Goal: Task Accomplishment & Management: Use online tool/utility

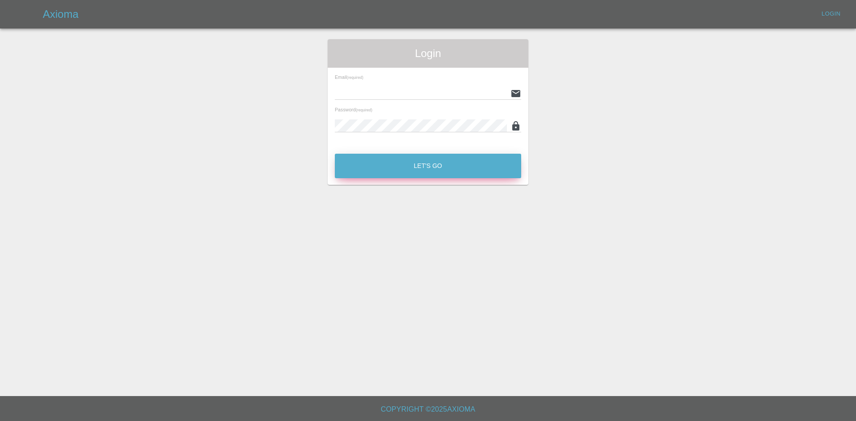
type input "[PERSON_NAME][EMAIL_ADDRESS][PERSON_NAME][DOMAIN_NAME]"
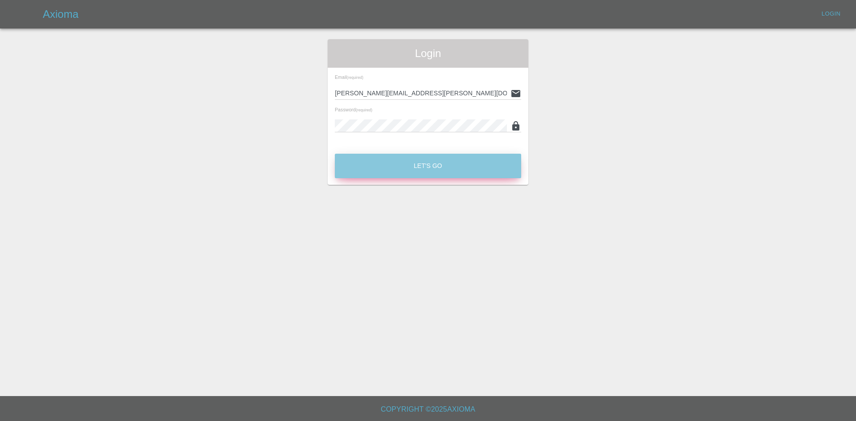
click at [412, 177] on button "Let's Go" at bounding box center [428, 166] width 186 height 25
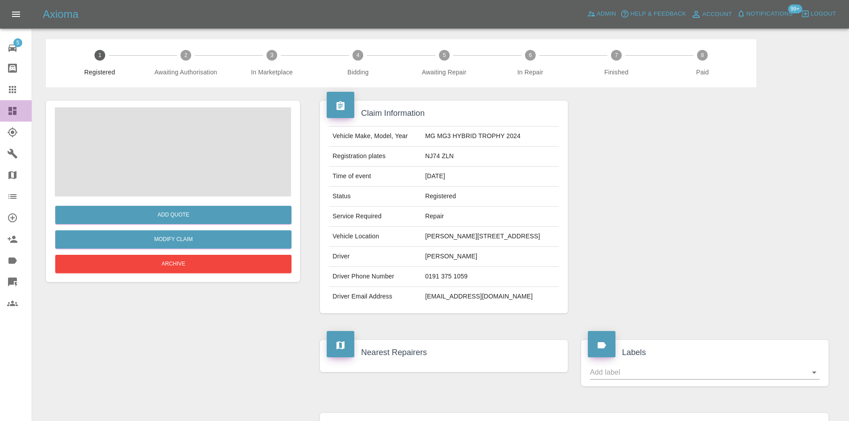
click at [0, 107] on link "Dashboard" at bounding box center [16, 110] width 32 height 21
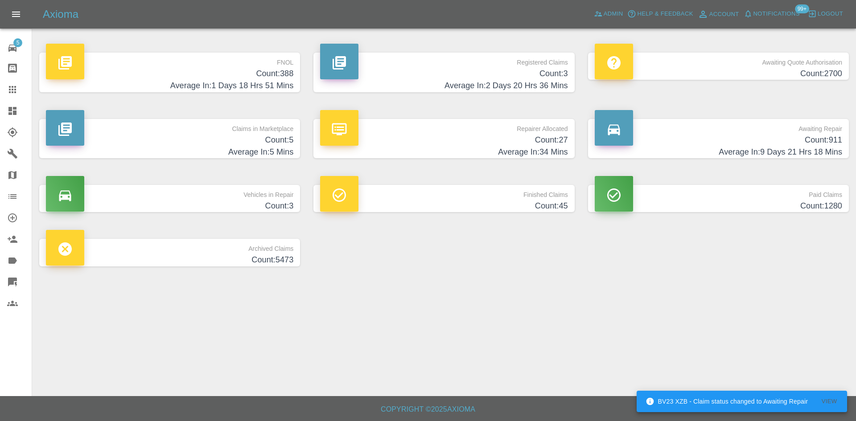
click at [482, 77] on h4 "Count: 3" at bounding box center [443, 74] width 247 height 12
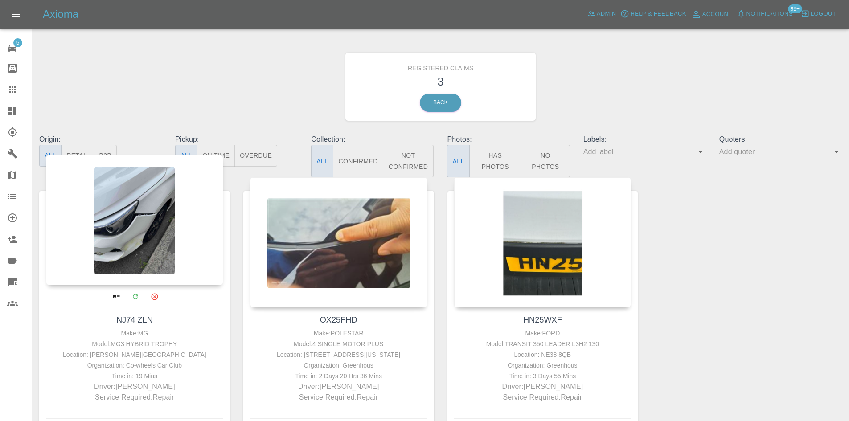
click at [133, 214] on div at bounding box center [134, 220] width 177 height 130
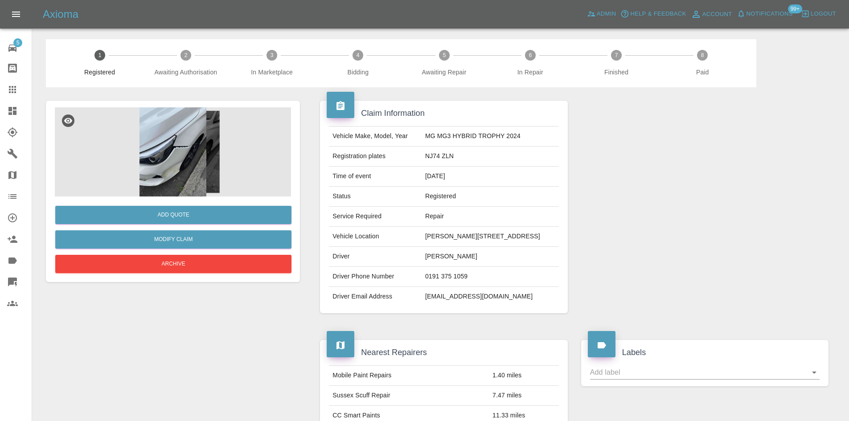
click at [177, 156] on img at bounding box center [173, 151] width 236 height 89
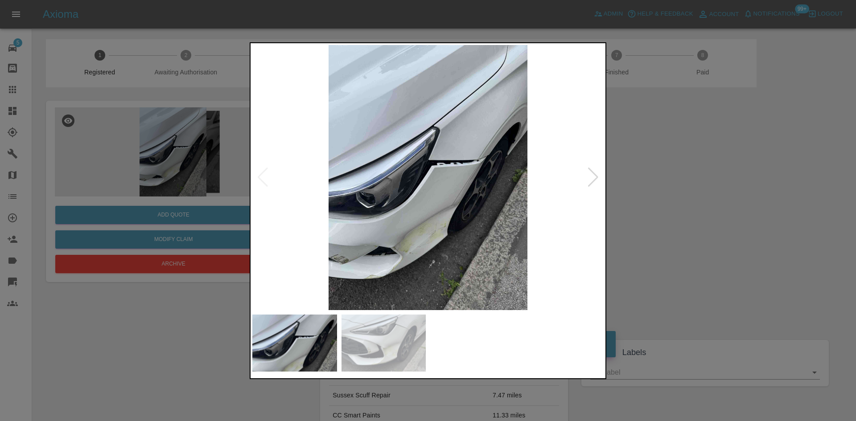
click at [597, 179] on div at bounding box center [593, 178] width 12 height 20
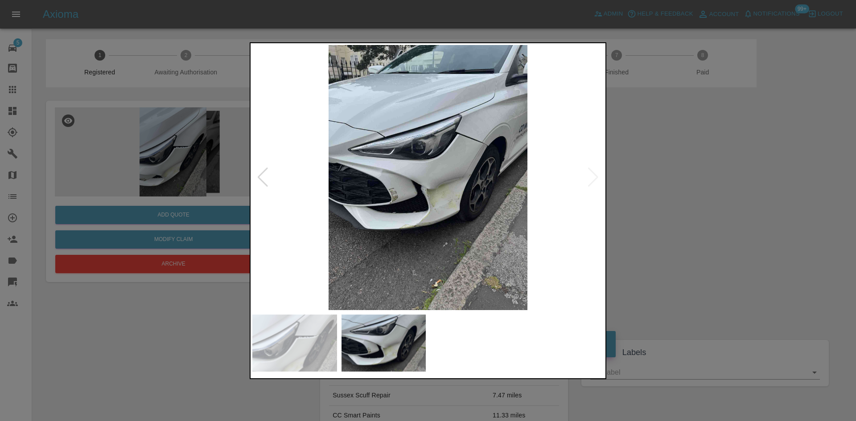
click at [597, 179] on img at bounding box center [427, 177] width 351 height 265
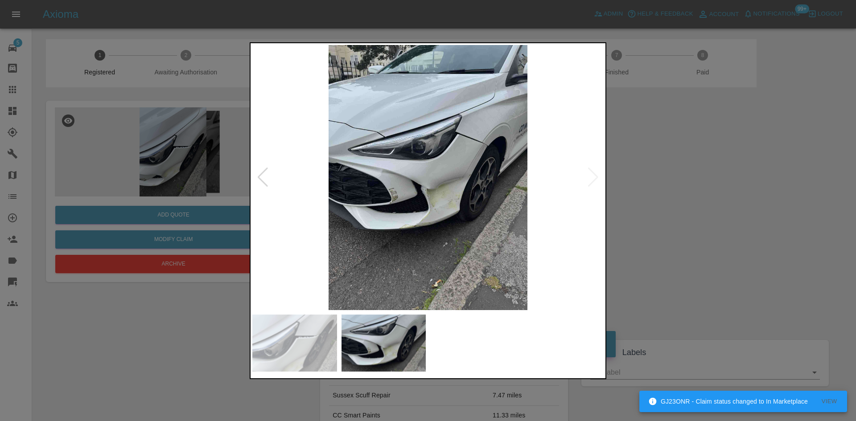
click at [163, 187] on div at bounding box center [428, 210] width 856 height 421
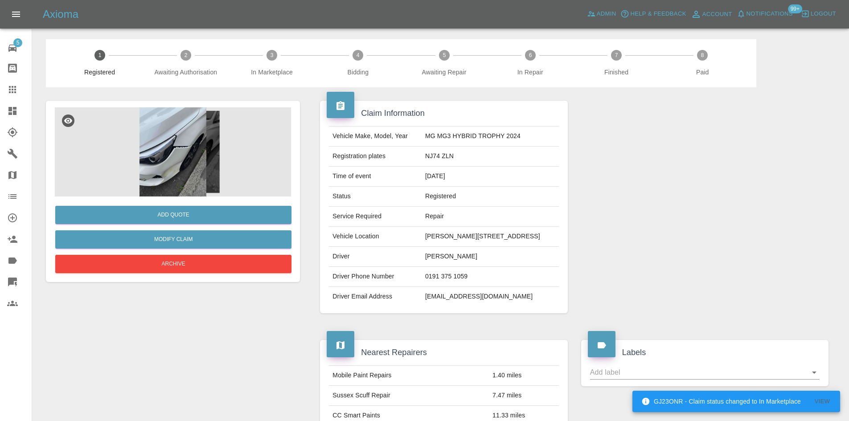
click at [0, 104] on link "Dashboard" at bounding box center [16, 110] width 32 height 21
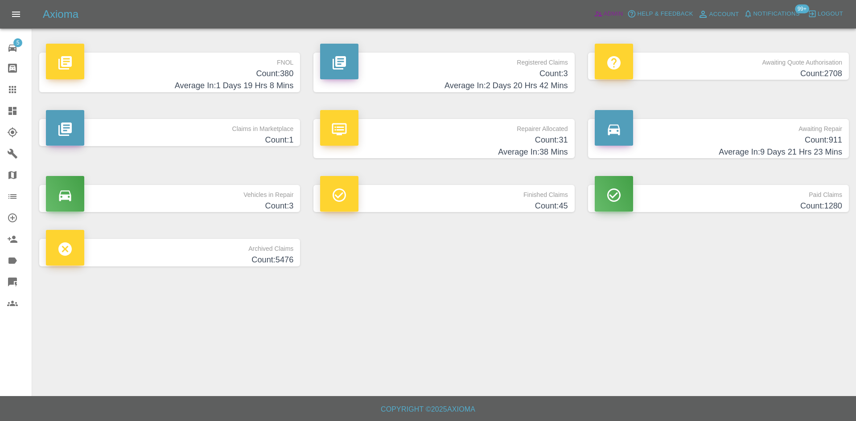
click at [597, 8] on link "Admin" at bounding box center [609, 14] width 34 height 14
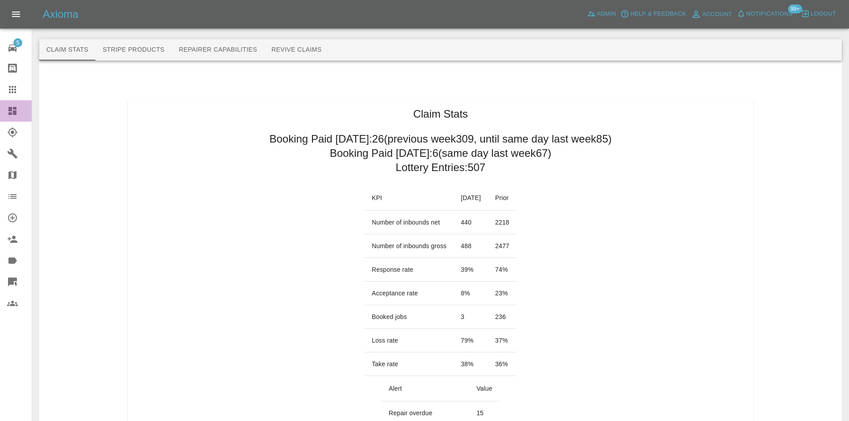
click at [14, 111] on icon at bounding box center [12, 111] width 8 height 8
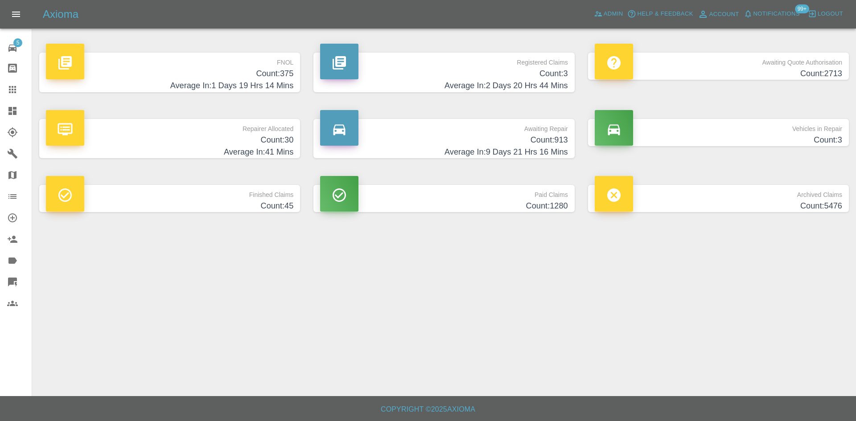
click at [619, 23] on div "Axioma Admin Help & Feedback Account Notifications 99+ Logout" at bounding box center [428, 14] width 856 height 29
click at [616, 18] on span "Admin" at bounding box center [614, 14] width 20 height 10
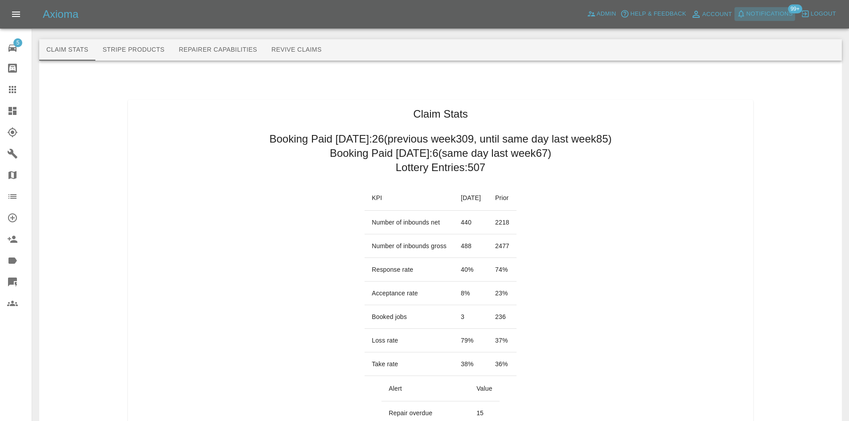
click at [782, 8] on button "Notifications" at bounding box center [765, 14] width 61 height 14
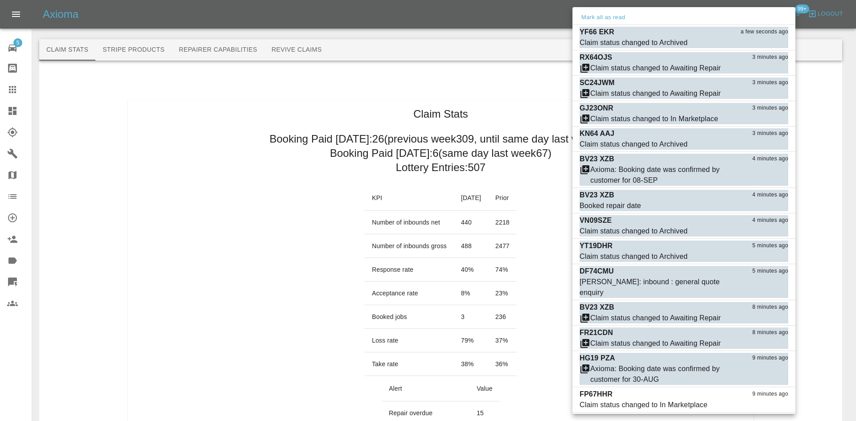
click at [247, 78] on div at bounding box center [428, 210] width 856 height 421
click at [8, 116] on div at bounding box center [428, 210] width 856 height 421
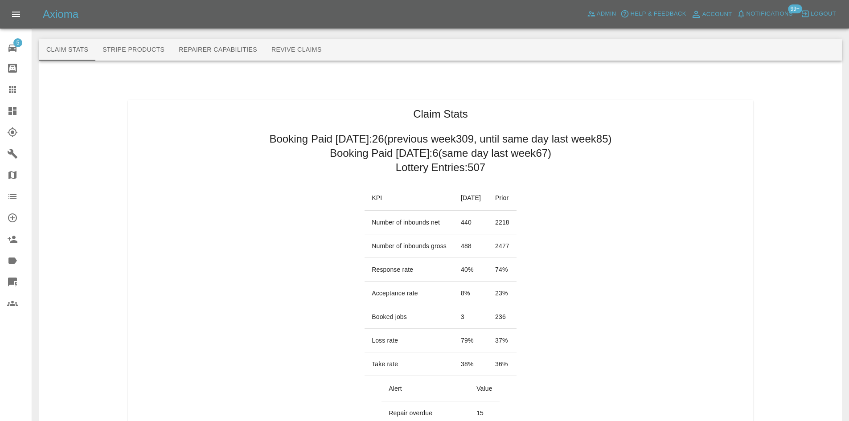
click at [10, 116] on icon at bounding box center [12, 111] width 11 height 11
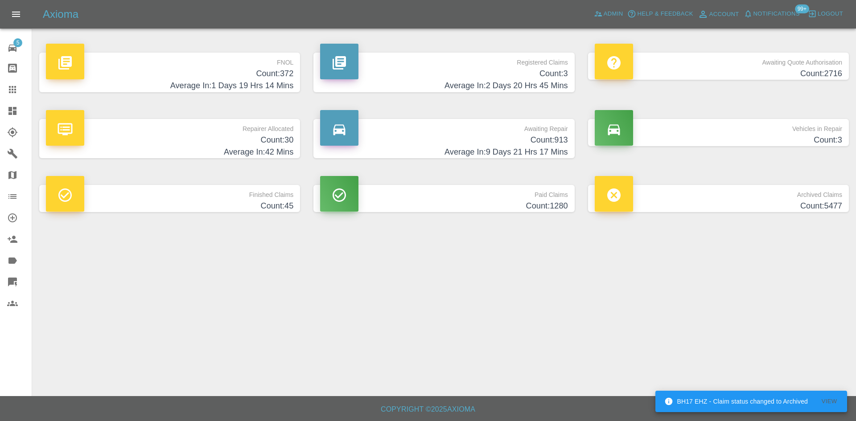
click at [516, 78] on h4 "Count: 3" at bounding box center [443, 74] width 247 height 12
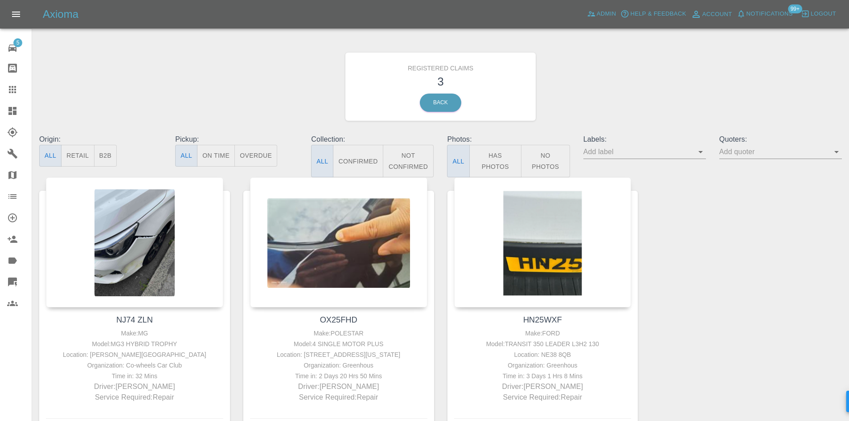
click at [12, 110] on icon at bounding box center [12, 111] width 11 height 11
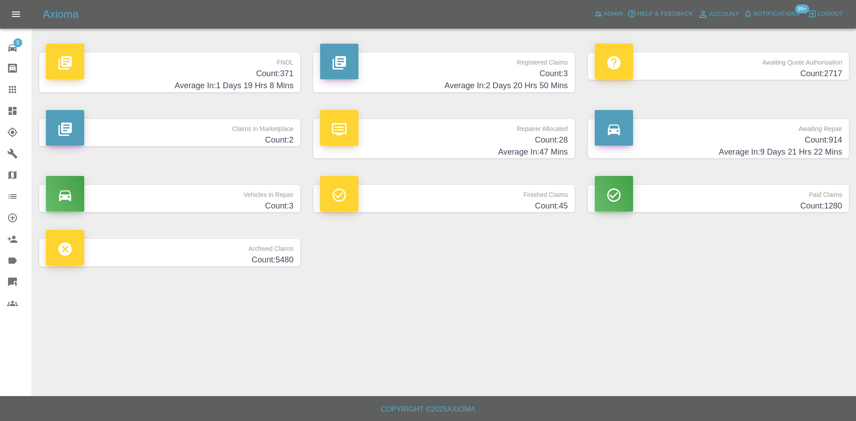
click at [250, 70] on h4 "Count: 371" at bounding box center [169, 74] width 247 height 12
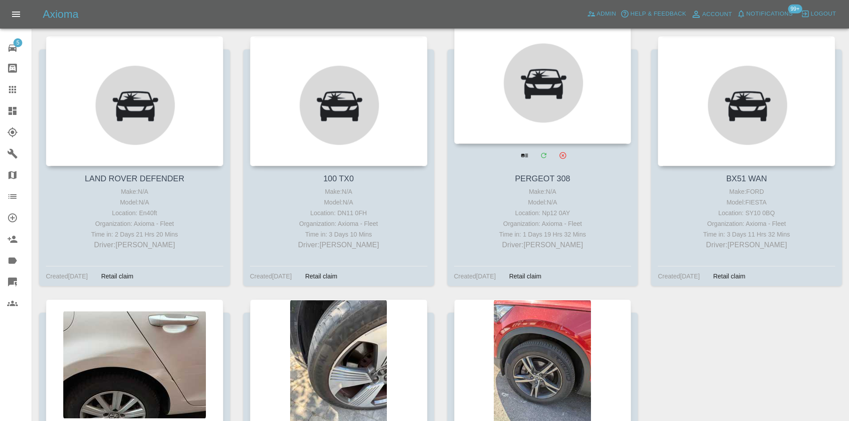
scroll to position [24144, 0]
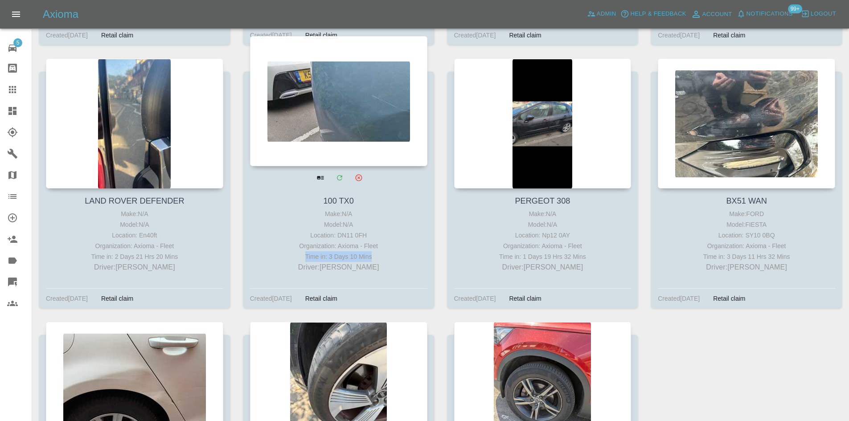
drag, startPoint x: 392, startPoint y: 237, endPoint x: 296, endPoint y: 234, distance: 96.8
click at [296, 251] on div "Time in: 3 Days 10 Mins" at bounding box center [338, 256] width 173 height 11
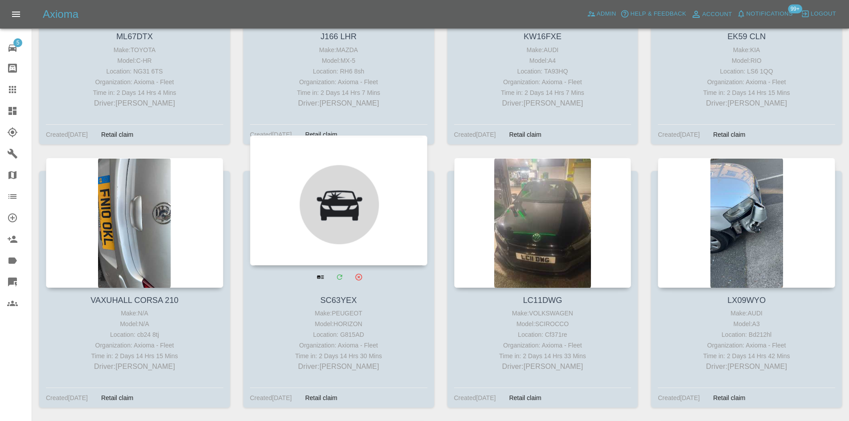
scroll to position [20175, 0]
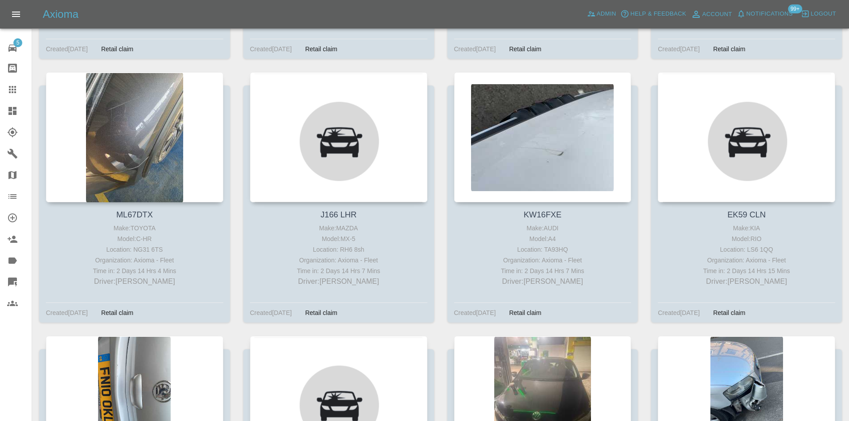
click at [3, 113] on link "Dashboard" at bounding box center [16, 110] width 32 height 21
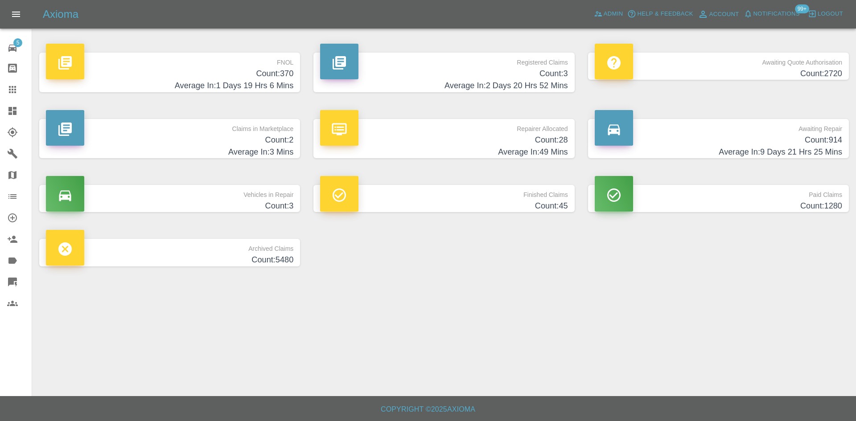
click at [419, 86] on h4 "Average In: 2 Days 20 Hrs 52 Mins" at bounding box center [443, 86] width 247 height 12
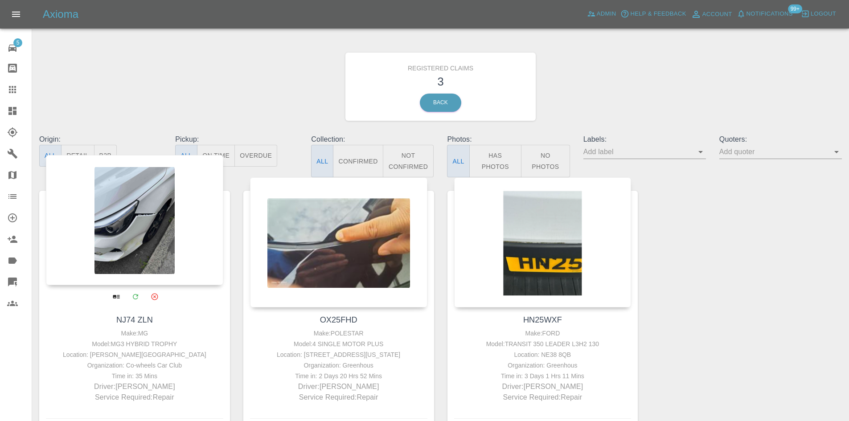
click at [111, 232] on div at bounding box center [134, 220] width 177 height 130
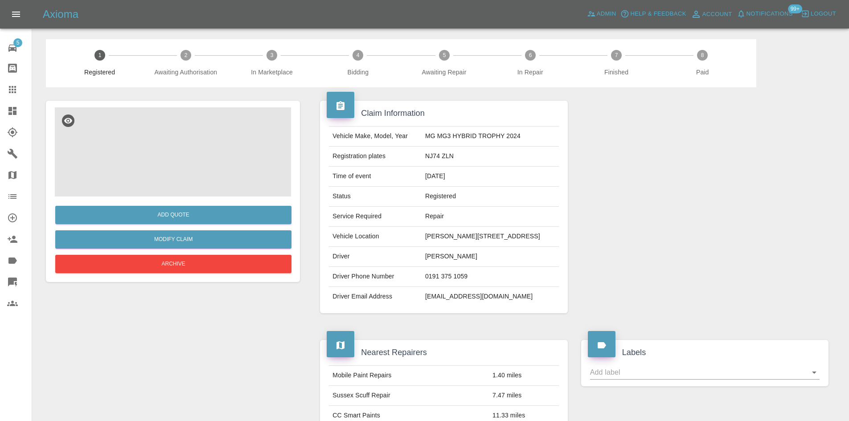
click at [230, 182] on img at bounding box center [173, 151] width 236 height 89
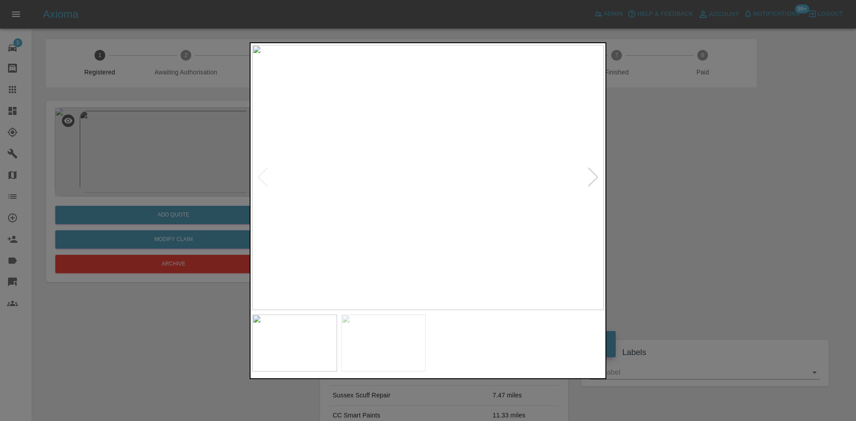
click at [595, 176] on div at bounding box center [593, 178] width 12 height 20
click at [441, 181] on img at bounding box center [427, 177] width 351 height 265
click at [454, 210] on img at bounding box center [393, 123] width 1054 height 796
click at [169, 331] on div at bounding box center [428, 210] width 856 height 421
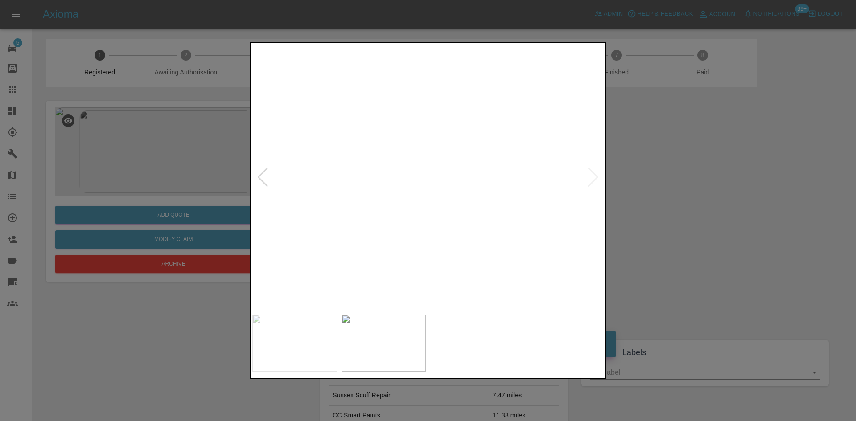
click at [440, 308] on img at bounding box center [359, 188] width 1054 height 796
click at [670, 342] on div at bounding box center [428, 210] width 856 height 421
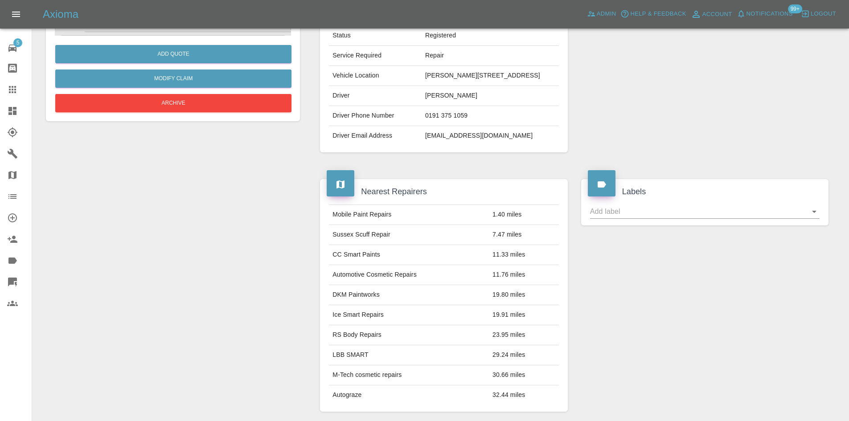
scroll to position [223, 0]
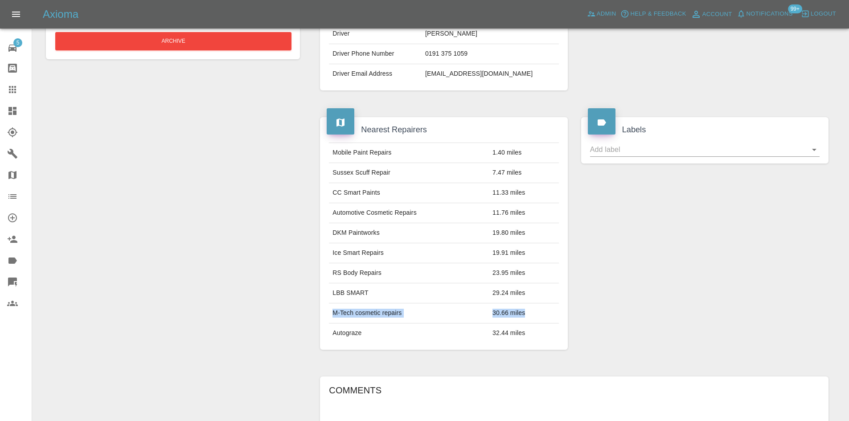
drag, startPoint x: 532, startPoint y: 314, endPoint x: 332, endPoint y: 314, distance: 199.7
click at [332, 314] on tr "M-Tech cosmetic repairs 30.66 miles" at bounding box center [444, 314] width 230 height 20
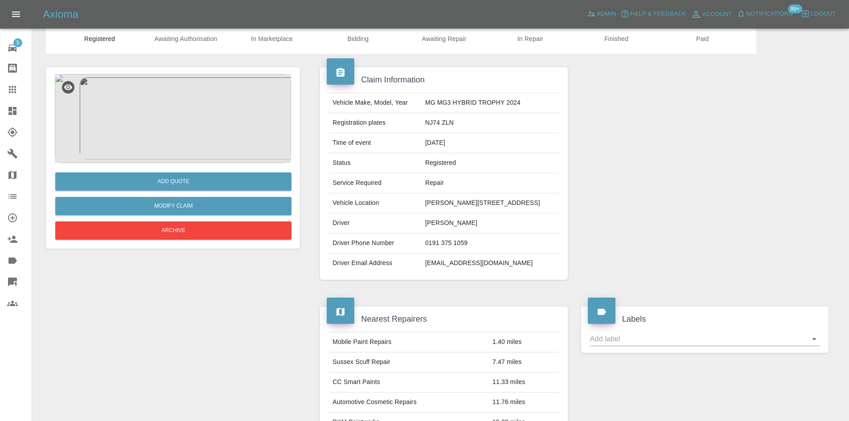
scroll to position [0, 0]
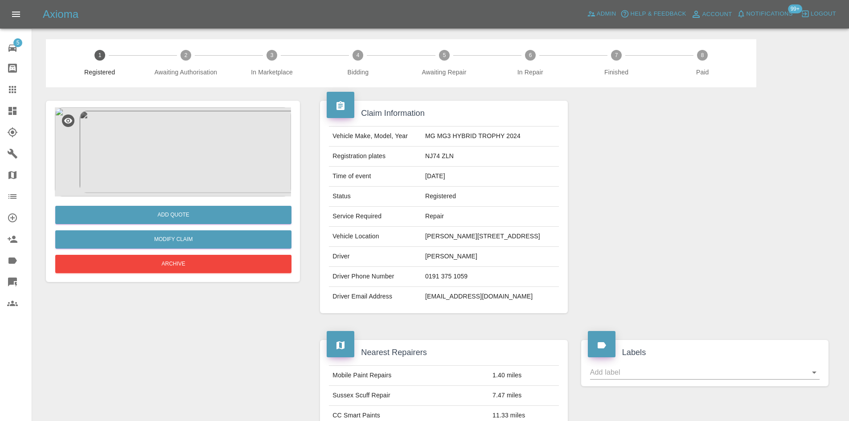
click at [157, 164] on img at bounding box center [173, 151] width 236 height 89
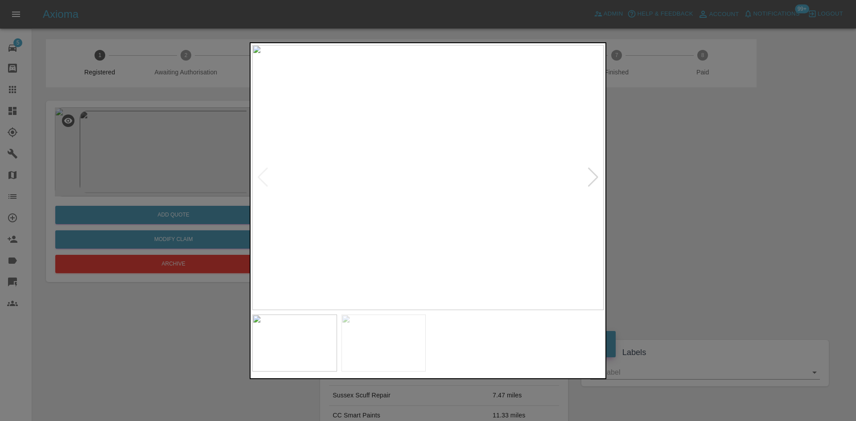
click at [407, 214] on img at bounding box center [427, 177] width 351 height 265
click at [407, 214] on img at bounding box center [491, 68] width 1054 height 796
click at [407, 214] on img at bounding box center [427, 177] width 351 height 265
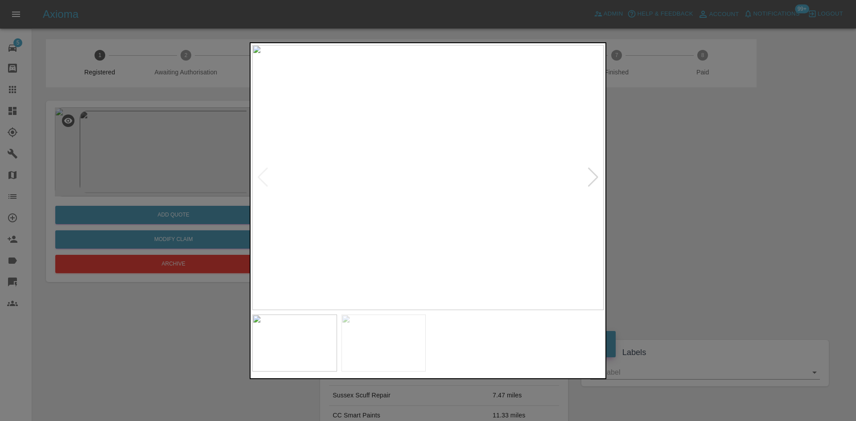
click at [407, 214] on img at bounding box center [427, 177] width 351 height 265
click at [407, 214] on img at bounding box center [492, 68] width 1054 height 796
click at [655, 271] on div at bounding box center [428, 210] width 856 height 421
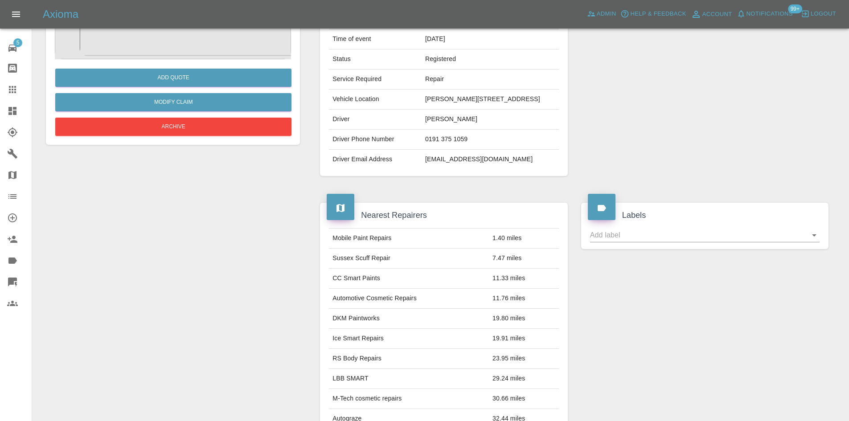
scroll to position [268, 0]
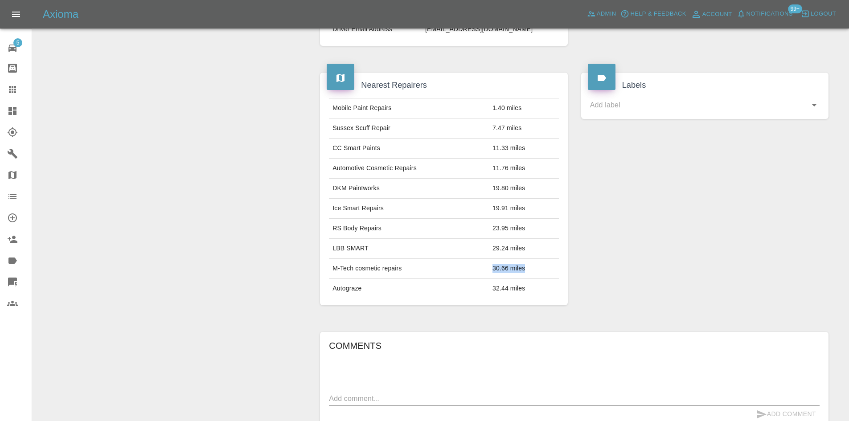
drag, startPoint x: 533, startPoint y: 274, endPoint x: 490, endPoint y: 274, distance: 43.7
click at [490, 274] on td "30.66 miles" at bounding box center [524, 269] width 70 height 20
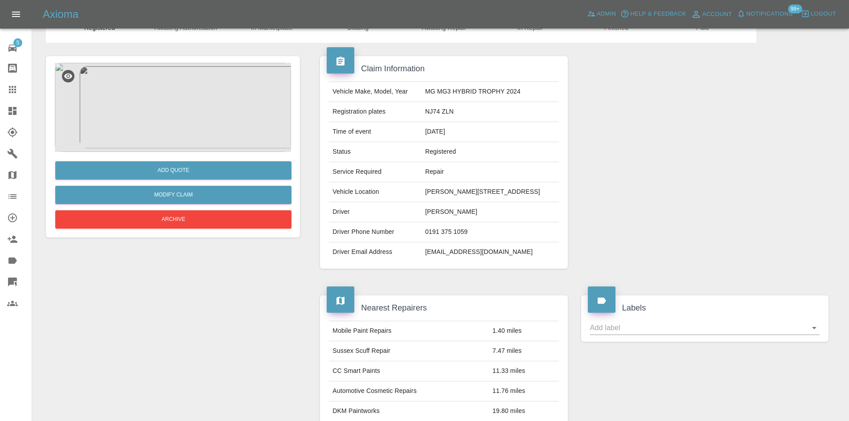
scroll to position [0, 0]
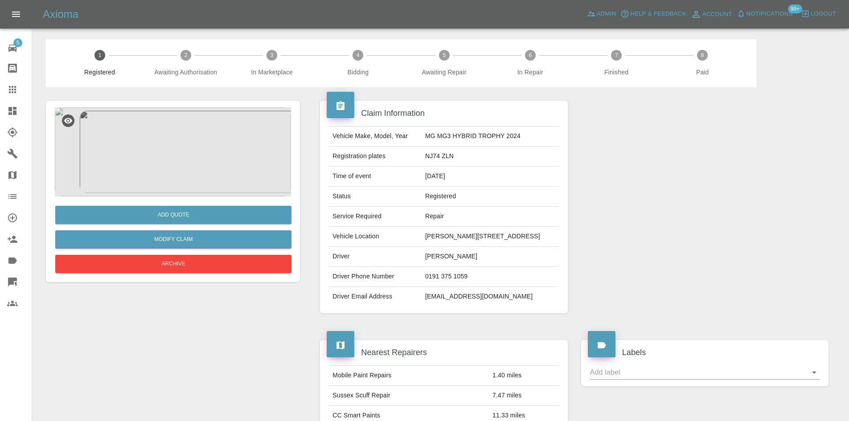
click at [104, 132] on img at bounding box center [173, 151] width 236 height 89
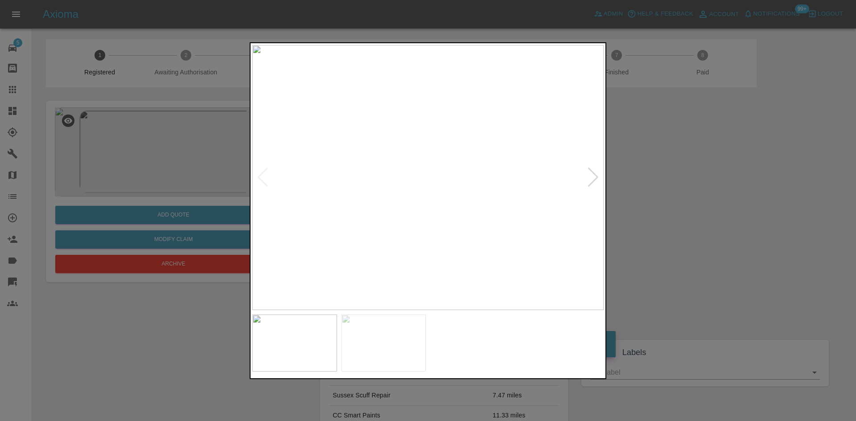
click at [590, 181] on div at bounding box center [593, 178] width 12 height 20
click at [516, 144] on img at bounding box center [427, 177] width 351 height 265
click at [461, 144] on img at bounding box center [427, 177] width 351 height 265
click at [384, 151] on img at bounding box center [333, 240] width 1054 height 796
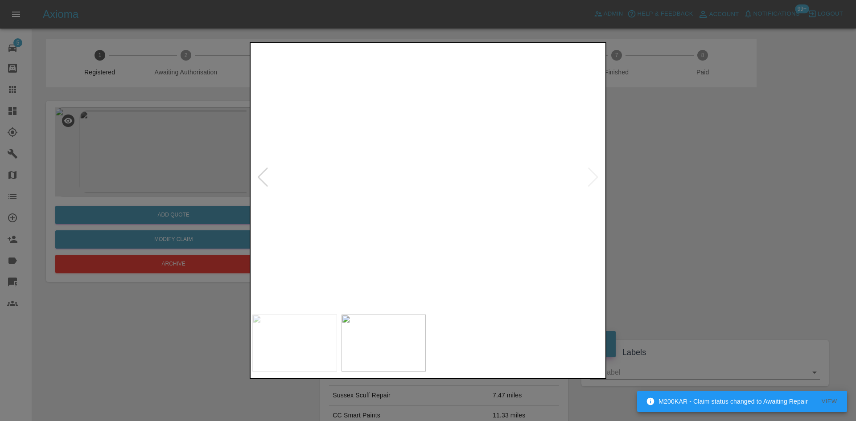
click at [402, 276] on img at bounding box center [338, 208] width 1054 height 796
click at [630, 170] on div at bounding box center [428, 210] width 856 height 421
click at [391, 134] on img at bounding box center [436, 236] width 1054 height 796
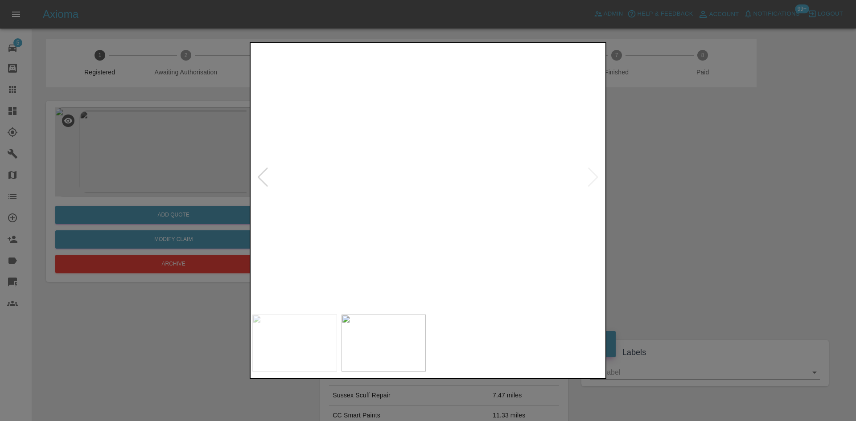
click at [664, 220] on div at bounding box center [428, 210] width 856 height 421
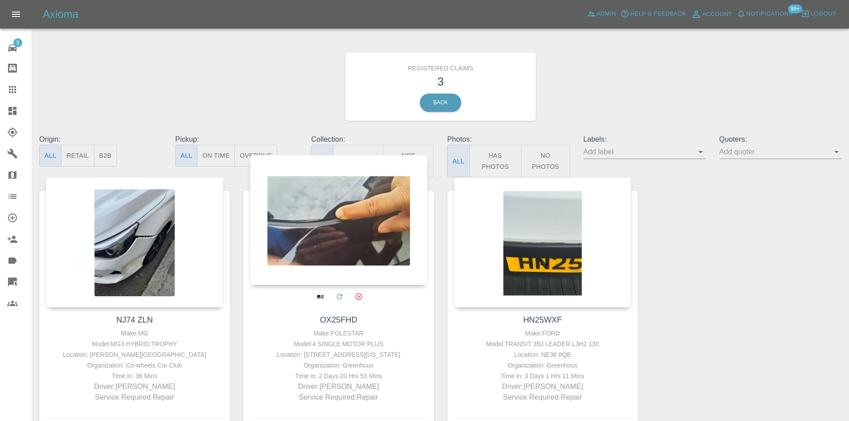
click at [307, 246] on div at bounding box center [338, 220] width 177 height 130
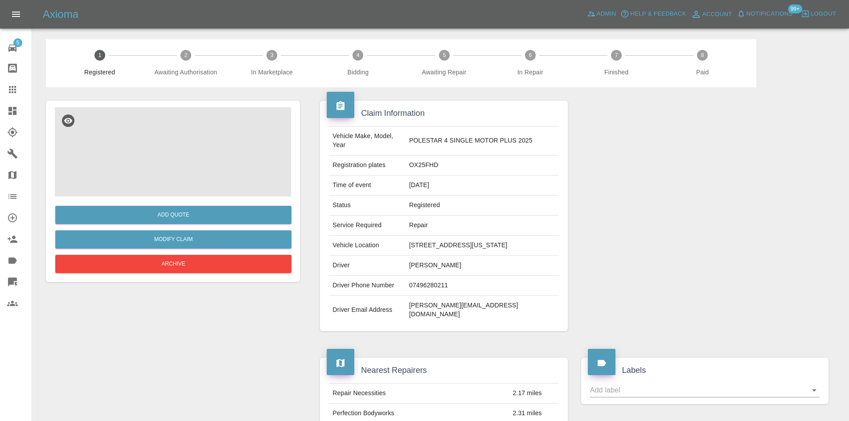
click at [235, 149] on img at bounding box center [173, 151] width 236 height 89
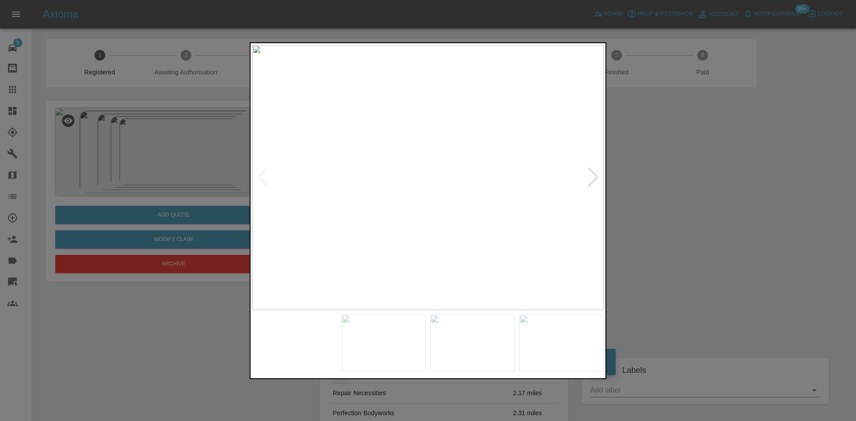
click at [586, 181] on img at bounding box center [427, 177] width 351 height 265
click at [588, 181] on div at bounding box center [593, 178] width 12 height 20
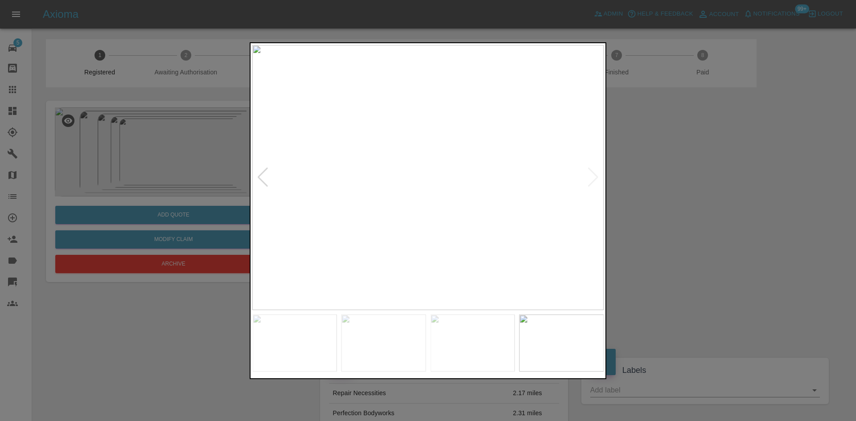
click at [588, 181] on img at bounding box center [427, 177] width 351 height 265
click at [686, 186] on div at bounding box center [428, 210] width 856 height 421
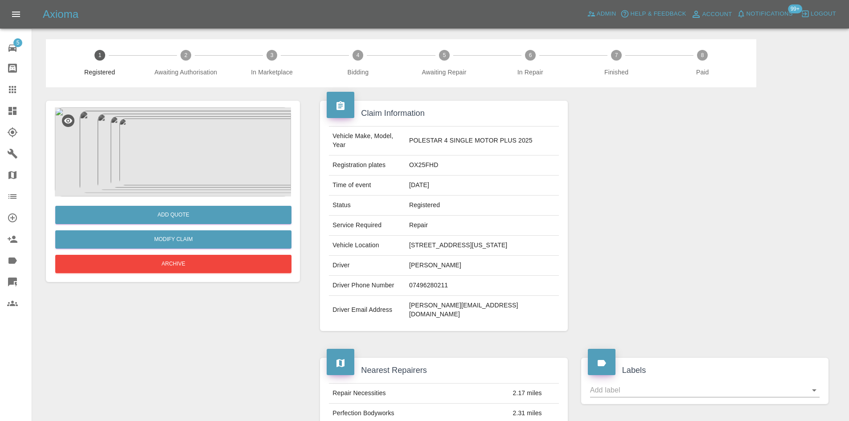
drag, startPoint x: 457, startPoint y: 261, endPoint x: 397, endPoint y: 252, distance: 60.4
click at [397, 252] on tr "Vehicle Location 133 Washington Road Worcester Park -, KT4 8JQ" at bounding box center [444, 246] width 230 height 20
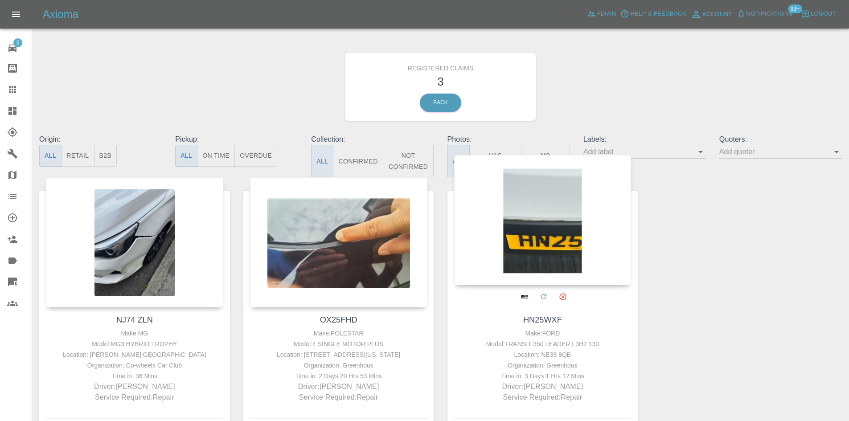
click at [539, 209] on div at bounding box center [542, 220] width 177 height 130
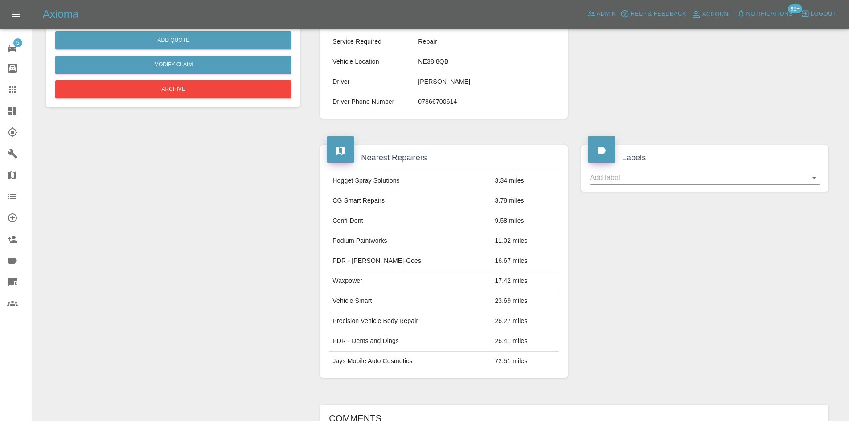
scroll to position [44, 0]
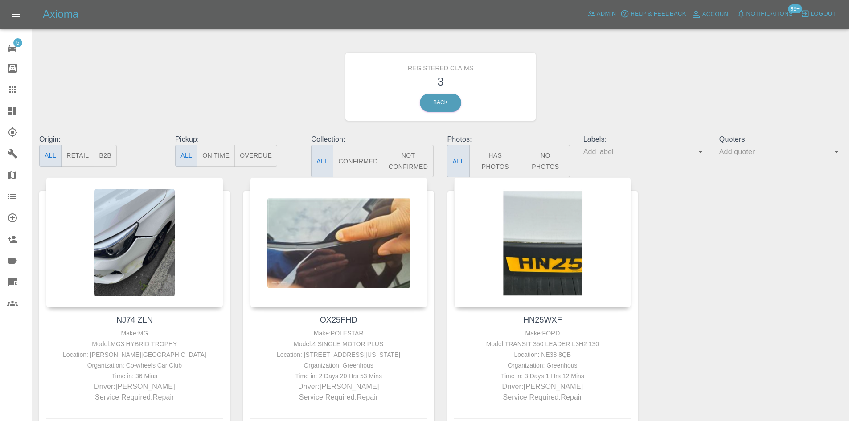
click at [0, 95] on link "Claims" at bounding box center [16, 89] width 32 height 21
click at [1, 108] on link "Dashboard" at bounding box center [16, 110] width 32 height 21
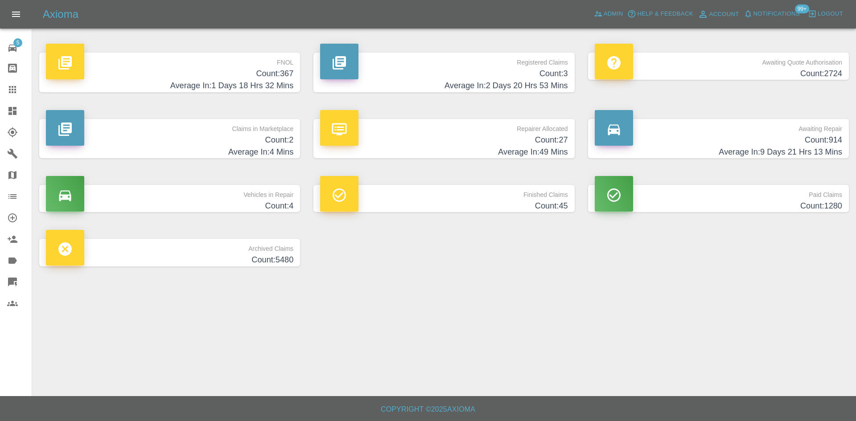
click at [726, 78] on h4 "Count: 2724" at bounding box center [718, 74] width 247 height 12
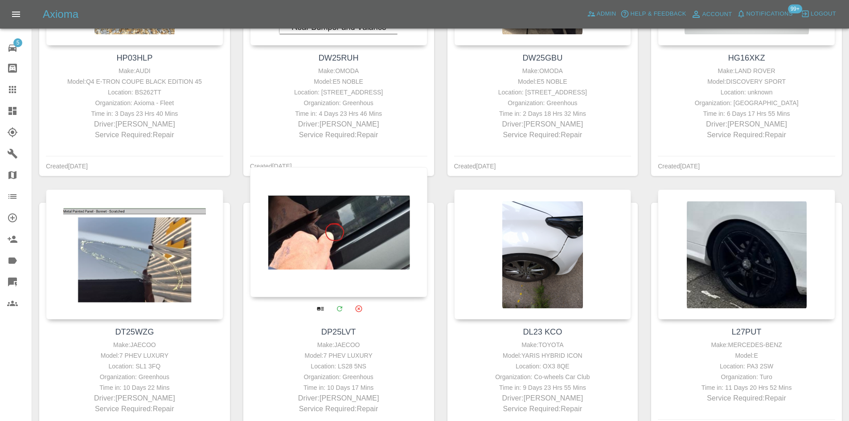
scroll to position [669, 0]
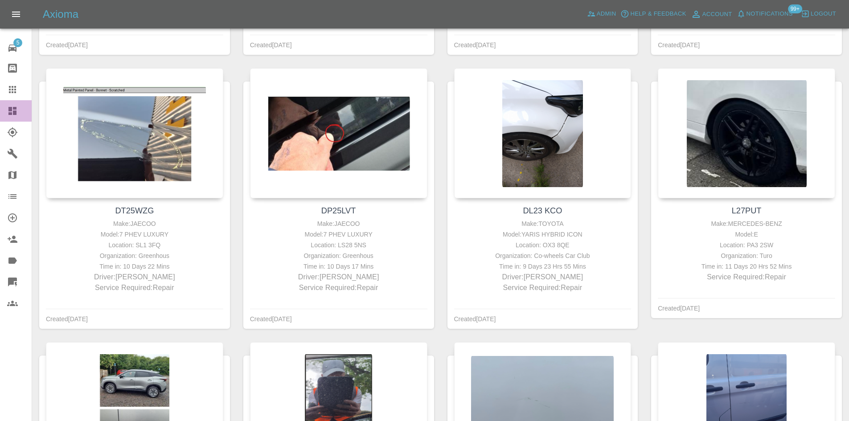
click at [4, 106] on link "Dashboard" at bounding box center [16, 110] width 32 height 21
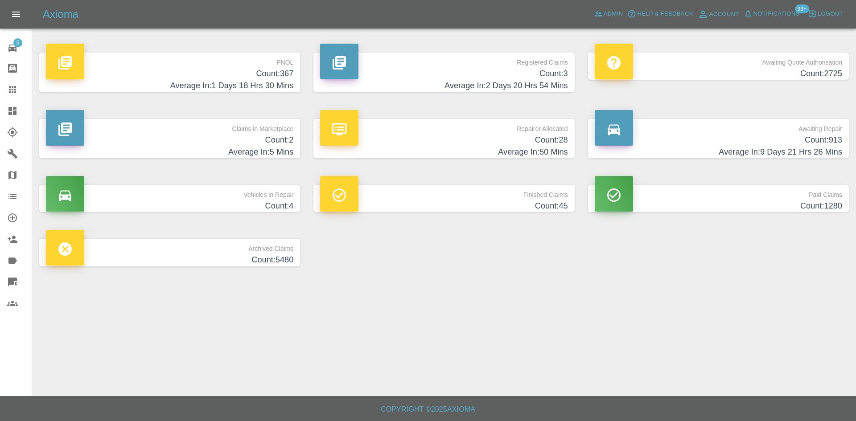
click at [425, 136] on h4 "Count: 28" at bounding box center [443, 140] width 247 height 12
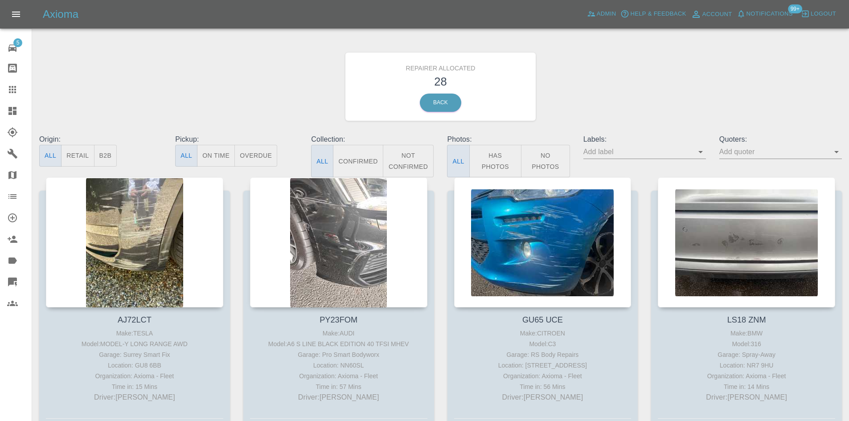
click at [114, 154] on button "B2B" at bounding box center [105, 156] width 23 height 22
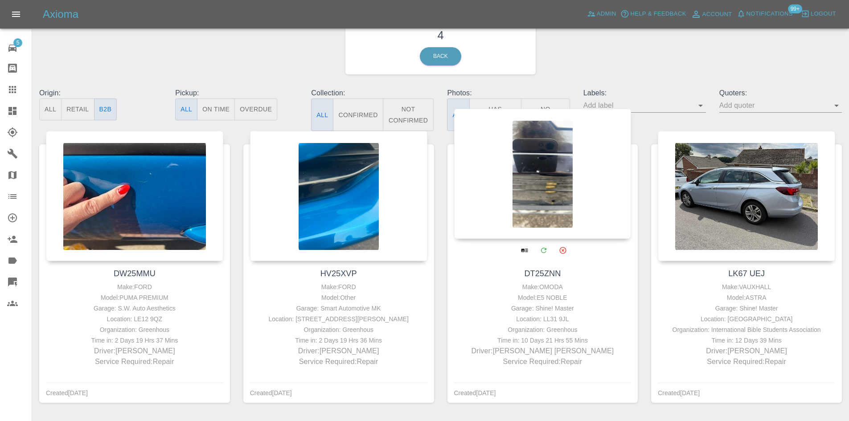
scroll to position [77, 0]
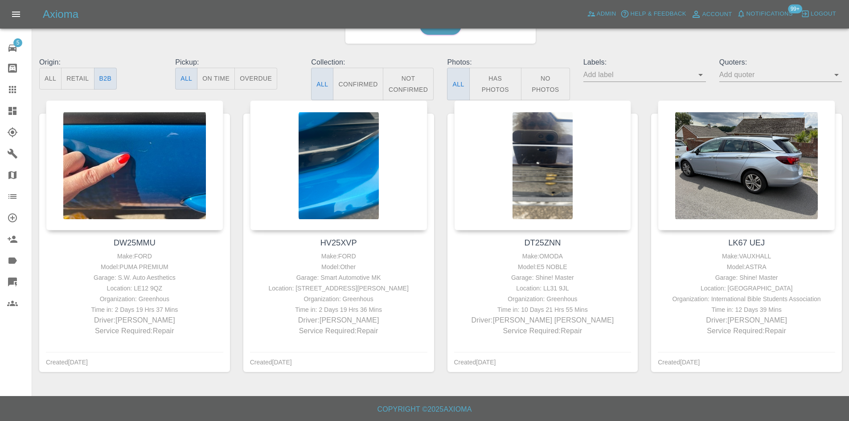
click at [5, 106] on link "Dashboard" at bounding box center [16, 110] width 32 height 21
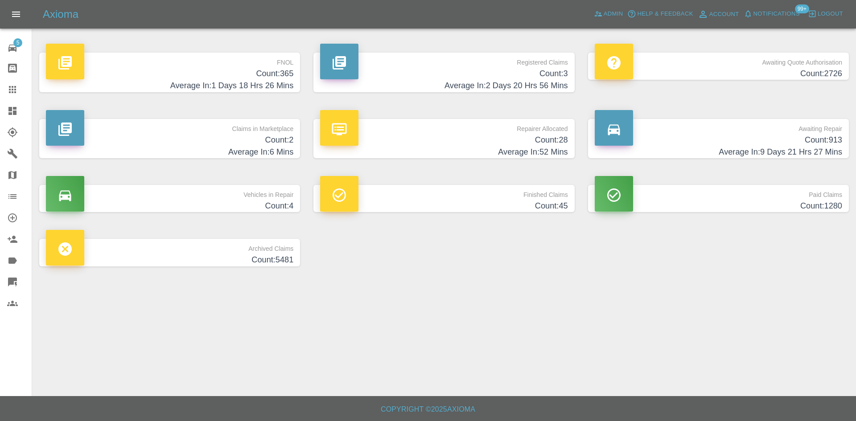
click at [804, 151] on h4 "Average In: 9 Days 21 Hrs 27 Mins" at bounding box center [718, 152] width 247 height 12
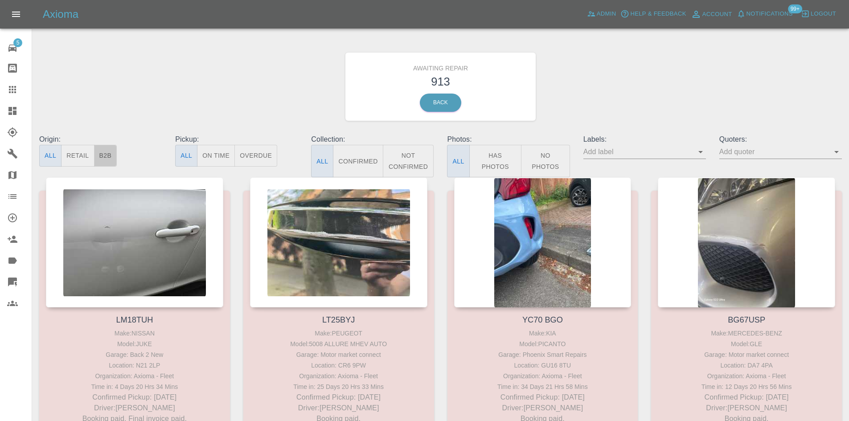
click at [100, 156] on button "B2B" at bounding box center [105, 156] width 23 height 22
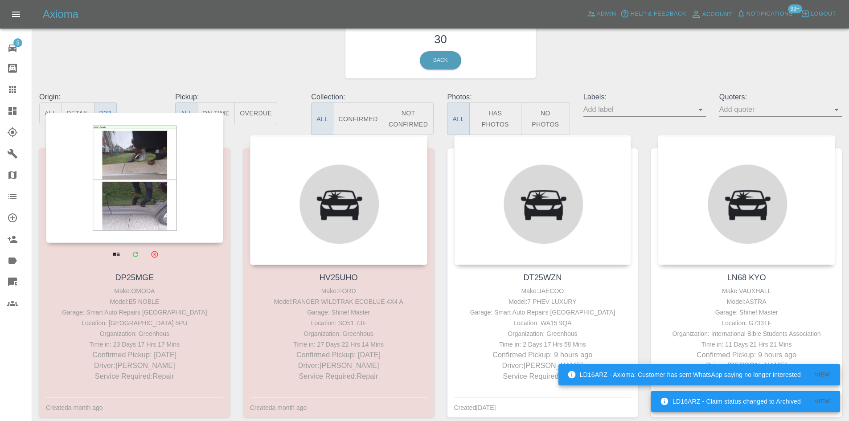
scroll to position [89, 0]
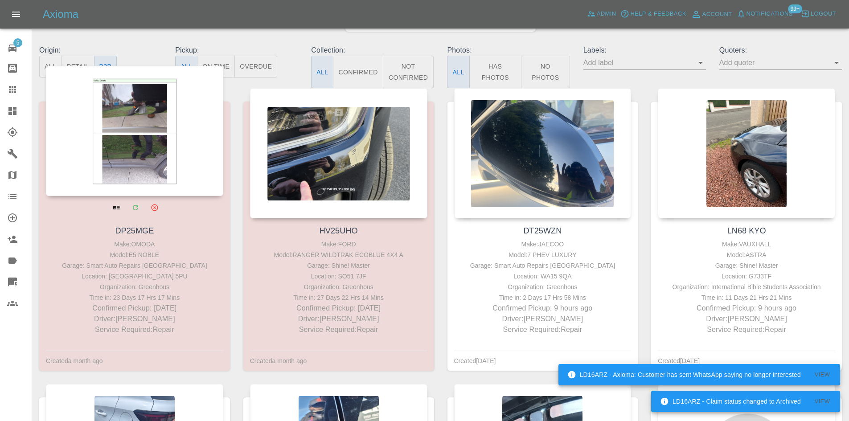
click at [147, 141] on div at bounding box center [134, 131] width 177 height 130
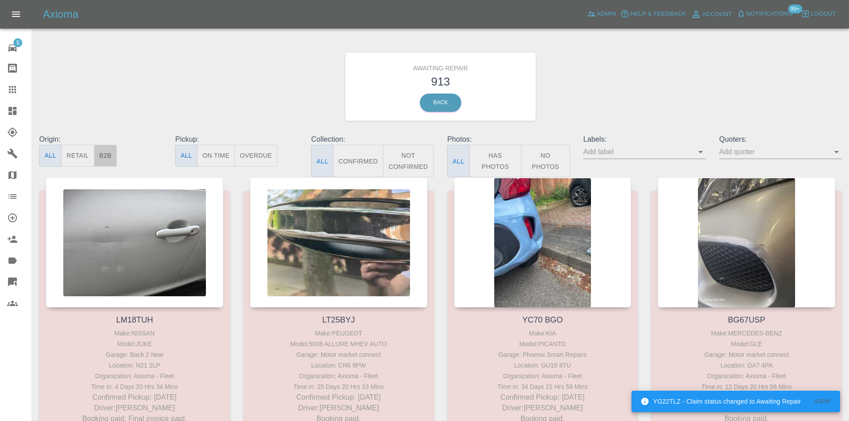
click at [107, 148] on button "B2B" at bounding box center [105, 156] width 23 height 22
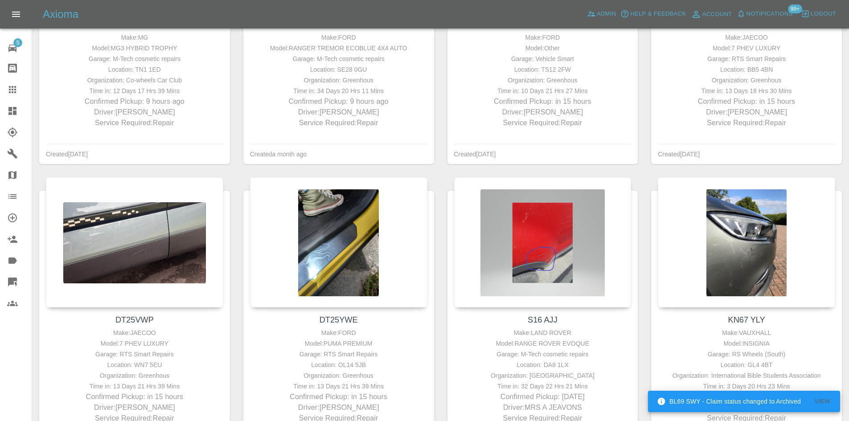
scroll to position [624, 0]
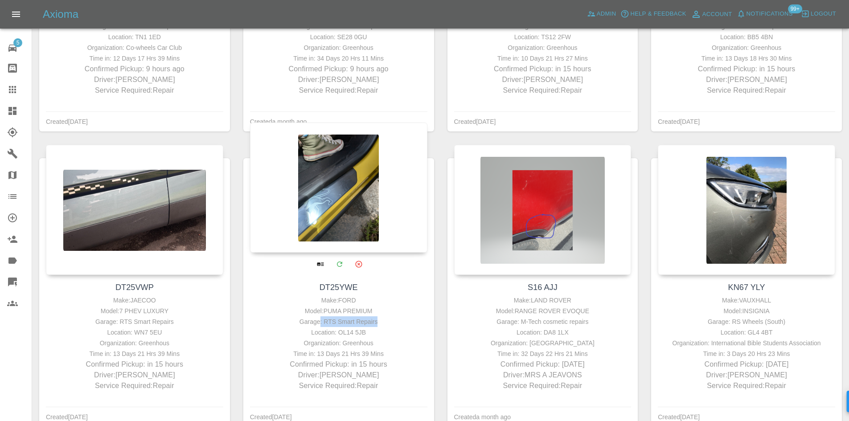
drag, startPoint x: 382, startPoint y: 322, endPoint x: 322, endPoint y: 320, distance: 59.8
click at [322, 320] on div "Garage: RTS Smart Repairs" at bounding box center [338, 322] width 173 height 11
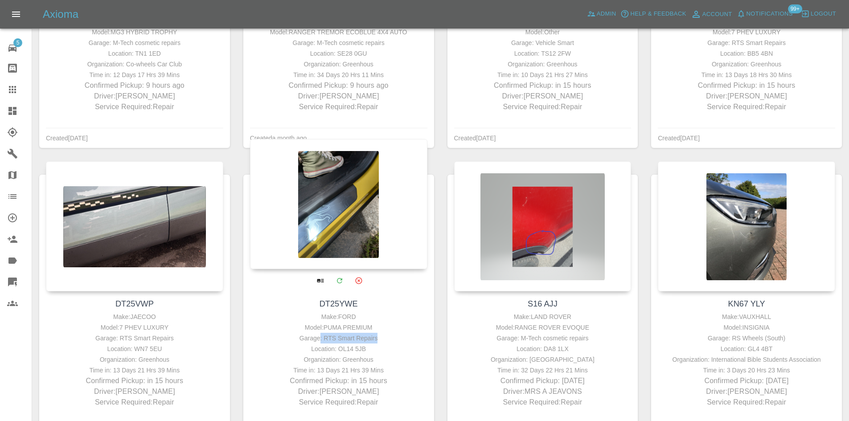
scroll to position [401, 0]
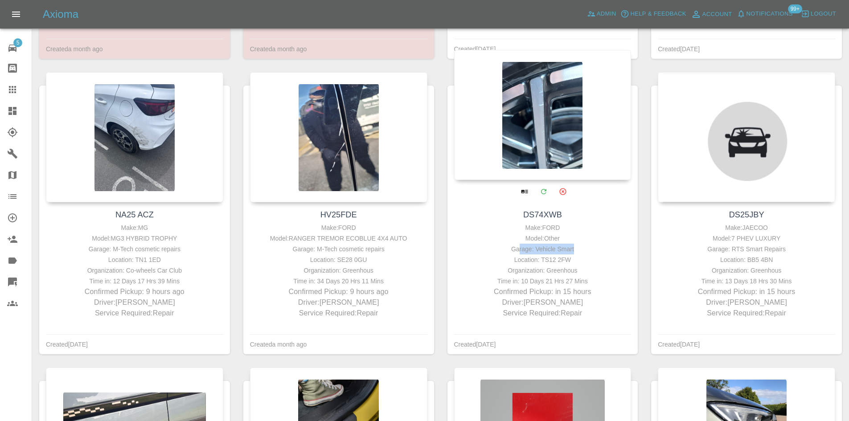
drag, startPoint x: 580, startPoint y: 251, endPoint x: 522, endPoint y: 251, distance: 58.0
click at [522, 251] on div "Garage: Vehicle Smart" at bounding box center [543, 249] width 173 height 11
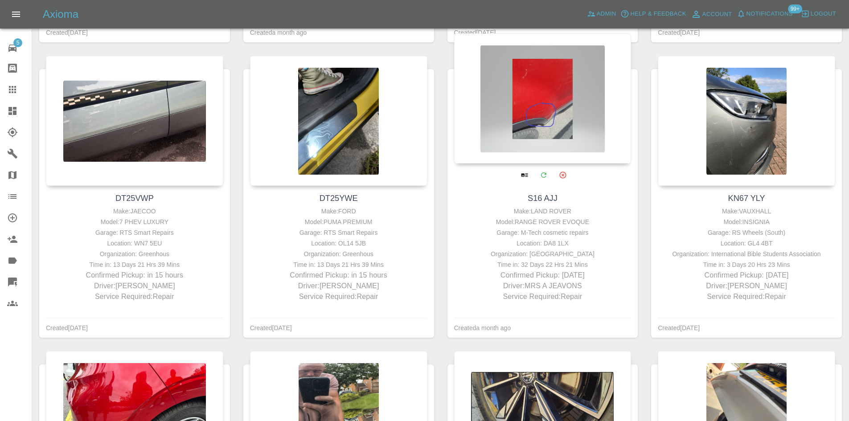
scroll to position [936, 0]
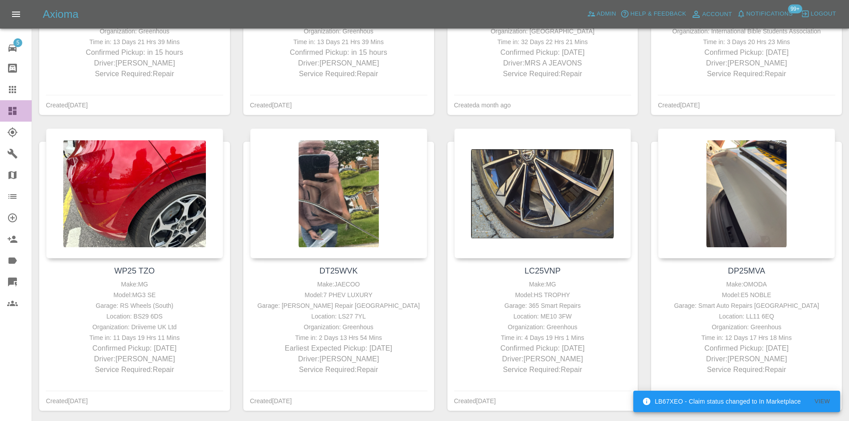
click at [0, 121] on link "Dashboard" at bounding box center [16, 110] width 32 height 21
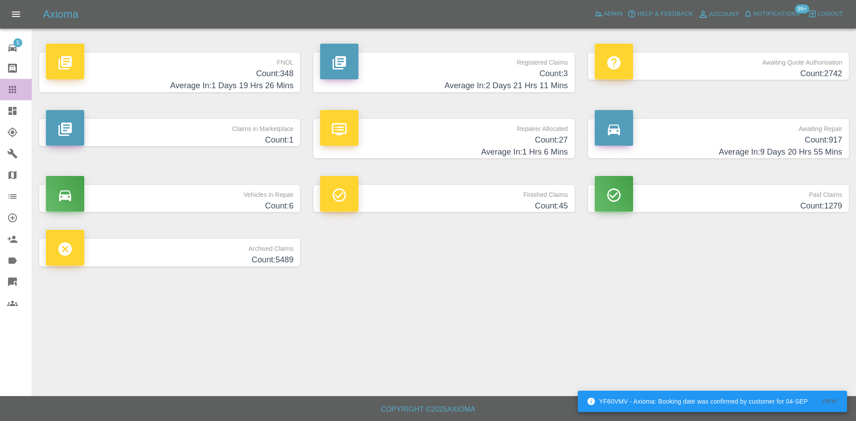
click at [4, 88] on link "Claims" at bounding box center [16, 89] width 32 height 21
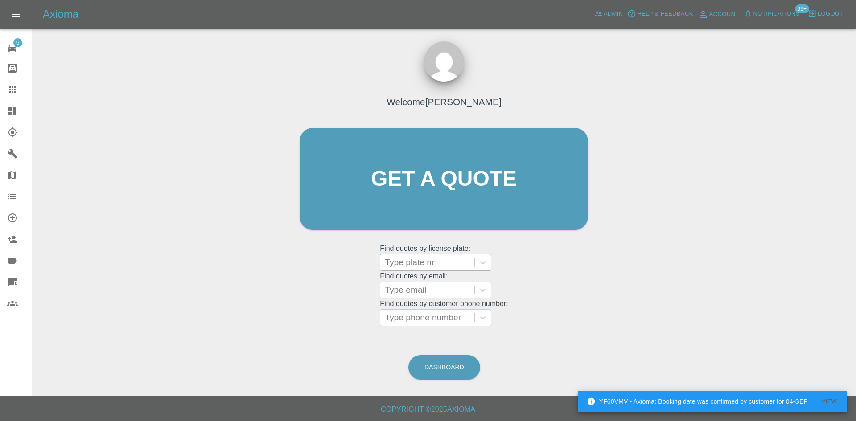
click at [428, 261] on div at bounding box center [427, 262] width 85 height 12
paste input "DP25MGE"
type input "DP25MGE"
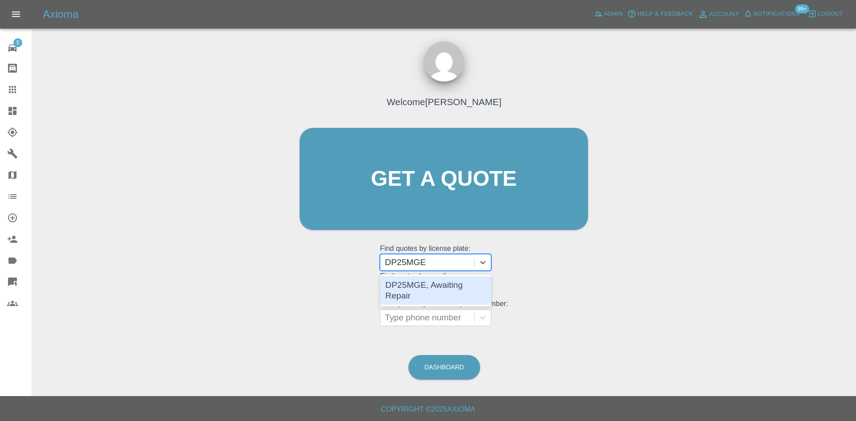
click at [429, 286] on div "DP25MGE, Awaiting Repair" at bounding box center [435, 290] width 111 height 29
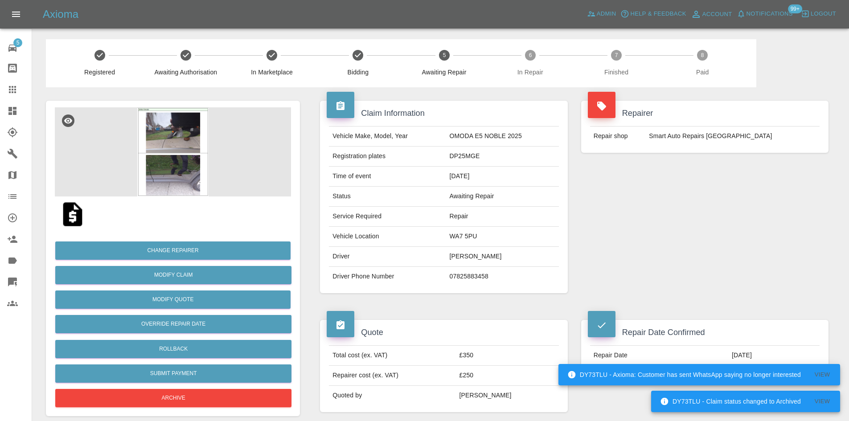
click at [163, 136] on img at bounding box center [173, 151] width 236 height 89
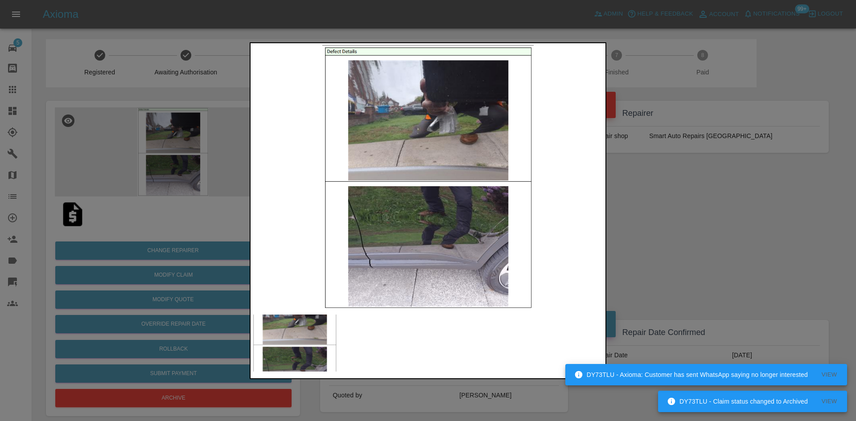
click at [657, 206] on div at bounding box center [428, 210] width 856 height 421
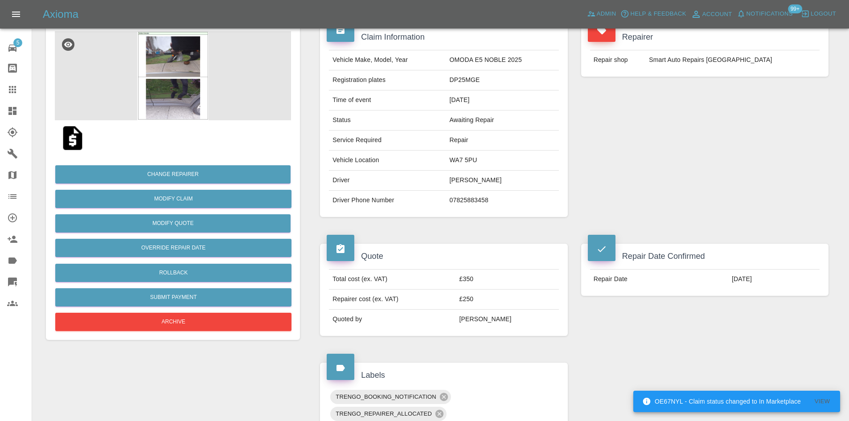
scroll to position [62, 0]
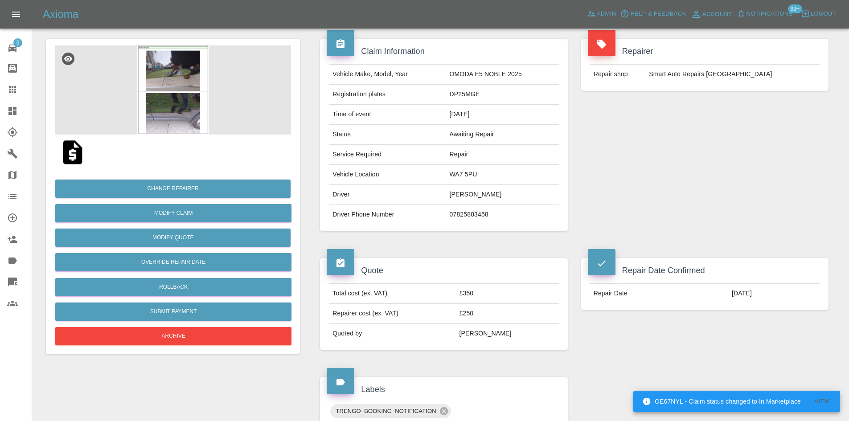
click at [175, 104] on img at bounding box center [173, 89] width 236 height 89
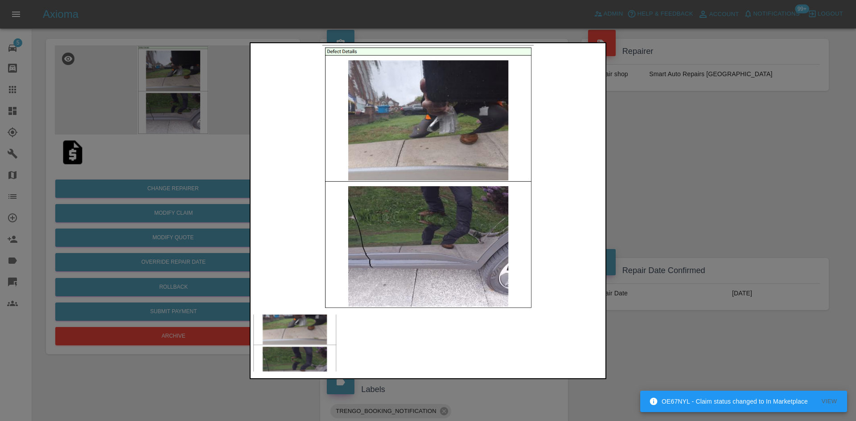
click at [435, 133] on img at bounding box center [427, 177] width 351 height 265
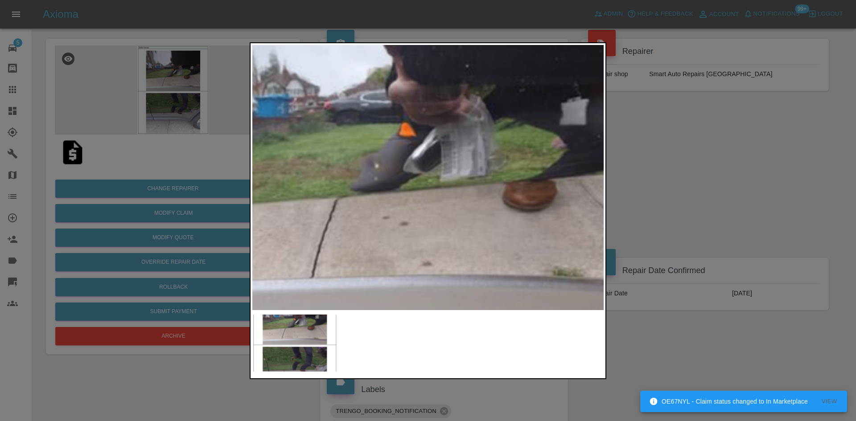
click at [618, 171] on div at bounding box center [428, 210] width 856 height 421
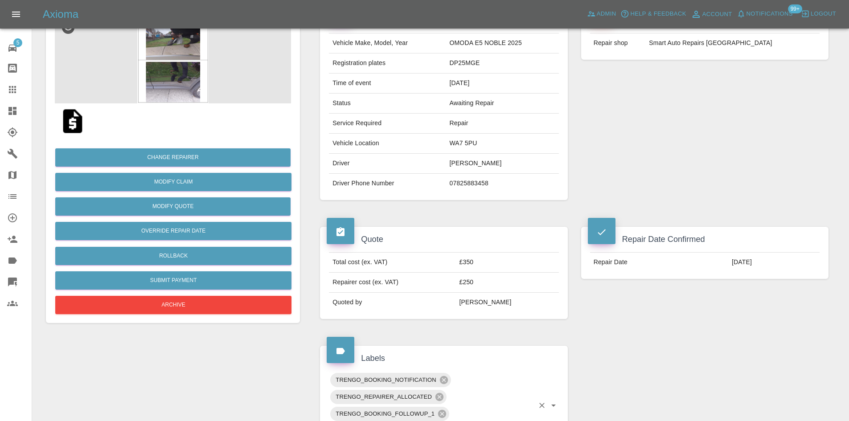
scroll to position [107, 0]
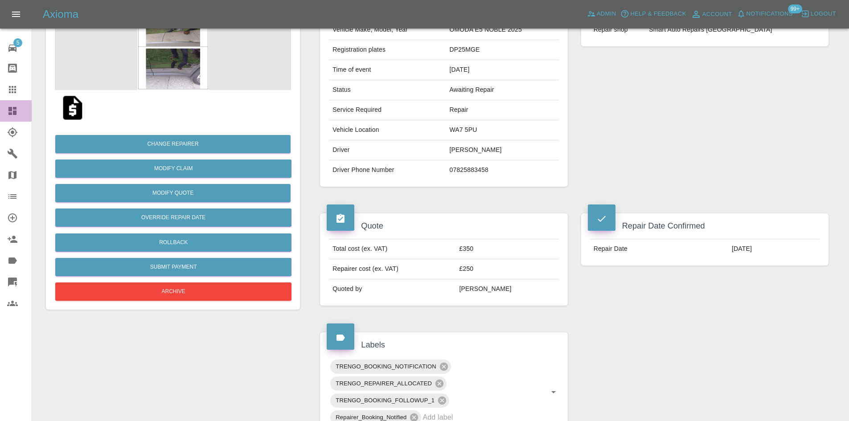
click at [0, 106] on link "Dashboard" at bounding box center [16, 110] width 32 height 21
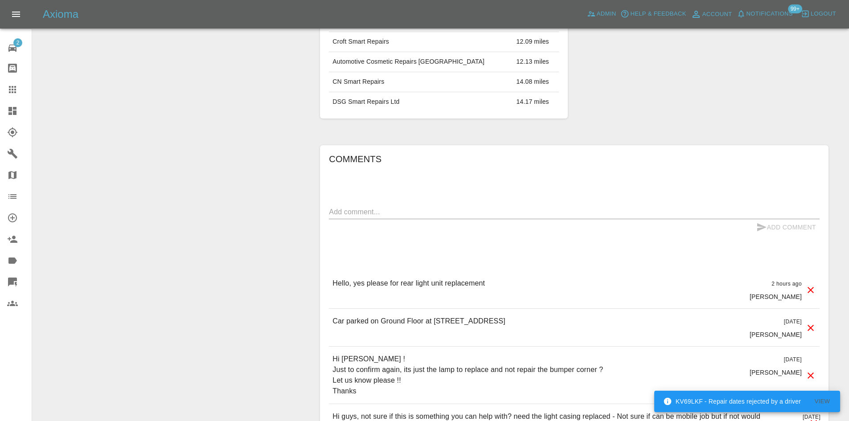
scroll to position [653, 0]
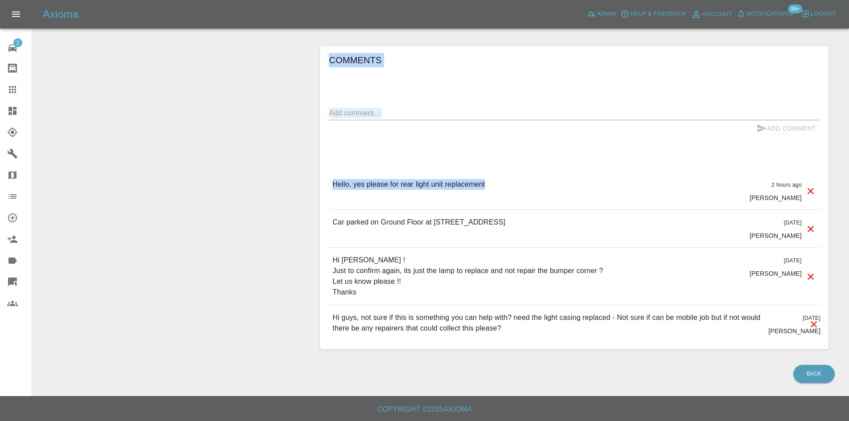
drag, startPoint x: 523, startPoint y: 186, endPoint x: 297, endPoint y: 191, distance: 227.0
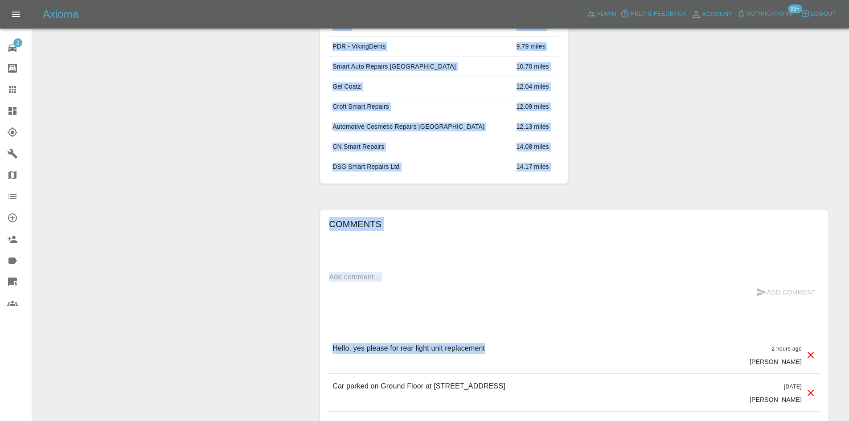
scroll to position [341, 0]
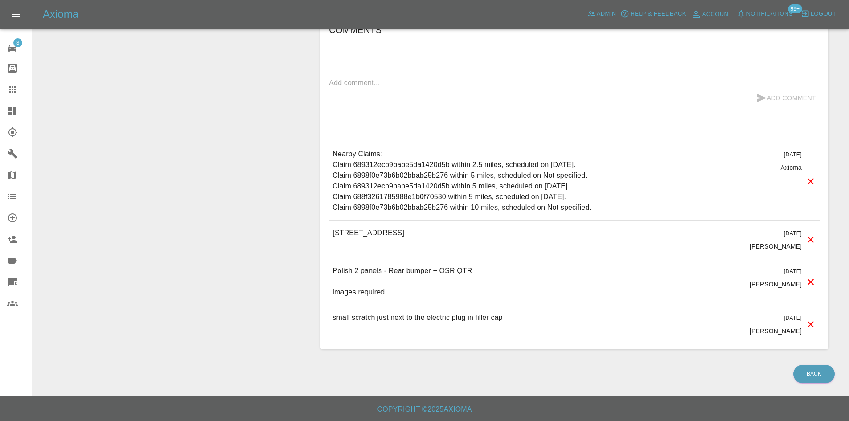
scroll to position [147, 0]
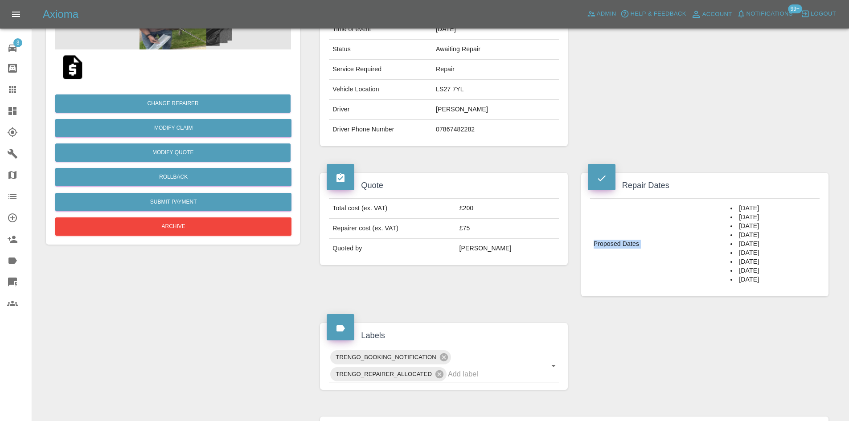
drag, startPoint x: 776, startPoint y: 291, endPoint x: 720, endPoint y: 205, distance: 103.0
click at [720, 205] on div "Proposed Dates 26/08/2025 28/08/2025 29/08/2025 04/09/2025 08/09/2025 09/09/202…" at bounding box center [704, 244] width 247 height 105
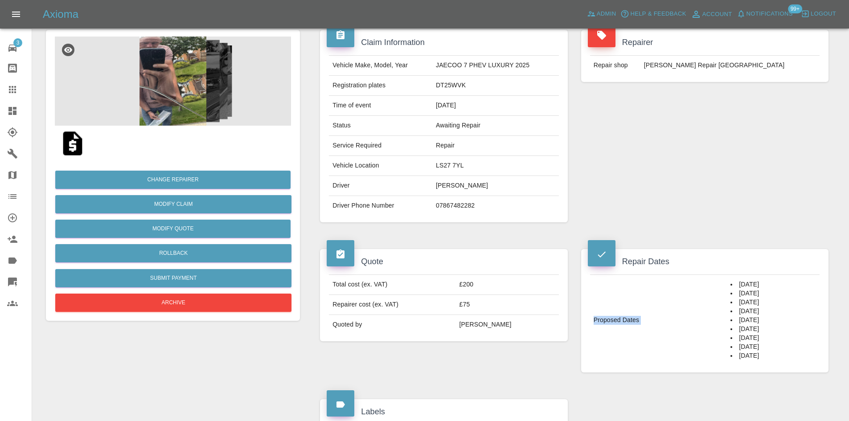
scroll to position [0, 0]
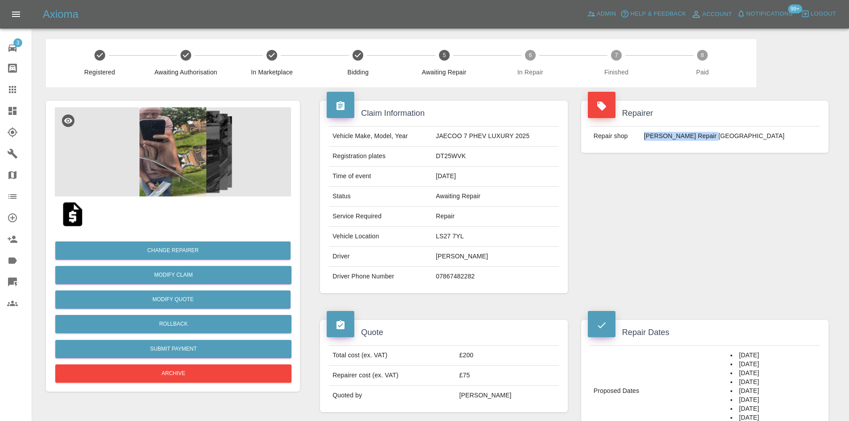
drag, startPoint x: 746, startPoint y: 141, endPoint x: 646, endPoint y: 142, distance: 100.3
click at [646, 142] on tr "Repair shop JK Smart Repair Leeds" at bounding box center [705, 137] width 230 height 20
click at [157, 177] on img at bounding box center [173, 151] width 236 height 89
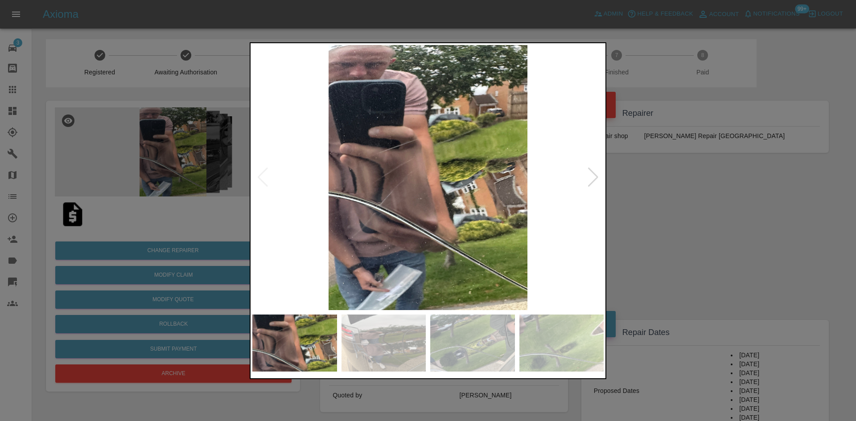
click at [597, 177] on div at bounding box center [593, 178] width 12 height 20
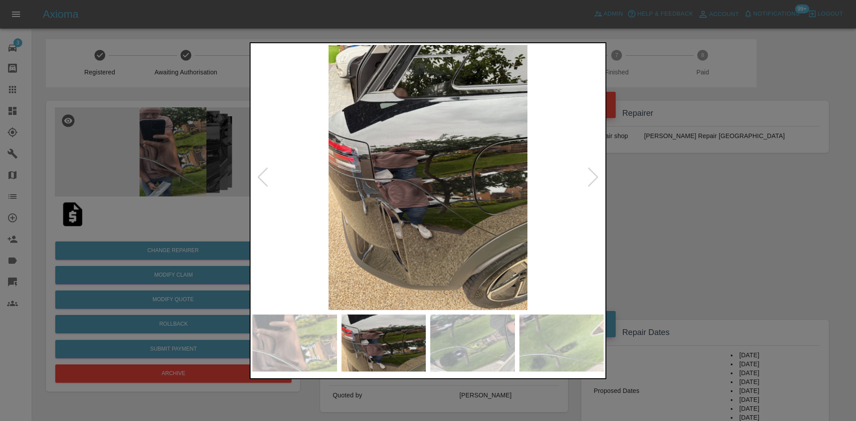
click at [597, 177] on div at bounding box center [593, 178] width 12 height 20
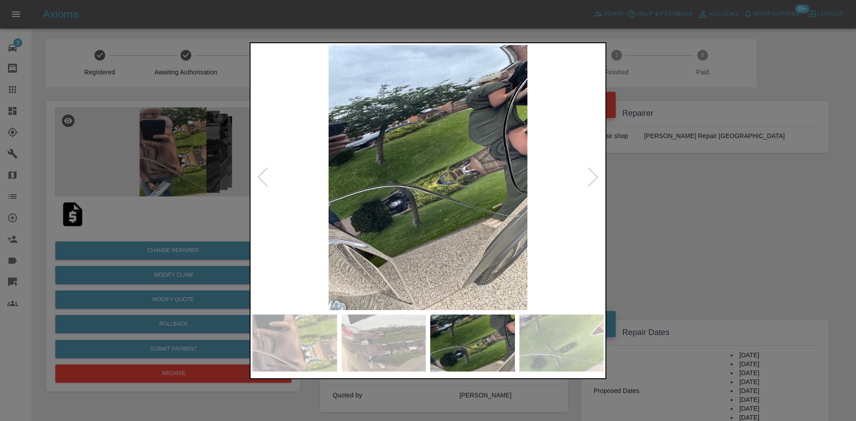
click at [667, 185] on div at bounding box center [428, 210] width 856 height 421
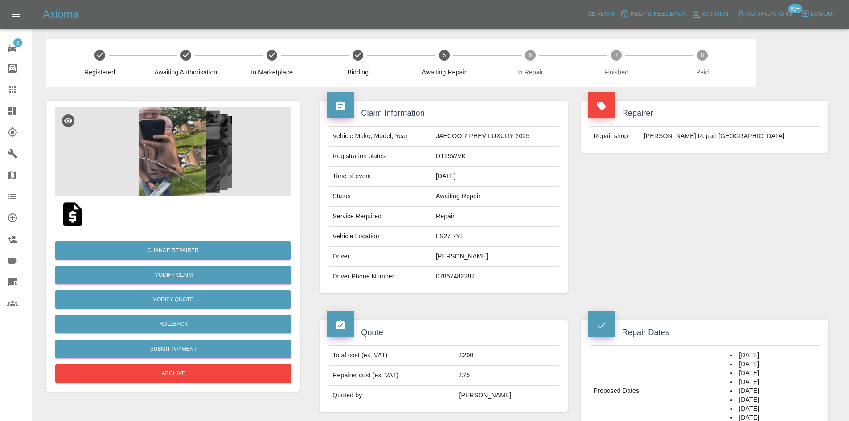
scroll to position [178, 0]
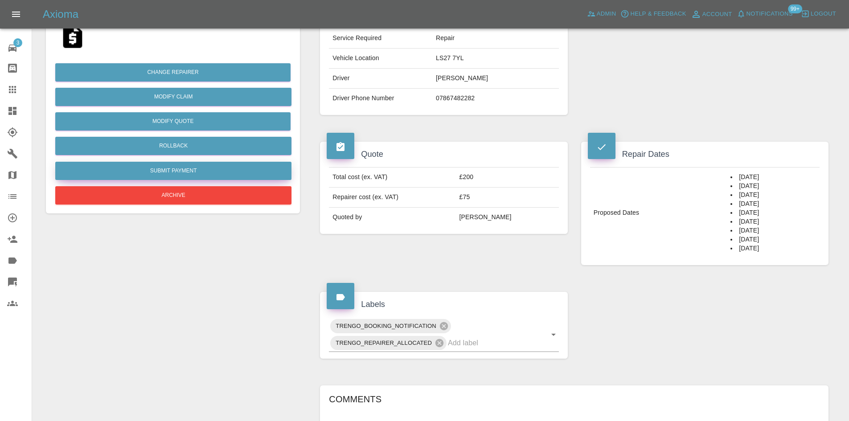
drag, startPoint x: 762, startPoint y: 257, endPoint x: 102, endPoint y: 169, distance: 666.1
click at [705, 189] on tr "Proposed Dates 26/08/2025 28/08/2025 29/08/2025 04/09/2025 08/09/2025 09/09/202…" at bounding box center [705, 213] width 230 height 91
click at [594, 18] on icon at bounding box center [591, 13] width 9 height 9
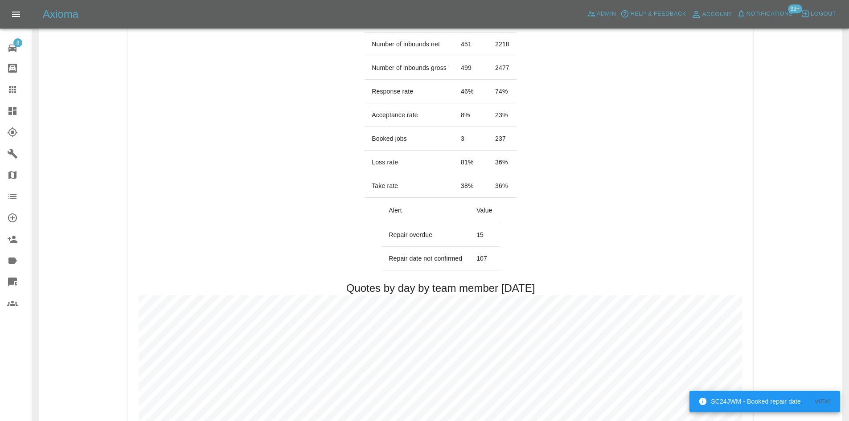
drag, startPoint x: 501, startPoint y: 258, endPoint x: 377, endPoint y: 262, distance: 124.0
click at [418, 263] on td "Repair date not confirmed" at bounding box center [426, 259] width 88 height 24
click at [453, 261] on td "Repair date not confirmed" at bounding box center [426, 259] width 88 height 24
click at [459, 260] on td "Repair date not confirmed" at bounding box center [426, 259] width 88 height 24
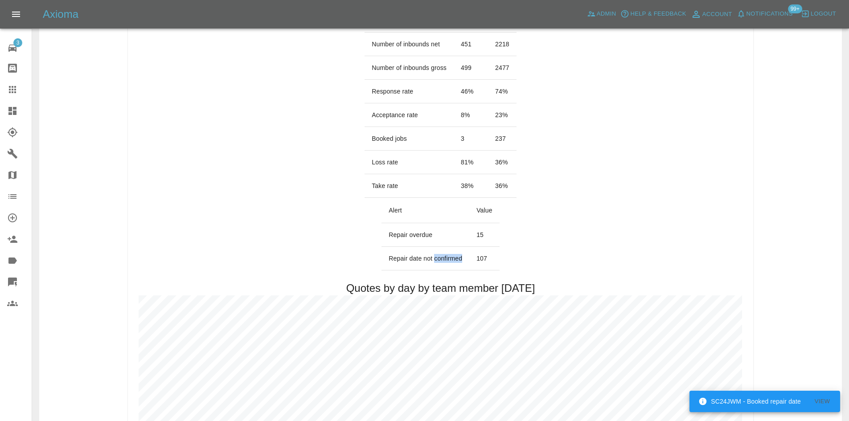
click at [458, 260] on td "Repair date not confirmed" at bounding box center [426, 259] width 88 height 24
click at [479, 259] on td "107" at bounding box center [484, 259] width 30 height 24
drag, startPoint x: 487, startPoint y: 258, endPoint x: 391, endPoint y: 260, distance: 96.8
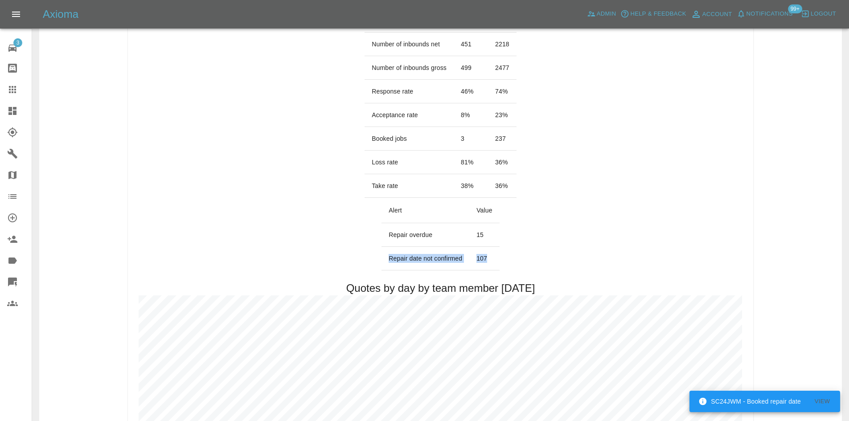
click at [391, 260] on tr "Repair date not confirmed 107" at bounding box center [441, 259] width 118 height 24
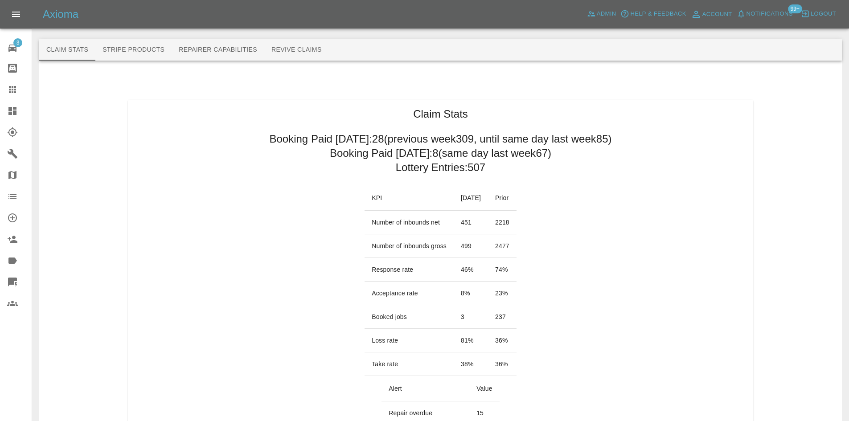
click at [411, 165] on h2 "Lottery Entries: 507" at bounding box center [441, 168] width 90 height 14
click at [421, 155] on h2 "Booking Paid today: 8 (same day last week 67 )" at bounding box center [441, 153] width 222 height 14
click at [500, 291] on td "23 %" at bounding box center [502, 294] width 29 height 24
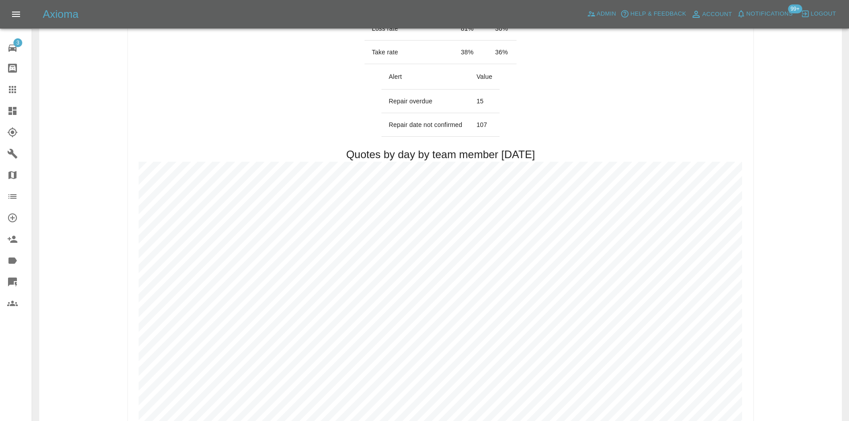
scroll to position [45, 0]
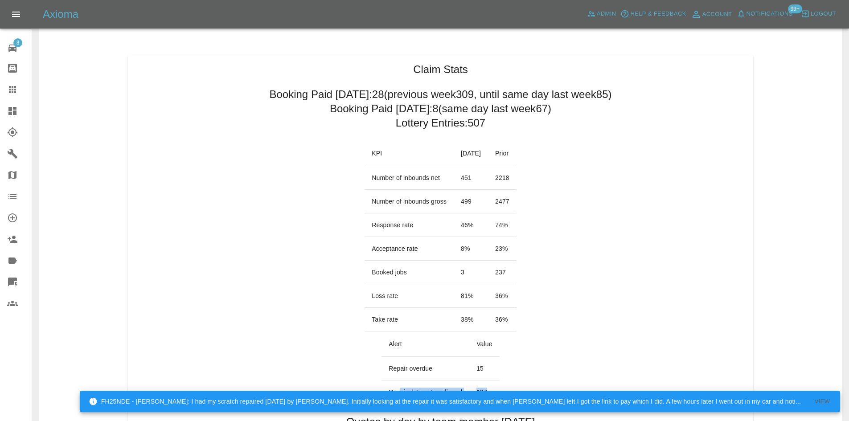
drag, startPoint x: 494, startPoint y: 392, endPoint x: 400, endPoint y: 386, distance: 94.3
click at [400, 386] on tr "Repair date not confirmed 107" at bounding box center [441, 393] width 118 height 24
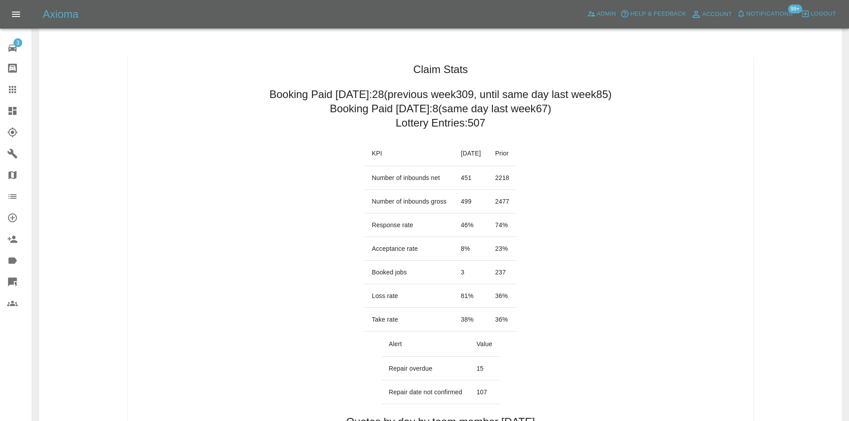
drag, startPoint x: 534, startPoint y: 306, endPoint x: 511, endPoint y: 303, distance: 23.4
drag, startPoint x: 503, startPoint y: 297, endPoint x: 519, endPoint y: 298, distance: 16.1
click at [517, 298] on td "36 %" at bounding box center [502, 296] width 29 height 24
click at [506, 271] on td "237" at bounding box center [502, 273] width 29 height 24
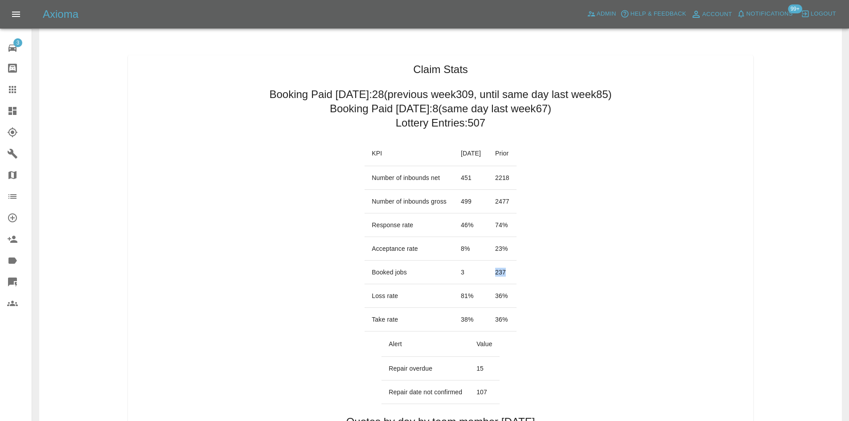
click at [506, 271] on td "237" at bounding box center [502, 273] width 29 height 24
click at [507, 271] on td "237" at bounding box center [502, 273] width 29 height 24
click at [517, 293] on td "36 %" at bounding box center [502, 296] width 29 height 24
click at [512, 296] on td "36 %" at bounding box center [502, 296] width 29 height 24
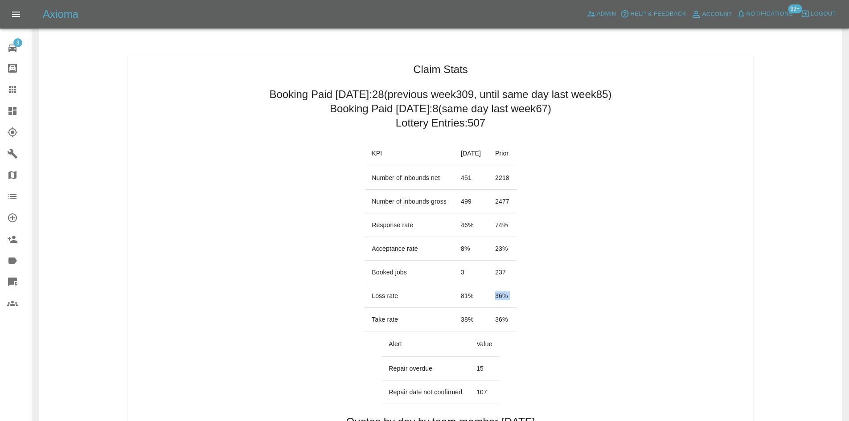
click at [512, 296] on td "36 %" at bounding box center [502, 296] width 29 height 24
click at [14, 118] on link "Dashboard" at bounding box center [16, 110] width 32 height 21
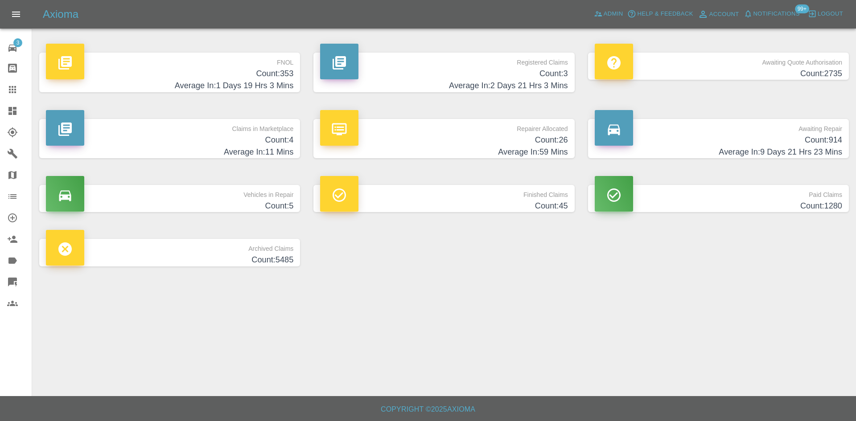
click at [708, 140] on h4 "Count: 914" at bounding box center [718, 140] width 247 height 12
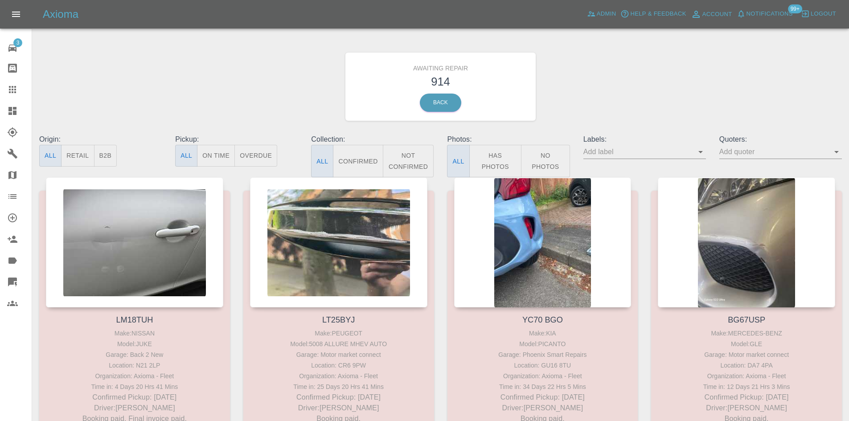
drag, startPoint x: 409, startPoint y: 153, endPoint x: 478, endPoint y: 95, distance: 90.2
click at [409, 153] on button "Not Confirmed" at bounding box center [408, 161] width 51 height 33
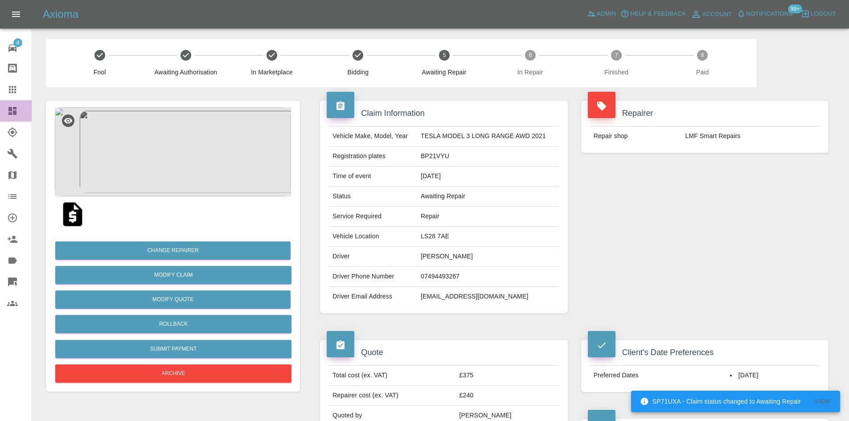
click at [1, 117] on link "Dashboard" at bounding box center [16, 110] width 32 height 21
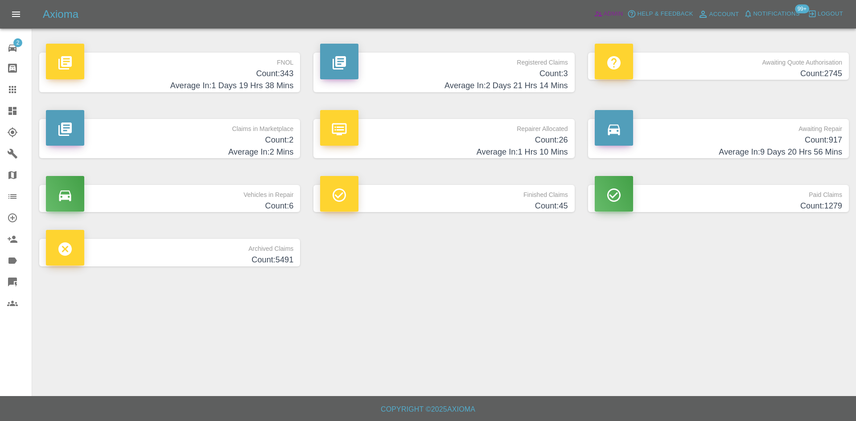
click at [598, 12] on icon at bounding box center [598, 13] width 9 height 9
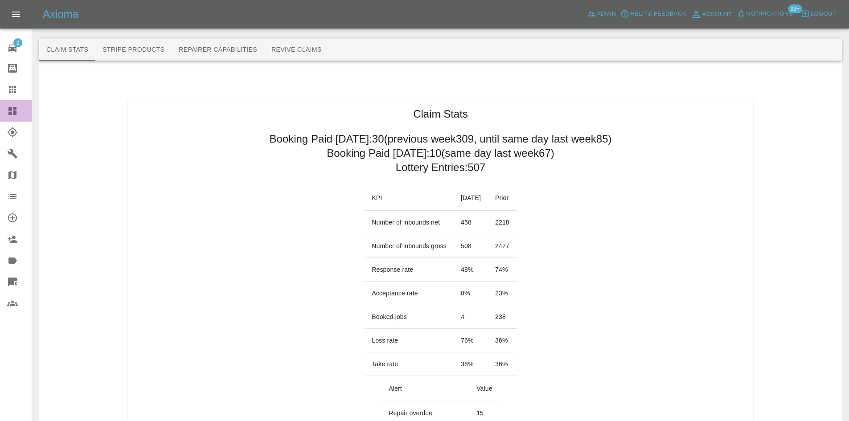
click at [8, 113] on icon at bounding box center [12, 111] width 11 height 11
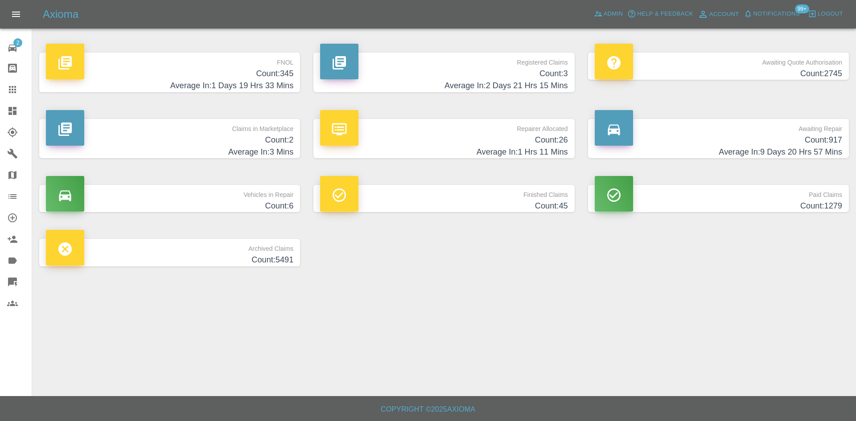
click at [239, 79] on h4 "Count: 345" at bounding box center [169, 74] width 247 height 12
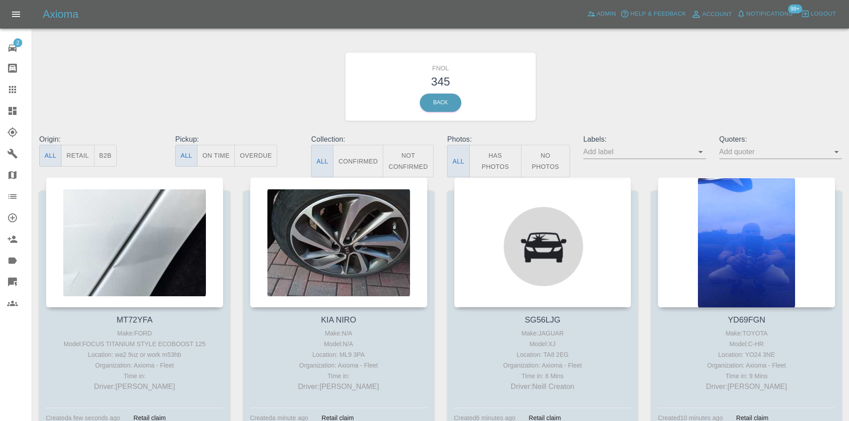
click at [17, 281] on icon at bounding box center [12, 282] width 11 height 11
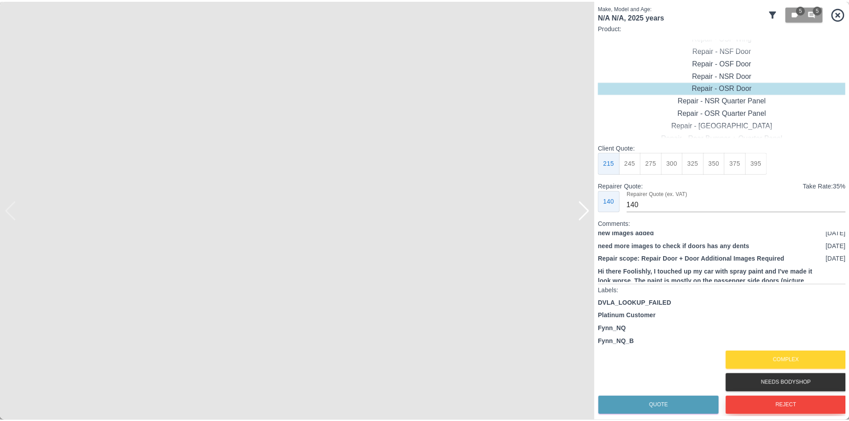
scroll to position [45, 0]
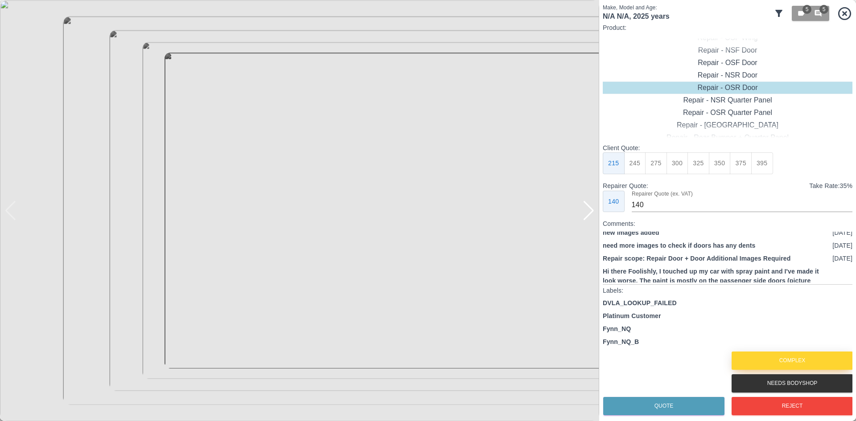
click at [766, 365] on button "Complex" at bounding box center [792, 361] width 121 height 18
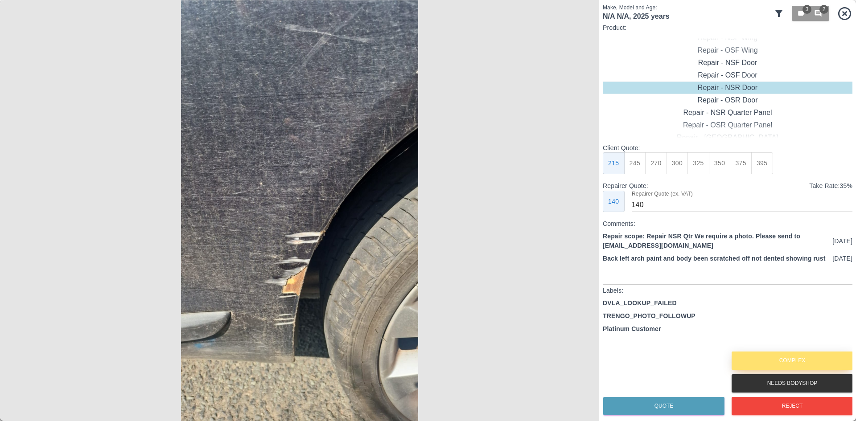
click at [777, 356] on button "Complex" at bounding box center [792, 361] width 121 height 18
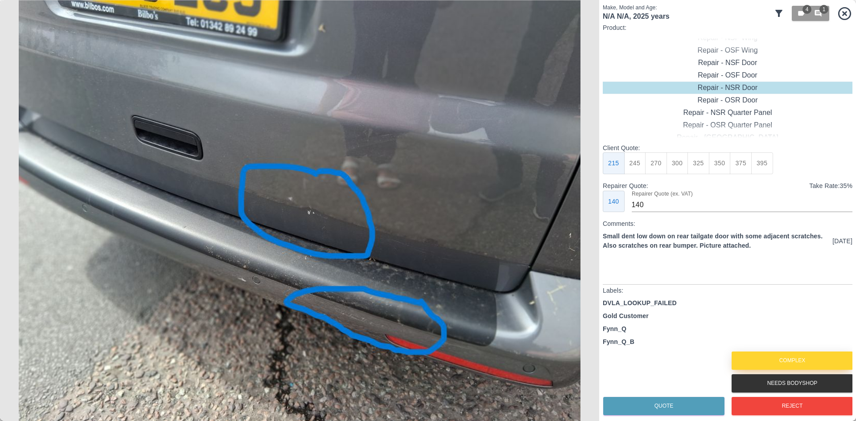
click at [774, 353] on button "Complex" at bounding box center [792, 361] width 121 height 18
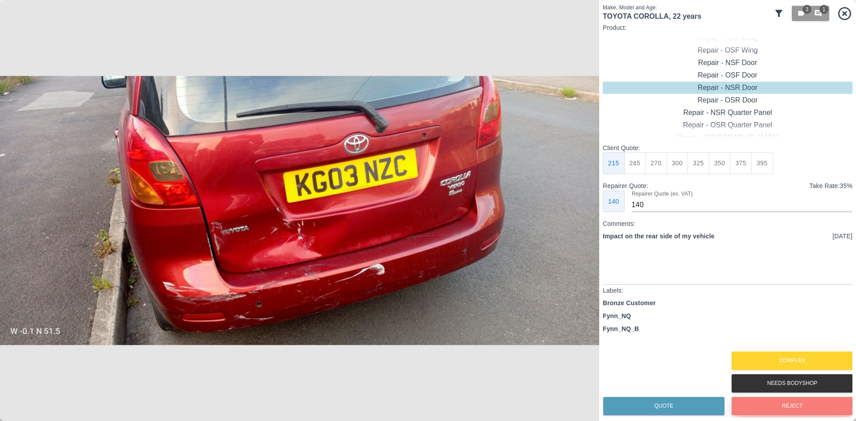
click at [754, 404] on button "Reject" at bounding box center [792, 406] width 121 height 18
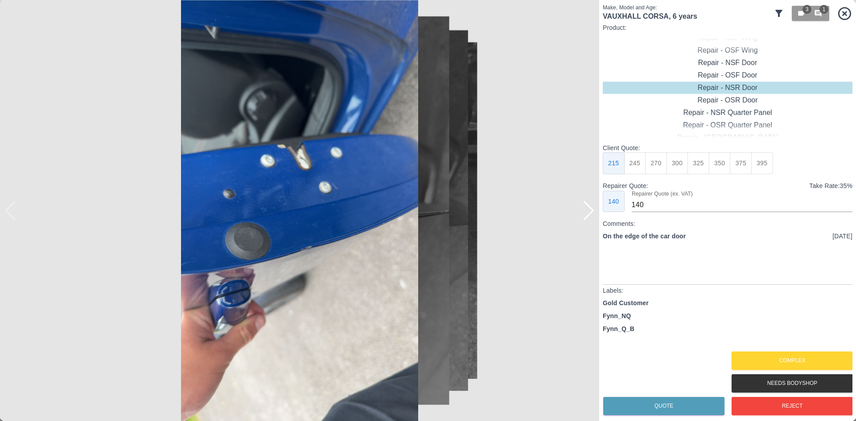
click at [585, 216] on div at bounding box center [589, 211] width 12 height 20
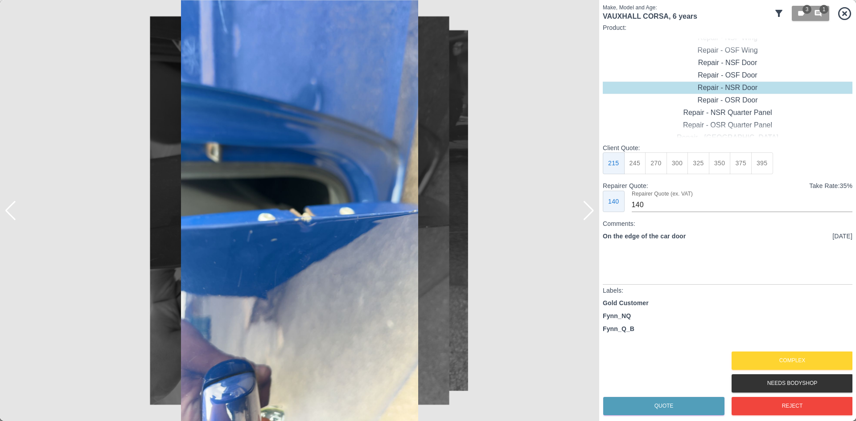
click at [585, 216] on div at bounding box center [589, 211] width 12 height 20
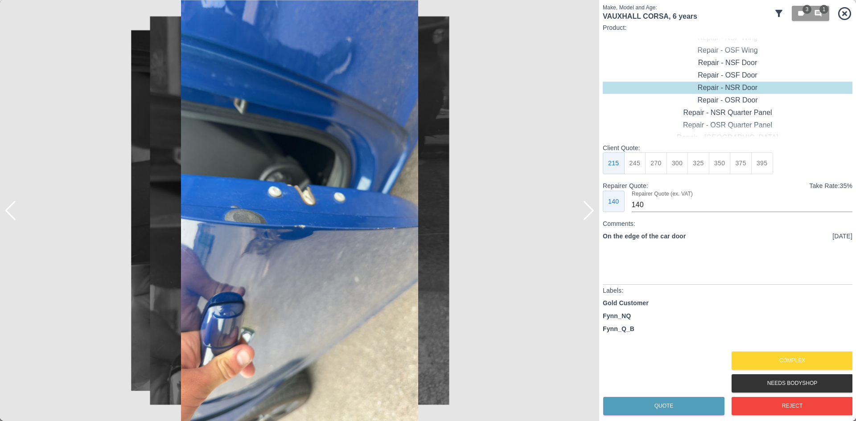
click at [585, 216] on div at bounding box center [589, 211] width 12 height 20
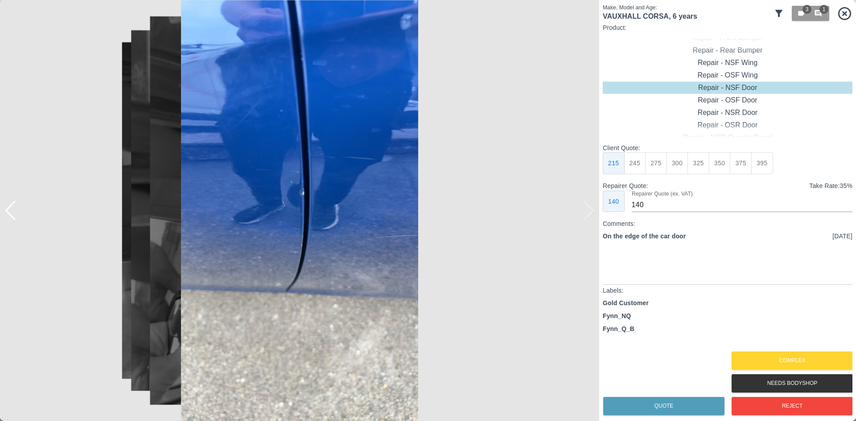
click at [638, 164] on button "245" at bounding box center [635, 163] width 22 height 22
type input "160"
click at [666, 409] on button "Quote" at bounding box center [663, 406] width 121 height 18
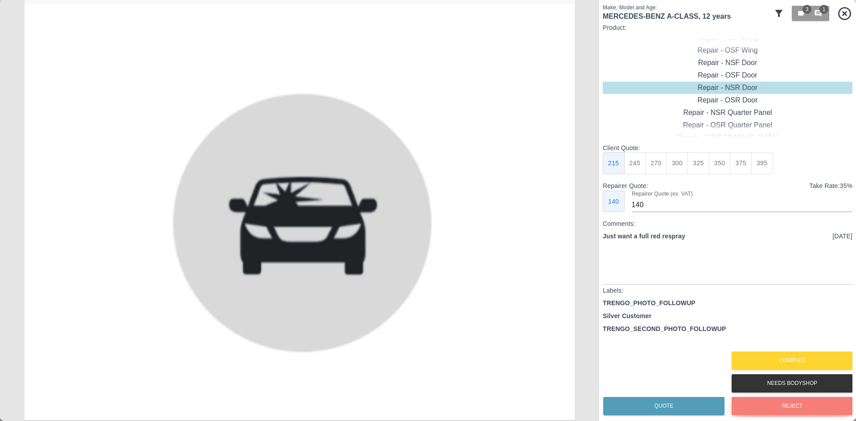
click at [798, 413] on button "Reject" at bounding box center [792, 406] width 121 height 18
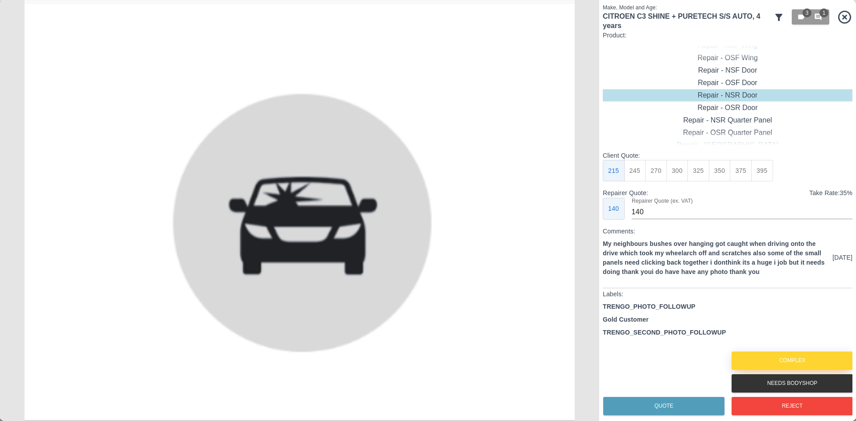
click at [799, 362] on button "Complex" at bounding box center [792, 361] width 121 height 18
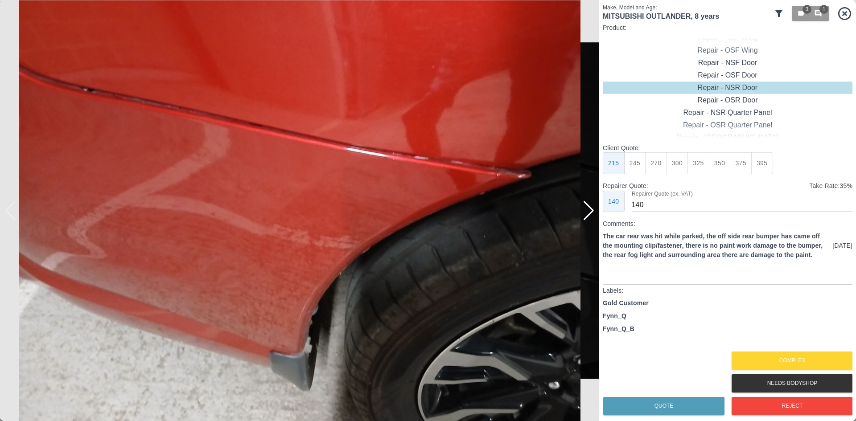
click at [588, 211] on div at bounding box center [589, 211] width 12 height 20
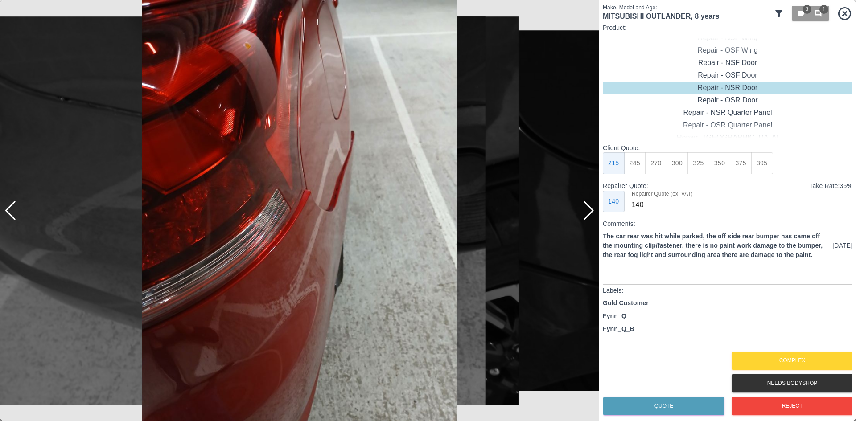
click at [588, 211] on div at bounding box center [589, 211] width 12 height 20
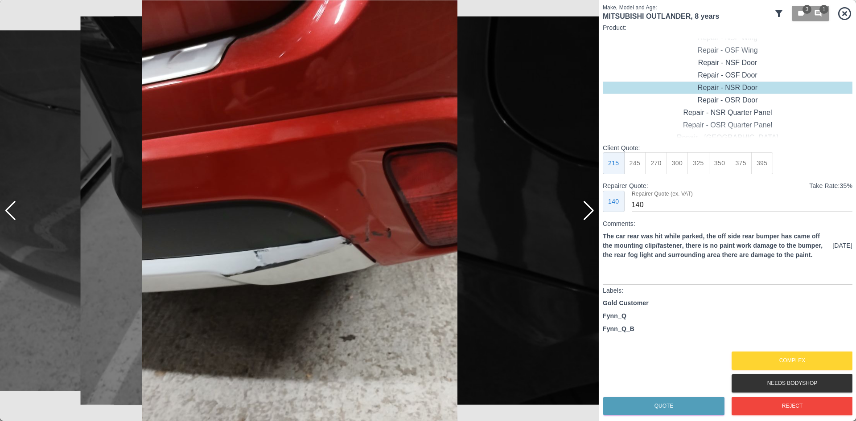
click at [588, 211] on div at bounding box center [589, 211] width 12 height 20
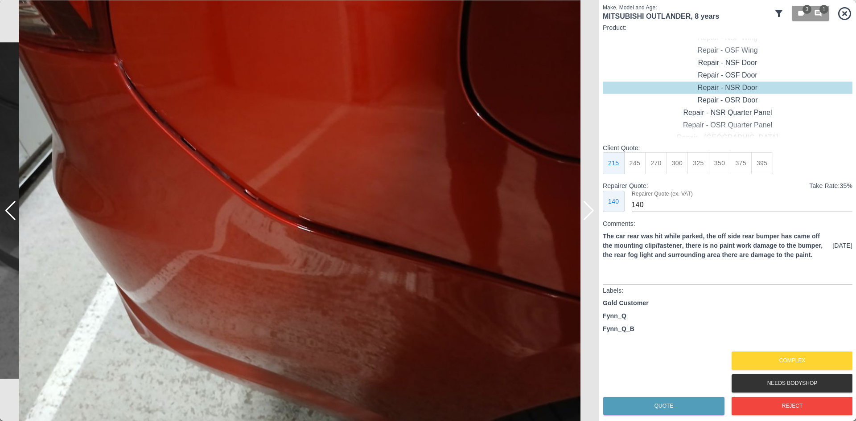
click at [588, 211] on div at bounding box center [589, 211] width 12 height 20
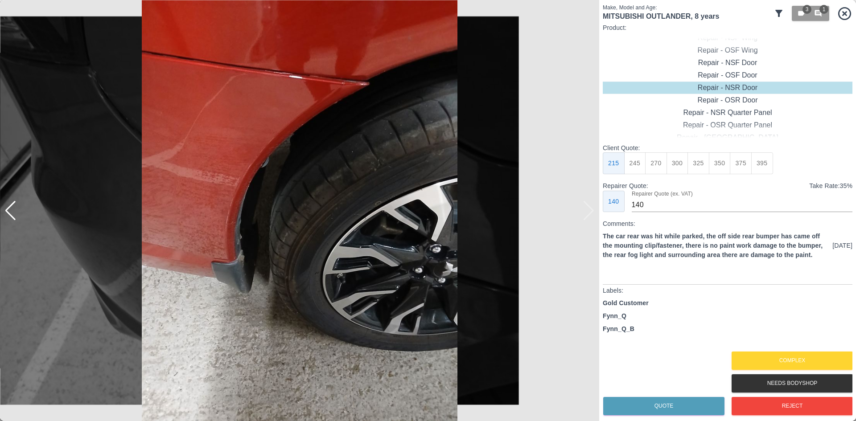
click at [588, 211] on img at bounding box center [299, 210] width 599 height 421
click at [785, 358] on button "Complex" at bounding box center [792, 361] width 121 height 18
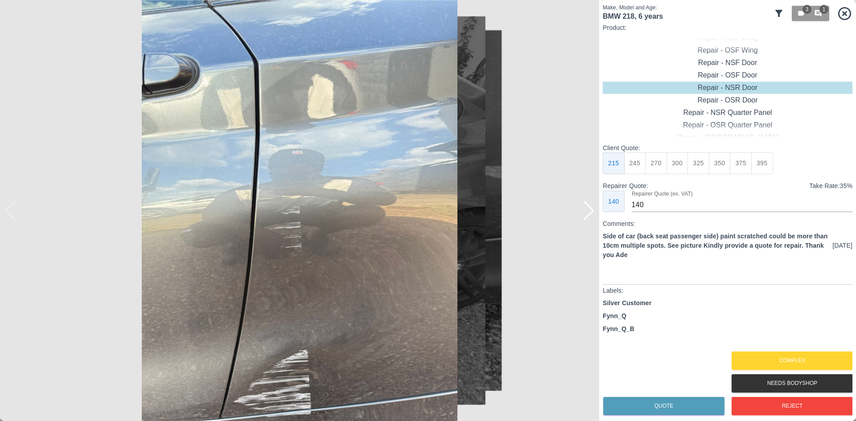
click at [585, 213] on div at bounding box center [589, 211] width 12 height 20
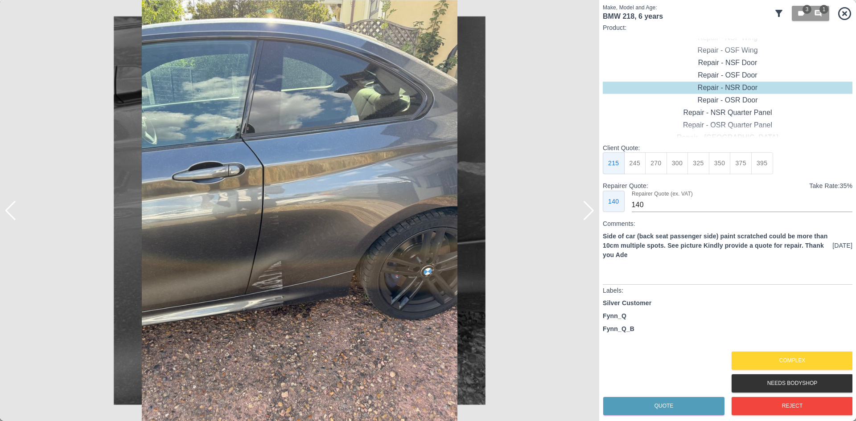
click at [585, 213] on div at bounding box center [589, 211] width 12 height 20
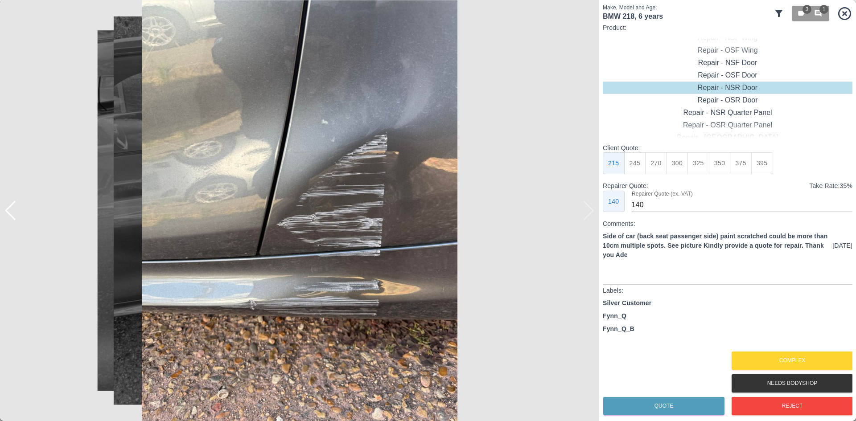
click at [585, 213] on img at bounding box center [299, 210] width 599 height 421
click at [792, 356] on button "Complex" at bounding box center [792, 361] width 121 height 18
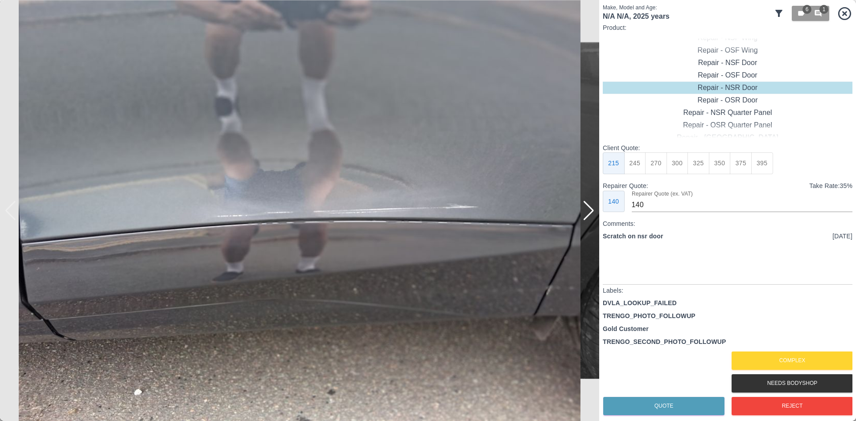
click at [591, 214] on div at bounding box center [589, 211] width 12 height 20
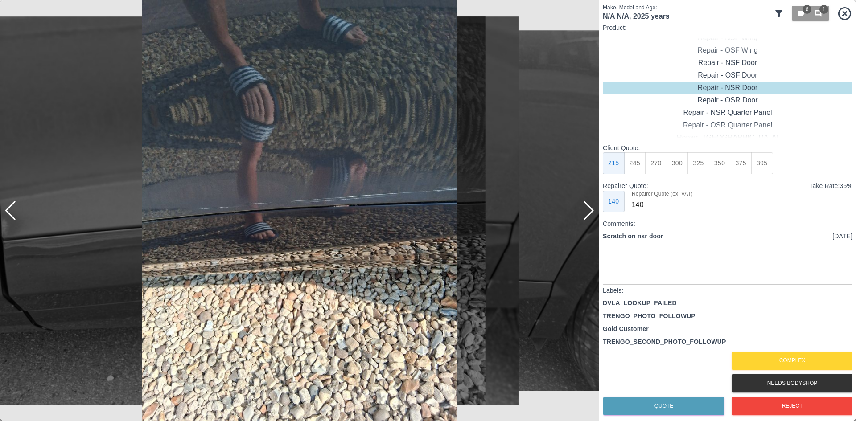
click at [590, 214] on div at bounding box center [589, 211] width 12 height 20
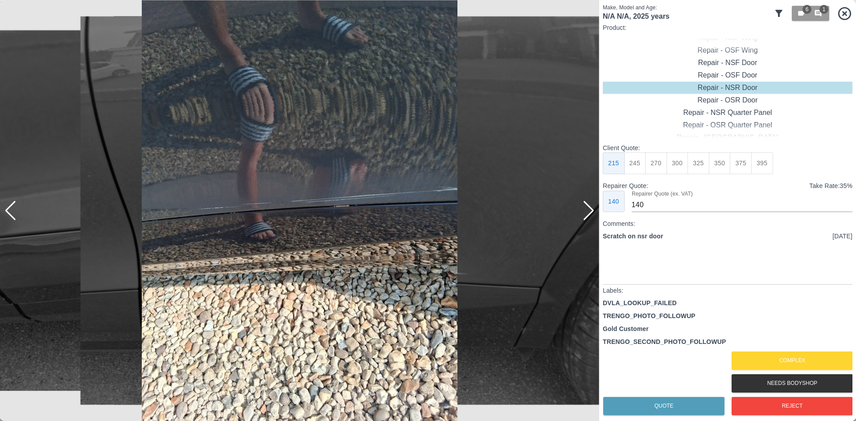
click at [590, 214] on div at bounding box center [589, 211] width 12 height 20
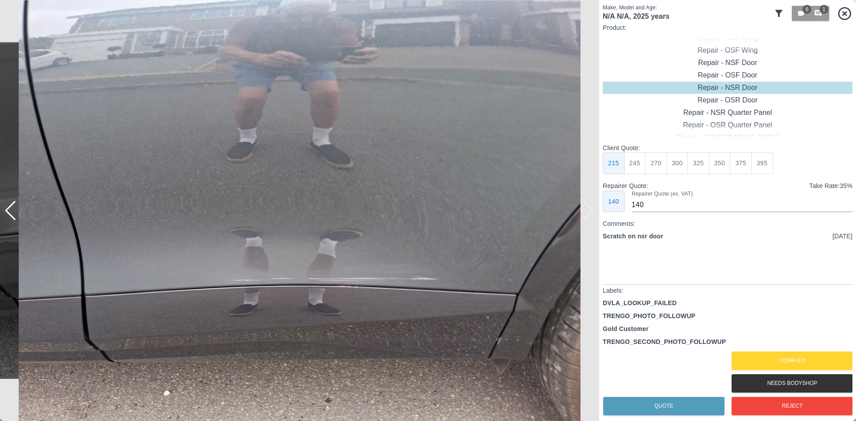
click at [730, 90] on div "Repair - NSR Door" at bounding box center [728, 88] width 250 height 12
click at [650, 165] on button "270" at bounding box center [656, 163] width 22 height 22
type input "180"
click at [653, 411] on button "Quote" at bounding box center [663, 406] width 121 height 18
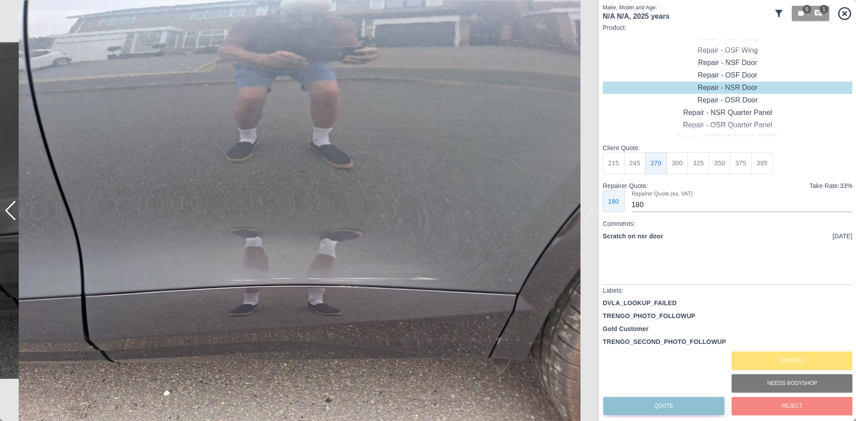
click at [603, 397] on button "Quote" at bounding box center [663, 406] width 121 height 18
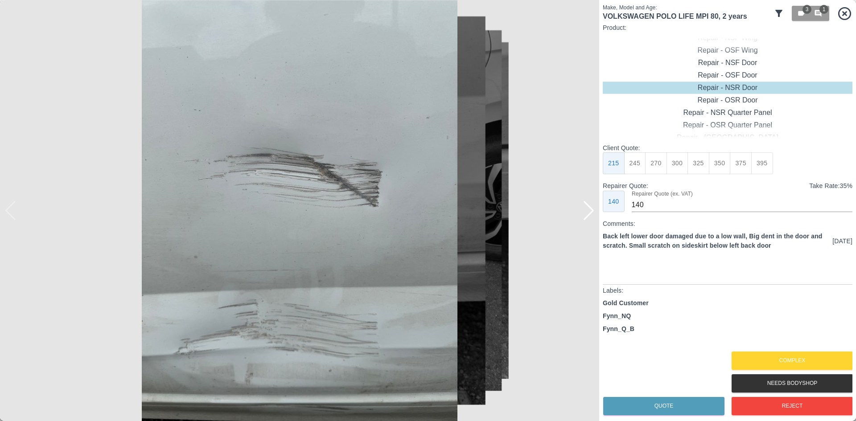
click at [589, 214] on div at bounding box center [589, 211] width 12 height 20
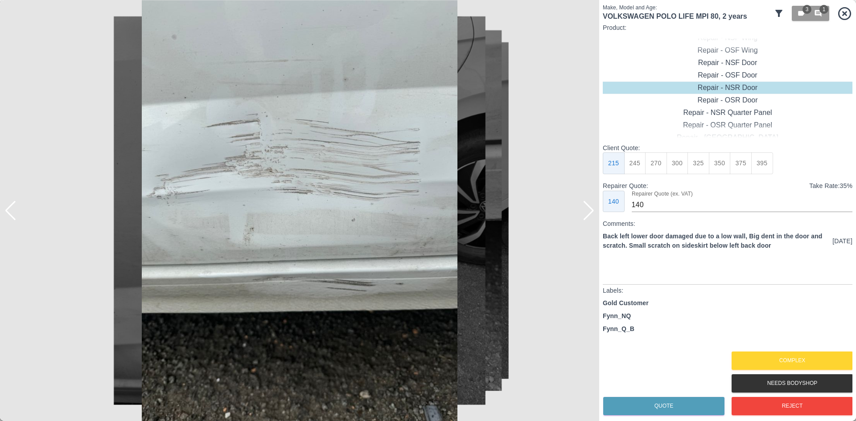
click at [589, 214] on div at bounding box center [589, 211] width 12 height 20
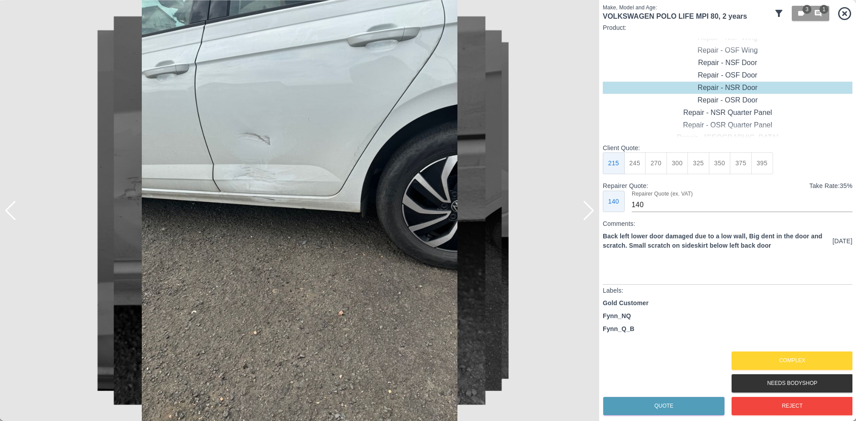
click at [589, 214] on div at bounding box center [589, 211] width 12 height 20
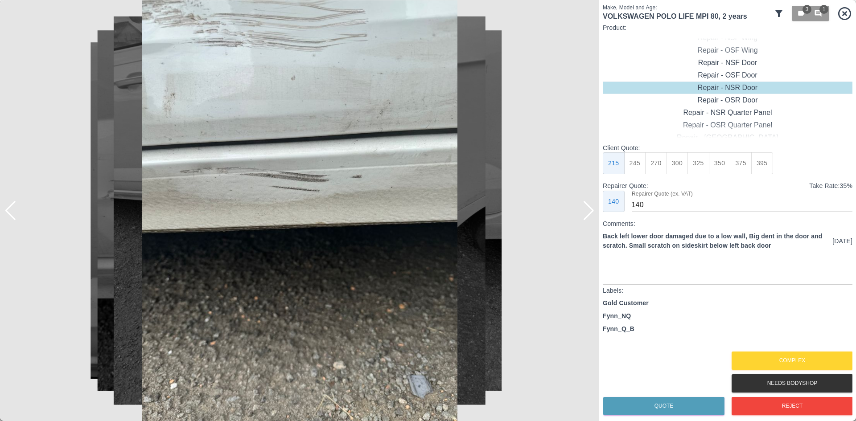
click at [589, 214] on div at bounding box center [589, 211] width 12 height 20
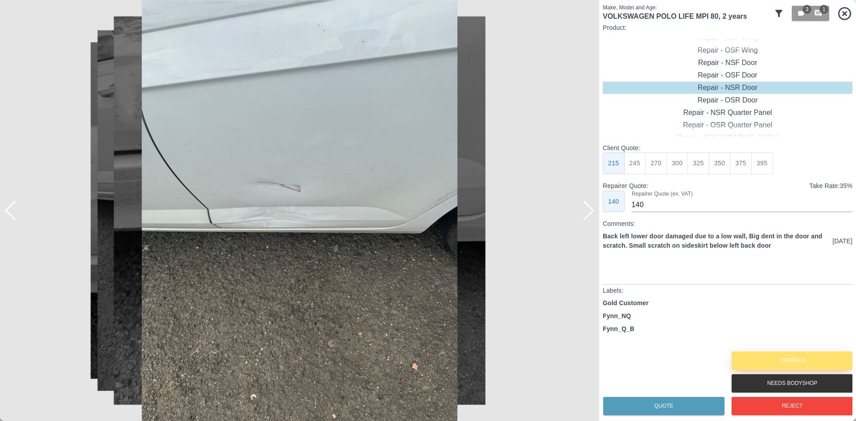
click at [771, 357] on button "Complex" at bounding box center [792, 361] width 121 height 18
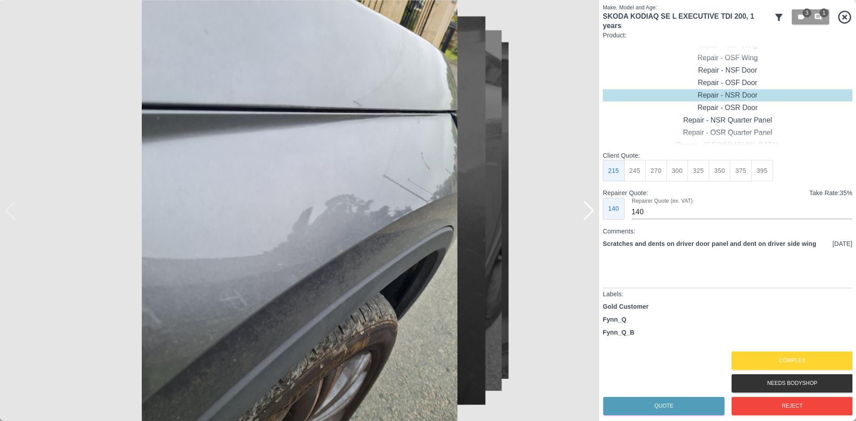
click at [594, 218] on div at bounding box center [589, 211] width 12 height 20
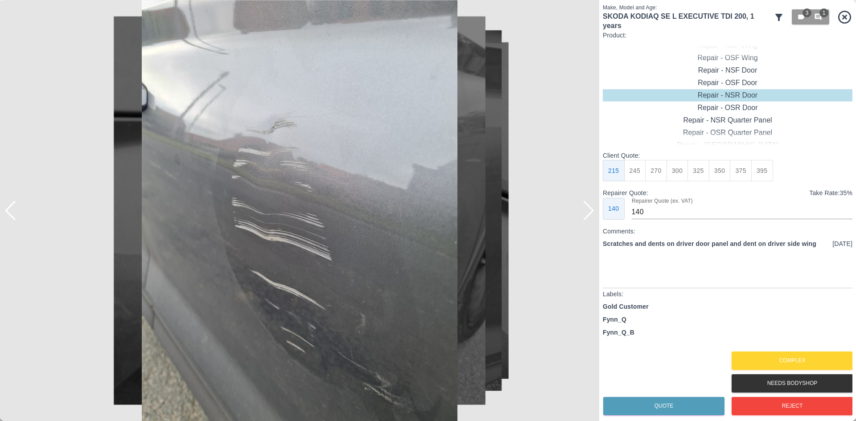
click at [594, 218] on div at bounding box center [589, 211] width 12 height 20
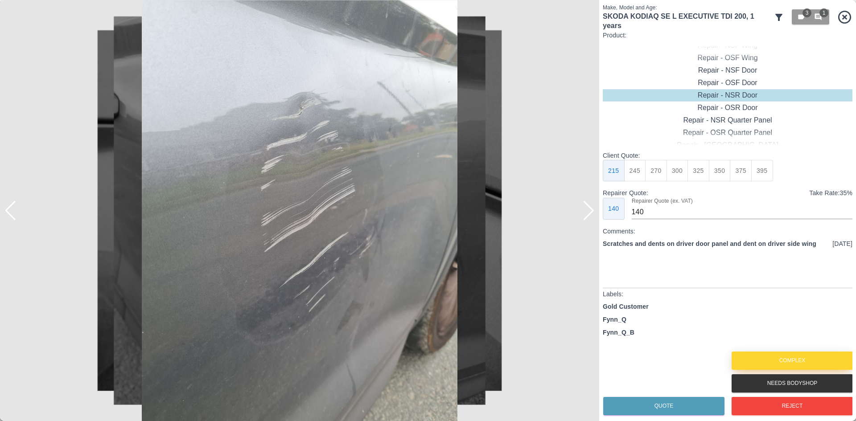
click at [802, 366] on button "Complex" at bounding box center [792, 361] width 121 height 18
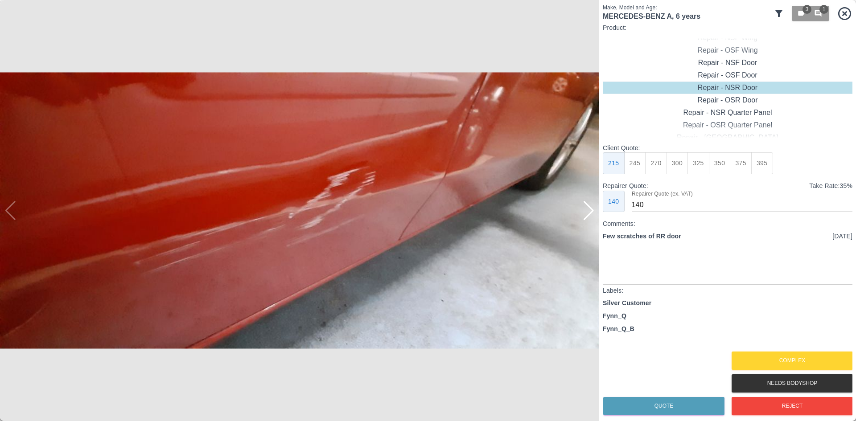
click at [573, 218] on img at bounding box center [299, 210] width 599 height 421
click at [581, 207] on img at bounding box center [299, 210] width 599 height 421
click at [590, 216] on div at bounding box center [589, 211] width 12 height 20
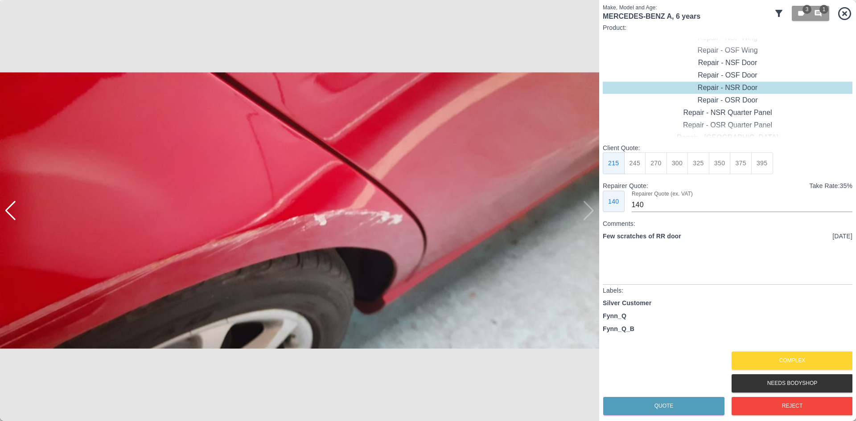
click at [590, 216] on img at bounding box center [299, 210] width 599 height 421
click at [20, 228] on img at bounding box center [299, 210] width 599 height 421
click at [13, 224] on img at bounding box center [299, 210] width 599 height 421
click at [12, 216] on div at bounding box center [10, 211] width 12 height 20
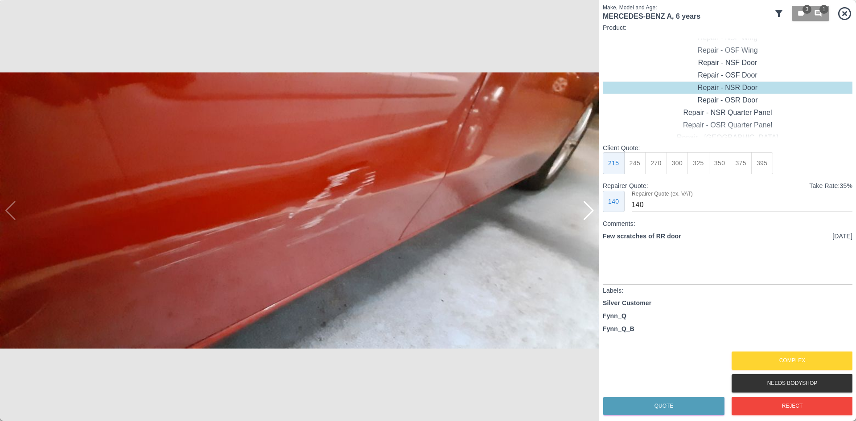
click at [12, 216] on img at bounding box center [299, 210] width 599 height 421
click at [733, 126] on div "Repair - Door + Quarter Panel" at bounding box center [728, 125] width 250 height 12
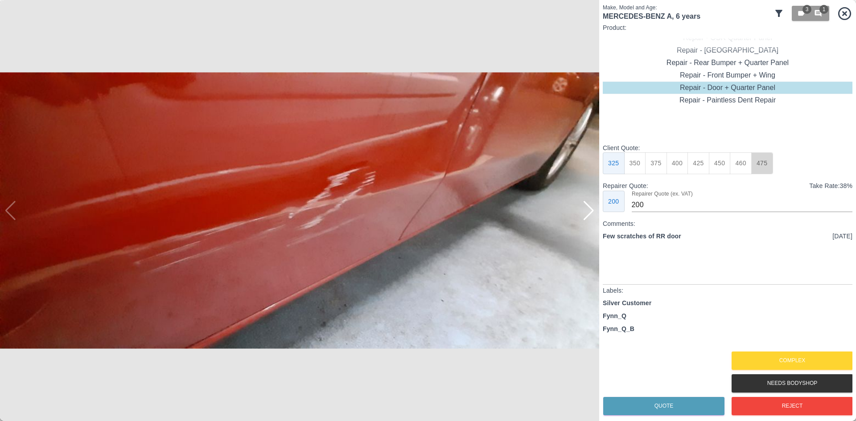
click at [757, 165] on button "475" at bounding box center [762, 163] width 22 height 22
type input "315"
click at [648, 409] on button "Quote" at bounding box center [663, 406] width 121 height 18
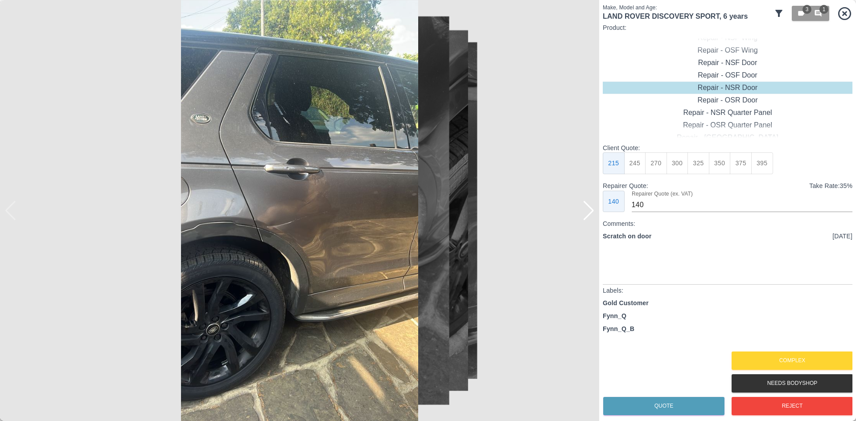
click at [586, 221] on img at bounding box center [299, 210] width 599 height 421
click at [590, 213] on div at bounding box center [589, 211] width 12 height 20
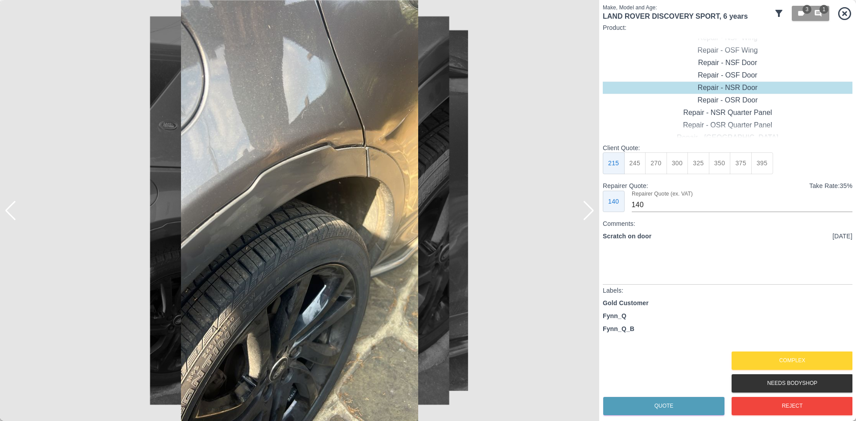
click at [590, 213] on div at bounding box center [589, 211] width 12 height 20
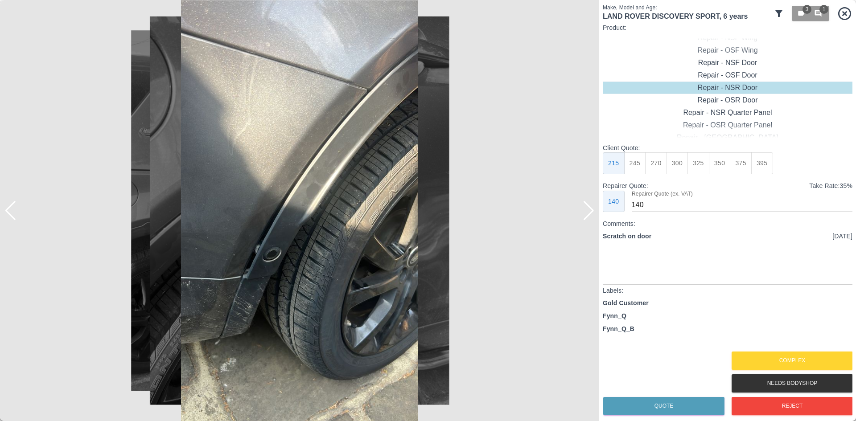
click at [590, 213] on div at bounding box center [589, 211] width 12 height 20
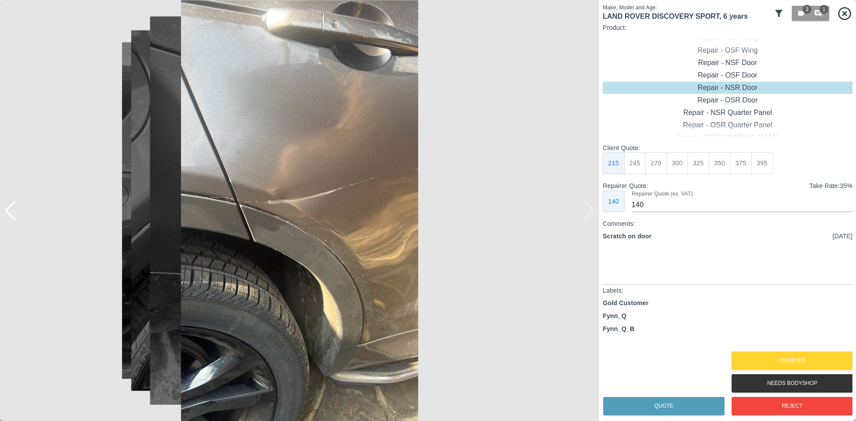
click at [590, 213] on img at bounding box center [299, 210] width 599 height 421
click at [739, 115] on div "Repair - Door + Quarter Panel" at bounding box center [728, 113] width 250 height 12
click at [733, 161] on button "460" at bounding box center [741, 163] width 22 height 22
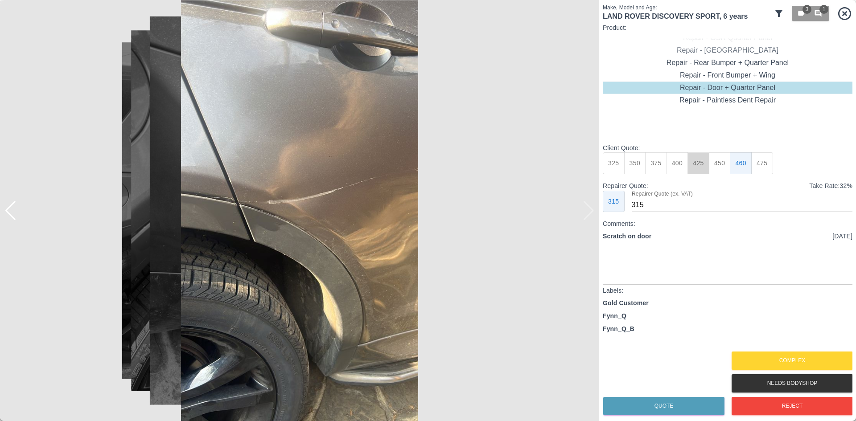
click at [708, 170] on button "425" at bounding box center [699, 163] width 22 height 22
click at [718, 169] on button "450" at bounding box center [720, 163] width 22 height 22
type input "280"
click at [638, 409] on button "Quote" at bounding box center [663, 406] width 121 height 18
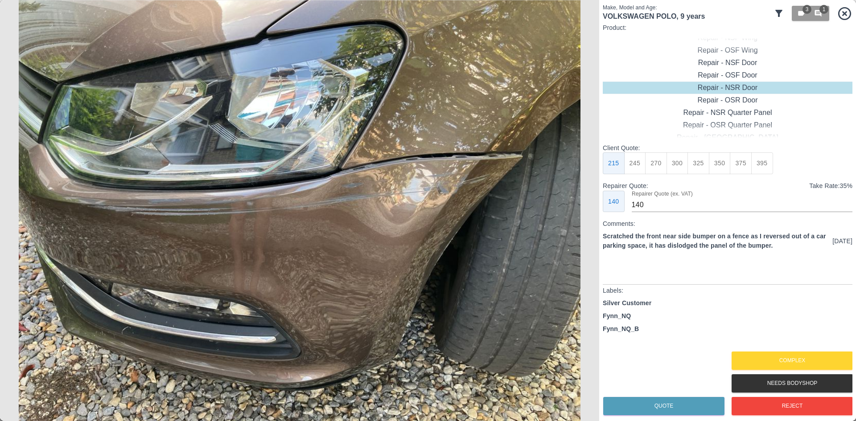
click at [478, 230] on img at bounding box center [299, 210] width 599 height 421
click at [798, 364] on button "Complex" at bounding box center [792, 361] width 121 height 18
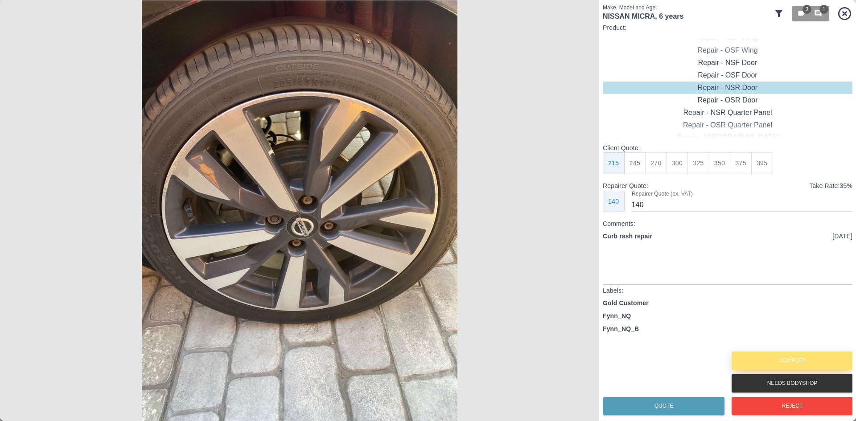
click at [798, 364] on button "Complex" at bounding box center [792, 361] width 121 height 18
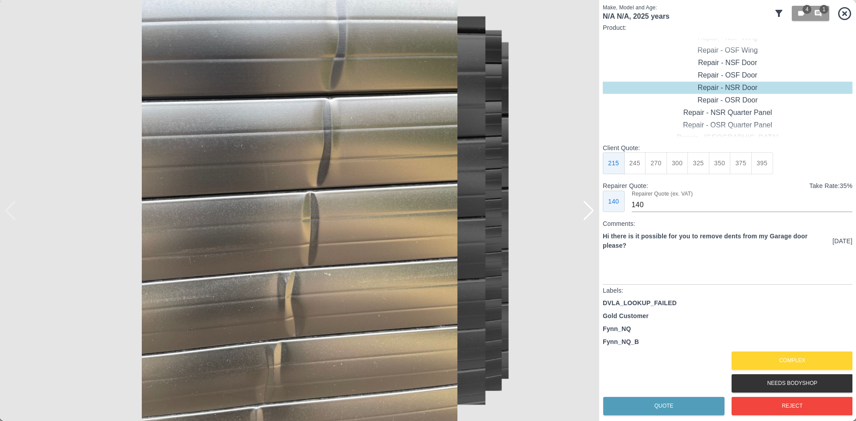
click at [593, 218] on div at bounding box center [589, 211] width 12 height 20
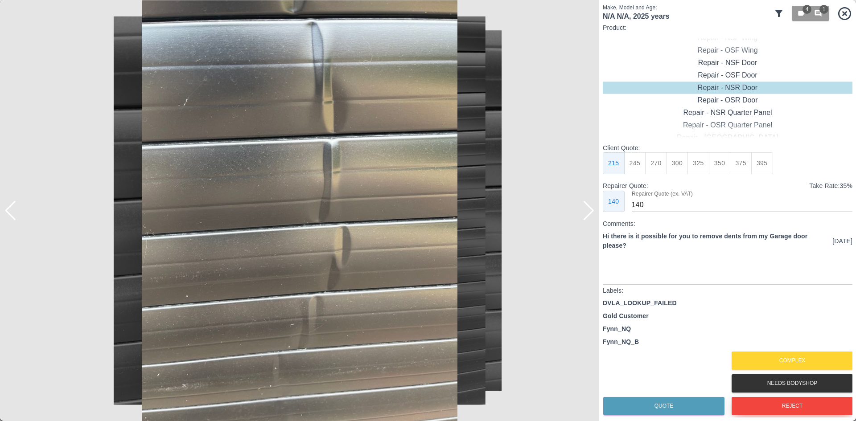
click at [781, 406] on button "Reject" at bounding box center [792, 406] width 121 height 18
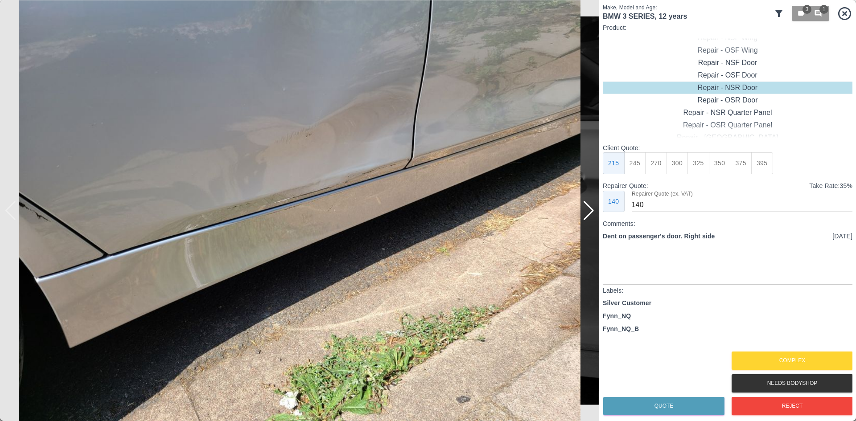
click at [589, 218] on div at bounding box center [589, 211] width 12 height 20
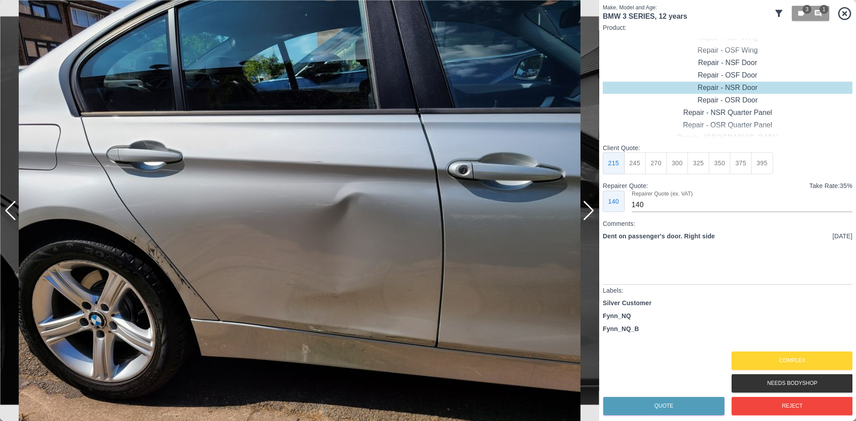
click at [590, 215] on div at bounding box center [589, 211] width 12 height 20
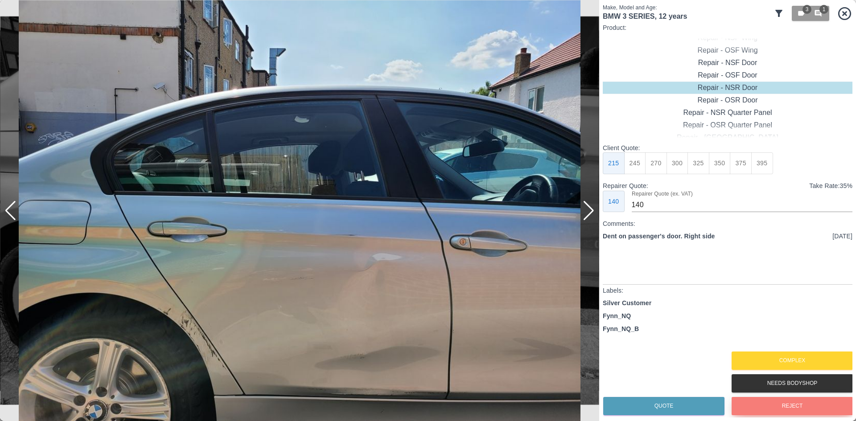
click at [758, 407] on button "Reject" at bounding box center [792, 406] width 121 height 18
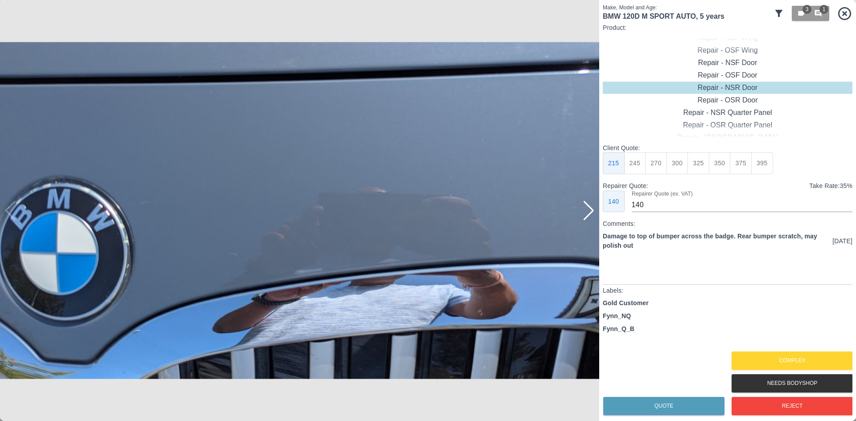
click at [597, 216] on img at bounding box center [299, 210] width 599 height 421
click at [591, 212] on div at bounding box center [589, 211] width 12 height 20
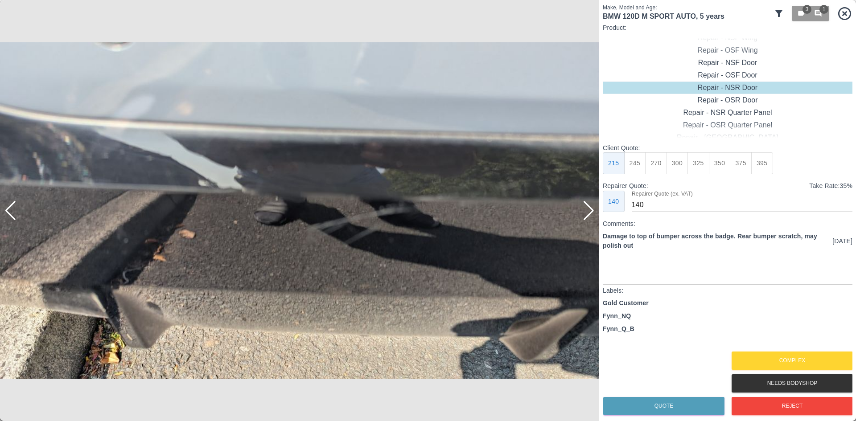
click at [591, 212] on div at bounding box center [589, 211] width 12 height 20
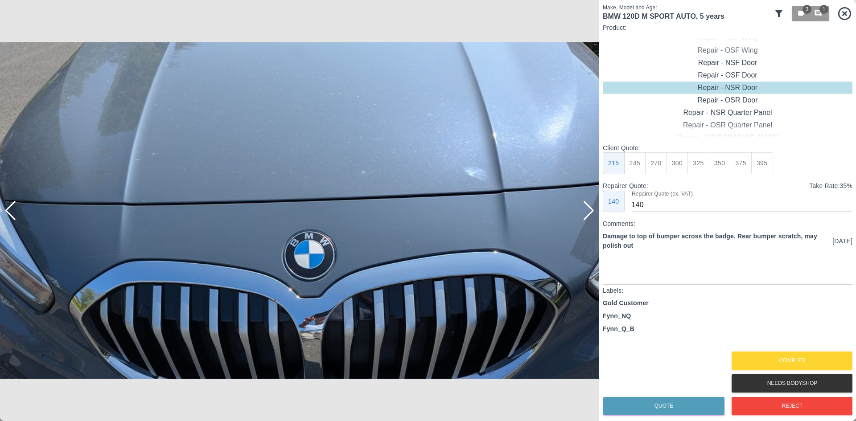
click at [591, 212] on div at bounding box center [589, 211] width 12 height 20
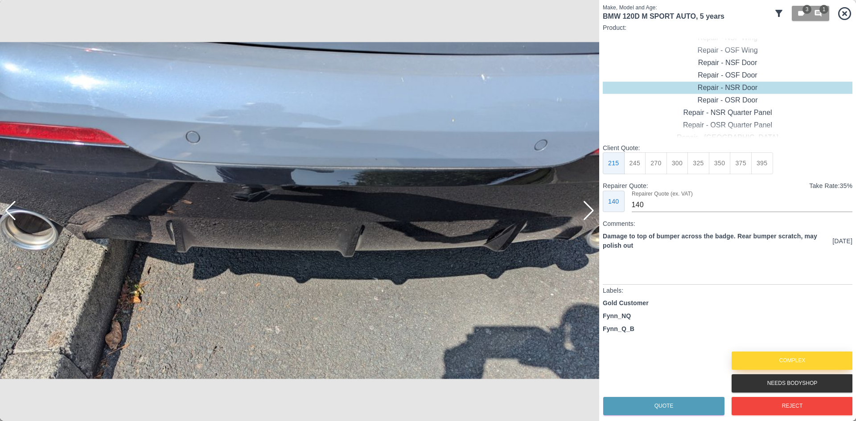
click at [818, 365] on button "Complex" at bounding box center [792, 361] width 121 height 18
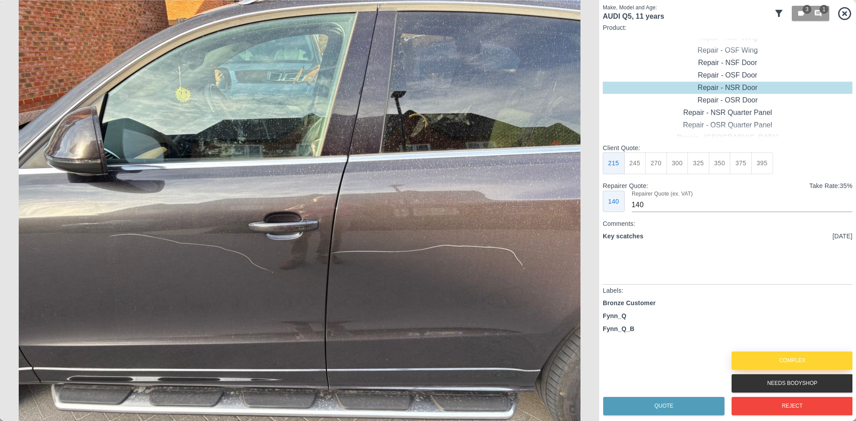
click at [789, 370] on button "Complex" at bounding box center [792, 361] width 121 height 18
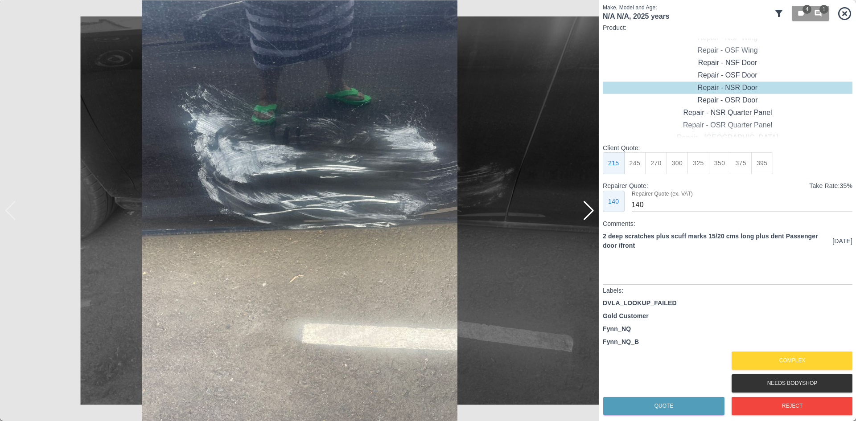
click at [577, 207] on img at bounding box center [299, 210] width 599 height 421
click at [593, 214] on div at bounding box center [589, 211] width 12 height 20
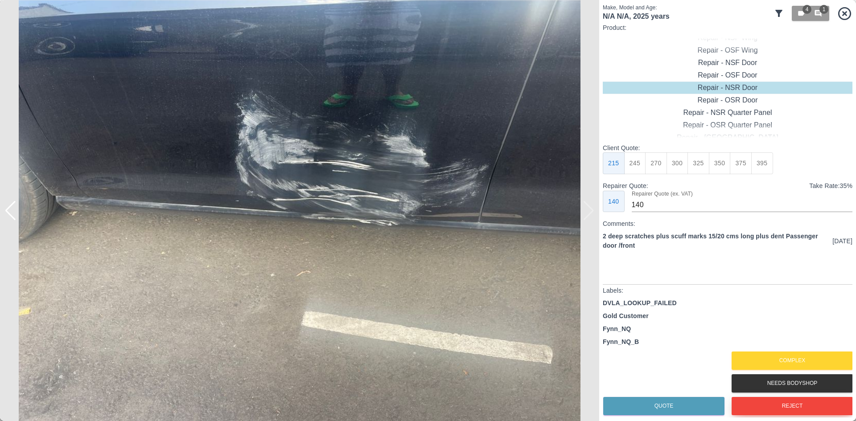
click at [807, 410] on button "Reject" at bounding box center [792, 406] width 121 height 18
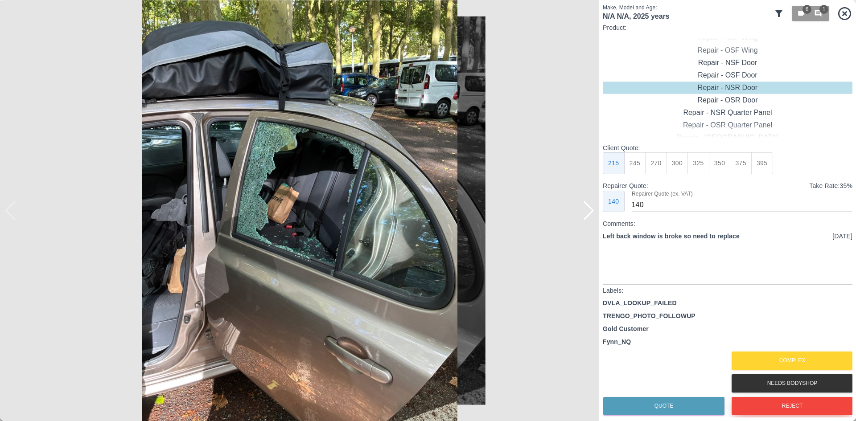
click at [757, 407] on button "Reject" at bounding box center [792, 406] width 121 height 18
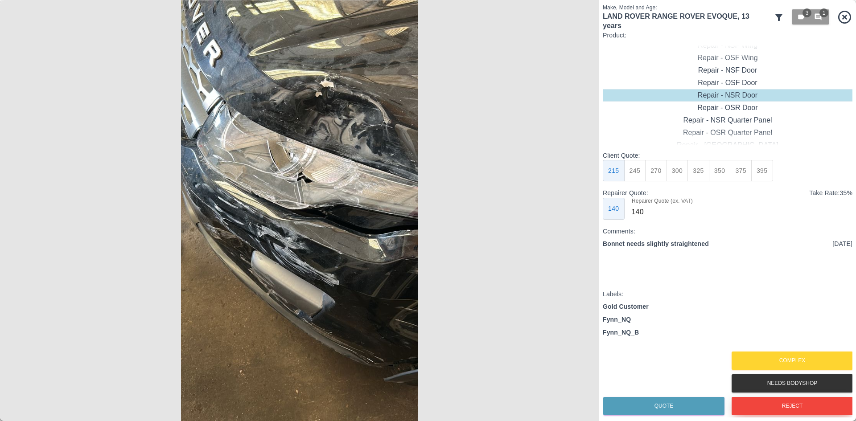
click at [815, 415] on button "Reject" at bounding box center [792, 406] width 121 height 18
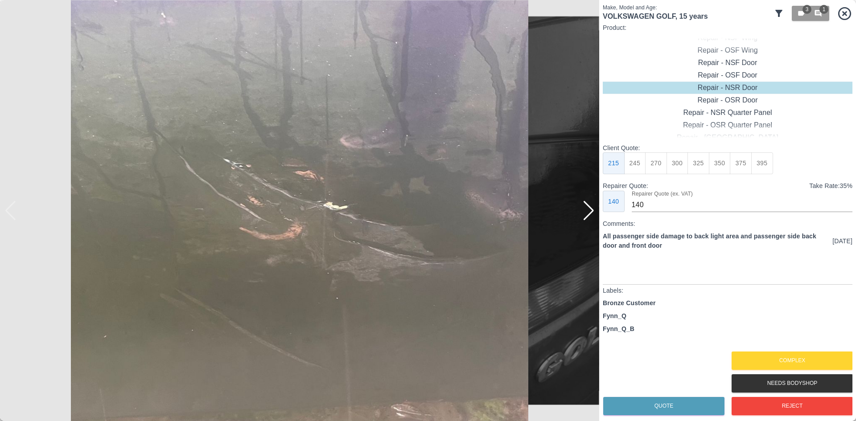
click at [575, 218] on img at bounding box center [299, 210] width 599 height 421
click at [588, 218] on div at bounding box center [589, 211] width 12 height 20
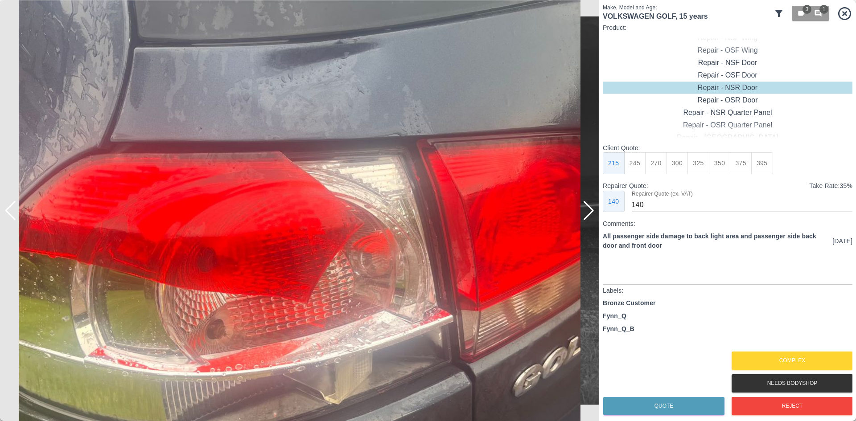
click at [593, 217] on div at bounding box center [589, 211] width 12 height 20
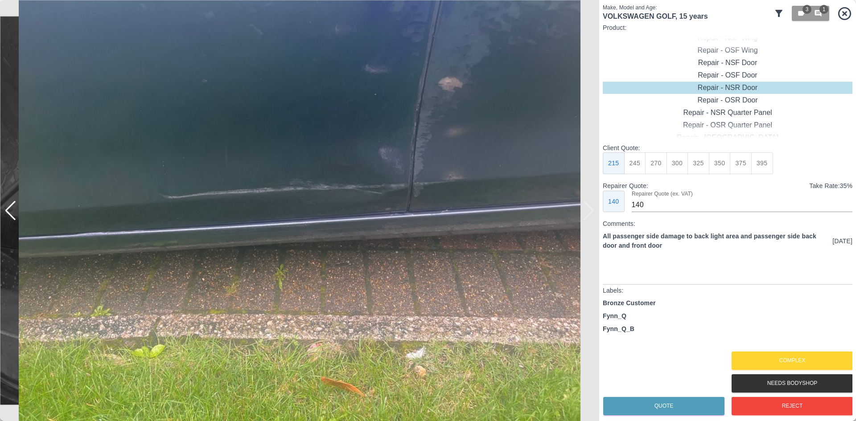
click at [591, 217] on img at bounding box center [299, 210] width 599 height 421
drag, startPoint x: 770, startPoint y: 347, endPoint x: 771, endPoint y: 359, distance: 12.1
click at [770, 350] on div "Client Quote: 215 245 270 300 325 350 375 395 Repairer Quote: Take Rate: 35 % 1…" at bounding box center [728, 281] width 250 height 274
click at [771, 359] on button "Complex" at bounding box center [792, 361] width 121 height 18
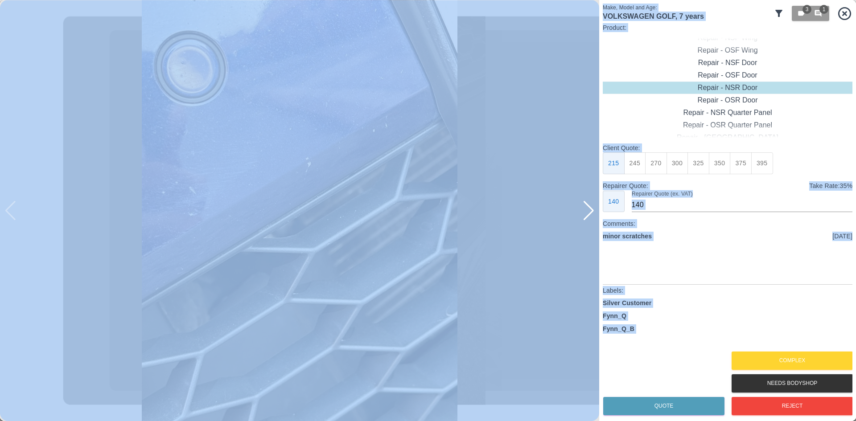
click at [589, 213] on div at bounding box center [589, 211] width 12 height 20
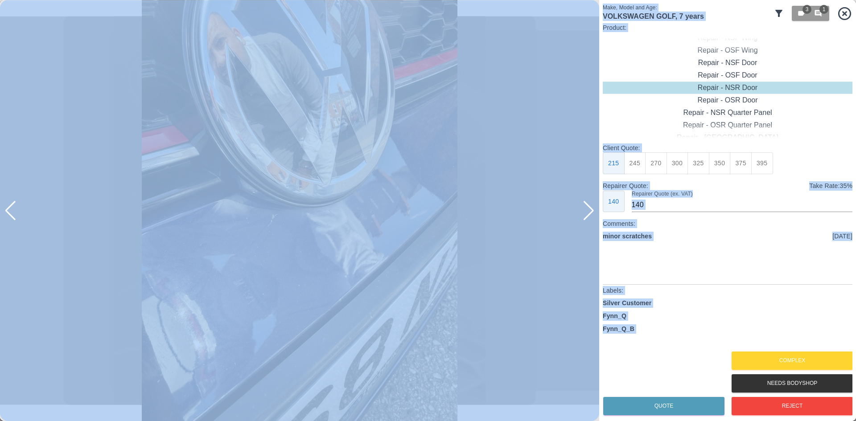
click at [12, 181] on img at bounding box center [299, 210] width 599 height 421
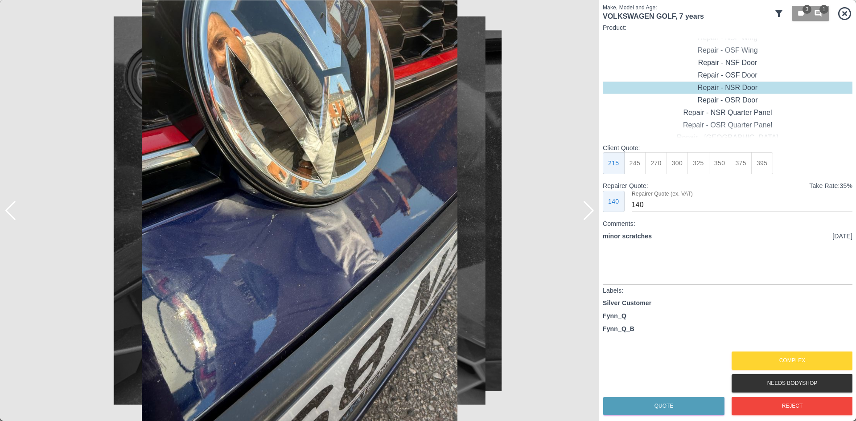
click at [0, 3] on div at bounding box center [4, 210] width 9 height 421
click at [593, 216] on div at bounding box center [589, 211] width 12 height 20
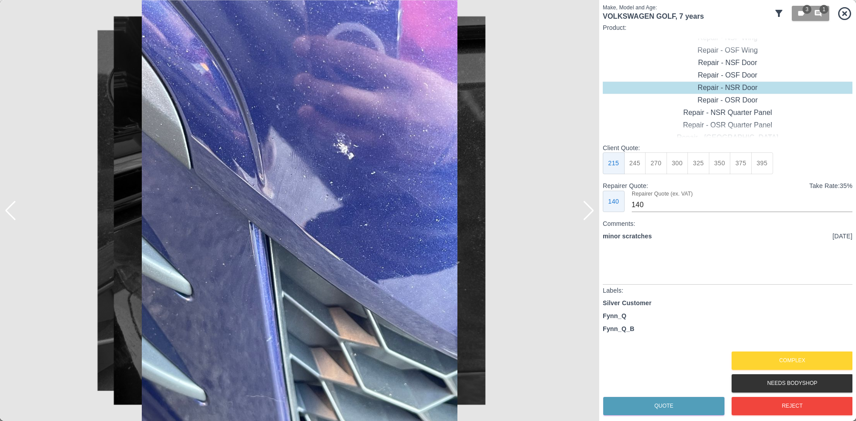
click at [593, 216] on div at bounding box center [589, 211] width 12 height 20
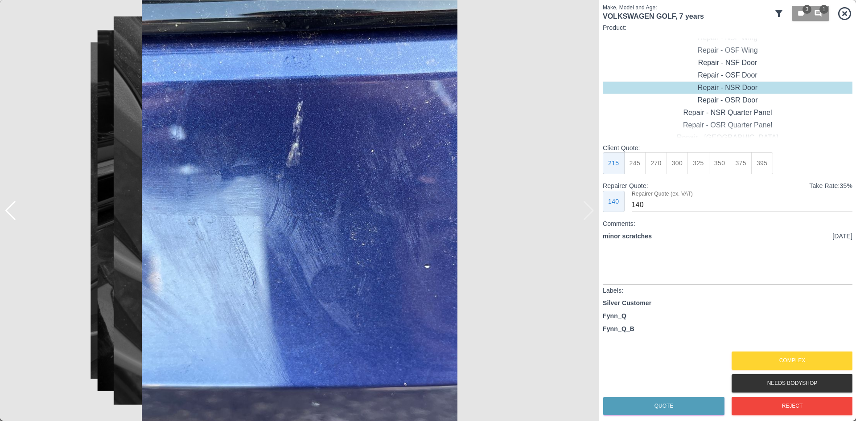
click at [593, 216] on img at bounding box center [299, 210] width 599 height 421
click at [760, 359] on button "Complex" at bounding box center [792, 361] width 121 height 18
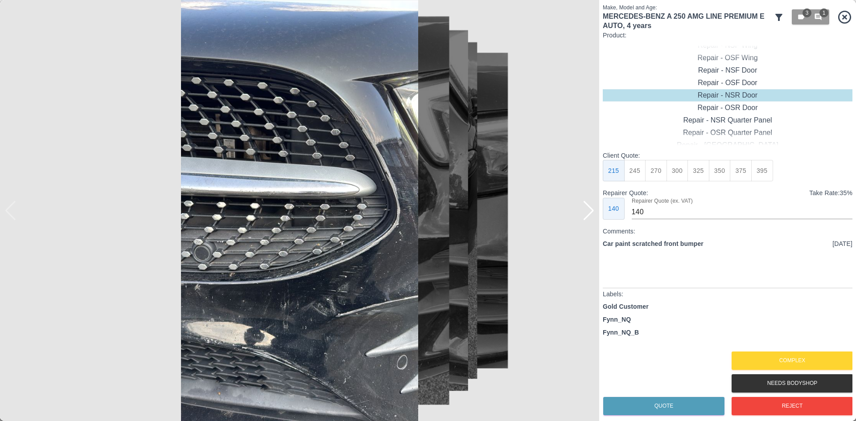
click at [583, 215] on div at bounding box center [589, 211] width 12 height 20
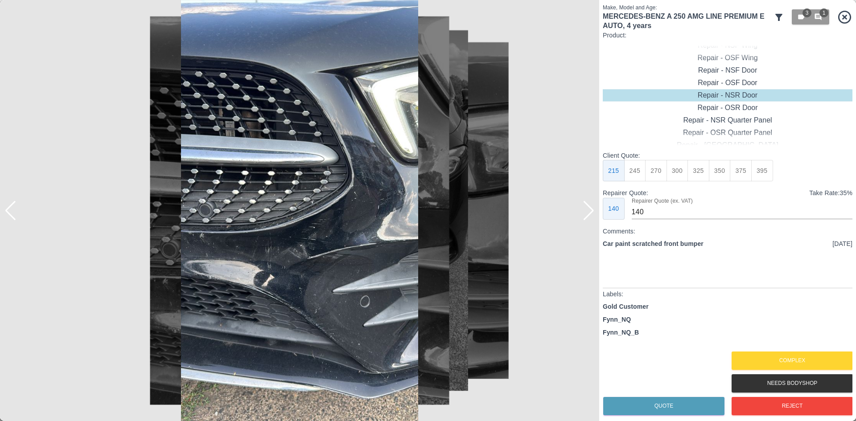
click at [586, 215] on div at bounding box center [589, 211] width 12 height 20
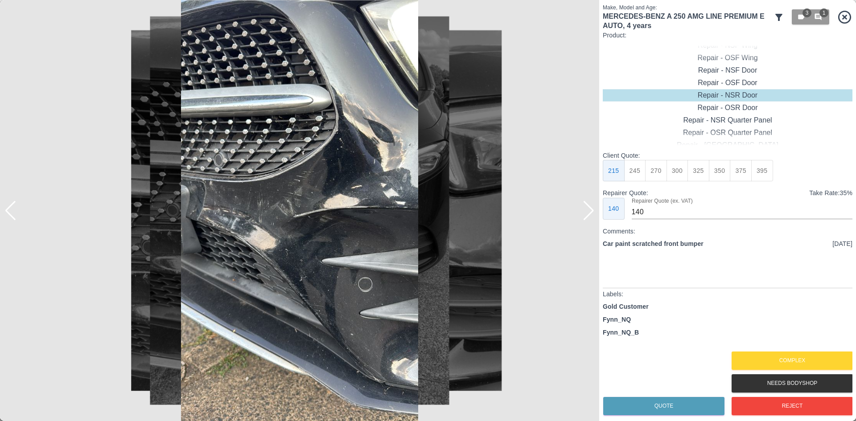
click at [586, 215] on div at bounding box center [589, 211] width 12 height 20
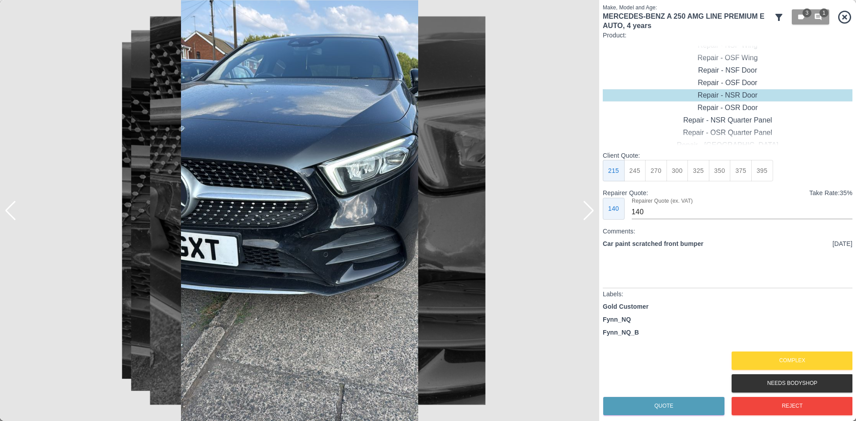
click at [586, 215] on div at bounding box center [589, 211] width 12 height 20
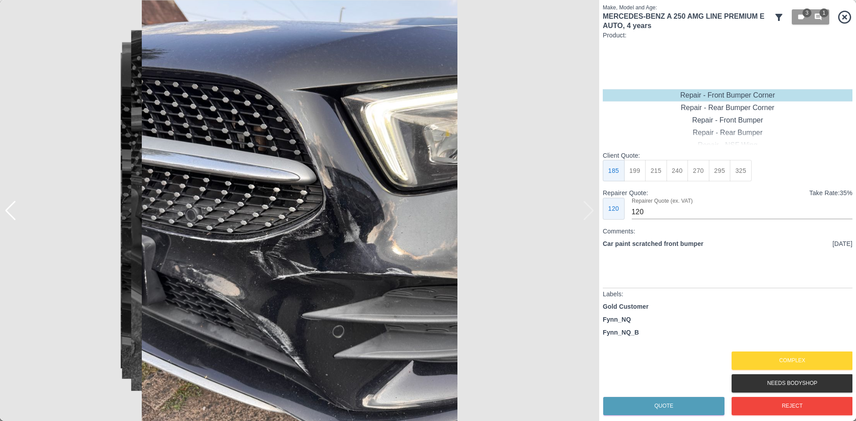
click at [684, 165] on button "240" at bounding box center [678, 171] width 22 height 22
click at [700, 174] on button "270" at bounding box center [699, 171] width 22 height 22
type input "165"
click at [631, 412] on button "Quote" at bounding box center [663, 406] width 121 height 18
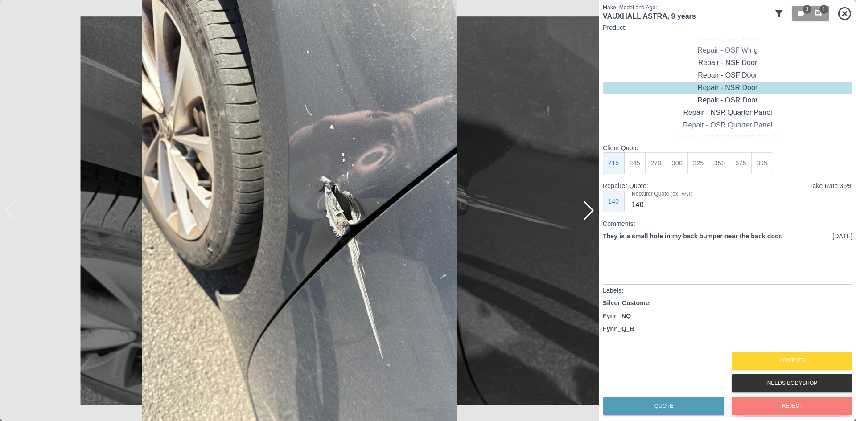
click at [805, 406] on button "Reject" at bounding box center [792, 406] width 121 height 18
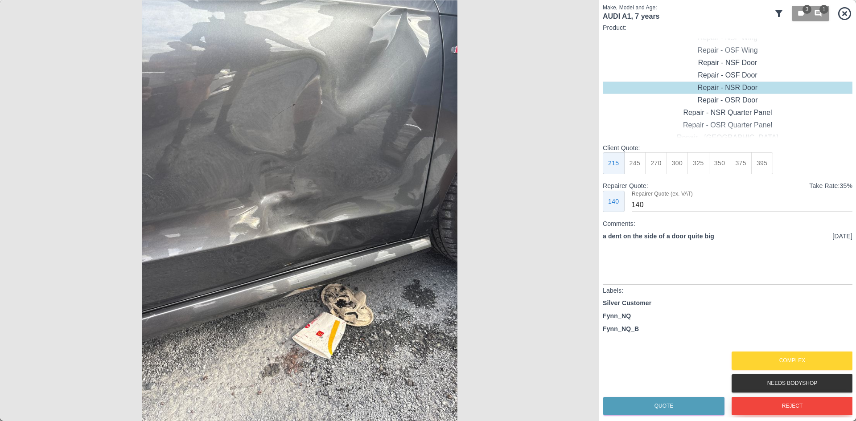
click at [777, 407] on button "Reject" at bounding box center [792, 406] width 121 height 18
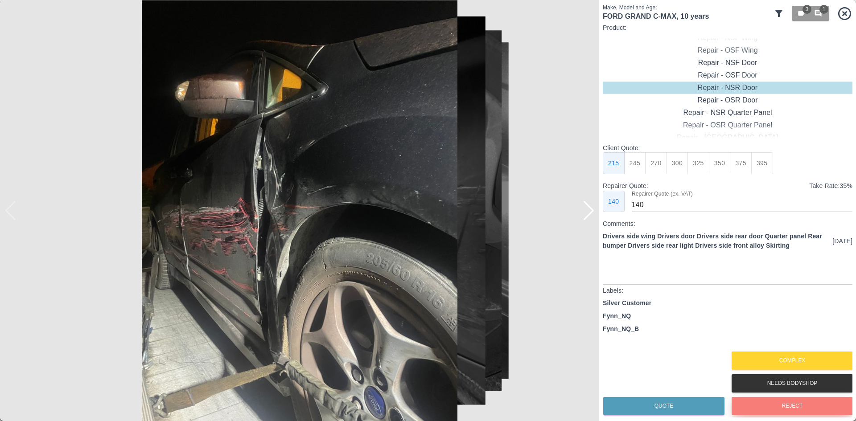
click at [740, 403] on button "Reject" at bounding box center [792, 406] width 121 height 18
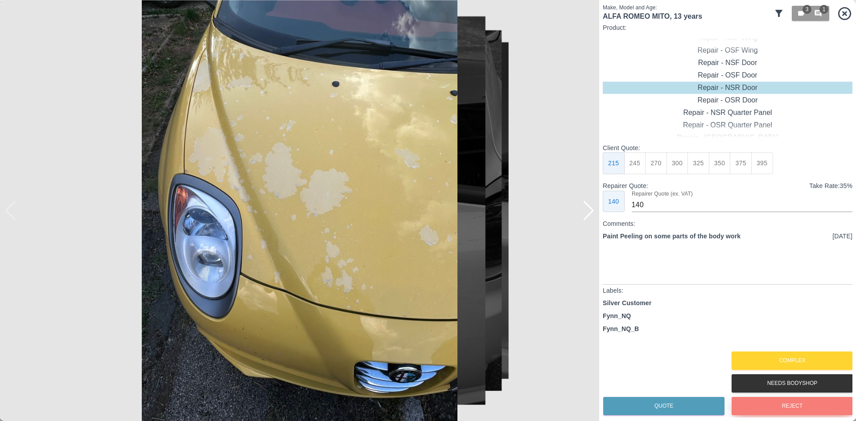
click at [799, 412] on button "Reject" at bounding box center [792, 406] width 121 height 18
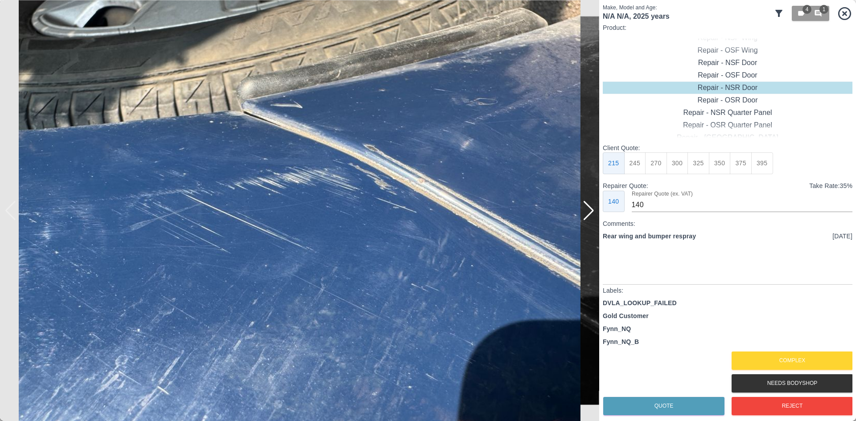
click at [585, 210] on div at bounding box center [589, 211] width 12 height 20
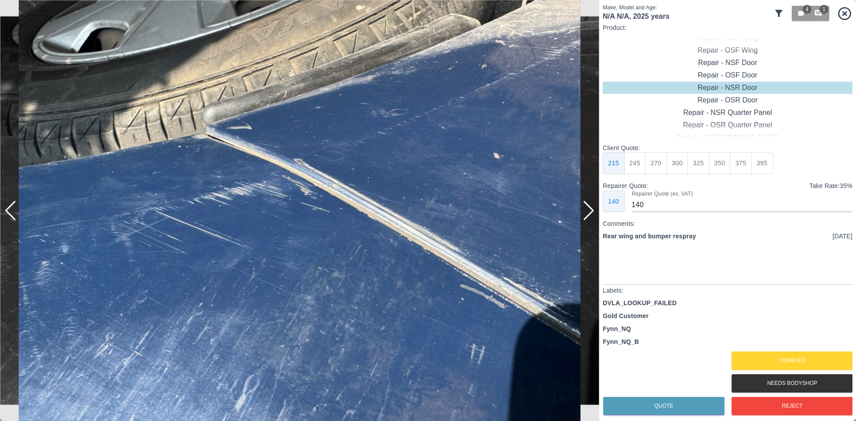
click at [585, 210] on div at bounding box center [589, 211] width 12 height 20
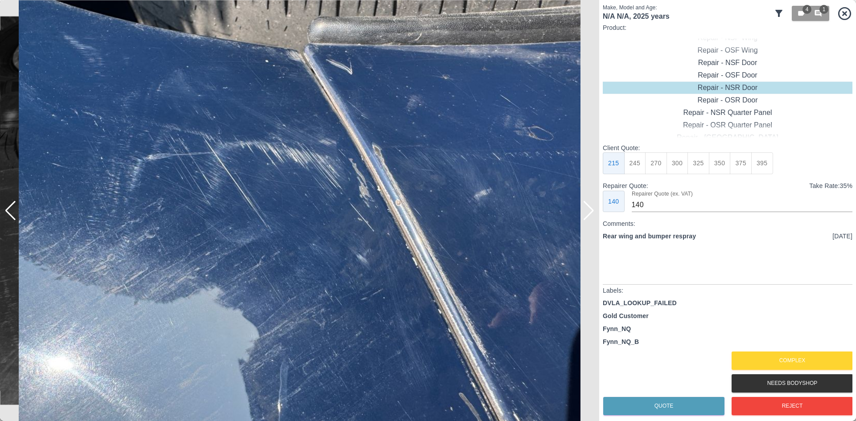
click at [585, 210] on div at bounding box center [589, 211] width 12 height 20
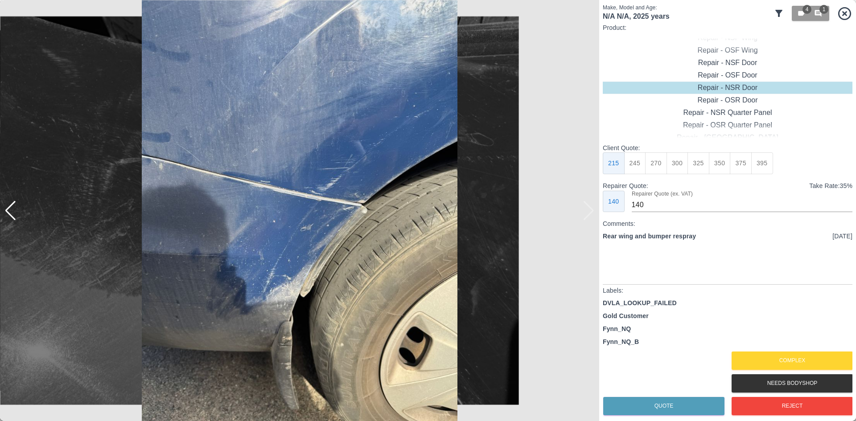
click at [585, 210] on img at bounding box center [299, 210] width 599 height 421
click at [642, 175] on div "Client Quote: 285 325 350 375 395 425 450 Repairer Quote: Take Rate: 32 % 195 R…" at bounding box center [728, 178] width 250 height 69
click at [644, 169] on button "325" at bounding box center [635, 163] width 22 height 22
type input "200"
click at [670, 391] on div "Quote Complex Needs Bodyshop Reject" at bounding box center [728, 384] width 250 height 68
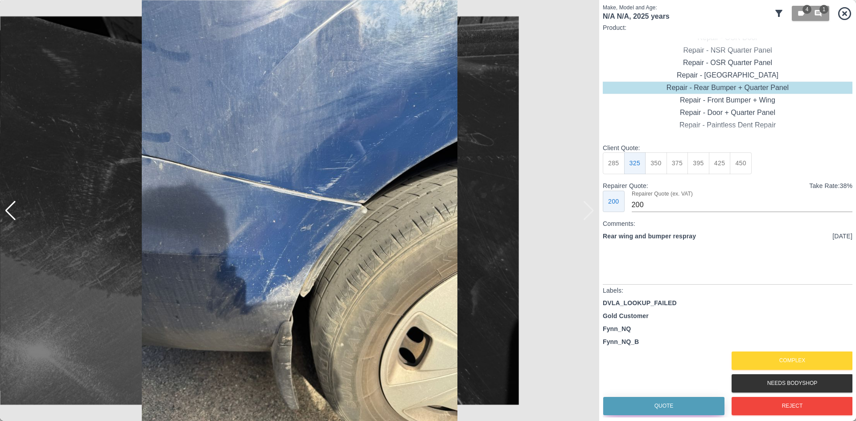
click at [666, 404] on button "Quote" at bounding box center [663, 406] width 121 height 18
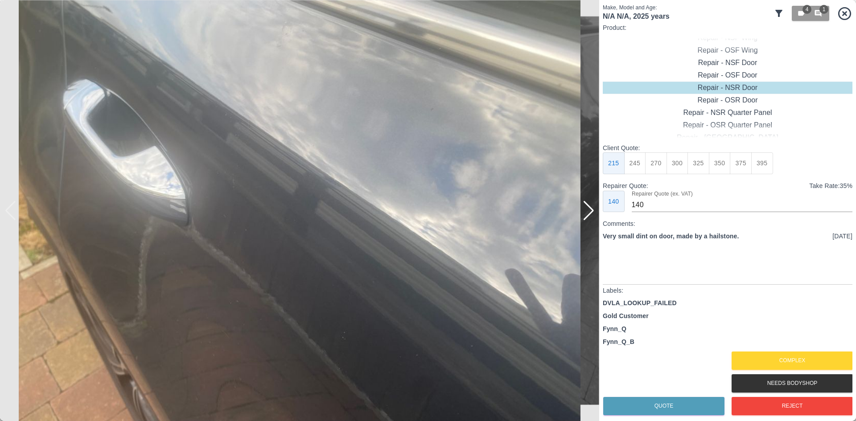
click at [591, 215] on div at bounding box center [589, 211] width 12 height 20
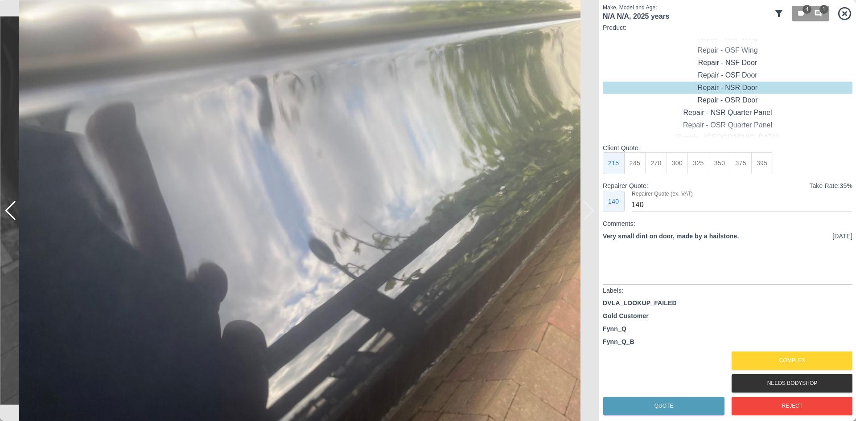
click at [591, 215] on img at bounding box center [299, 210] width 599 height 421
click at [723, 100] on div "Repair - OSR Door" at bounding box center [728, 100] width 250 height 12
click at [645, 174] on div "215 245 275 300 325 350 375 395" at bounding box center [688, 163] width 170 height 22
click at [651, 172] on button "275" at bounding box center [656, 163] width 22 height 22
type input "180"
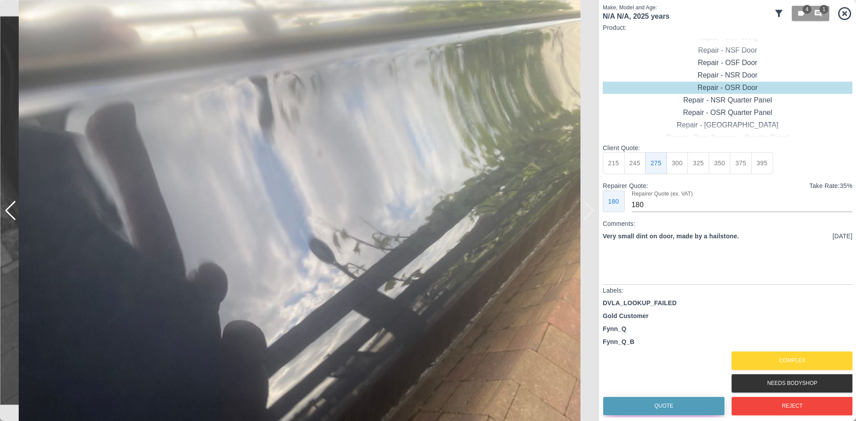
click at [630, 409] on button "Quote" at bounding box center [663, 406] width 121 height 18
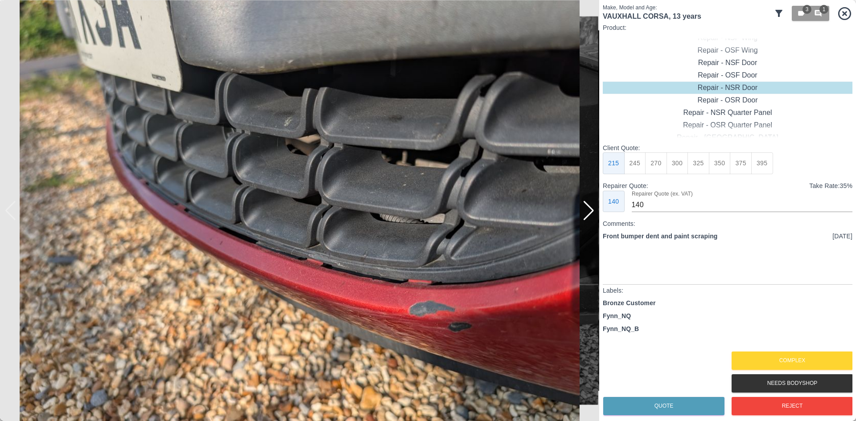
click at [589, 215] on div at bounding box center [589, 211] width 12 height 20
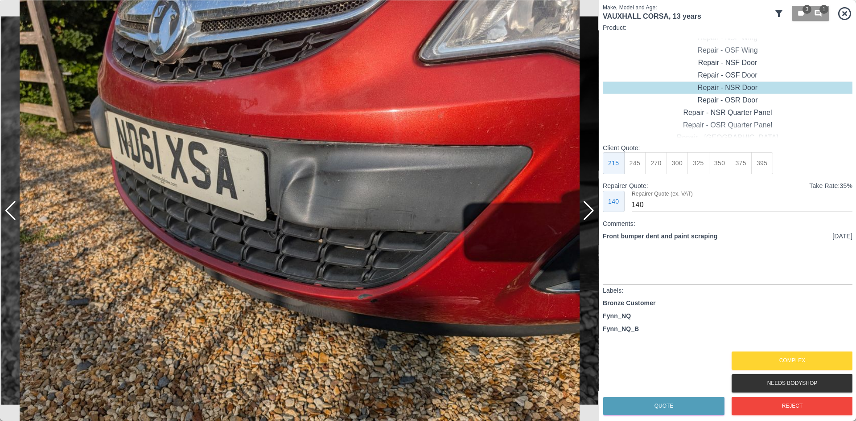
click at [589, 215] on div at bounding box center [589, 211] width 12 height 20
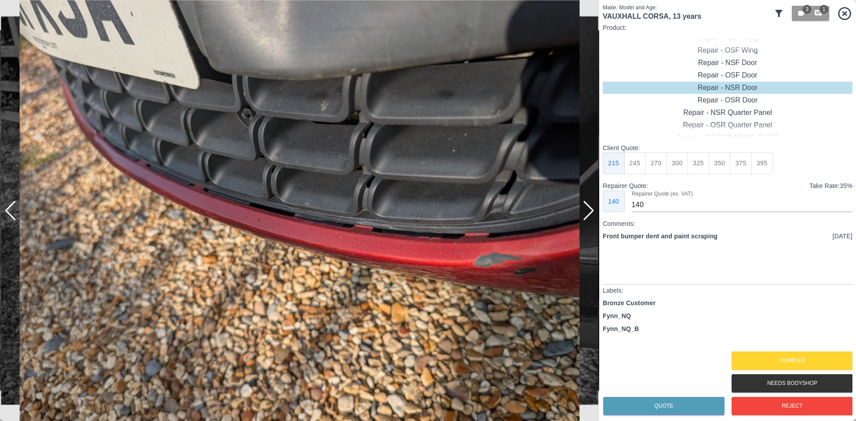
click at [589, 215] on div at bounding box center [589, 211] width 12 height 20
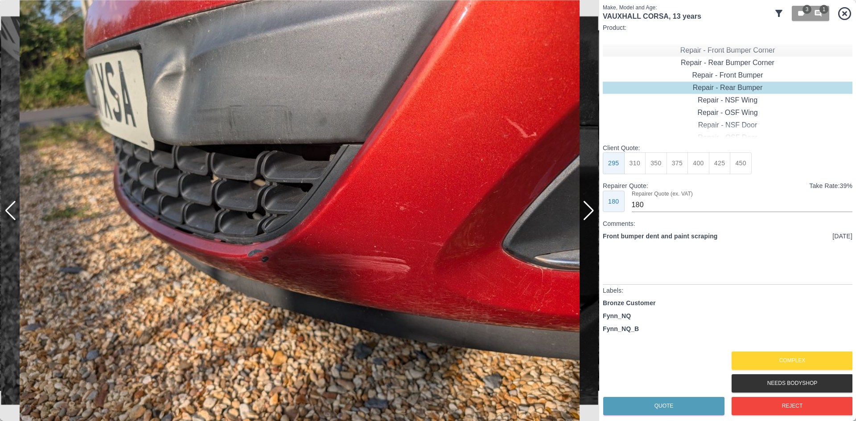
click at [744, 50] on div "Repair - Front Bumper Corner" at bounding box center [728, 50] width 250 height 12
click at [742, 167] on button "325" at bounding box center [741, 163] width 22 height 22
type input "200"
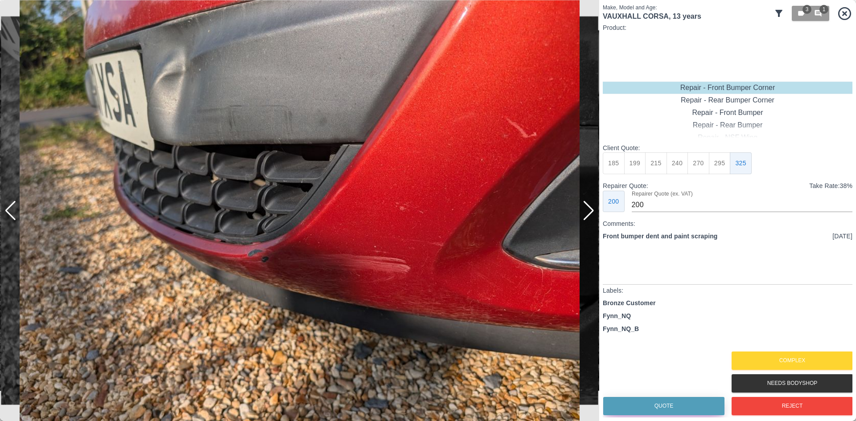
click at [658, 405] on button "Quote" at bounding box center [663, 406] width 121 height 18
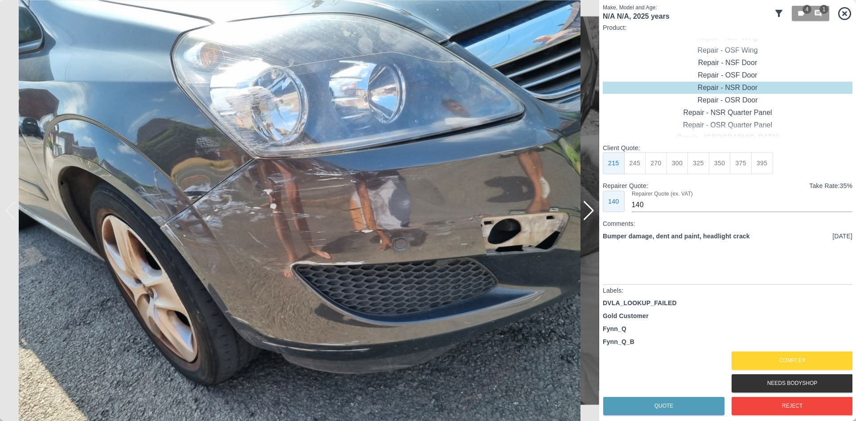
click at [590, 215] on div at bounding box center [589, 211] width 12 height 20
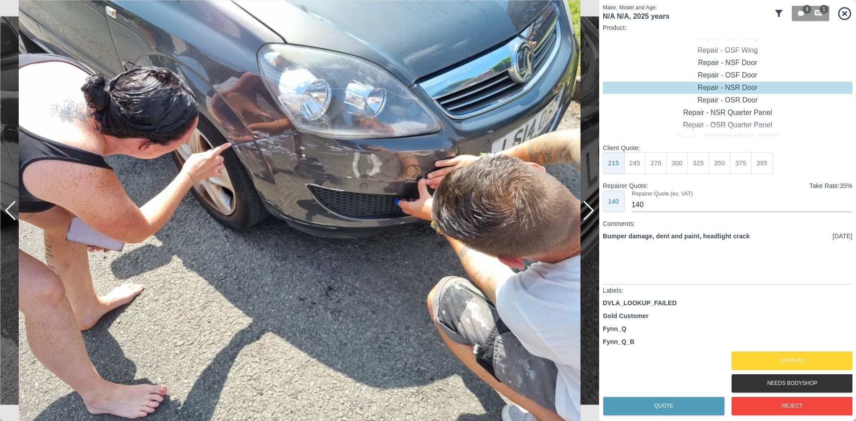
click at [590, 215] on div at bounding box center [589, 211] width 12 height 20
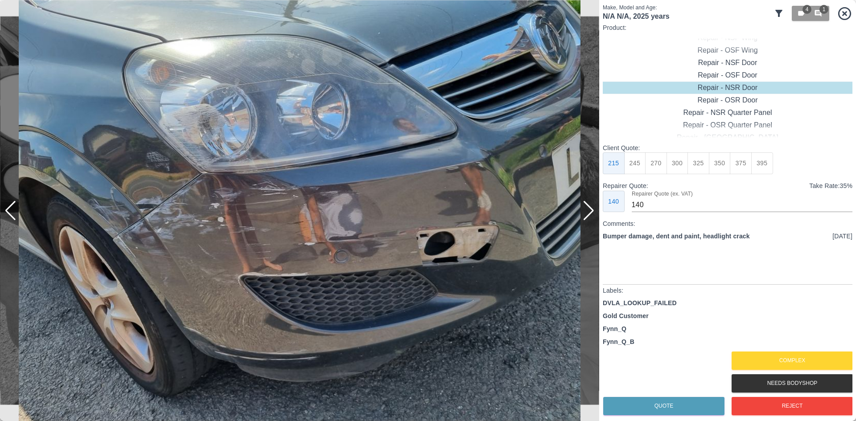
click at [590, 215] on div at bounding box center [589, 211] width 12 height 20
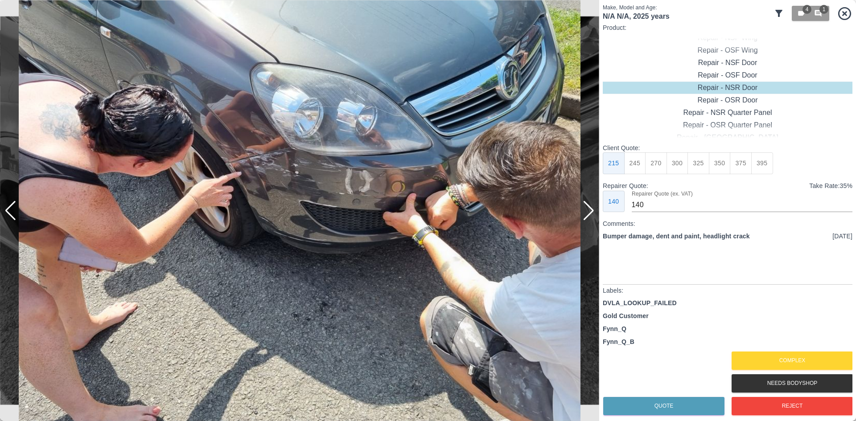
click at [590, 215] on div at bounding box center [589, 211] width 12 height 20
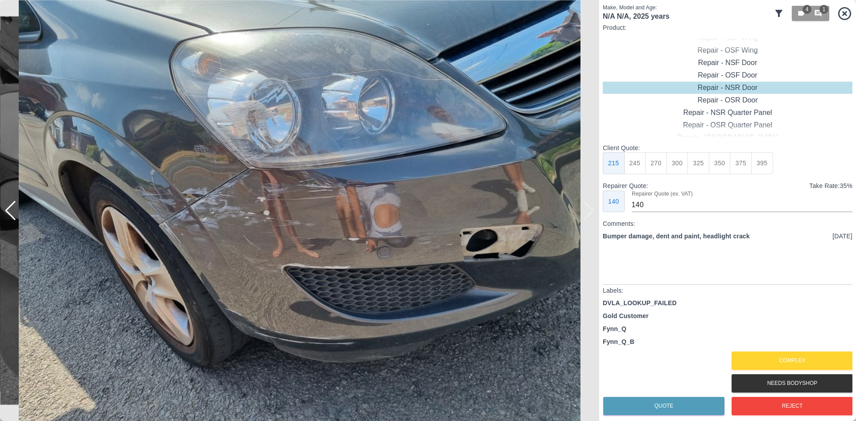
click at [590, 215] on img at bounding box center [299, 210] width 599 height 421
click at [725, 115] on div "Repair - Front Bumper + Wing" at bounding box center [728, 113] width 250 height 12
click at [701, 166] on button "395" at bounding box center [699, 163] width 22 height 22
type input "250"
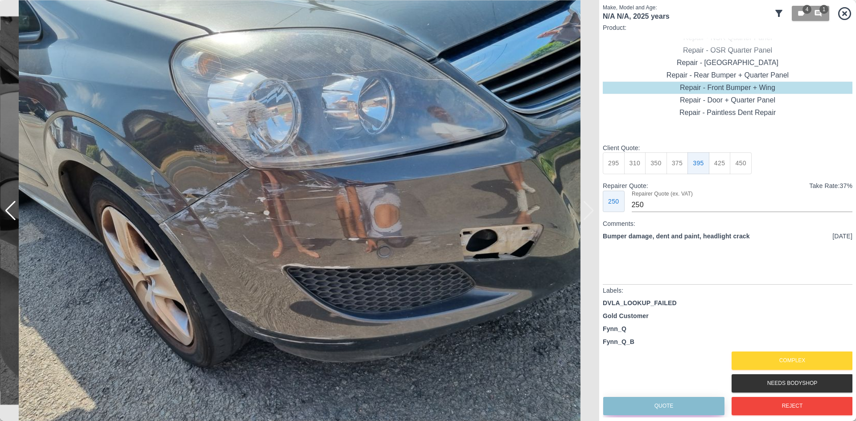
drag, startPoint x: 668, startPoint y: 407, endPoint x: 362, endPoint y: 312, distance: 320.6
click at [668, 407] on button "Quote" at bounding box center [663, 406] width 121 height 18
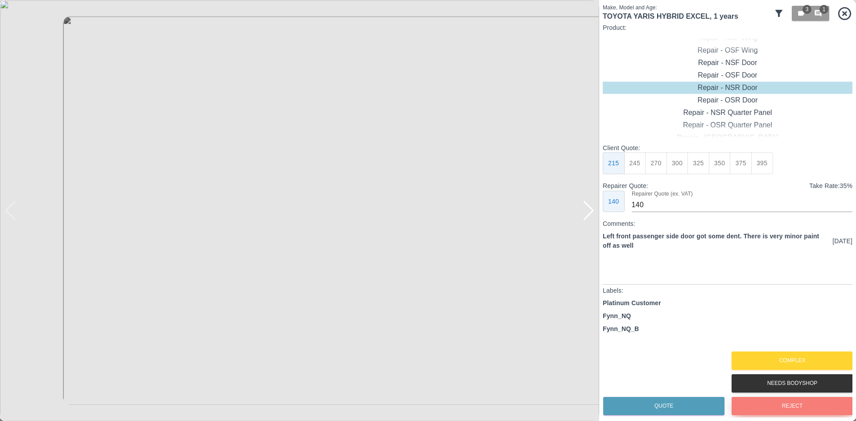
click at [763, 410] on button "Reject" at bounding box center [792, 406] width 121 height 18
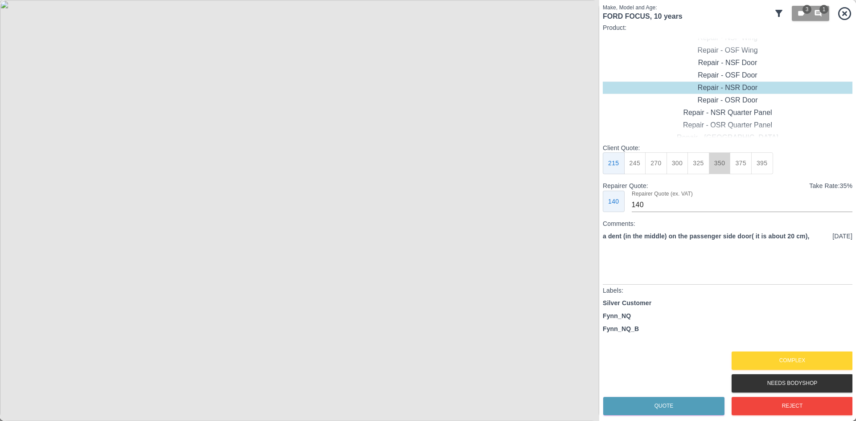
click at [724, 161] on button "350" at bounding box center [720, 163] width 22 height 22
type input "230"
click at [657, 408] on button "Quote" at bounding box center [663, 406] width 121 height 18
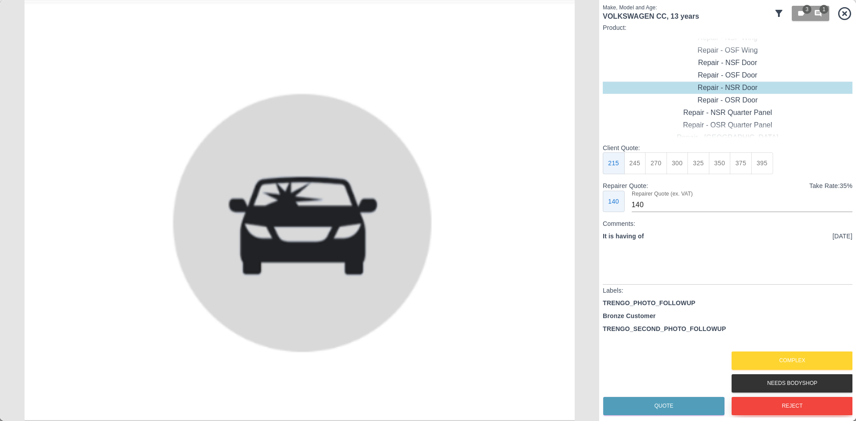
click at [786, 412] on button "Reject" at bounding box center [792, 406] width 121 height 18
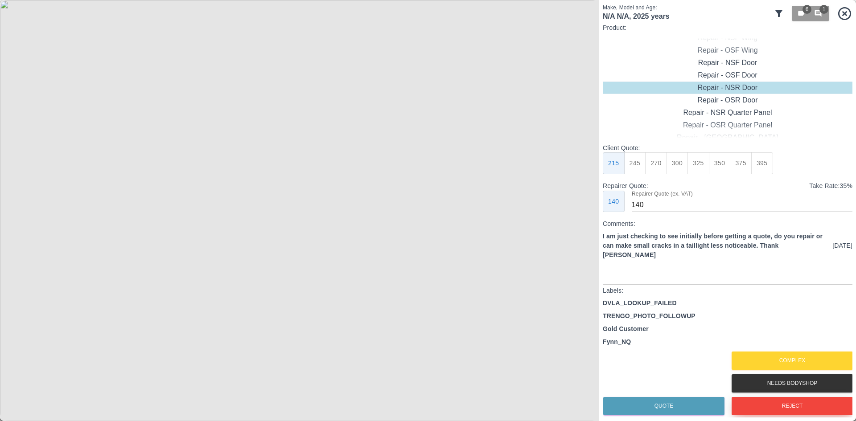
click at [795, 401] on button "Reject" at bounding box center [792, 406] width 121 height 18
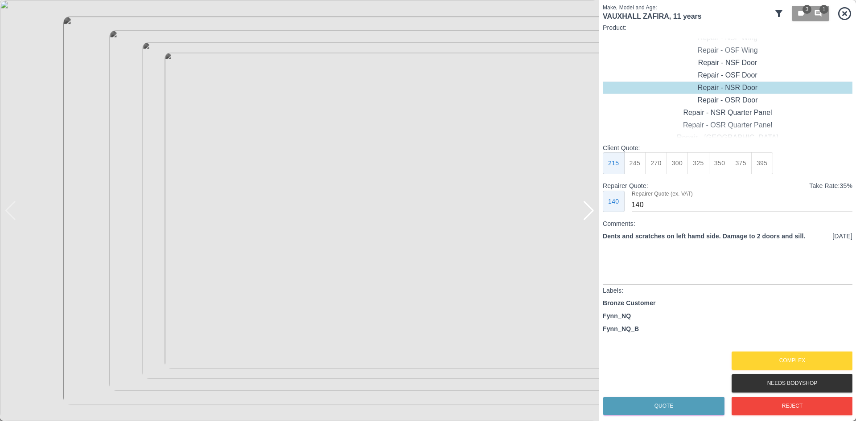
click at [794, 419] on div "Make, Model and Age: VAUXHALL ZAFIRA , 11 years 3 1 Product: Repair - Front Bum…" at bounding box center [727, 210] width 257 height 421
click at [791, 408] on button "Reject" at bounding box center [792, 406] width 121 height 18
click at [768, 372] on div "Needs Bodyshop" at bounding box center [791, 383] width 121 height 23
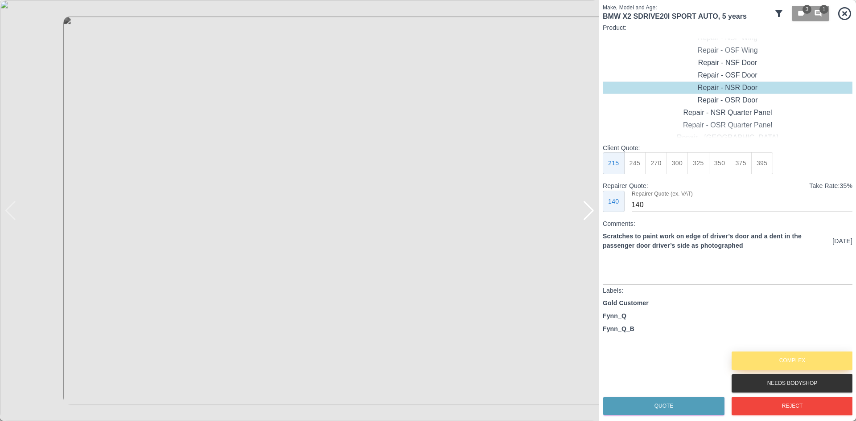
click at [766, 361] on button "Complex" at bounding box center [792, 361] width 121 height 18
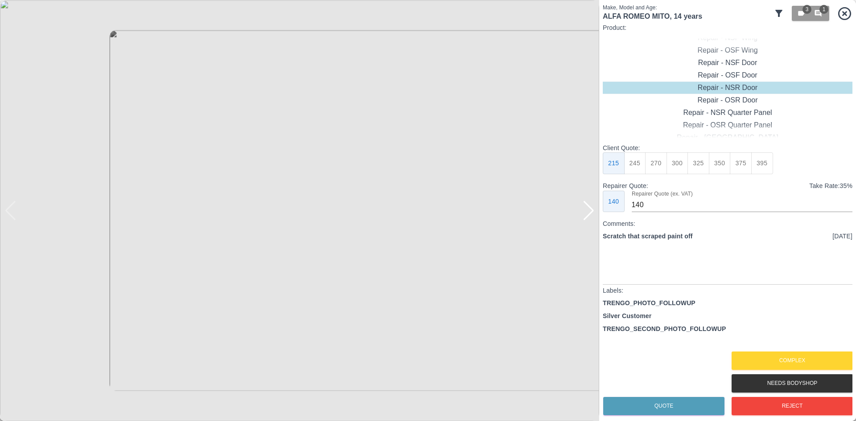
click at [590, 210] on div at bounding box center [589, 211] width 12 height 20
click at [765, 354] on button "Complex" at bounding box center [792, 361] width 121 height 18
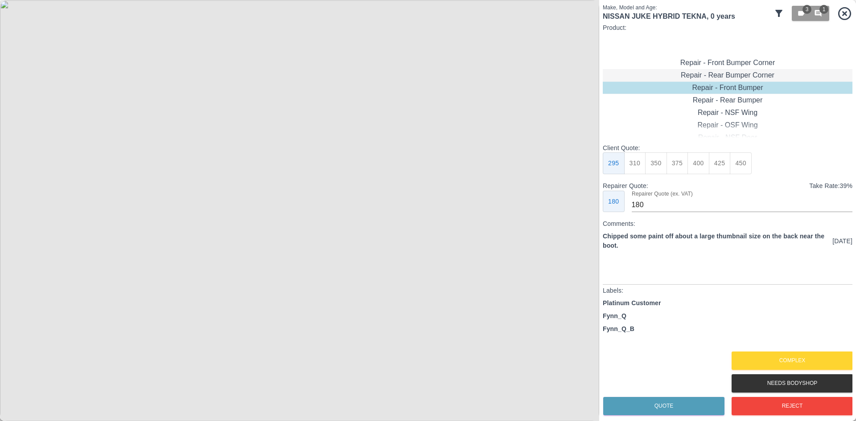
click at [746, 75] on div "Repair - Rear Bumper Corner" at bounding box center [728, 75] width 250 height 12
click at [638, 172] on button "199" at bounding box center [635, 163] width 22 height 22
click at [669, 166] on button "240" at bounding box center [678, 163] width 22 height 22
type input "150"
click at [647, 402] on button "Quote" at bounding box center [663, 406] width 121 height 18
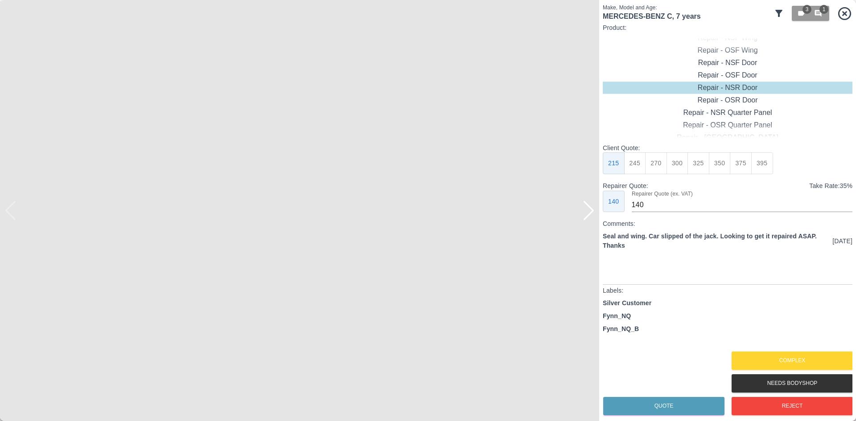
click at [589, 210] on div at bounding box center [589, 211] width 12 height 20
click at [753, 402] on button "Reject" at bounding box center [792, 406] width 121 height 18
click at [743, 395] on div "Reject" at bounding box center [791, 406] width 121 height 23
click at [748, 405] on button "Reject" at bounding box center [792, 406] width 121 height 18
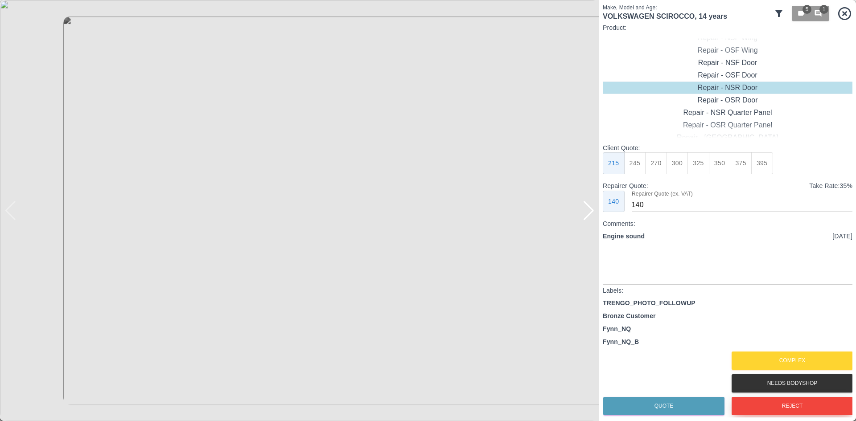
click at [747, 405] on button "Reject" at bounding box center [792, 406] width 121 height 18
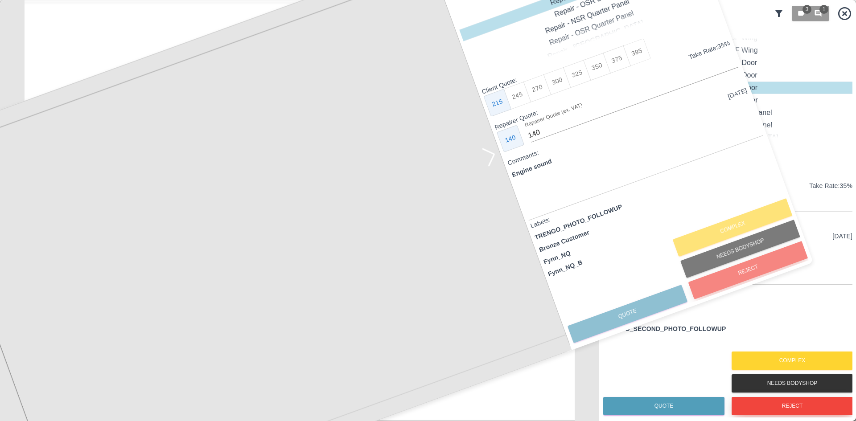
click at [747, 405] on button "Reject" at bounding box center [792, 406] width 121 height 18
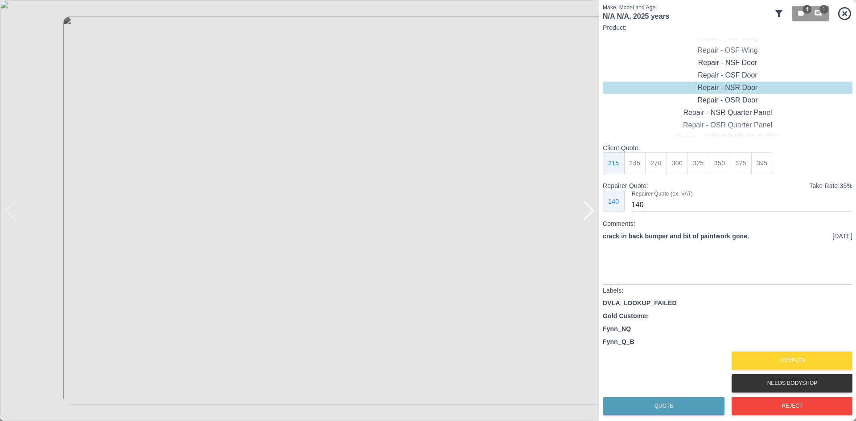
click at [590, 219] on div at bounding box center [589, 211] width 12 height 20
click at [590, 219] on img at bounding box center [299, 210] width 599 height 421
click at [733, 76] on div "Repair - Rear Bumper" at bounding box center [728, 75] width 250 height 12
click at [671, 165] on button "375" at bounding box center [678, 163] width 22 height 22
type input "220"
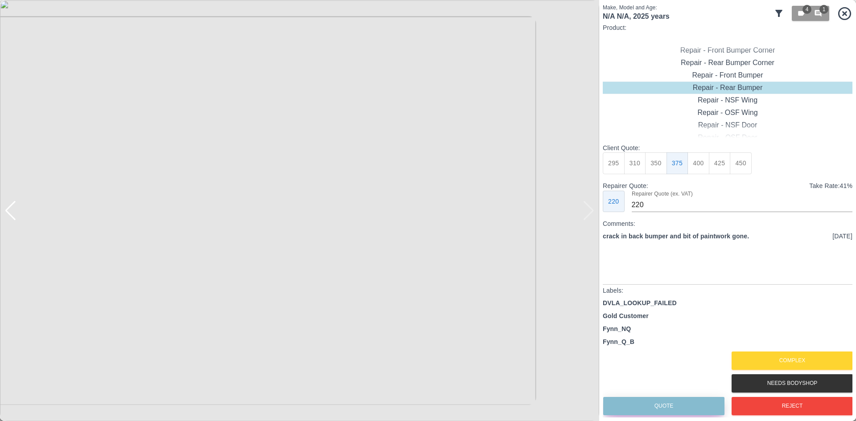
click at [663, 410] on button "Quote" at bounding box center [663, 406] width 121 height 18
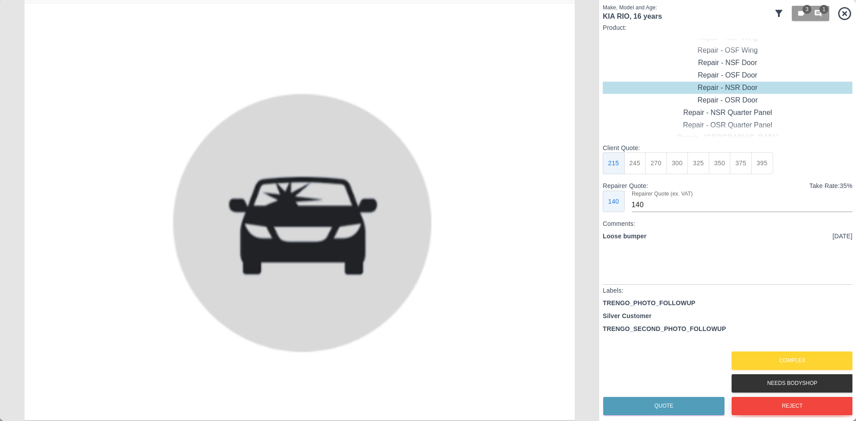
click at [759, 401] on button "Reject" at bounding box center [792, 406] width 121 height 18
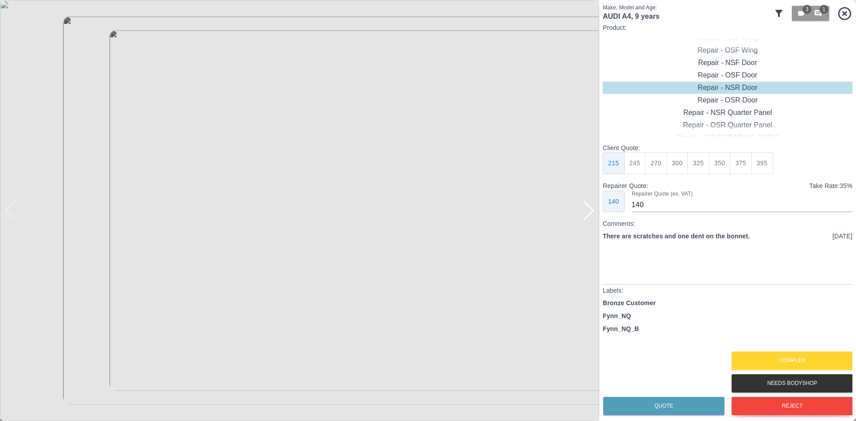
click at [759, 401] on button "Reject" at bounding box center [792, 406] width 121 height 18
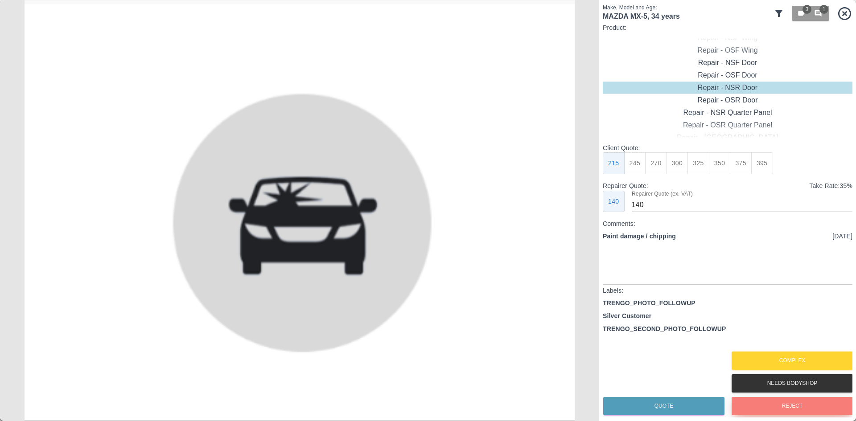
click at [767, 408] on button "Reject" at bounding box center [792, 406] width 121 height 18
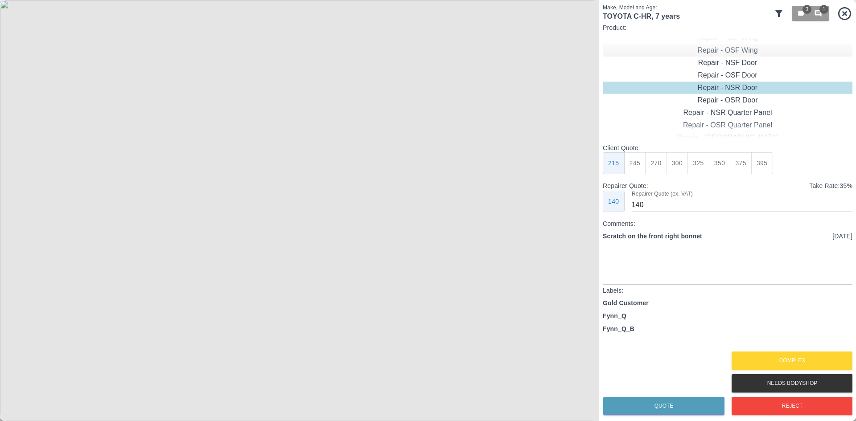
click at [744, 55] on div "Repair - OSF Wing" at bounding box center [728, 50] width 250 height 12
click at [638, 161] on button "245" at bounding box center [635, 163] width 22 height 22
type input "160"
click at [653, 408] on button "Quote" at bounding box center [663, 406] width 121 height 18
click at [337, 145] on img at bounding box center [299, 210] width 599 height 421
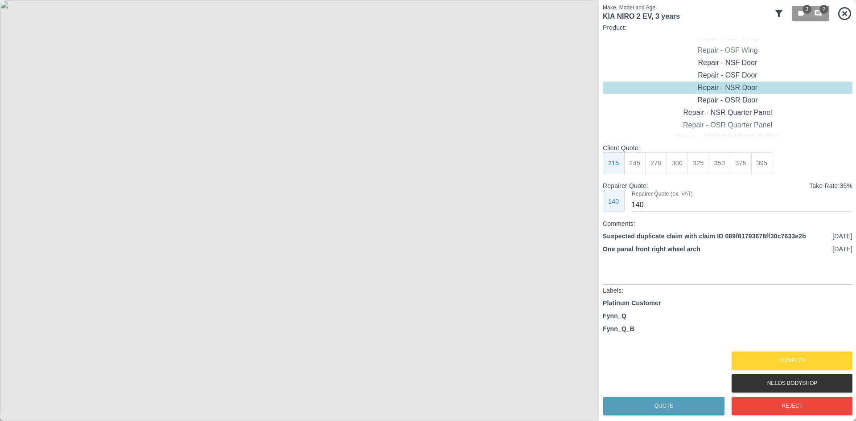
click at [337, 145] on img at bounding box center [299, 210] width 599 height 421
click at [337, 145] on img at bounding box center [187, 407] width 1798 height 1264
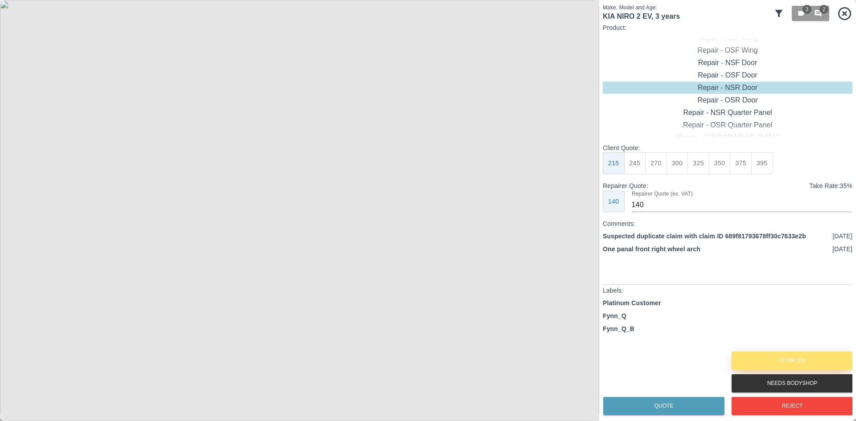
click at [785, 364] on button "Complex" at bounding box center [792, 361] width 121 height 18
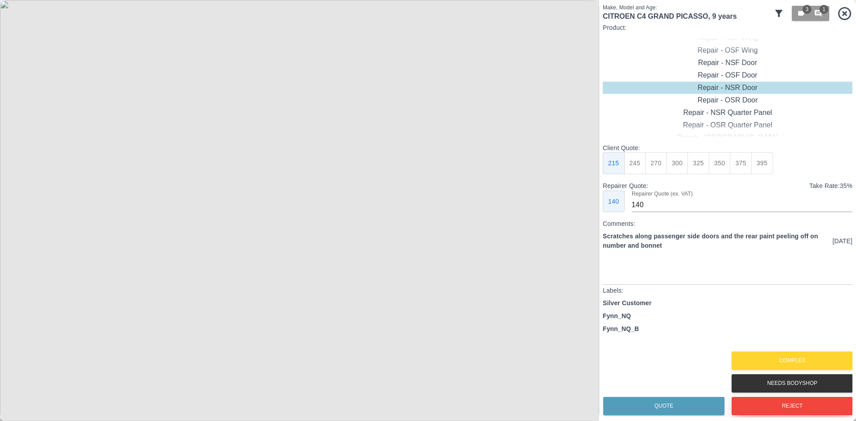
click at [787, 409] on button "Reject" at bounding box center [792, 406] width 121 height 18
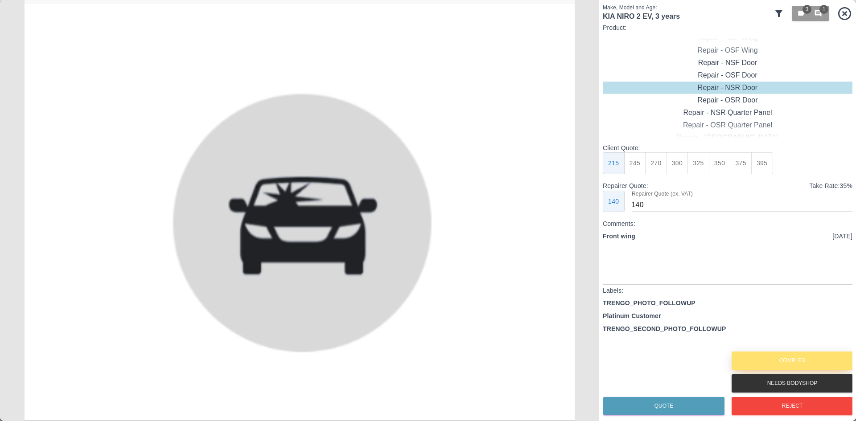
click at [758, 359] on button "Complex" at bounding box center [792, 361] width 121 height 18
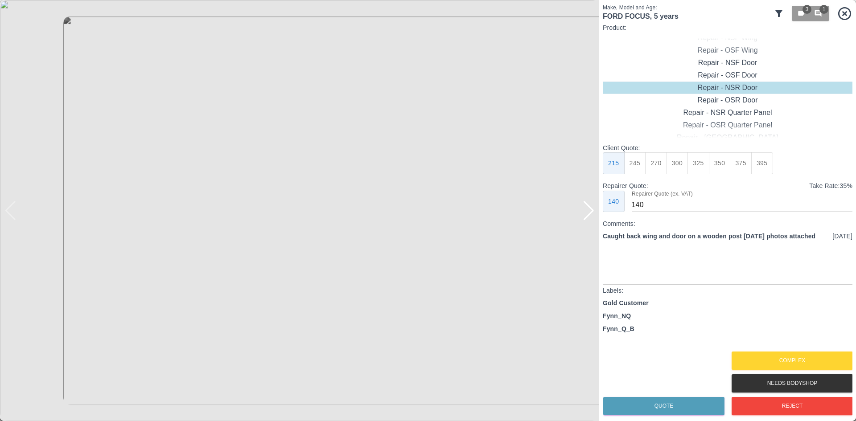
click at [593, 210] on div at bounding box center [589, 211] width 12 height 20
click at [593, 210] on img at bounding box center [299, 210] width 599 height 421
click at [780, 354] on button "Complex" at bounding box center [792, 361] width 121 height 18
click at [791, 363] on button "Complex" at bounding box center [792, 361] width 121 height 18
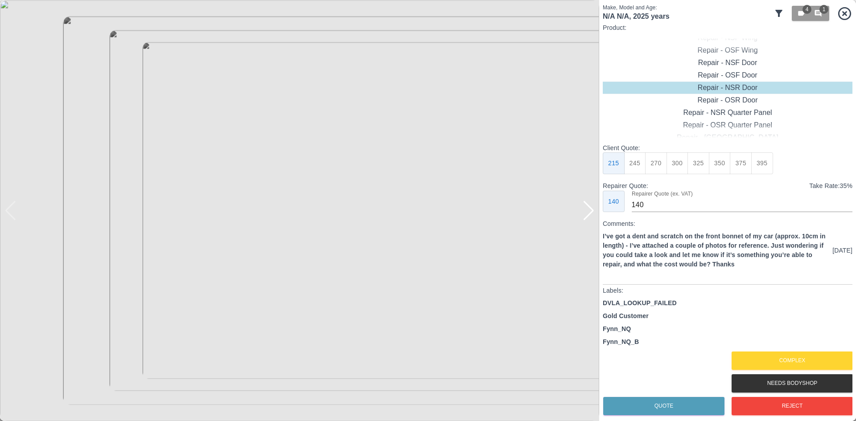
click at [585, 214] on div at bounding box center [589, 211] width 12 height 20
click at [784, 409] on button "Reject" at bounding box center [792, 406] width 121 height 18
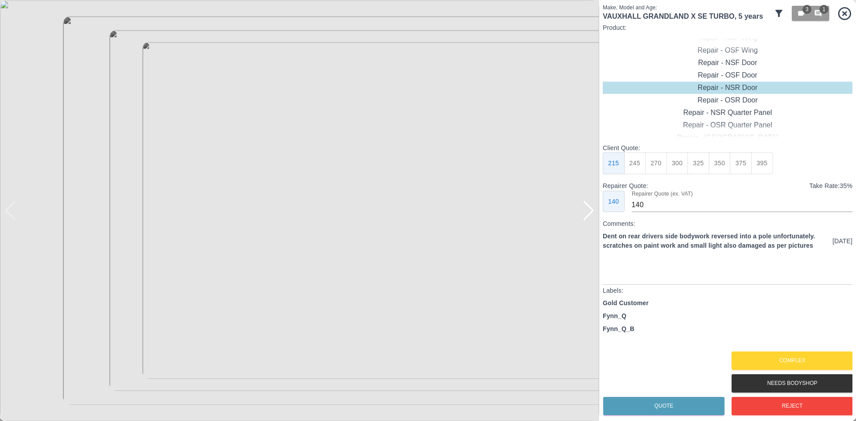
click at [584, 218] on div at bounding box center [589, 211] width 12 height 20
click at [793, 368] on button "Complex" at bounding box center [792, 361] width 121 height 18
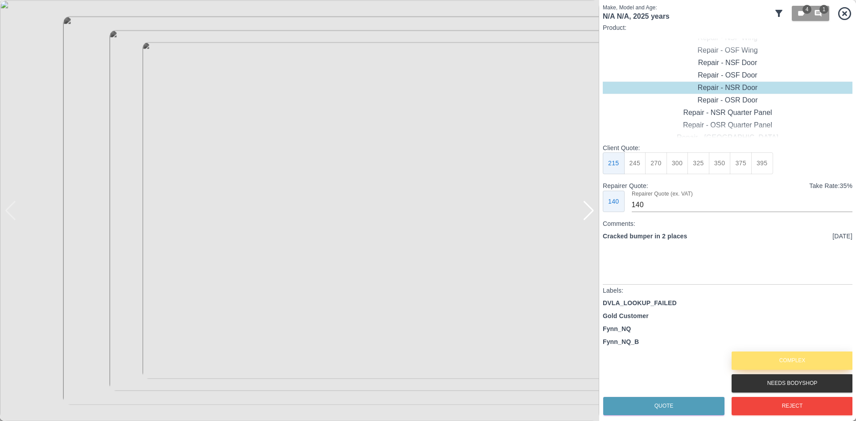
click at [791, 367] on button "Complex" at bounding box center [792, 361] width 121 height 18
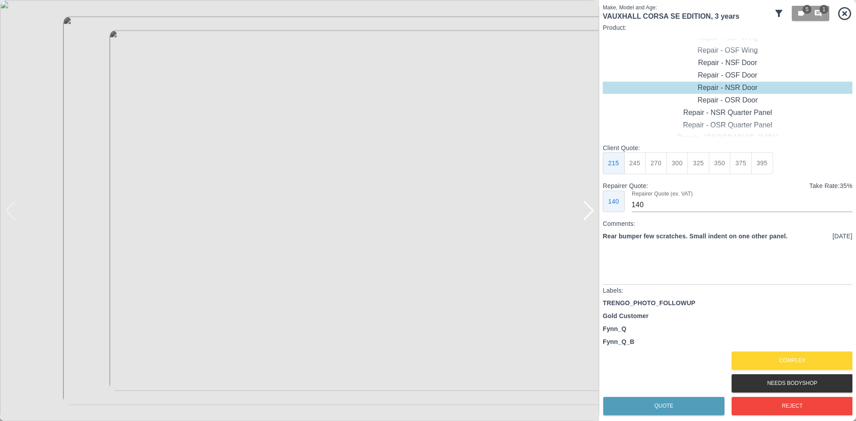
click at [593, 209] on div at bounding box center [589, 211] width 12 height 20
click at [593, 209] on img at bounding box center [299, 210] width 599 height 421
click at [755, 366] on button "Complex" at bounding box center [792, 361] width 121 height 18
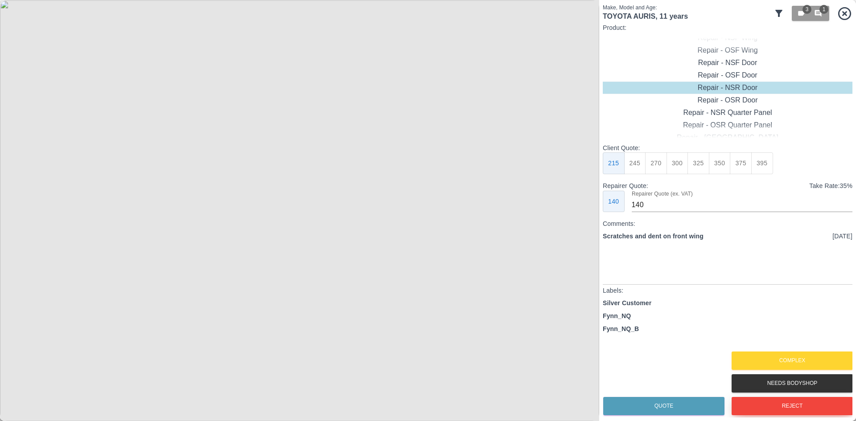
click at [766, 403] on button "Reject" at bounding box center [792, 406] width 121 height 18
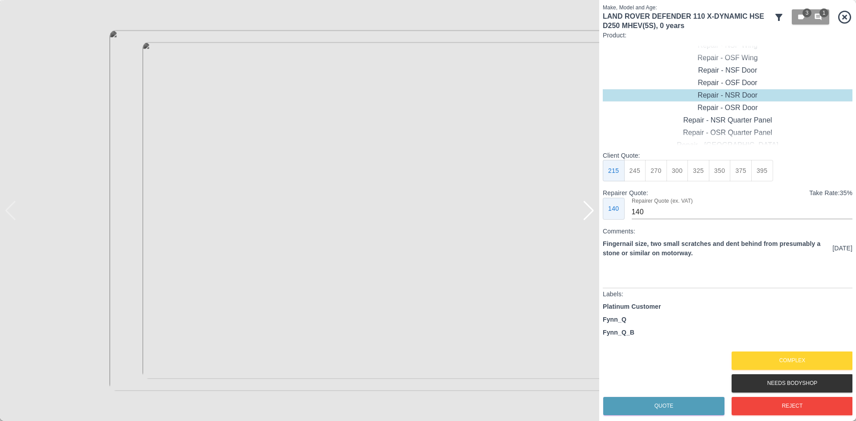
click at [588, 218] on div at bounding box center [589, 211] width 12 height 20
click at [588, 218] on img at bounding box center [299, 210] width 599 height 421
click at [13, 217] on div at bounding box center [10, 211] width 12 height 20
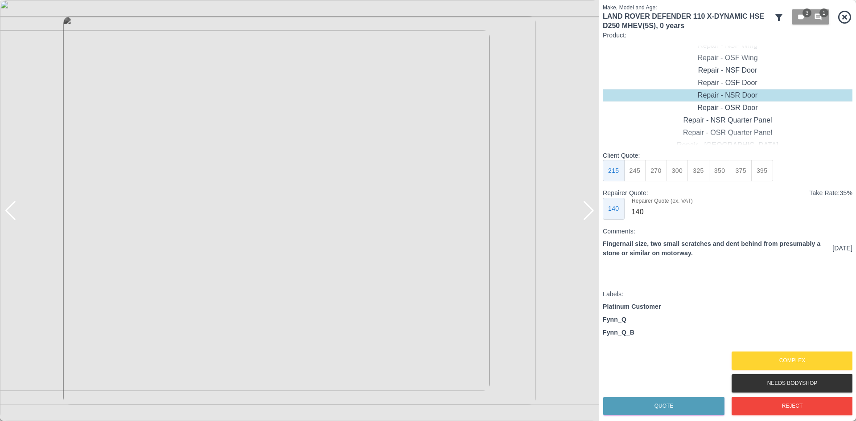
click at [13, 217] on div at bounding box center [10, 211] width 12 height 20
click at [13, 217] on img at bounding box center [299, 210] width 599 height 421
click at [590, 219] on div at bounding box center [589, 211] width 12 height 20
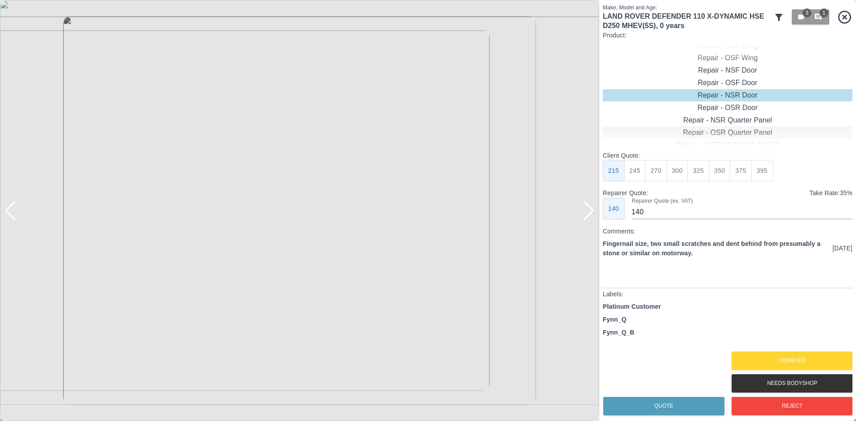
click at [718, 129] on div "Repair - OSR Quarter Panel" at bounding box center [728, 133] width 250 height 12
click at [667, 170] on button "300" at bounding box center [678, 171] width 22 height 22
click at [655, 177] on button "275" at bounding box center [656, 171] width 22 height 22
type input "180"
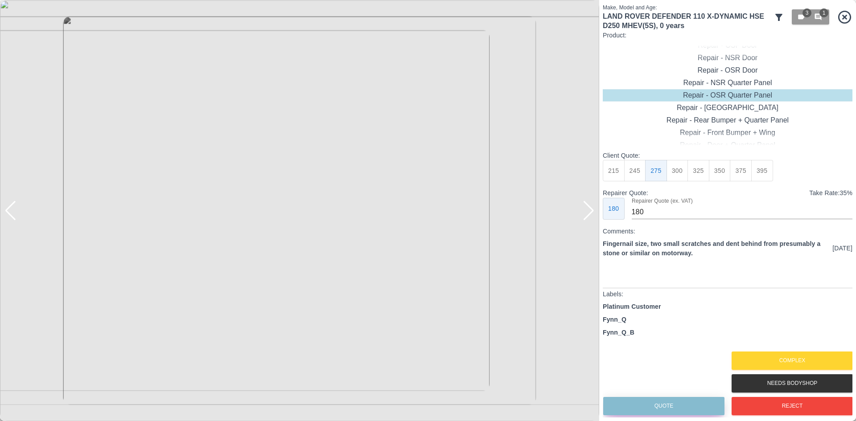
click at [652, 411] on button "Quote" at bounding box center [663, 406] width 121 height 18
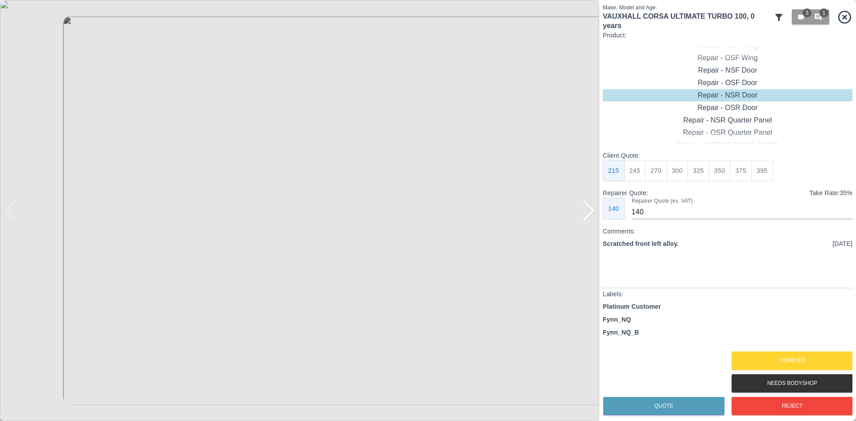
click at [583, 219] on div at bounding box center [589, 211] width 12 height 20
click at [780, 359] on button "Complex" at bounding box center [792, 361] width 121 height 18
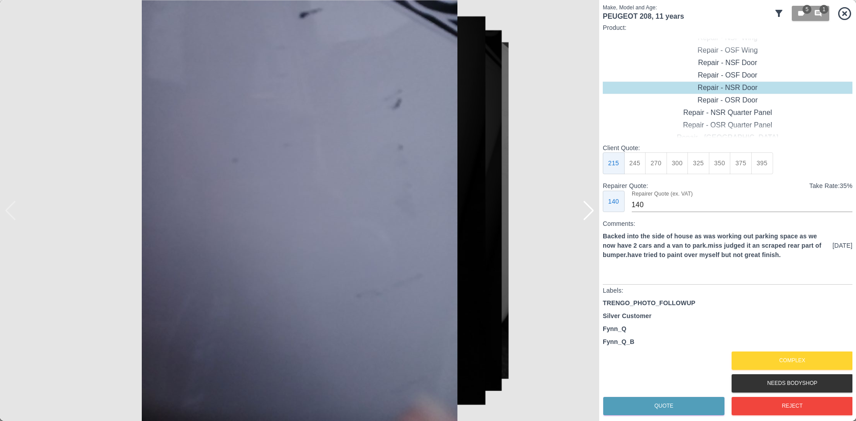
click at [590, 212] on div at bounding box center [589, 211] width 12 height 20
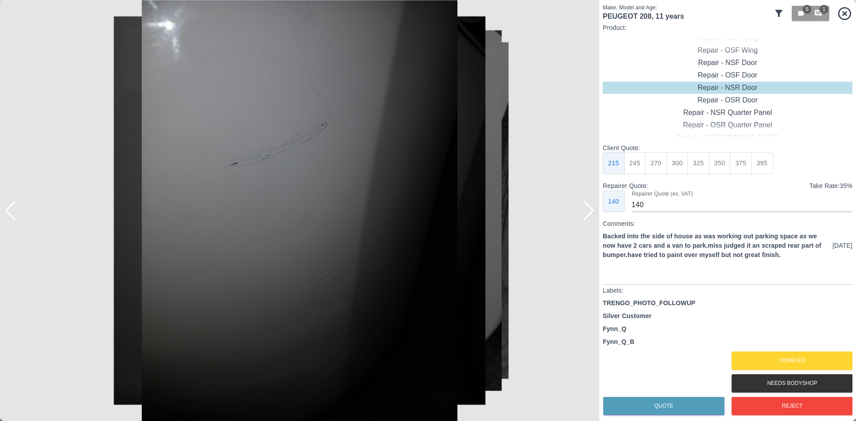
click at [590, 212] on div at bounding box center [589, 211] width 12 height 20
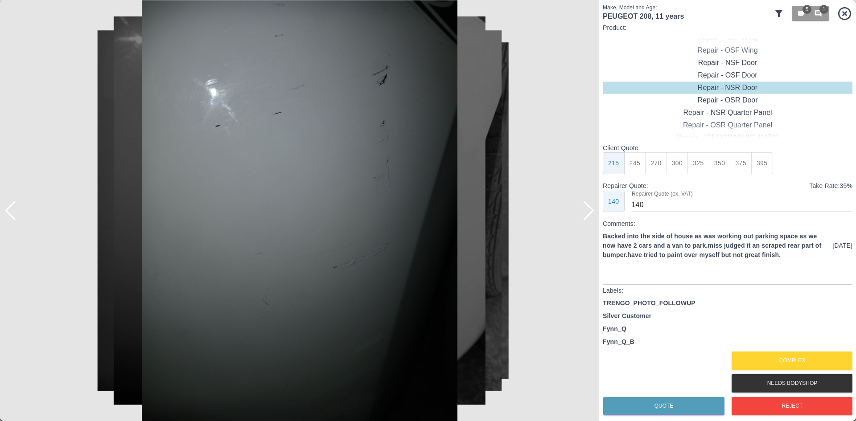
click at [590, 212] on div at bounding box center [589, 211] width 12 height 20
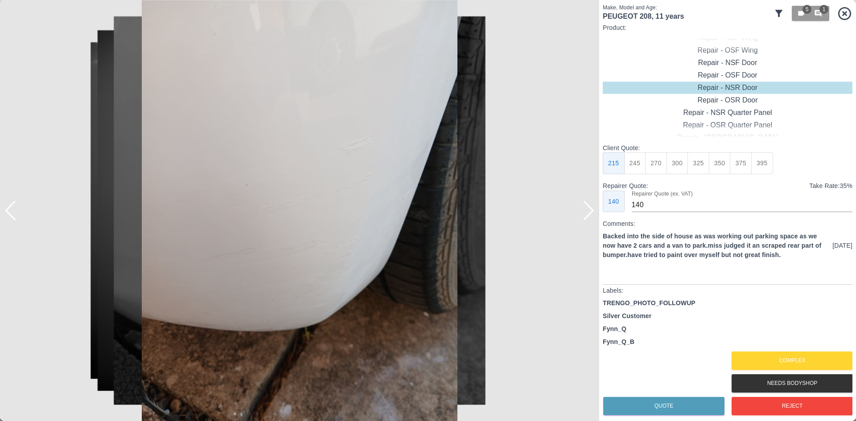
click at [590, 212] on div at bounding box center [589, 211] width 12 height 20
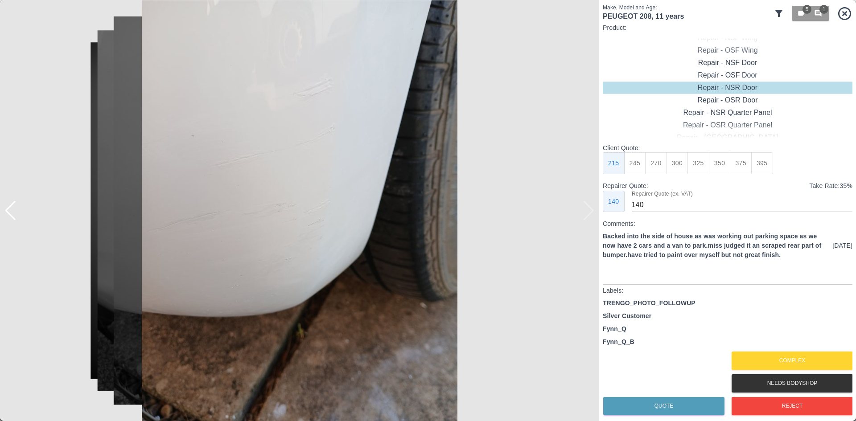
click at [590, 212] on img at bounding box center [299, 210] width 599 height 421
click at [773, 359] on button "Complex" at bounding box center [792, 361] width 121 height 18
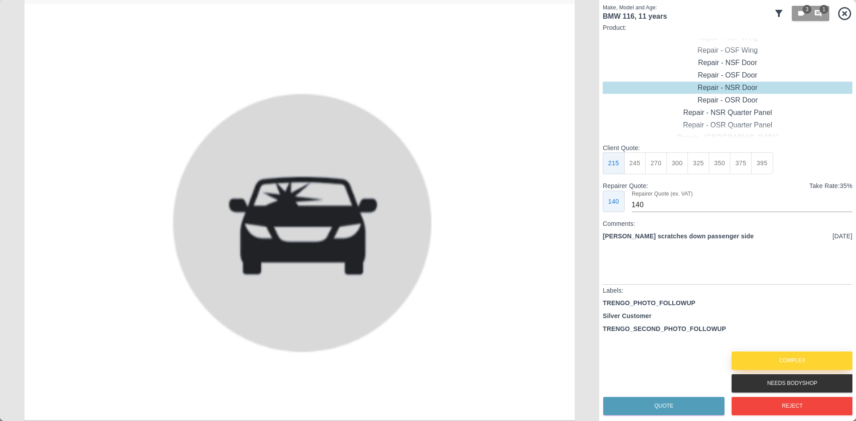
click at [797, 355] on button "Complex" at bounding box center [792, 361] width 121 height 18
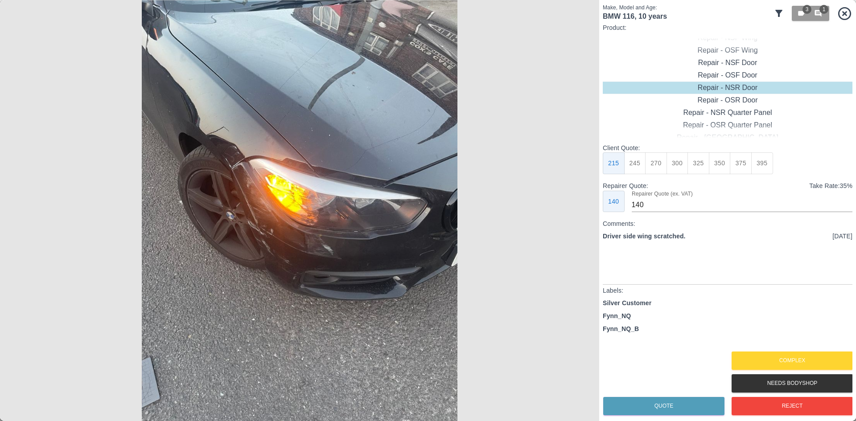
click at [582, 210] on img at bounding box center [299, 210] width 599 height 421
click at [213, 211] on img at bounding box center [299, 210] width 599 height 421
click at [213, 214] on img at bounding box center [299, 210] width 599 height 421
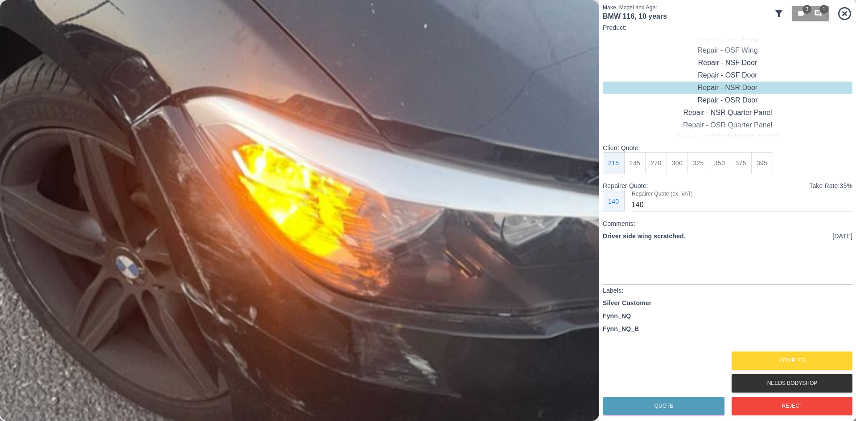
click at [220, 259] on img at bounding box center [336, 253] width 1798 height 1264
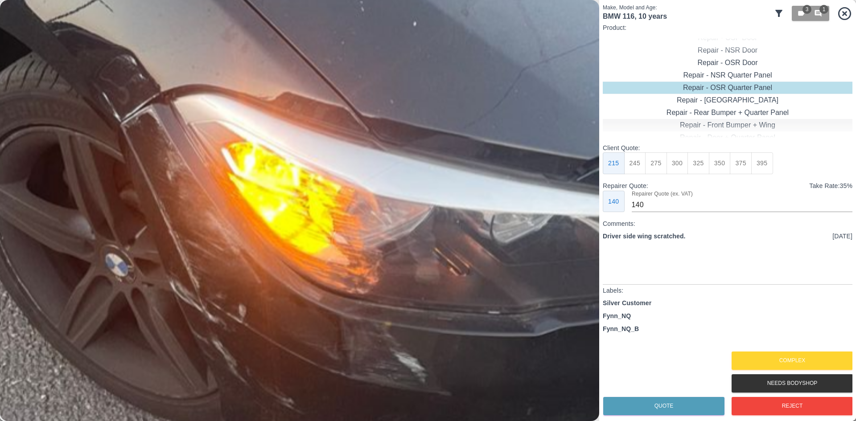
click at [738, 124] on div "Repair - Front Bumper + Wing" at bounding box center [728, 125] width 250 height 12
click at [746, 166] on button "450" at bounding box center [741, 163] width 22 height 22
type input "280"
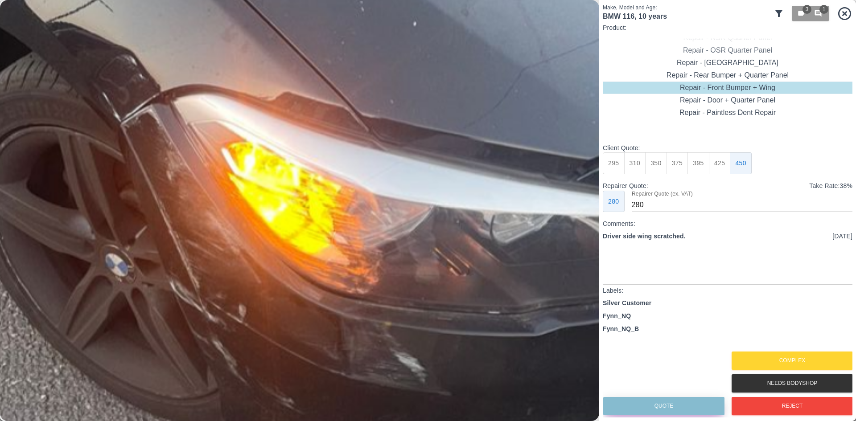
click at [669, 415] on button "Quote" at bounding box center [663, 406] width 121 height 18
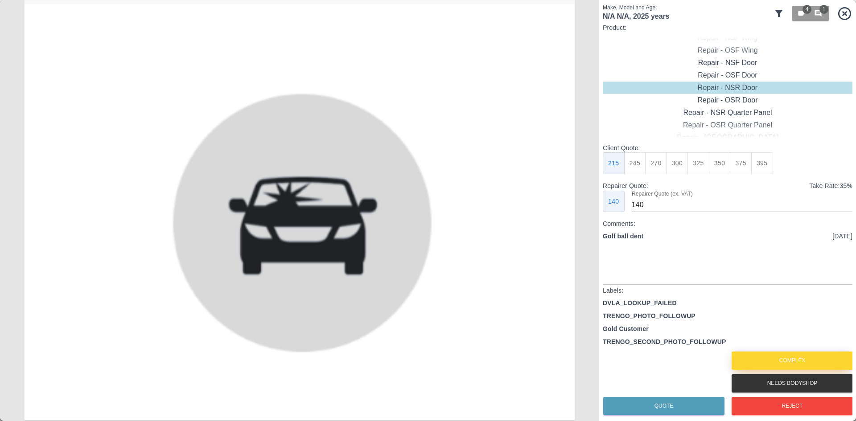
click at [756, 365] on button "Complex" at bounding box center [792, 361] width 121 height 18
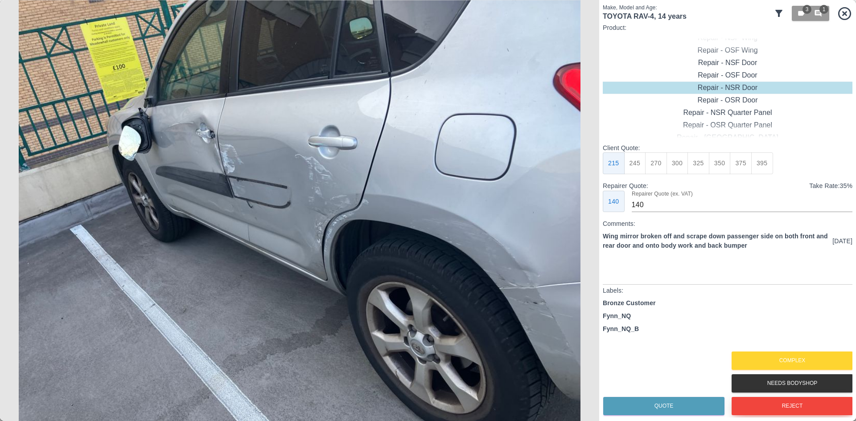
click at [774, 405] on button "Reject" at bounding box center [792, 406] width 121 height 18
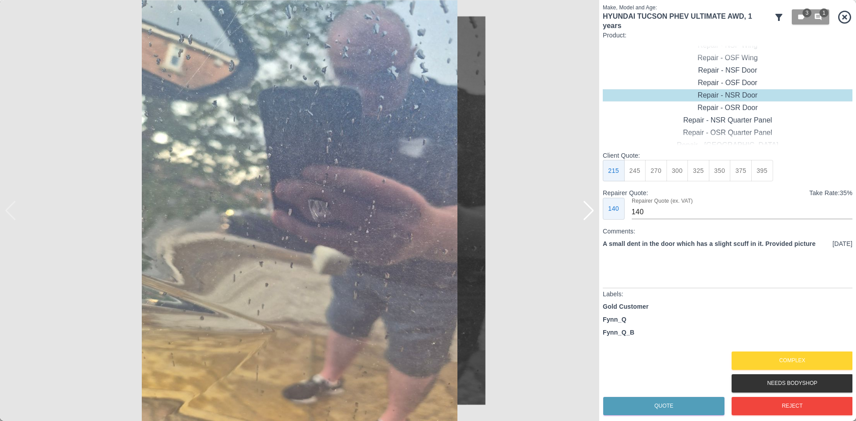
click at [588, 214] on div at bounding box center [589, 211] width 12 height 20
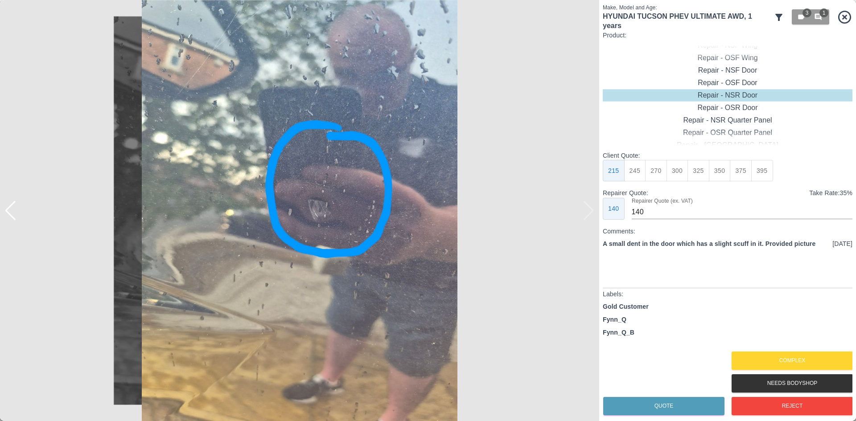
click at [588, 214] on img at bounding box center [299, 210] width 599 height 421
click at [730, 83] on div "Repair - OSF Door" at bounding box center [728, 83] width 250 height 12
click at [656, 174] on button "275" at bounding box center [656, 171] width 22 height 22
type input "185"
click at [639, 395] on div "Quote" at bounding box center [663, 406] width 121 height 23
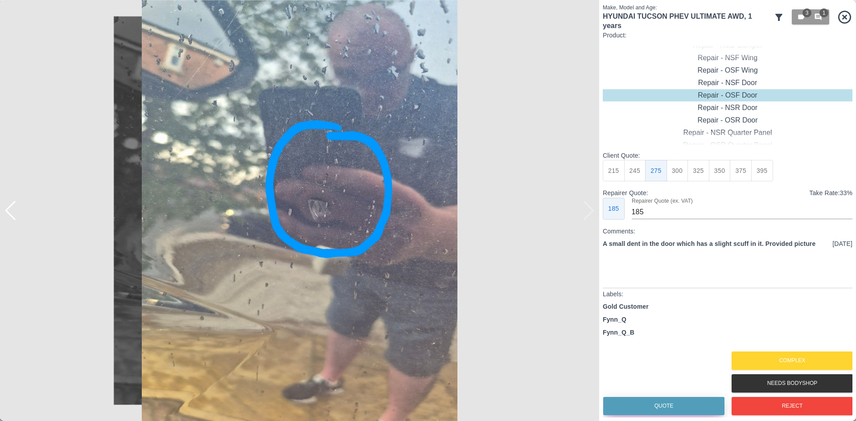
click at [638, 400] on button "Quote" at bounding box center [663, 406] width 121 height 18
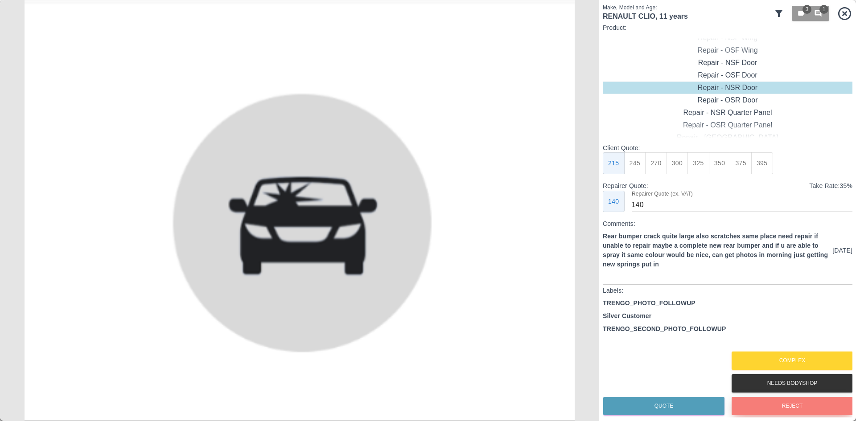
click at [771, 407] on button "Reject" at bounding box center [792, 406] width 121 height 18
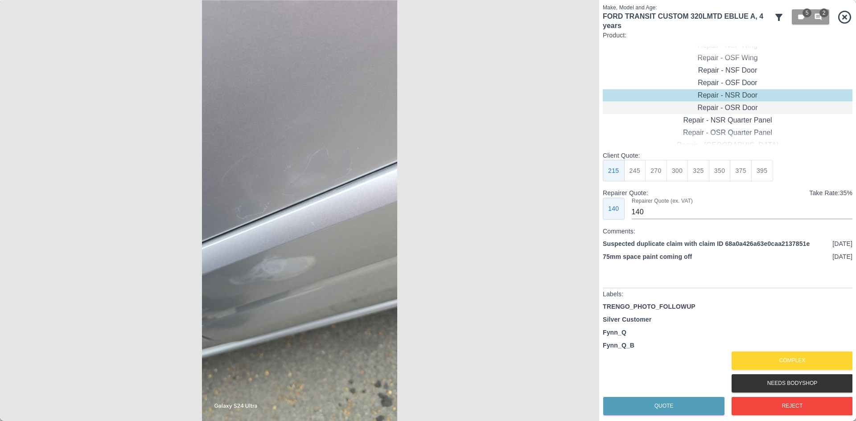
click at [736, 104] on div "Repair - OSR Door" at bounding box center [728, 108] width 250 height 12
click at [635, 177] on button "245" at bounding box center [635, 171] width 22 height 22
type input "160"
click at [663, 412] on button "Quote" at bounding box center [663, 406] width 121 height 18
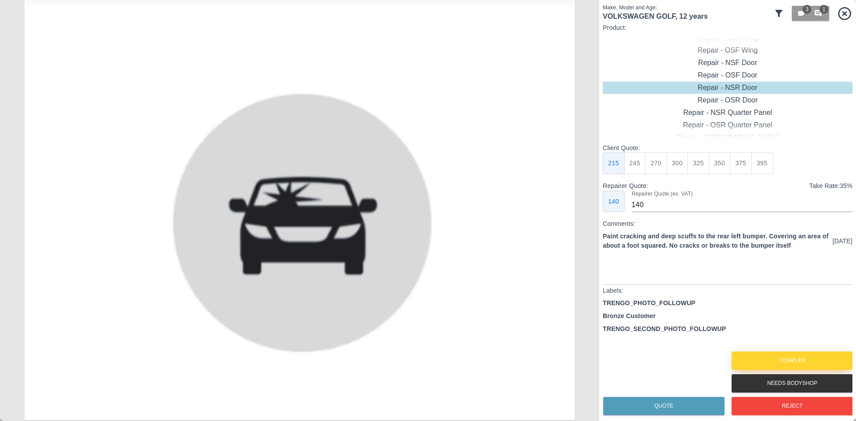
click at [766, 352] on button "Complex" at bounding box center [792, 361] width 121 height 18
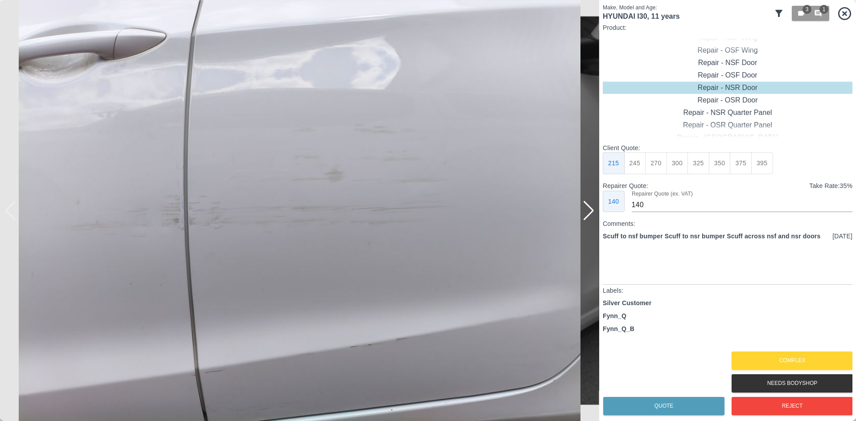
click at [777, 347] on div "Silver Customer Fynn_Q Fynn_Q_B" at bounding box center [728, 324] width 250 height 51
click at [777, 358] on button "Complex" at bounding box center [792, 361] width 121 height 18
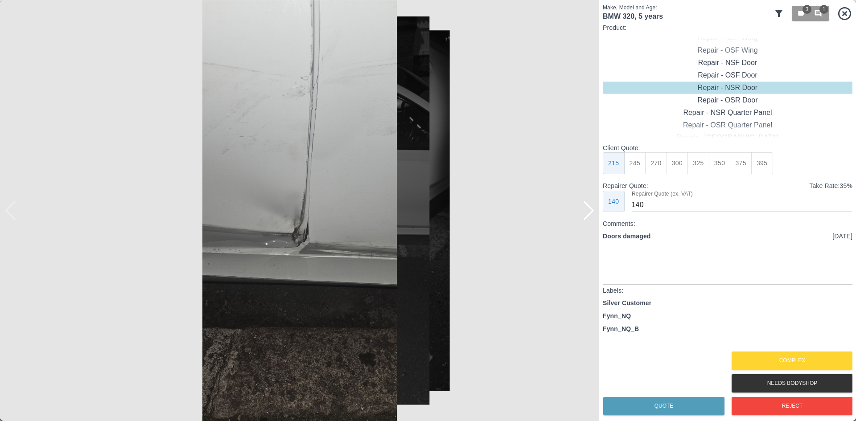
click at [595, 217] on img at bounding box center [299, 210] width 599 height 421
click at [592, 216] on div at bounding box center [589, 211] width 12 height 20
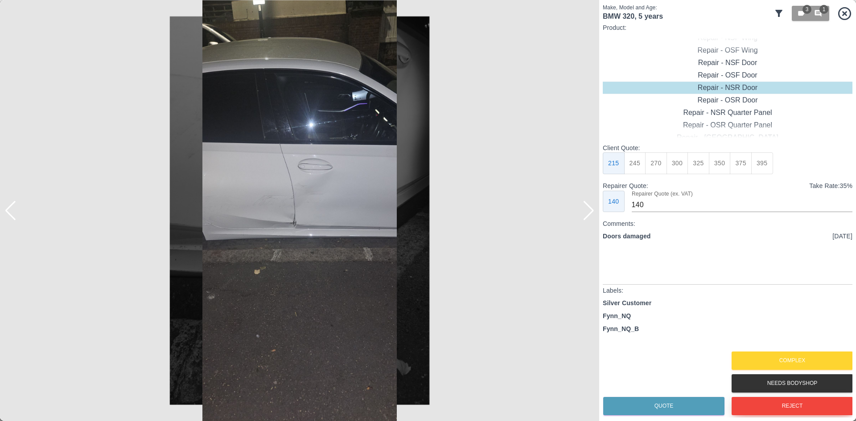
click at [757, 408] on button "Reject" at bounding box center [792, 406] width 121 height 18
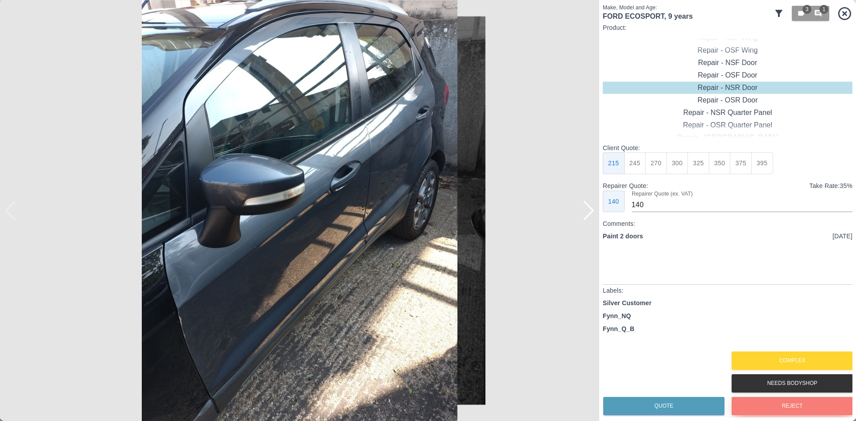
click at [757, 408] on button "Reject" at bounding box center [792, 406] width 121 height 18
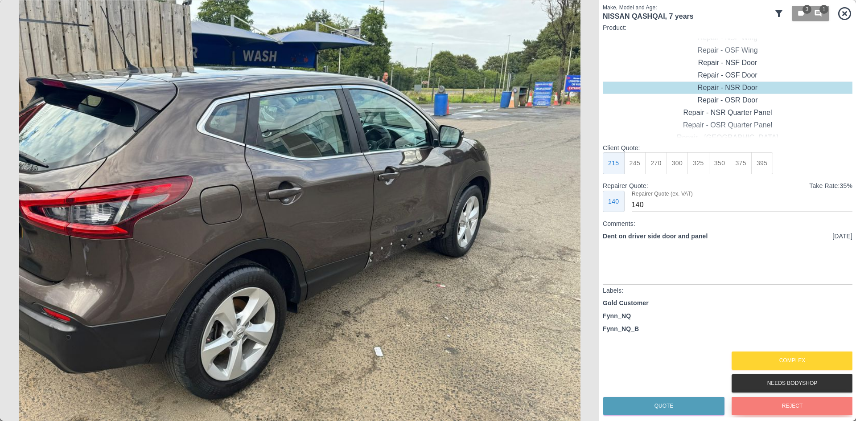
click at [757, 408] on button "Reject" at bounding box center [792, 406] width 121 height 18
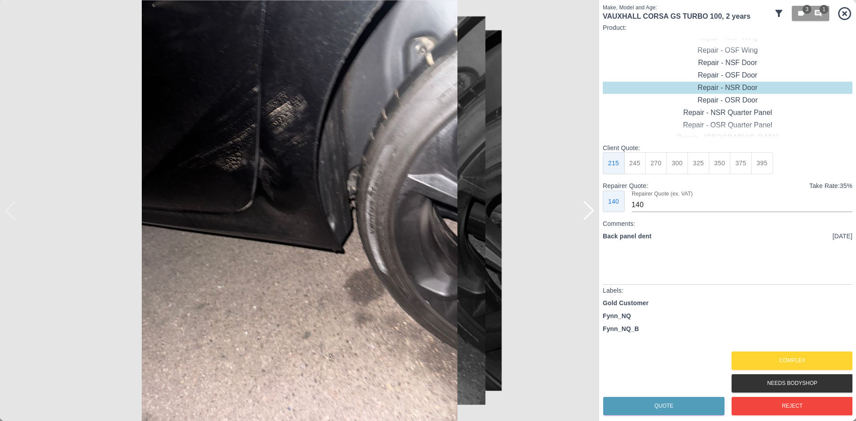
click at [586, 207] on div at bounding box center [589, 211] width 12 height 20
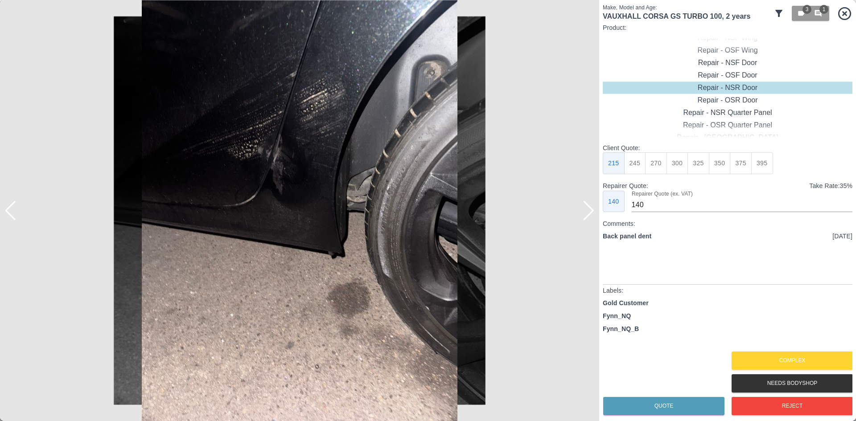
click at [586, 207] on div at bounding box center [589, 211] width 12 height 20
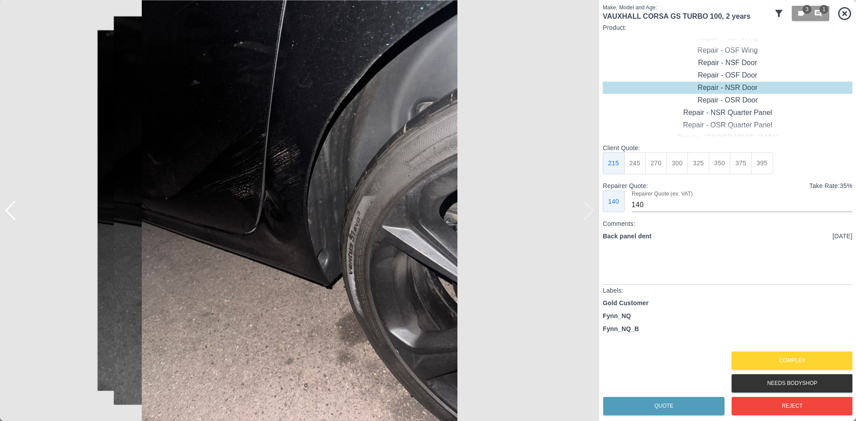
click at [586, 207] on img at bounding box center [299, 210] width 599 height 421
click at [15, 214] on div at bounding box center [299, 210] width 599 height 421
click at [14, 214] on div at bounding box center [10, 211] width 12 height 20
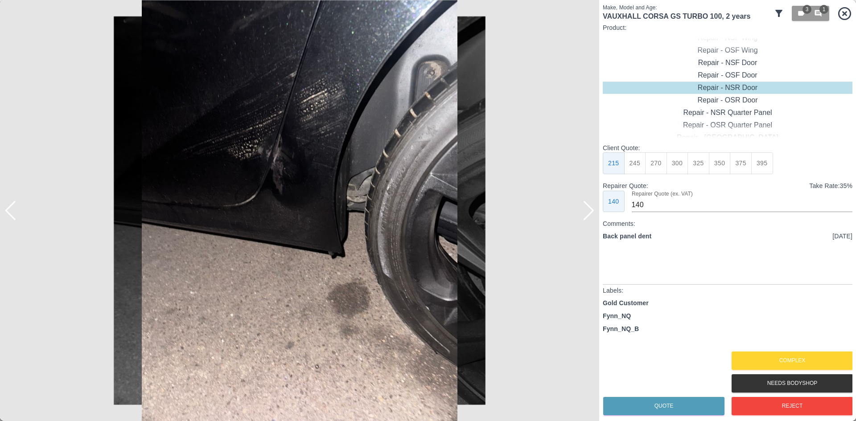
click at [15, 214] on div at bounding box center [10, 211] width 12 height 20
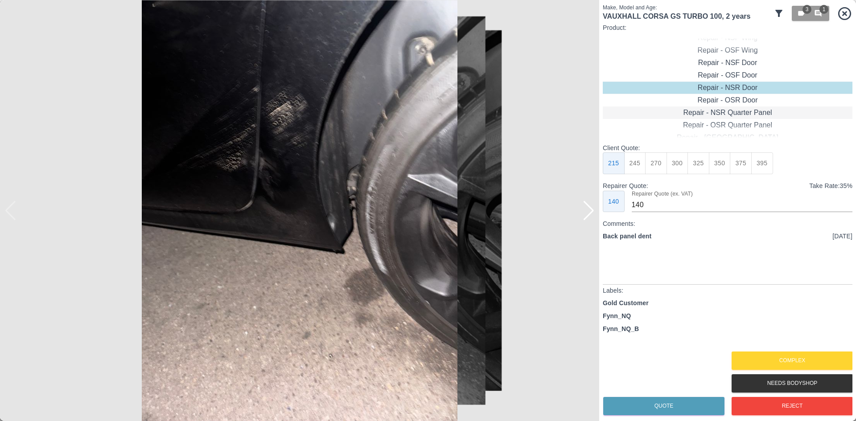
click at [700, 115] on div "Repair - NSR Quarter Panel" at bounding box center [728, 113] width 250 height 12
click at [678, 162] on button "300" at bounding box center [678, 163] width 22 height 22
type input "190"
drag, startPoint x: 671, startPoint y: 416, endPoint x: 668, endPoint y: 411, distance: 5.8
click at [670, 413] on button "Quote" at bounding box center [663, 406] width 121 height 18
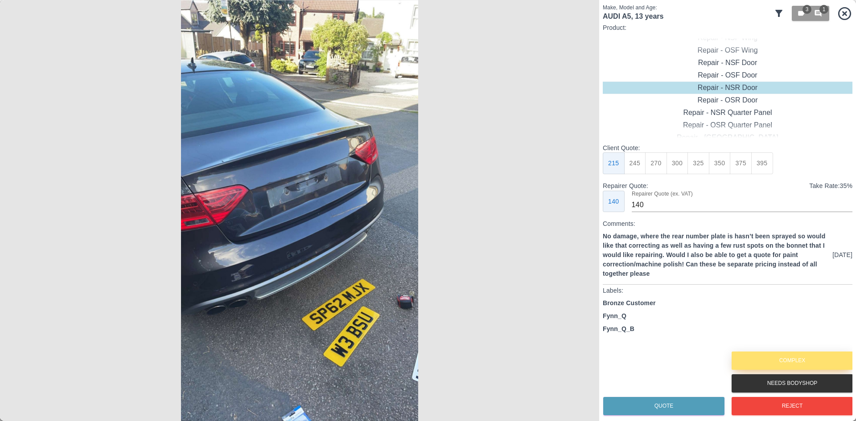
click at [767, 369] on button "Complex" at bounding box center [792, 361] width 121 height 18
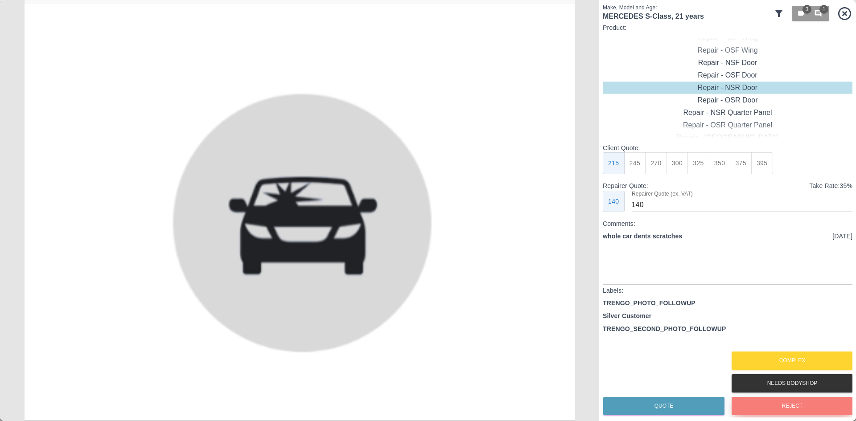
click at [762, 402] on button "Reject" at bounding box center [792, 406] width 121 height 18
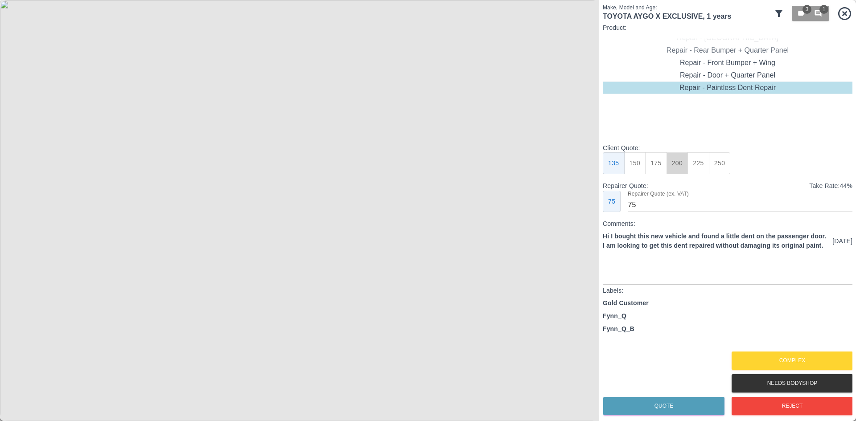
click at [682, 167] on button "200" at bounding box center [678, 163] width 22 height 22
type input "110"
click at [665, 408] on button "Quote" at bounding box center [663, 406] width 121 height 18
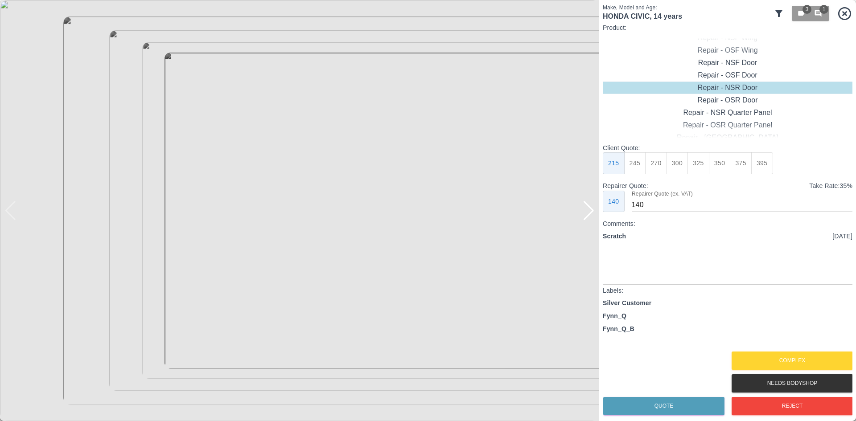
click at [590, 214] on div at bounding box center [589, 211] width 12 height 20
click at [780, 361] on button "Complex" at bounding box center [792, 361] width 121 height 18
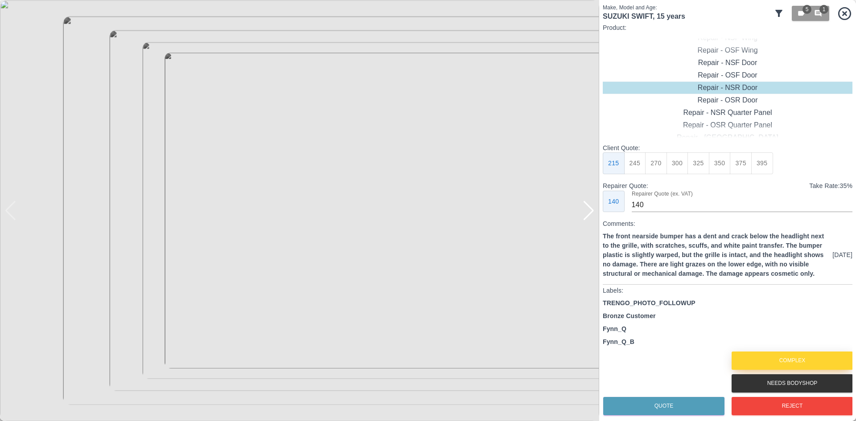
click at [767, 356] on button "Complex" at bounding box center [792, 361] width 121 height 18
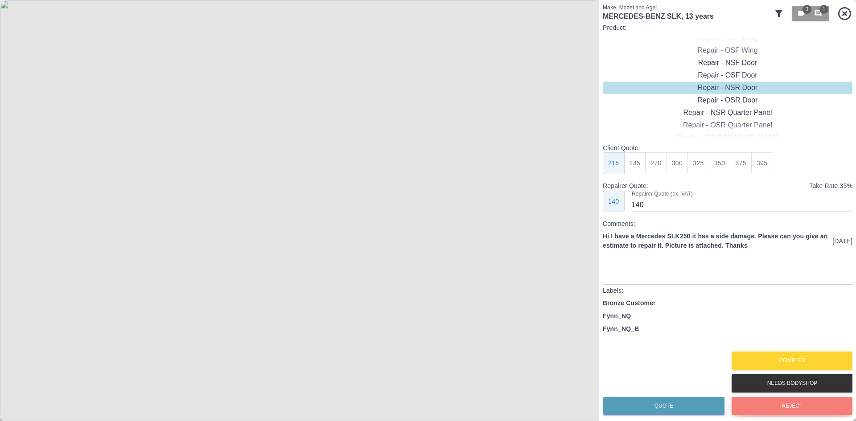
click at [754, 399] on button "Reject" at bounding box center [792, 406] width 121 height 18
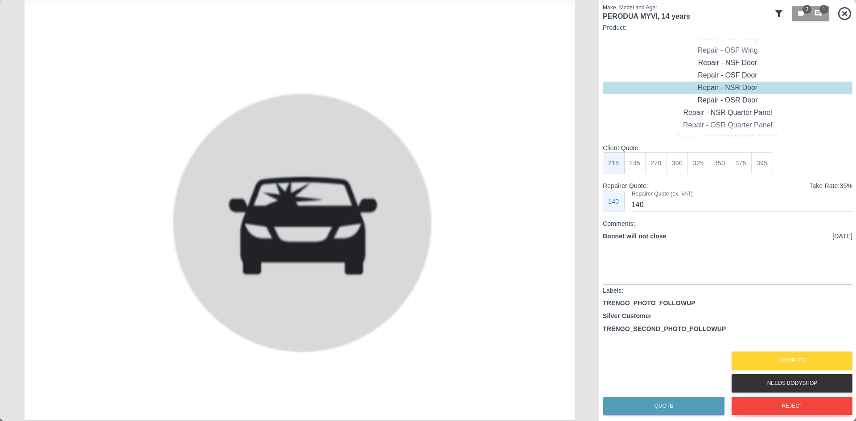
click at [754, 399] on button "Reject" at bounding box center [792, 406] width 121 height 18
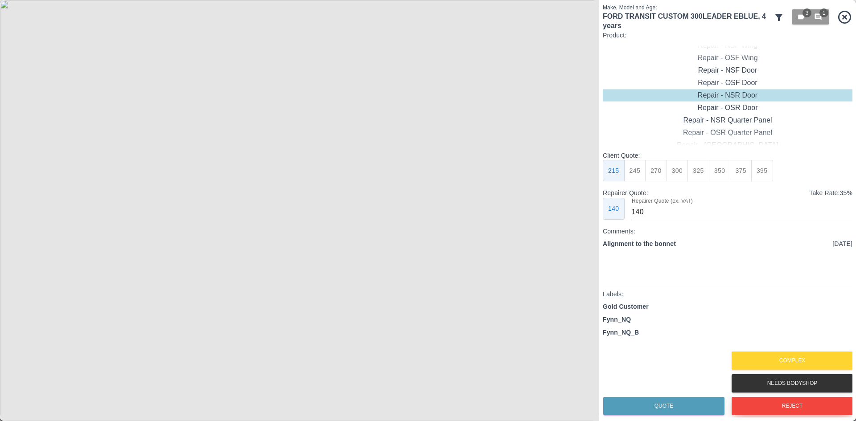
click at [801, 408] on button "Reject" at bounding box center [792, 406] width 121 height 18
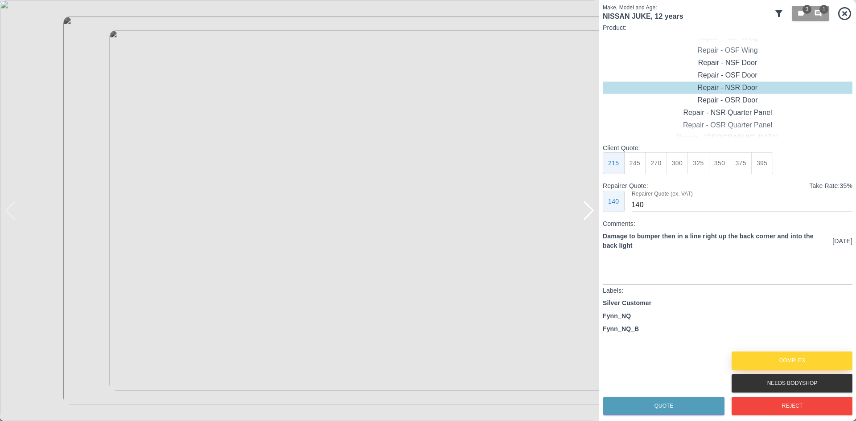
click at [807, 365] on button "Complex" at bounding box center [792, 361] width 121 height 18
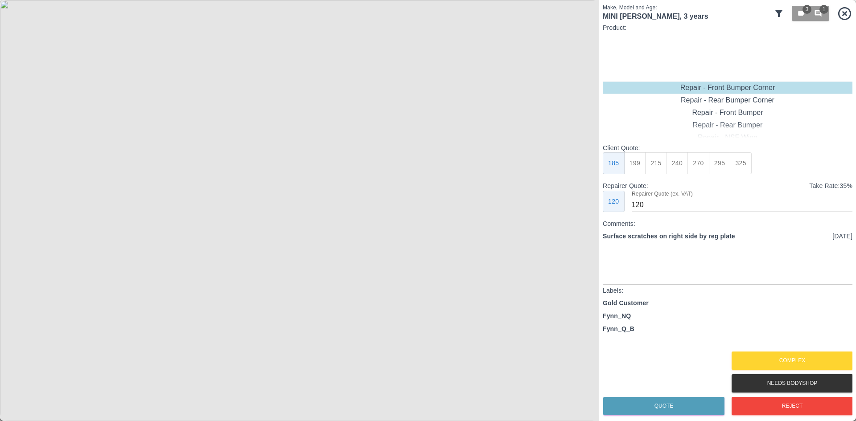
click at [655, 164] on button "215" at bounding box center [656, 163] width 22 height 22
type input "135"
click at [651, 421] on div "Make, Model and Age: MINI COOPER , 3 years 3 1 Product: Repair - Front Bumper C…" at bounding box center [727, 210] width 257 height 421
drag, startPoint x: 651, startPoint y: 421, endPoint x: 634, endPoint y: 416, distance: 18.0
click at [634, 416] on div "Quote" at bounding box center [663, 406] width 121 height 23
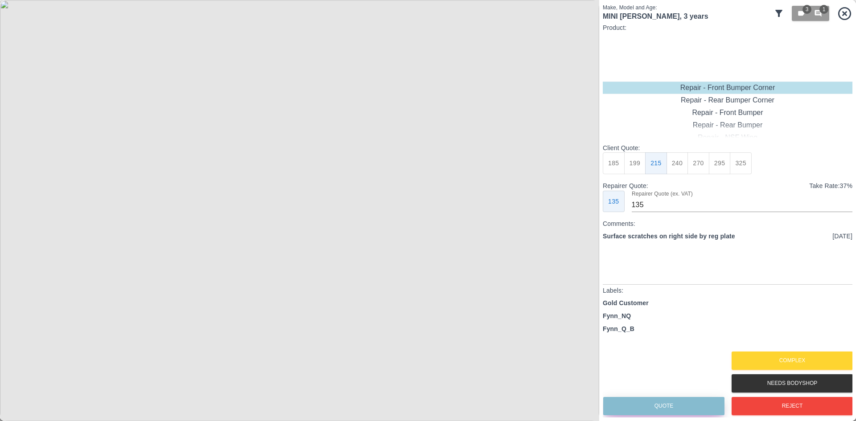
click at [634, 406] on button "Quote" at bounding box center [663, 406] width 121 height 18
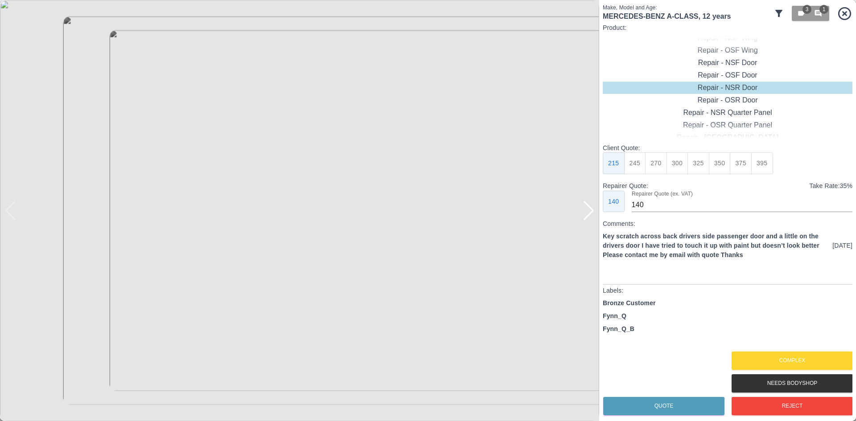
click at [583, 214] on div at bounding box center [589, 211] width 12 height 20
click at [583, 214] on img at bounding box center [299, 210] width 599 height 421
click at [818, 364] on button "Complex" at bounding box center [792, 361] width 121 height 18
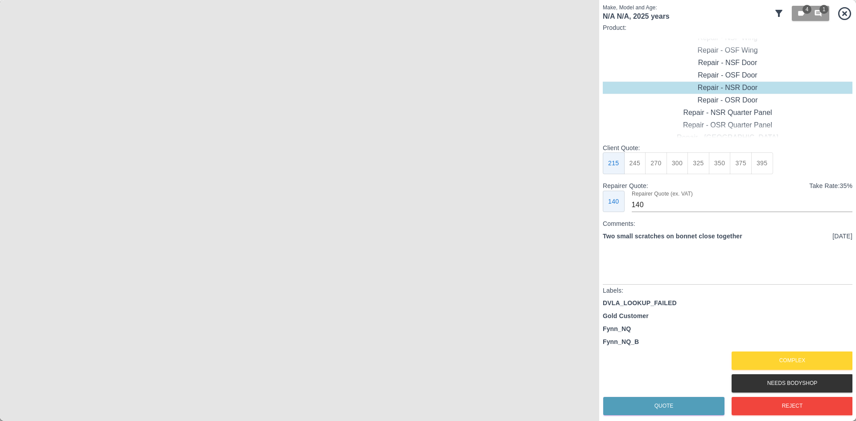
click at [848, 19] on div at bounding box center [851, 210] width 9 height 421
click at [848, 16] on div at bounding box center [851, 210] width 9 height 421
click at [847, 13] on icon at bounding box center [845, 14] width 16 height 16
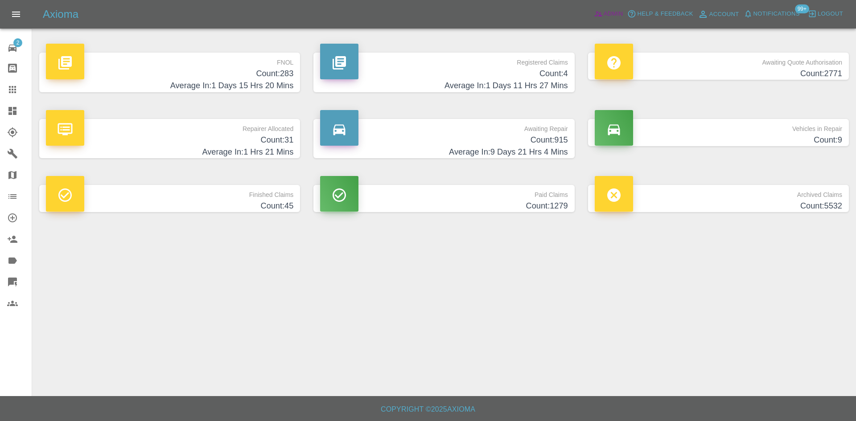
click at [602, 13] on icon at bounding box center [598, 13] width 9 height 9
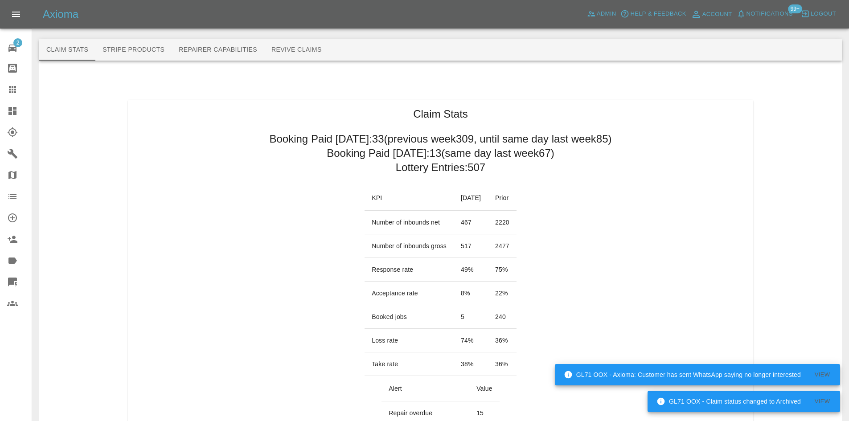
click at [12, 111] on icon at bounding box center [12, 111] width 8 height 8
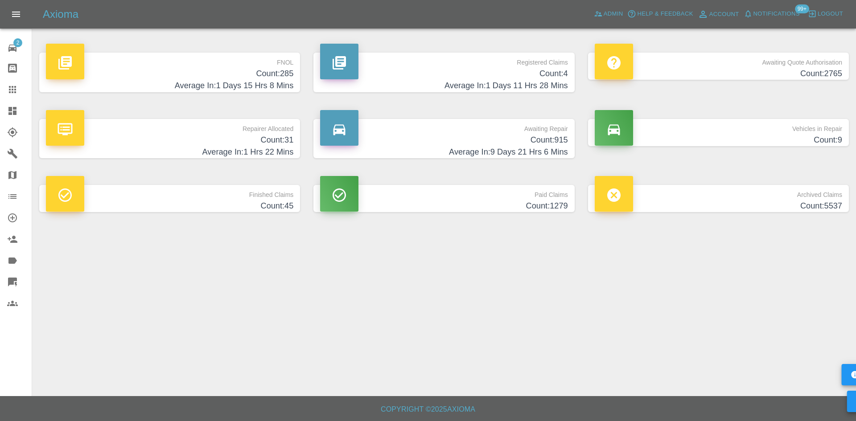
click at [494, 76] on h4 "Count: 4" at bounding box center [443, 74] width 247 height 12
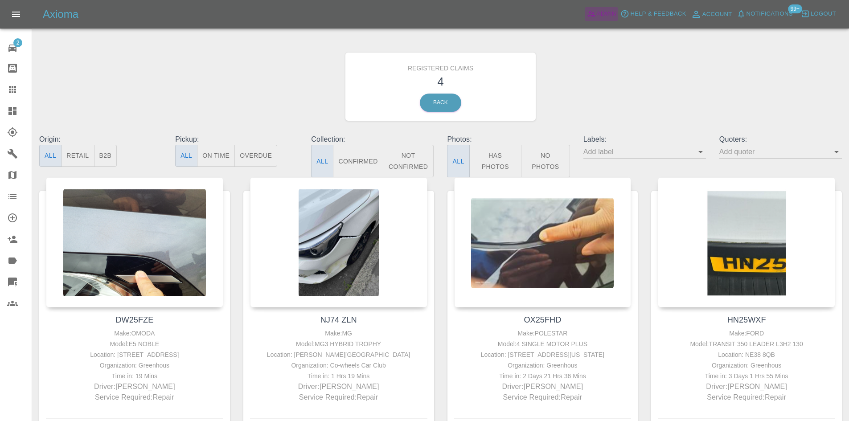
click at [597, 14] on span "Admin" at bounding box center [607, 14] width 20 height 10
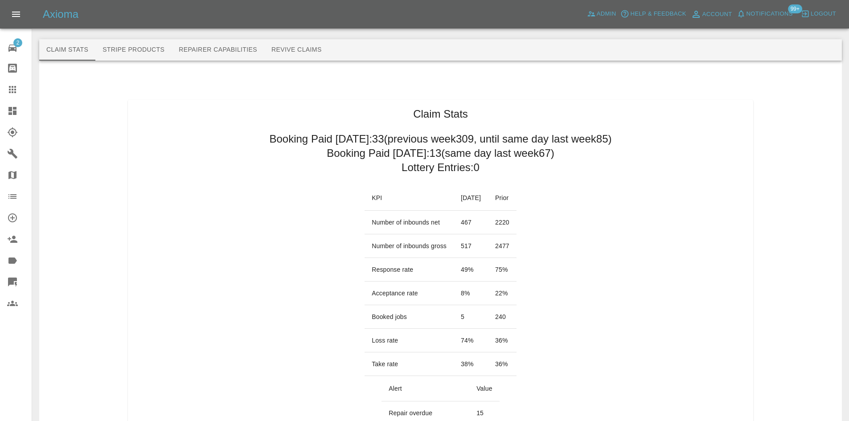
click at [1, 118] on link "Dashboard" at bounding box center [16, 110] width 32 height 21
click at [11, 111] on icon at bounding box center [12, 111] width 8 height 8
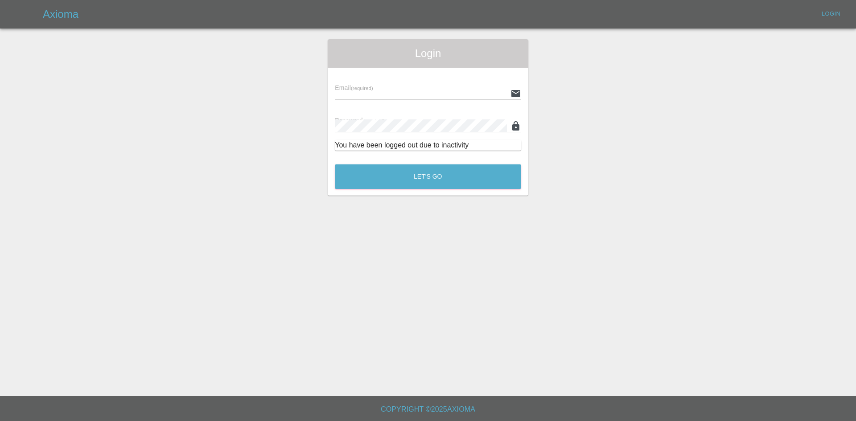
type input "alex.kennett@axioma.co.uk"
click at [459, 197] on main "Login Email (required) alex.kennett@axioma.co.uk Password (required) You have b…" at bounding box center [428, 198] width 856 height 396
click at [442, 173] on button "Let's Go" at bounding box center [428, 177] width 186 height 25
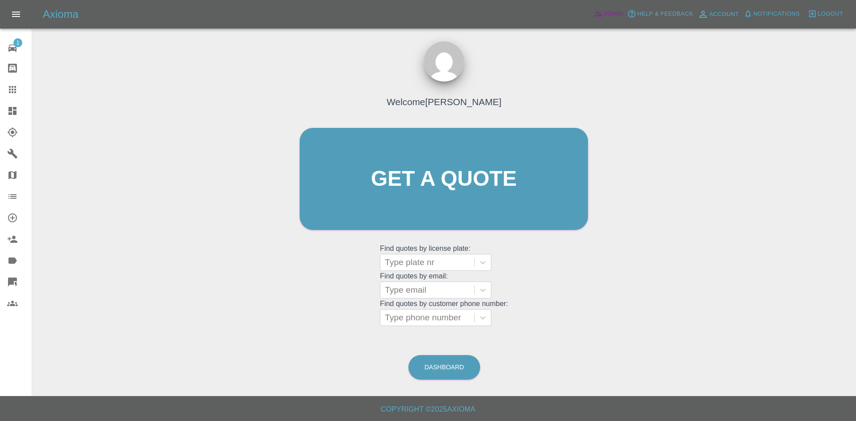
click at [605, 13] on span "Admin" at bounding box center [614, 14] width 20 height 10
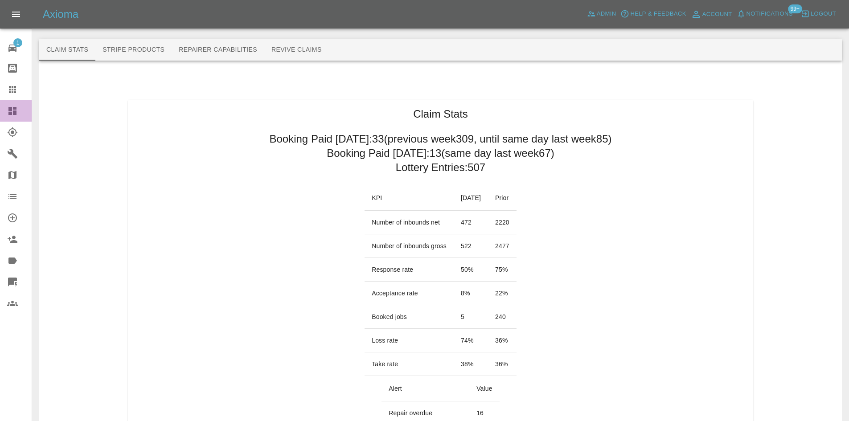
click at [3, 101] on link "Dashboard" at bounding box center [16, 110] width 32 height 21
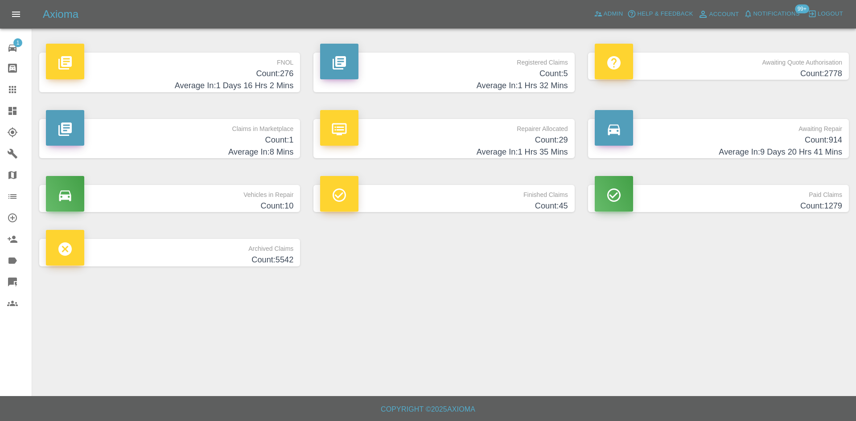
click at [458, 75] on h4 "Count: 5" at bounding box center [443, 74] width 247 height 12
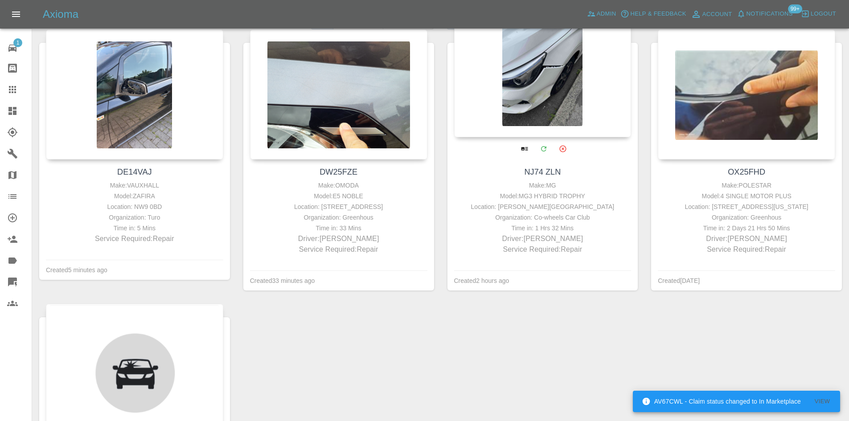
scroll to position [178, 0]
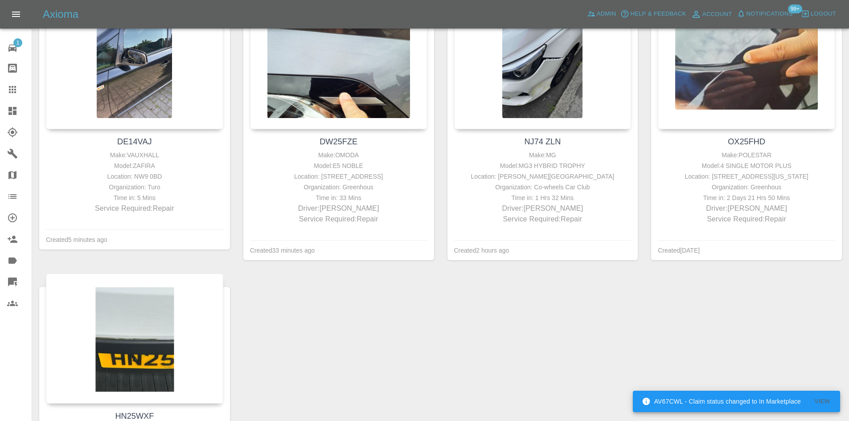
click at [6, 103] on link "Dashboard" at bounding box center [16, 110] width 32 height 21
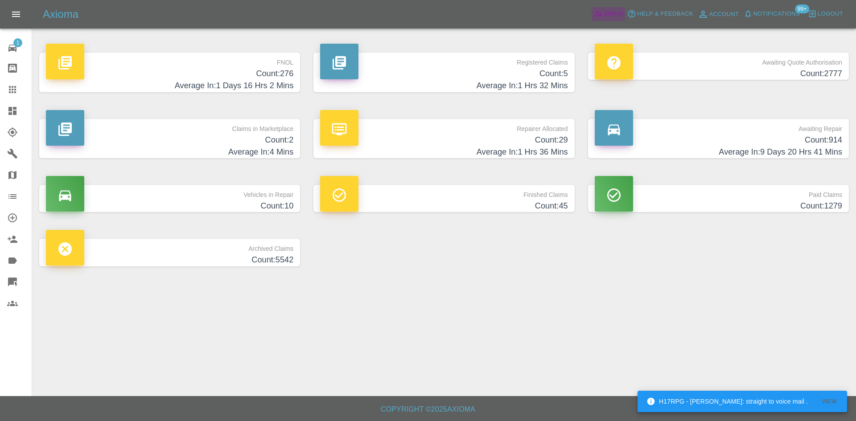
click at [609, 15] on span "Admin" at bounding box center [614, 14] width 20 height 10
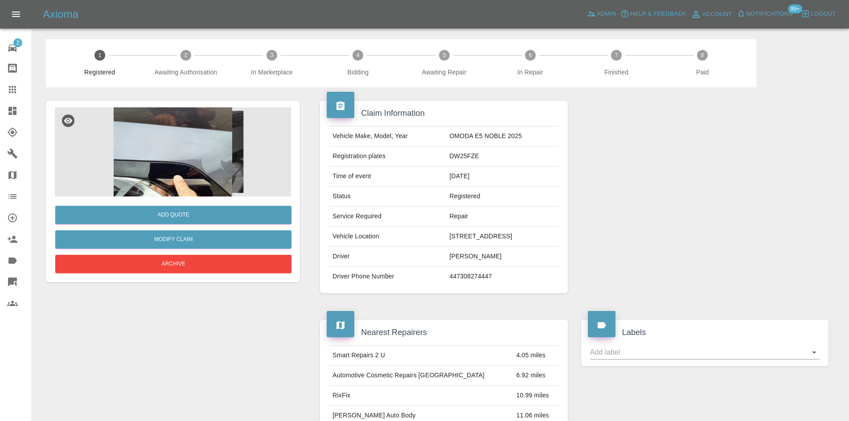
click at [211, 150] on img at bounding box center [173, 151] width 236 height 89
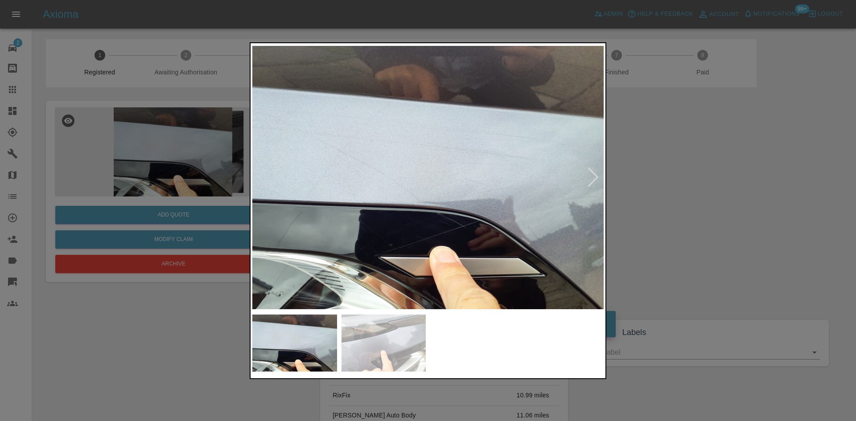
click at [595, 178] on div at bounding box center [593, 178] width 12 height 20
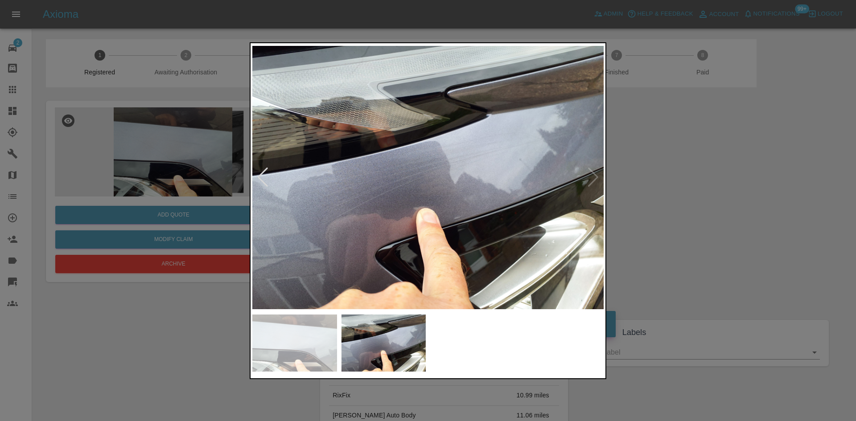
click at [495, 162] on img at bounding box center [427, 177] width 351 height 265
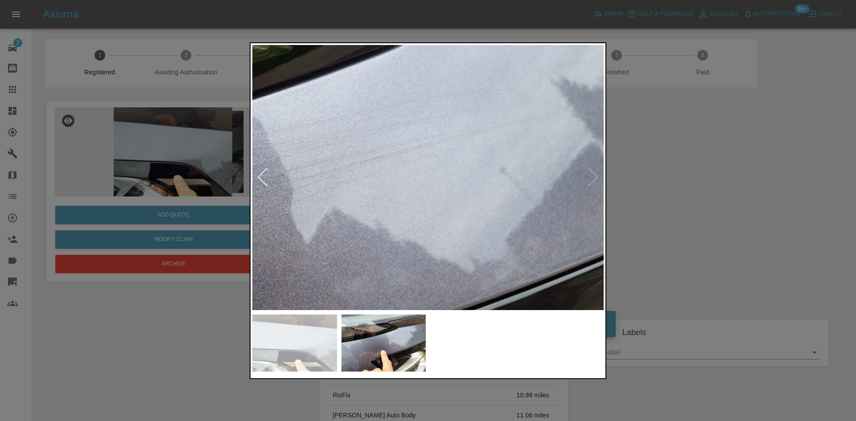
click at [494, 162] on img at bounding box center [226, 224] width 1054 height 796
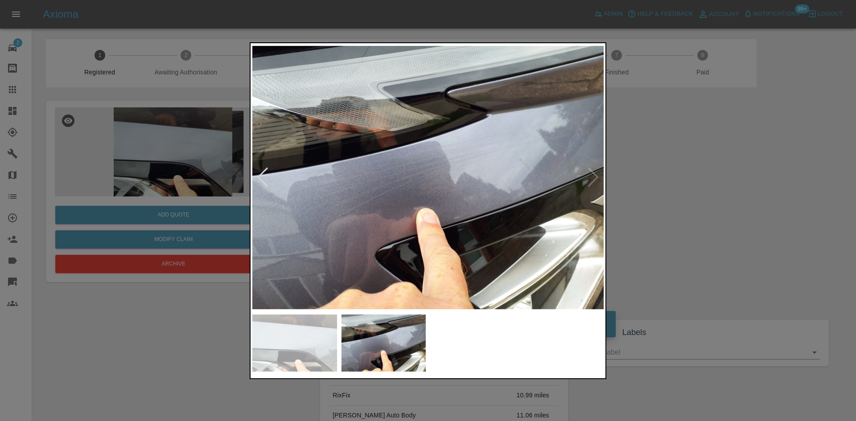
click at [754, 210] on div at bounding box center [428, 210] width 856 height 421
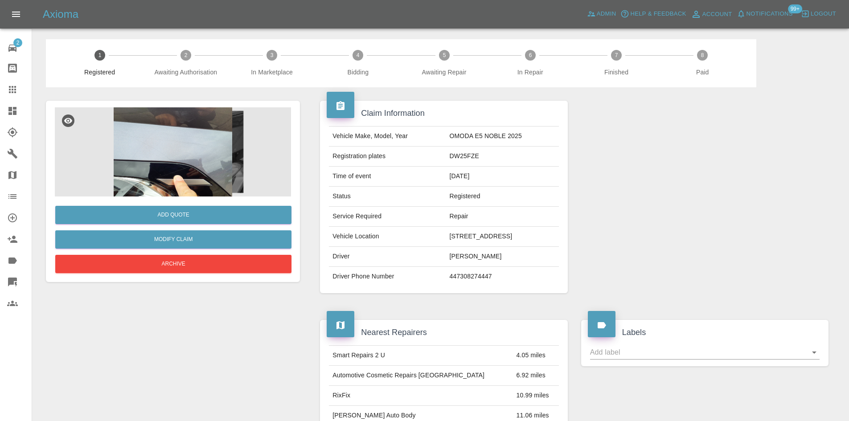
click at [183, 161] on img at bounding box center [173, 151] width 236 height 89
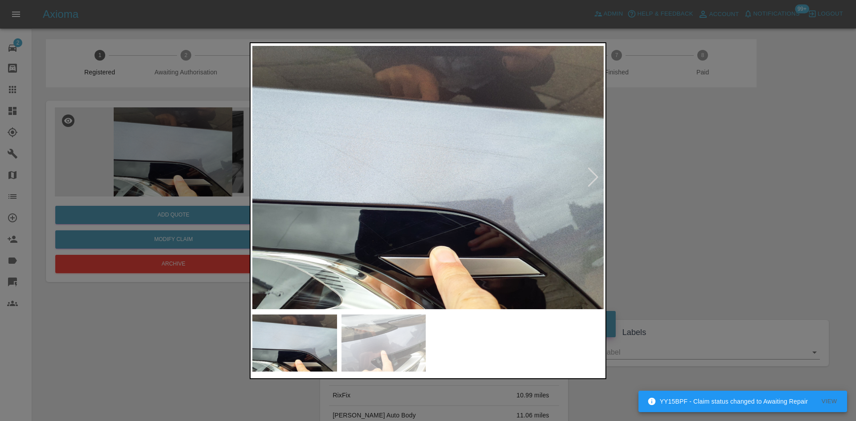
click at [597, 177] on div at bounding box center [593, 178] width 12 height 20
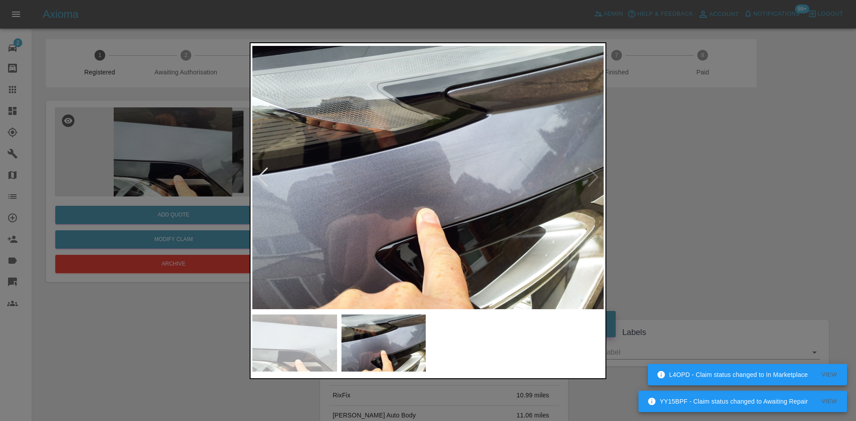
click at [597, 177] on img at bounding box center [427, 177] width 351 height 265
click at [593, 178] on img at bounding box center [427, 177] width 351 height 265
click at [728, 202] on div at bounding box center [428, 210] width 856 height 421
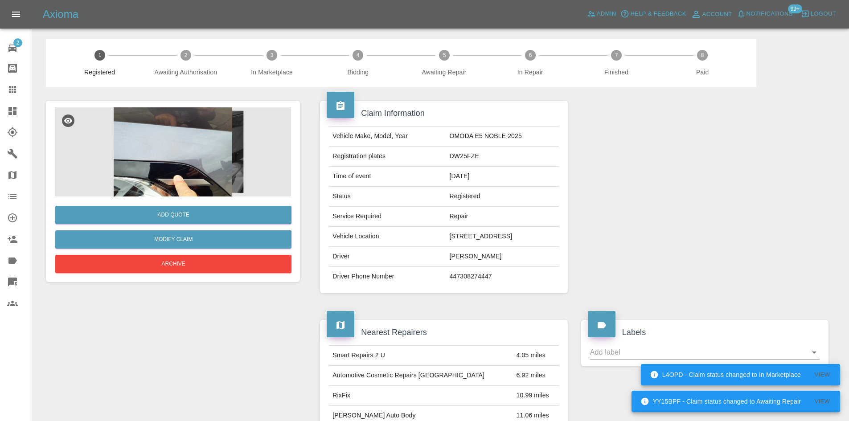
scroll to position [134, 0]
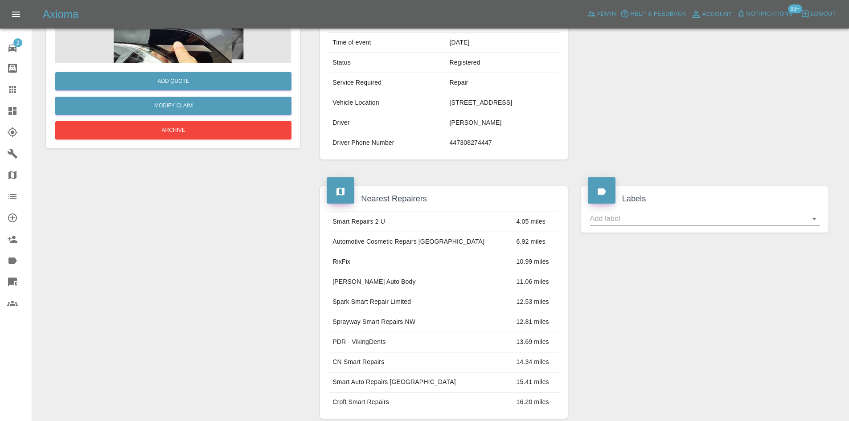
click at [17, 107] on icon at bounding box center [12, 111] width 11 height 11
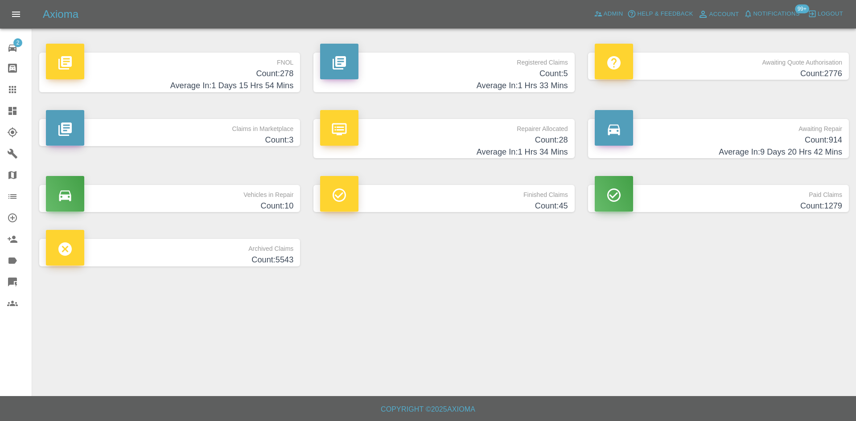
click at [186, 75] on h4 "Count: 278" at bounding box center [169, 74] width 247 height 12
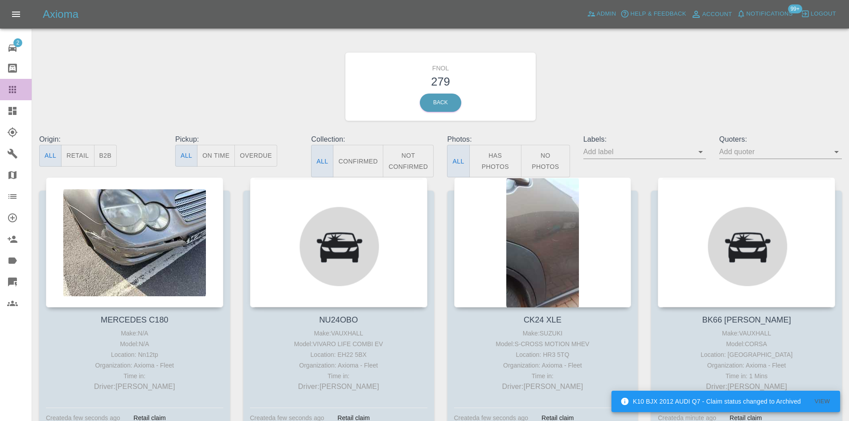
click at [2, 91] on link "Claims" at bounding box center [16, 89] width 32 height 21
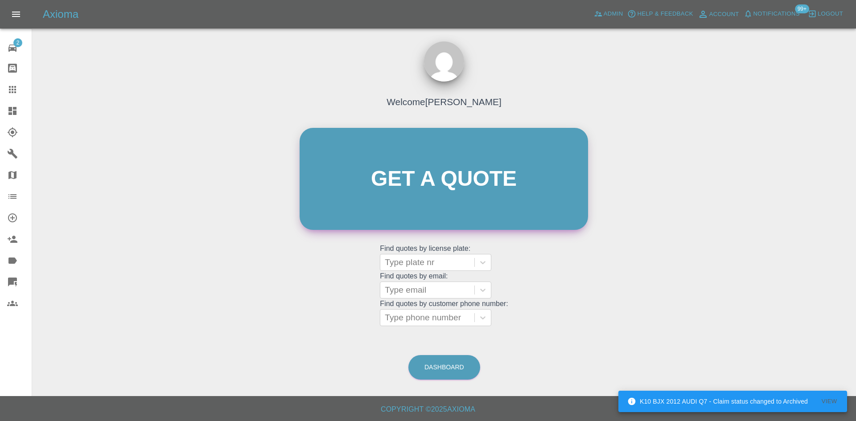
click at [330, 153] on link "Get a quote" at bounding box center [444, 179] width 288 height 102
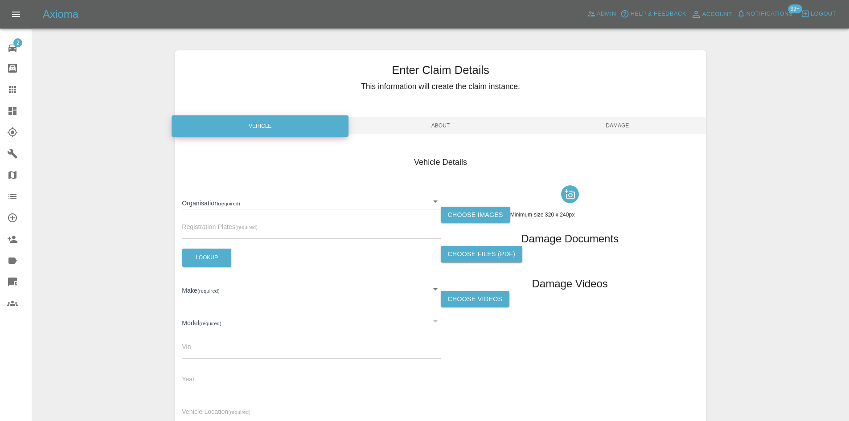
click at [232, 198] on body "Axioma Admin Help & Feedback Account Notifications 99+ Logout 2 Repair home Bod…" at bounding box center [424, 255] width 849 height 510
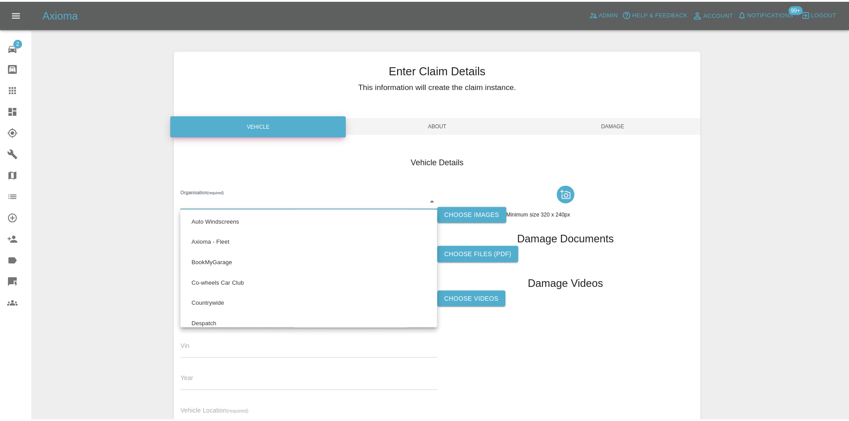
scroll to position [507, 0]
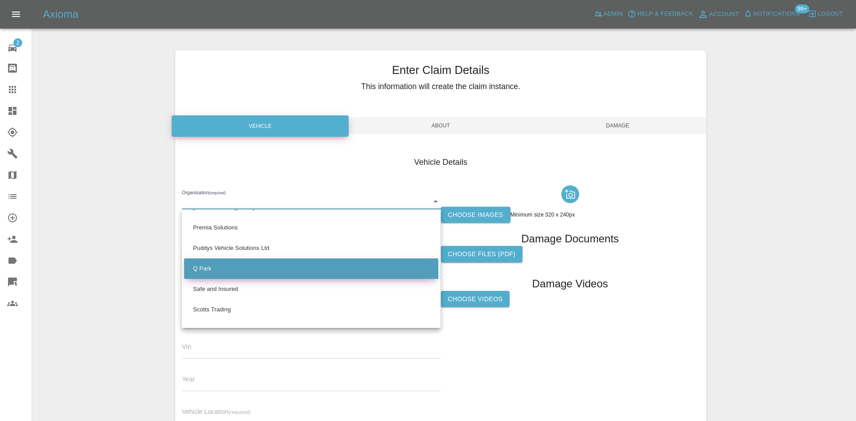
click at [236, 265] on li "Q Park" at bounding box center [311, 269] width 254 height 21
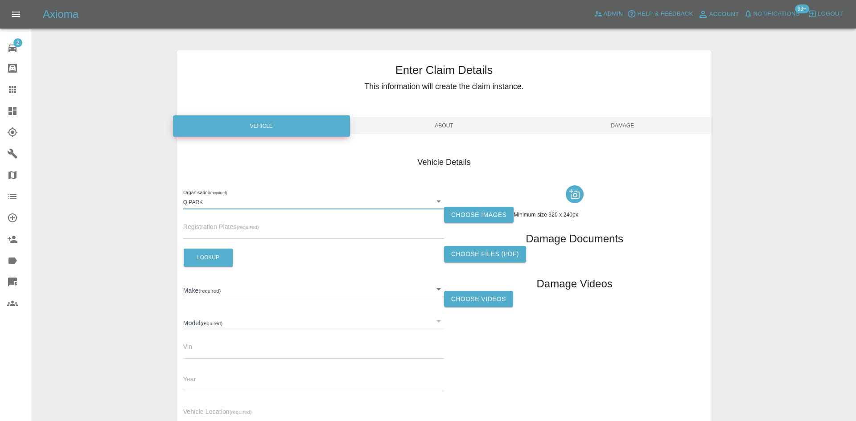
type input "636b7ea454cf410016ef4d2c"
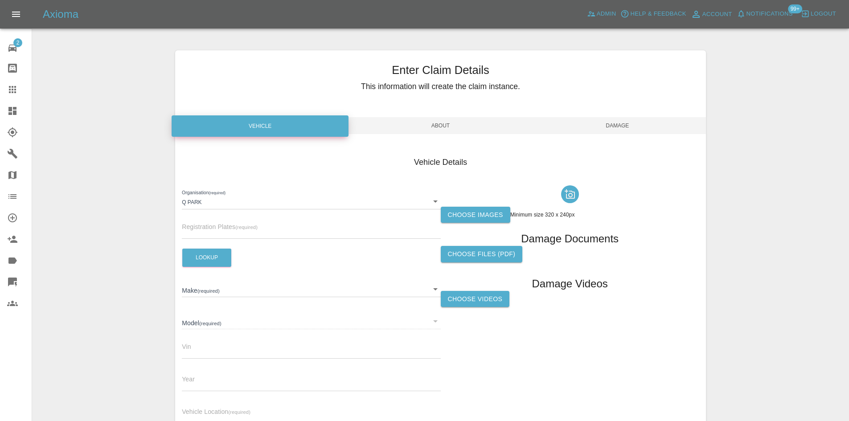
click at [226, 230] on input "text" at bounding box center [311, 232] width 259 height 13
paste input "MA71KCG"
type input "MA71KCG"
click at [213, 264] on button "Lookup" at bounding box center [206, 258] width 49 height 18
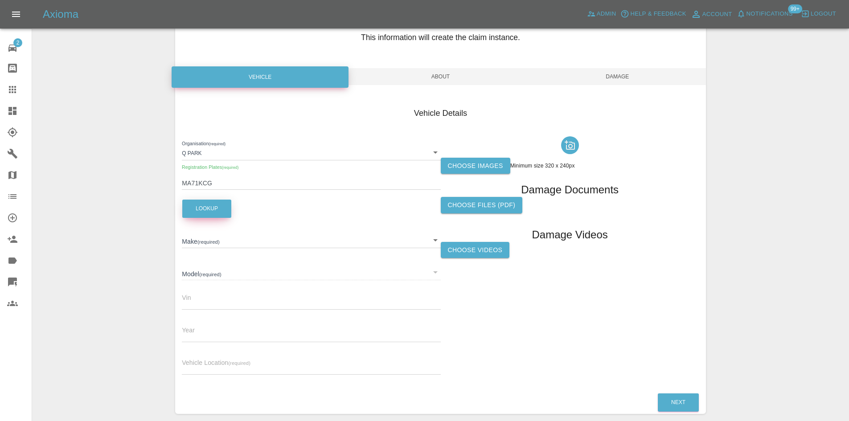
scroll to position [89, 0]
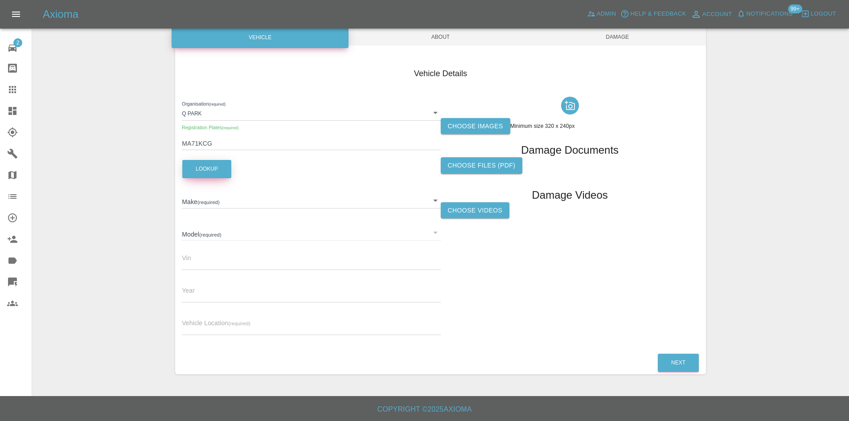
type input "VOLKSWAGEN"
type input "POLO"
type input "[VEHICLE_IDENTIFICATION_NUMBER]"
type input "2021"
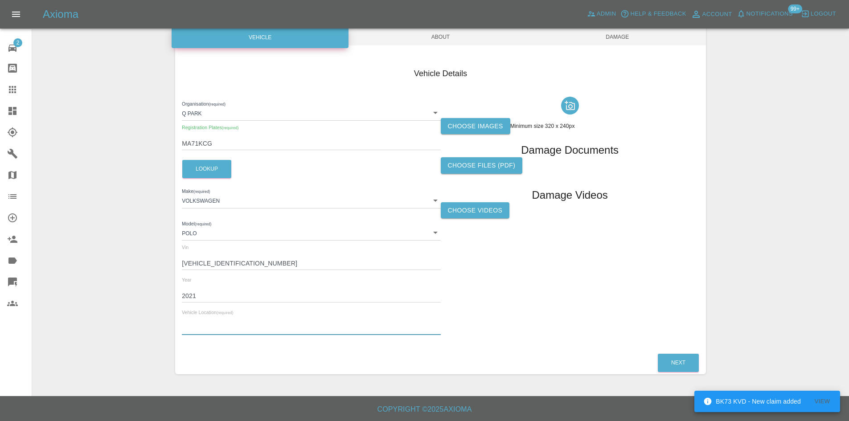
click at [225, 326] on input "text" at bounding box center [311, 328] width 259 height 13
type input "Reading"
click at [482, 124] on label "Choose images" at bounding box center [476, 126] width 70 height 16
click at [0, 0] on input "Choose images" at bounding box center [0, 0] width 0 height 0
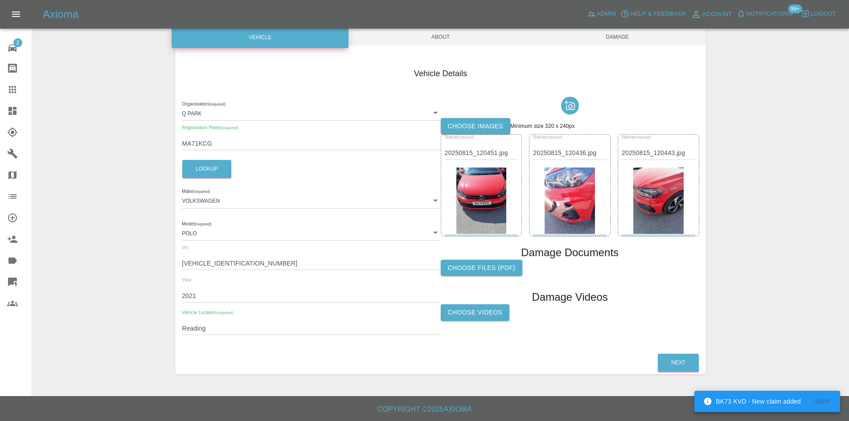
click at [446, 39] on span "About" at bounding box center [440, 37] width 177 height 17
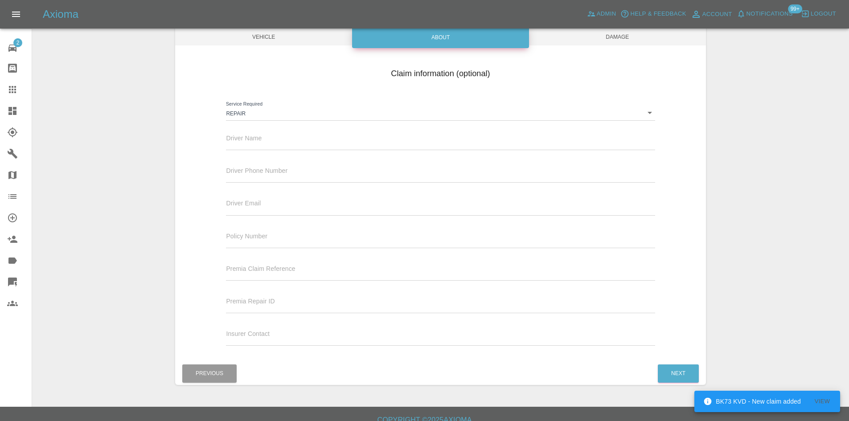
click at [306, 150] on input "text" at bounding box center [440, 143] width 429 height 13
paste input "WEAL"
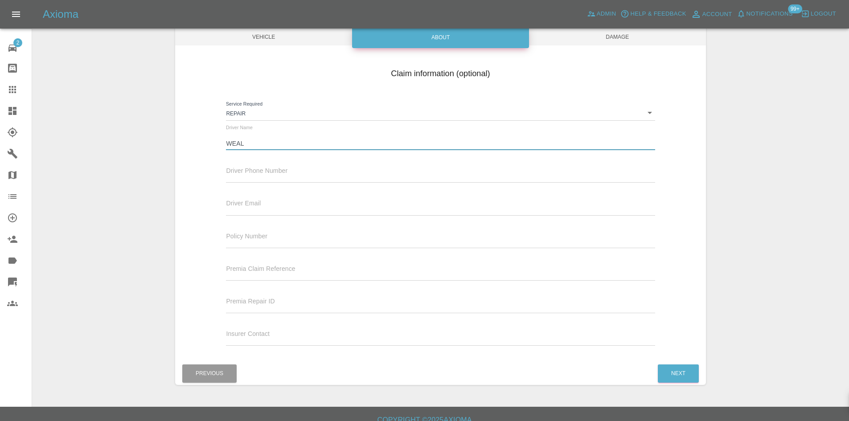
type input "WEAL"
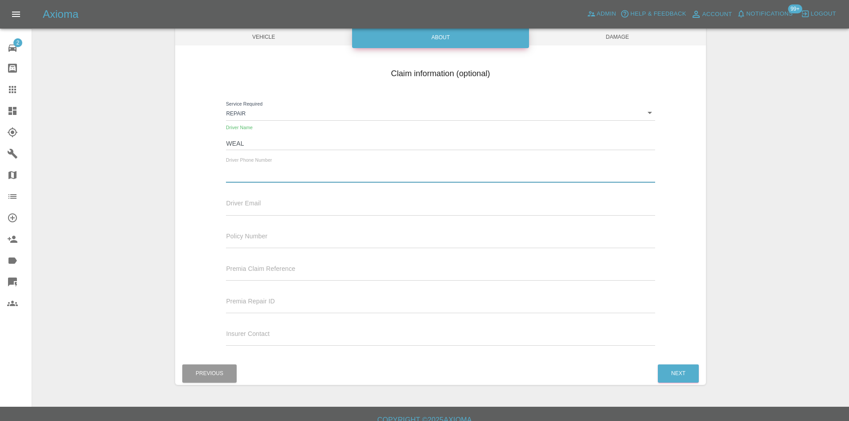
click at [245, 180] on input "text" at bounding box center [440, 176] width 429 height 13
click at [225, 199] on div "Driver Email" at bounding box center [440, 206] width 442 height 33
click at [619, 39] on span "Damage" at bounding box center [617, 37] width 177 height 17
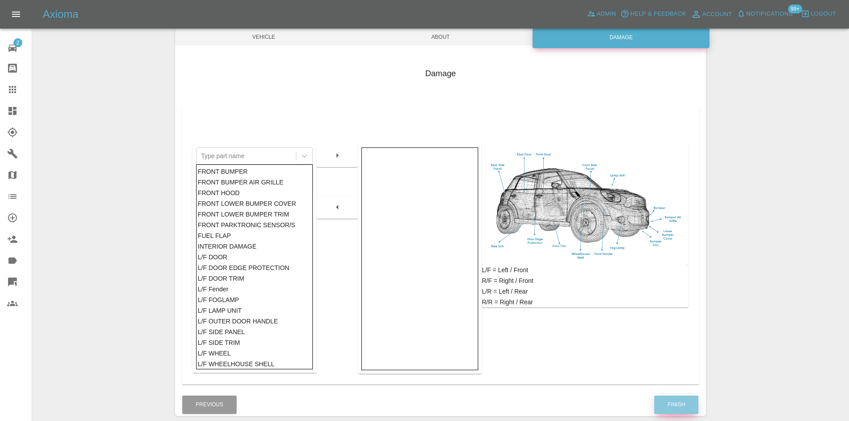
click at [674, 406] on button "Finish" at bounding box center [677, 405] width 44 height 18
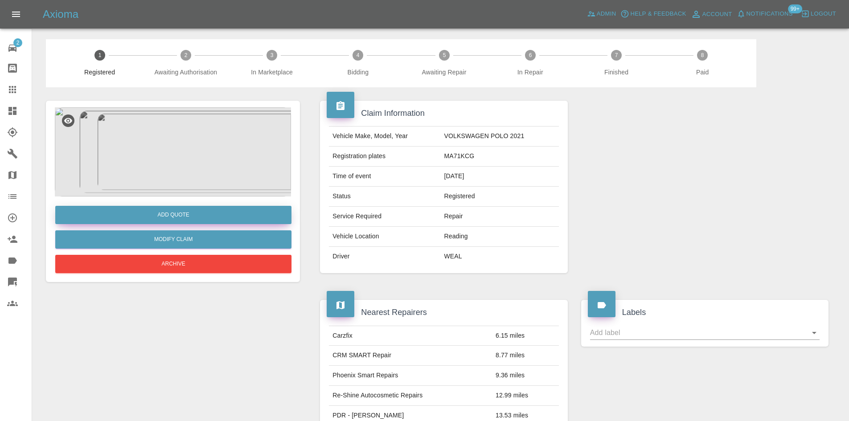
click at [170, 220] on button "Add Quote" at bounding box center [173, 215] width 236 height 18
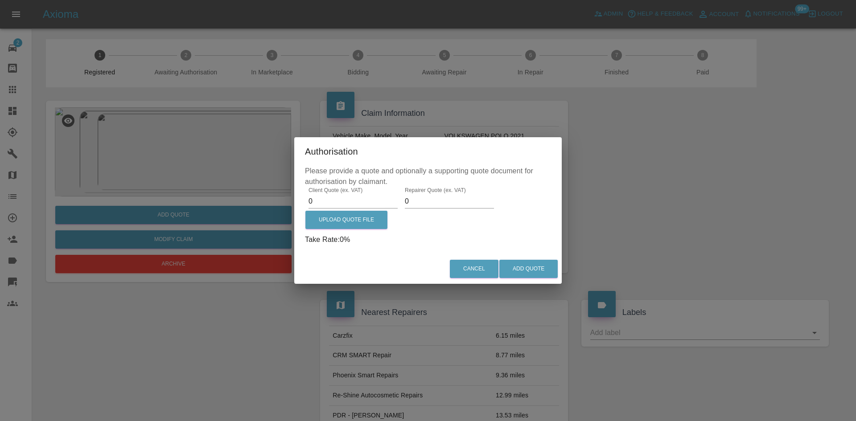
click at [337, 199] on input "0" at bounding box center [353, 201] width 89 height 14
type input "0250"
click at [446, 210] on div "Client Quote (ex. VAT) 0250 Repairer Quote (ex. VAT) 0 Upload Quote File Take R…" at bounding box center [428, 216] width 246 height 58
click at [444, 202] on input "0" at bounding box center [449, 201] width 89 height 14
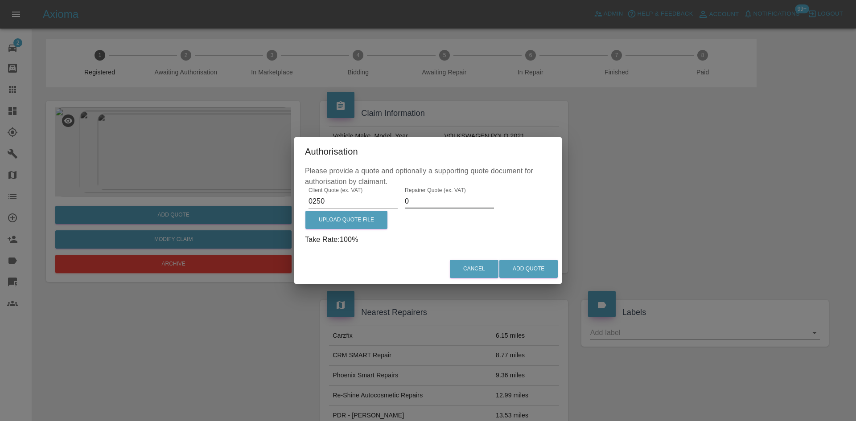
click at [444, 202] on input "0" at bounding box center [449, 201] width 89 height 14
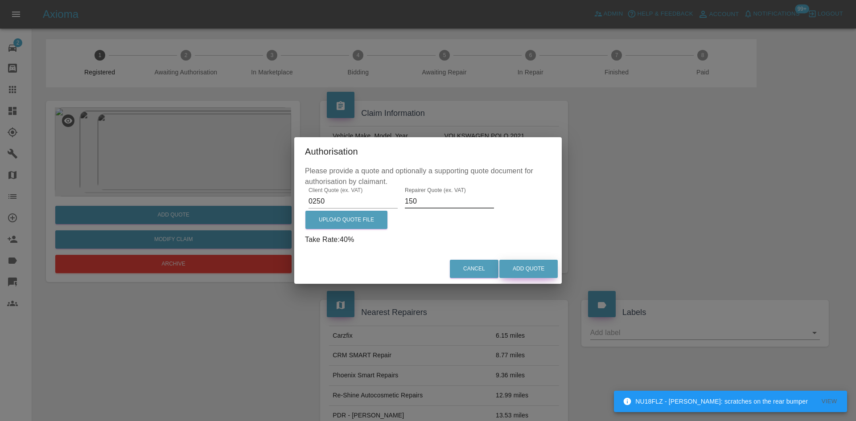
type input "150"
click at [532, 270] on button "Add Quote" at bounding box center [528, 269] width 58 height 18
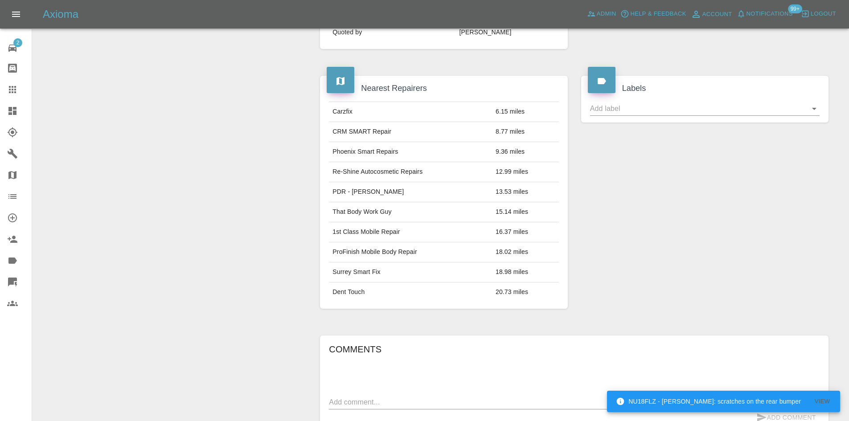
scroll to position [462, 0]
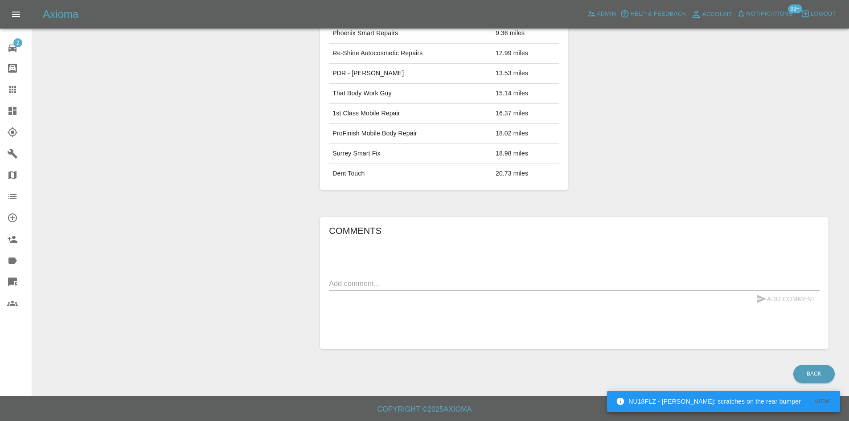
click at [358, 297] on div "Add Comment" at bounding box center [574, 299] width 491 height 16
click at [361, 277] on div "x" at bounding box center [574, 284] width 491 height 14
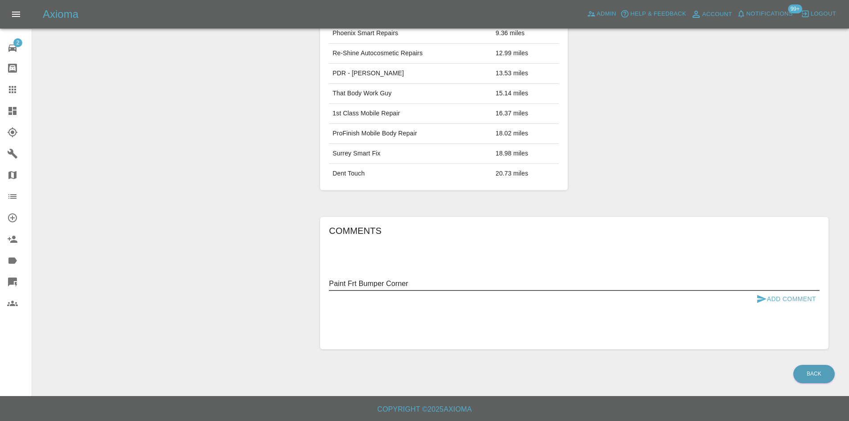
type textarea "Paint Frt Bumper Corner"
click at [807, 291] on button "Add Comment" at bounding box center [786, 299] width 67 height 16
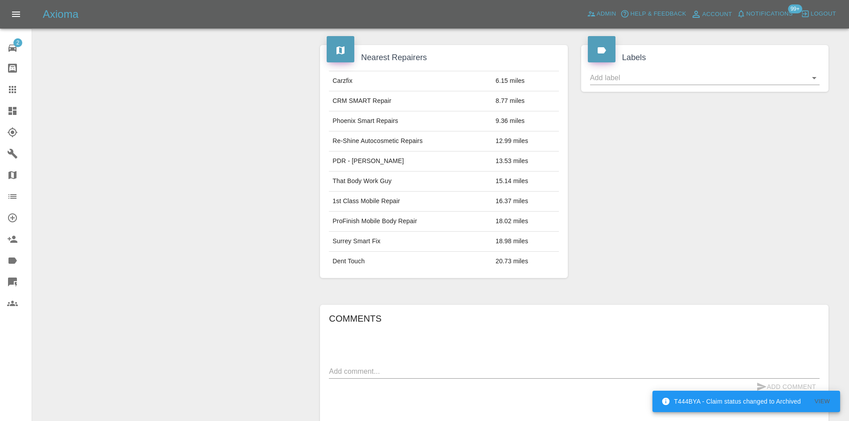
drag, startPoint x: 8, startPoint y: 84, endPoint x: 141, endPoint y: 111, distance: 135.9
click at [8, 84] on icon at bounding box center [12, 89] width 11 height 11
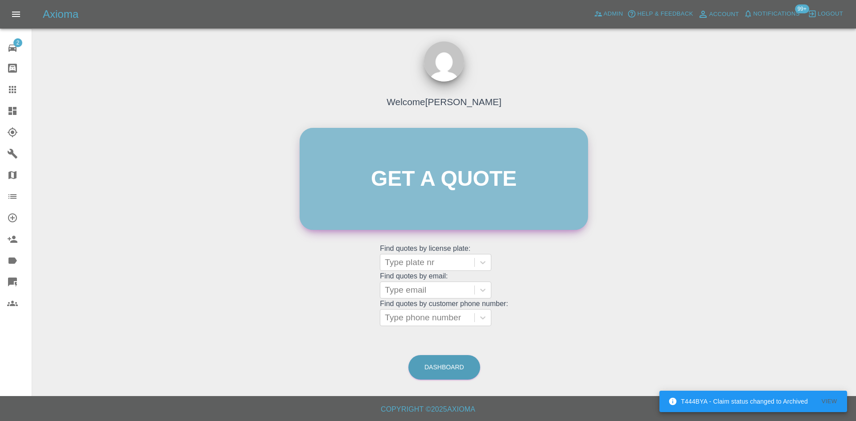
click at [403, 152] on link "Get a quote" at bounding box center [444, 179] width 288 height 102
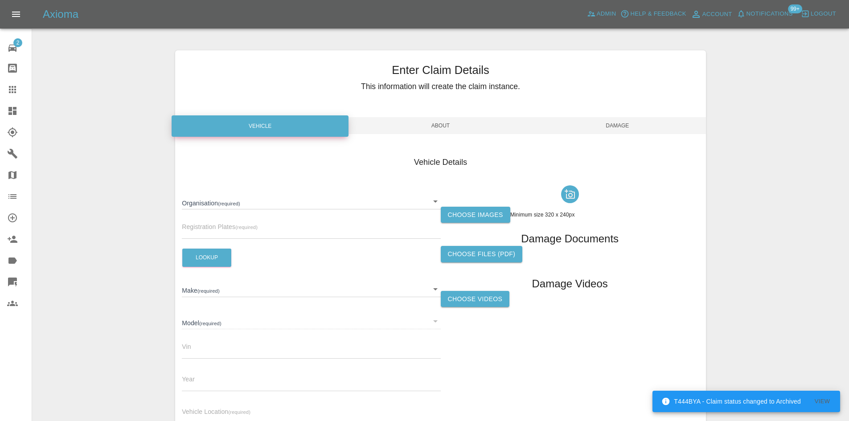
click at [272, 193] on body "T444BYA - Claim status changed to Archived View Axioma Admin Help & Feedback Ac…" at bounding box center [424, 255] width 849 height 510
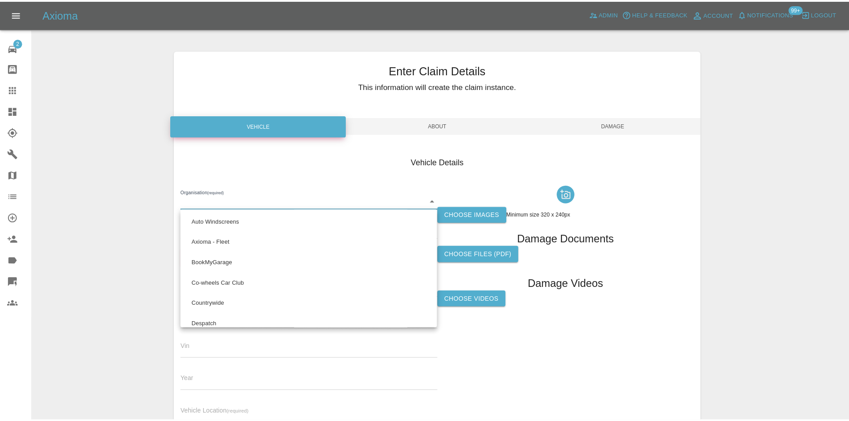
scroll to position [507, 0]
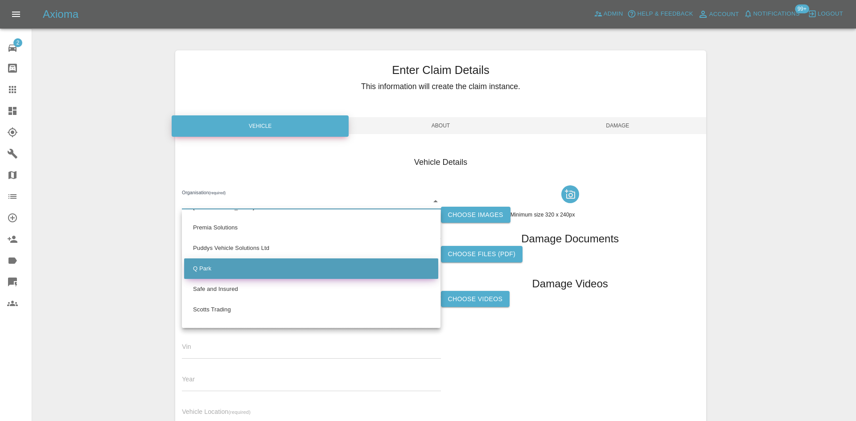
click at [259, 269] on li "Q Park" at bounding box center [311, 269] width 254 height 21
type input "636b7ea454cf410016ef4d2c"
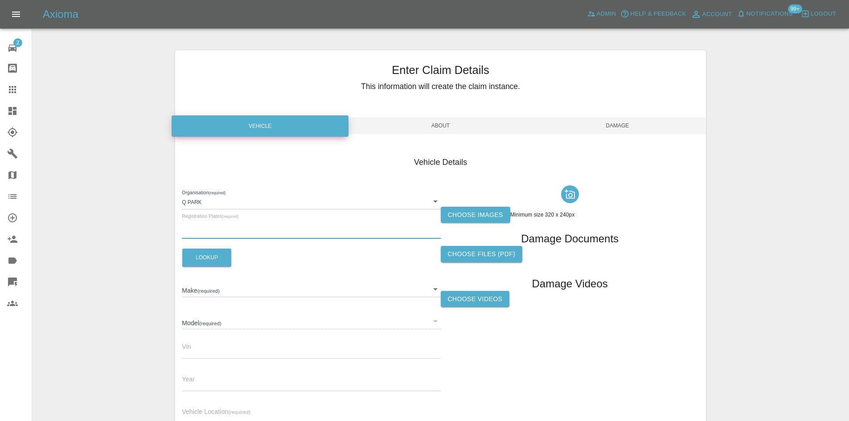
click at [218, 228] on input "text" at bounding box center [311, 232] width 259 height 13
paste input "FD22ATO"
type input "FD22ATO"
click at [204, 258] on button "Lookup" at bounding box center [206, 258] width 49 height 18
type input "TOYOTA"
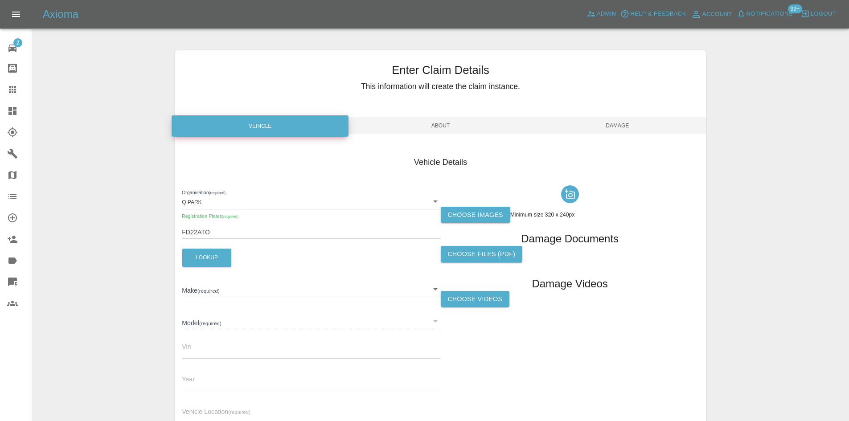
type input "COROLLA GR SPORT HEV CVT"
type input "[US_VEHICLE_IDENTIFICATION_NUMBER]"
type input "2022"
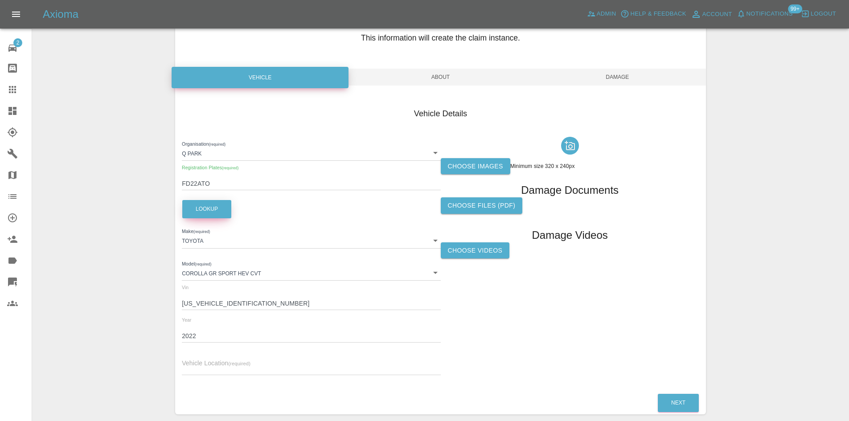
scroll to position [89, 0]
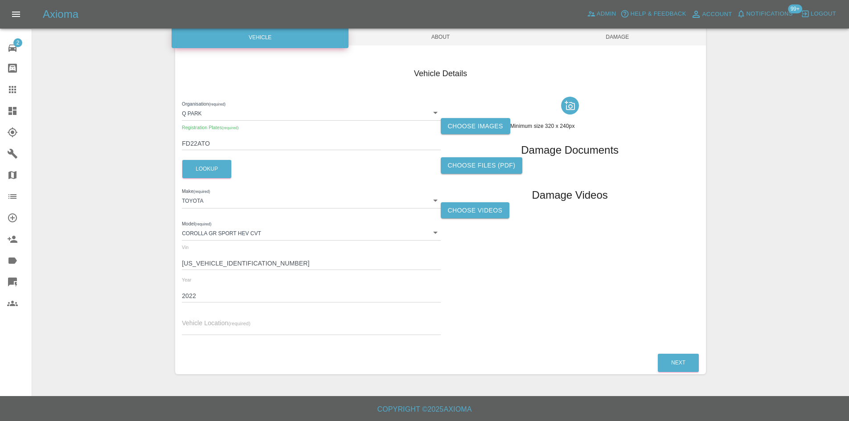
click at [210, 317] on div "Vehicle Location (required)" at bounding box center [311, 322] width 259 height 25
click at [209, 328] on input "text" at bounding box center [311, 328] width 259 height 13
paste input "ox7 3sj"
type input "ox7 3sj"
click at [465, 128] on label "Choose images" at bounding box center [476, 126] width 70 height 16
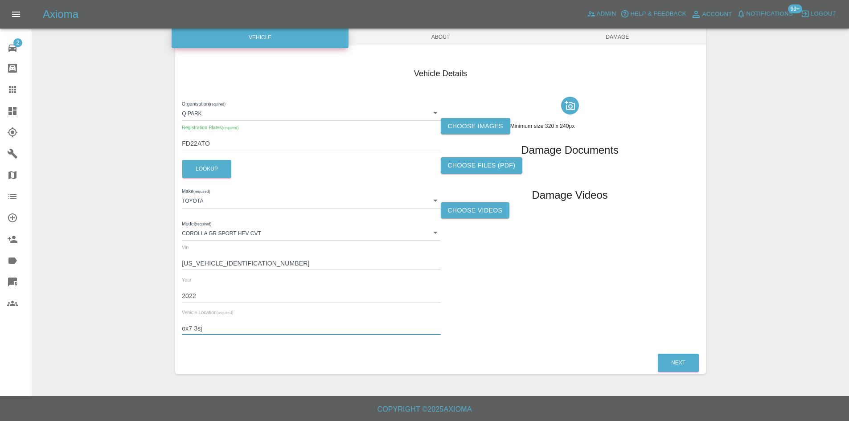
click at [0, 0] on input "Choose images" at bounding box center [0, 0] width 0 height 0
click at [417, 40] on span "About" at bounding box center [440, 37] width 177 height 17
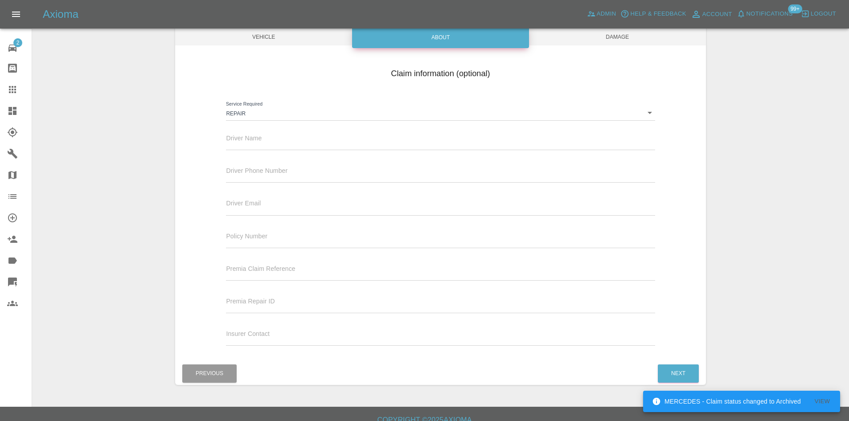
click at [235, 138] on input "text" at bounding box center [440, 143] width 429 height 13
paste input "[PERSON_NAME]"
type input "[PERSON_NAME]"
click at [626, 32] on span "Damage" at bounding box center [617, 37] width 177 height 17
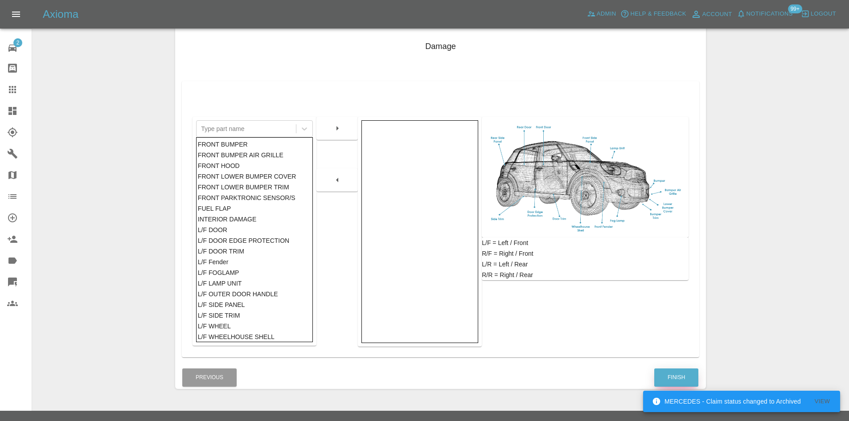
scroll to position [131, 0]
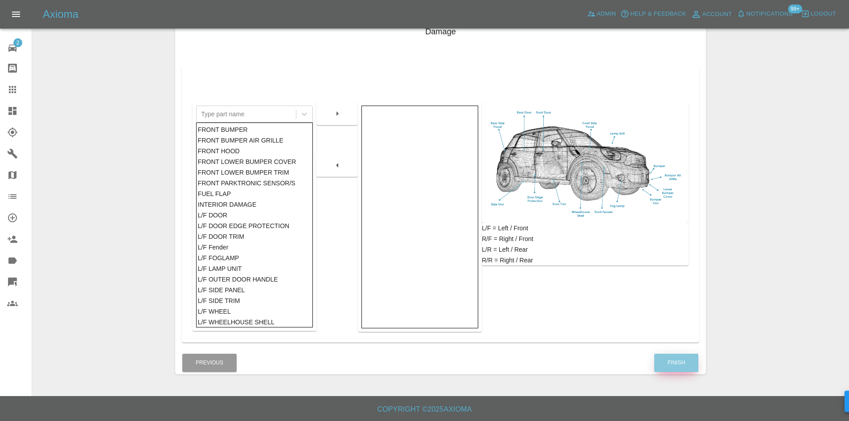
click at [680, 358] on button "Finish" at bounding box center [677, 363] width 44 height 18
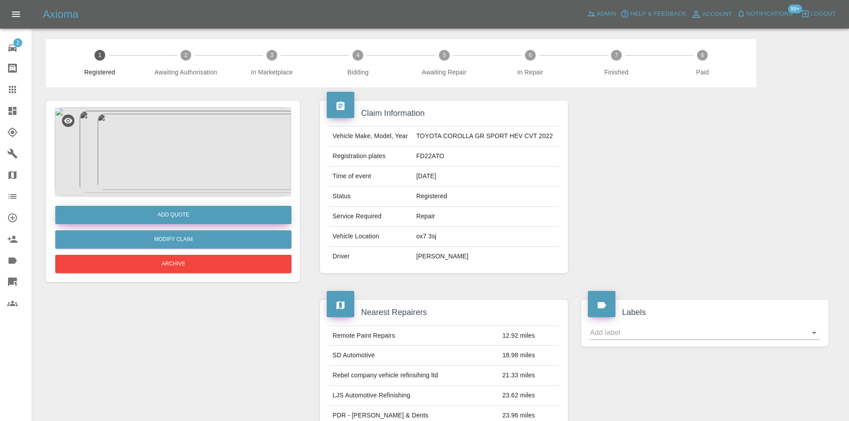
click at [188, 207] on button "Add Quote" at bounding box center [173, 215] width 236 height 18
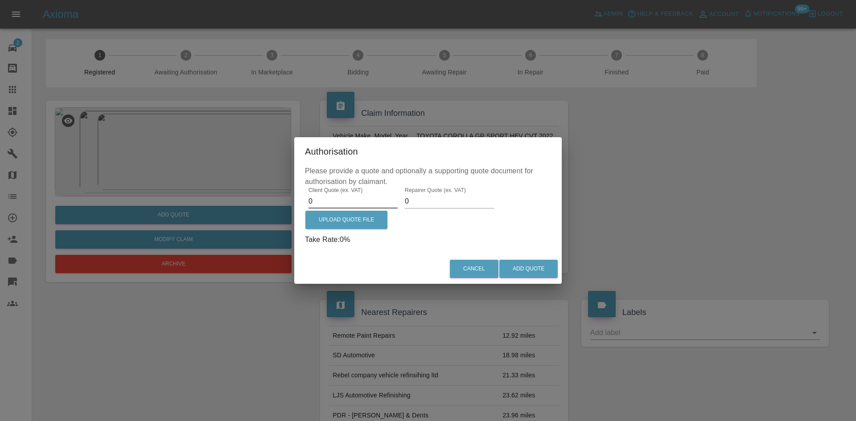
click at [344, 198] on input "0" at bounding box center [353, 201] width 89 height 14
type input "250"
click at [453, 202] on input "0" at bounding box center [449, 201] width 89 height 14
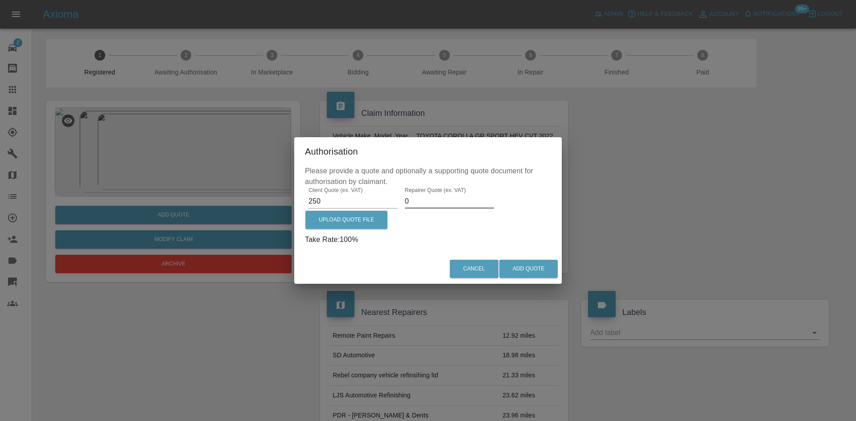
click at [453, 202] on input "0" at bounding box center [449, 201] width 89 height 14
type input "150"
click at [546, 273] on button "Add Quote" at bounding box center [528, 269] width 58 height 18
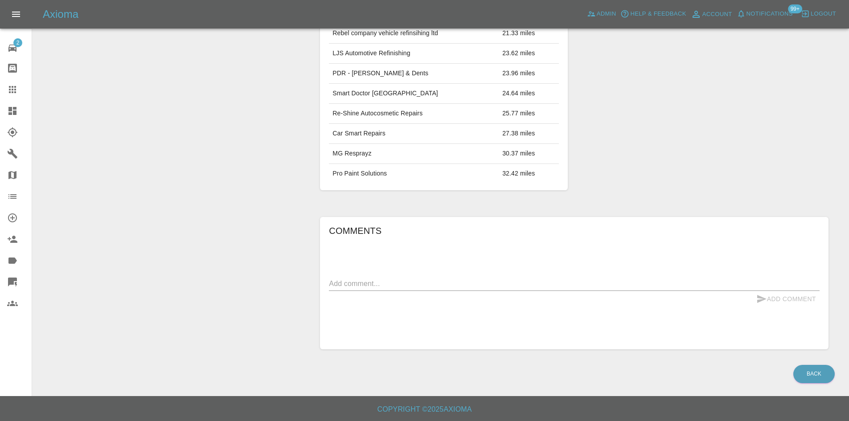
scroll to position [462, 0]
click at [377, 281] on textarea at bounding box center [574, 284] width 491 height 10
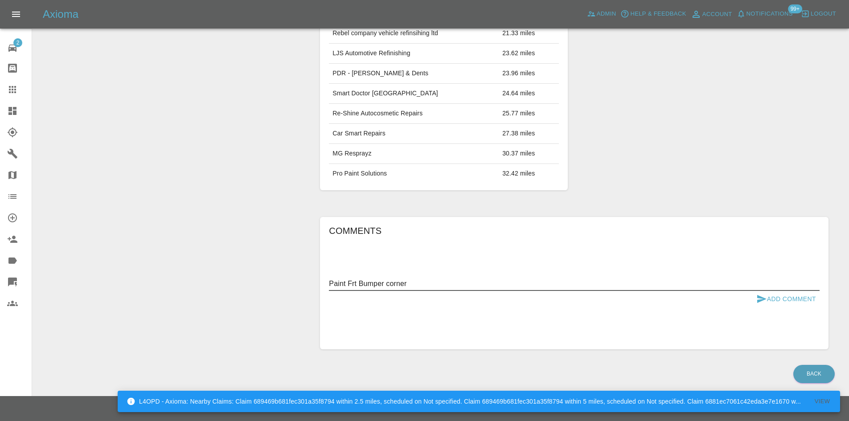
type textarea "Paint Frt Bumper corner"
click at [808, 300] on button "Add Comment" at bounding box center [786, 299] width 67 height 16
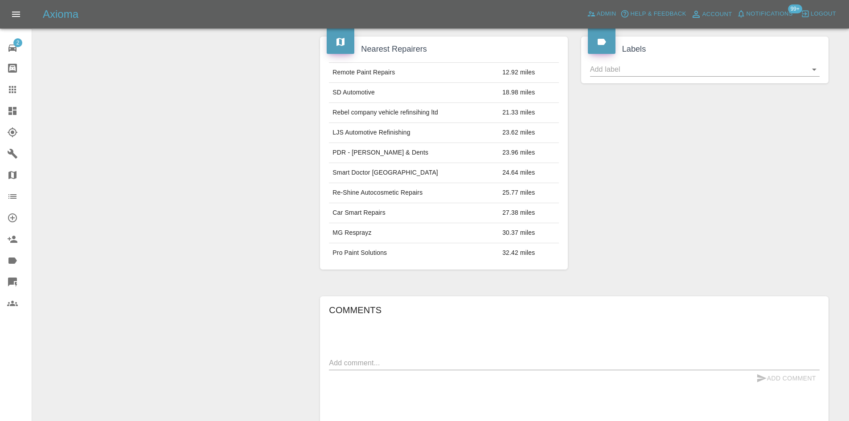
scroll to position [373, 0]
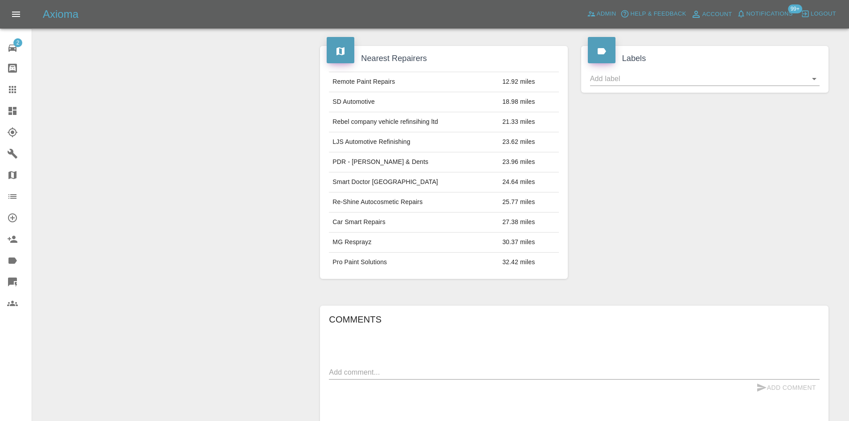
click at [0, 115] on link "Dashboard" at bounding box center [16, 110] width 32 height 21
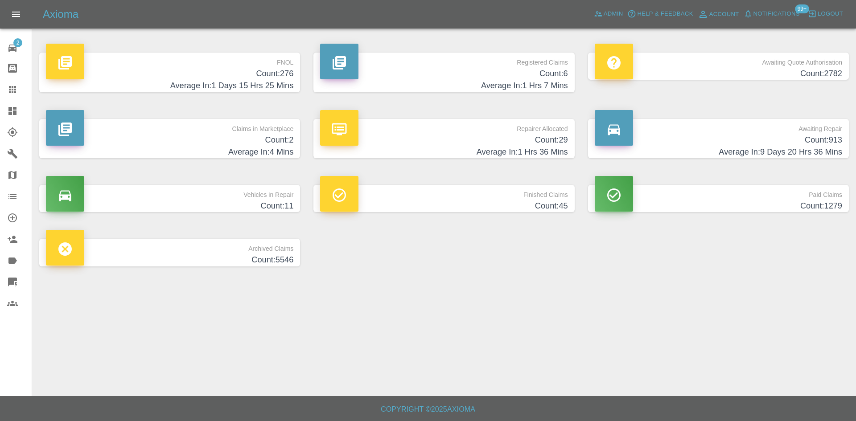
click at [511, 69] on h4 "Count: 6" at bounding box center [443, 74] width 247 height 12
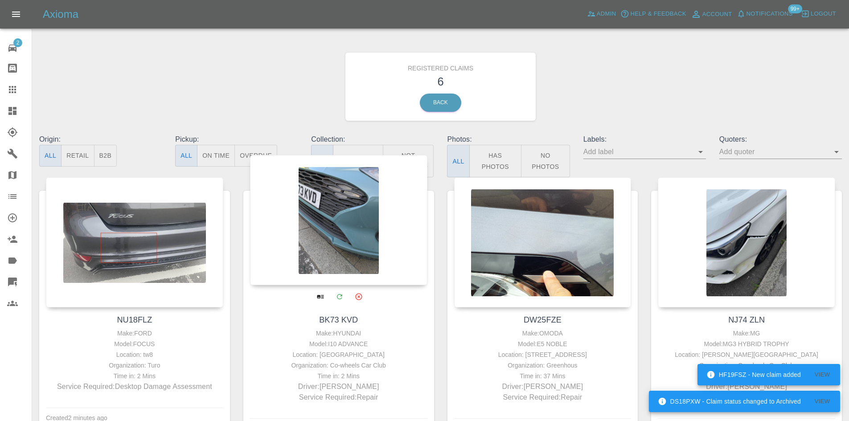
click at [345, 266] on div at bounding box center [338, 220] width 177 height 130
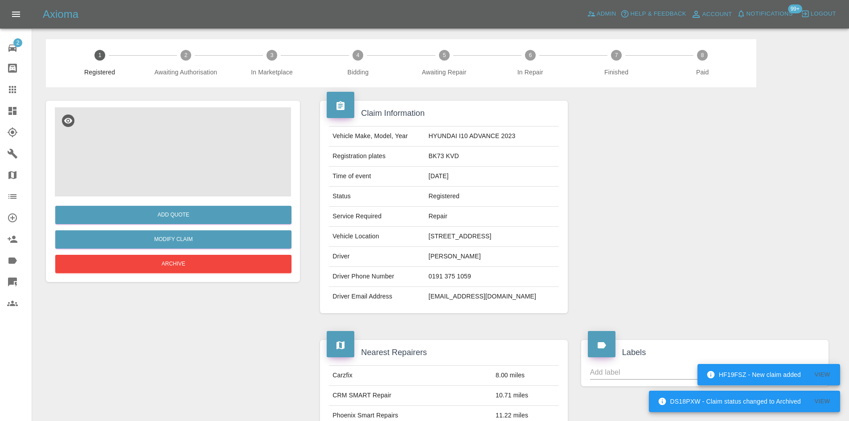
click at [240, 177] on img at bounding box center [173, 151] width 236 height 89
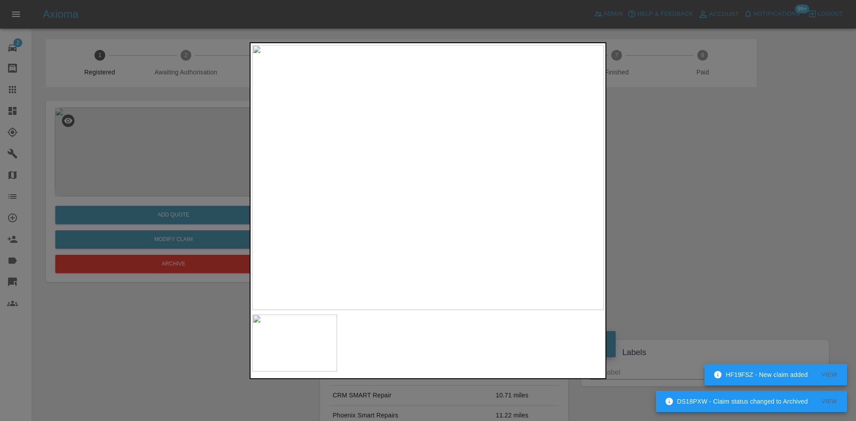
click at [429, 230] on img at bounding box center [427, 177] width 351 height 265
click at [429, 230] on img at bounding box center [425, 21] width 1054 height 796
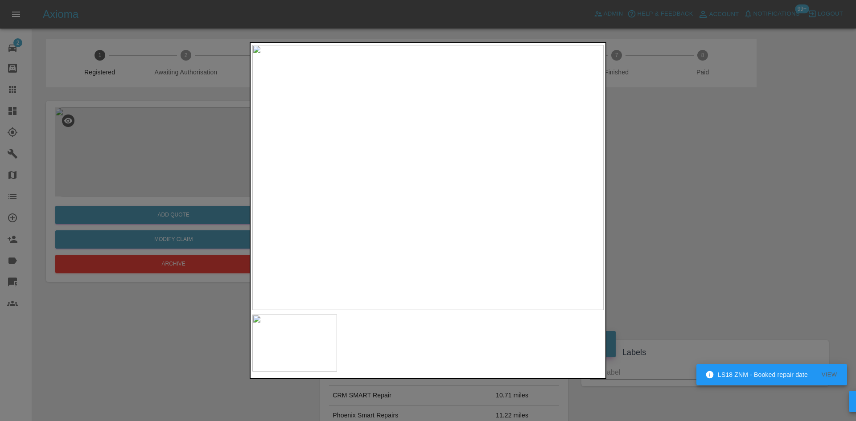
click at [723, 215] on div at bounding box center [428, 210] width 856 height 421
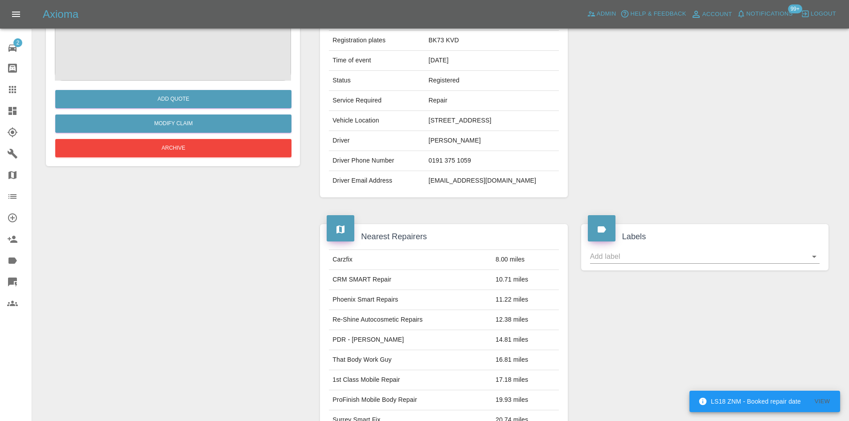
scroll to position [115, 0]
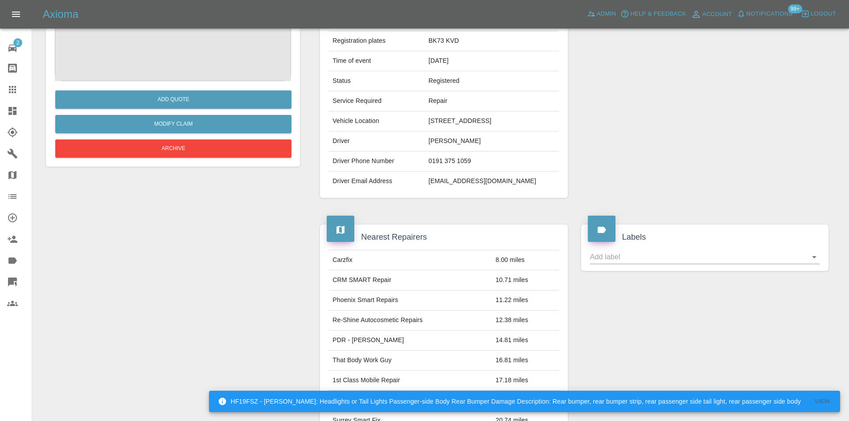
click at [0, 108] on link "Dashboard" at bounding box center [16, 110] width 32 height 21
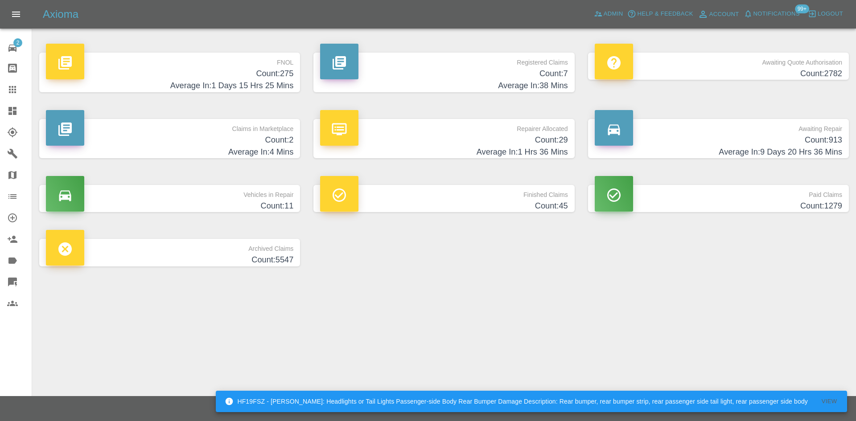
click at [405, 57] on p "Registered Claims" at bounding box center [443, 60] width 247 height 15
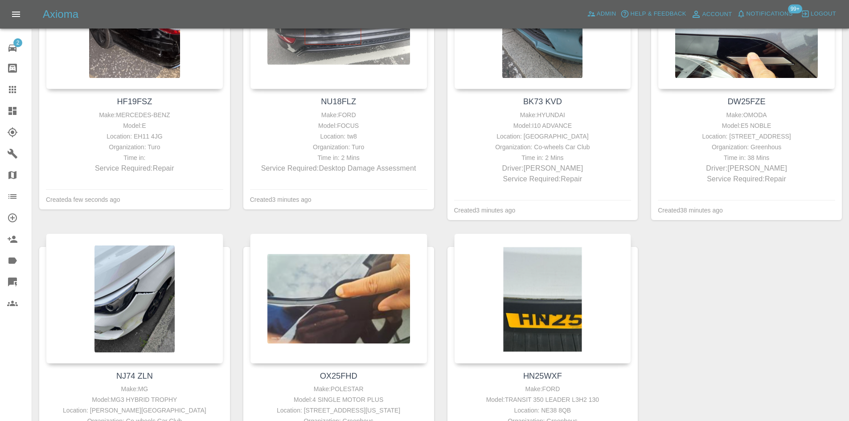
scroll to position [223, 0]
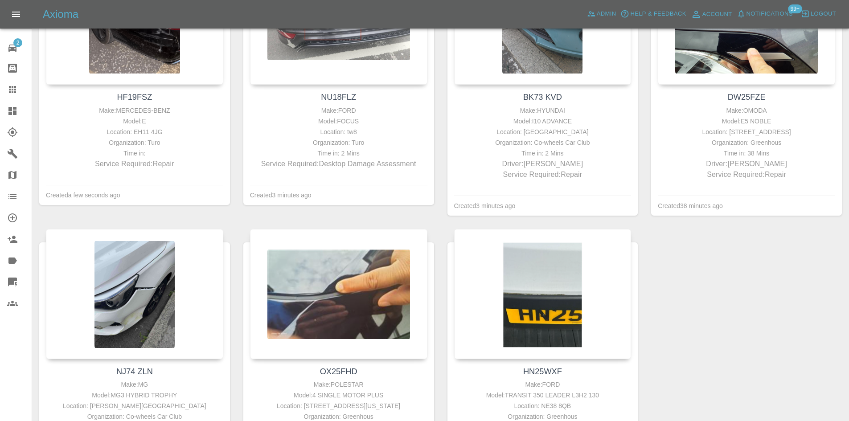
click at [2, 111] on link "Dashboard" at bounding box center [16, 110] width 32 height 21
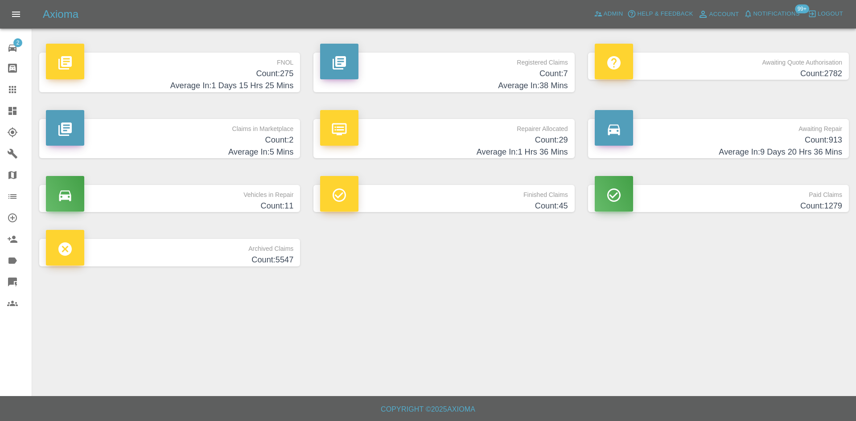
click at [510, 82] on h4 "Average In: 38 Mins" at bounding box center [443, 86] width 247 height 12
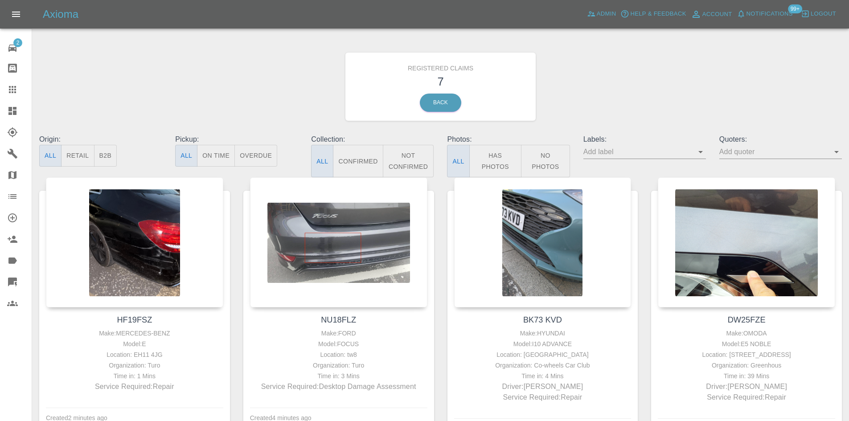
click at [5, 108] on link "Dashboard" at bounding box center [16, 110] width 32 height 21
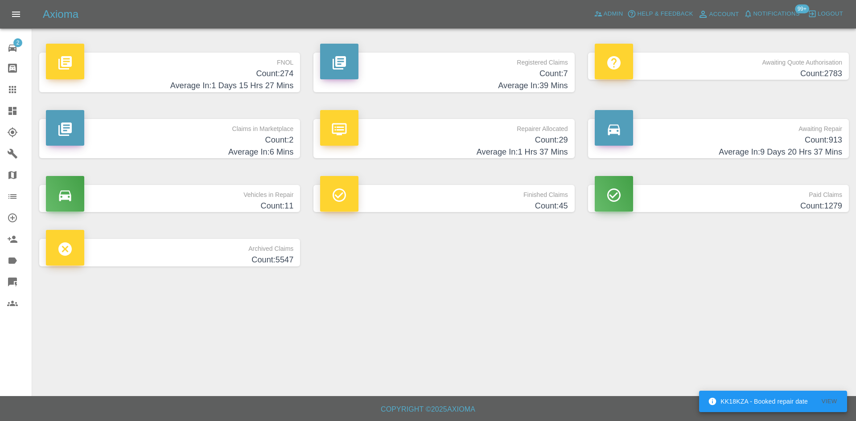
click at [494, 84] on h4 "Average In: 39 Mins" at bounding box center [443, 86] width 247 height 12
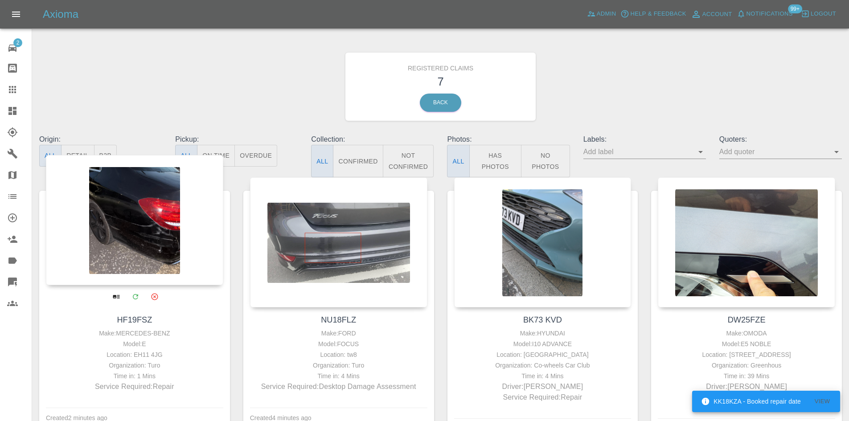
click at [161, 187] on div at bounding box center [134, 220] width 177 height 130
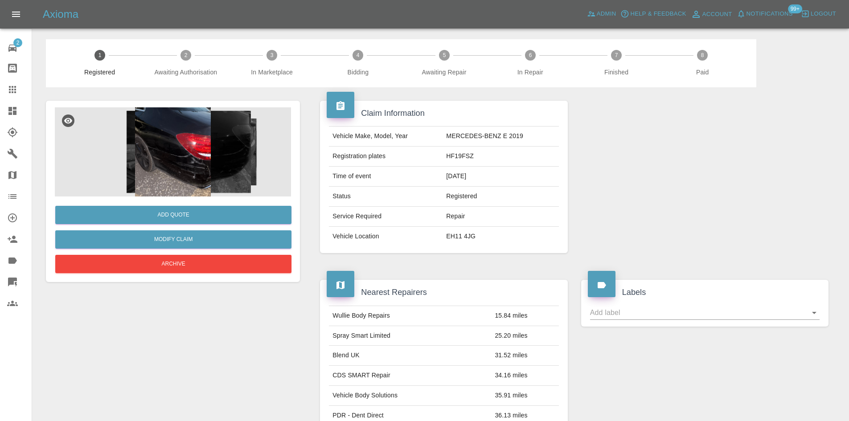
click at [161, 187] on img at bounding box center [173, 151] width 236 height 89
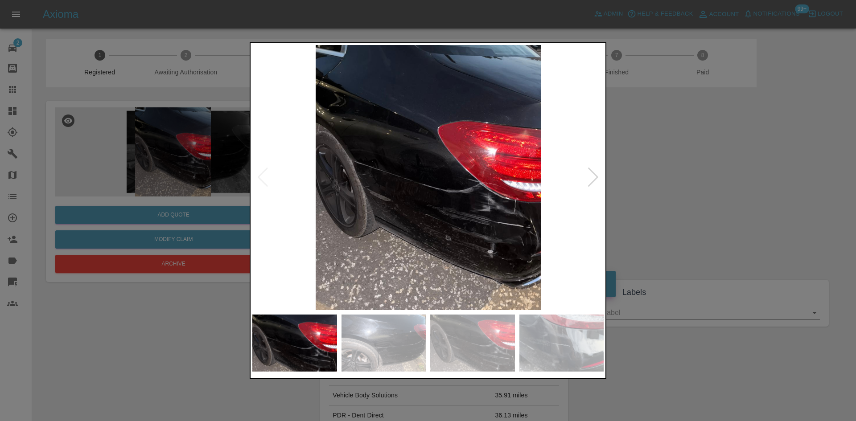
click at [597, 185] on div at bounding box center [593, 178] width 12 height 20
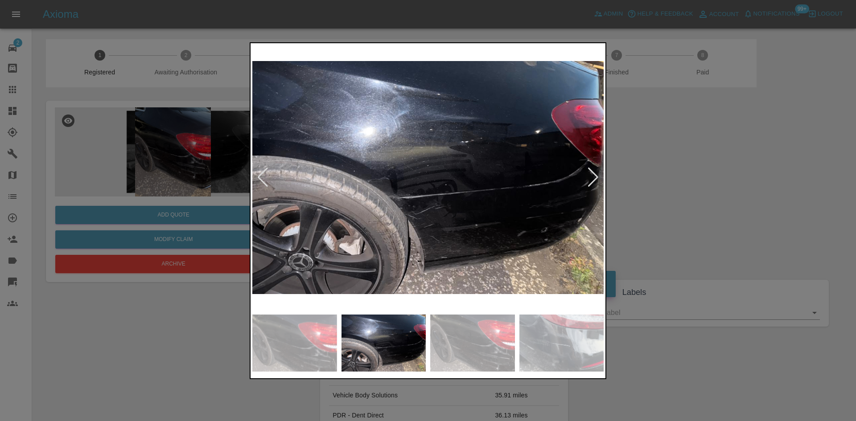
click at [597, 185] on div at bounding box center [593, 178] width 12 height 20
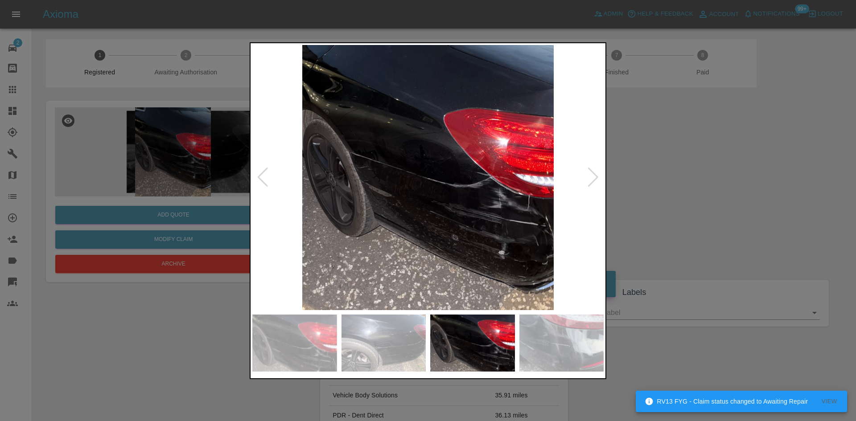
click at [597, 185] on div at bounding box center [593, 178] width 12 height 20
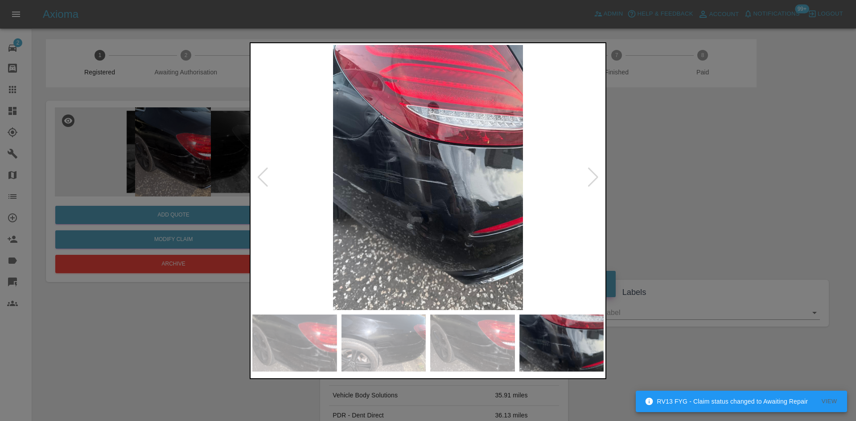
click at [405, 121] on img at bounding box center [427, 177] width 351 height 265
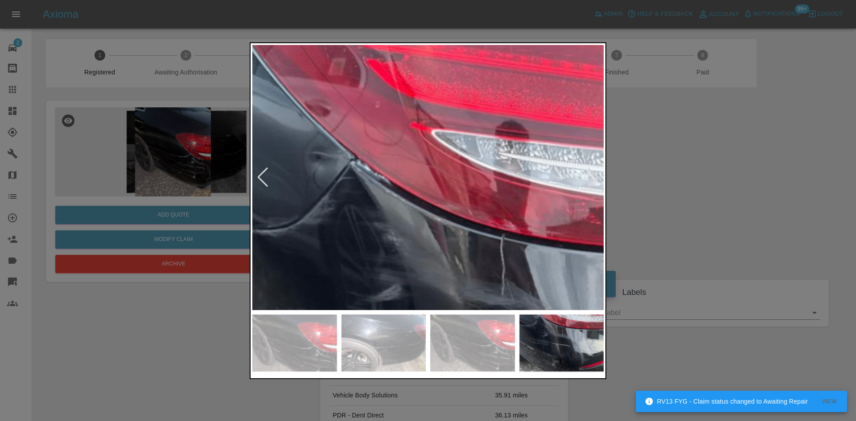
click at [670, 168] on div at bounding box center [428, 210] width 856 height 421
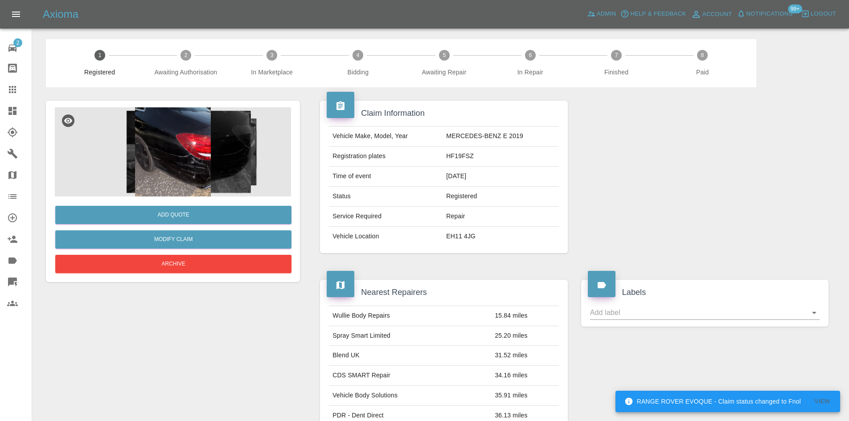
click at [458, 149] on td "HF19FSZ" at bounding box center [501, 157] width 116 height 20
copy td "HF19FSZ"
click at [180, 158] on img at bounding box center [173, 151] width 236 height 89
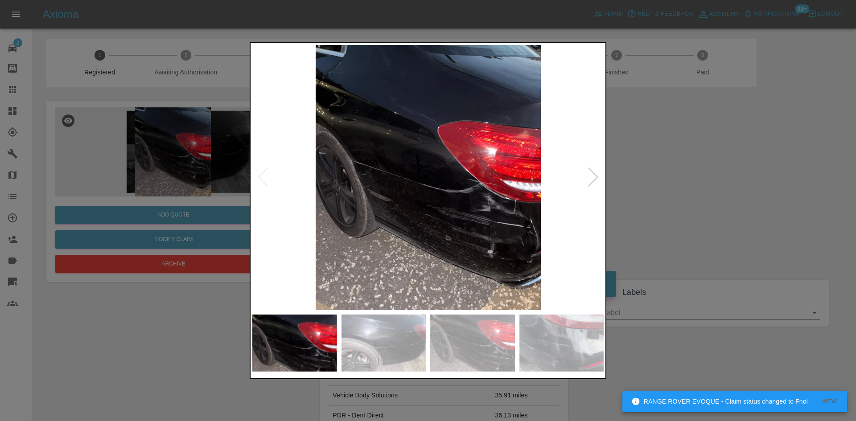
click at [722, 221] on div at bounding box center [428, 210] width 856 height 421
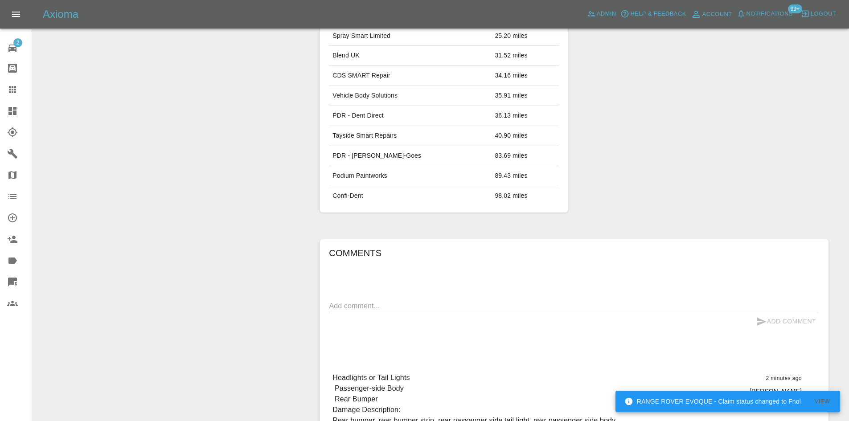
scroll to position [391, 0]
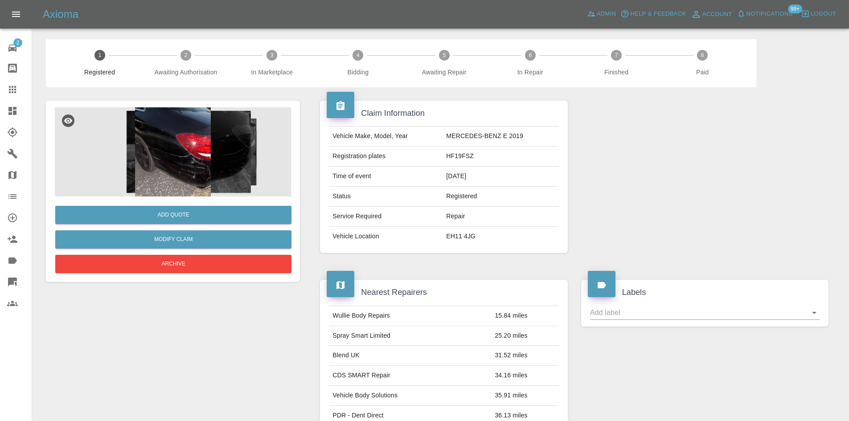
click at [171, 144] on img at bounding box center [173, 151] width 236 height 89
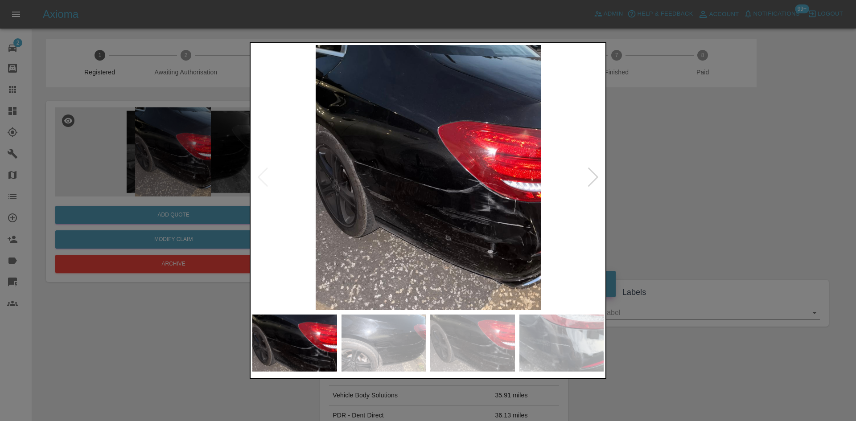
click at [595, 185] on div at bounding box center [593, 178] width 12 height 20
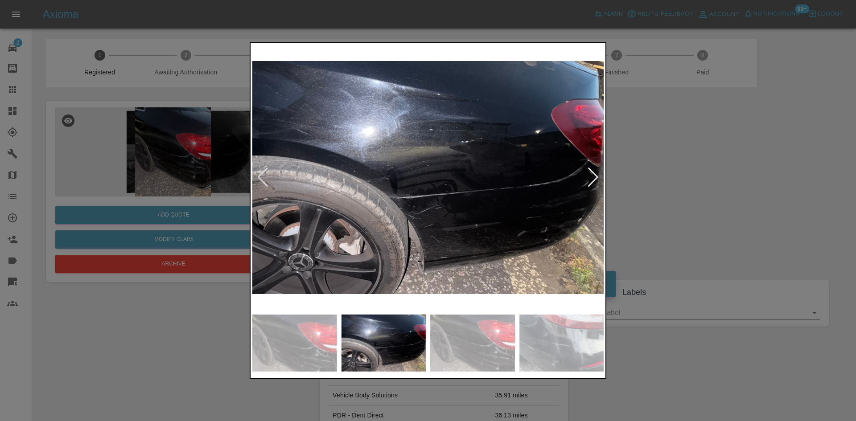
click at [595, 185] on div at bounding box center [593, 178] width 12 height 20
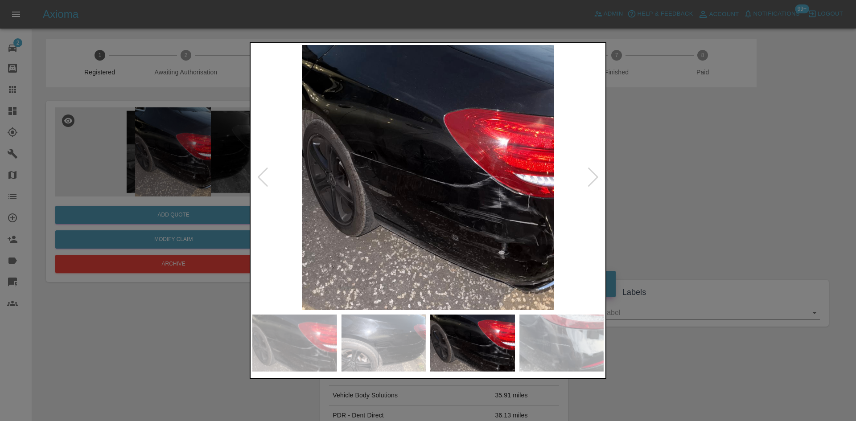
click at [595, 185] on div at bounding box center [593, 178] width 12 height 20
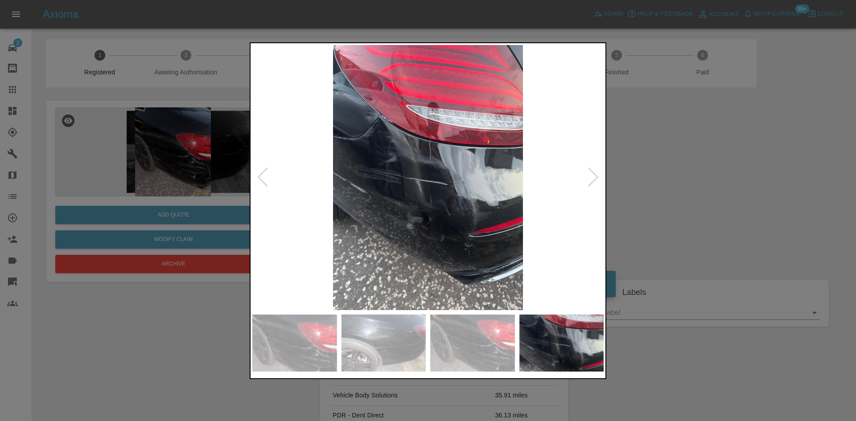
click at [595, 185] on div at bounding box center [593, 178] width 12 height 20
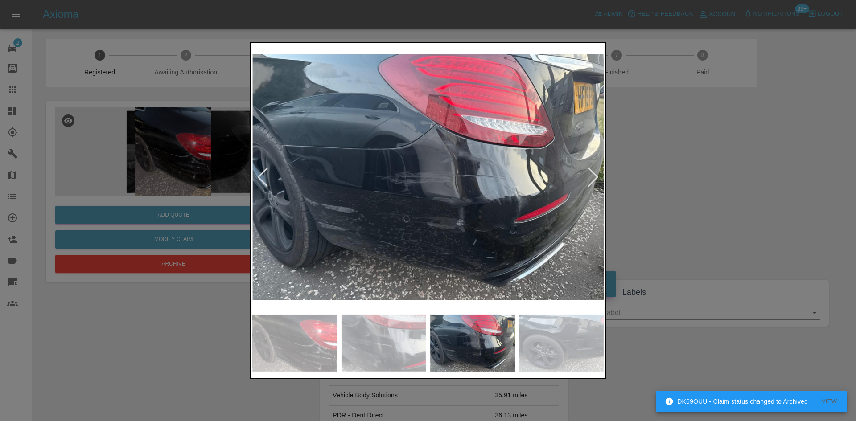
click at [700, 180] on div at bounding box center [428, 210] width 856 height 421
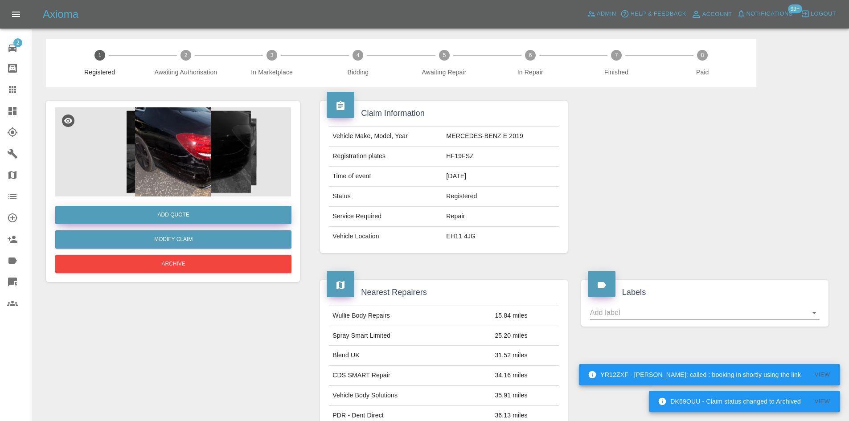
click at [177, 218] on button "Add Quote" at bounding box center [173, 215] width 236 height 18
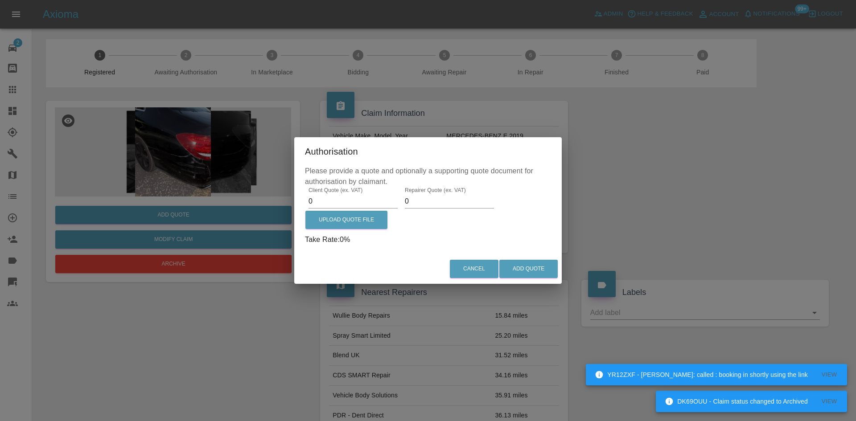
click at [335, 202] on input "0" at bounding box center [353, 201] width 89 height 14
click at [333, 202] on input "0" at bounding box center [353, 201] width 89 height 14
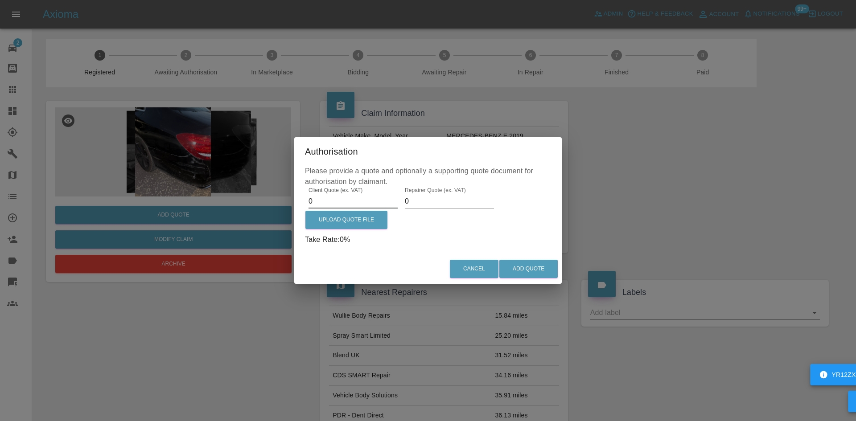
click at [333, 202] on input "0" at bounding box center [353, 201] width 89 height 14
paste input "19"
click at [336, 185] on p "Please provide a quote and optionally a supporting quote document for authorisa…" at bounding box center [428, 176] width 246 height 21
click at [332, 203] on input "19" at bounding box center [353, 201] width 89 height 14
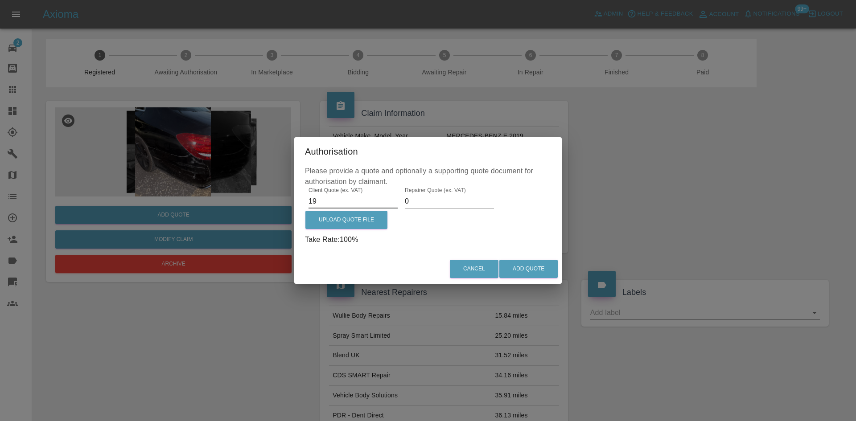
click at [332, 203] on input "19" at bounding box center [353, 201] width 89 height 14
click at [333, 203] on input "19" at bounding box center [353, 201] width 89 height 14
paste input "387.5"
type input "1387.5"
click at [327, 226] on label "Upload Quote File" at bounding box center [346, 220] width 82 height 18
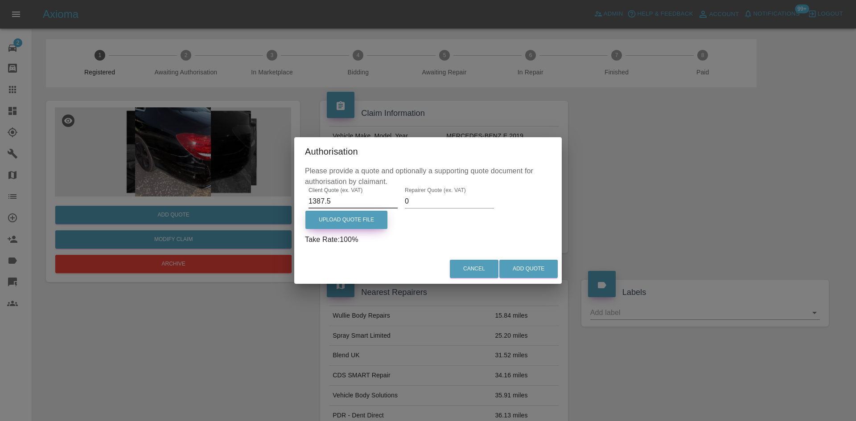
click at [0, 0] on input "Upload Quote File" at bounding box center [0, 0] width 0 height 0
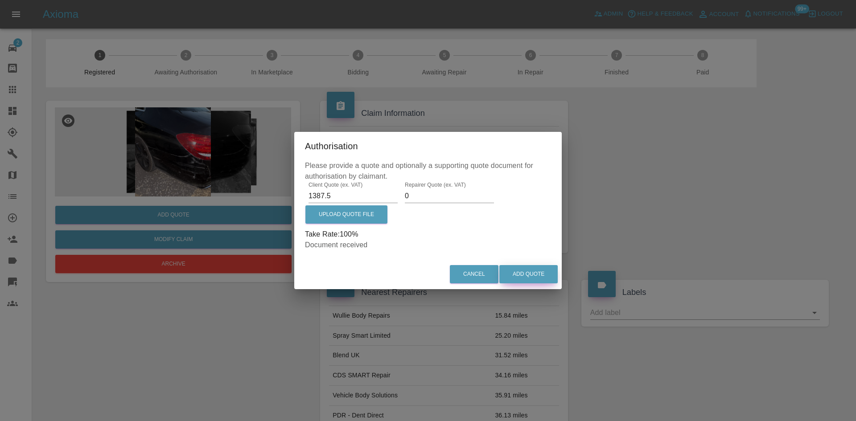
click at [531, 274] on button "Add Quote" at bounding box center [528, 274] width 58 height 18
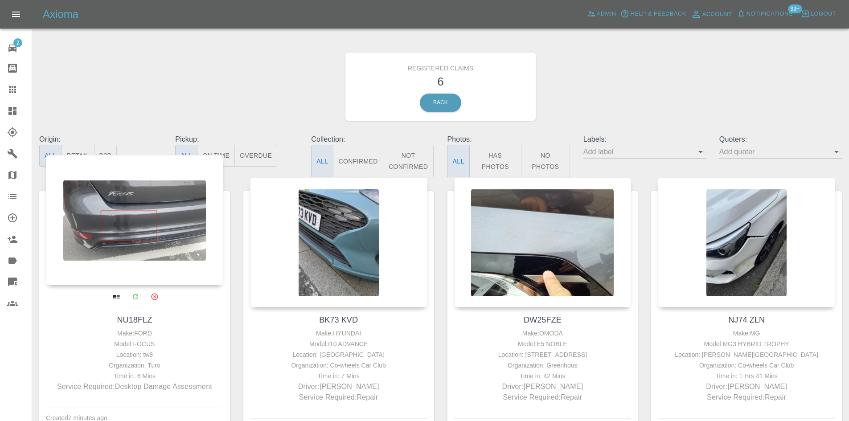
drag, startPoint x: 180, startPoint y: 216, endPoint x: 171, endPoint y: 176, distance: 41.2
click at [180, 216] on div at bounding box center [134, 220] width 177 height 130
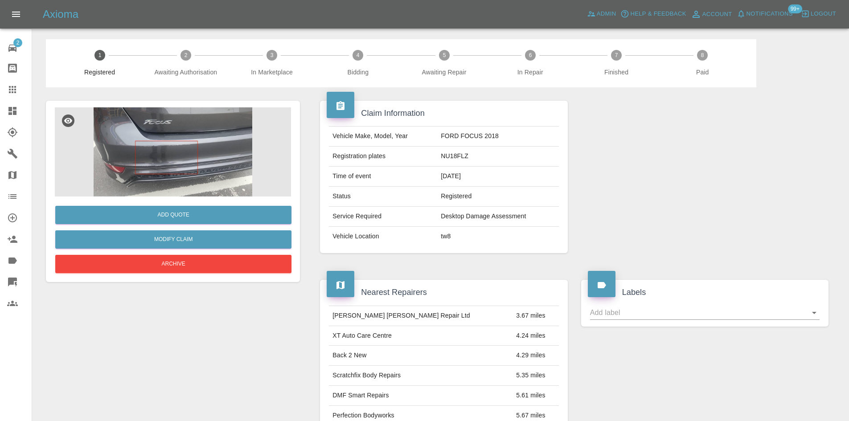
click at [166, 178] on img at bounding box center [173, 151] width 236 height 89
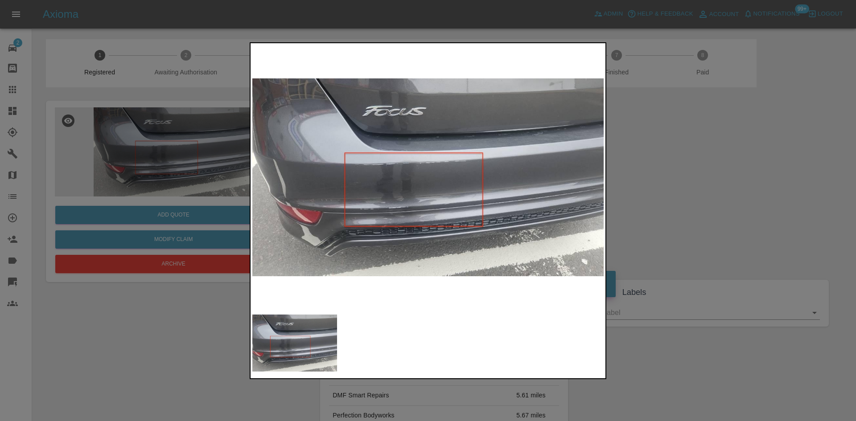
click at [587, 226] on img at bounding box center [427, 177] width 351 height 265
click at [372, 194] on img at bounding box center [427, 177] width 351 height 265
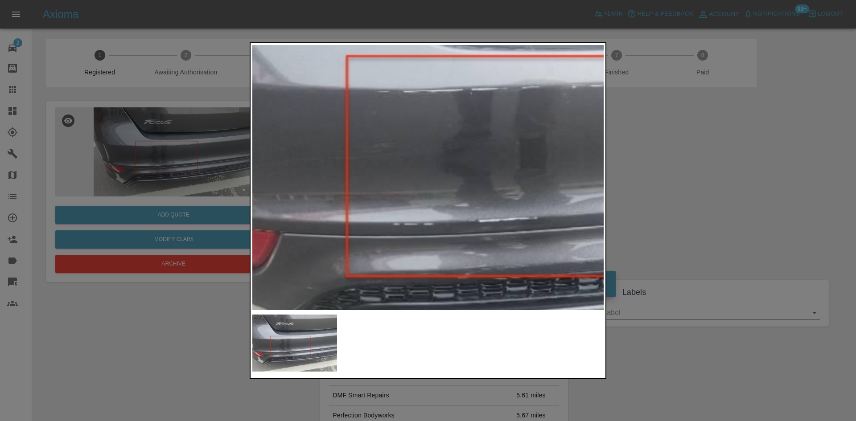
click at [707, 203] on div at bounding box center [428, 210] width 856 height 421
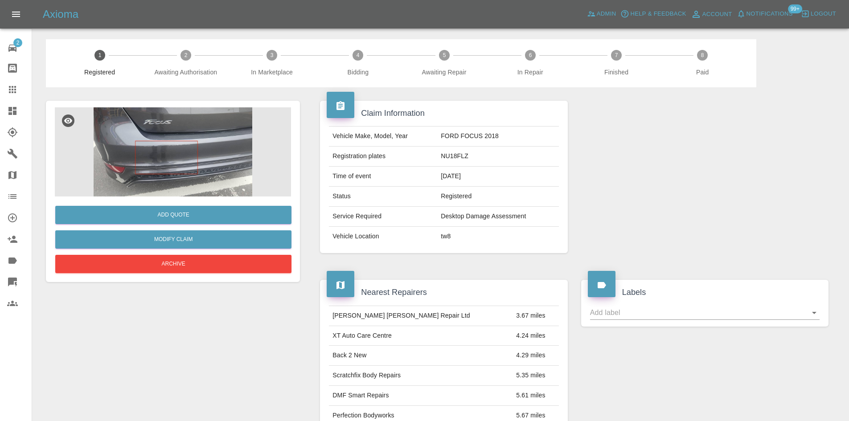
click at [441, 158] on td "NU18FLZ" at bounding box center [497, 157] width 121 height 20
copy td "NU18FLZ"
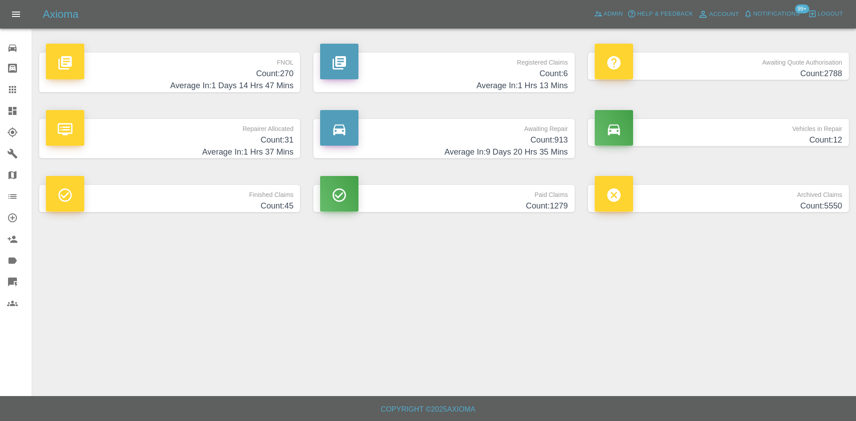
click at [459, 52] on div "Registered Claims Count: 6 Average In: 1 Hrs 13 Mins" at bounding box center [444, 72] width 274 height 66
click at [455, 75] on h4 "Count: 6" at bounding box center [443, 74] width 247 height 12
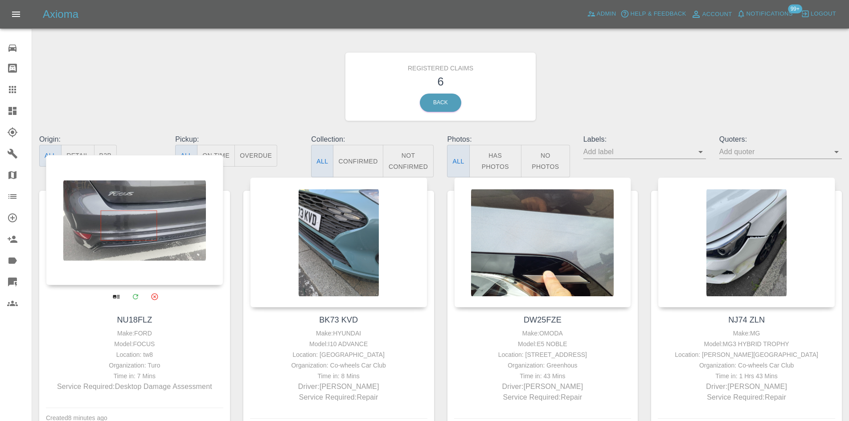
click at [130, 221] on div at bounding box center [134, 220] width 177 height 130
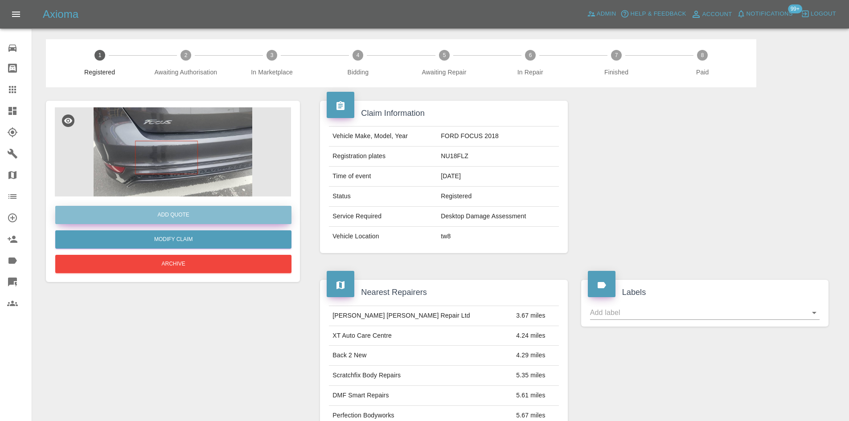
click at [208, 211] on button "Add Quote" at bounding box center [173, 215] width 236 height 18
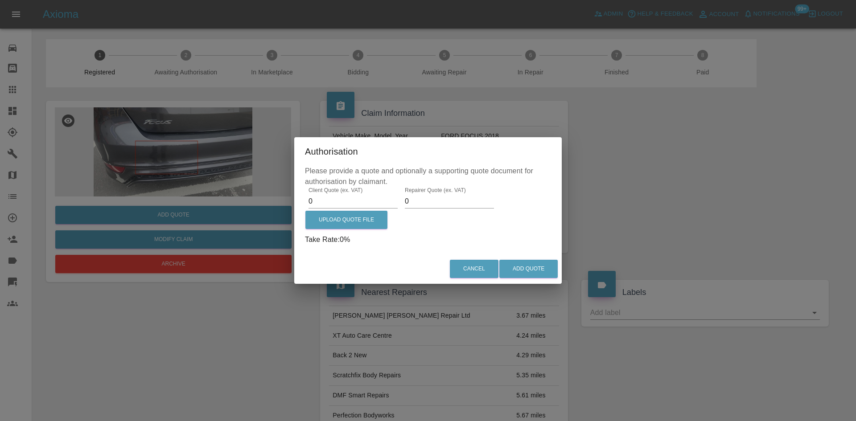
click at [312, 194] on input "0" at bounding box center [353, 201] width 89 height 14
click at [324, 206] on input "0" at bounding box center [353, 201] width 89 height 14
type input "250"
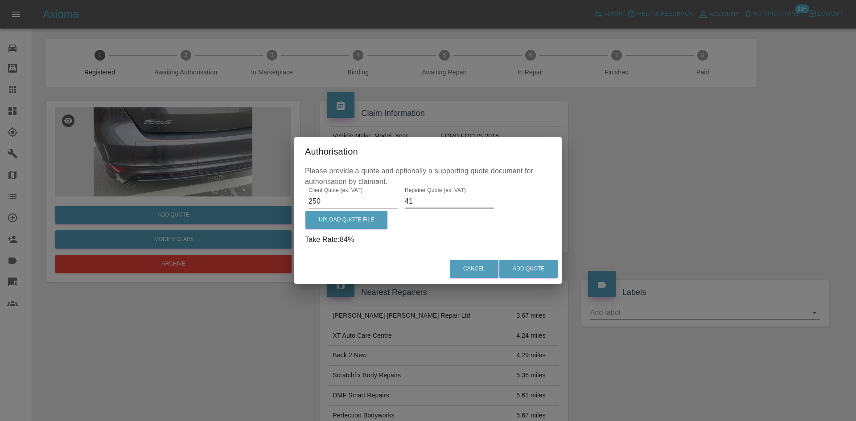
type input "4"
type input "150"
click at [322, 214] on label "Upload Quote File" at bounding box center [346, 220] width 82 height 18
click at [0, 0] on input "Upload Quote File" at bounding box center [0, 0] width 0 height 0
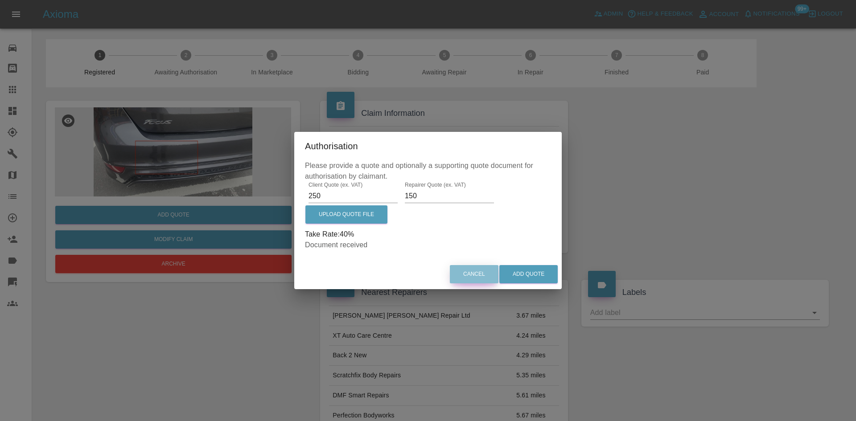
click at [487, 274] on button "Cancel" at bounding box center [474, 274] width 49 height 18
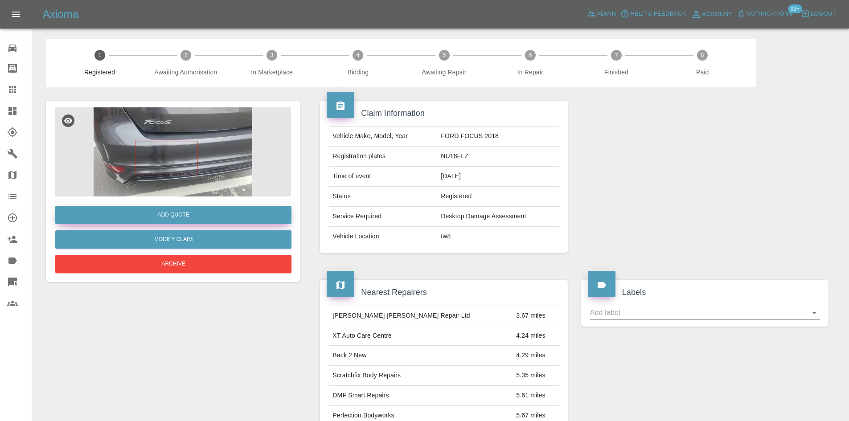
click at [233, 224] on button "Add Quote" at bounding box center [173, 215] width 236 height 18
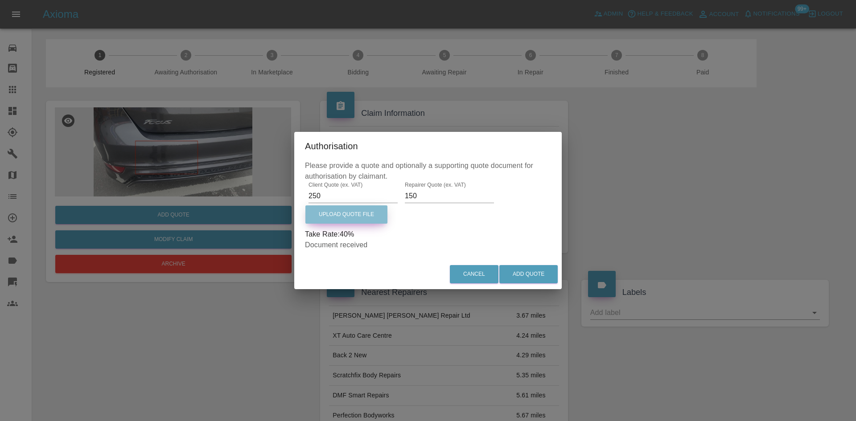
click at [334, 212] on label "Upload Quote File" at bounding box center [346, 215] width 82 height 18
click at [0, 0] on input "Upload Quote File" at bounding box center [0, 0] width 0 height 0
click at [533, 274] on button "Add Quote" at bounding box center [528, 274] width 58 height 18
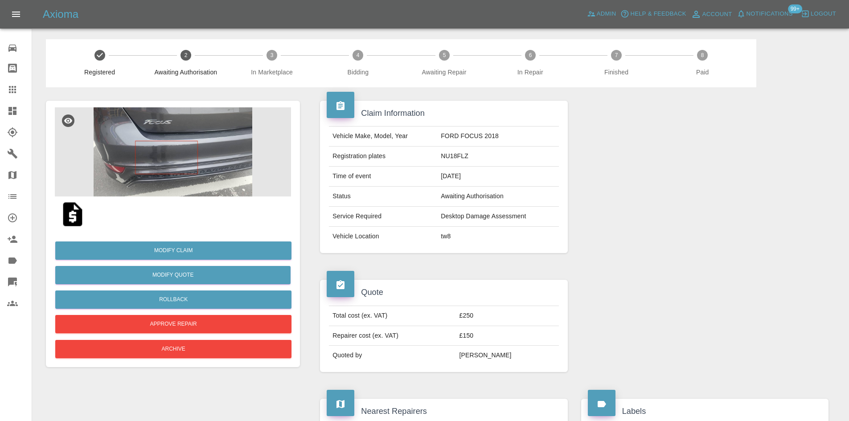
click at [81, 221] on img at bounding box center [72, 214] width 29 height 29
click at [7, 114] on link "Dashboard" at bounding box center [16, 110] width 32 height 21
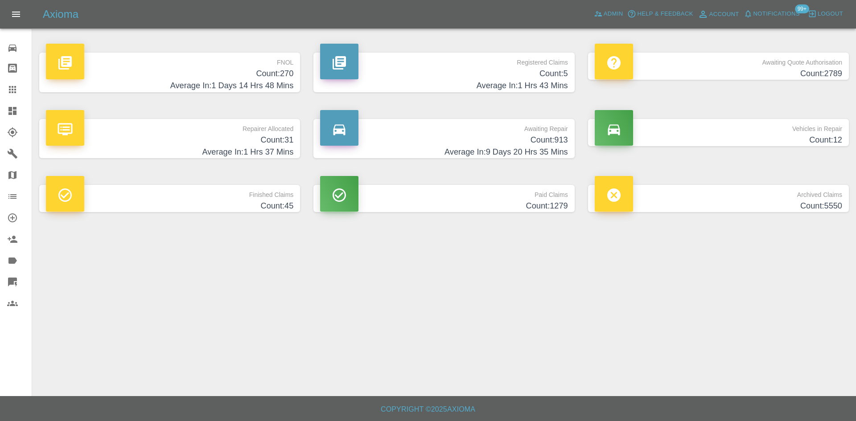
click at [433, 87] on h4 "Average In: 1 Hrs 43 Mins" at bounding box center [443, 86] width 247 height 12
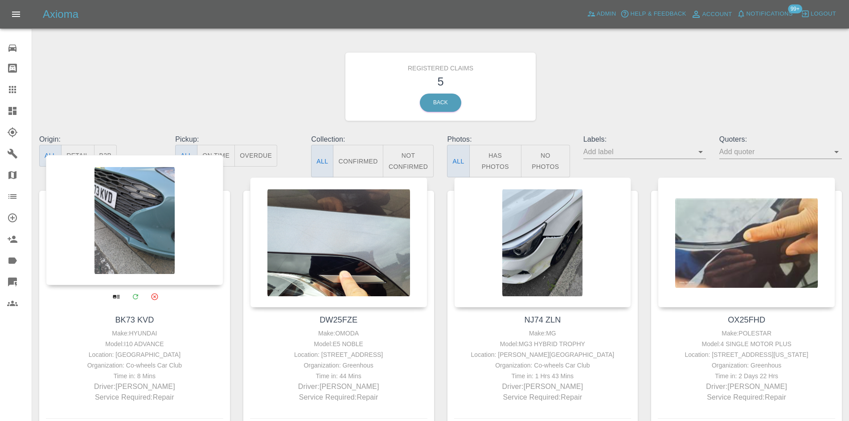
click at [119, 214] on div at bounding box center [134, 220] width 177 height 130
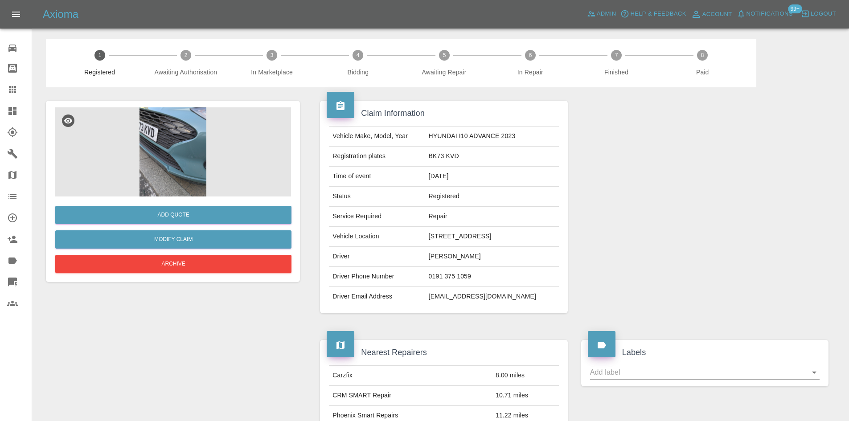
click at [202, 182] on img at bounding box center [173, 151] width 236 height 89
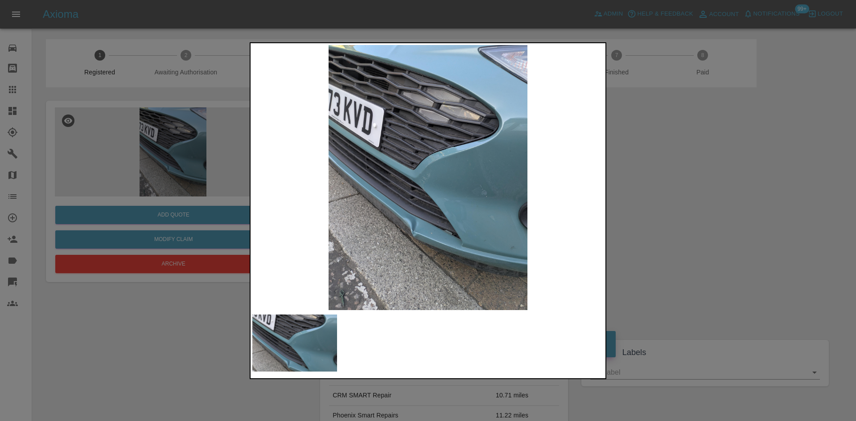
click at [387, 232] on img at bounding box center [427, 177] width 351 height 265
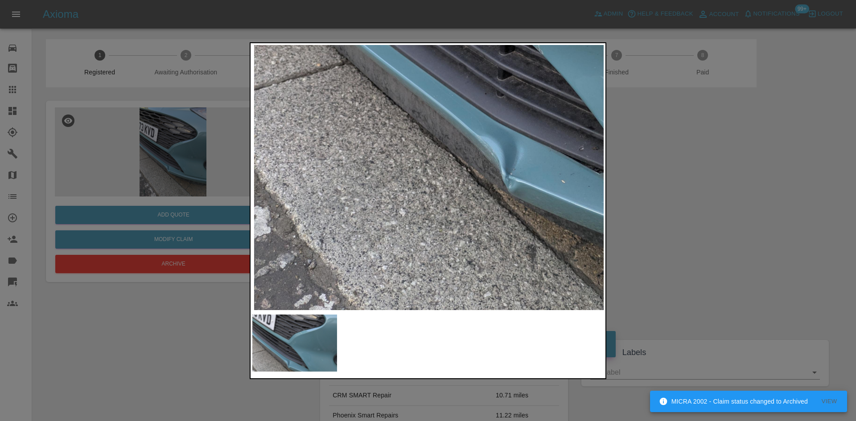
click at [771, 210] on div at bounding box center [428, 210] width 856 height 421
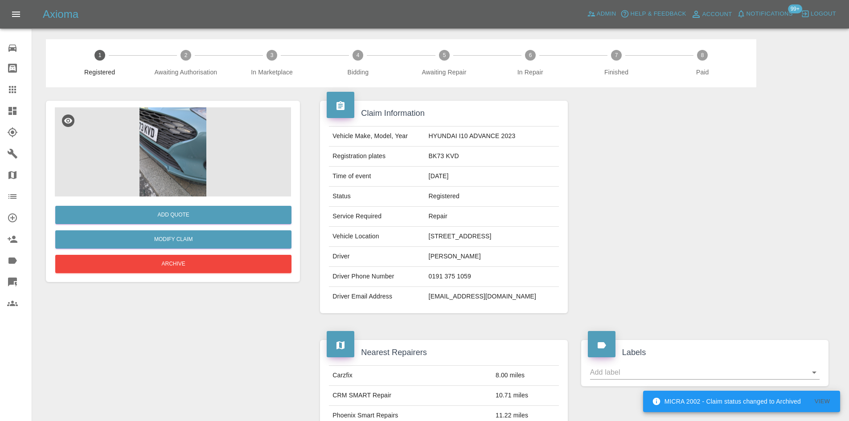
click at [453, 155] on td "BK73 KVD" at bounding box center [492, 157] width 134 height 20
copy td "BK73 KVD"
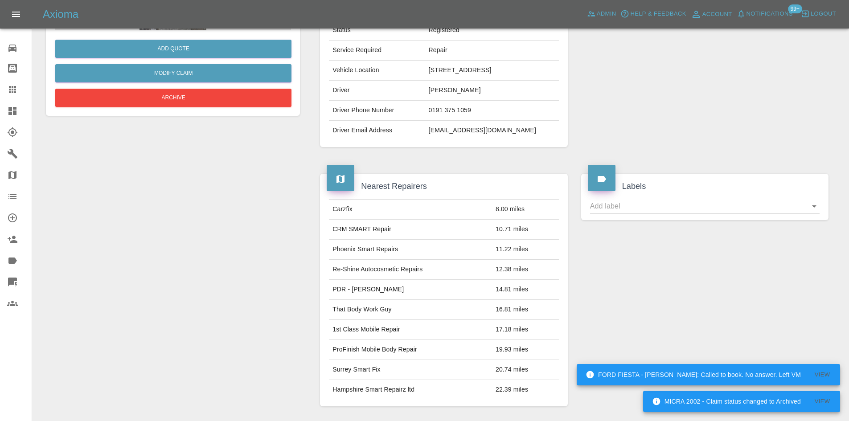
scroll to position [89, 0]
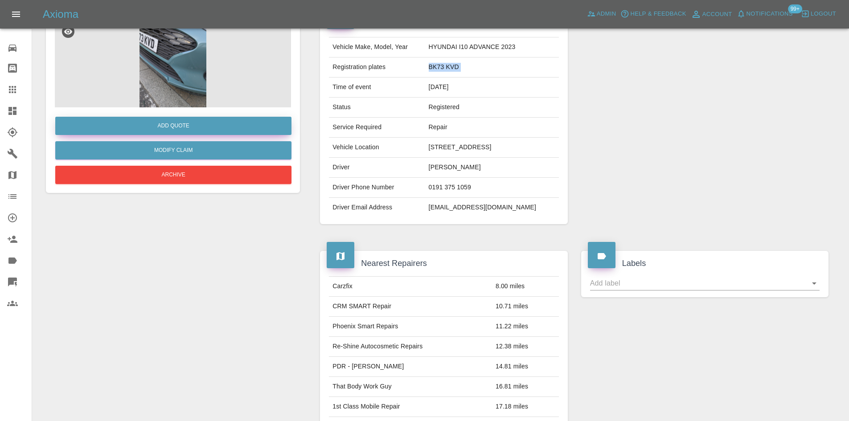
click at [176, 123] on button "Add Quote" at bounding box center [173, 126] width 236 height 18
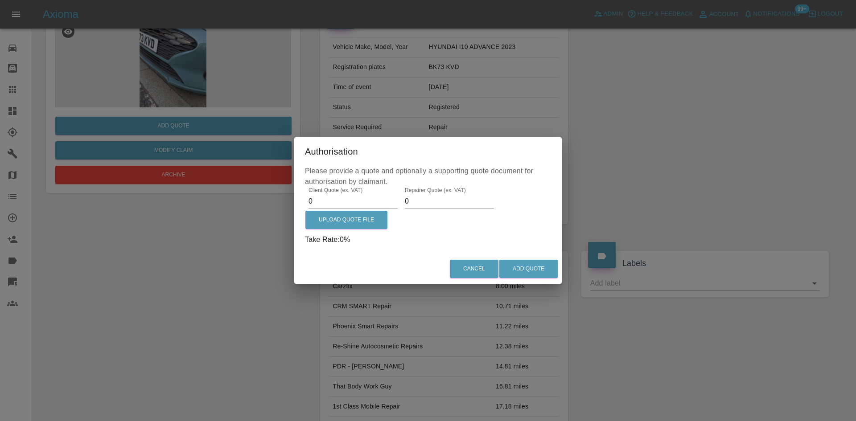
click at [370, 206] on input "0" at bounding box center [353, 201] width 89 height 14
type input "0475"
click at [423, 200] on input "0" at bounding box center [449, 201] width 89 height 14
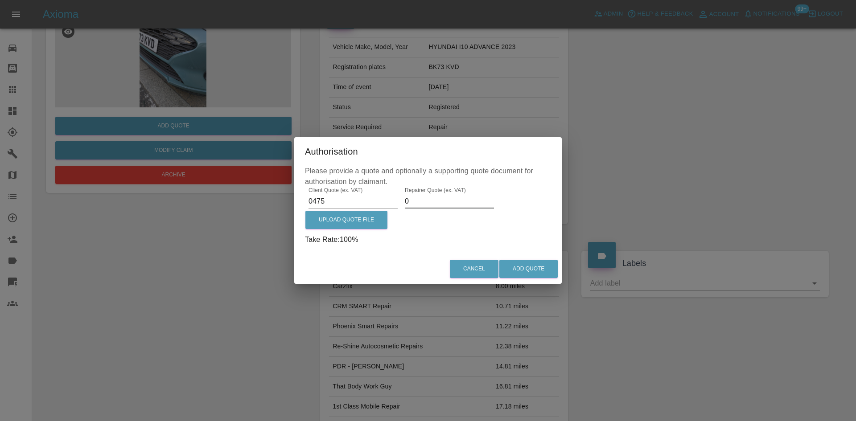
click at [423, 200] on input "0" at bounding box center [449, 201] width 89 height 14
type input "300"
click at [529, 269] on button "Add Quote" at bounding box center [528, 269] width 58 height 18
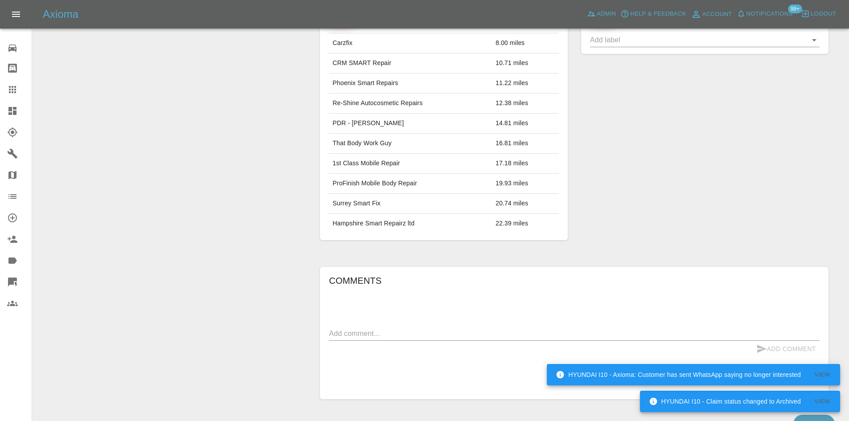
scroll to position [502, 0]
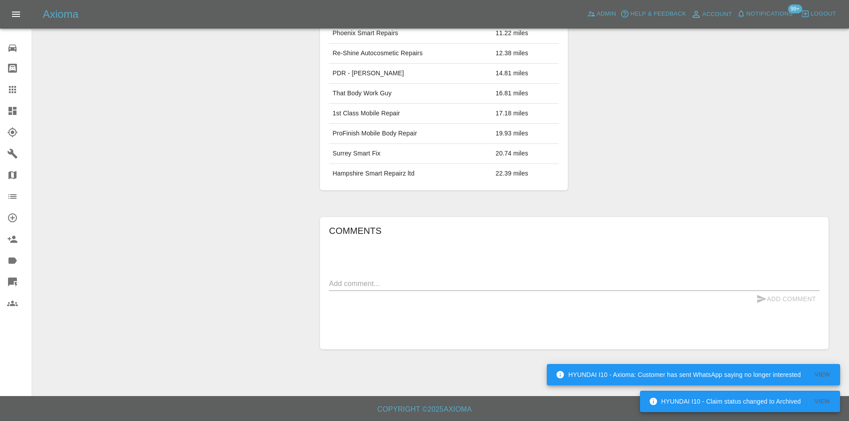
click at [0, 103] on link "Dashboard" at bounding box center [16, 110] width 32 height 21
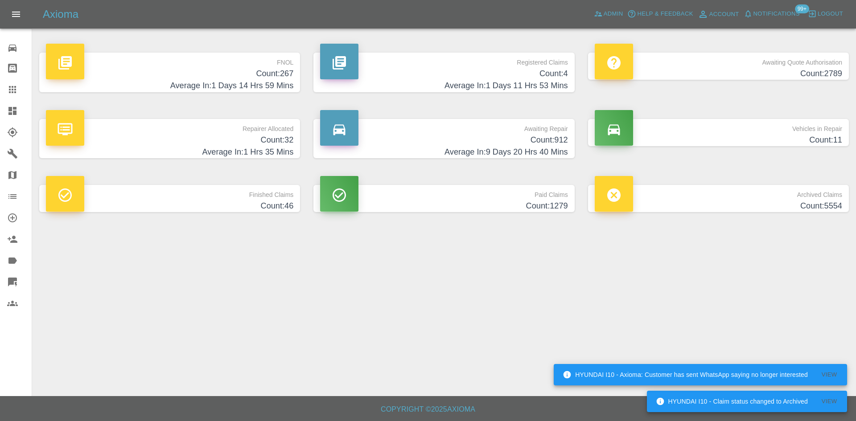
click at [387, 54] on p "Registered Claims" at bounding box center [443, 60] width 247 height 15
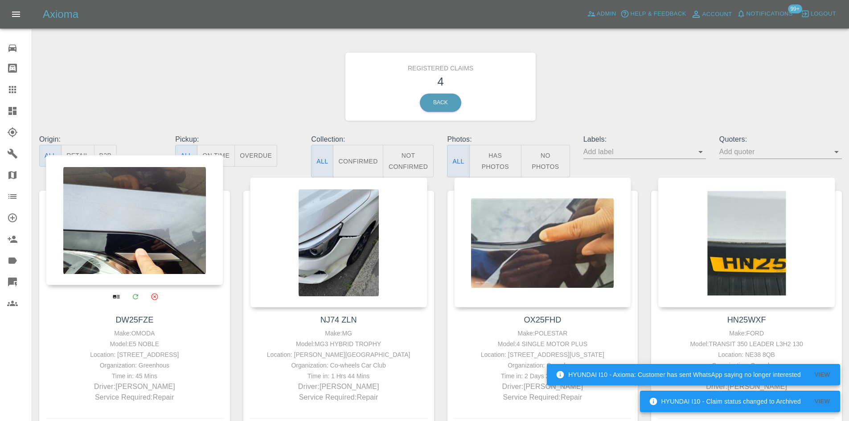
click at [169, 212] on div at bounding box center [134, 220] width 177 height 130
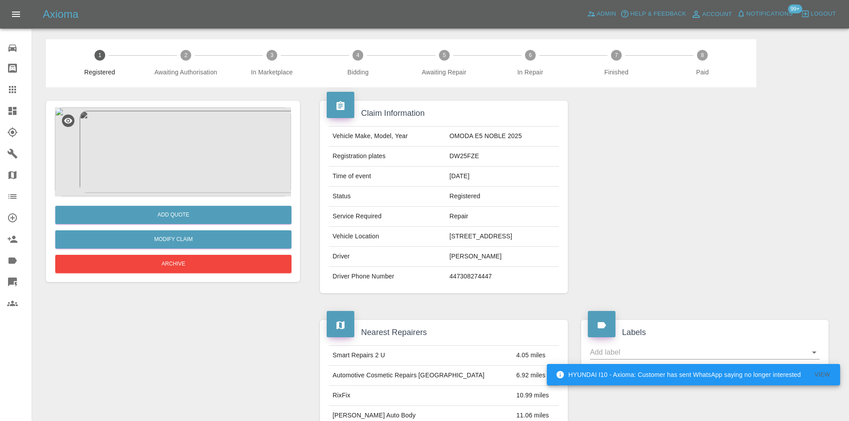
click at [446, 155] on td "DW25FZE" at bounding box center [502, 157] width 113 height 20
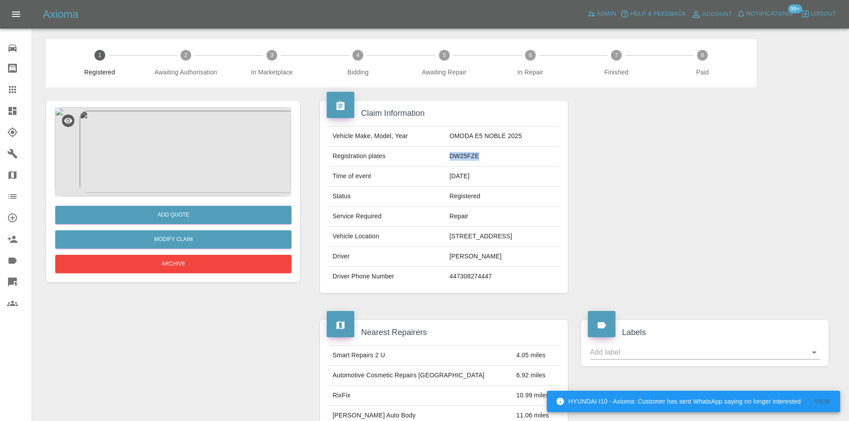
click at [446, 155] on td "DW25FZE" at bounding box center [502, 157] width 113 height 20
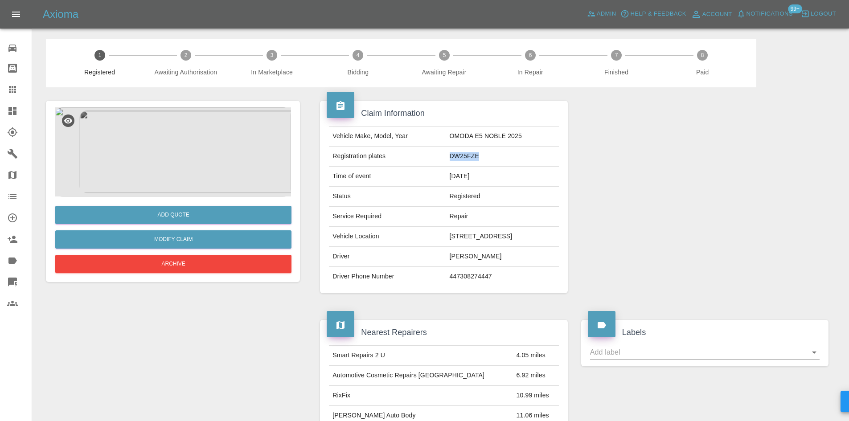
copy td "DW25FZE"
click at [158, 150] on img at bounding box center [173, 151] width 236 height 89
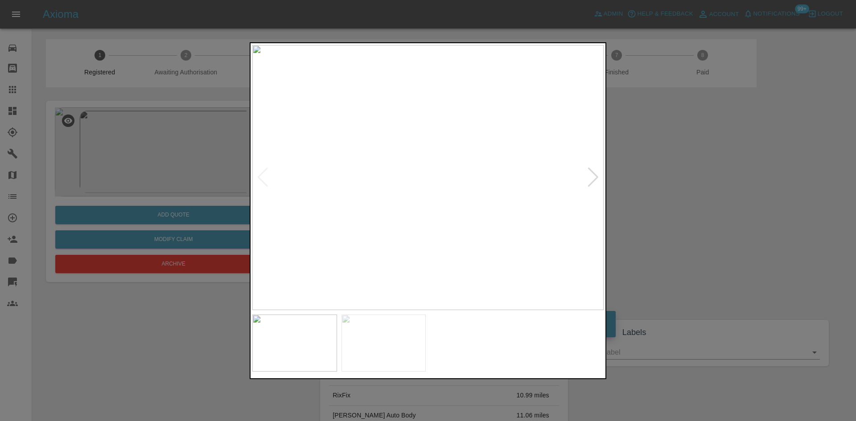
click at [598, 189] on img at bounding box center [427, 177] width 351 height 265
click at [591, 175] on div at bounding box center [593, 178] width 12 height 20
click at [651, 186] on div at bounding box center [428, 210] width 856 height 421
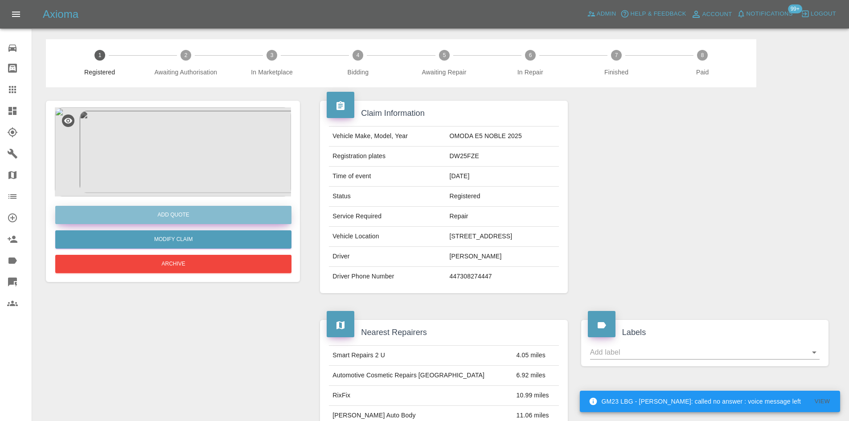
click at [128, 212] on button "Add Quote" at bounding box center [173, 215] width 236 height 18
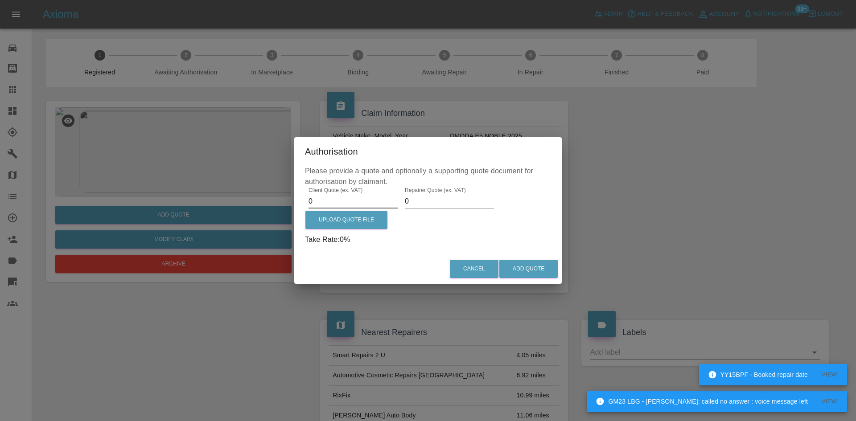
click at [329, 197] on input "0" at bounding box center [353, 201] width 89 height 14
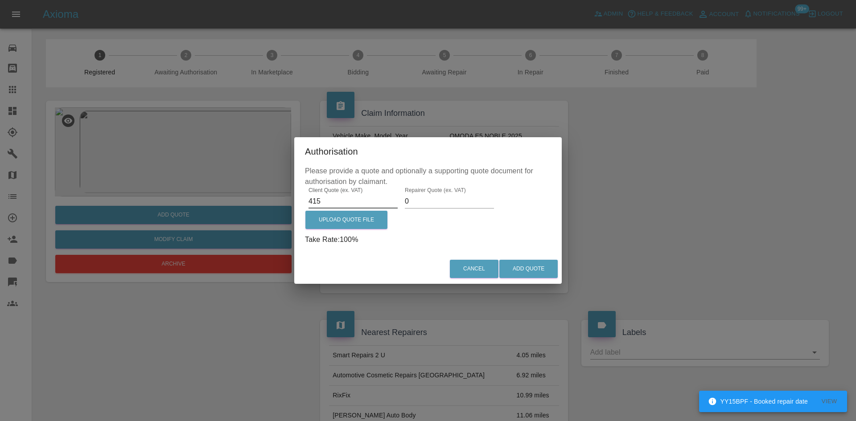
type input "415"
type input "275"
click at [329, 224] on label "Upload Quote File" at bounding box center [346, 220] width 82 height 18
click at [0, 0] on input "Upload Quote File" at bounding box center [0, 0] width 0 height 0
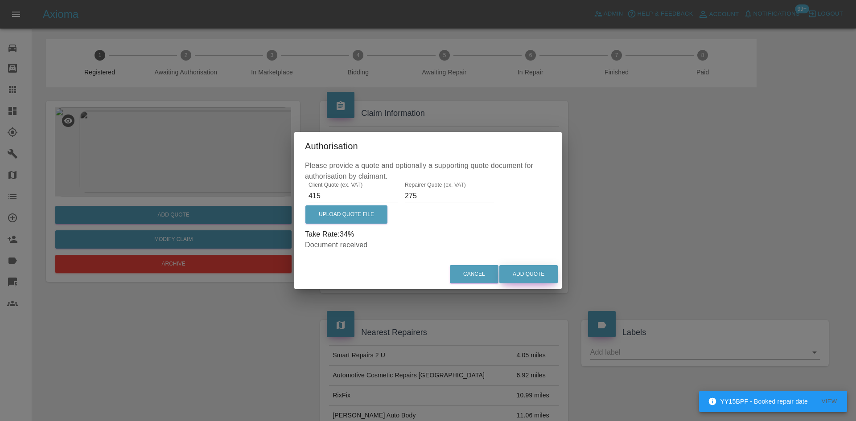
drag, startPoint x: 530, startPoint y: 276, endPoint x: 471, endPoint y: 328, distance: 78.1
click at [472, 328] on div "Authorisation Please provide a quote and optionally a supporting quote document…" at bounding box center [428, 210] width 856 height 421
click at [534, 273] on button "Add Quote" at bounding box center [528, 274] width 58 height 18
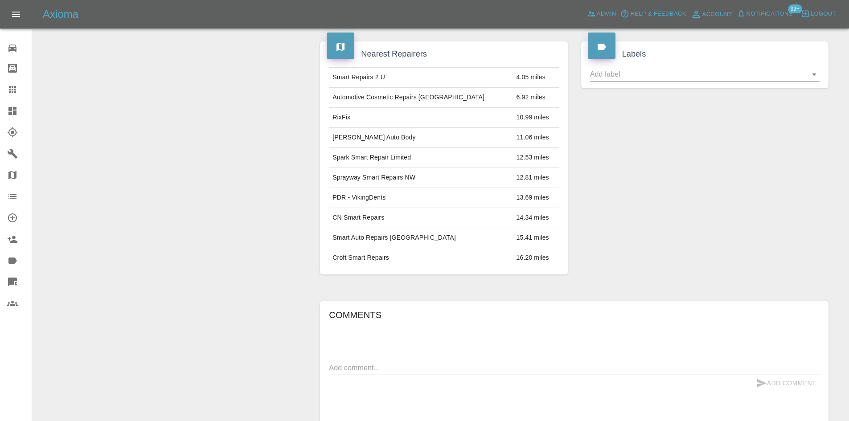
scroll to position [401, 0]
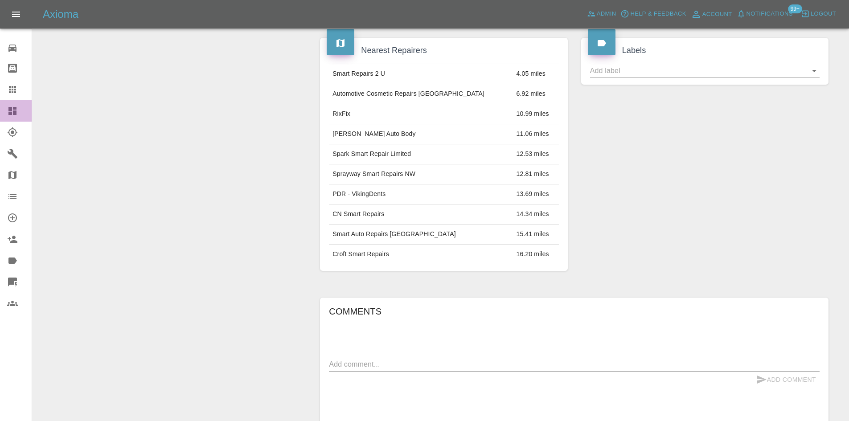
click at [9, 111] on icon at bounding box center [12, 111] width 8 height 8
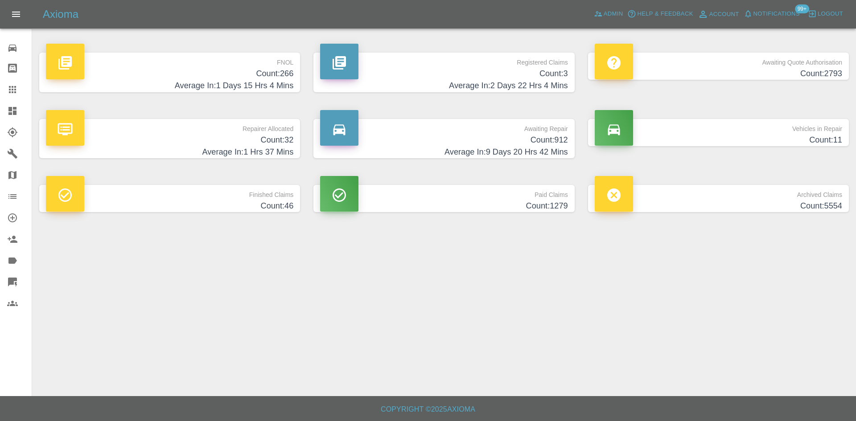
click at [443, 68] on h4 "Count: 3" at bounding box center [443, 74] width 247 height 12
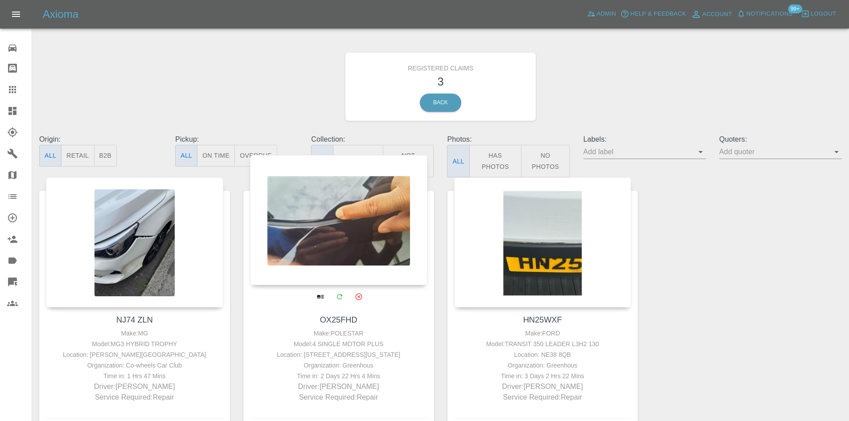
click at [330, 231] on div at bounding box center [338, 220] width 177 height 130
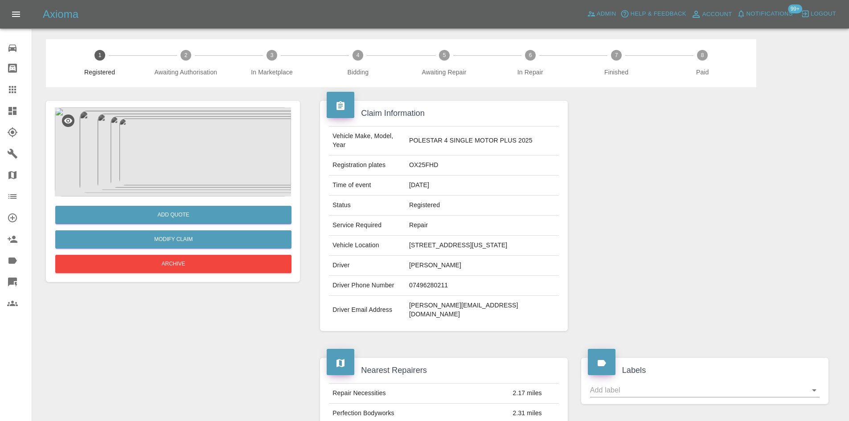
click at [14, 107] on icon at bounding box center [12, 111] width 11 height 11
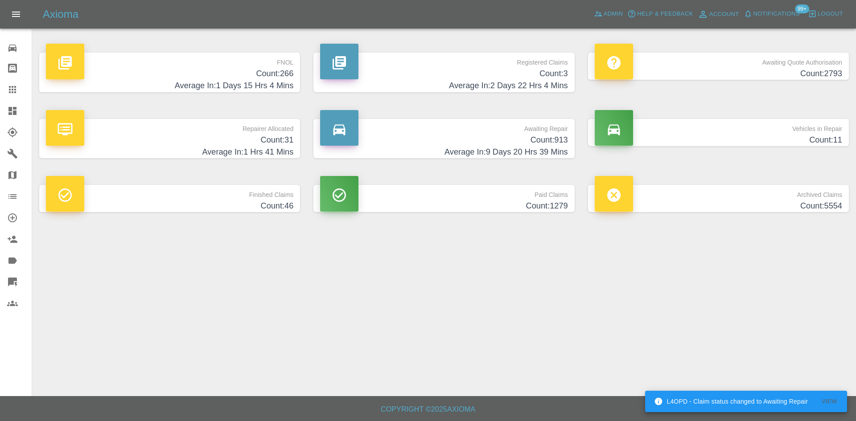
click at [766, 15] on span "Notifications" at bounding box center [777, 14] width 46 height 10
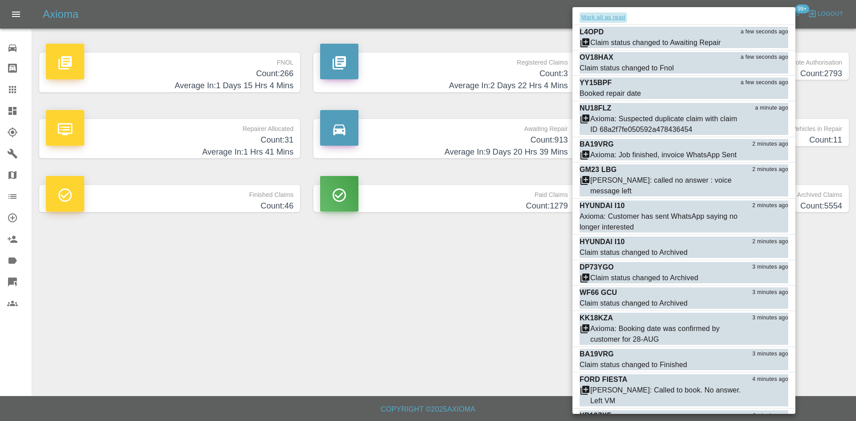
click at [603, 22] on button "Mark all as read" at bounding box center [603, 17] width 47 height 10
click at [287, 307] on div at bounding box center [428, 210] width 856 height 421
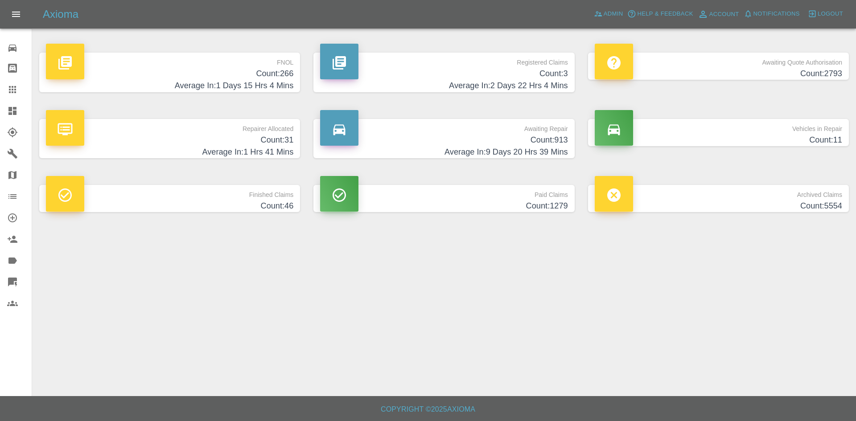
click at [231, 148] on h4 "Average In: 1 Hrs 41 Mins" at bounding box center [169, 152] width 247 height 12
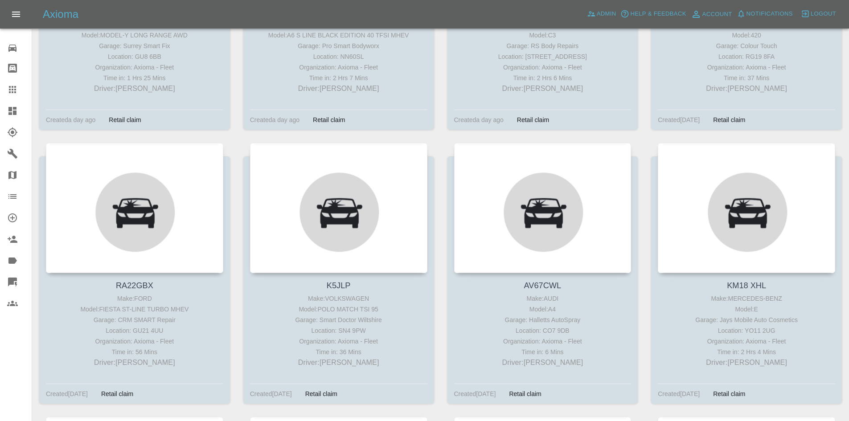
scroll to position [312, 0]
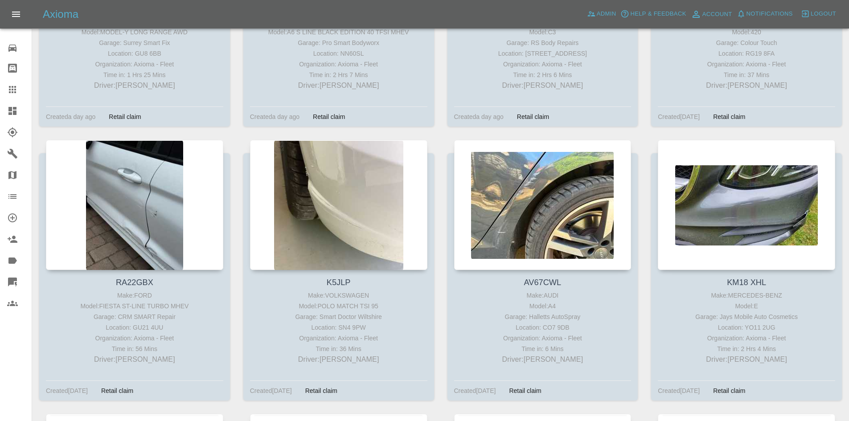
click at [0, 100] on link "Claims" at bounding box center [16, 89] width 32 height 21
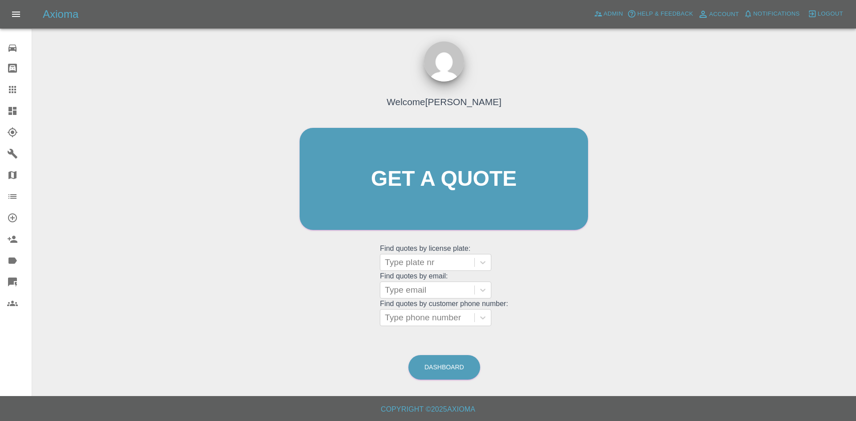
click at [0, 108] on link "Dashboard" at bounding box center [16, 110] width 32 height 21
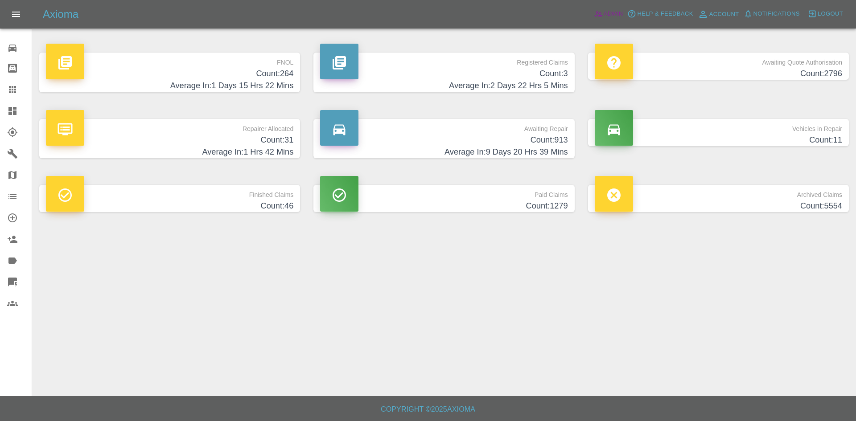
click at [593, 16] on link "Admin" at bounding box center [609, 14] width 34 height 14
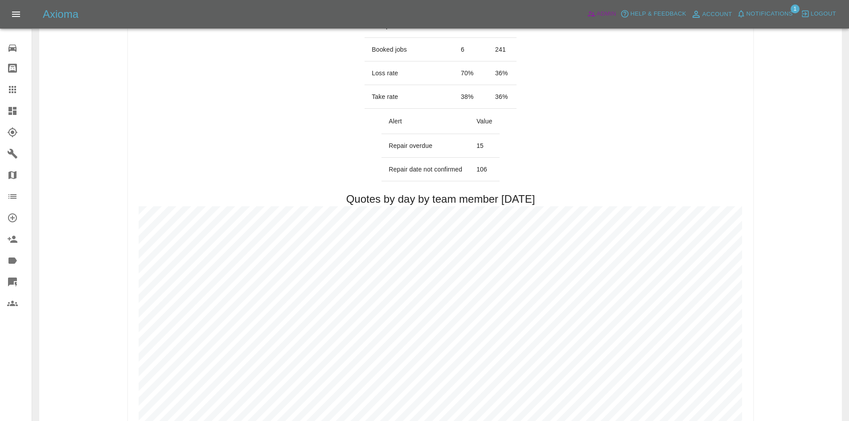
scroll to position [89, 0]
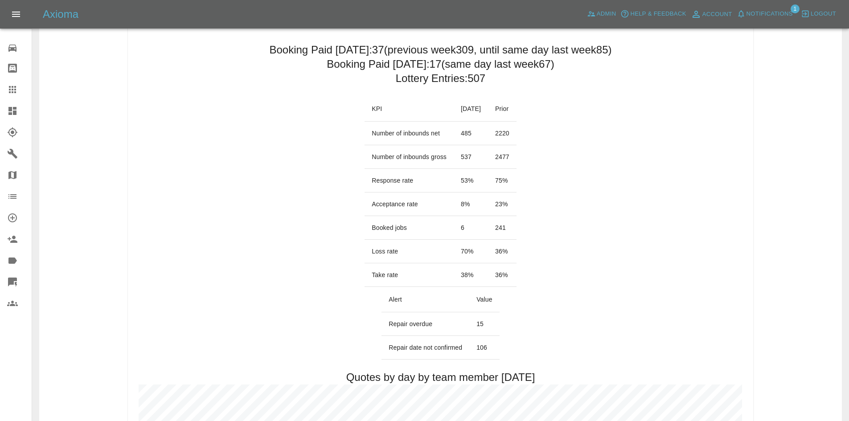
click at [9, 111] on icon at bounding box center [12, 111] width 8 height 8
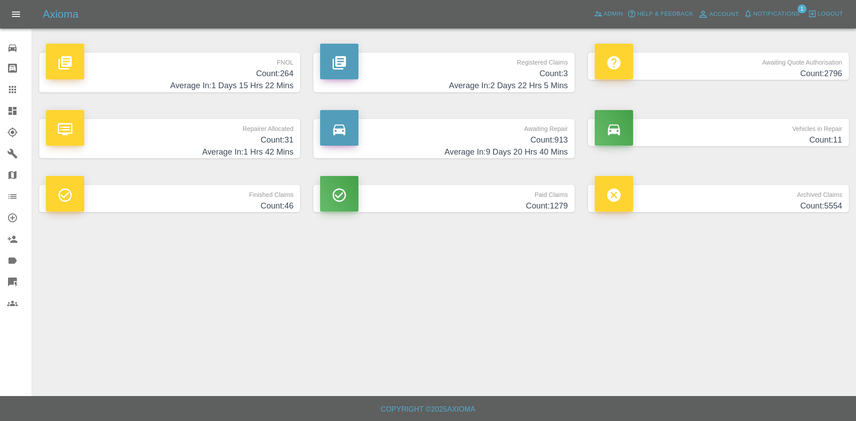
click at [260, 139] on h4 "Count: 31" at bounding box center [169, 140] width 247 height 12
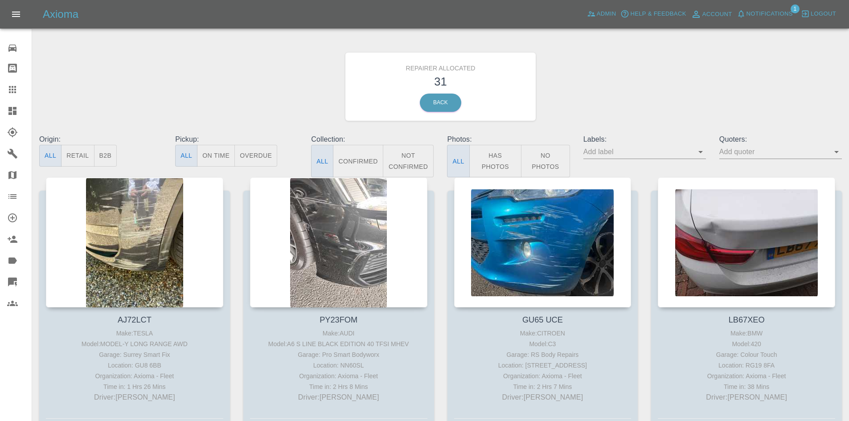
click at [104, 148] on button "B2B" at bounding box center [105, 156] width 23 height 22
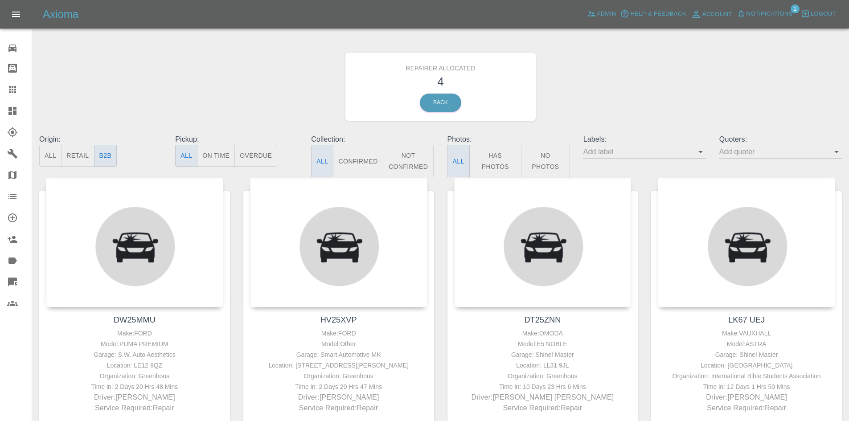
click at [15, 108] on icon at bounding box center [12, 111] width 8 height 8
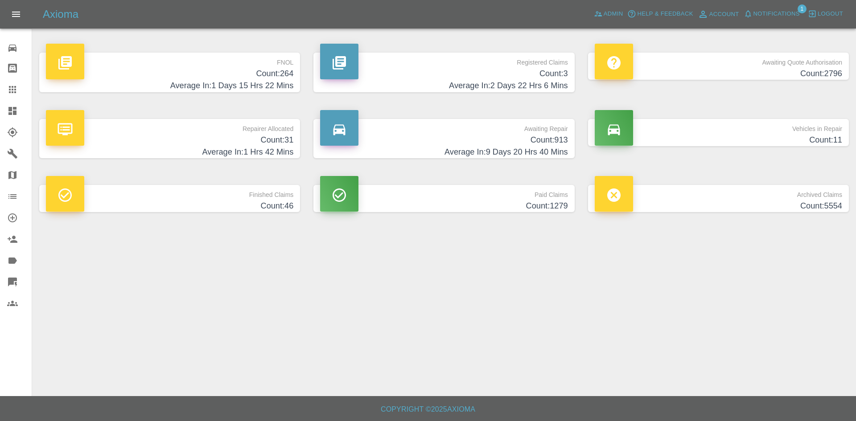
click at [212, 151] on h4 "Average In: 1 Hrs 42 Mins" at bounding box center [169, 152] width 247 height 12
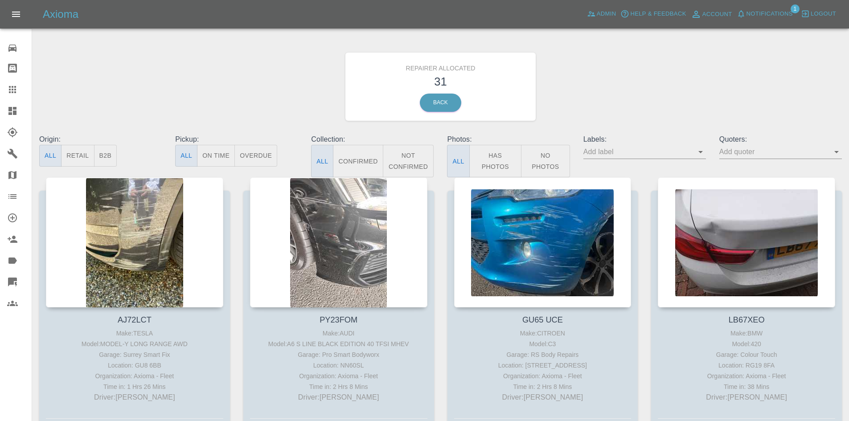
click at [789, 9] on span "Notifications" at bounding box center [770, 14] width 46 height 10
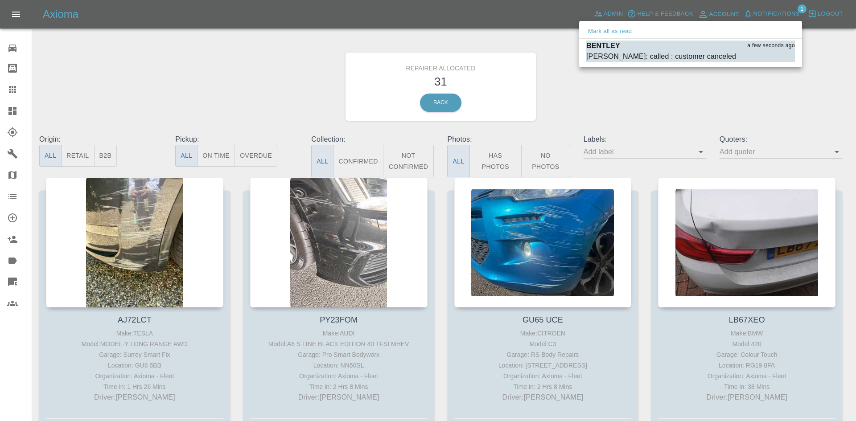
click at [616, 20] on div at bounding box center [428, 210] width 856 height 421
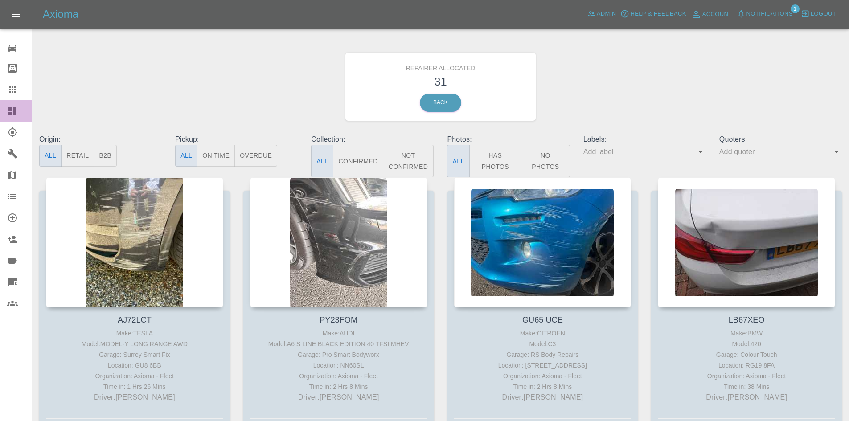
click at [5, 115] on link "Dashboard" at bounding box center [16, 110] width 32 height 21
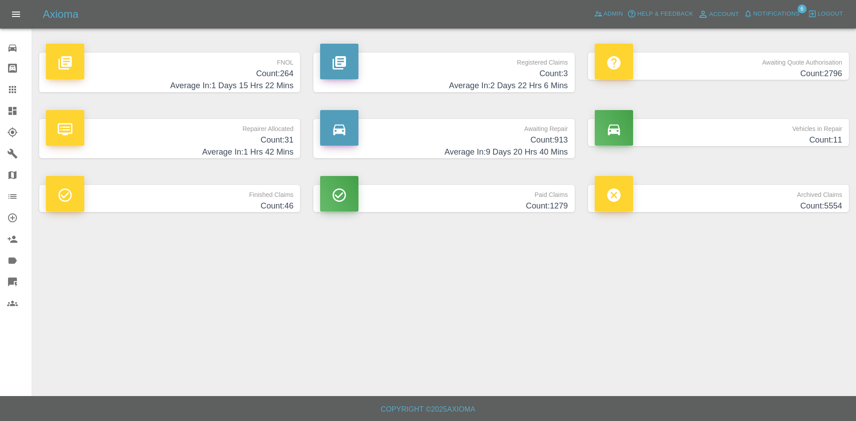
click at [777, 16] on span "Notifications" at bounding box center [777, 14] width 46 height 10
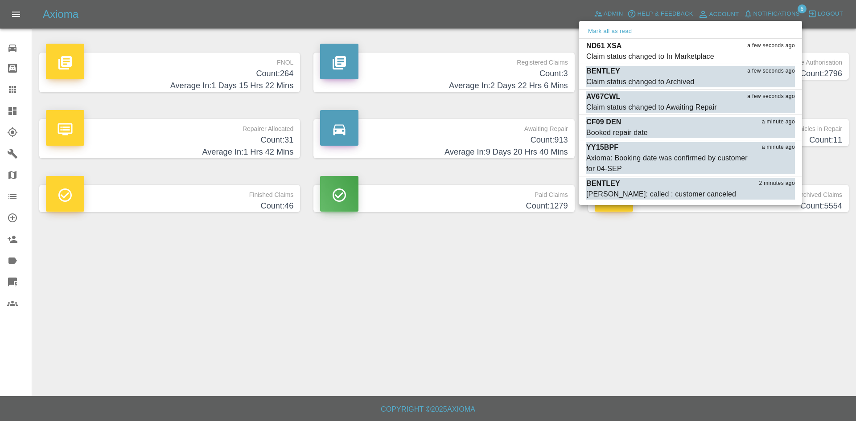
click at [377, 380] on div at bounding box center [428, 210] width 856 height 421
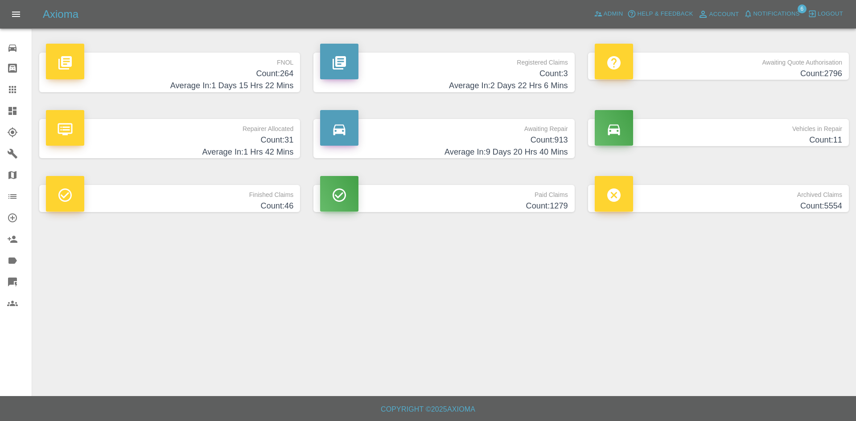
click at [624, 5] on div "Axioma Admin Help & Feedback Account Notifications 6 Logout" at bounding box center [428, 14] width 856 height 29
click at [612, 11] on span "Admin" at bounding box center [614, 14] width 20 height 10
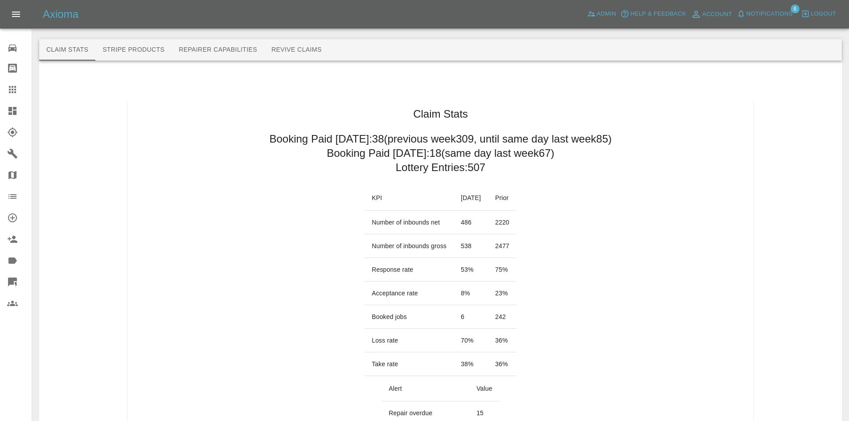
click at [11, 92] on icon at bounding box center [12, 89] width 11 height 11
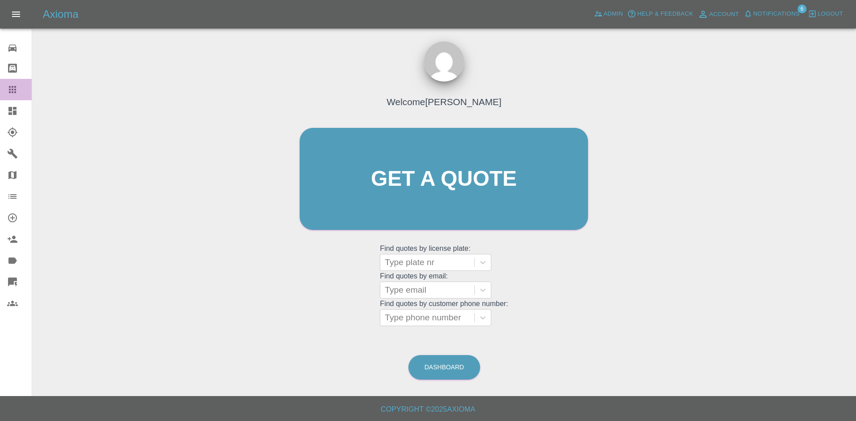
click at [10, 100] on link "Claims" at bounding box center [16, 89] width 32 height 21
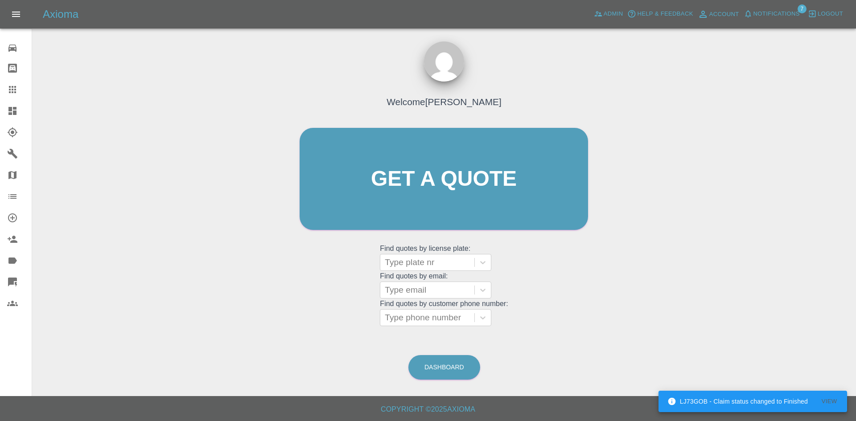
click at [768, 13] on span "Notifications" at bounding box center [777, 14] width 46 height 10
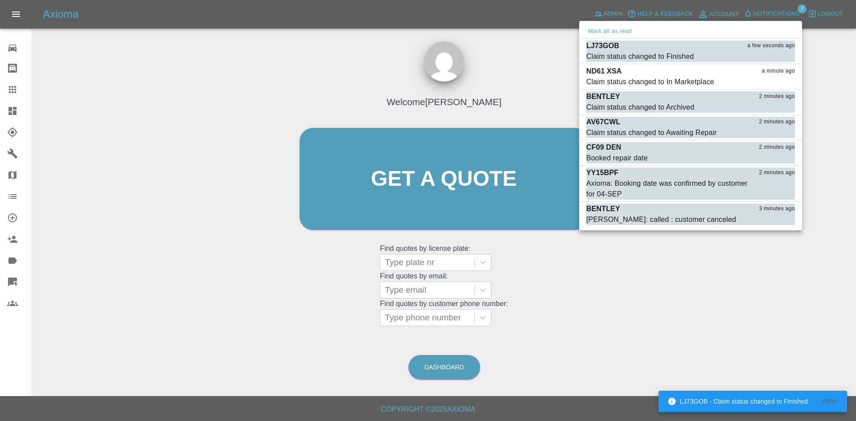
click at [609, 15] on div at bounding box center [428, 210] width 856 height 421
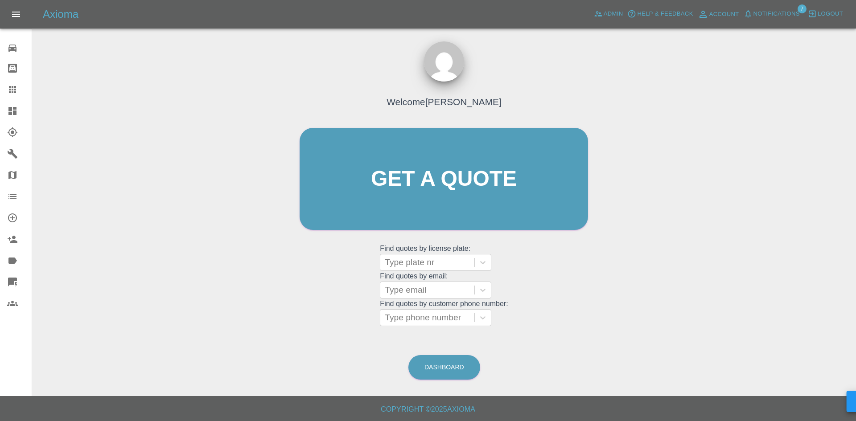
click at [8, 111] on icon at bounding box center [12, 111] width 8 height 8
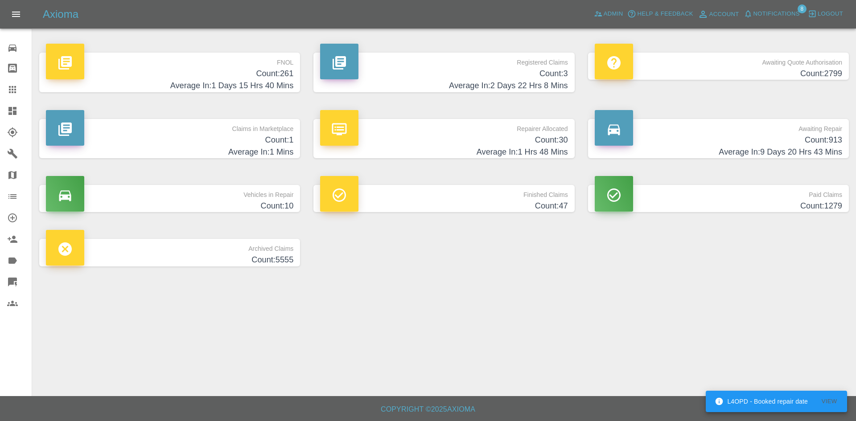
click at [767, 13] on span "Notifications" at bounding box center [777, 14] width 46 height 10
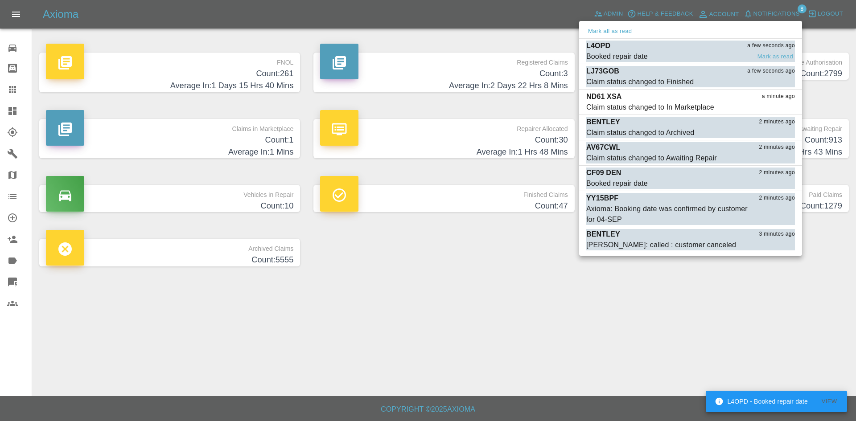
click at [673, 49] on div "L4OPD a few seconds ago" at bounding box center [690, 46] width 209 height 11
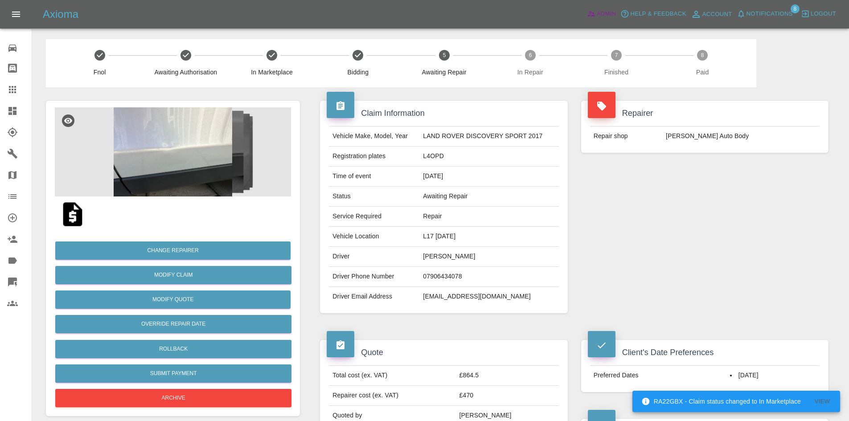
click at [614, 16] on span "Admin" at bounding box center [607, 14] width 20 height 10
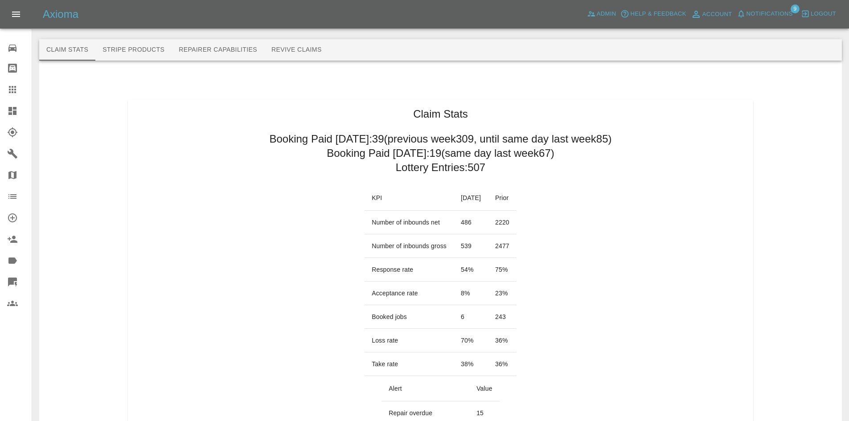
click at [2, 106] on link "Dashboard" at bounding box center [16, 110] width 32 height 21
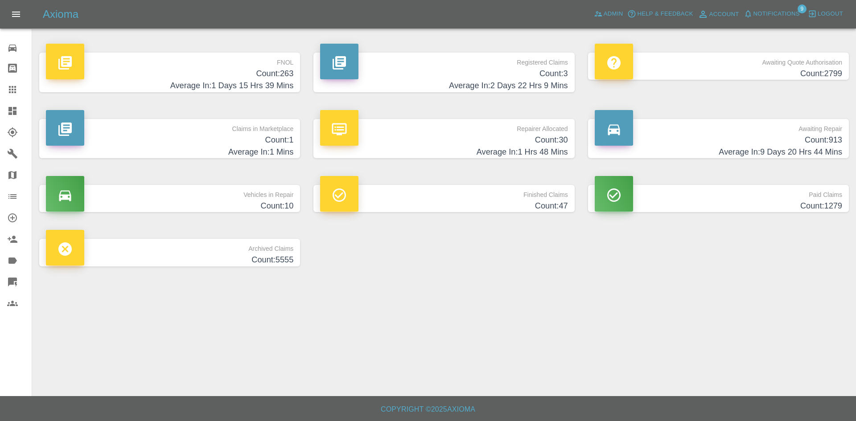
click at [486, 130] on p "Repairer Allocated" at bounding box center [443, 126] width 247 height 15
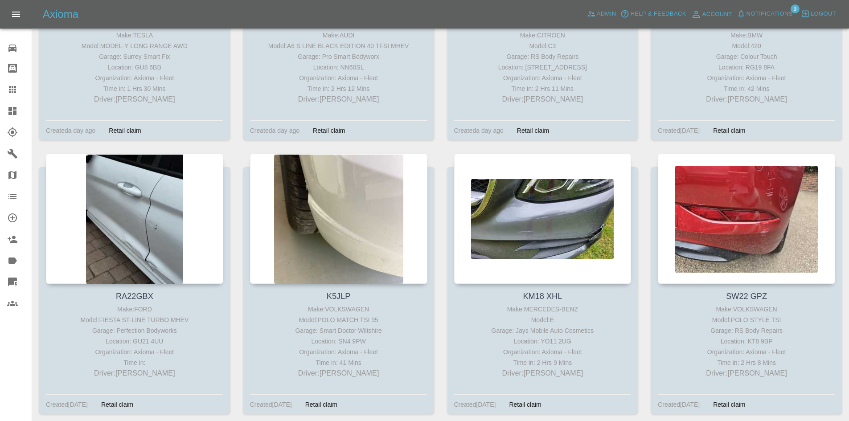
scroll to position [401, 0]
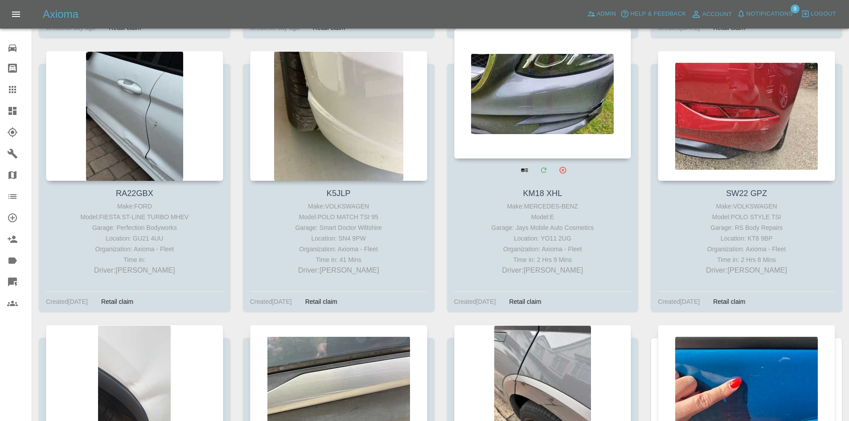
click at [600, 89] on div at bounding box center [542, 94] width 177 height 130
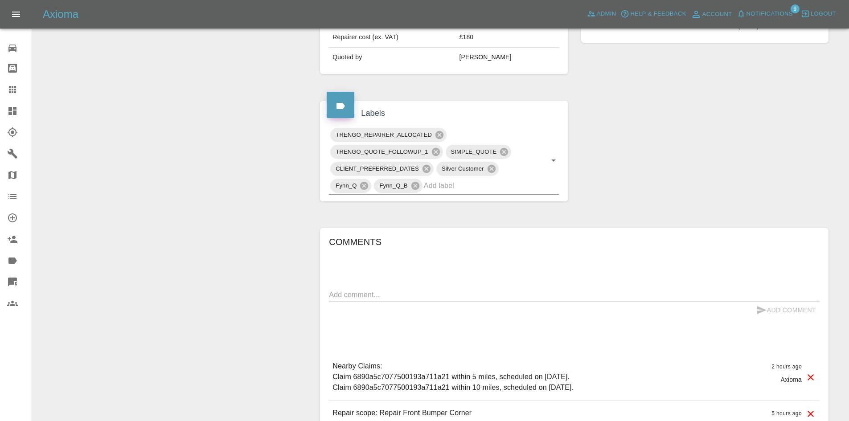
scroll to position [401, 0]
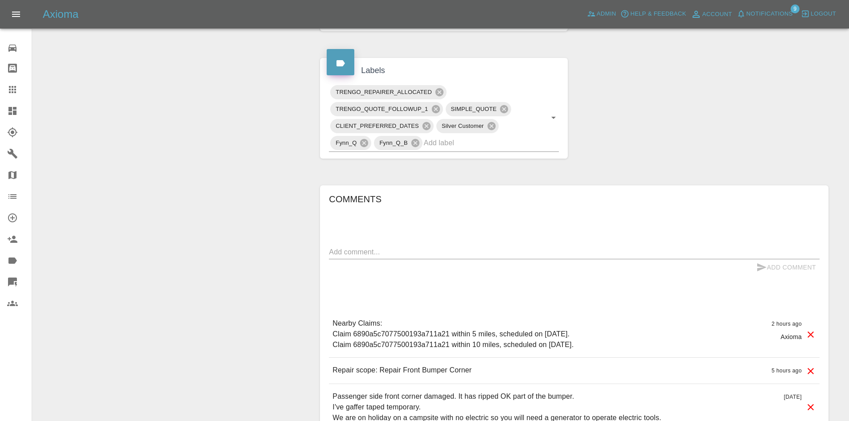
click at [394, 328] on p "Nearby Claims: Claim 6890a5c7077500193a711a21 within 5 miles, scheduled on Augu…" at bounding box center [453, 334] width 241 height 32
click at [401, 340] on p "Nearby Claims: Claim 6890a5c7077500193a711a21 within 5 miles, scheduled on Augu…" at bounding box center [453, 334] width 241 height 32
click at [406, 326] on p "Nearby Claims: Claim 6890a5c7077500193a711a21 within 5 miles, scheduled on Augu…" at bounding box center [453, 334] width 241 height 32
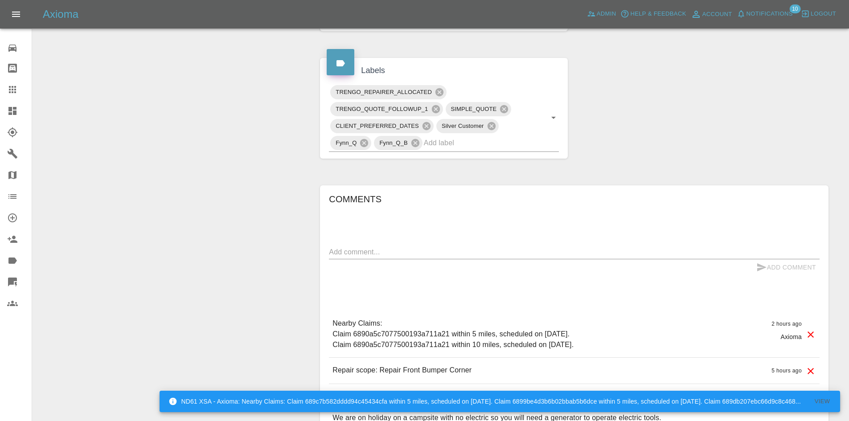
click at [405, 334] on p "Nearby Claims: Claim 6890a5c7077500193a711a21 within 5 miles, scheduled on Augu…" at bounding box center [453, 334] width 241 height 32
click at [406, 334] on p "Nearby Claims: Claim 6890a5c7077500193a711a21 within 5 miles, scheduled on Augu…" at bounding box center [453, 334] width 241 height 32
copy p "6890a5c7077500193a711a21"
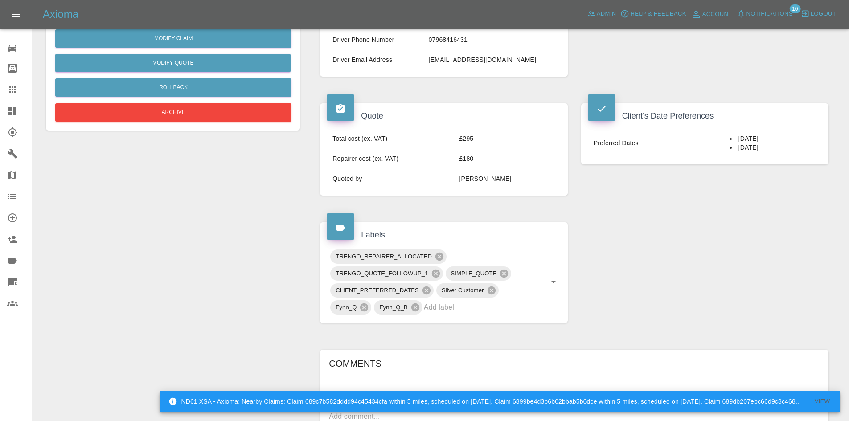
scroll to position [223, 0]
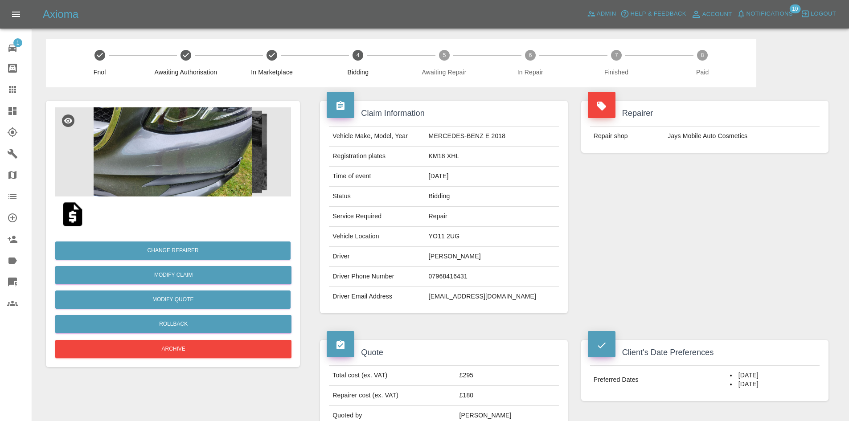
click at [218, 157] on img at bounding box center [173, 151] width 236 height 89
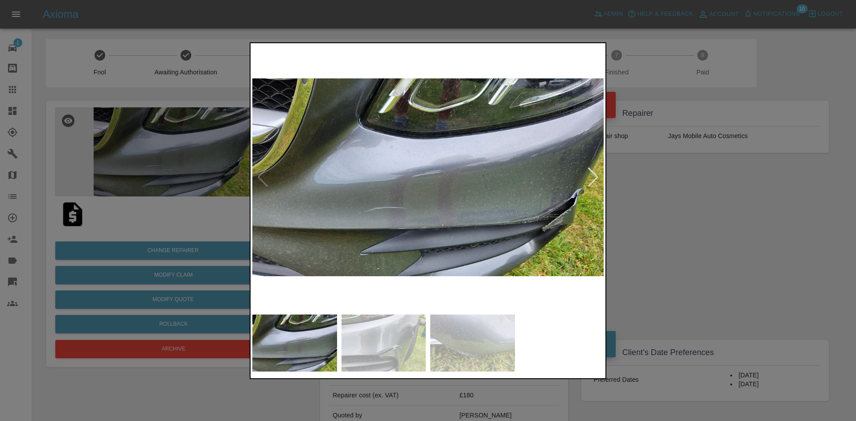
click at [591, 184] on div at bounding box center [593, 178] width 12 height 20
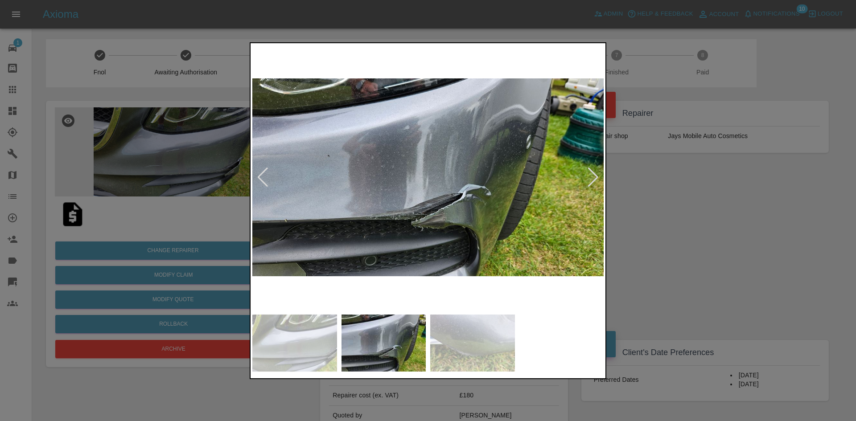
click at [449, 206] on img at bounding box center [427, 177] width 351 height 265
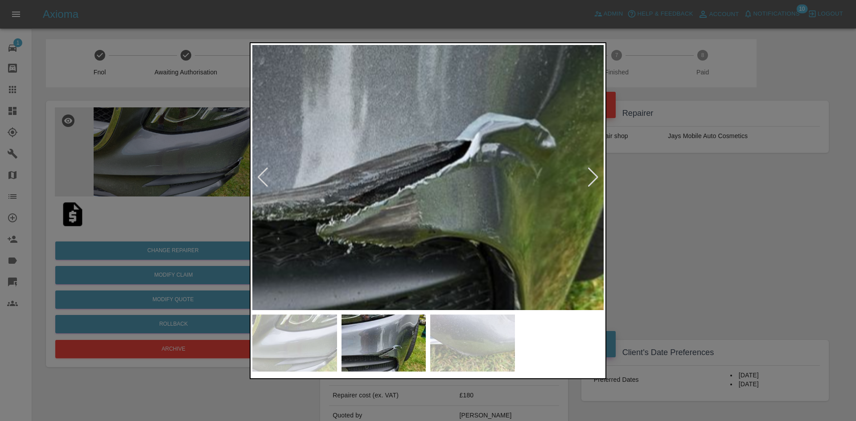
click at [697, 222] on div at bounding box center [428, 210] width 856 height 421
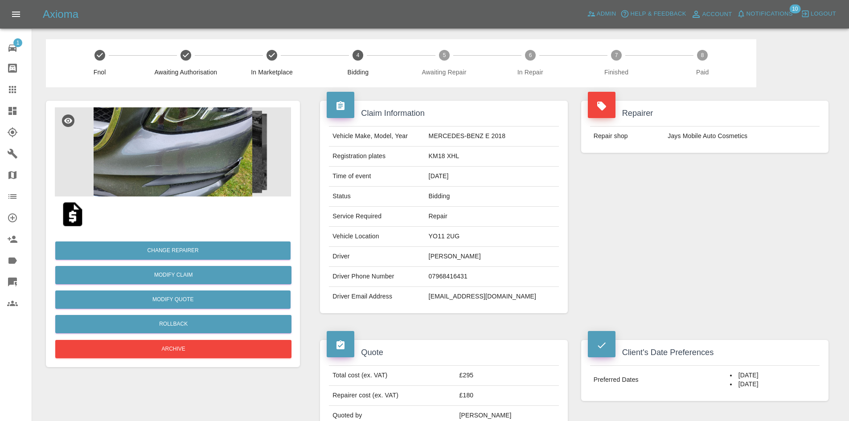
click at [449, 233] on td "YO11 2UG" at bounding box center [492, 237] width 134 height 20
copy td "YO11 2UG"
click at [209, 154] on img at bounding box center [173, 151] width 236 height 89
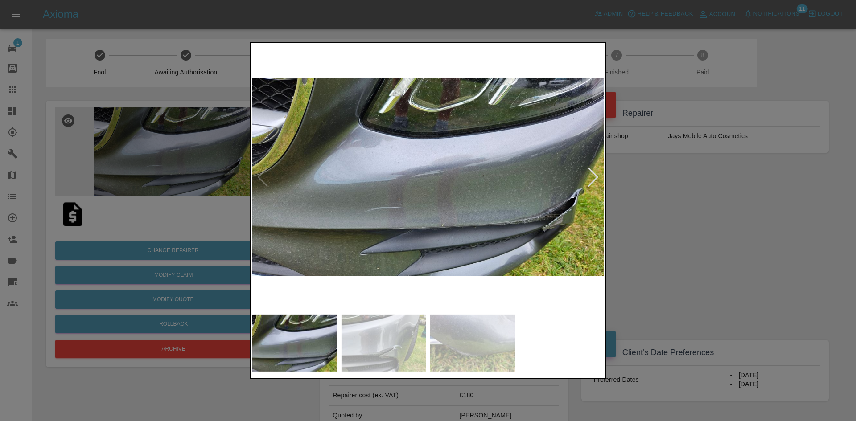
click at [590, 179] on div at bounding box center [593, 178] width 12 height 20
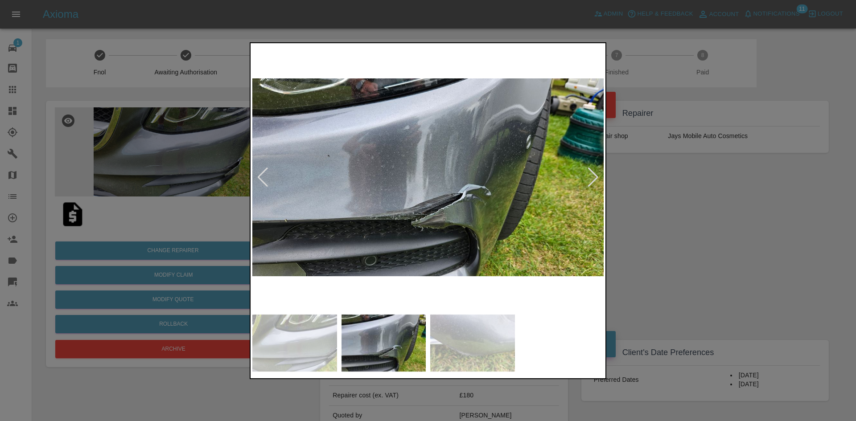
click at [590, 179] on div at bounding box center [593, 178] width 12 height 20
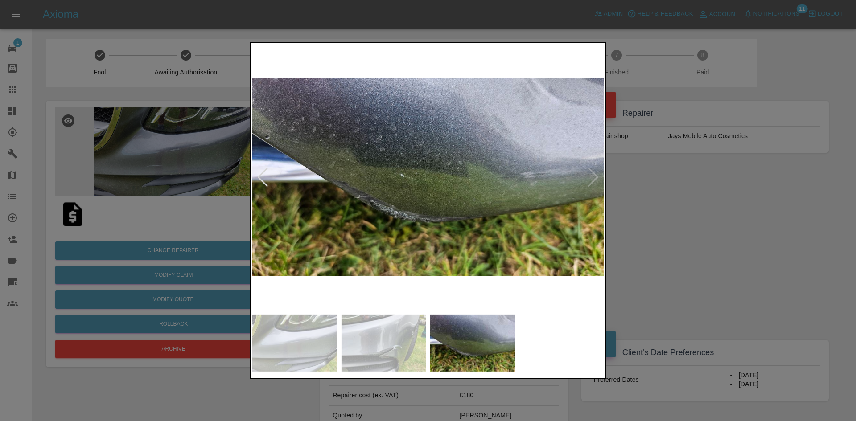
click at [590, 179] on img at bounding box center [427, 177] width 351 height 265
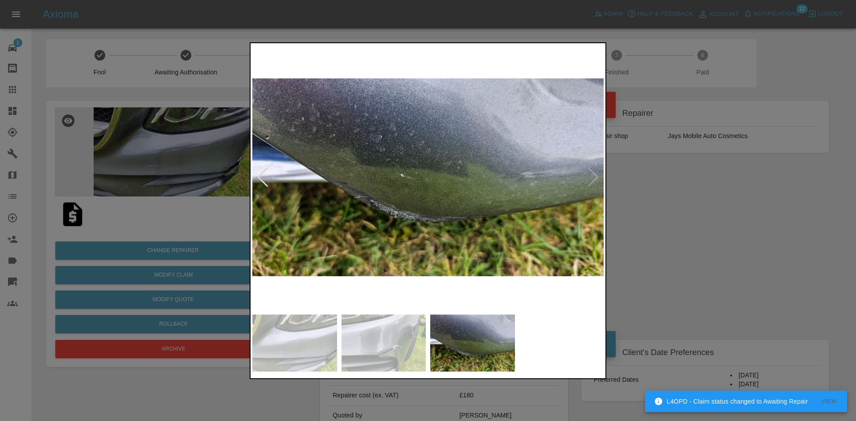
click at [659, 174] on div at bounding box center [428, 210] width 856 height 421
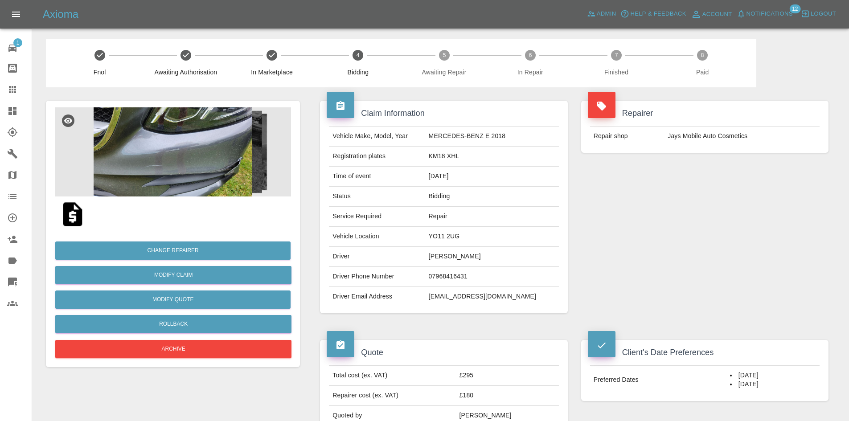
click at [162, 164] on img at bounding box center [173, 151] width 236 height 89
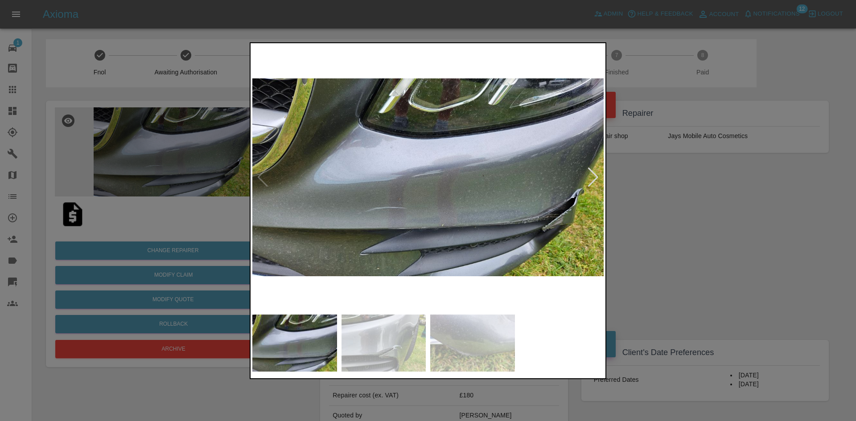
click at [588, 188] on img at bounding box center [427, 177] width 351 height 265
click at [588, 187] on div at bounding box center [427, 177] width 351 height 265
click at [592, 174] on div at bounding box center [593, 178] width 12 height 20
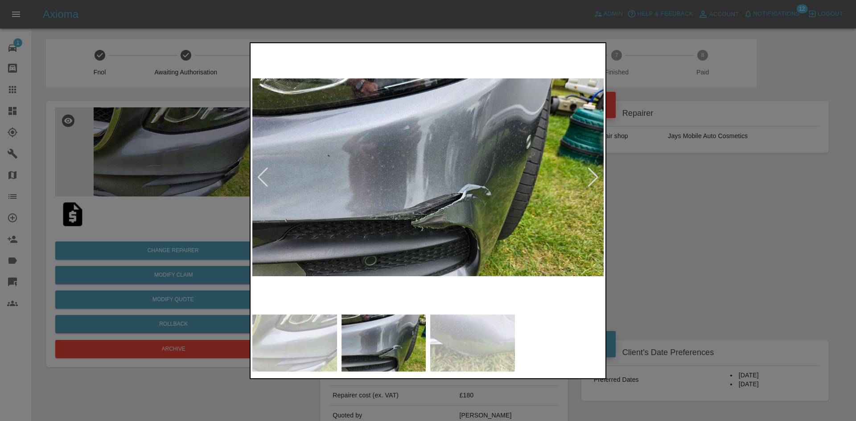
click at [662, 216] on div at bounding box center [428, 210] width 856 height 421
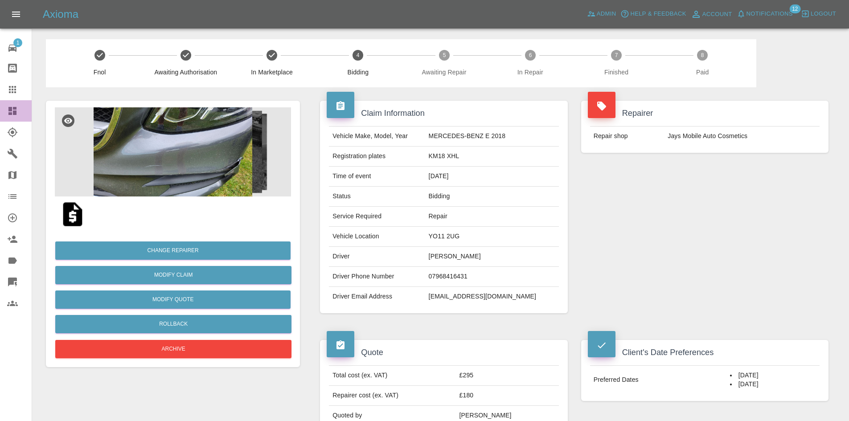
click at [4, 103] on link "Dashboard" at bounding box center [16, 110] width 32 height 21
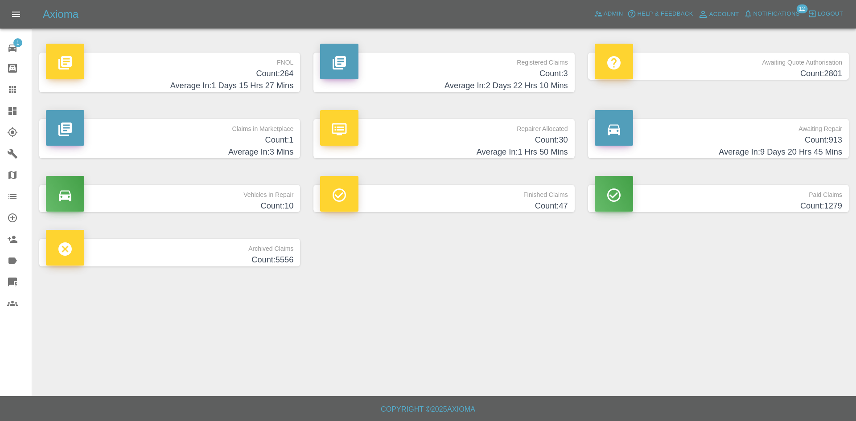
click at [589, 16] on div "Axioma Admin Help & Feedback Account Notifications 12 Logout" at bounding box center [449, 14] width 813 height 14
click at [605, 14] on span "Admin" at bounding box center [614, 14] width 20 height 10
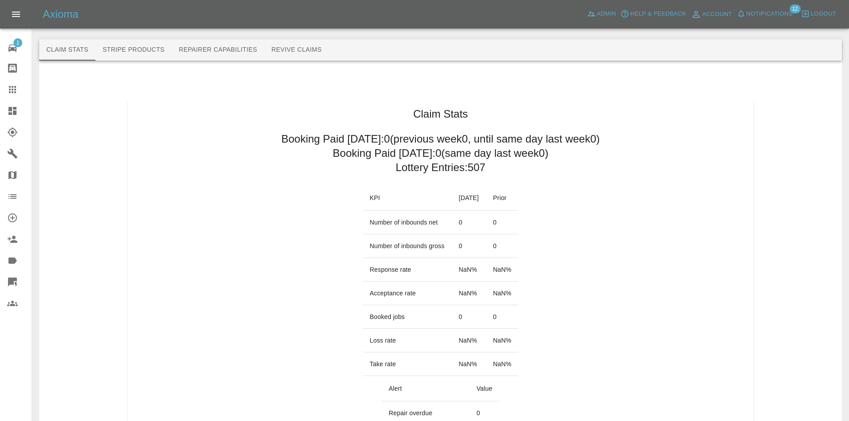
click at [741, 12] on icon "button" at bounding box center [741, 13] width 9 height 9
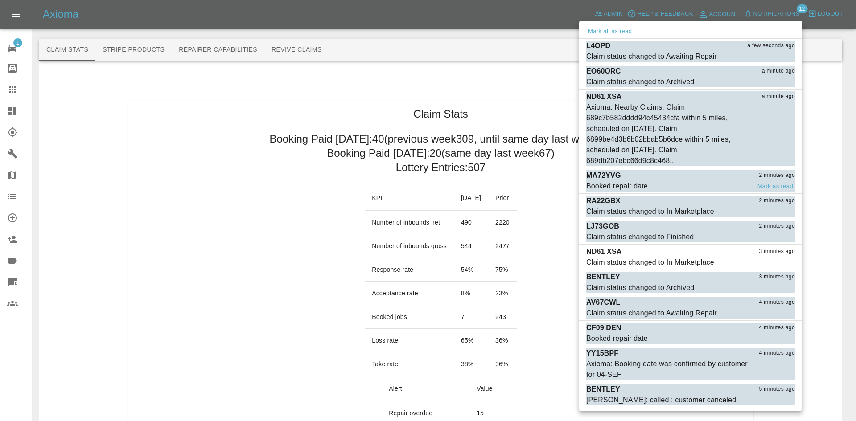
click at [626, 185] on div "Booked repair date" at bounding box center [617, 186] width 62 height 11
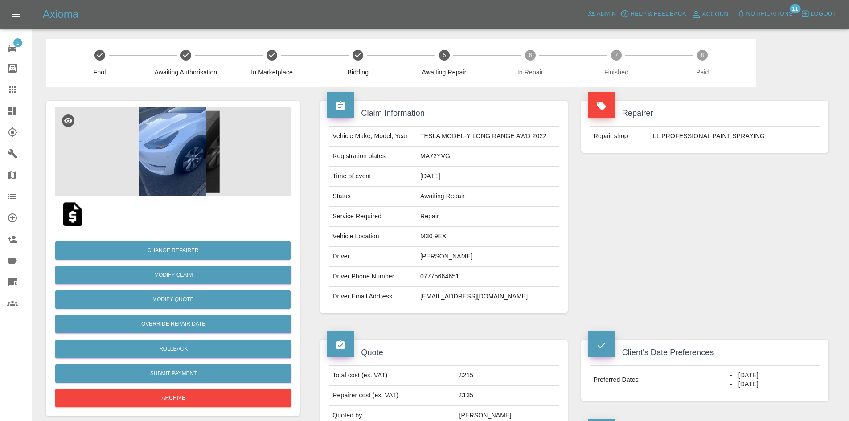
click at [233, 144] on img at bounding box center [173, 151] width 236 height 89
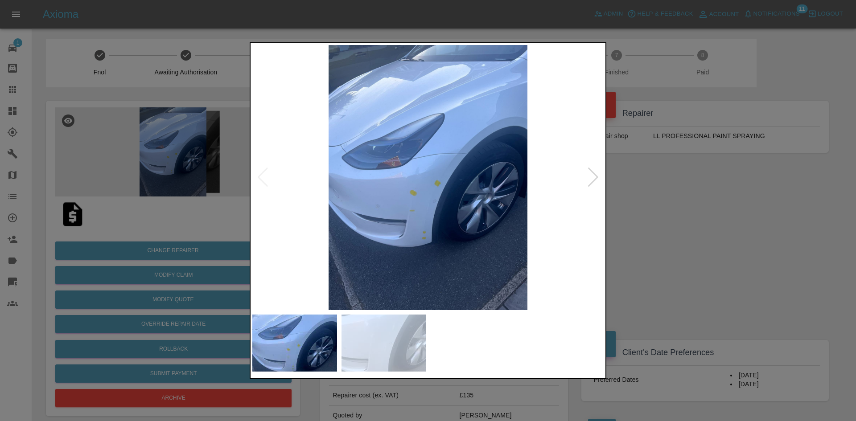
click at [587, 186] on img at bounding box center [427, 177] width 351 height 265
click at [592, 179] on div at bounding box center [593, 178] width 12 height 20
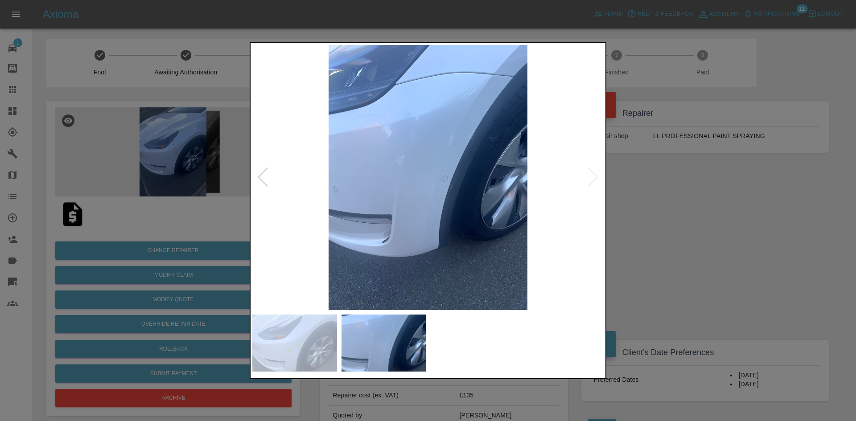
click at [592, 179] on img at bounding box center [427, 177] width 351 height 265
drag, startPoint x: 680, startPoint y: 183, endPoint x: 626, endPoint y: 197, distance: 56.6
click at [680, 184] on div at bounding box center [428, 210] width 856 height 421
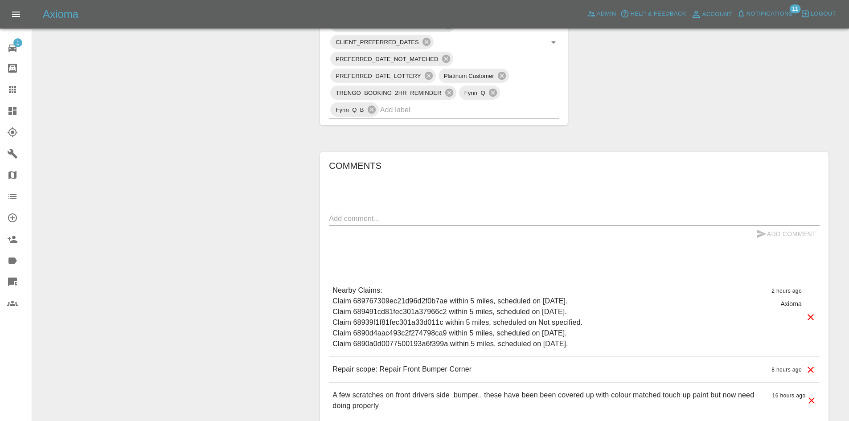
scroll to position [580, 0]
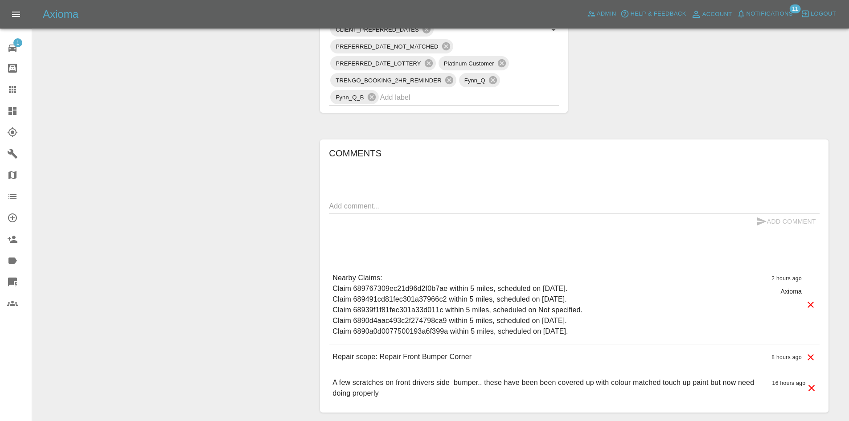
click at [0, 115] on link "Dashboard" at bounding box center [16, 110] width 32 height 21
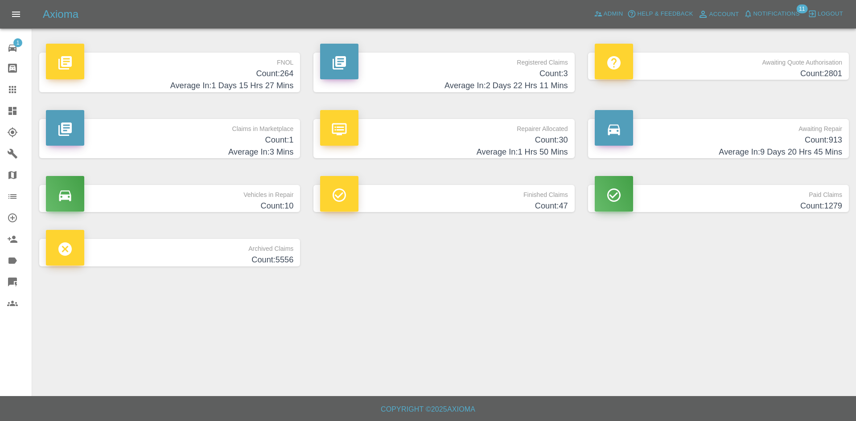
click at [247, 140] on h4 "Count: 1" at bounding box center [169, 140] width 247 height 12
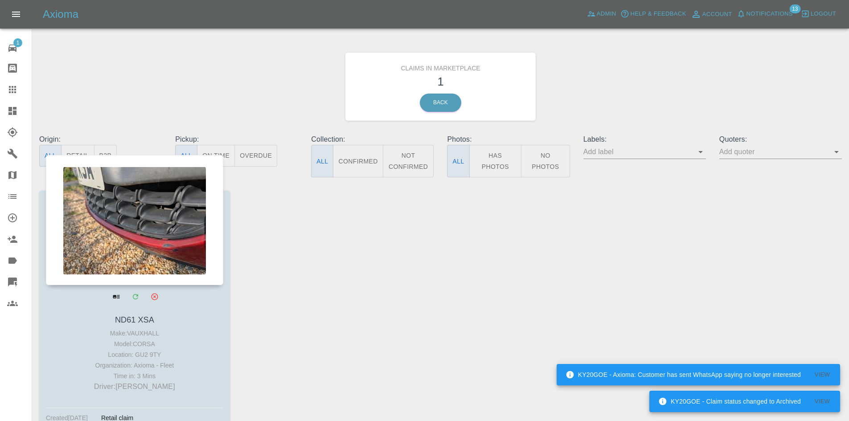
click at [152, 242] on div at bounding box center [134, 220] width 177 height 130
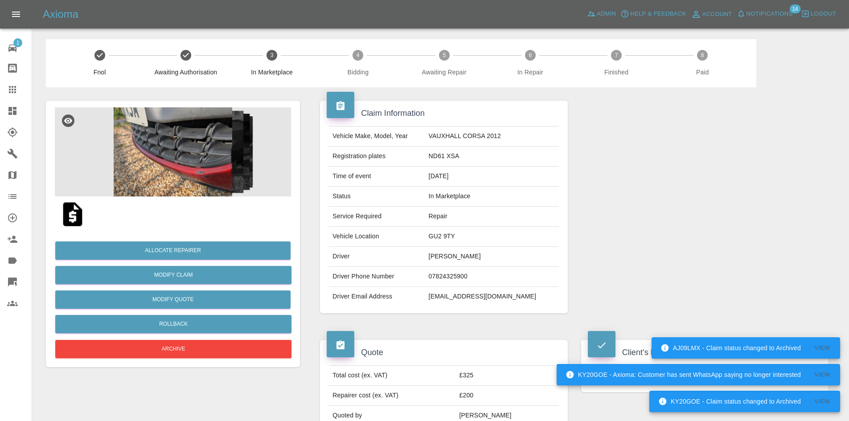
click at [201, 144] on img at bounding box center [173, 151] width 236 height 89
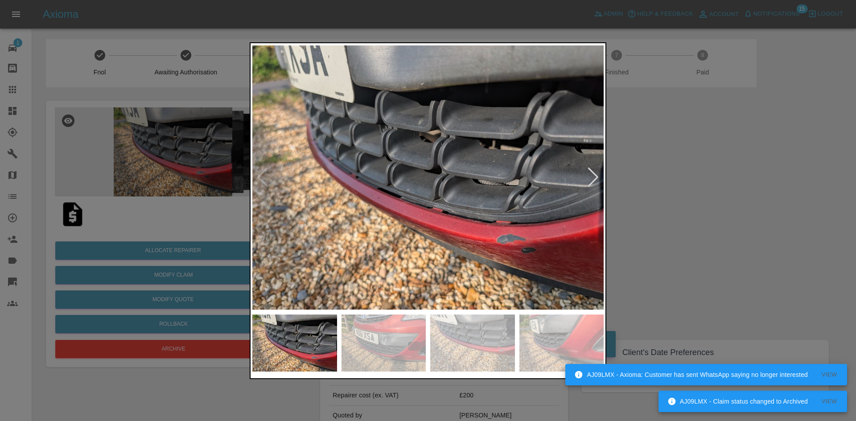
click at [597, 183] on div at bounding box center [593, 178] width 12 height 20
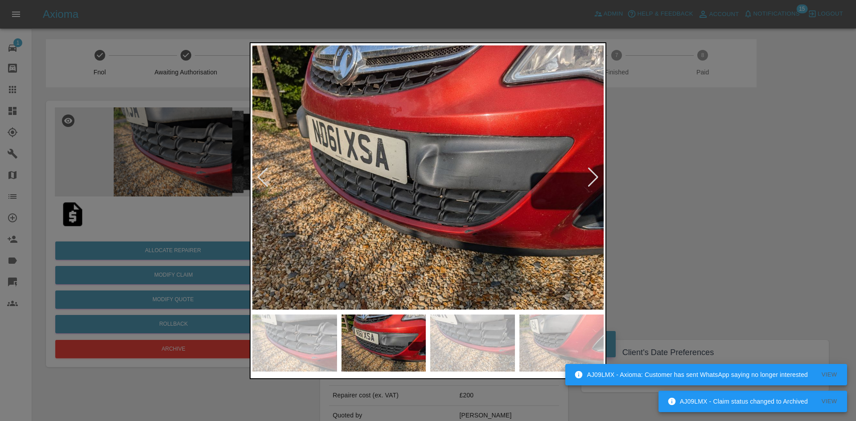
click at [597, 183] on div at bounding box center [593, 178] width 12 height 20
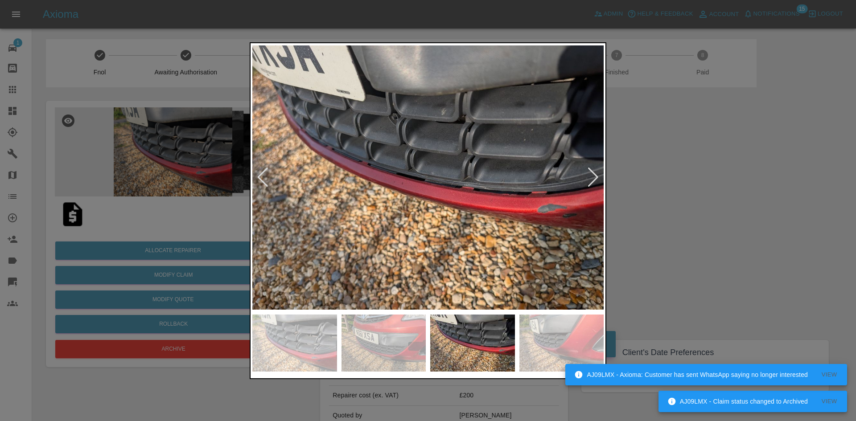
click at [719, 184] on div at bounding box center [428, 210] width 856 height 421
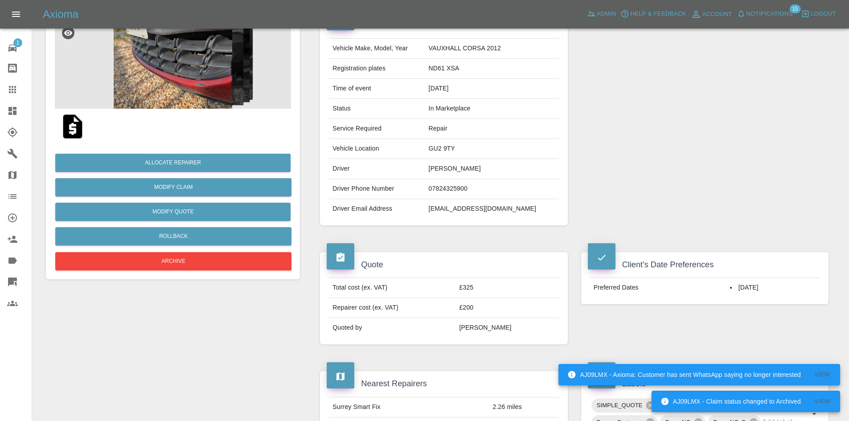
scroll to position [178, 0]
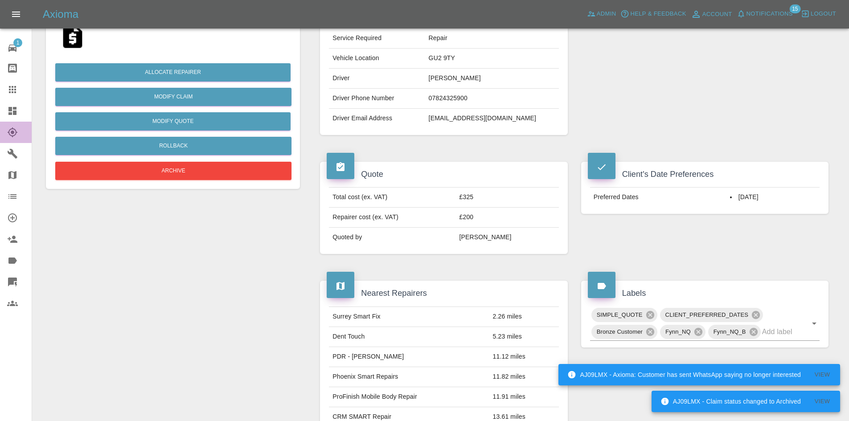
click at [0, 129] on link "Explorer" at bounding box center [16, 132] width 32 height 21
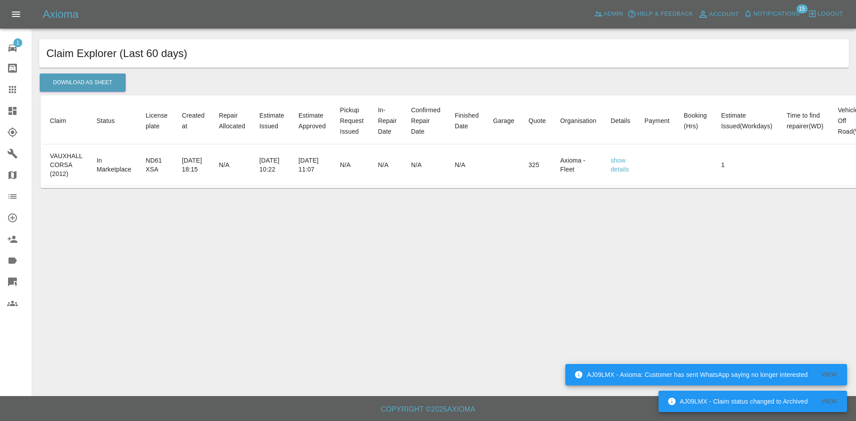
click at [1, 119] on link "Dashboard" at bounding box center [16, 110] width 32 height 21
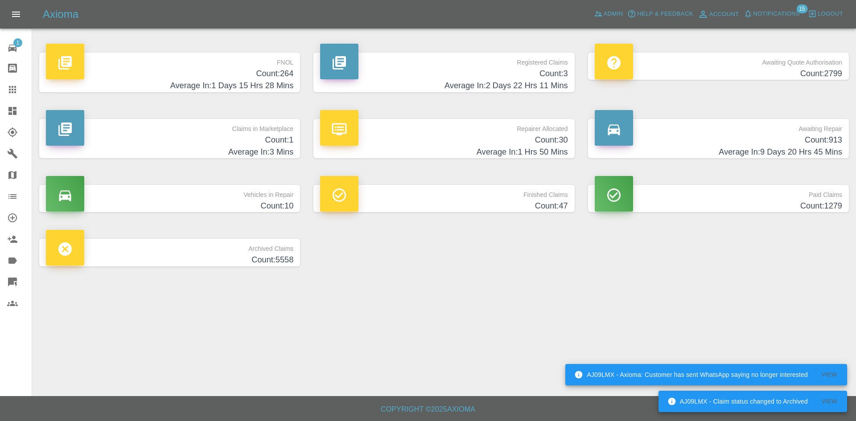
click at [238, 80] on h4 "Average In: 1 Days 15 Hrs 28 Mins" at bounding box center [169, 86] width 247 height 12
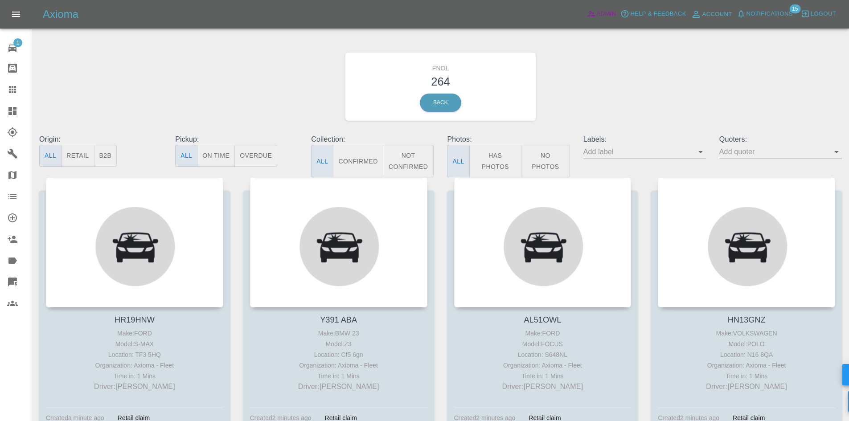
click at [601, 17] on span "Admin" at bounding box center [607, 14] width 20 height 10
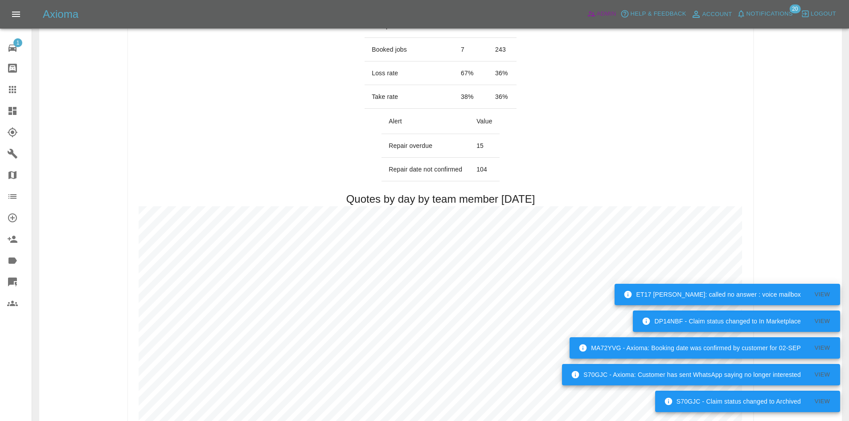
scroll to position [535, 0]
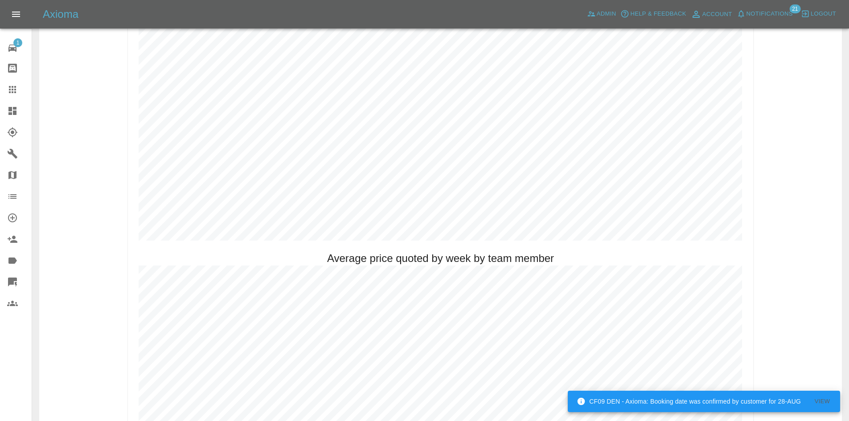
click at [16, 285] on icon at bounding box center [16, 284] width 3 height 5
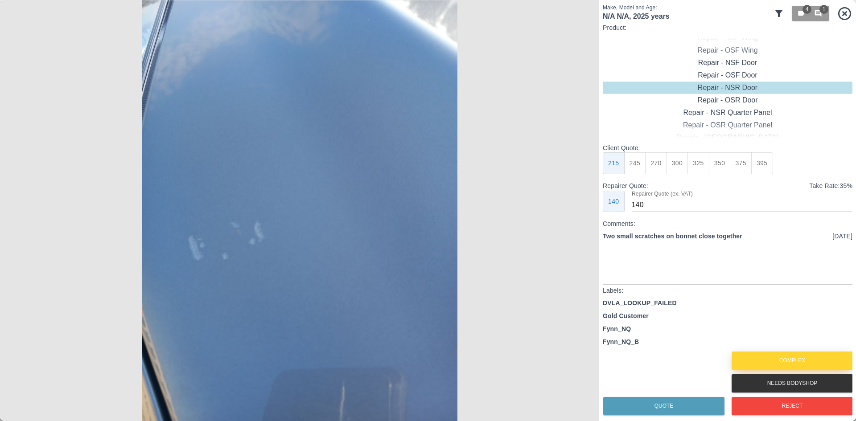
click at [807, 361] on button "Complex" at bounding box center [792, 361] width 121 height 18
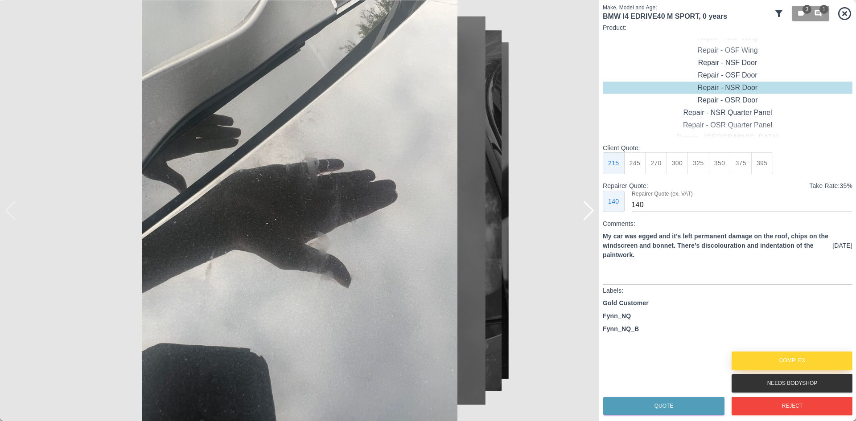
click at [807, 361] on button "Complex" at bounding box center [792, 361] width 121 height 18
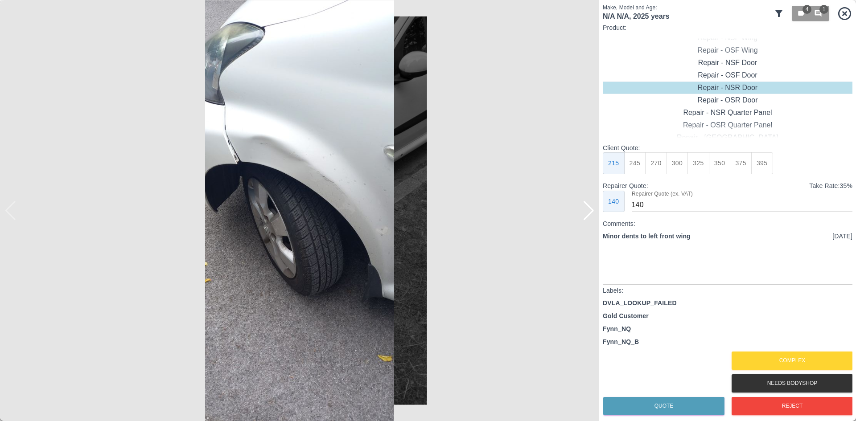
click at [591, 212] on div at bounding box center [589, 211] width 12 height 20
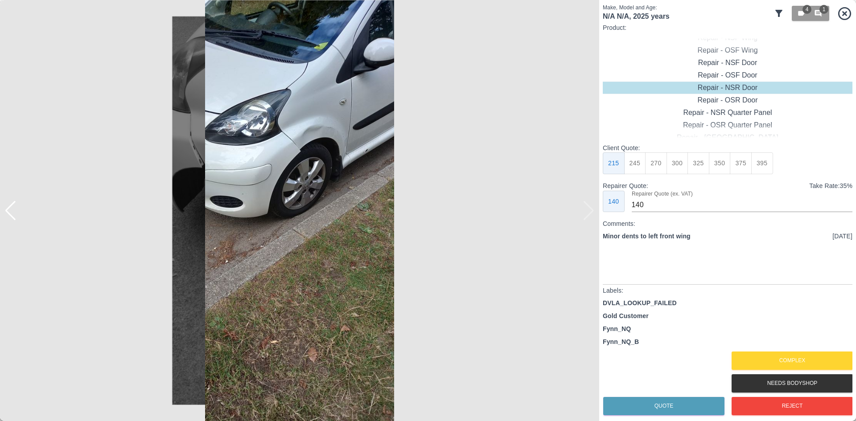
click at [591, 212] on img at bounding box center [299, 210] width 599 height 421
click at [757, 363] on button "Complex" at bounding box center [792, 361] width 121 height 18
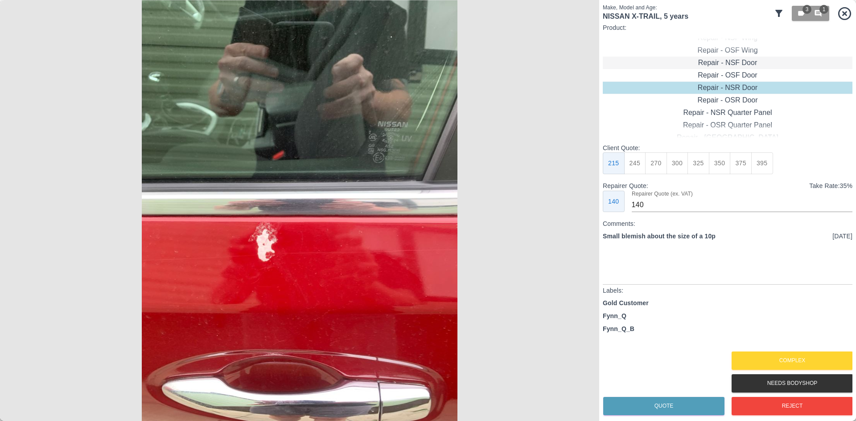
click at [735, 65] on div "Repair - NSF Door" at bounding box center [728, 63] width 250 height 12
click at [650, 162] on button "275" at bounding box center [656, 163] width 22 height 22
type input "185"
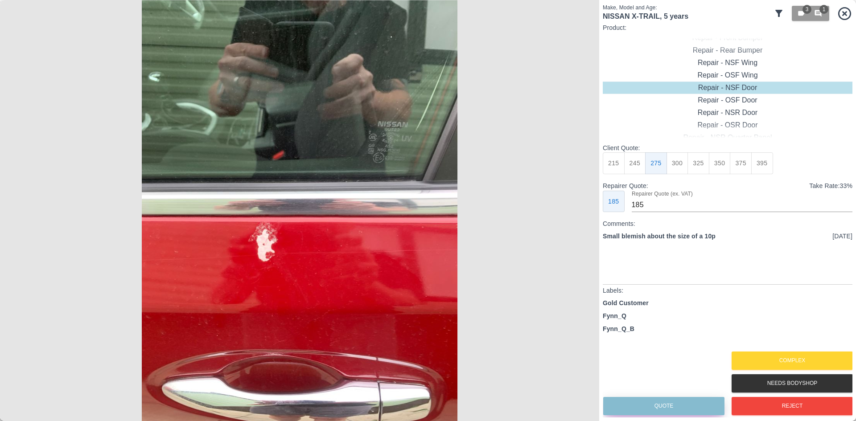
click at [664, 407] on button "Quote" at bounding box center [663, 406] width 121 height 18
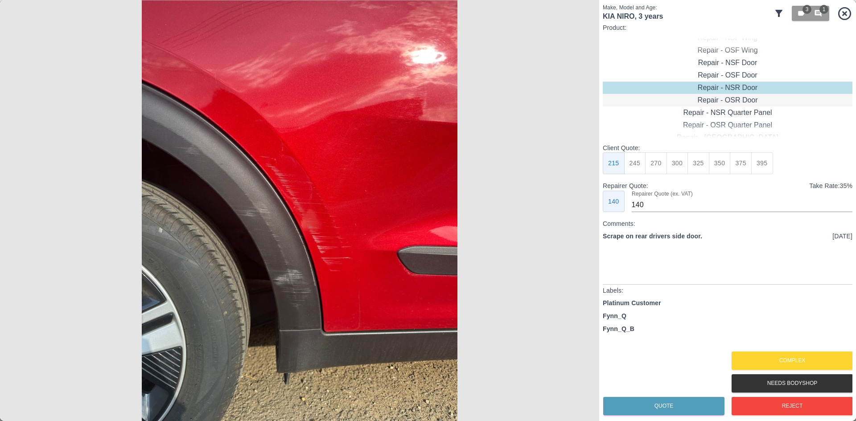
click at [729, 98] on div "Repair - OSR Door" at bounding box center [728, 100] width 250 height 12
click at [689, 168] on button "325" at bounding box center [699, 163] width 22 height 22
click at [684, 168] on button "300" at bounding box center [678, 163] width 22 height 22
click at [696, 160] on button "325" at bounding box center [699, 163] width 22 height 22
type input "210"
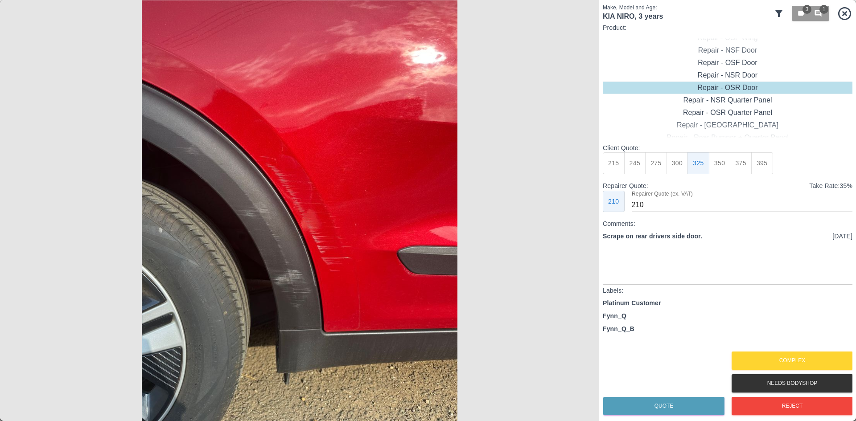
click at [661, 391] on div "Quote Complex Needs Bodyshop Reject" at bounding box center [728, 384] width 250 height 68
click at [660, 399] on button "Quote" at bounding box center [663, 406] width 121 height 18
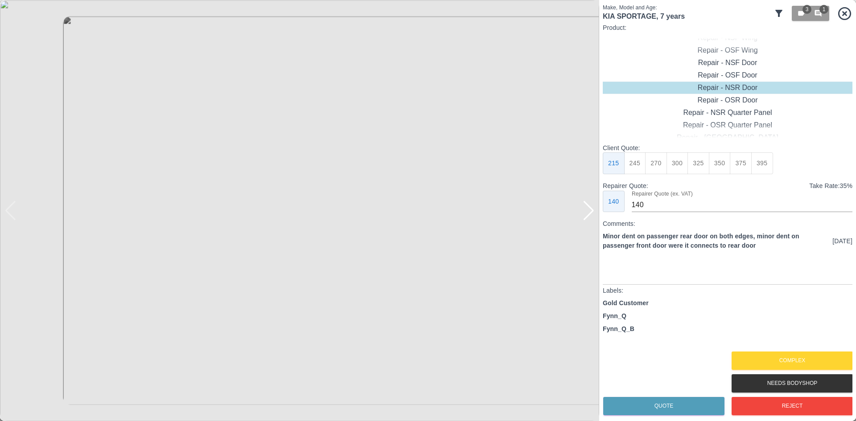
click at [586, 215] on div at bounding box center [589, 211] width 12 height 20
click at [586, 215] on img at bounding box center [299, 210] width 599 height 421
click at [757, 350] on div "Complex" at bounding box center [791, 361] width 121 height 23
click at [756, 356] on button "Complex" at bounding box center [792, 361] width 121 height 18
click at [586, 210] on img at bounding box center [299, 210] width 599 height 421
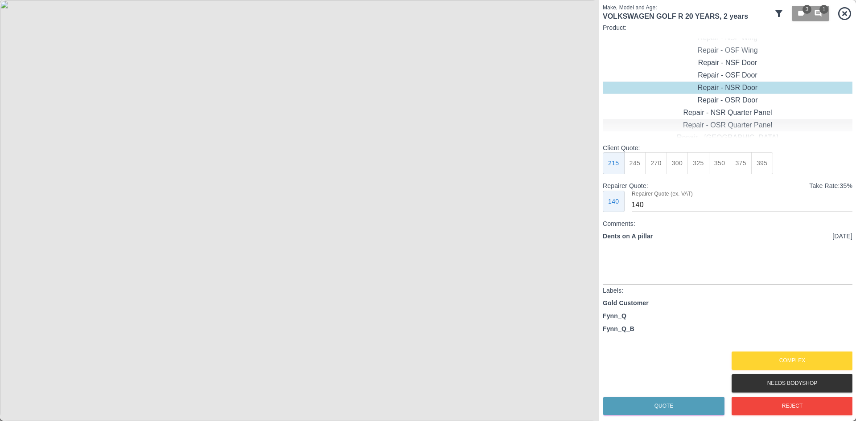
click at [732, 124] on div "Repair - OSR Quarter Panel" at bounding box center [728, 125] width 250 height 12
click at [669, 161] on button "300" at bounding box center [678, 163] width 22 height 22
click at [702, 167] on button "325" at bounding box center [699, 163] width 22 height 22
click at [678, 168] on button "300" at bounding box center [678, 163] width 22 height 22
type input "190"
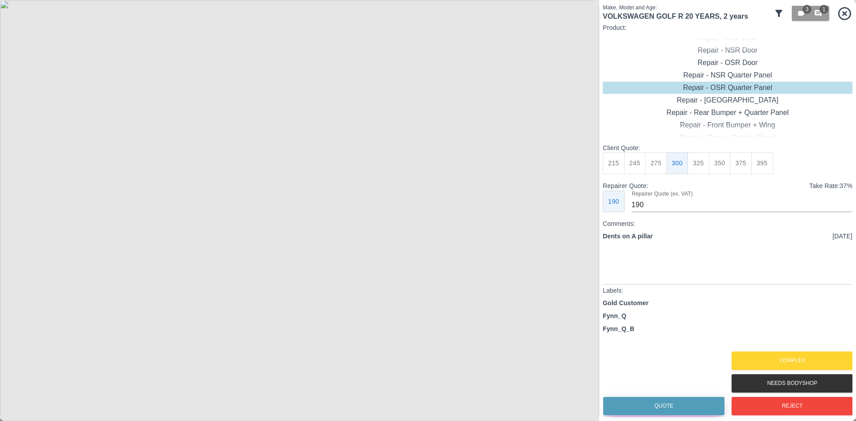
click at [666, 414] on button "Quote" at bounding box center [663, 406] width 121 height 18
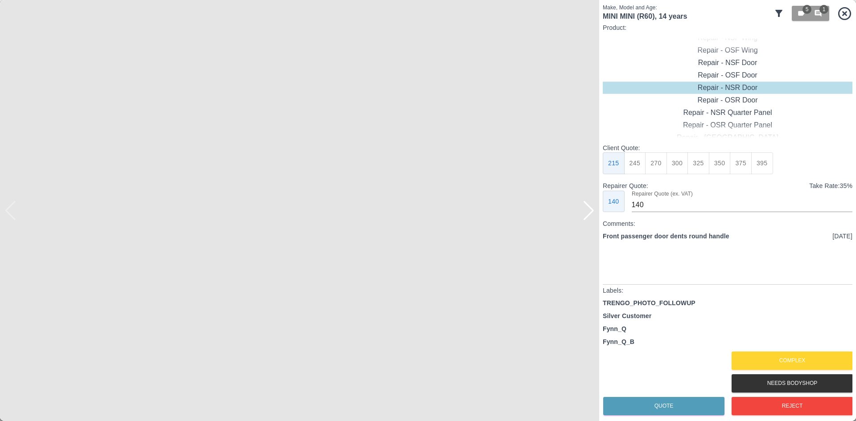
click at [593, 212] on div at bounding box center [589, 211] width 12 height 20
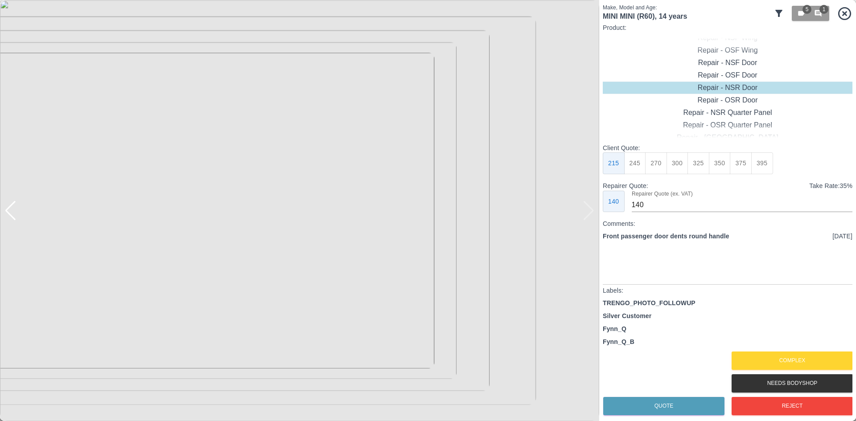
click at [593, 212] on img at bounding box center [299, 210] width 599 height 421
click at [735, 64] on div "Repair - NSF Door" at bounding box center [728, 63] width 250 height 12
click at [708, 163] on button "325" at bounding box center [699, 163] width 22 height 22
type input "210"
click at [671, 401] on button "Quote" at bounding box center [663, 406] width 121 height 18
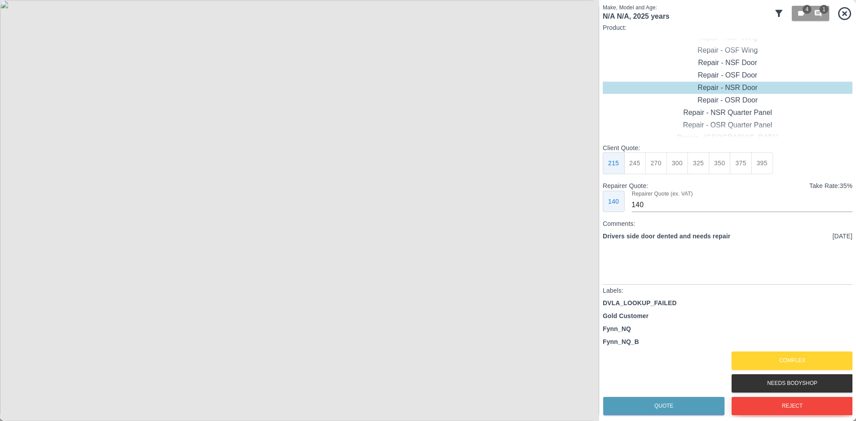
click at [819, 411] on button "Reject" at bounding box center [792, 406] width 121 height 18
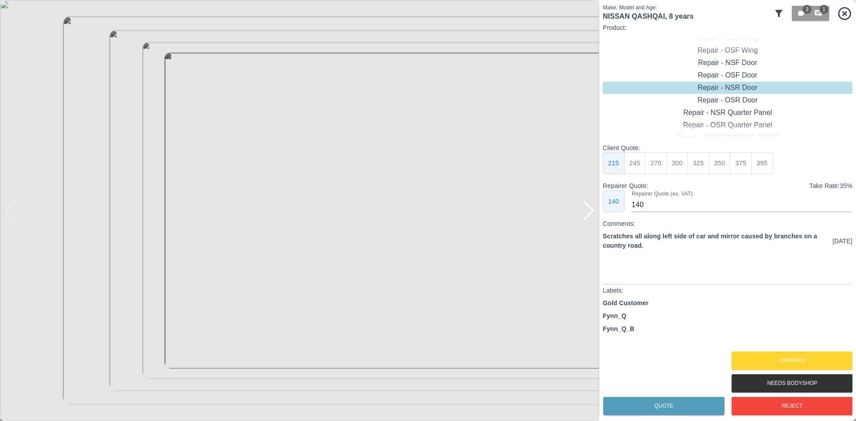
click at [590, 207] on div at bounding box center [589, 211] width 12 height 20
click at [766, 354] on button "Complex" at bounding box center [792, 361] width 121 height 18
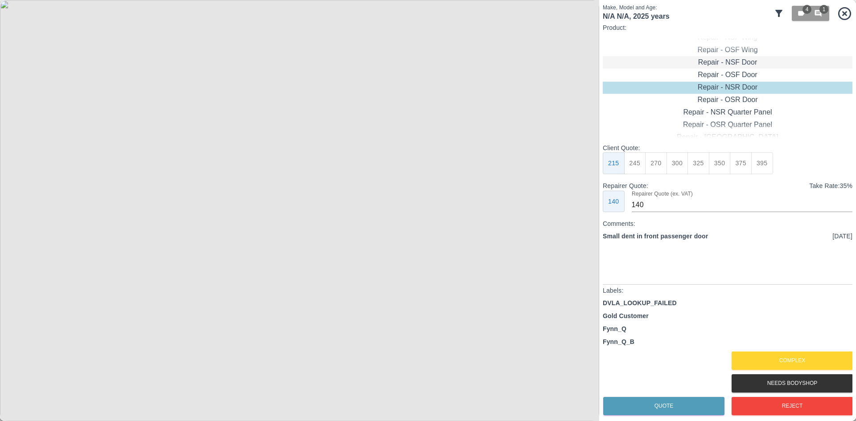
click at [731, 67] on div "Repair - NSF Door" at bounding box center [728, 62] width 250 height 12
click at [667, 161] on button "300" at bounding box center [678, 163] width 22 height 22
click at [662, 165] on button "270" at bounding box center [656, 163] width 22 height 22
type input "180"
click at [676, 416] on div "Quote" at bounding box center [663, 406] width 121 height 23
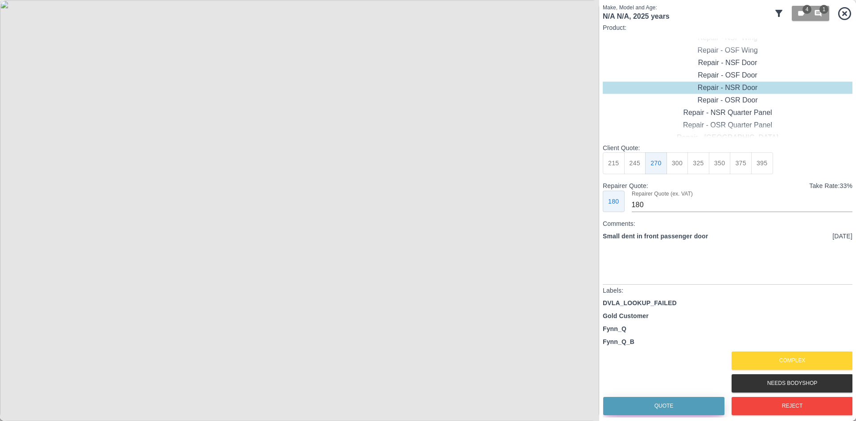
click at [671, 408] on button "Quote" at bounding box center [663, 406] width 121 height 18
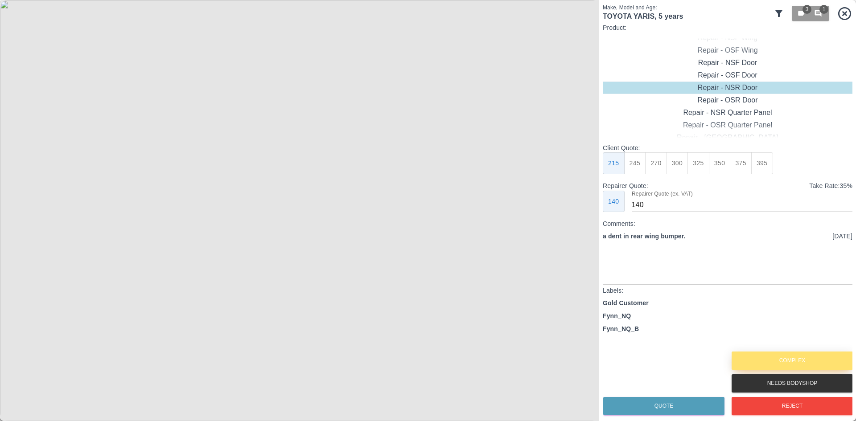
click at [801, 368] on button "Complex" at bounding box center [792, 361] width 121 height 18
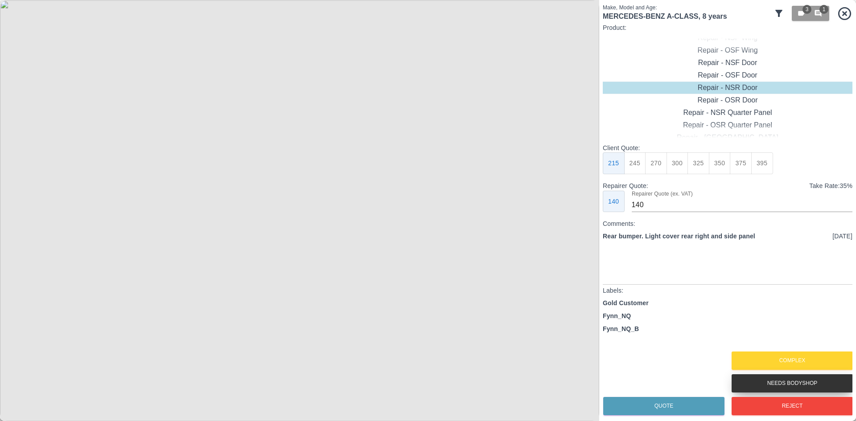
click at [760, 379] on button "Needs Bodyshop" at bounding box center [792, 384] width 121 height 18
click at [590, 221] on img at bounding box center [299, 210] width 599 height 421
click at [589, 206] on div at bounding box center [589, 211] width 12 height 20
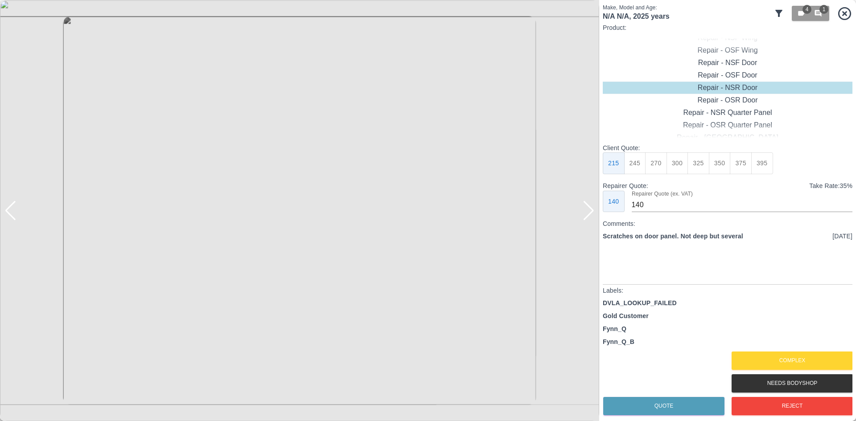
click at [591, 205] on div at bounding box center [589, 211] width 12 height 20
click at [802, 360] on button "Complex" at bounding box center [792, 361] width 121 height 18
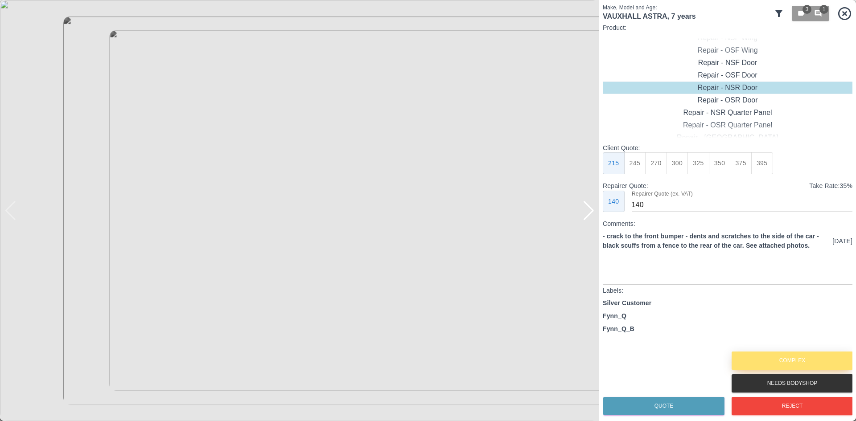
click at [787, 366] on button "Complex" at bounding box center [792, 361] width 121 height 18
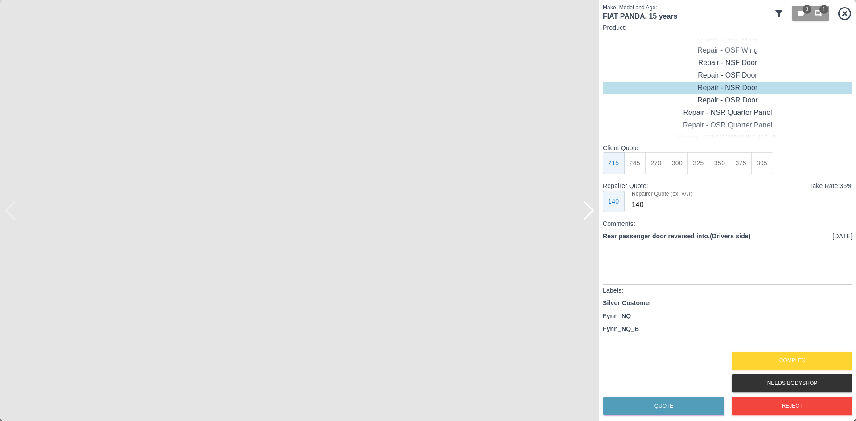
click at [589, 210] on div at bounding box center [589, 211] width 12 height 20
click at [744, 406] on button "Reject" at bounding box center [792, 406] width 121 height 18
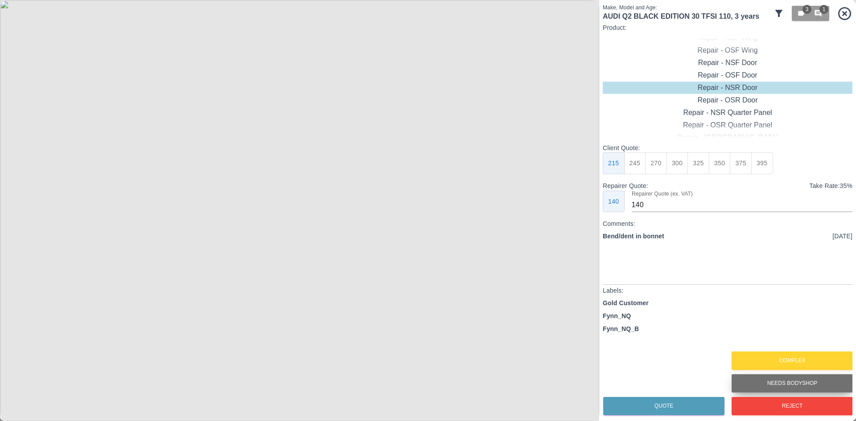
click at [787, 382] on button "Needs Bodyshop" at bounding box center [792, 384] width 121 height 18
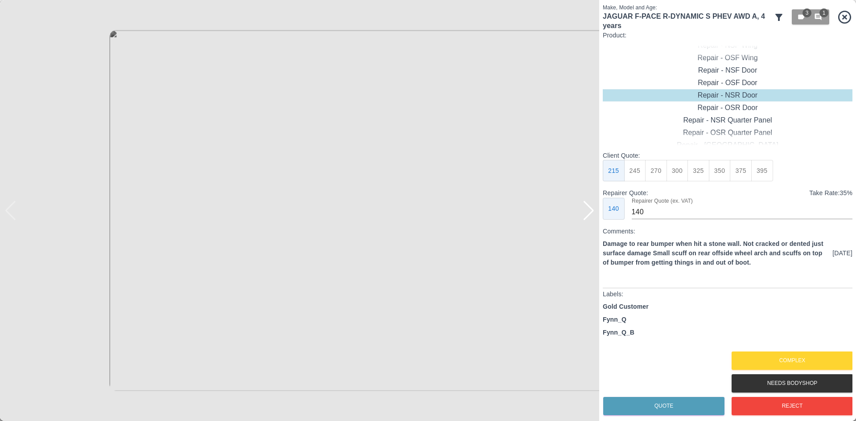
click at [588, 211] on div at bounding box center [589, 211] width 12 height 20
click at [595, 216] on img at bounding box center [299, 210] width 599 height 421
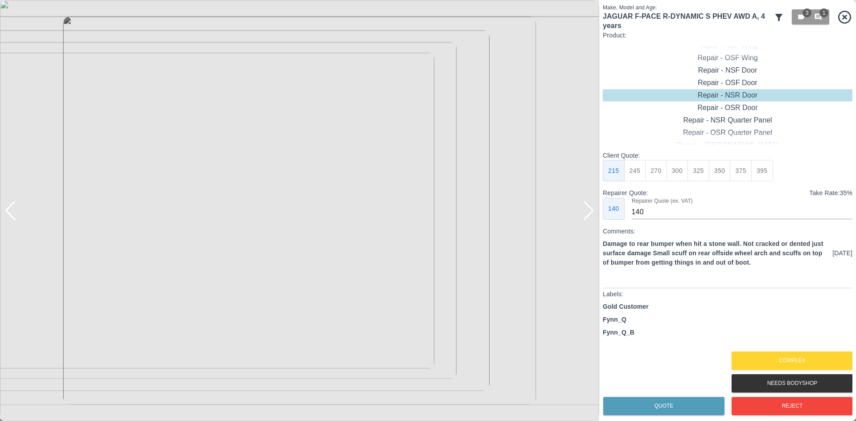
click at [593, 216] on div at bounding box center [589, 211] width 12 height 20
click at [719, 72] on div "Repair - Rear Bumper" at bounding box center [728, 70] width 250 height 12
click at [638, 168] on button "310" at bounding box center [635, 171] width 22 height 22
type input "200"
click at [674, 405] on button "Quote" at bounding box center [663, 406] width 121 height 18
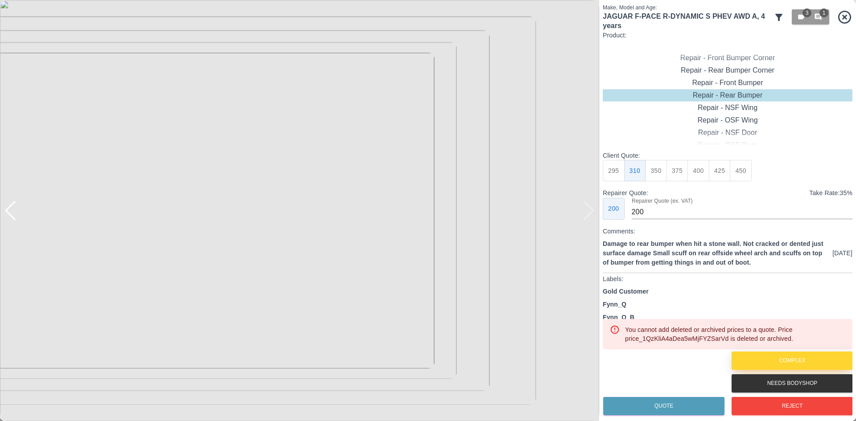
click at [783, 365] on button "Complex" at bounding box center [792, 361] width 121 height 18
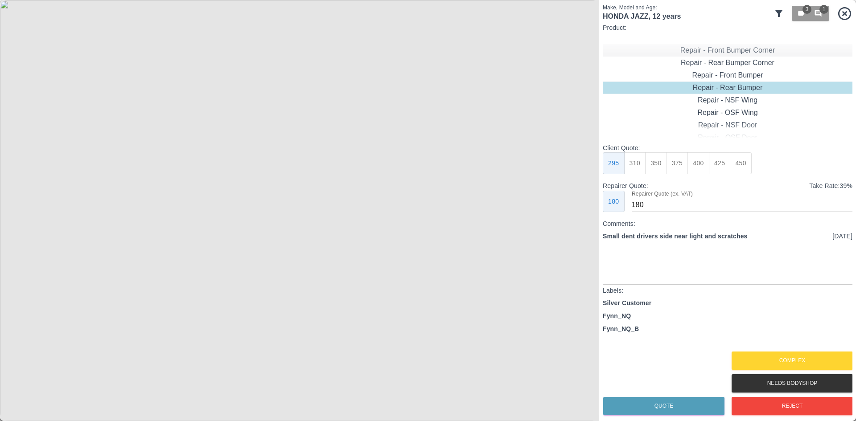
click at [741, 53] on div "Repair - Front Bumper Corner" at bounding box center [728, 50] width 250 height 12
click at [737, 115] on div "Repair - Front Bumper + Wing" at bounding box center [728, 113] width 250 height 12
click at [664, 165] on button "350" at bounding box center [656, 163] width 22 height 22
type input "210"
click at [676, 399] on button "Quote" at bounding box center [663, 406] width 121 height 18
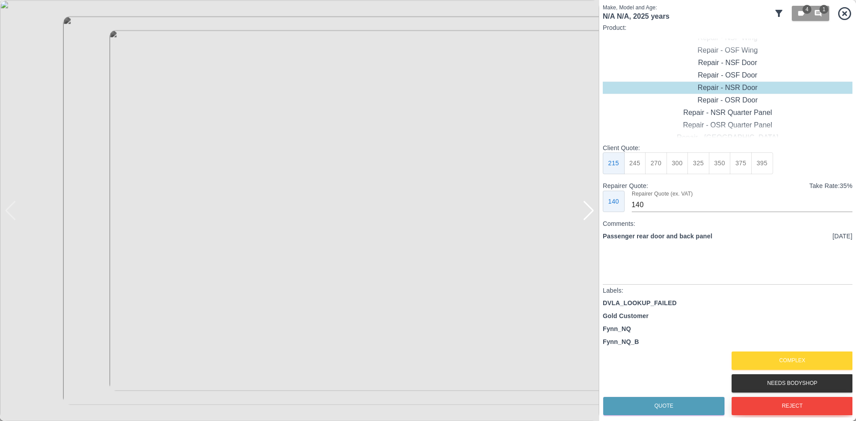
click at [820, 403] on button "Reject" at bounding box center [792, 406] width 121 height 18
click at [588, 211] on div at bounding box center [589, 211] width 12 height 20
click at [588, 211] on img at bounding box center [299, 210] width 599 height 421
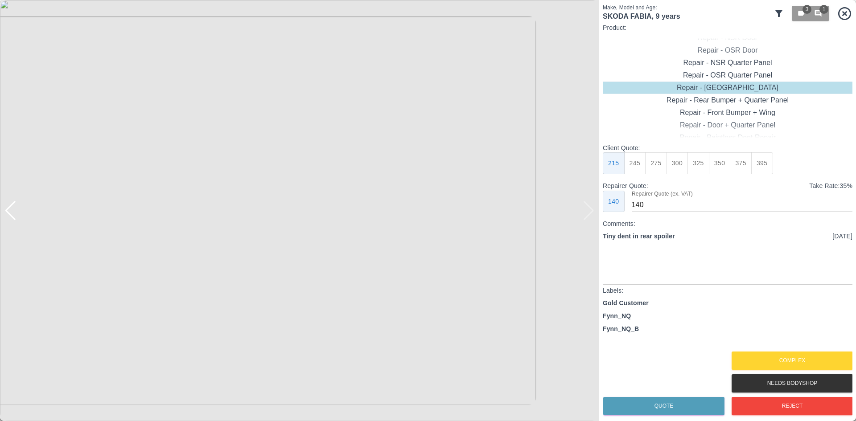
click at [647, 163] on button "275" at bounding box center [656, 163] width 22 height 22
type input "180"
click at [667, 407] on button "Quote" at bounding box center [663, 406] width 121 height 18
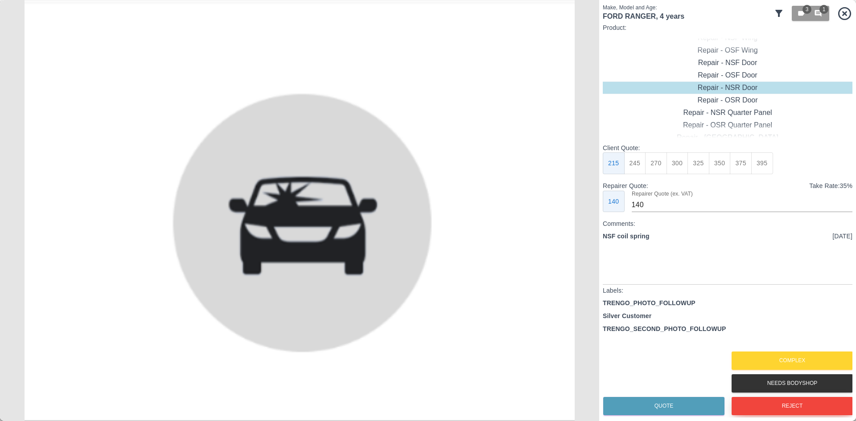
click at [778, 407] on button "Reject" at bounding box center [792, 406] width 121 height 18
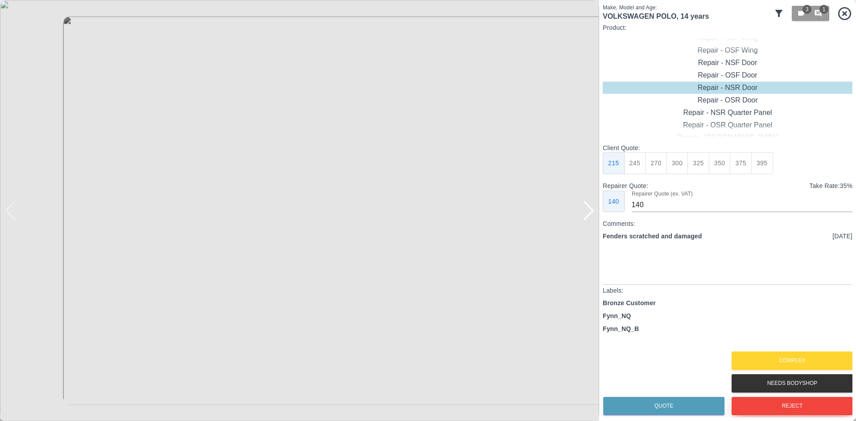
click at [778, 407] on button "Reject" at bounding box center [792, 406] width 121 height 18
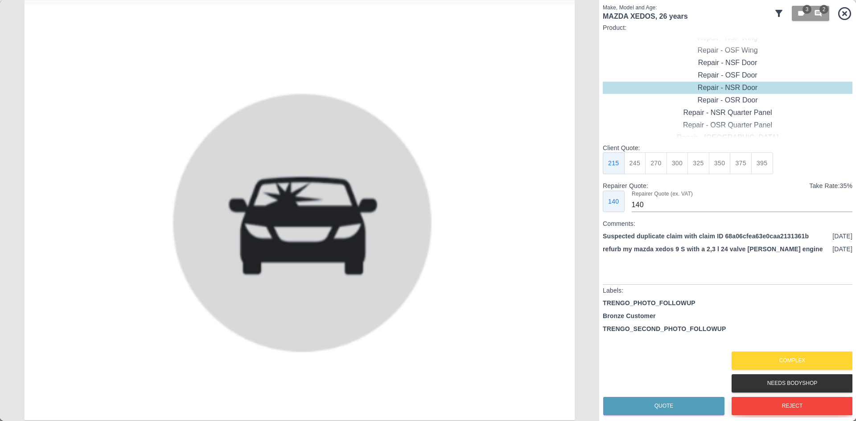
drag, startPoint x: 778, startPoint y: 407, endPoint x: 688, endPoint y: 268, distance: 165.1
click at [688, 268] on div "Client Quote: 215 245 270 300 325 350 375 395 Repairer Quote: Take Rate: 35 % 1…" at bounding box center [728, 281] width 250 height 274
click at [791, 403] on button "Reject" at bounding box center [792, 406] width 121 height 18
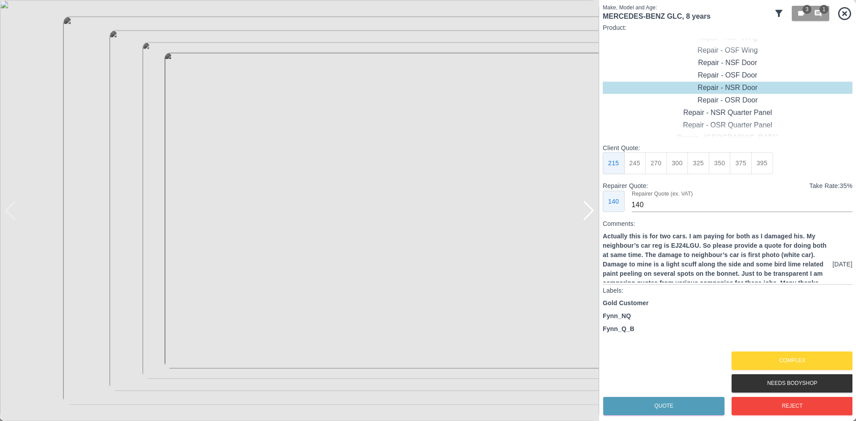
click at [589, 214] on div at bounding box center [589, 211] width 12 height 20
click at [792, 354] on button "Complex" at bounding box center [792, 361] width 121 height 18
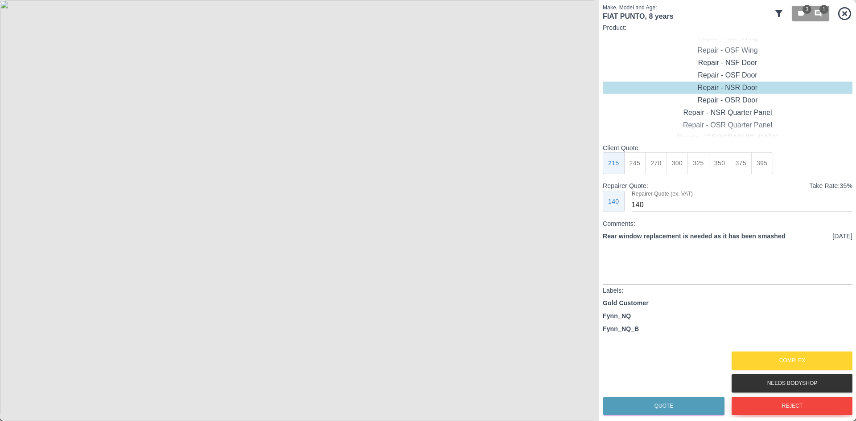
click at [795, 406] on button "Reject" at bounding box center [792, 406] width 121 height 18
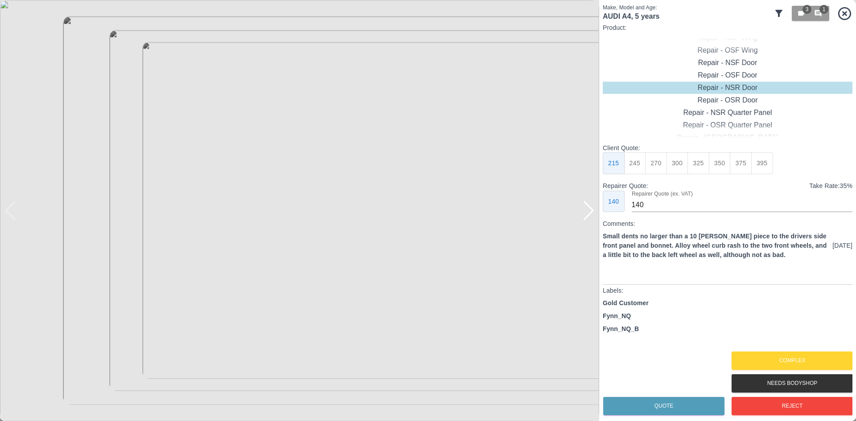
click at [590, 216] on div at bounding box center [589, 211] width 12 height 20
click at [784, 353] on button "Complex" at bounding box center [792, 361] width 121 height 18
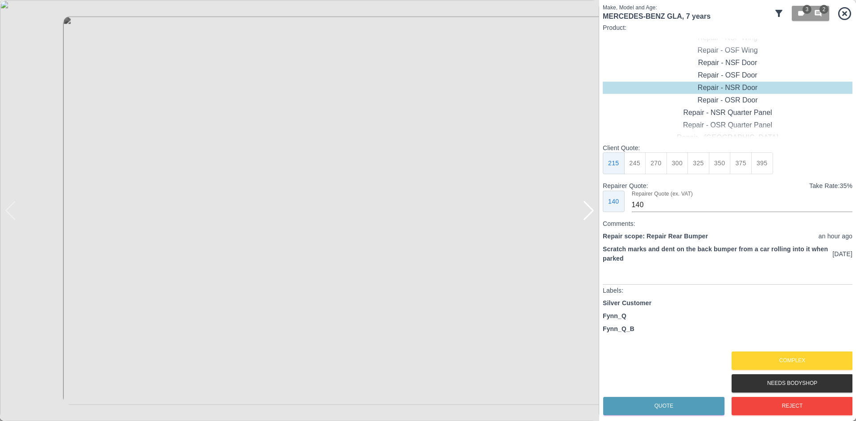
click at [588, 219] on div at bounding box center [589, 211] width 12 height 20
click at [588, 219] on div at bounding box center [299, 210] width 599 height 421
click at [588, 219] on img at bounding box center [299, 210] width 599 height 421
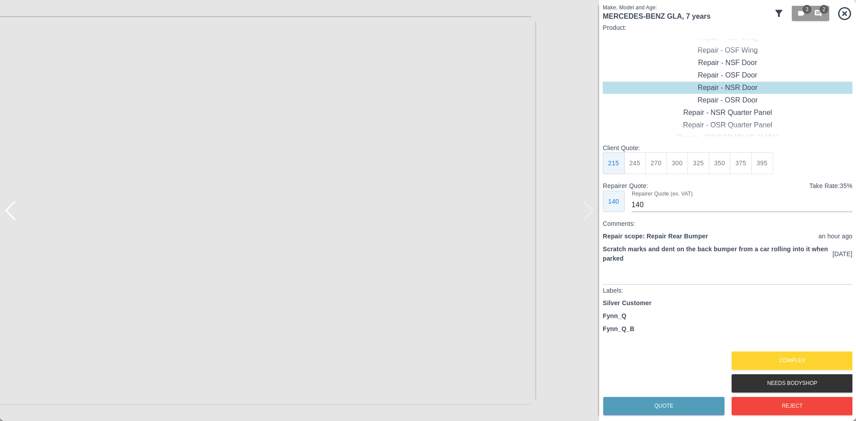
click at [794, 360] on button "Complex" at bounding box center [792, 361] width 121 height 18
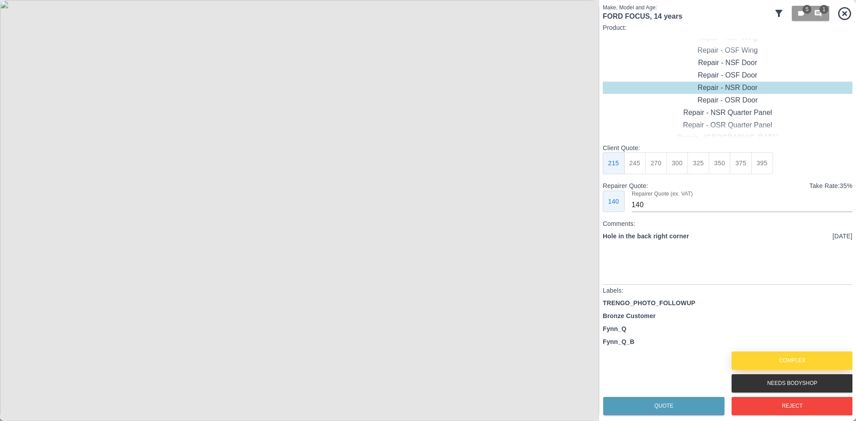
click at [791, 358] on button "Complex" at bounding box center [792, 361] width 121 height 18
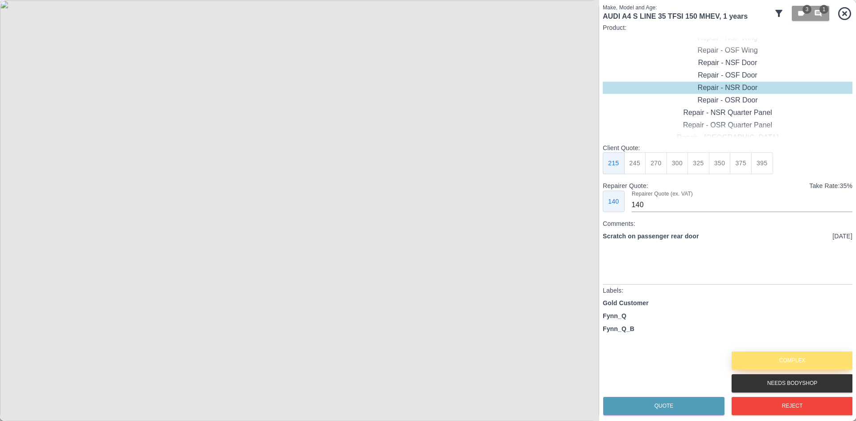
click at [757, 355] on button "Complex" at bounding box center [792, 361] width 121 height 18
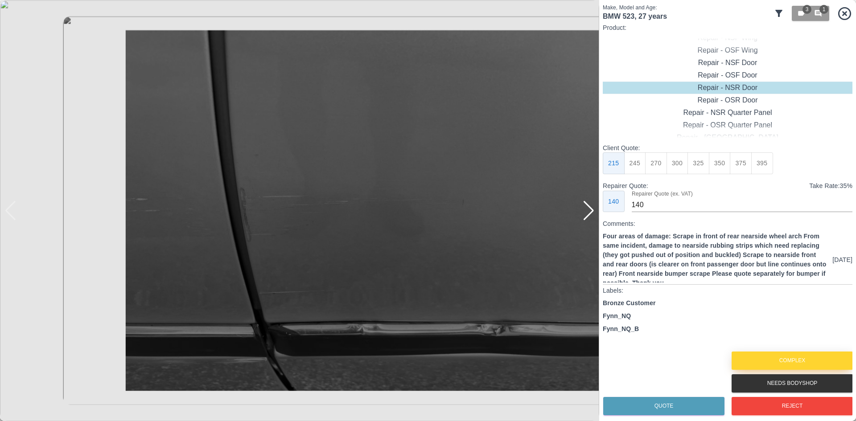
click at [752, 352] on button "Complex" at bounding box center [792, 361] width 121 height 18
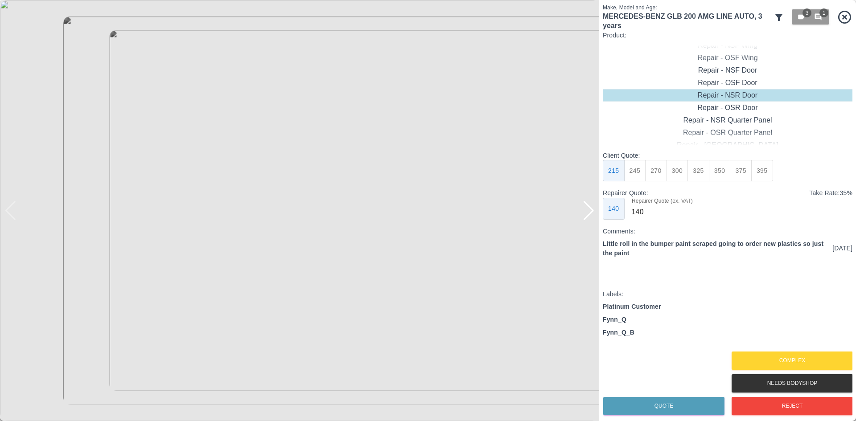
click at [592, 211] on div at bounding box center [589, 211] width 12 height 20
click at [590, 211] on div at bounding box center [589, 211] width 12 height 20
click at [590, 211] on img at bounding box center [299, 210] width 599 height 421
click at [766, 363] on button "Complex" at bounding box center [792, 361] width 121 height 18
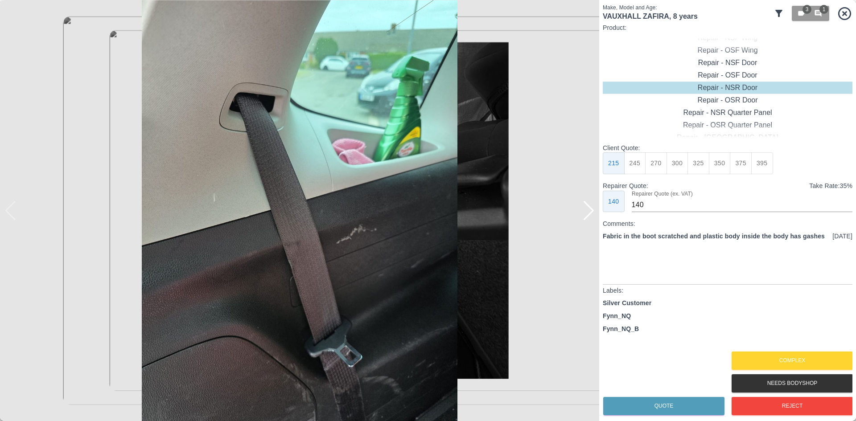
click at [593, 212] on div at bounding box center [589, 211] width 12 height 20
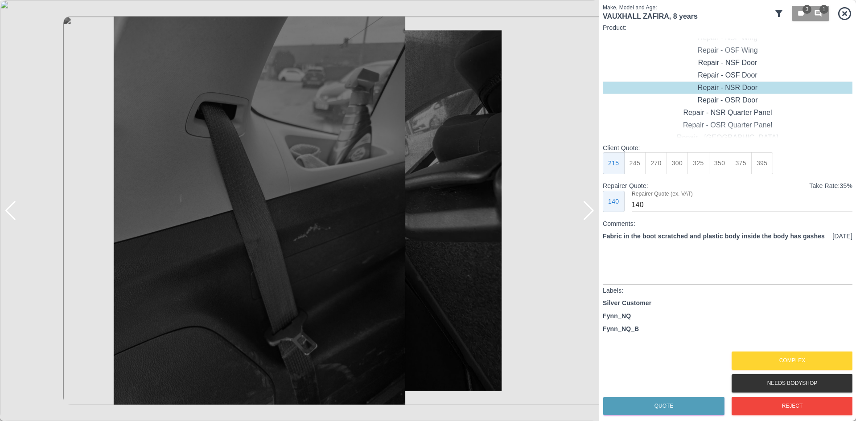
click at [593, 212] on div at bounding box center [589, 211] width 12 height 20
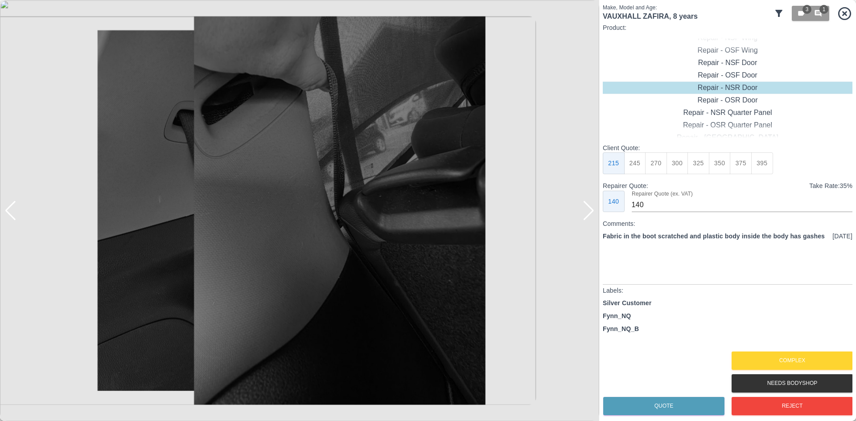
click at [593, 212] on div at bounding box center [589, 211] width 12 height 20
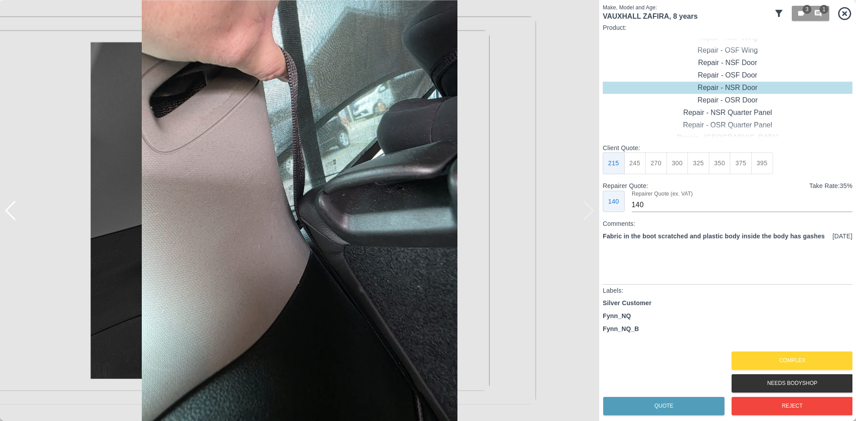
click at [593, 212] on img at bounding box center [299, 210] width 599 height 421
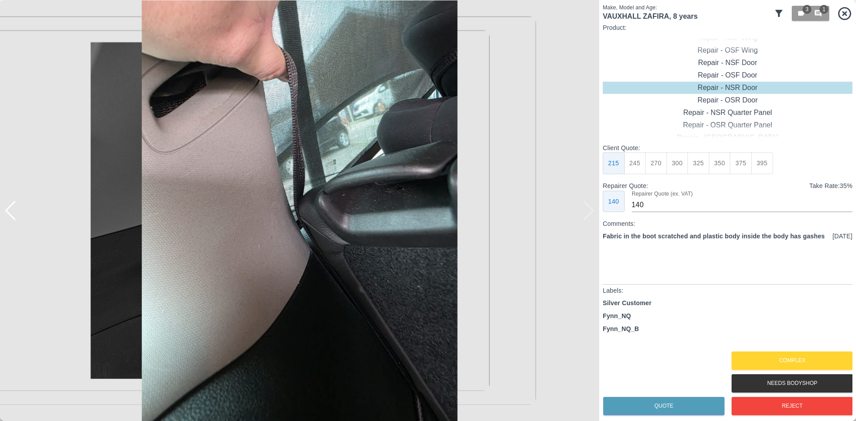
click at [593, 212] on img at bounding box center [299, 210] width 599 height 421
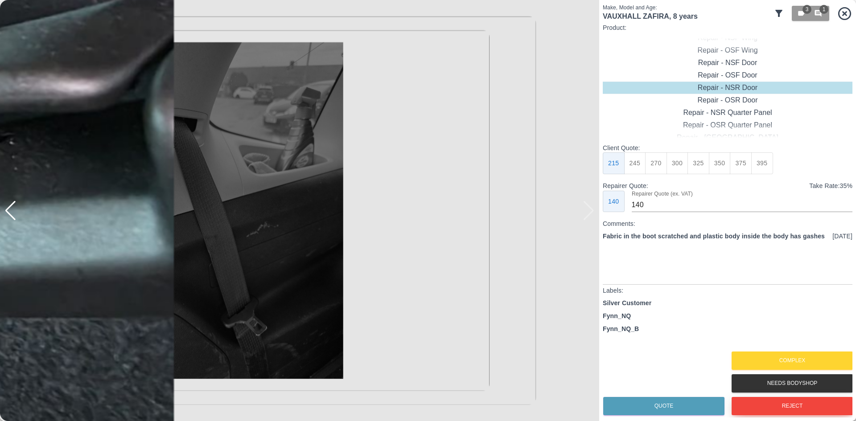
click at [784, 407] on button "Reject" at bounding box center [792, 406] width 121 height 18
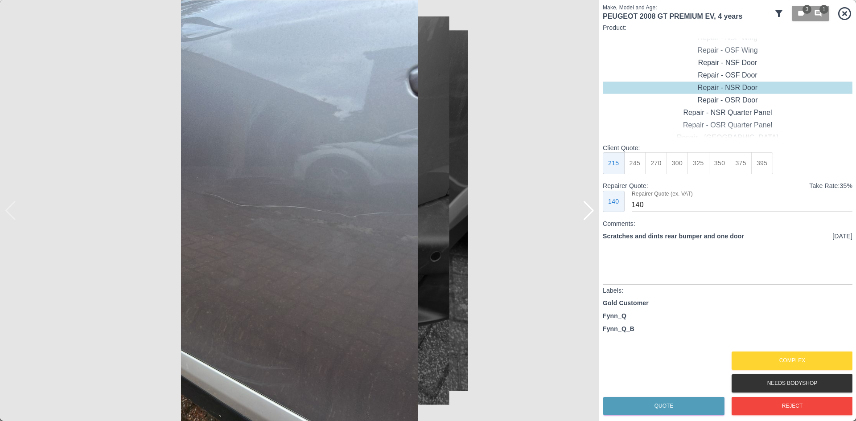
click at [586, 219] on div at bounding box center [589, 211] width 12 height 20
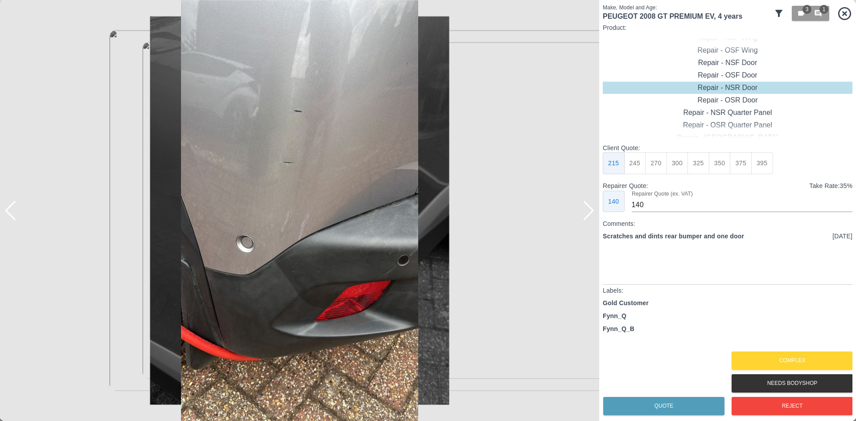
click at [588, 219] on div at bounding box center [589, 211] width 12 height 20
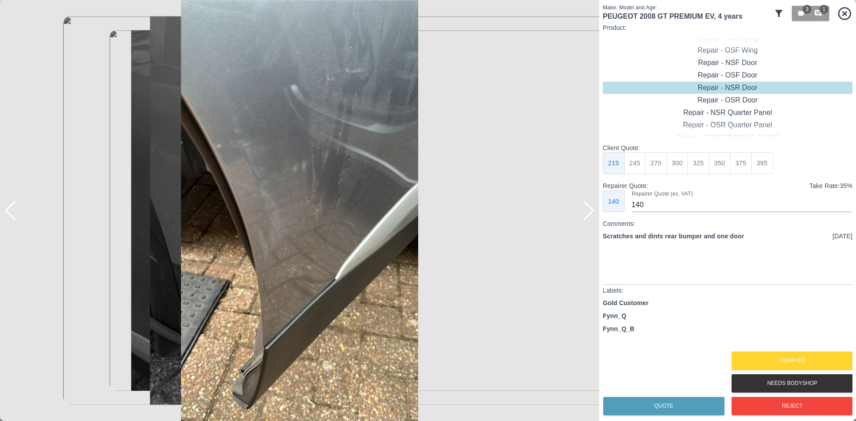
click at [588, 219] on div at bounding box center [589, 211] width 12 height 20
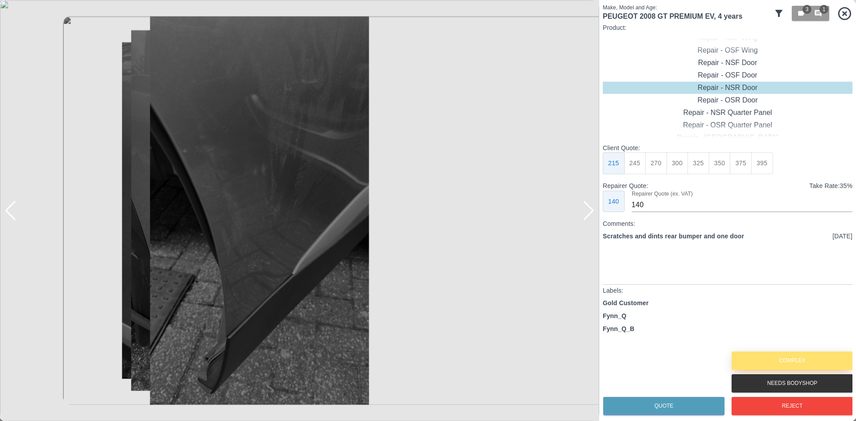
click at [776, 361] on button "Complex" at bounding box center [792, 361] width 121 height 18
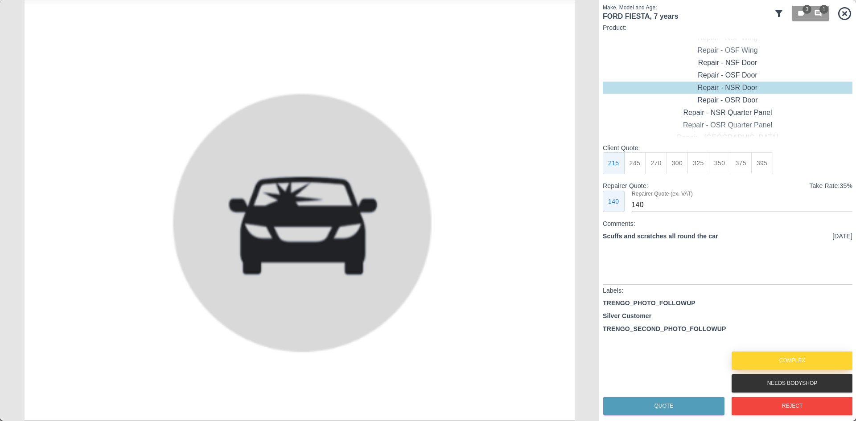
click at [797, 361] on button "Complex" at bounding box center [792, 361] width 121 height 18
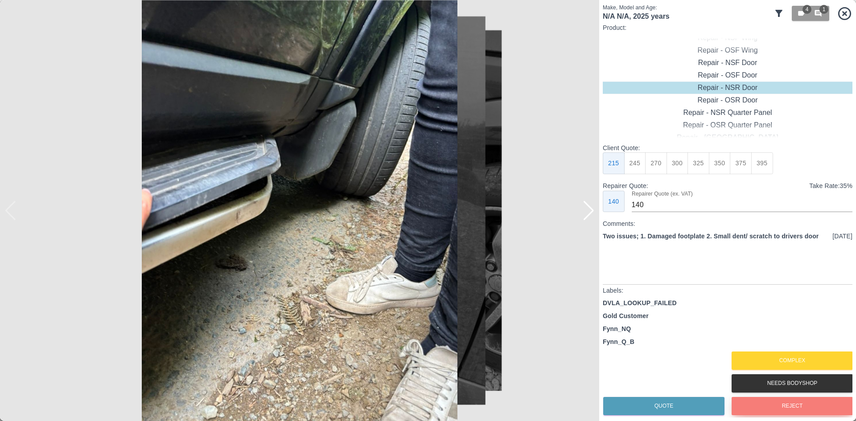
click at [754, 405] on button "Reject" at bounding box center [792, 406] width 121 height 18
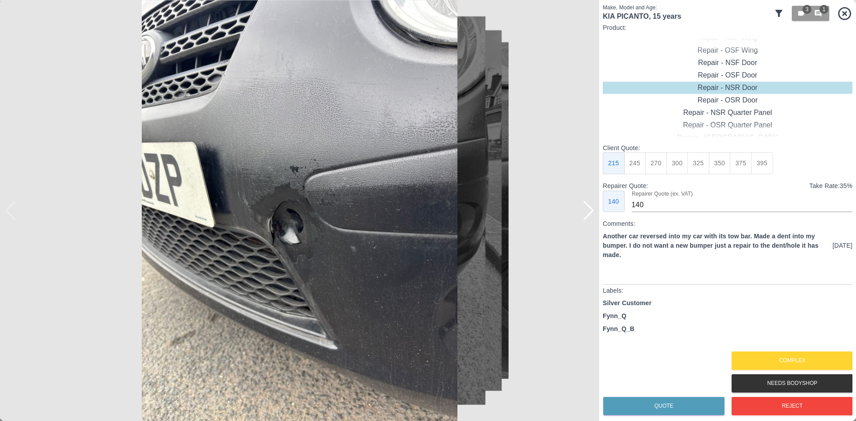
click at [589, 217] on div at bounding box center [589, 211] width 12 height 20
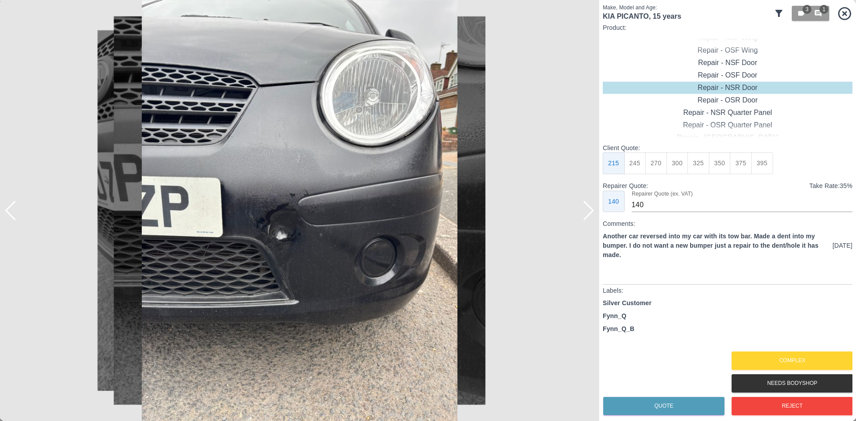
click at [589, 217] on div at bounding box center [589, 211] width 12 height 20
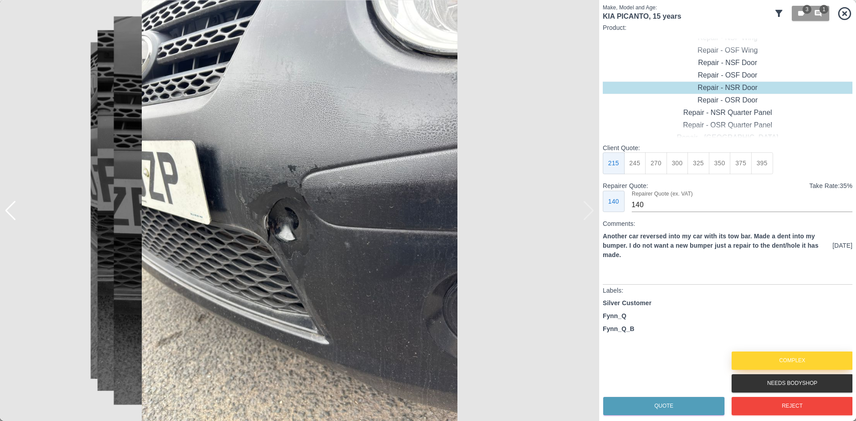
click at [749, 357] on button "Complex" at bounding box center [792, 361] width 121 height 18
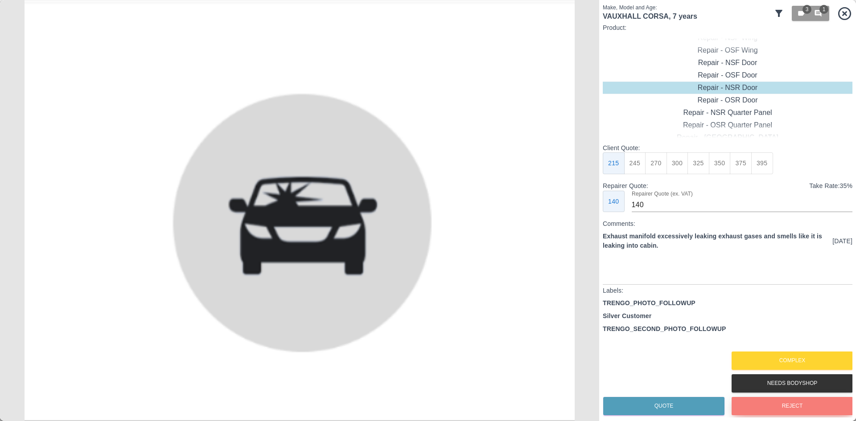
click at [763, 404] on button "Reject" at bounding box center [792, 406] width 121 height 18
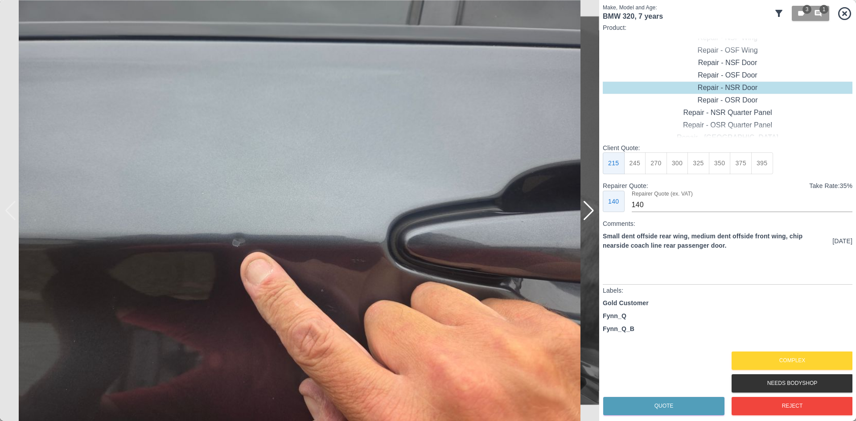
click at [592, 209] on div at bounding box center [589, 211] width 12 height 20
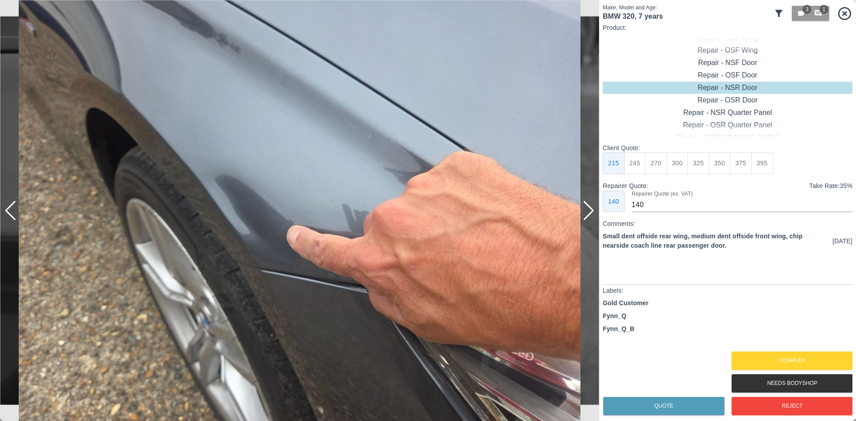
click at [593, 209] on div at bounding box center [589, 211] width 12 height 20
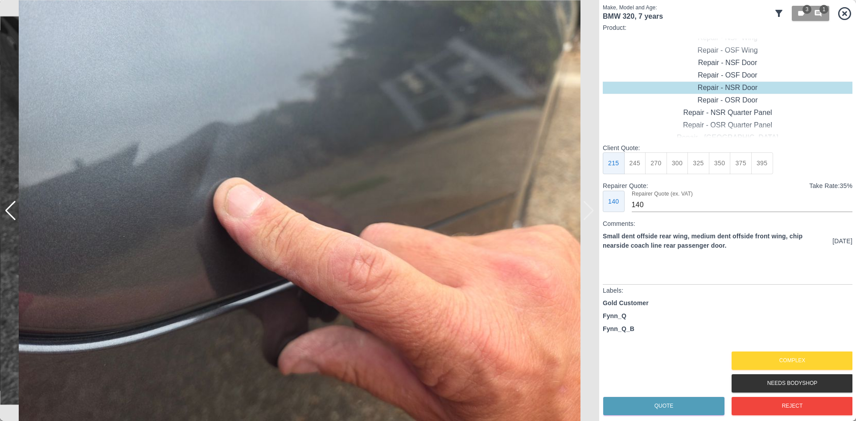
click at [593, 209] on div at bounding box center [299, 210] width 599 height 421
click at [767, 355] on button "Complex" at bounding box center [792, 361] width 121 height 18
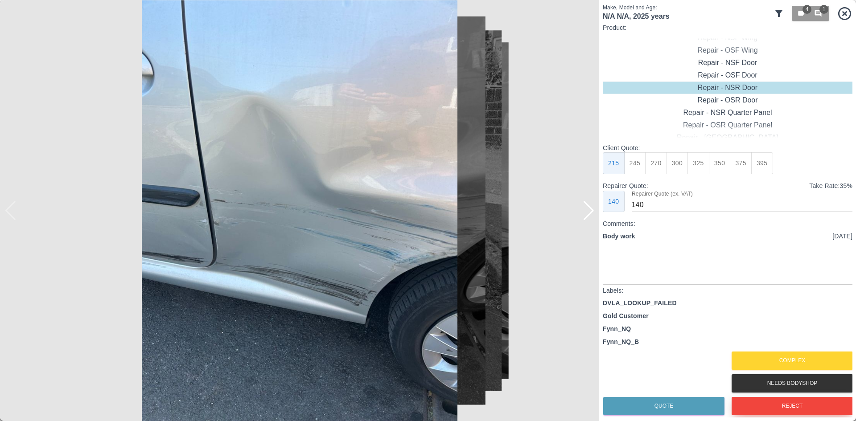
click at [818, 406] on button "Reject" at bounding box center [792, 406] width 121 height 18
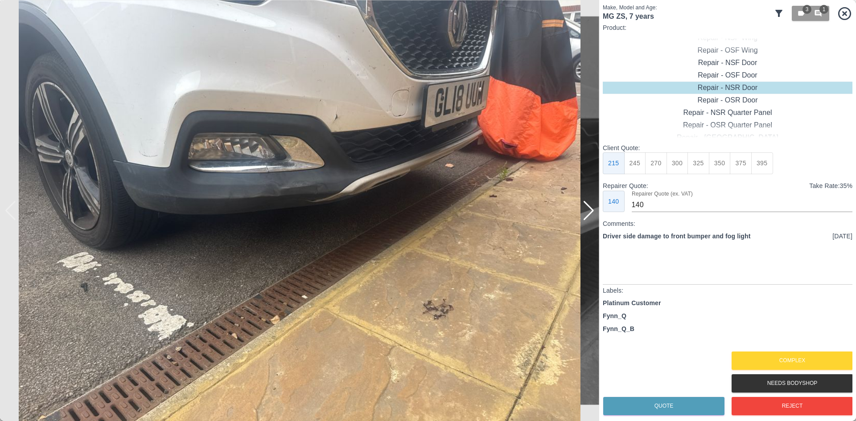
click at [586, 210] on div at bounding box center [589, 211] width 12 height 20
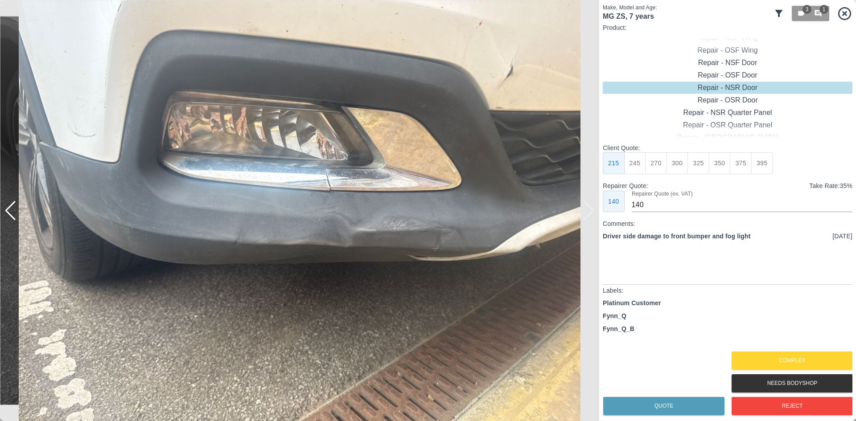
click at [586, 210] on img at bounding box center [299, 210] width 599 height 421
click at [791, 366] on button "Complex" at bounding box center [792, 361] width 121 height 18
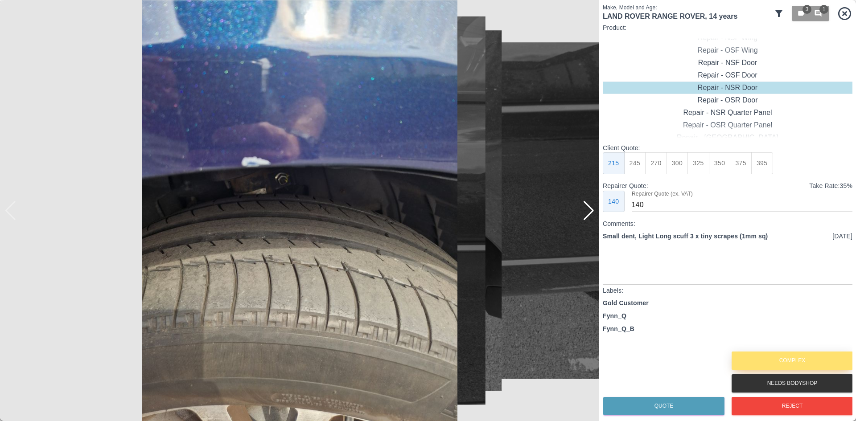
click at [789, 364] on button "Complex" at bounding box center [792, 361] width 121 height 18
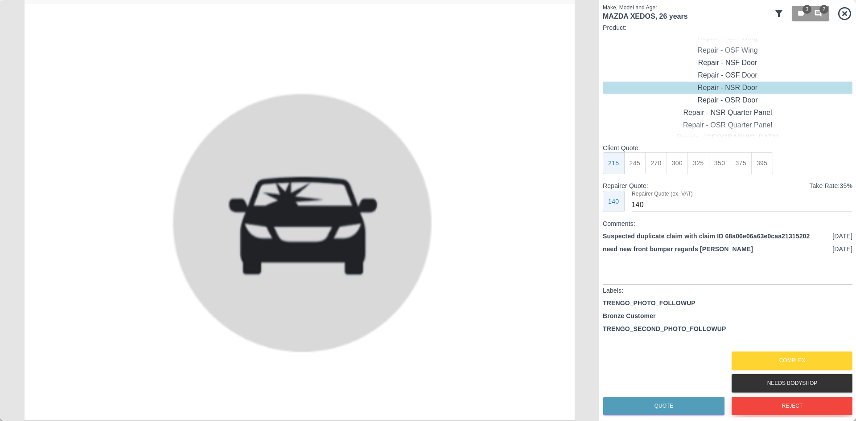
click at [798, 404] on button "Reject" at bounding box center [792, 406] width 121 height 18
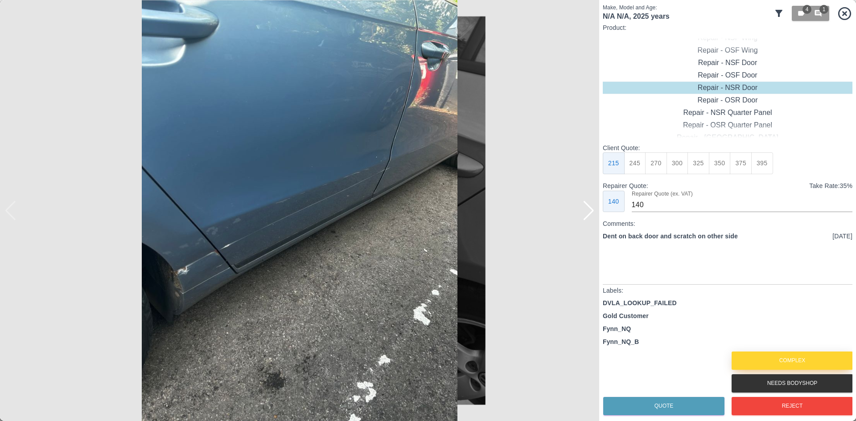
click at [790, 360] on button "Complex" at bounding box center [792, 361] width 121 height 18
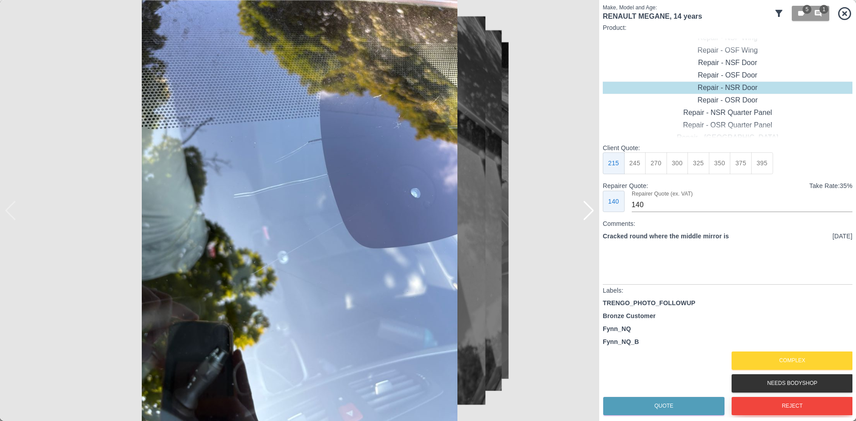
click at [802, 410] on button "Reject" at bounding box center [792, 406] width 121 height 18
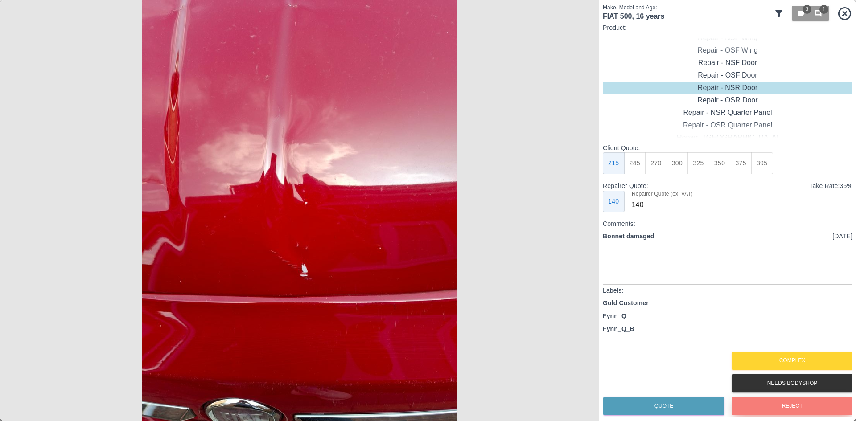
click at [802, 410] on button "Reject" at bounding box center [792, 406] width 121 height 18
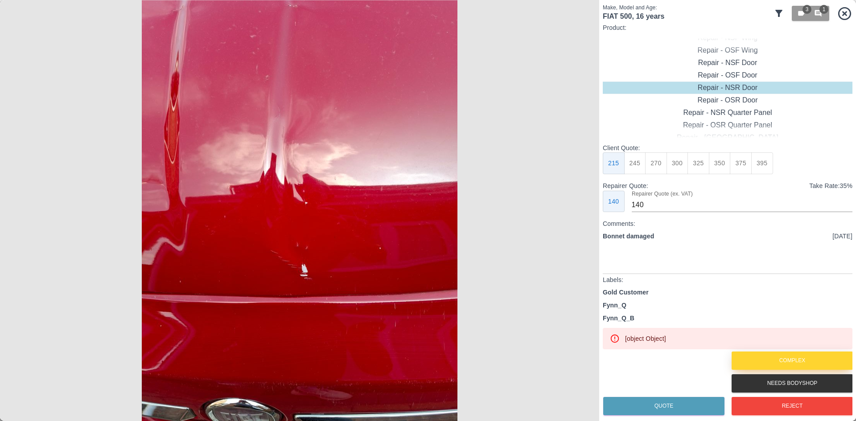
click at [791, 355] on button "Complex" at bounding box center [792, 361] width 121 height 18
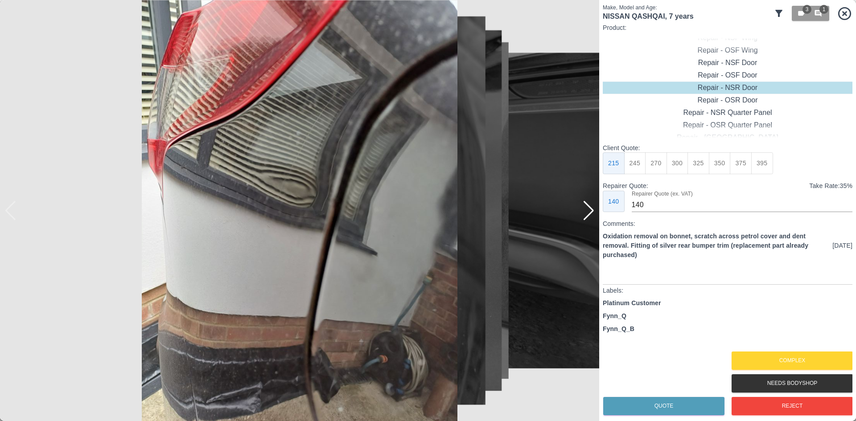
click at [844, 14] on icon at bounding box center [844, 13] width 13 height 13
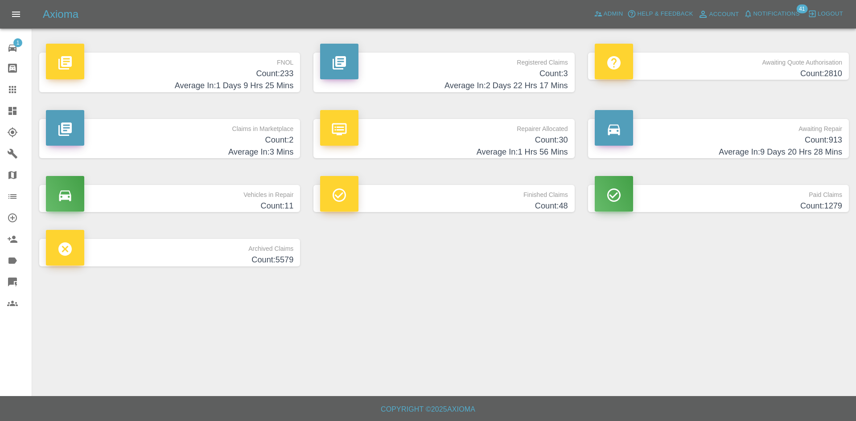
click at [465, 53] on p "Registered Claims" at bounding box center [443, 60] width 247 height 15
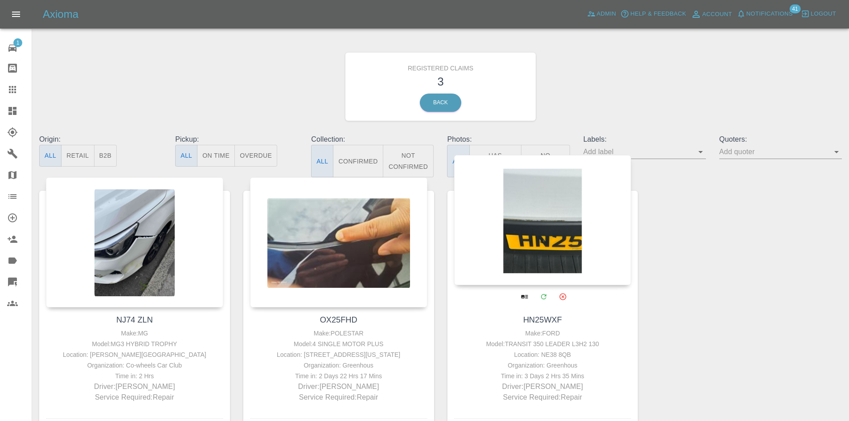
click at [488, 240] on div at bounding box center [542, 220] width 177 height 130
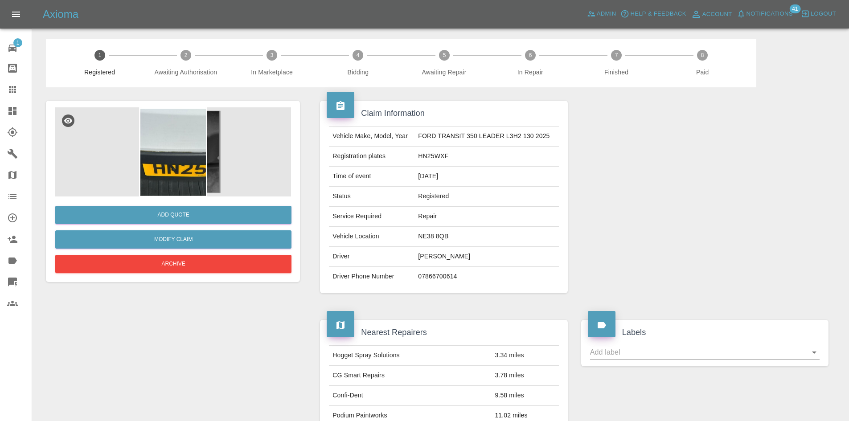
click at [249, 169] on img at bounding box center [173, 151] width 236 height 89
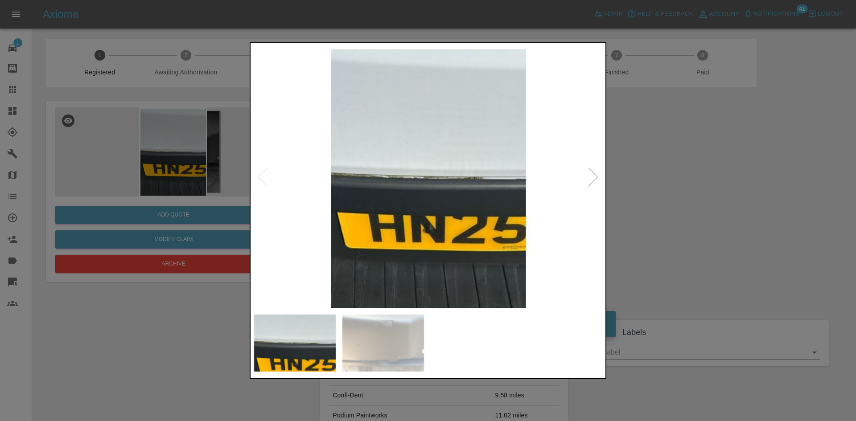
click at [596, 172] on div at bounding box center [593, 178] width 12 height 20
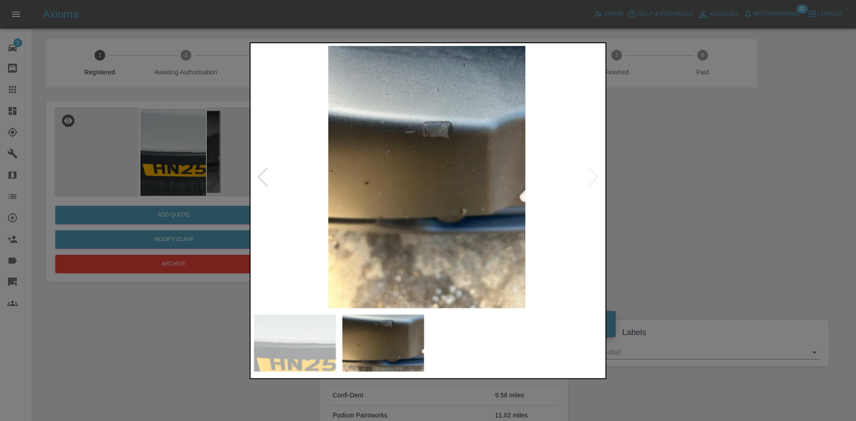
click at [635, 151] on div at bounding box center [428, 210] width 856 height 421
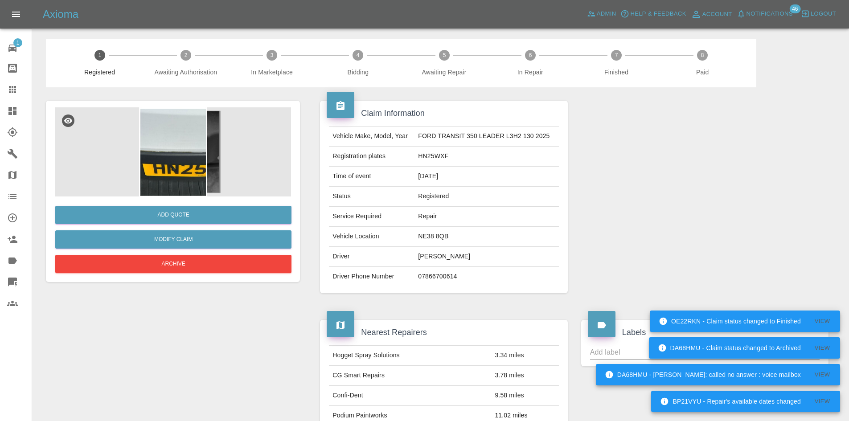
click at [433, 155] on td "HN25WXF" at bounding box center [487, 157] width 144 height 20
copy td "HN25WXF"
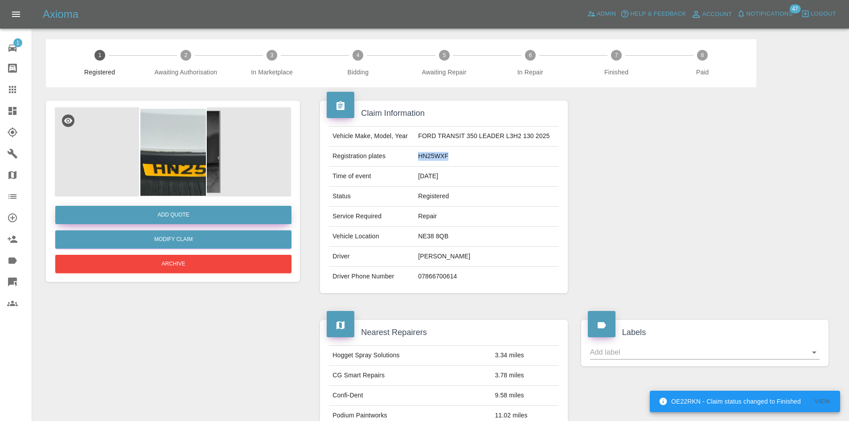
click at [173, 212] on button "Add Quote" at bounding box center [173, 215] width 236 height 18
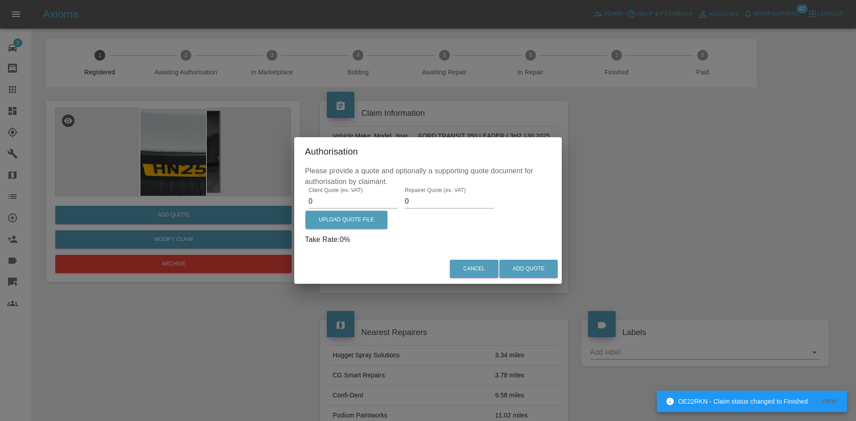
click at [348, 194] on label "Client Quote (ex. VAT)" at bounding box center [336, 190] width 54 height 8
click at [348, 194] on input "0" at bounding box center [353, 201] width 89 height 14
click at [348, 194] on label "Client Quote (ex. VAT)" at bounding box center [336, 190] width 54 height 8
click at [348, 194] on input "0" at bounding box center [353, 201] width 89 height 14
click at [345, 203] on input "0" at bounding box center [353, 201] width 89 height 14
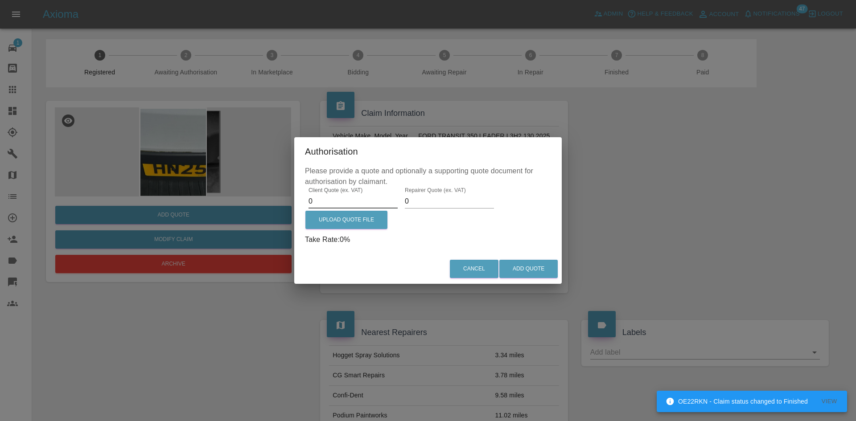
click at [345, 203] on input "0" at bounding box center [353, 201] width 89 height 14
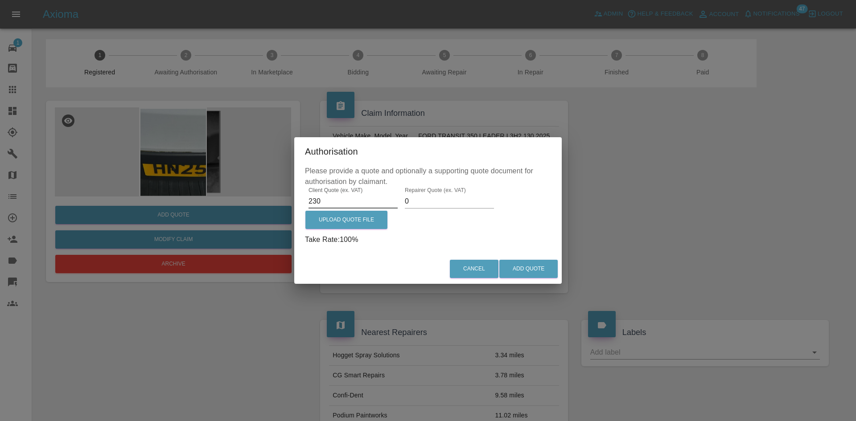
type input "230"
click at [424, 205] on input "0" at bounding box center [449, 201] width 89 height 14
type input "150"
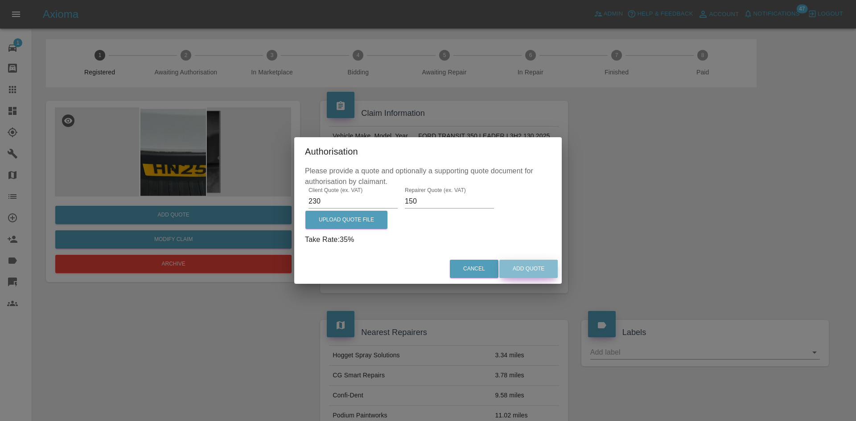
click at [520, 268] on button "Add Quote" at bounding box center [528, 269] width 58 height 18
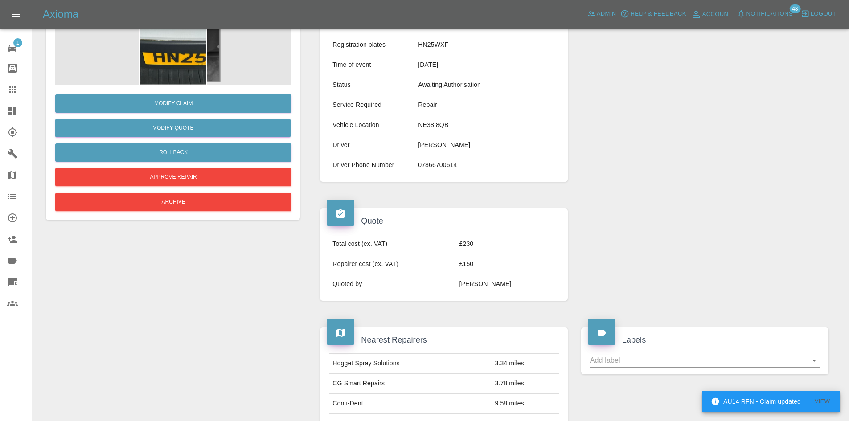
scroll to position [45, 0]
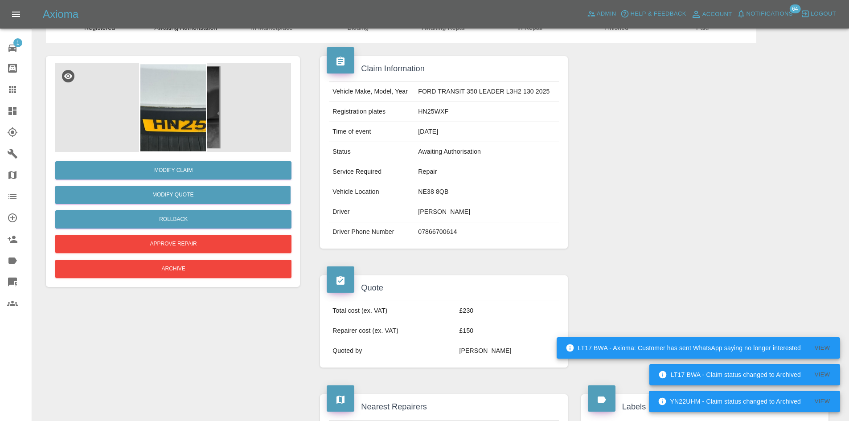
click at [156, 120] on img at bounding box center [173, 107] width 236 height 89
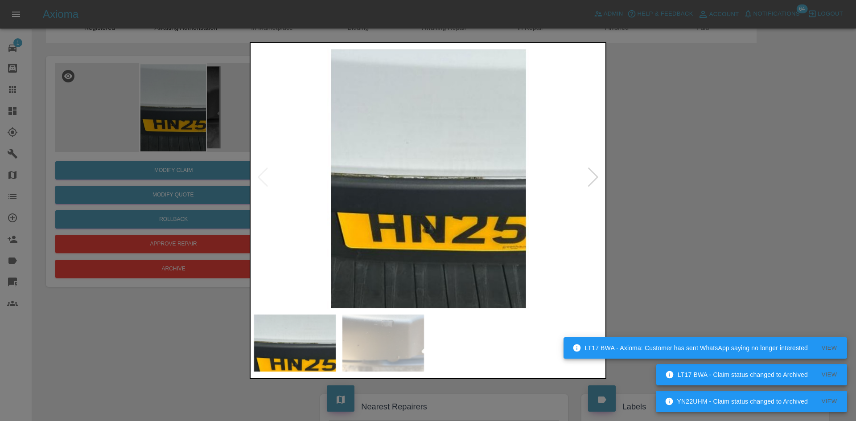
click at [596, 163] on img at bounding box center [427, 177] width 351 height 265
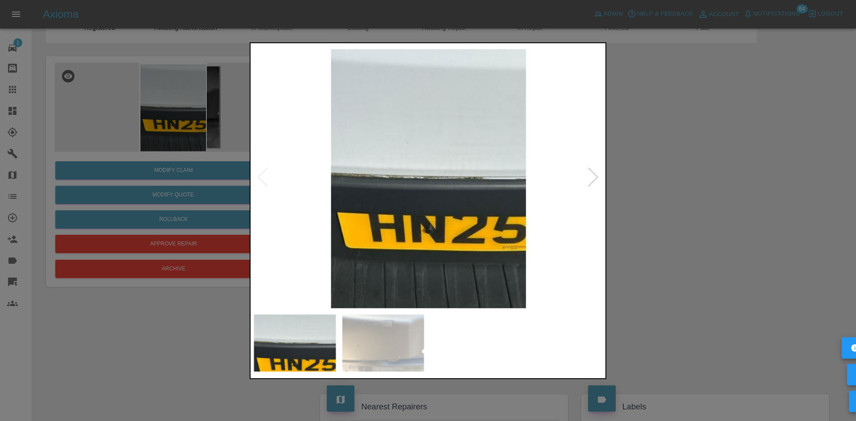
click at [589, 182] on div at bounding box center [593, 178] width 12 height 20
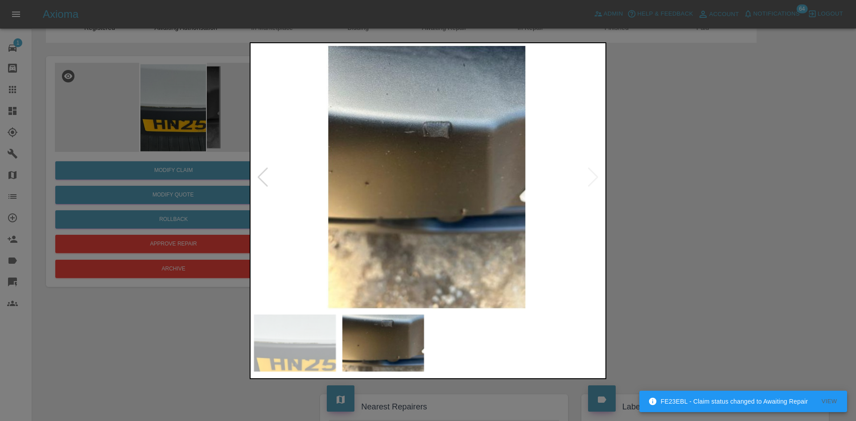
click at [655, 264] on div at bounding box center [428, 210] width 856 height 421
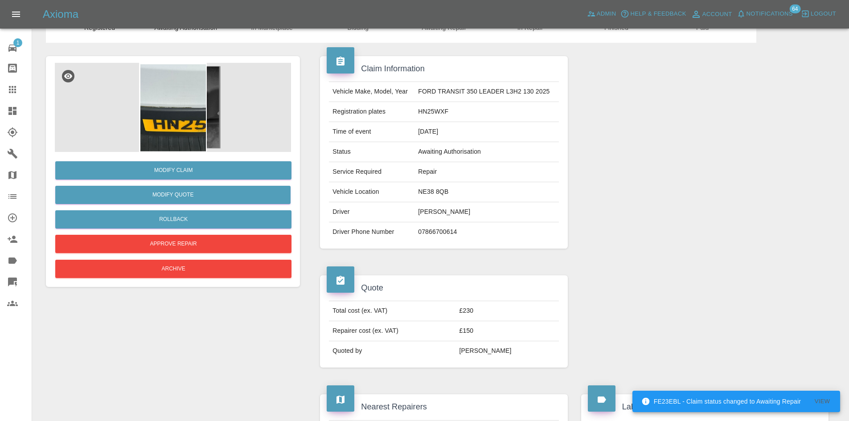
click at [446, 194] on td "NE38 8QB" at bounding box center [487, 192] width 144 height 20
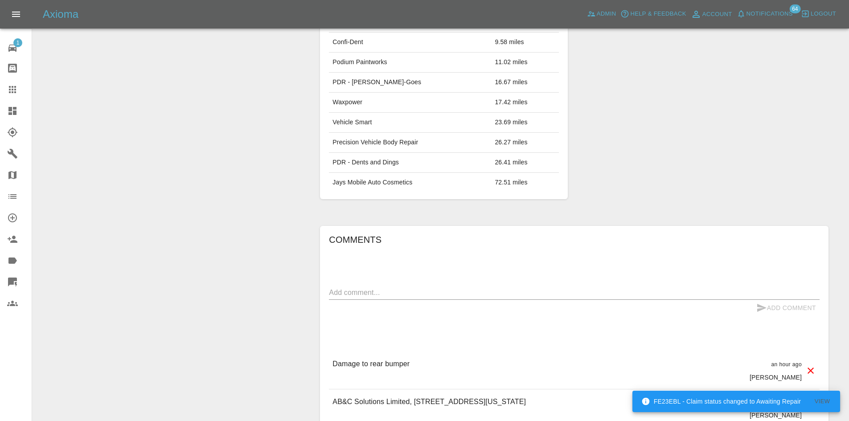
scroll to position [558, 0]
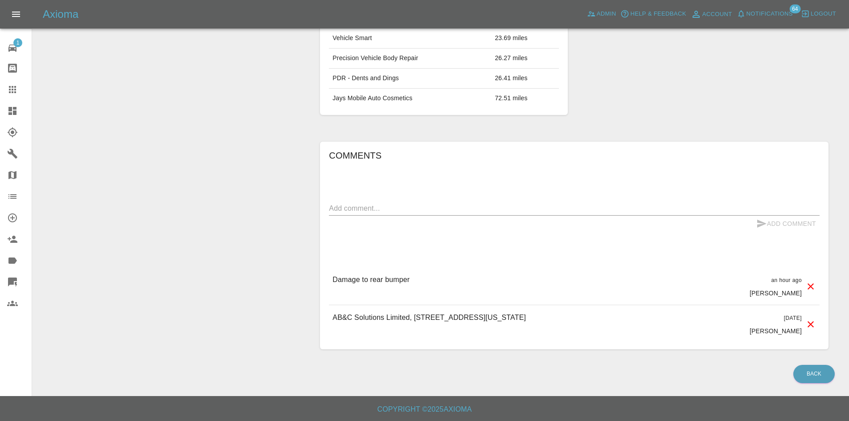
drag, startPoint x: 700, startPoint y: 317, endPoint x: 430, endPoint y: 317, distance: 270.2
click at [430, 317] on div "AB&C Solutions Limited, 1 Wilden Road, Pattinson South Industrial Estate, Washi…" at bounding box center [574, 323] width 491 height 37
copy p "1 Wilden Road, Pattinson South Industrial Estate, Washington, NE38 8QB"
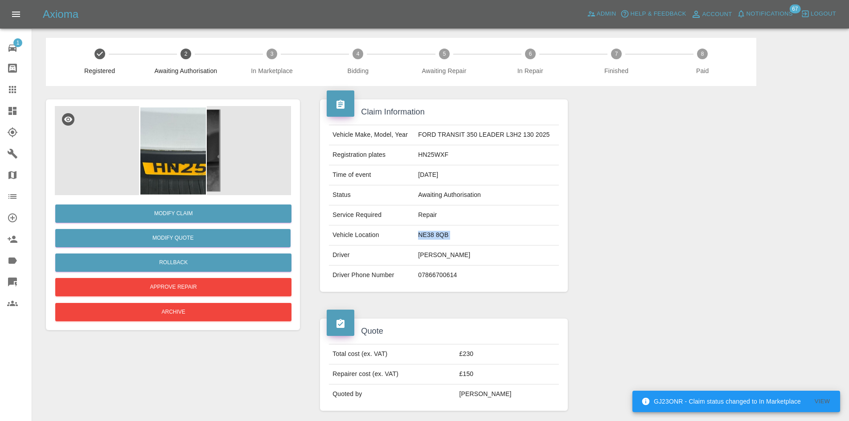
scroll to position [0, 0]
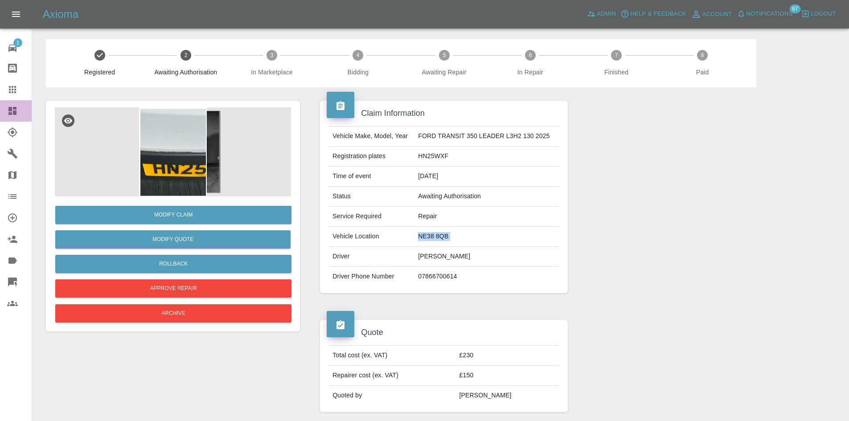
click at [6, 107] on link "Dashboard" at bounding box center [16, 110] width 32 height 21
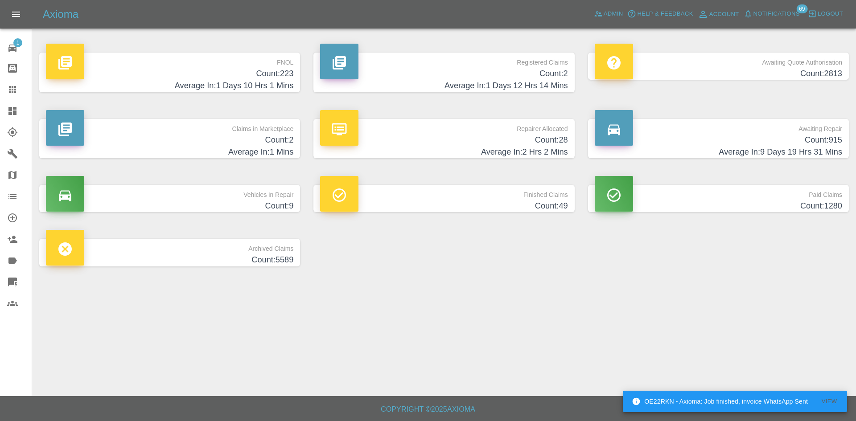
click at [456, 84] on h4 "Average In: 1 Days 12 Hrs 14 Mins" at bounding box center [443, 86] width 247 height 12
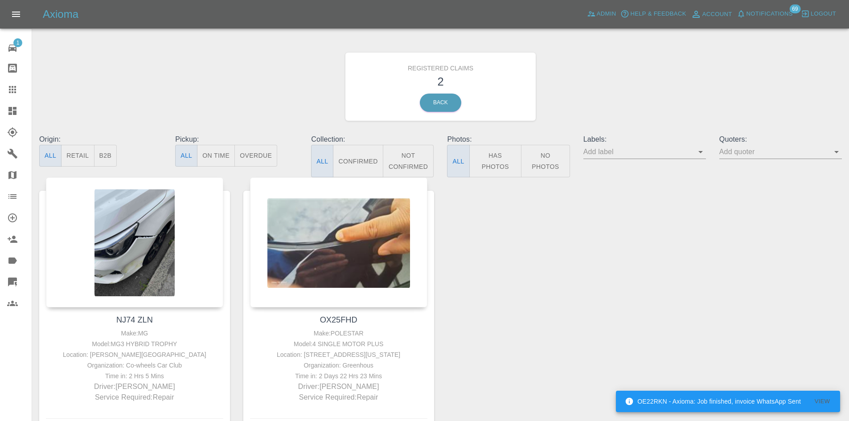
click at [4, 97] on link "Claims" at bounding box center [16, 89] width 32 height 21
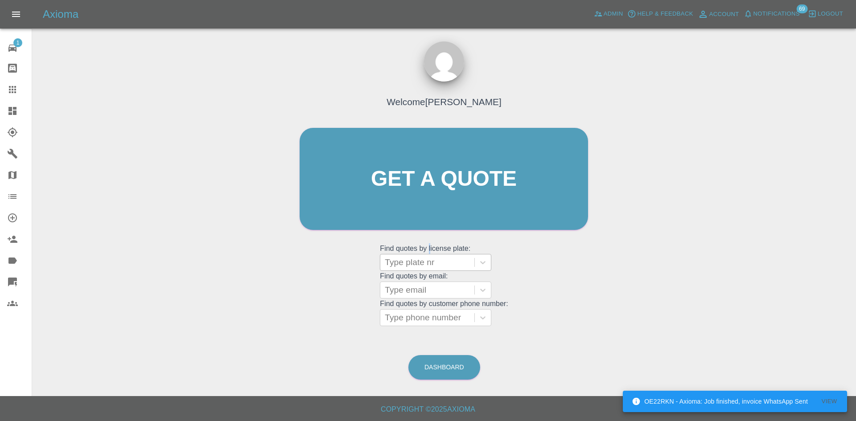
drag, startPoint x: 429, startPoint y: 252, endPoint x: 437, endPoint y: 268, distance: 17.9
click at [428, 252] on grid "Find quotes by license plate: Type plate nr" at bounding box center [444, 258] width 128 height 26
click at [443, 269] on div "Type plate nr" at bounding box center [427, 263] width 94 height 16
paste input "HN25WXF"
type input "HN25WXF"
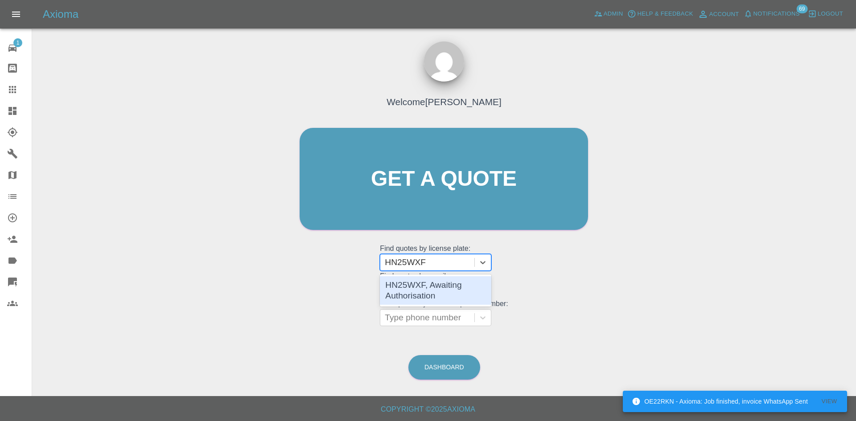
click at [441, 285] on div "HN25WXF, Awaiting Authorisation" at bounding box center [435, 290] width 111 height 29
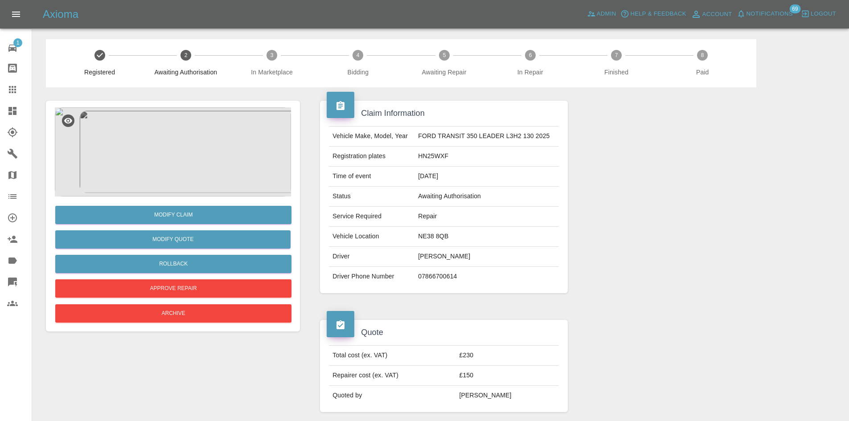
click at [424, 260] on td "Glen" at bounding box center [487, 257] width 144 height 20
copy td "Glen"
click at [429, 167] on td "15/08/2025" at bounding box center [487, 177] width 144 height 20
click at [430, 163] on td "HN25WXF" at bounding box center [487, 157] width 144 height 20
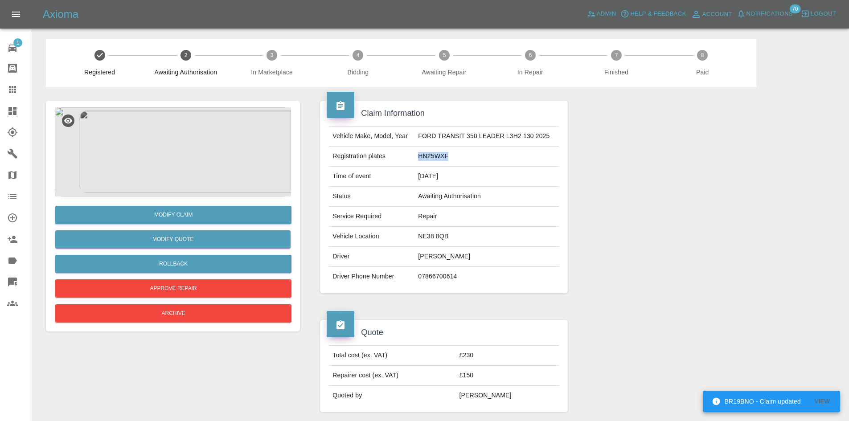
click at [430, 163] on td "HN25WXF" at bounding box center [487, 157] width 144 height 20
copy td "HN25WXF"
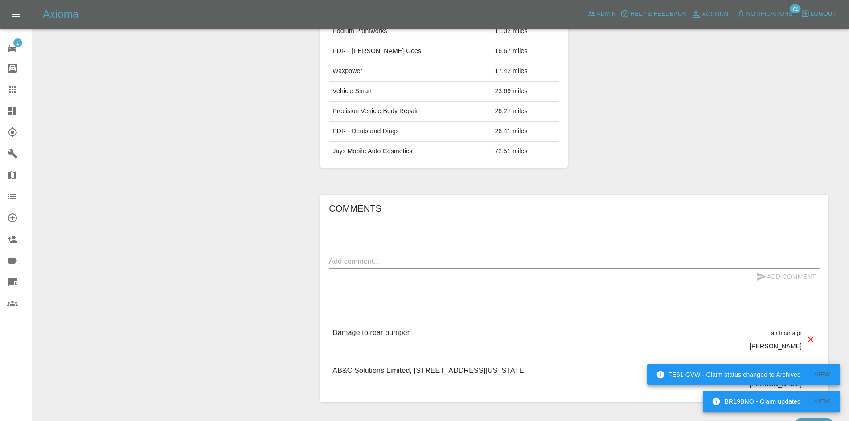
scroll to position [558, 0]
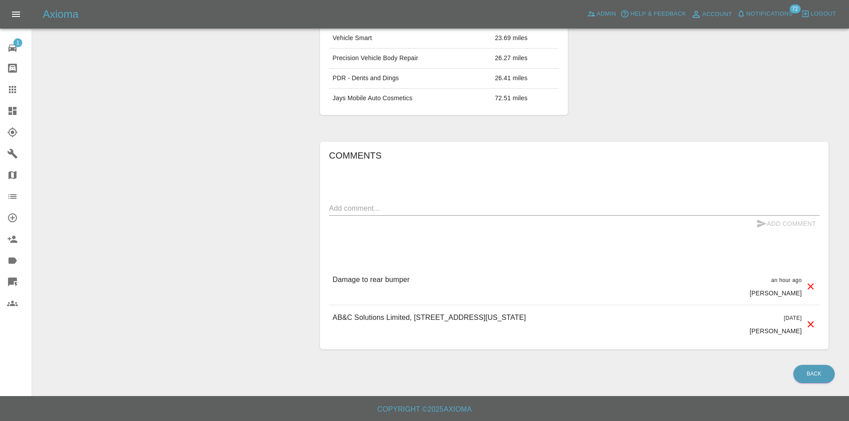
drag, startPoint x: 347, startPoint y: 317, endPoint x: 699, endPoint y: 316, distance: 351.3
click at [703, 317] on div "AB&C Solutions Limited, 1 Wilden Road, Pattinson South Industrial Estate, Washi…" at bounding box center [574, 323] width 491 height 37
copy p "AB&C Solutions Limited, 1 Wilden Road, Pattinson South Industrial Estate, Washi…"
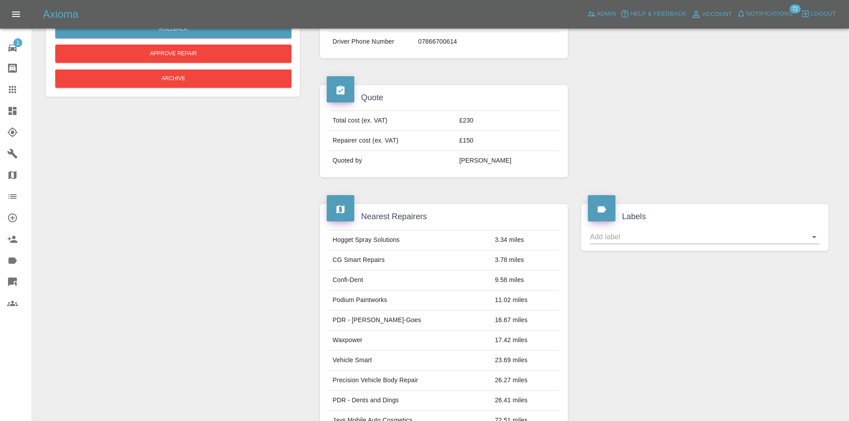
scroll to position [67, 0]
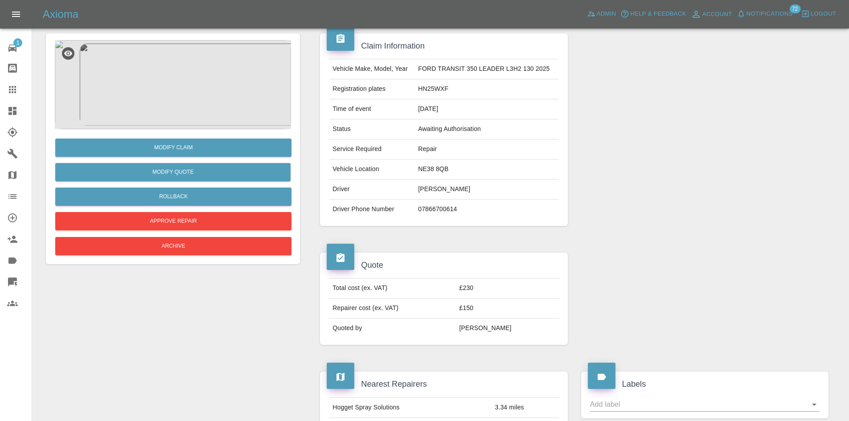
click at [432, 203] on td "07866700614" at bounding box center [487, 210] width 144 height 20
copy td "07866700614"
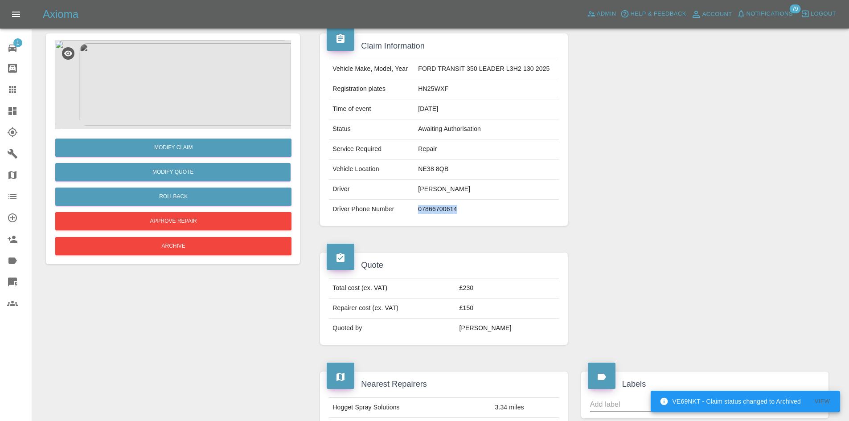
click at [10, 114] on icon at bounding box center [12, 111] width 8 height 8
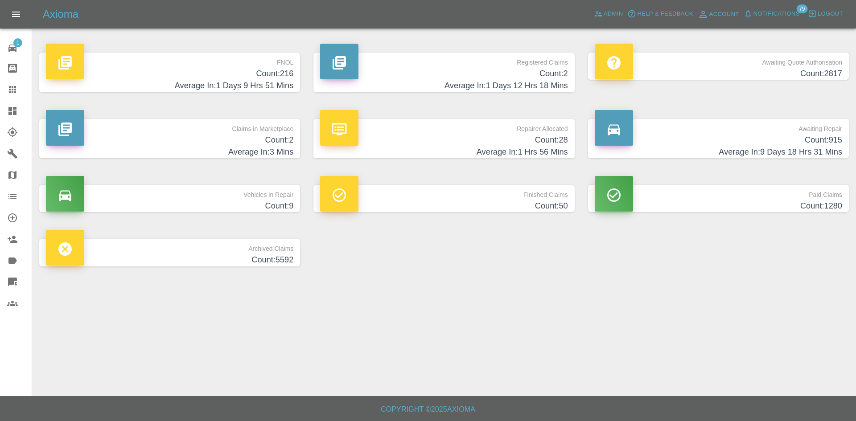
click at [496, 75] on h4 "Count: 2" at bounding box center [443, 74] width 247 height 12
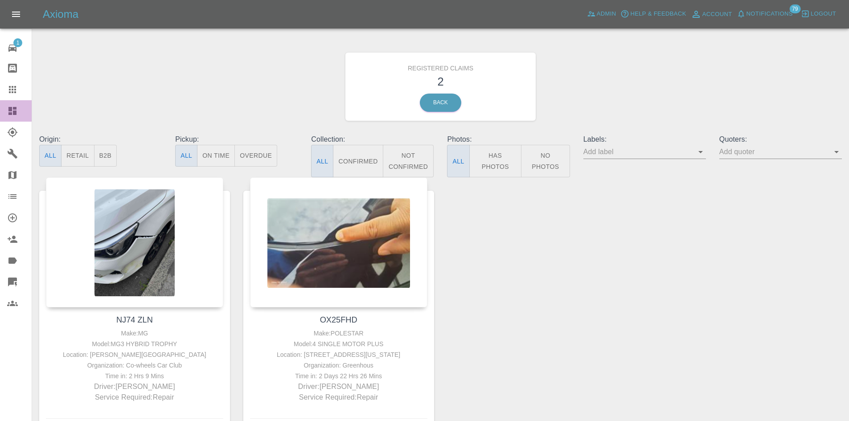
click at [2, 114] on link "Dashboard" at bounding box center [16, 110] width 32 height 21
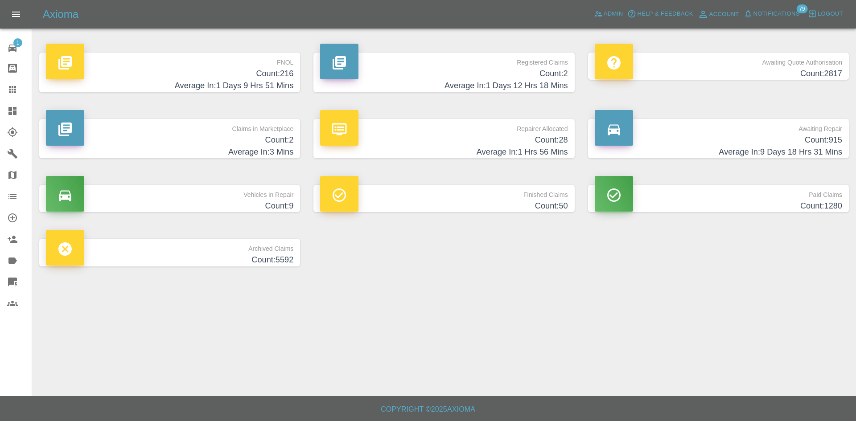
click at [508, 121] on p "Repairer Allocated" at bounding box center [443, 126] width 247 height 15
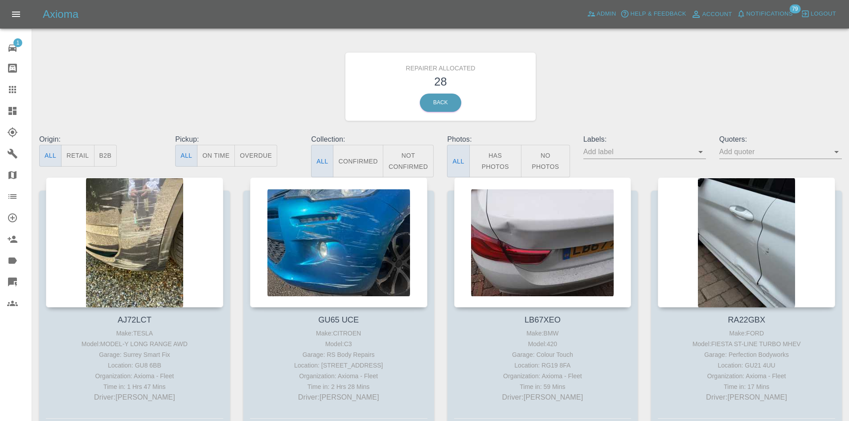
click at [104, 152] on button "B2B" at bounding box center [105, 156] width 23 height 22
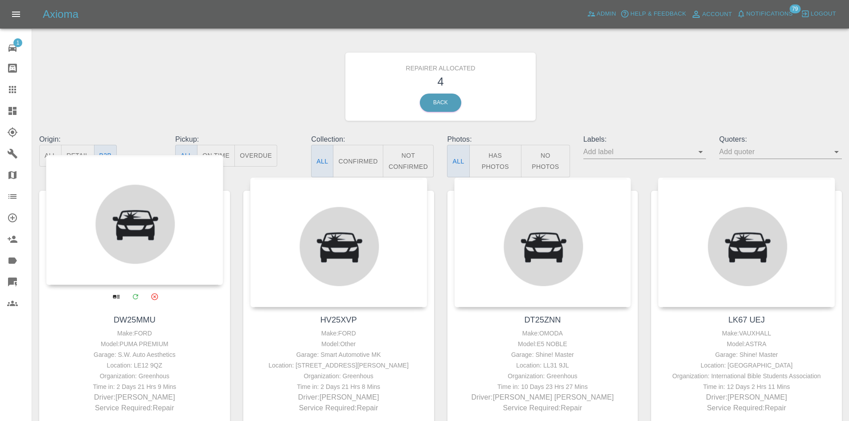
click at [138, 225] on div at bounding box center [134, 220] width 177 height 130
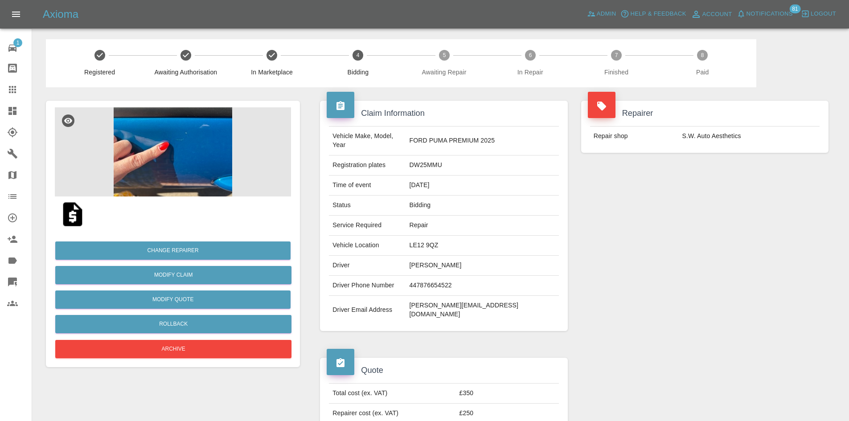
click at [216, 146] on img at bounding box center [173, 151] width 236 height 89
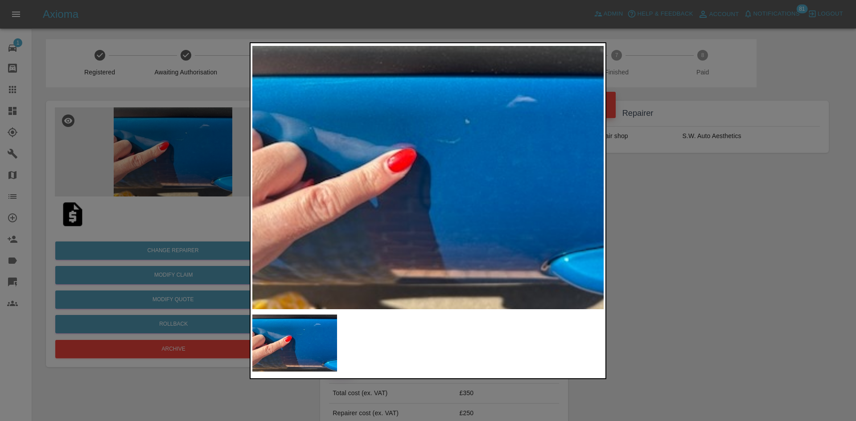
click at [700, 213] on div at bounding box center [428, 210] width 856 height 421
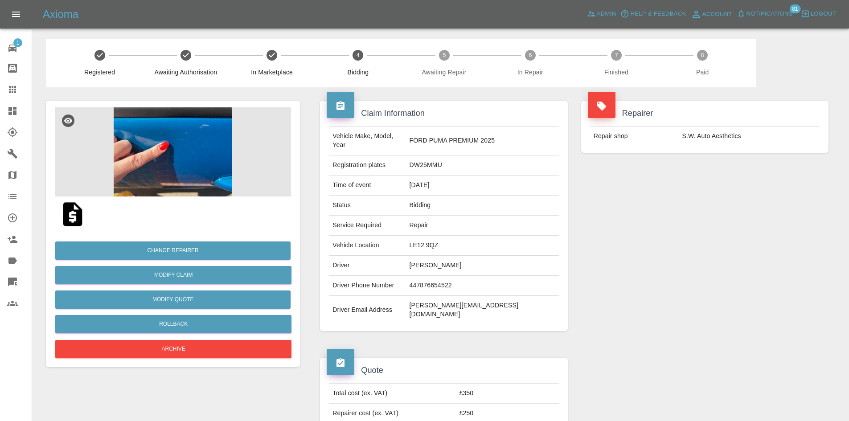
click at [455, 161] on td "DW25MMU" at bounding box center [482, 166] width 153 height 20
copy td "DW25MMU"
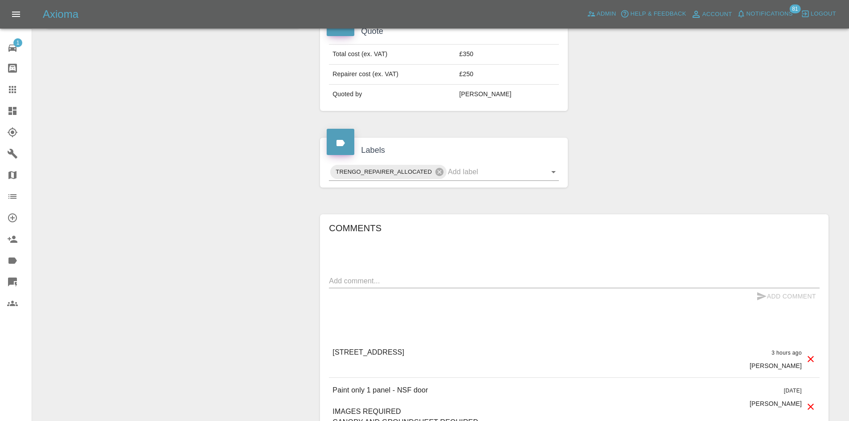
scroll to position [401, 0]
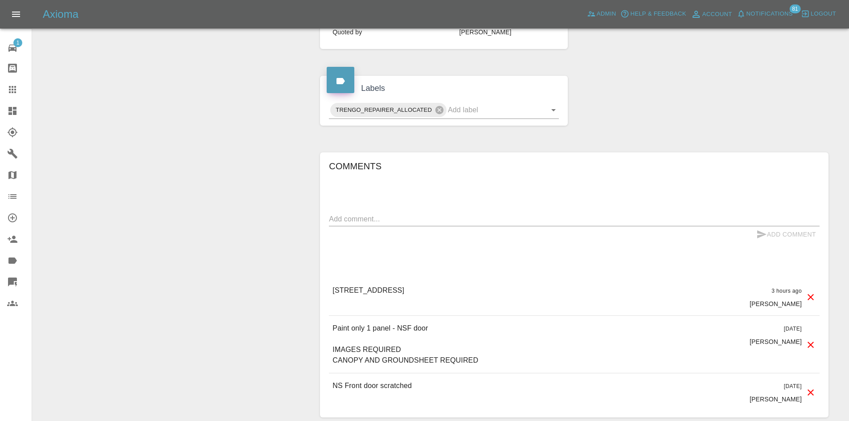
click at [395, 214] on textarea at bounding box center [574, 219] width 491 height 10
paste textarea "The earliest I've got is the 29th. Ive got 2/3 jobs booked in everyday til then…"
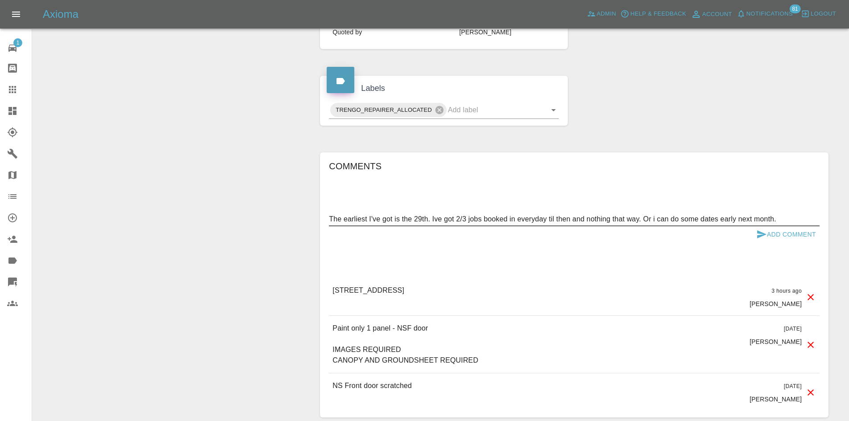
type textarea "The earliest I've got is the 29th. Ive got 2/3 jobs booked in everyday til then…"
click at [762, 229] on icon "submit" at bounding box center [762, 234] width 11 height 11
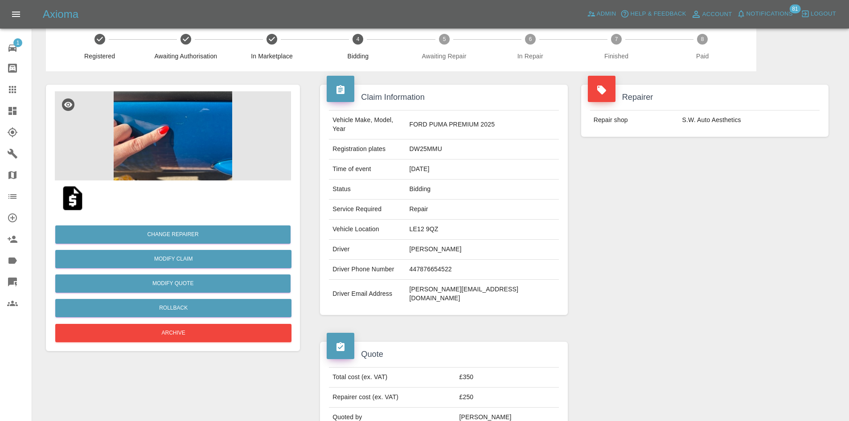
scroll to position [0, 0]
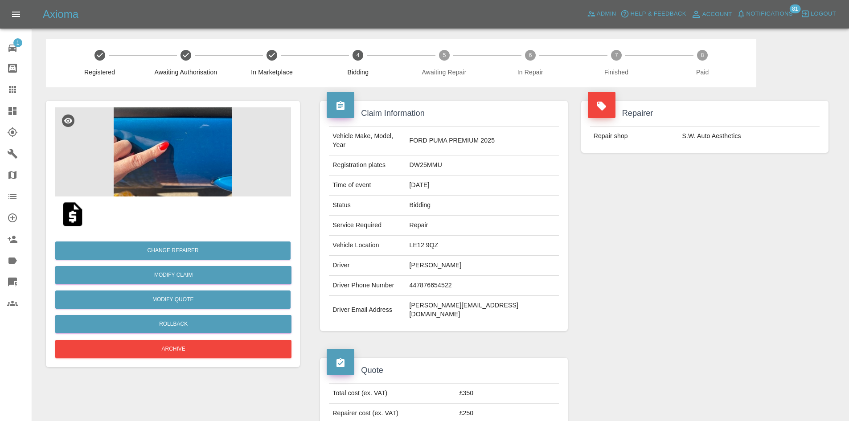
click at [177, 182] on img at bounding box center [173, 151] width 236 height 89
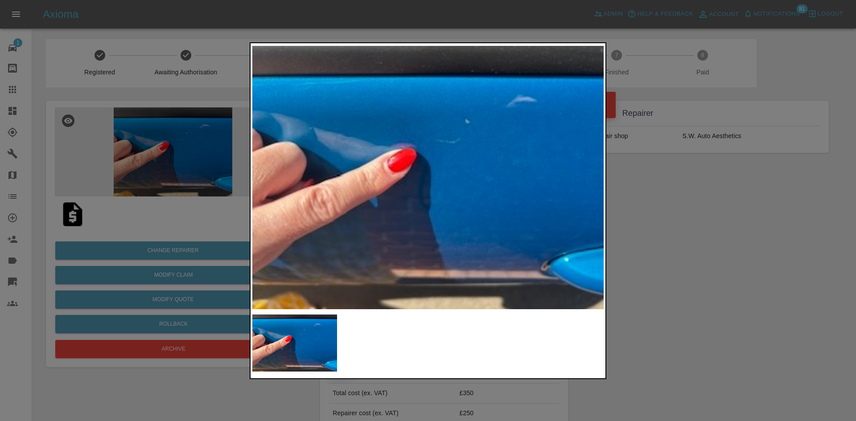
click at [198, 214] on div at bounding box center [428, 210] width 856 height 421
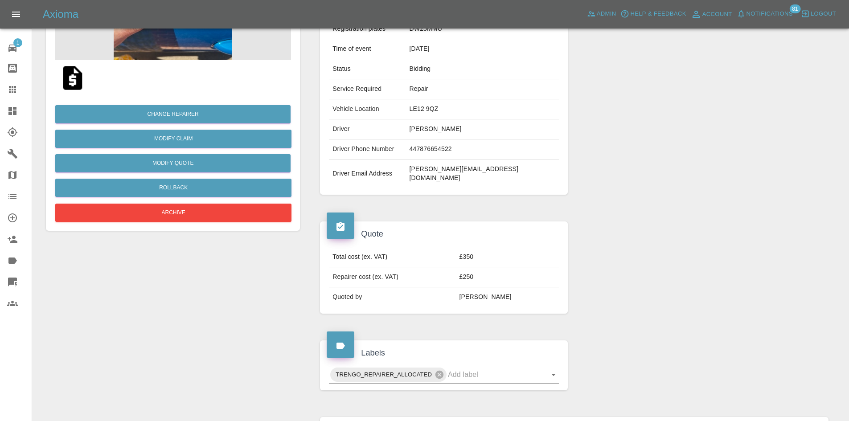
scroll to position [312, 0]
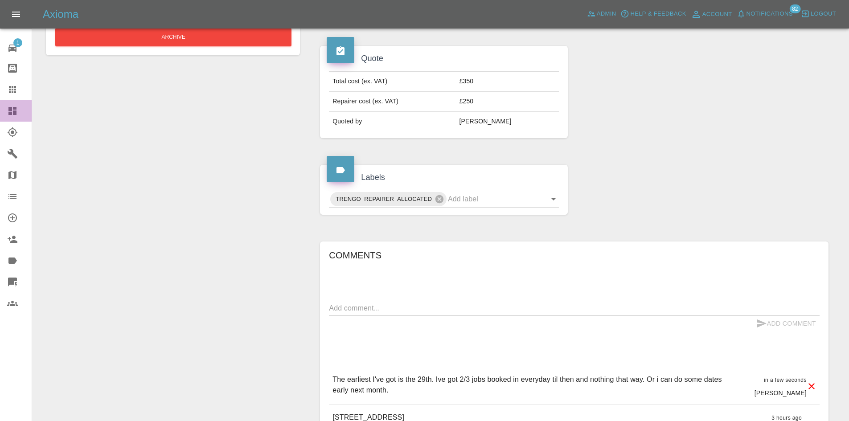
click at [8, 114] on icon at bounding box center [12, 111] width 11 height 11
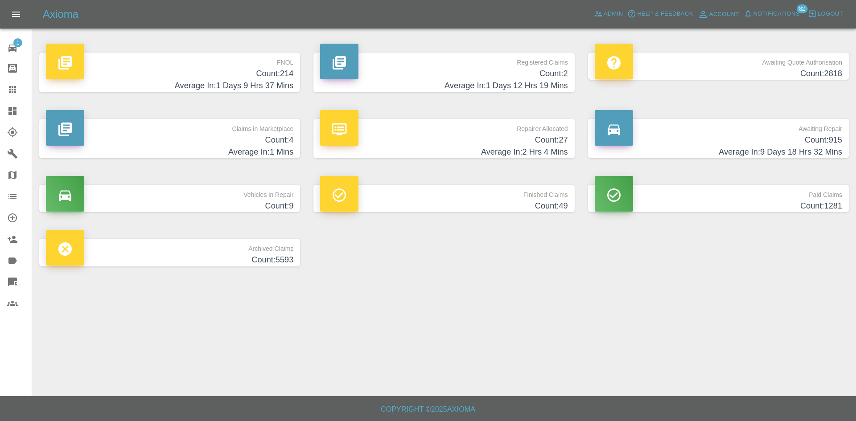
click at [216, 138] on h4 "Count: 4" at bounding box center [169, 140] width 247 height 12
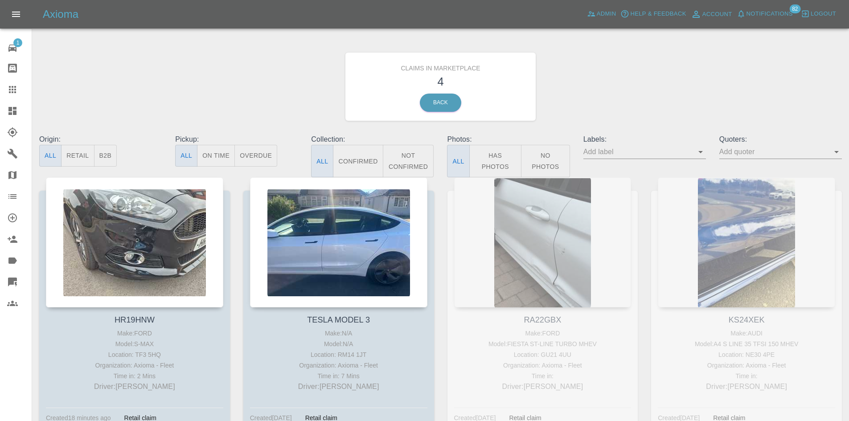
click at [17, 107] on icon at bounding box center [12, 111] width 11 height 11
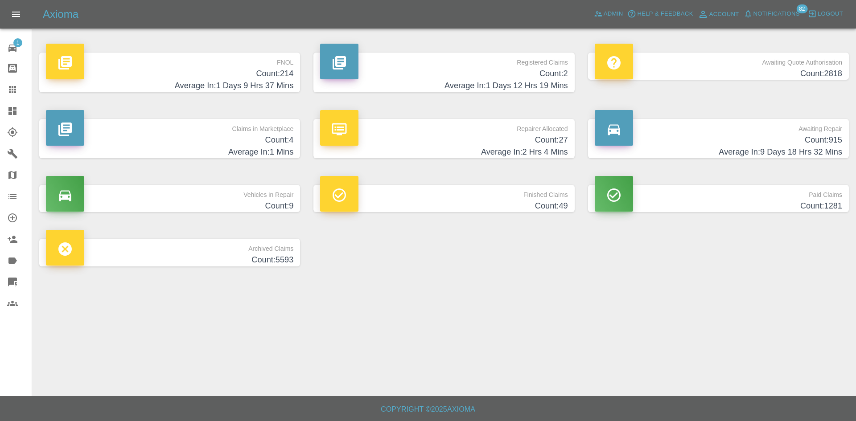
click at [450, 124] on p "Repairer Allocated" at bounding box center [443, 126] width 247 height 15
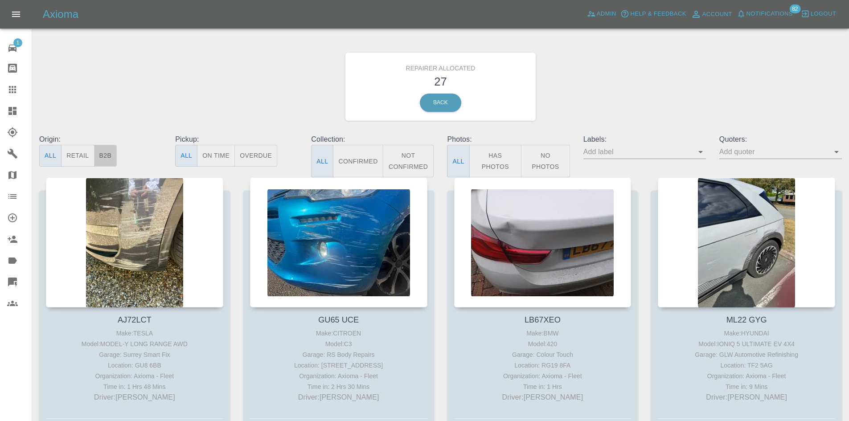
click at [100, 162] on button "B2B" at bounding box center [105, 156] width 23 height 22
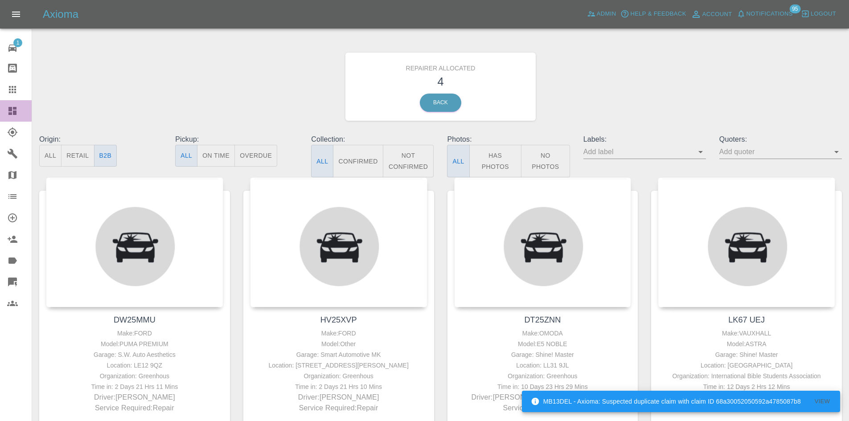
click at [0, 118] on link "Dashboard" at bounding box center [16, 110] width 32 height 21
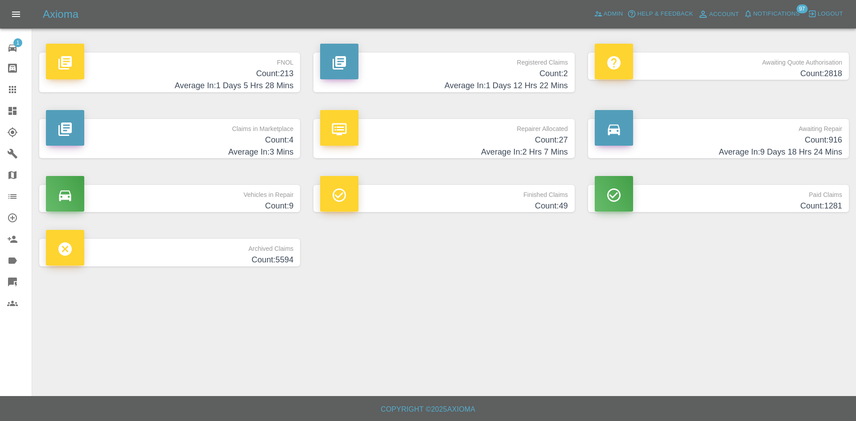
click at [193, 135] on h4 "Count: 4" at bounding box center [169, 140] width 247 height 12
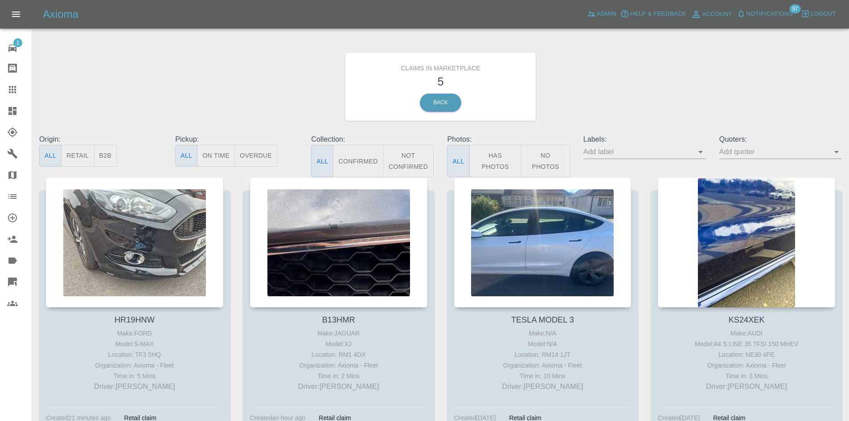
click at [5, 110] on link "Dashboard" at bounding box center [16, 110] width 32 height 21
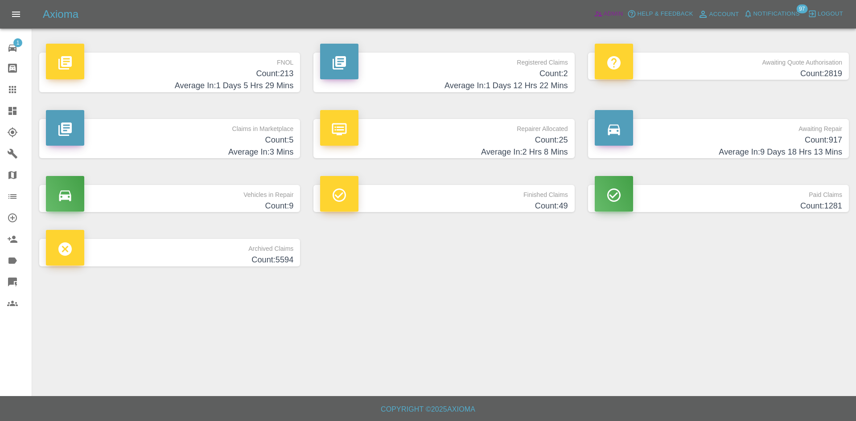
drag, startPoint x: 603, startPoint y: 3, endPoint x: 607, endPoint y: 14, distance: 11.3
click at [603, 3] on div "Axioma Admin Help & Feedback Account Notifications 97 Logout" at bounding box center [428, 14] width 856 height 29
click at [607, 15] on span "Admin" at bounding box center [614, 14] width 20 height 10
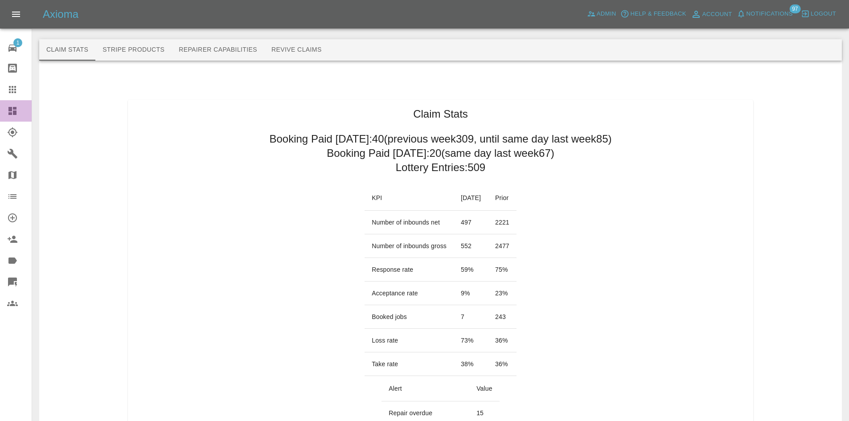
click at [19, 110] on div at bounding box center [19, 111] width 25 height 11
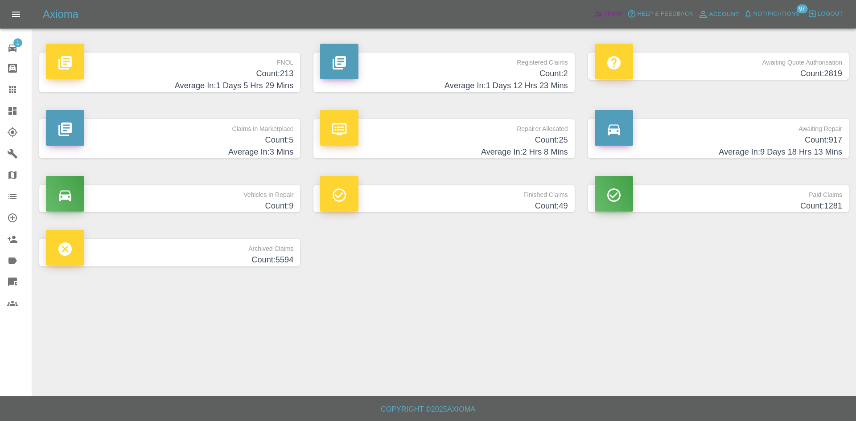
click at [604, 17] on span "Admin" at bounding box center [614, 14] width 20 height 10
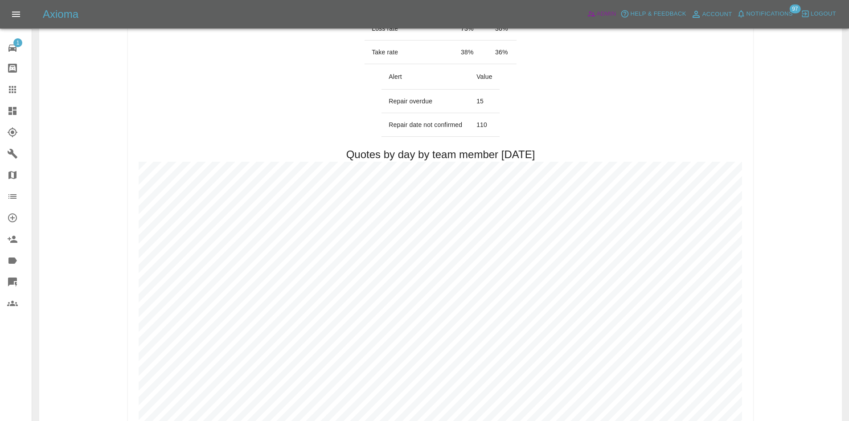
scroll to position [401, 0]
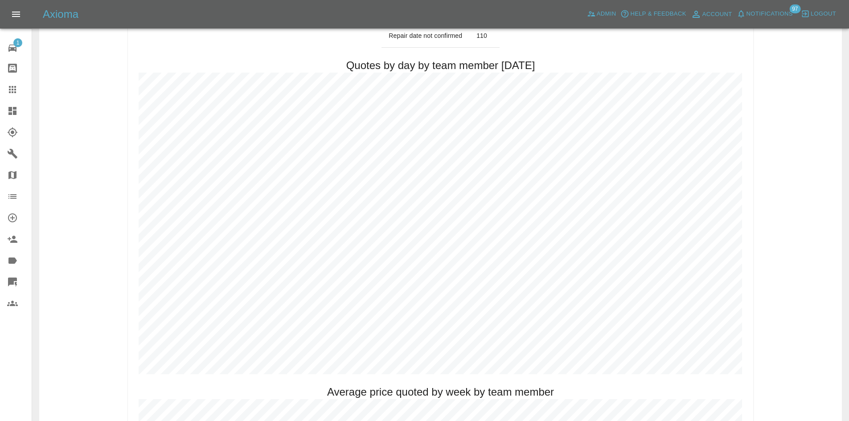
click at [0, 115] on link "Dashboard" at bounding box center [16, 110] width 32 height 21
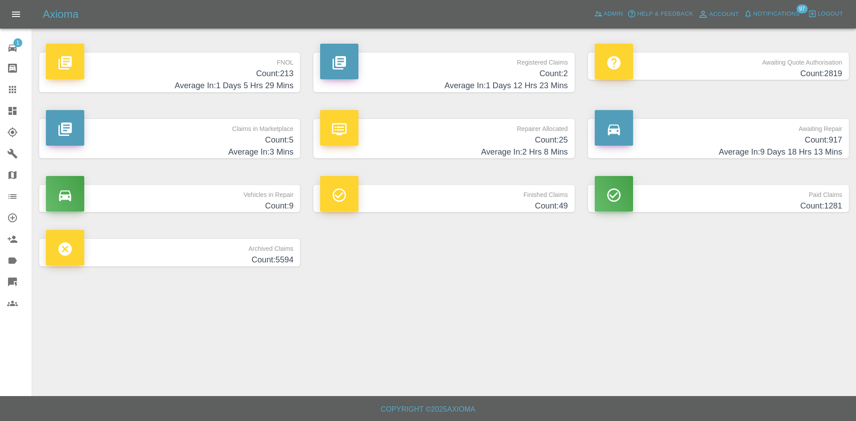
click at [417, 134] on h4 "Count: 25" at bounding box center [443, 140] width 247 height 12
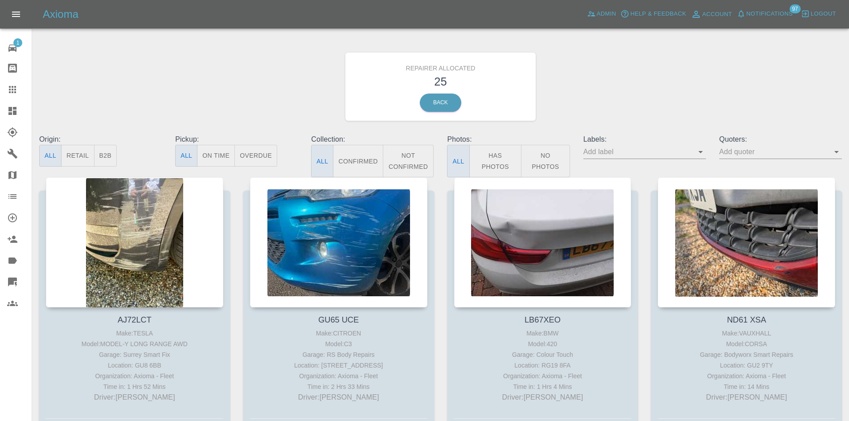
click at [9, 111] on icon at bounding box center [12, 111] width 8 height 8
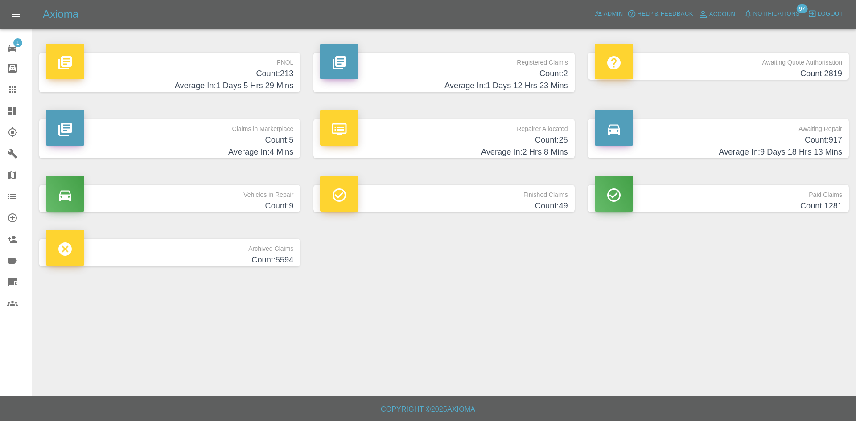
click at [6, 115] on link "Dashboard" at bounding box center [16, 110] width 32 height 21
drag, startPoint x: 615, startPoint y: 19, endPoint x: 363, endPoint y: 62, distance: 255.5
click at [615, 19] on link "Admin" at bounding box center [609, 14] width 34 height 14
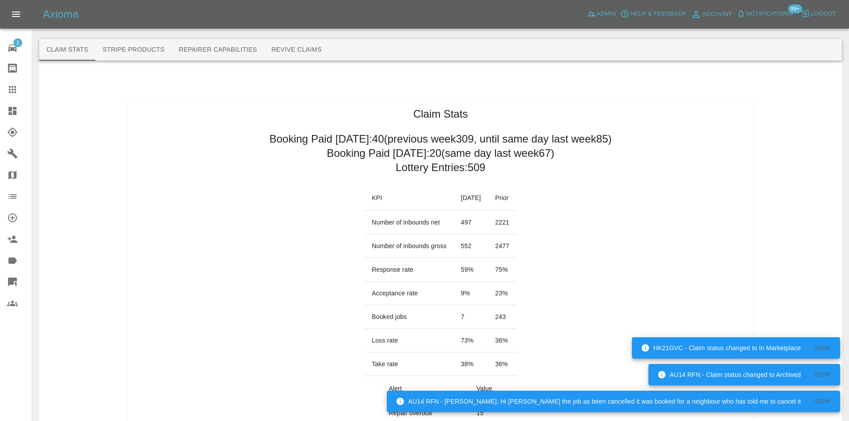
click at [16, 115] on icon at bounding box center [12, 111] width 8 height 8
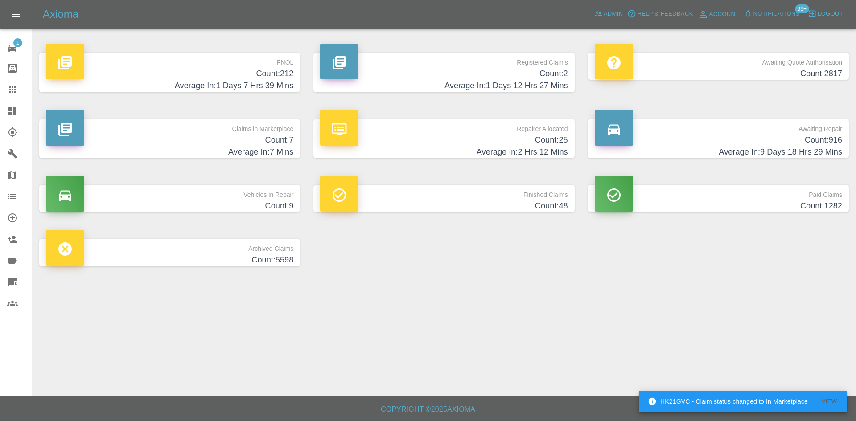
click at [236, 136] on h4 "Count: 7" at bounding box center [169, 140] width 247 height 12
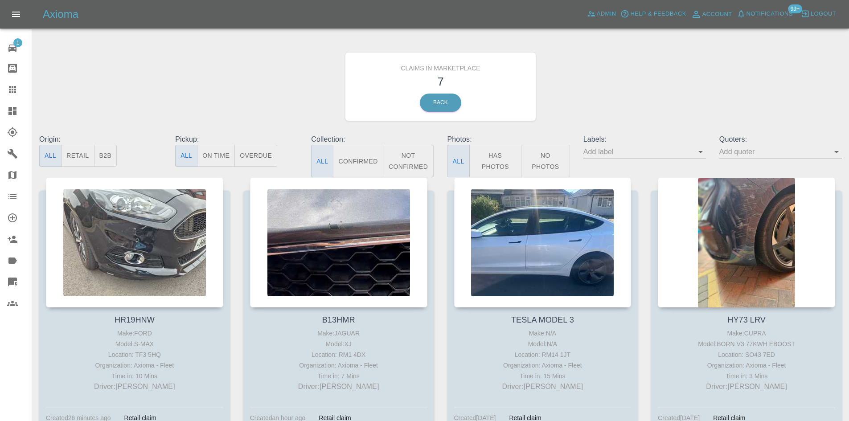
click at [0, 115] on link "Dashboard" at bounding box center [16, 110] width 32 height 21
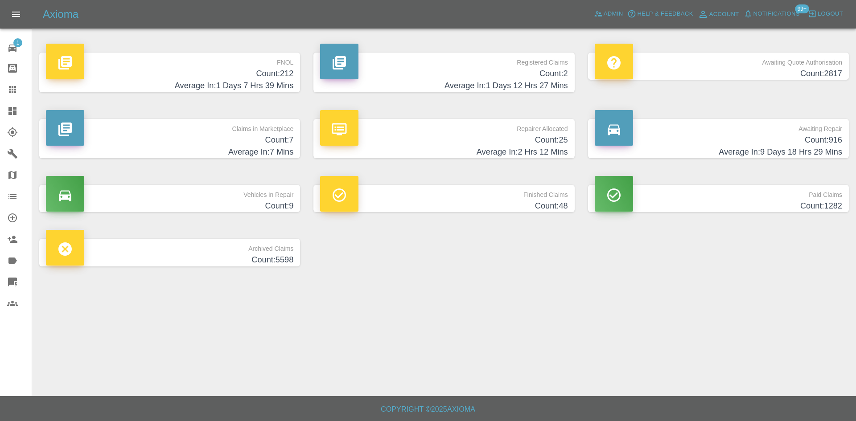
click at [457, 139] on h4 "Count: 25" at bounding box center [443, 140] width 247 height 12
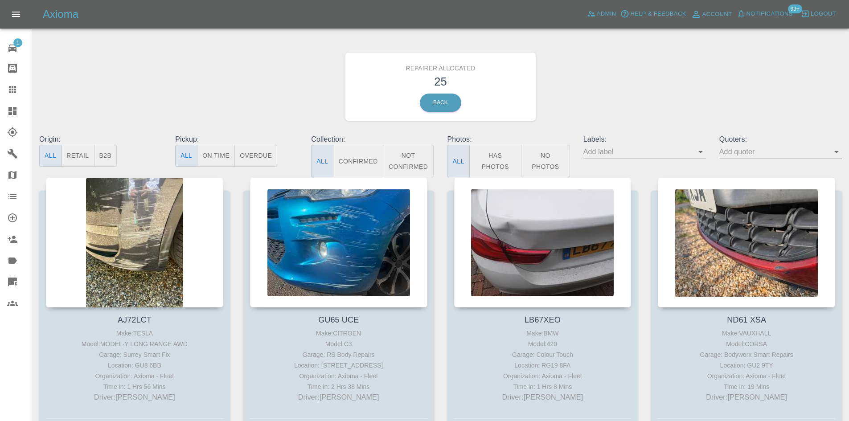
click at [110, 150] on button "B2B" at bounding box center [105, 156] width 23 height 22
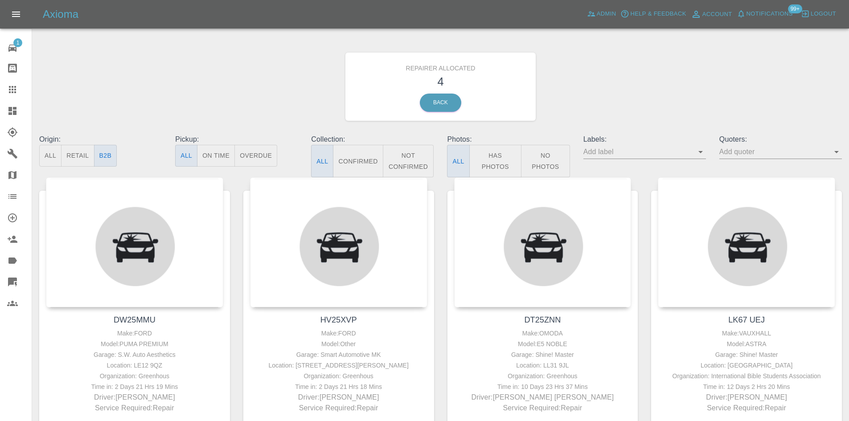
click at [17, 110] on icon at bounding box center [12, 111] width 11 height 11
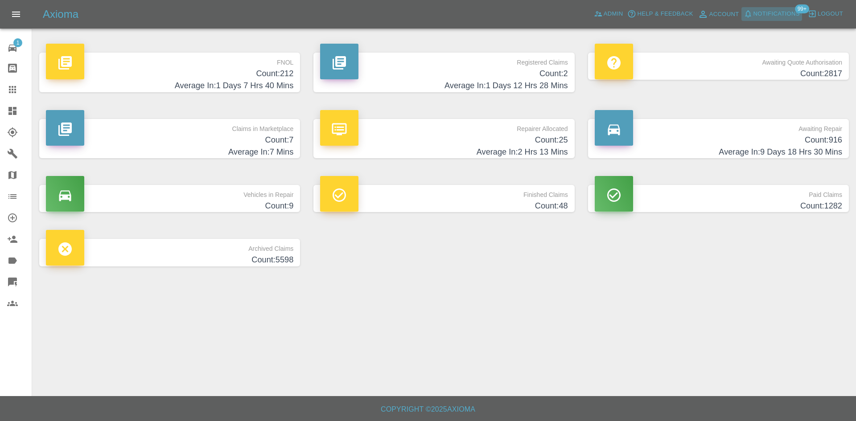
click at [760, 13] on span "Notifications" at bounding box center [777, 14] width 46 height 10
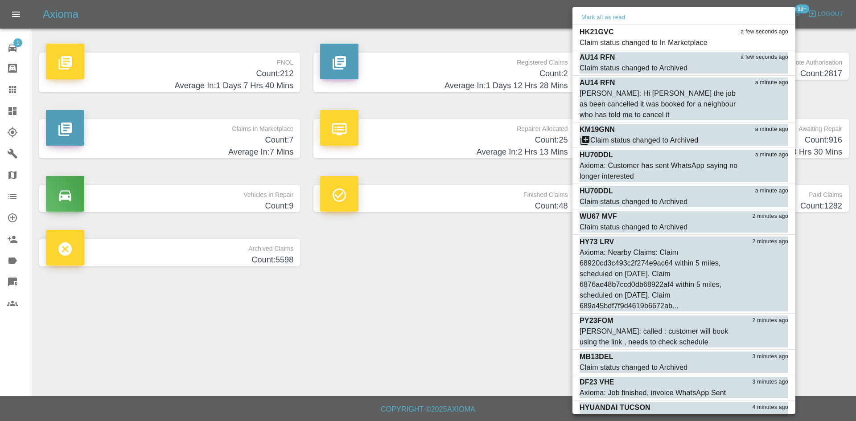
click at [516, 34] on div at bounding box center [428, 210] width 856 height 421
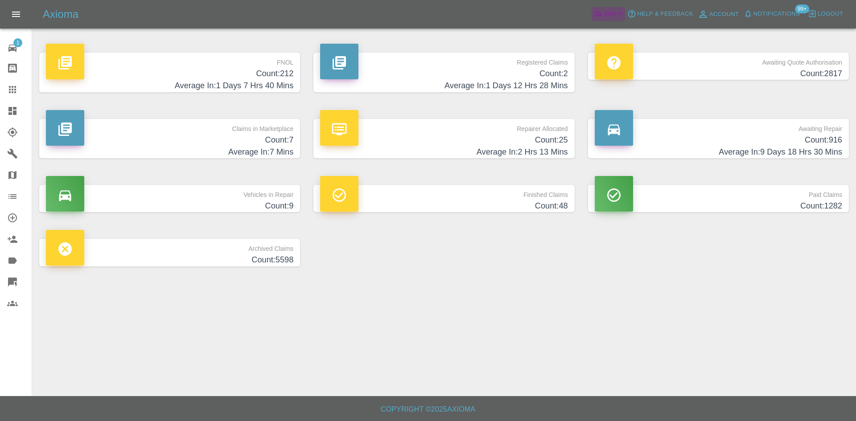
click at [601, 17] on icon at bounding box center [598, 13] width 9 height 9
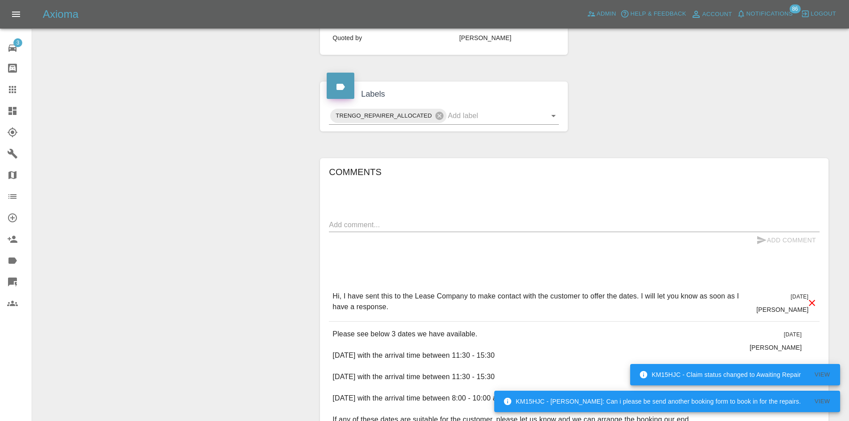
scroll to position [401, 0]
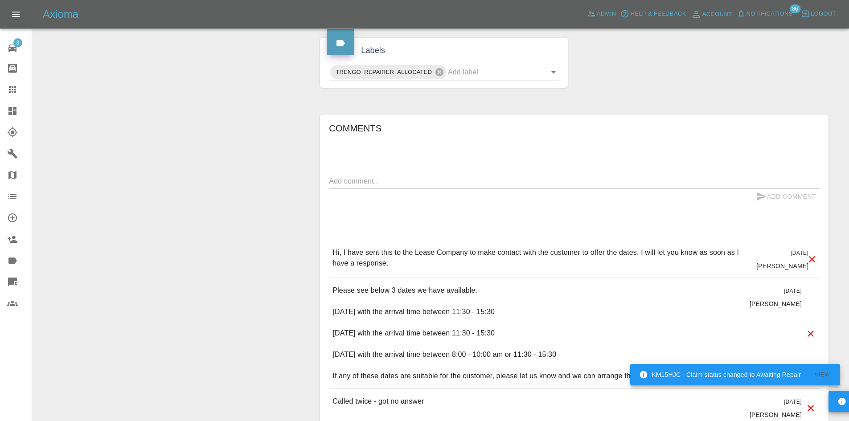
click at [445, 183] on textarea at bounding box center [574, 181] width 491 height 10
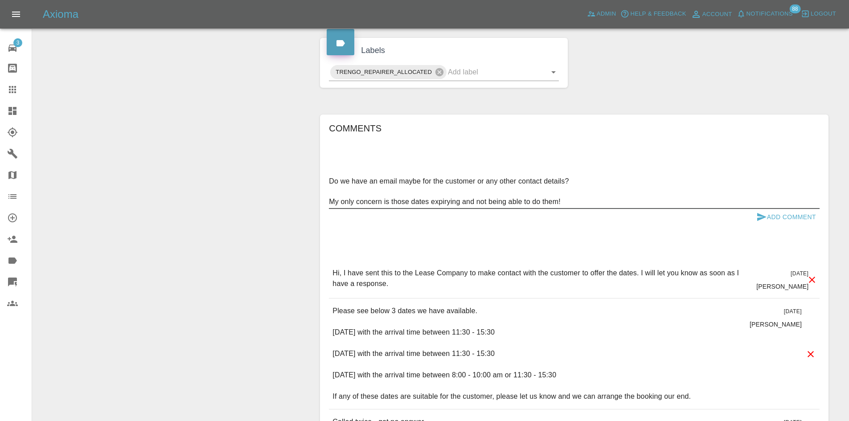
type textarea "Do we have an email maybe for the customer or any other contact details? My onl…"
click at [787, 219] on button "Add Comment" at bounding box center [786, 217] width 67 height 16
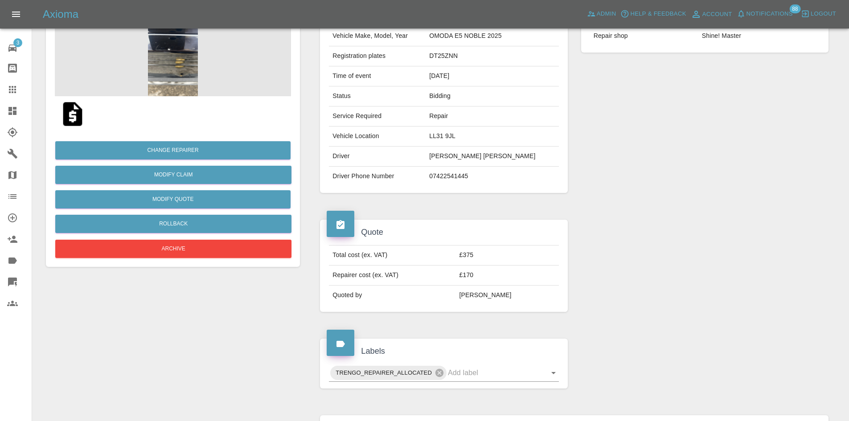
scroll to position [0, 0]
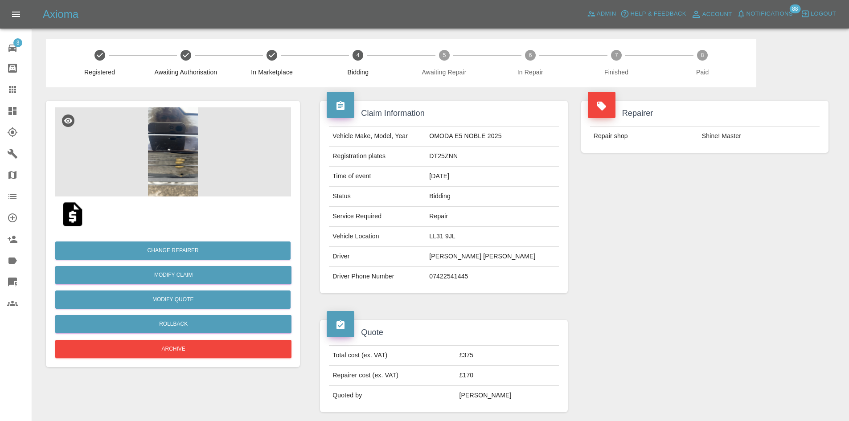
click at [0, 114] on link "Dashboard" at bounding box center [16, 110] width 32 height 21
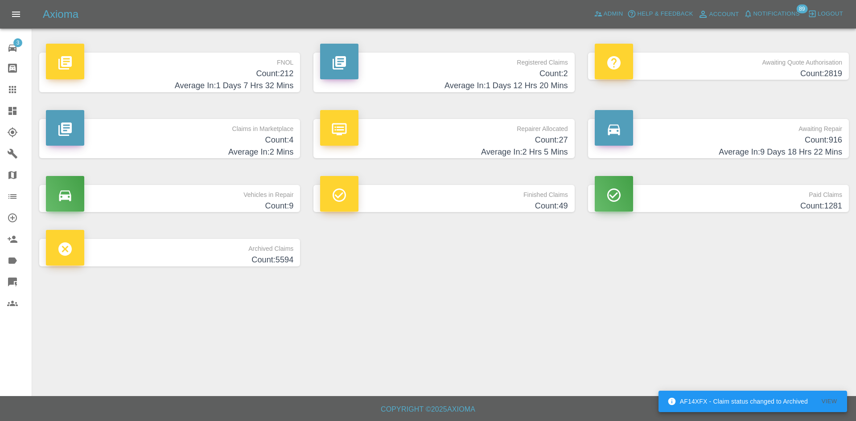
click at [398, 146] on h4 "Average In: 2 Hrs 5 Mins" at bounding box center [443, 152] width 247 height 12
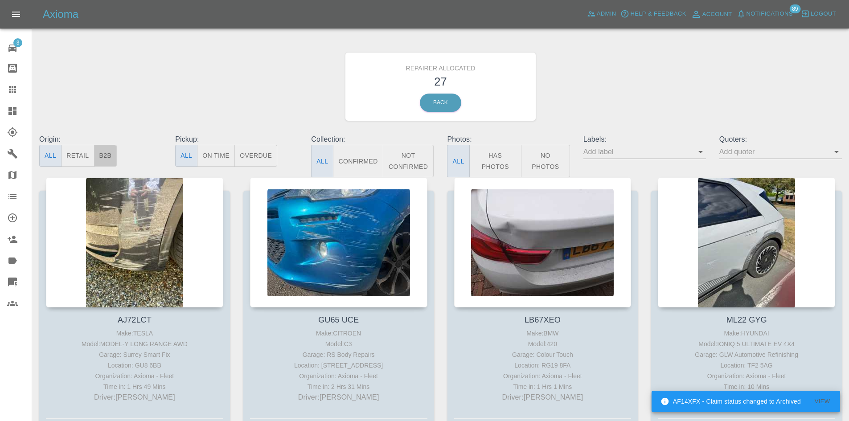
click at [113, 151] on button "B2B" at bounding box center [105, 156] width 23 height 22
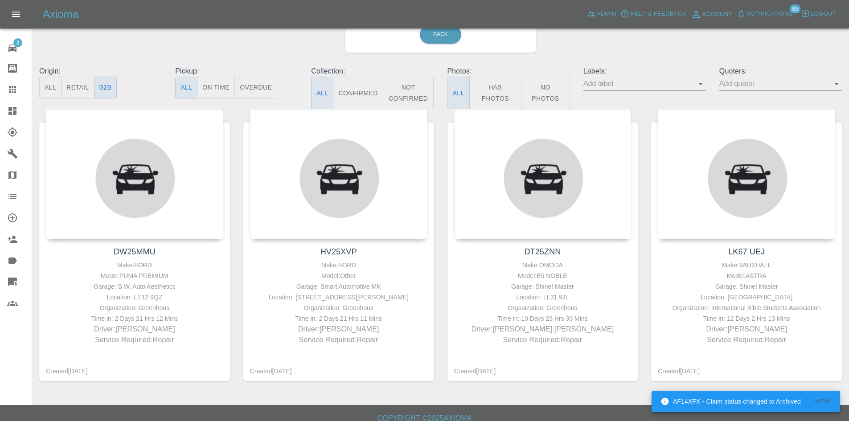
scroll to position [33, 0]
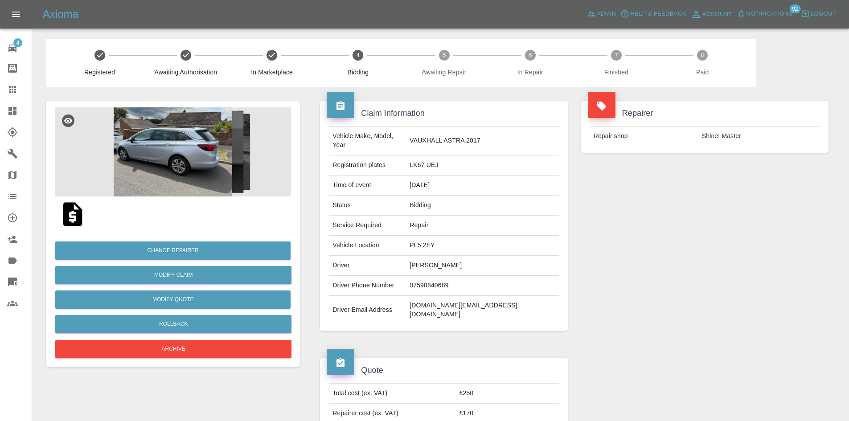
click at [459, 163] on td "LK67 UEJ" at bounding box center [482, 166] width 152 height 20
copy td "LK67 UEJ"
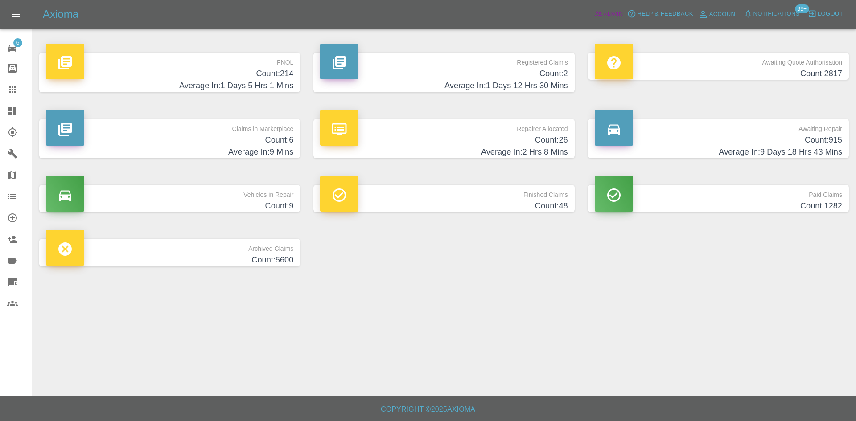
click at [605, 10] on span "Admin" at bounding box center [614, 14] width 20 height 10
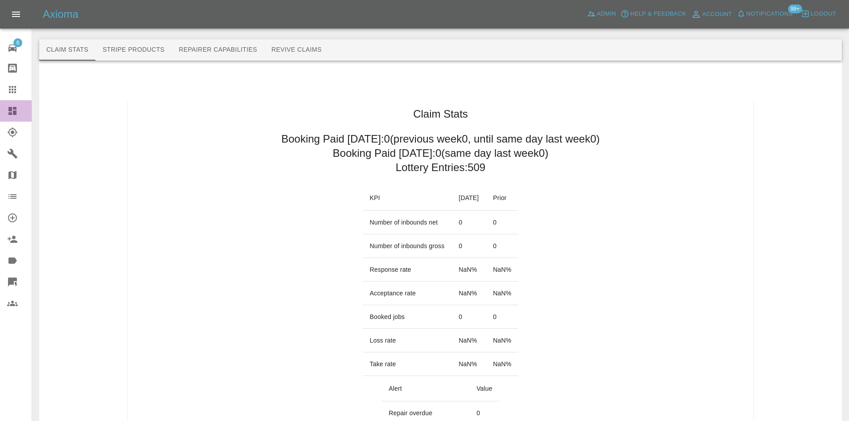
click at [16, 117] on link "Dashboard" at bounding box center [16, 110] width 32 height 21
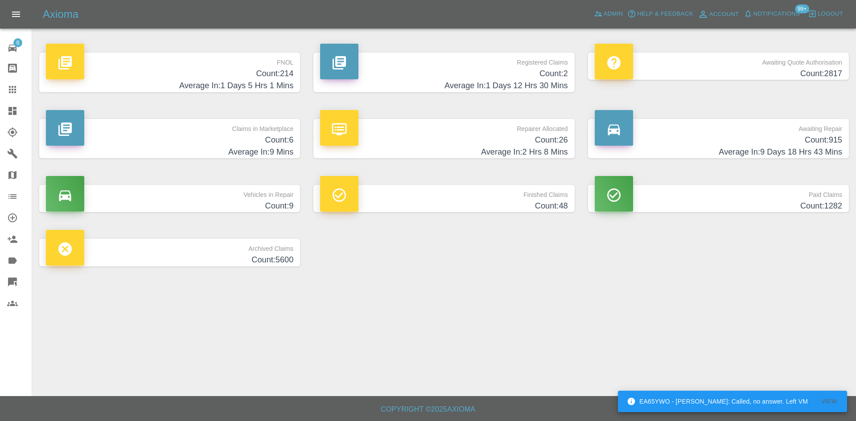
click at [772, 144] on h4 "Count: 915" at bounding box center [718, 140] width 247 height 12
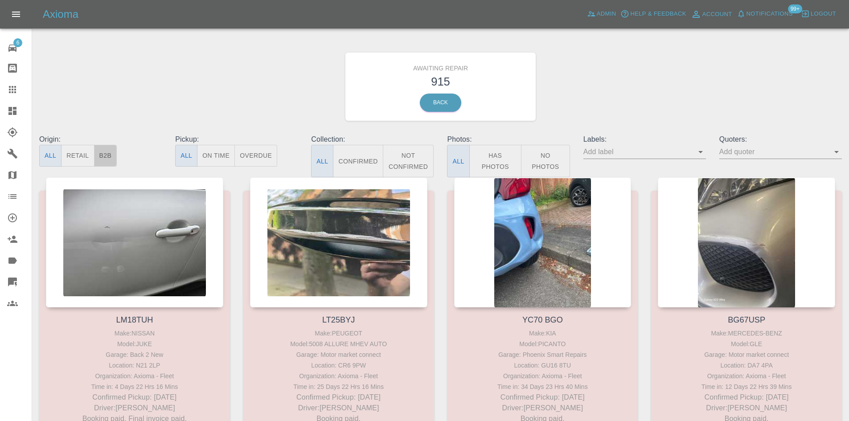
click at [103, 154] on button "B2B" at bounding box center [105, 156] width 23 height 22
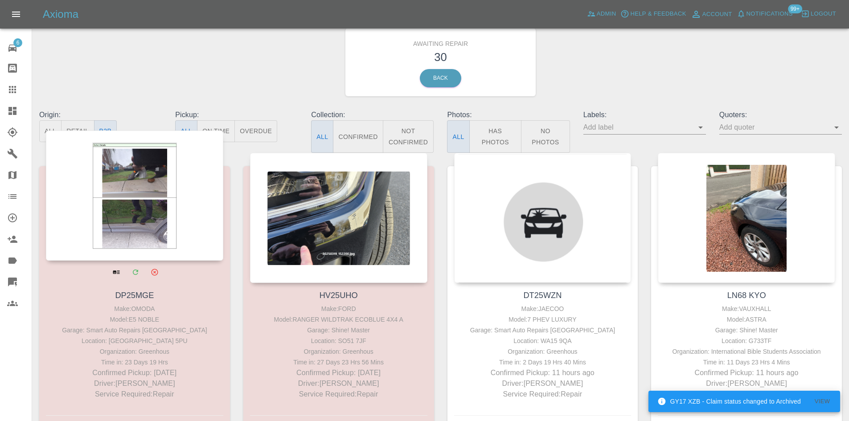
scroll to position [45, 0]
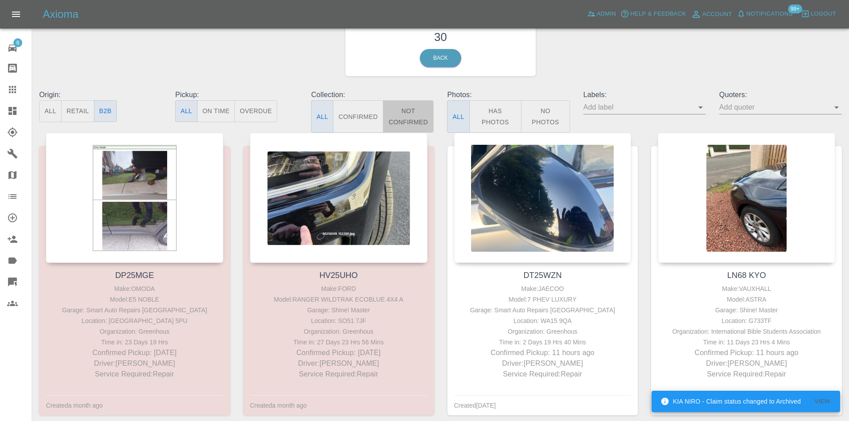
click at [411, 119] on button "Not Confirmed" at bounding box center [408, 116] width 51 height 33
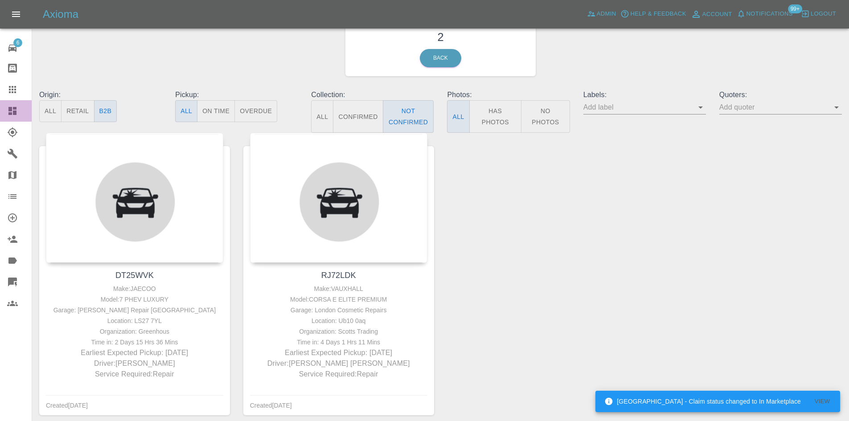
click at [4, 106] on link "Dashboard" at bounding box center [16, 110] width 32 height 21
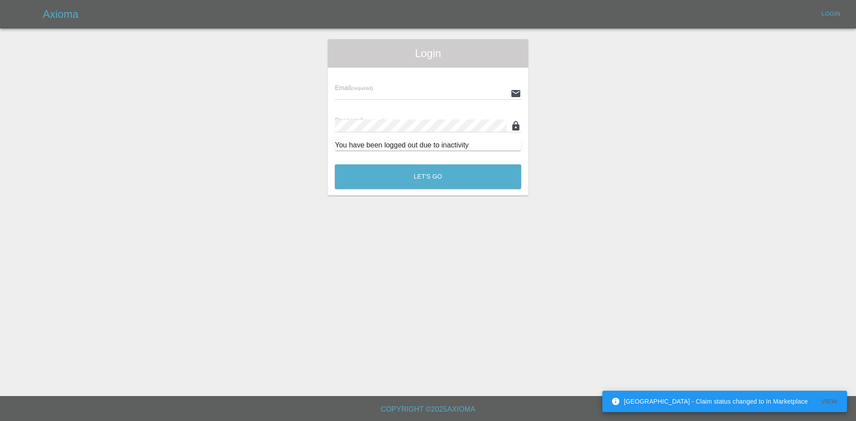
type input "[PERSON_NAME][EMAIL_ADDRESS][PERSON_NAME][DOMAIN_NAME]"
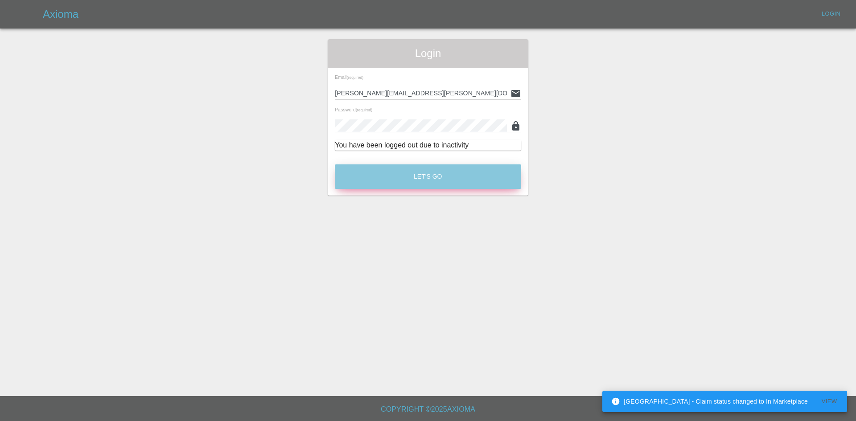
click at [473, 174] on button "Let's Go" at bounding box center [428, 177] width 186 height 25
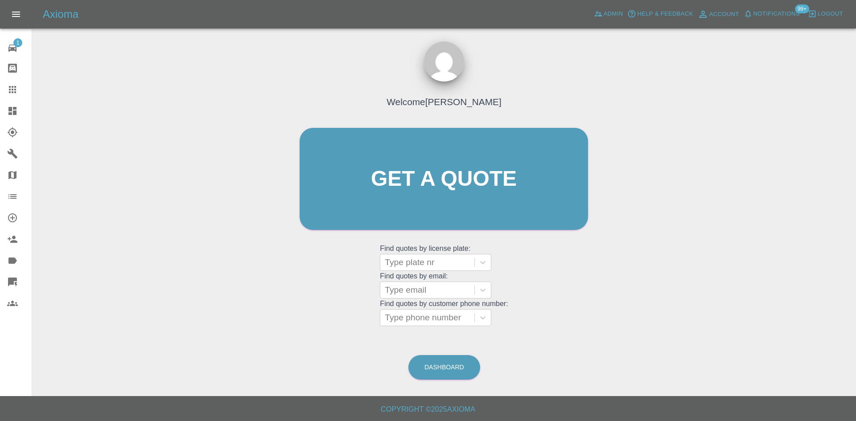
click at [0, 103] on link "Dashboard" at bounding box center [16, 110] width 32 height 21
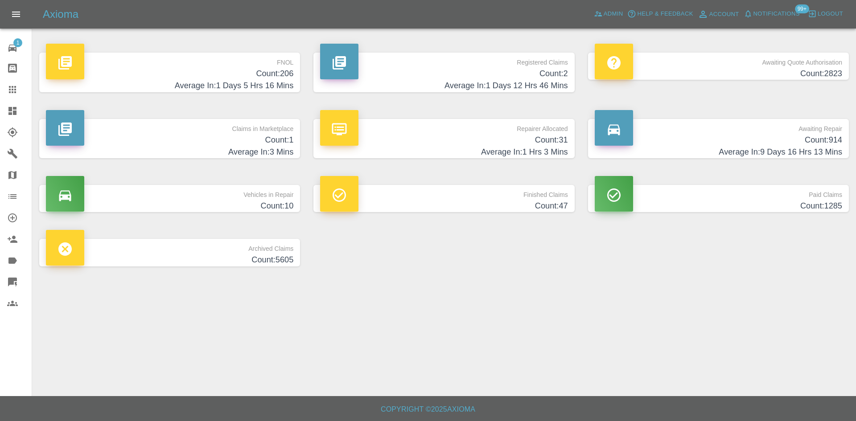
click at [507, 79] on h4 "Count: 2" at bounding box center [443, 74] width 247 height 12
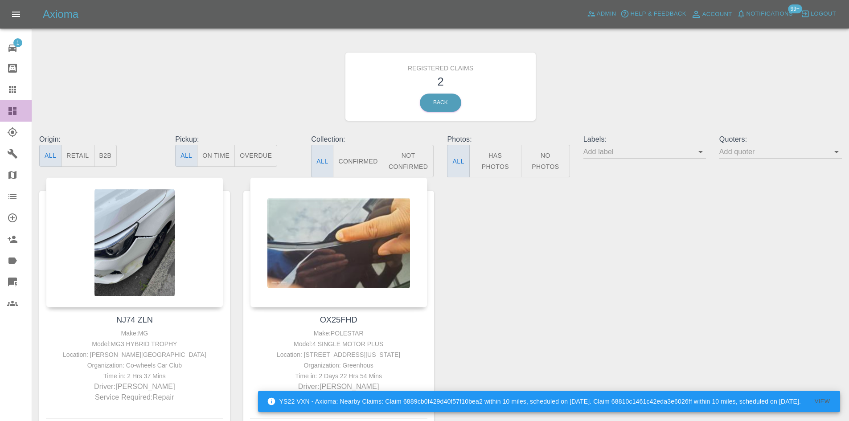
click at [0, 107] on link "Dashboard" at bounding box center [16, 110] width 32 height 21
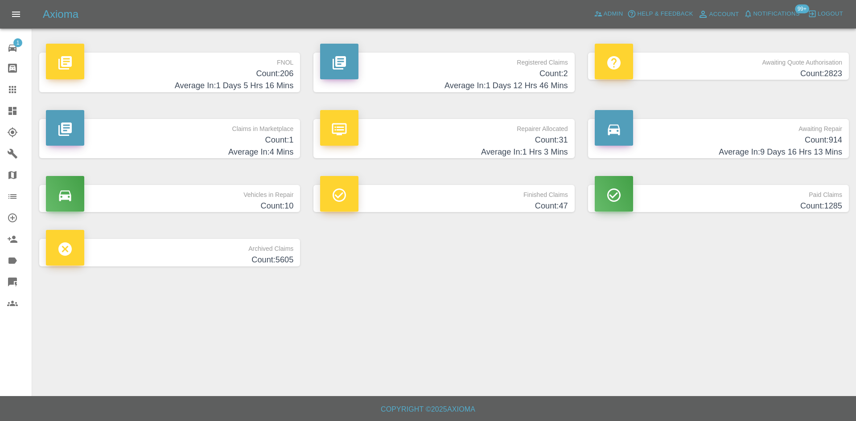
click at [441, 147] on h4 "Average In: 1 Hrs 3 Mins" at bounding box center [443, 152] width 247 height 12
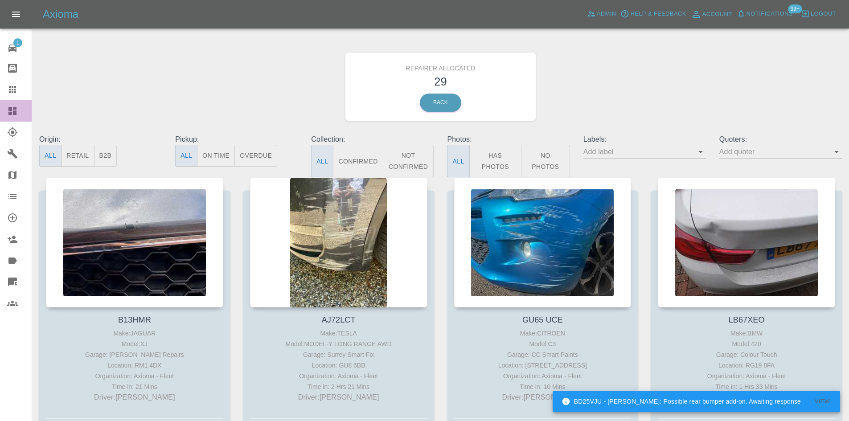
click at [8, 115] on icon at bounding box center [12, 111] width 8 height 8
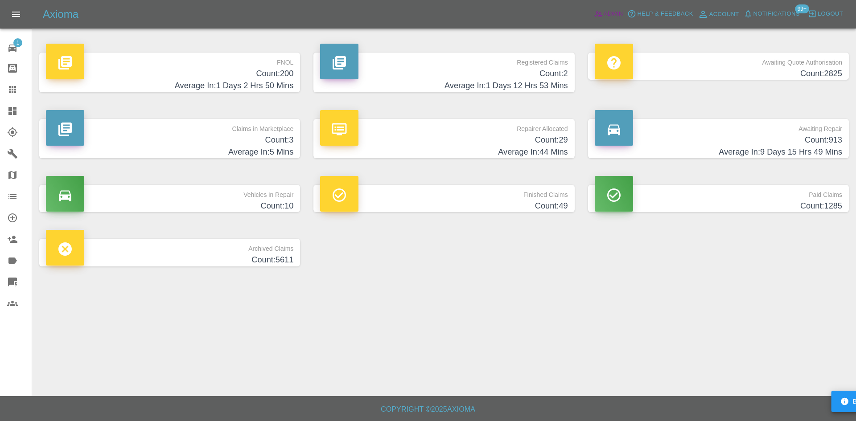
click at [602, 12] on icon at bounding box center [598, 13] width 9 height 9
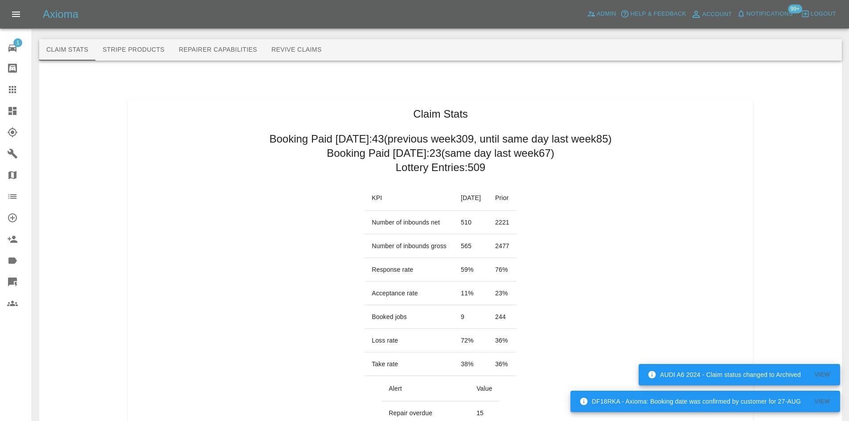
click at [8, 108] on icon at bounding box center [12, 111] width 11 height 11
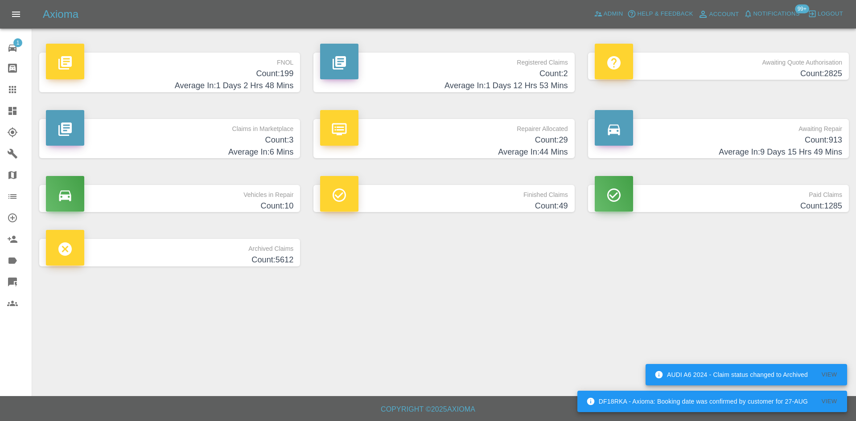
click at [535, 75] on h4 "Count: 2" at bounding box center [443, 74] width 247 height 12
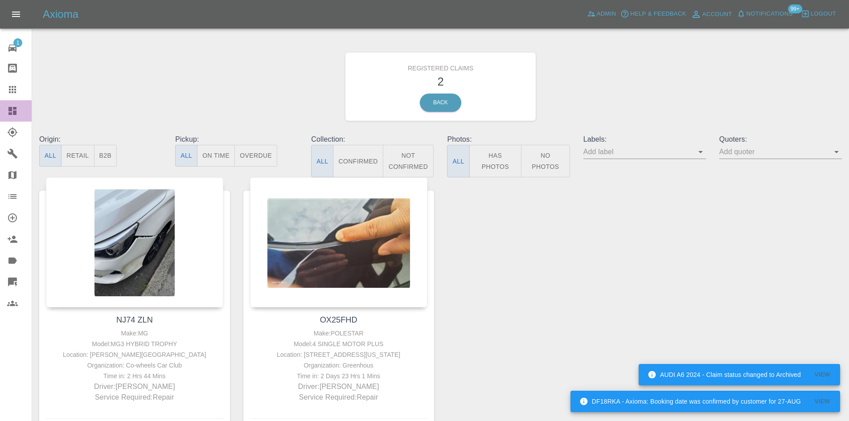
click at [8, 111] on icon at bounding box center [12, 111] width 8 height 8
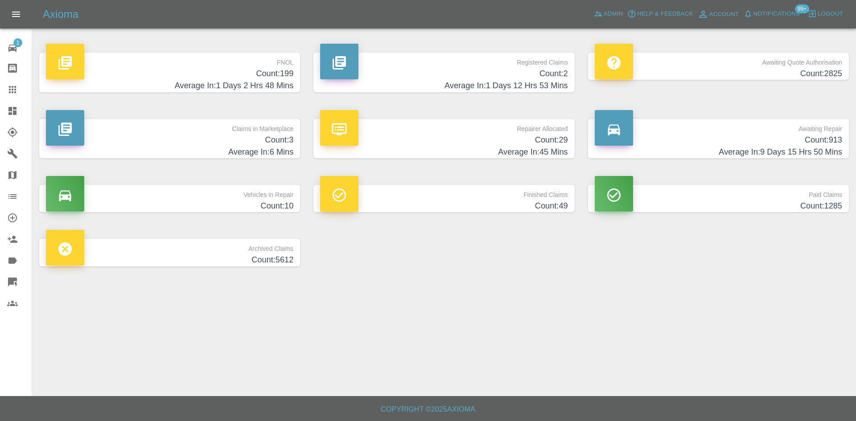
click at [276, 161] on div "Claims in Marketplace Count: 3 Average In: 6 Mins" at bounding box center [170, 139] width 274 height 66
click at [276, 143] on h4 "Count: 3" at bounding box center [169, 140] width 247 height 12
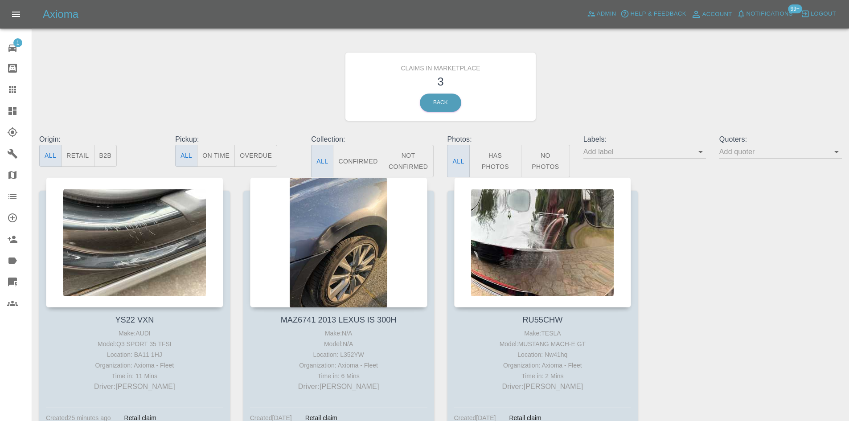
click at [12, 110] on icon at bounding box center [12, 111] width 11 height 11
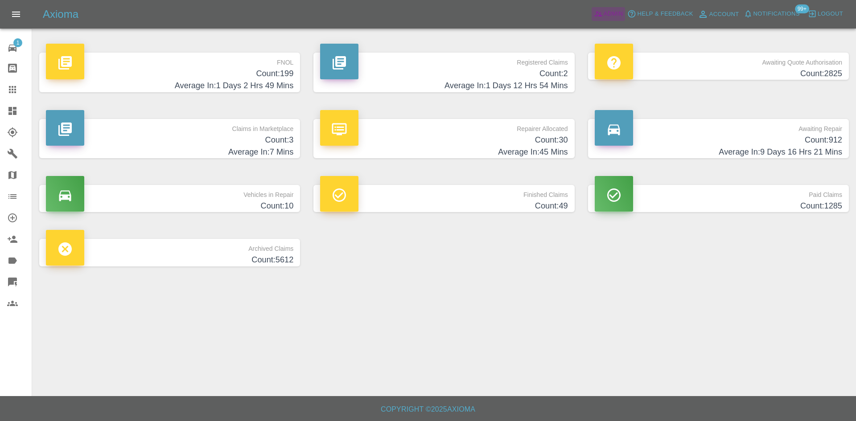
click at [609, 15] on span "Admin" at bounding box center [614, 14] width 20 height 10
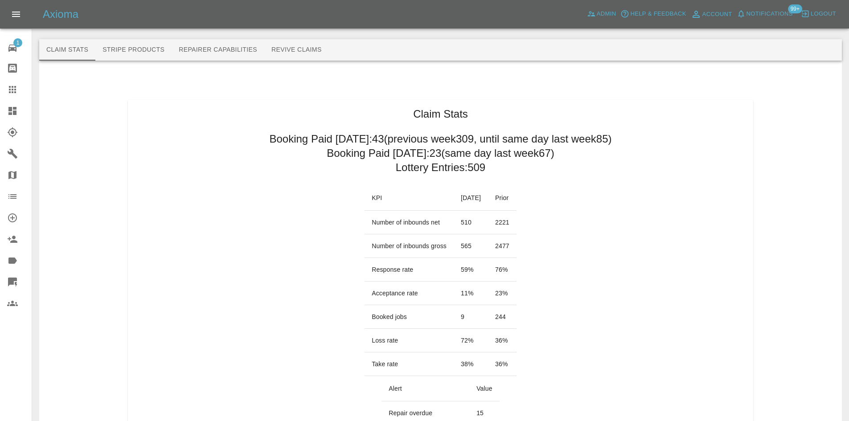
click at [14, 121] on link "Dashboard" at bounding box center [16, 110] width 32 height 21
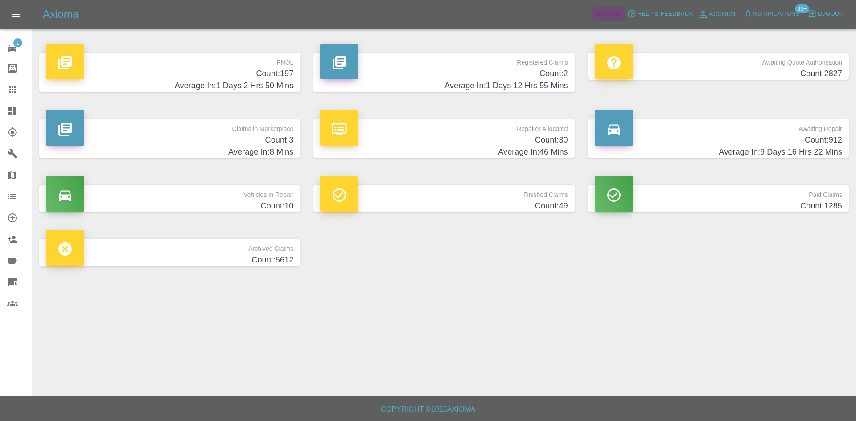
click at [610, 15] on span "Admin" at bounding box center [614, 14] width 20 height 10
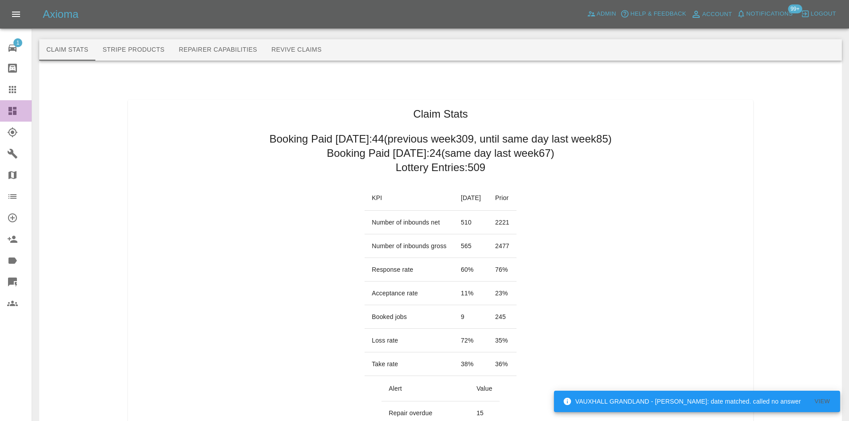
click at [9, 115] on icon at bounding box center [12, 111] width 11 height 11
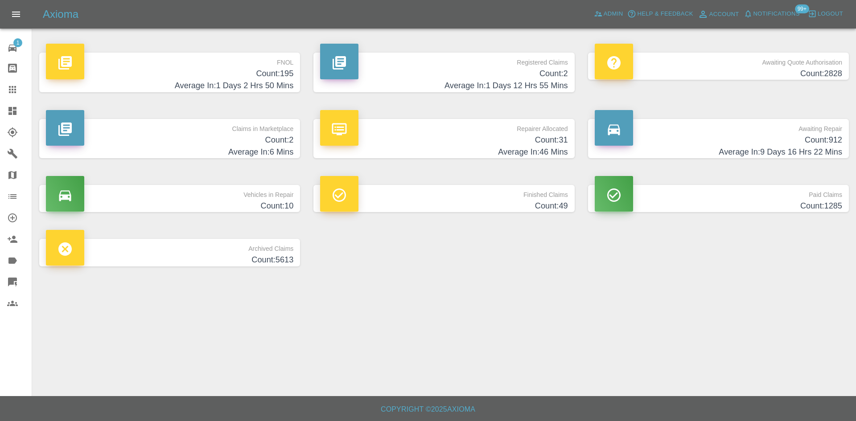
click at [260, 91] on h4 "Average In: 1 Days 2 Hrs 50 Mins" at bounding box center [169, 86] width 247 height 12
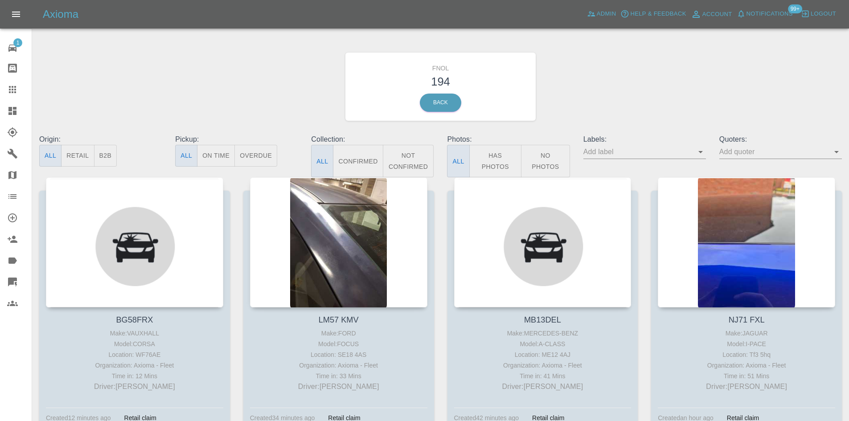
click at [0, 121] on link "Dashboard" at bounding box center [16, 110] width 32 height 21
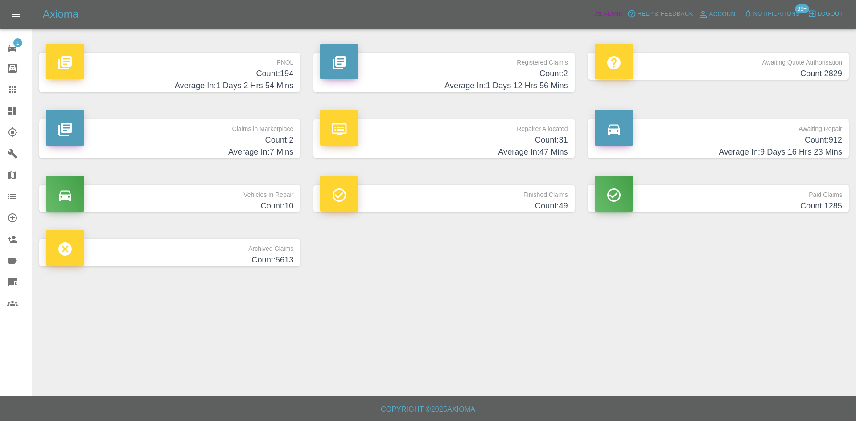
click at [624, 18] on link "Admin" at bounding box center [609, 14] width 34 height 14
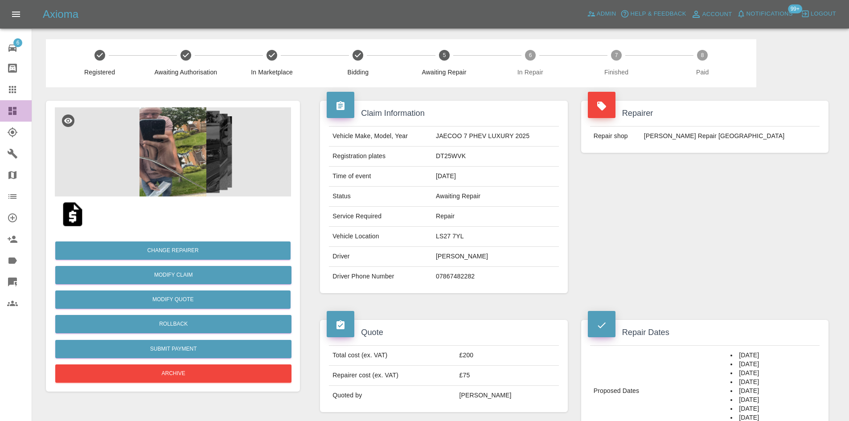
click at [11, 100] on link "Dashboard" at bounding box center [16, 110] width 32 height 21
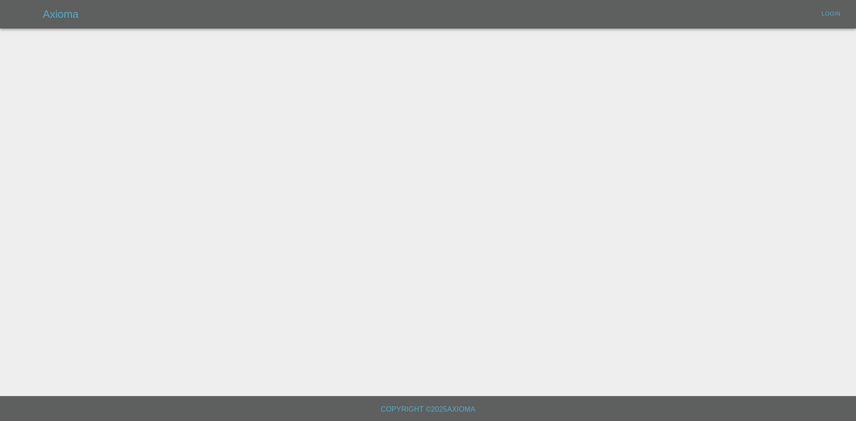
click at [8, 108] on main at bounding box center [428, 198] width 856 height 396
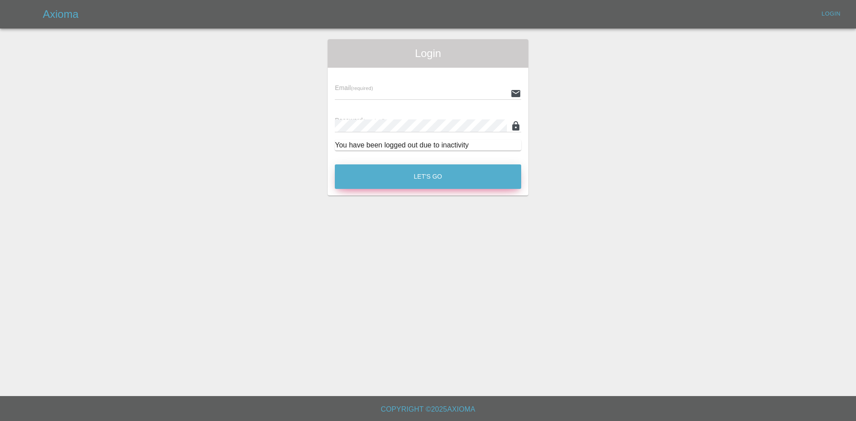
type input "[PERSON_NAME][EMAIL_ADDRESS][PERSON_NAME][DOMAIN_NAME]"
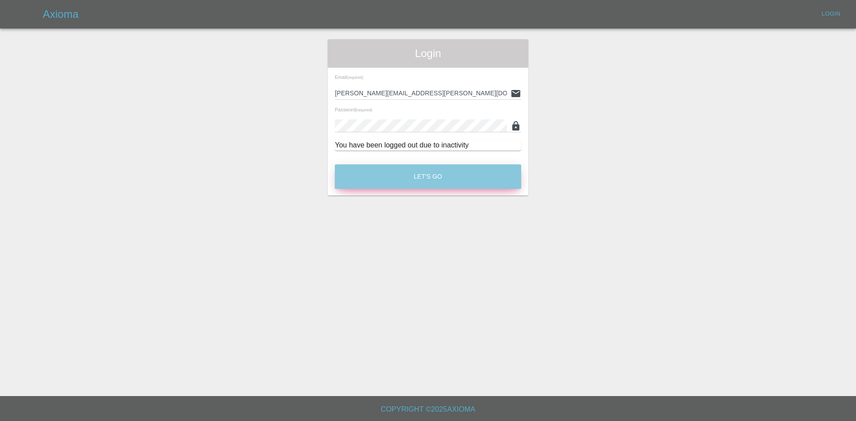
click at [373, 165] on button "Let's Go" at bounding box center [428, 177] width 186 height 25
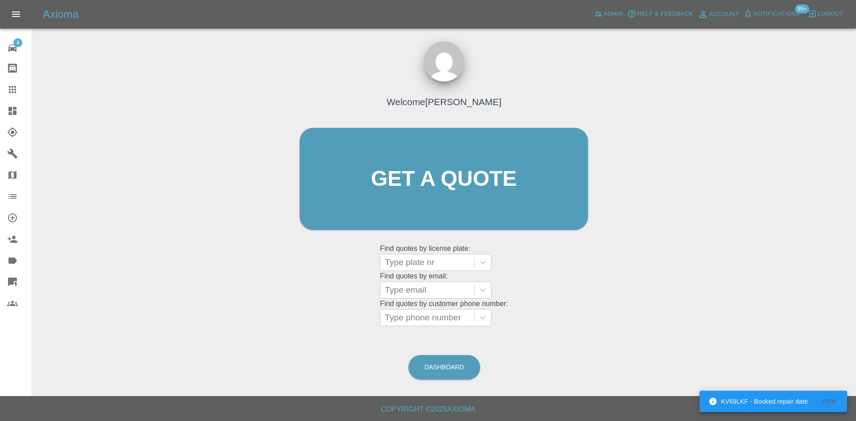
click at [0, 98] on link "Claims" at bounding box center [16, 89] width 32 height 21
click at [1, 108] on link "Dashboard" at bounding box center [16, 110] width 32 height 21
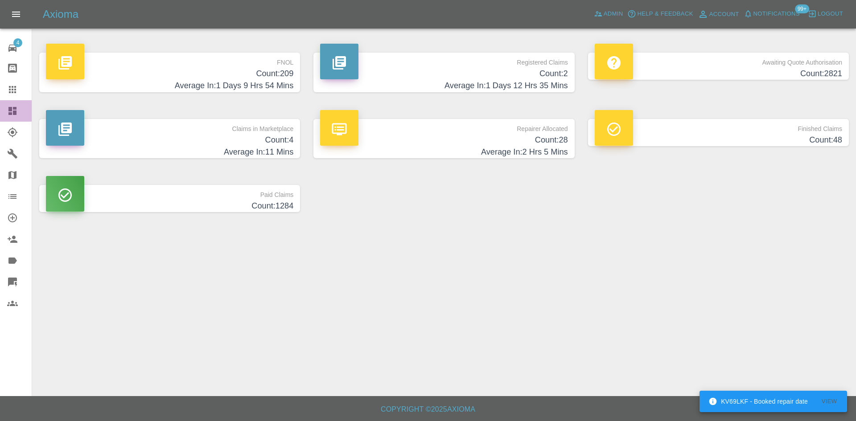
click at [1, 108] on link "Dashboard" at bounding box center [16, 110] width 32 height 21
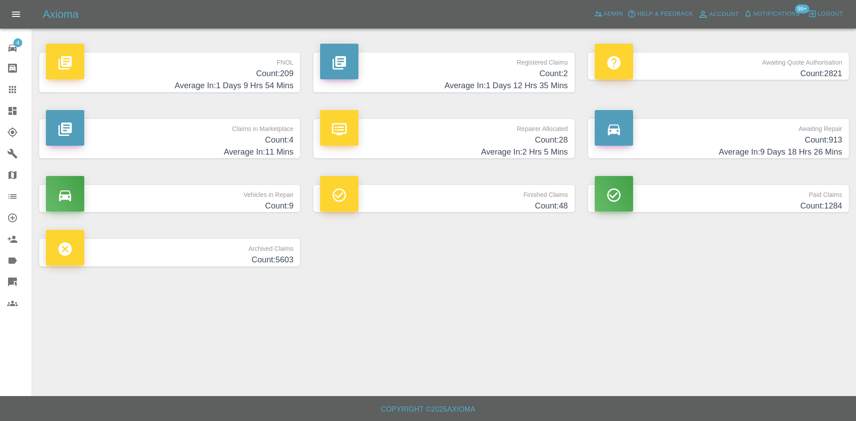
click at [486, 70] on h4 "Count: 2" at bounding box center [443, 74] width 247 height 12
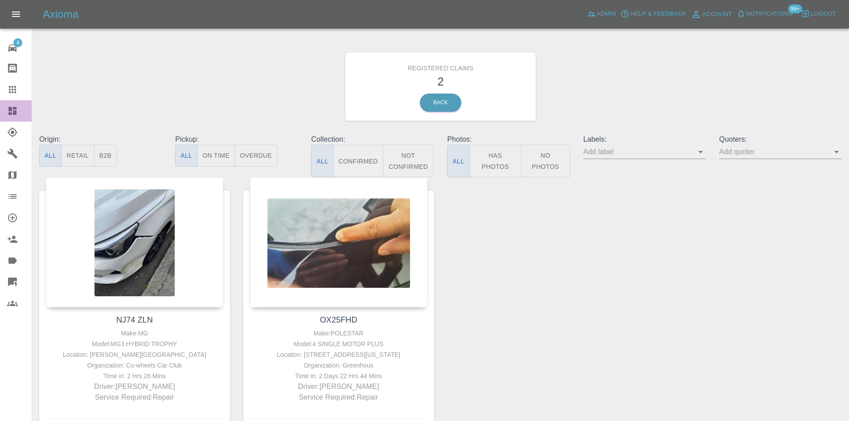
click at [10, 113] on icon at bounding box center [12, 111] width 8 height 8
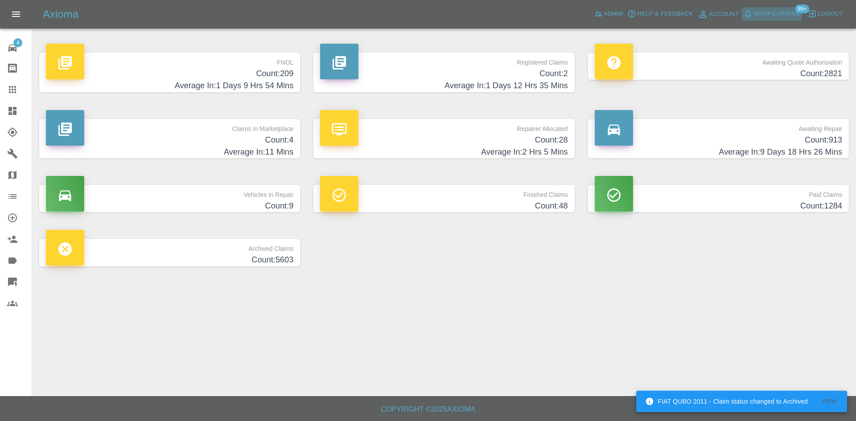
click at [766, 12] on span "Notifications" at bounding box center [777, 14] width 46 height 10
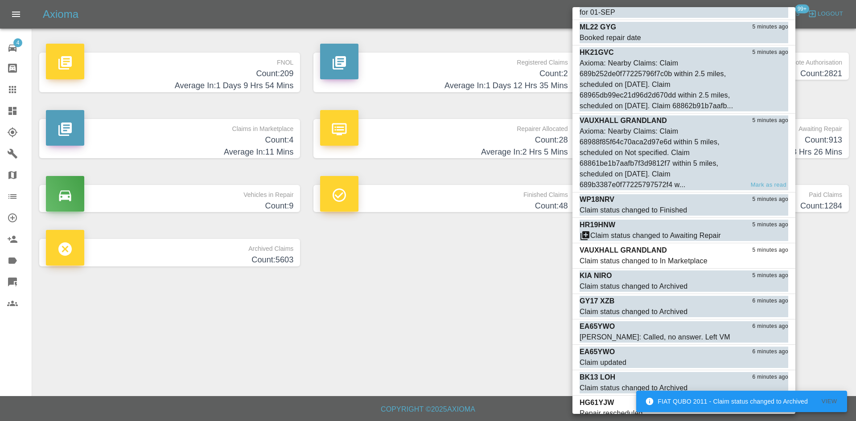
scroll to position [178, 0]
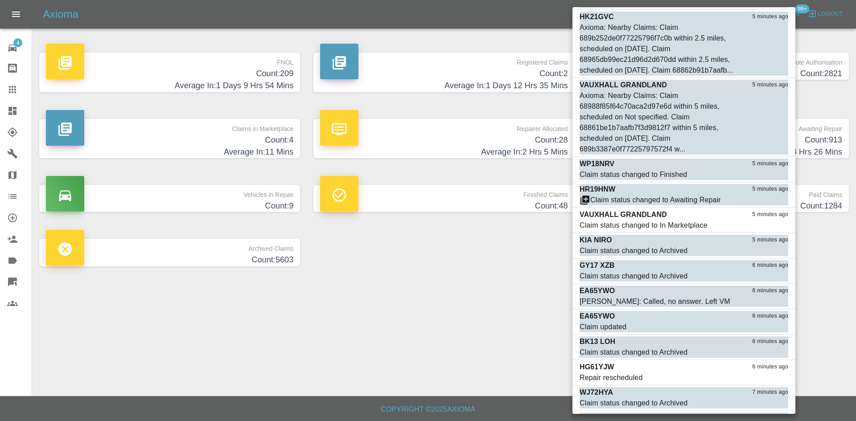
click at [486, 305] on div at bounding box center [428, 210] width 856 height 421
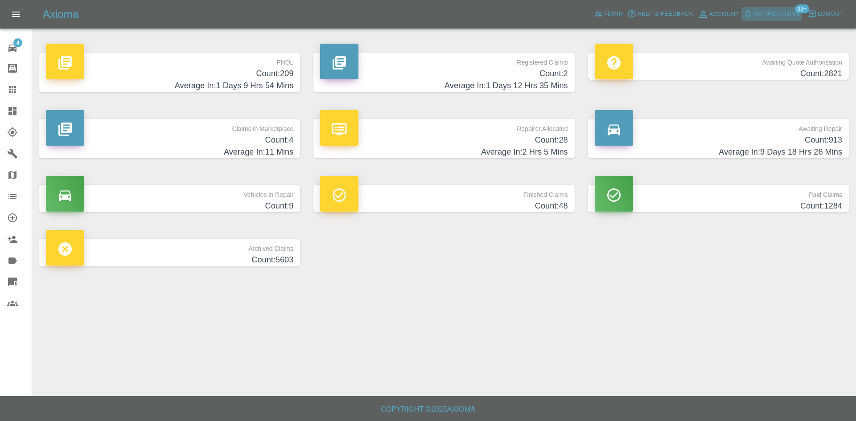
click at [770, 18] on span "Notifications" at bounding box center [777, 14] width 46 height 10
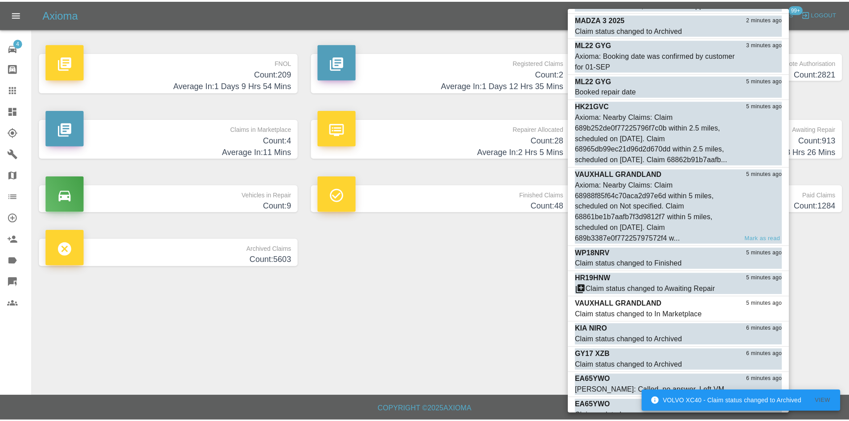
scroll to position [0, 0]
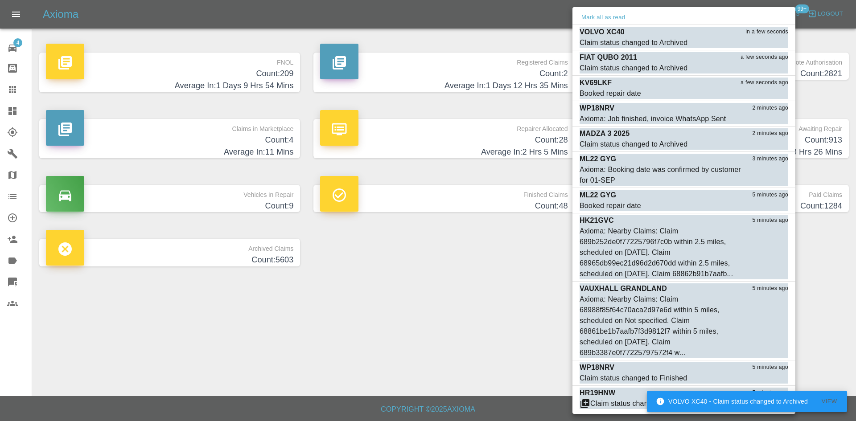
click at [433, 343] on div at bounding box center [428, 210] width 856 height 421
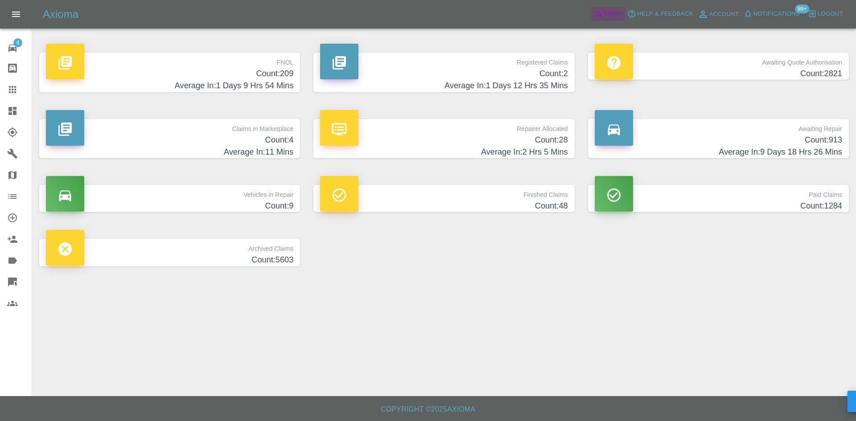
click at [609, 11] on span "Admin" at bounding box center [614, 14] width 20 height 10
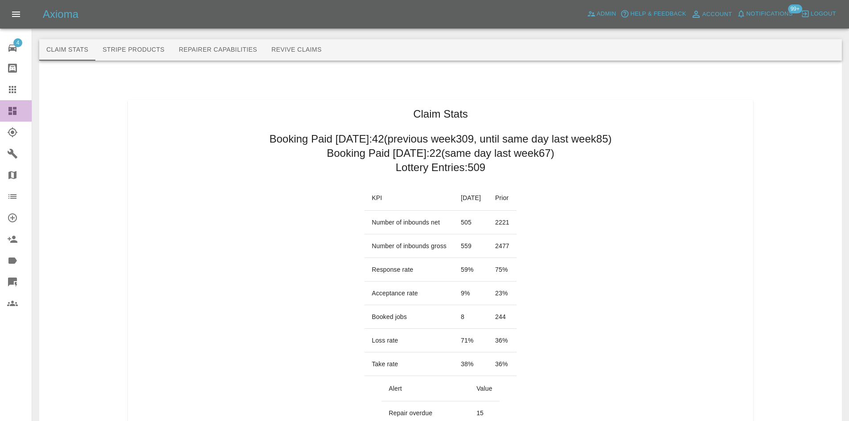
click at [11, 109] on icon at bounding box center [12, 111] width 8 height 8
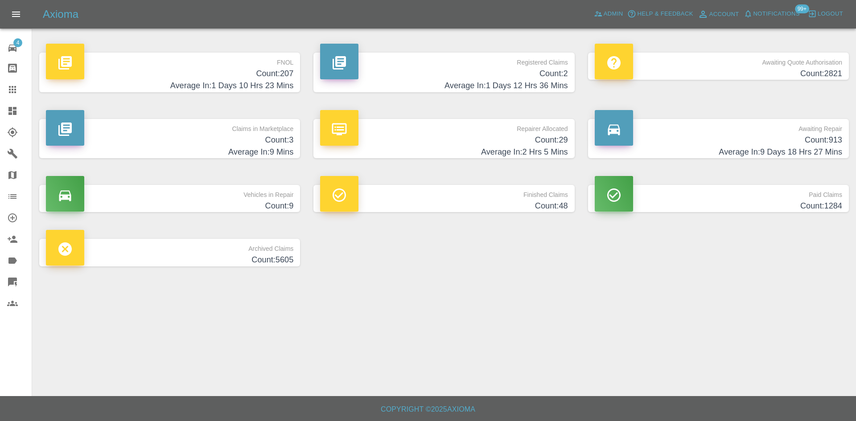
click at [415, 142] on h4 "Count: 29" at bounding box center [443, 140] width 247 height 12
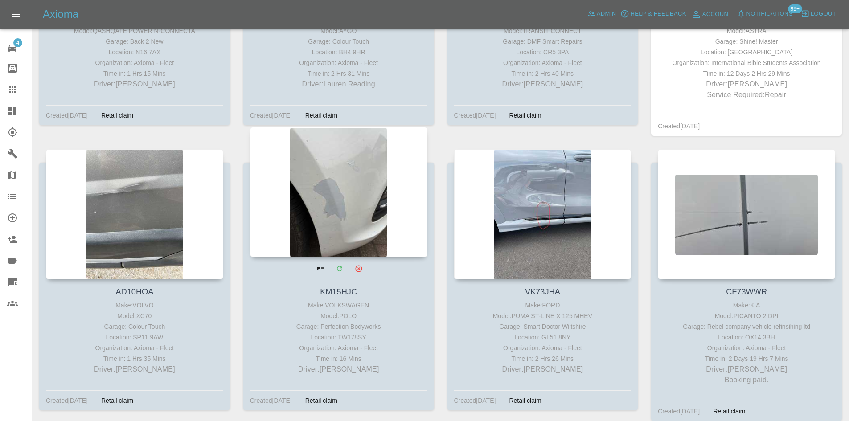
scroll to position [1873, 0]
